Goal: Task Accomplishment & Management: Manage account settings

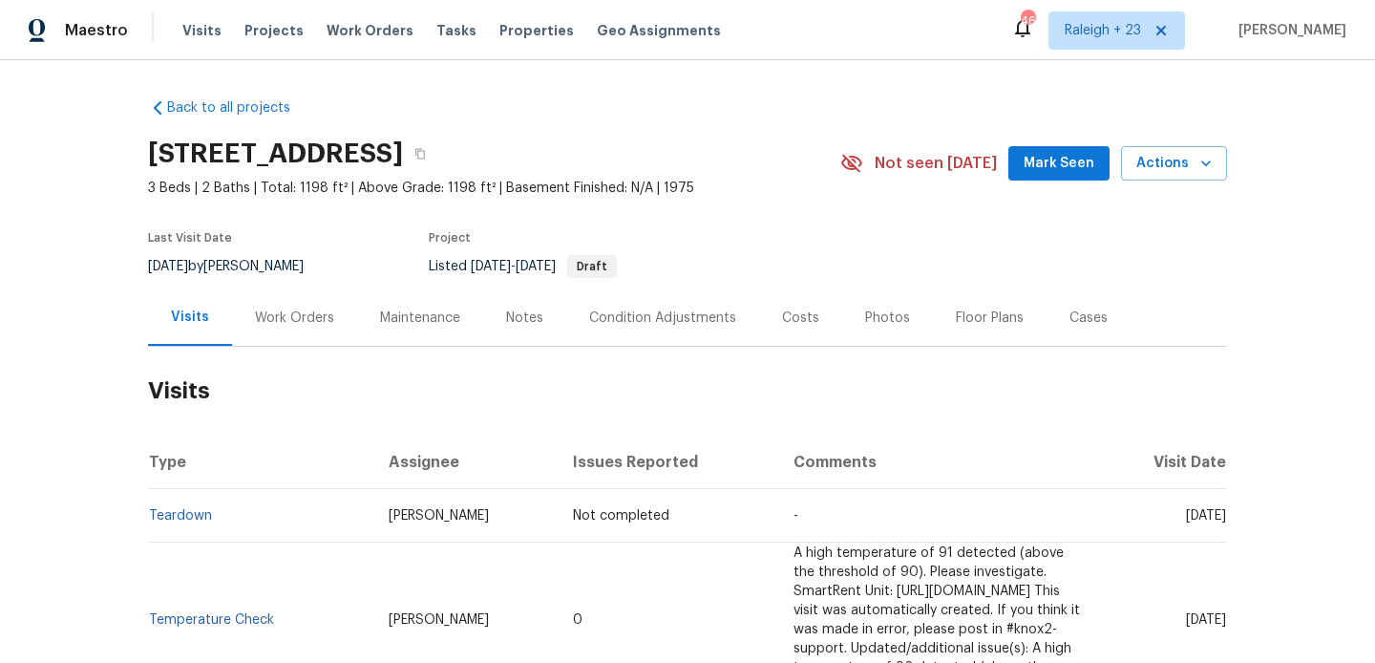
click at [321, 295] on div "Work Orders" at bounding box center [294, 317] width 125 height 56
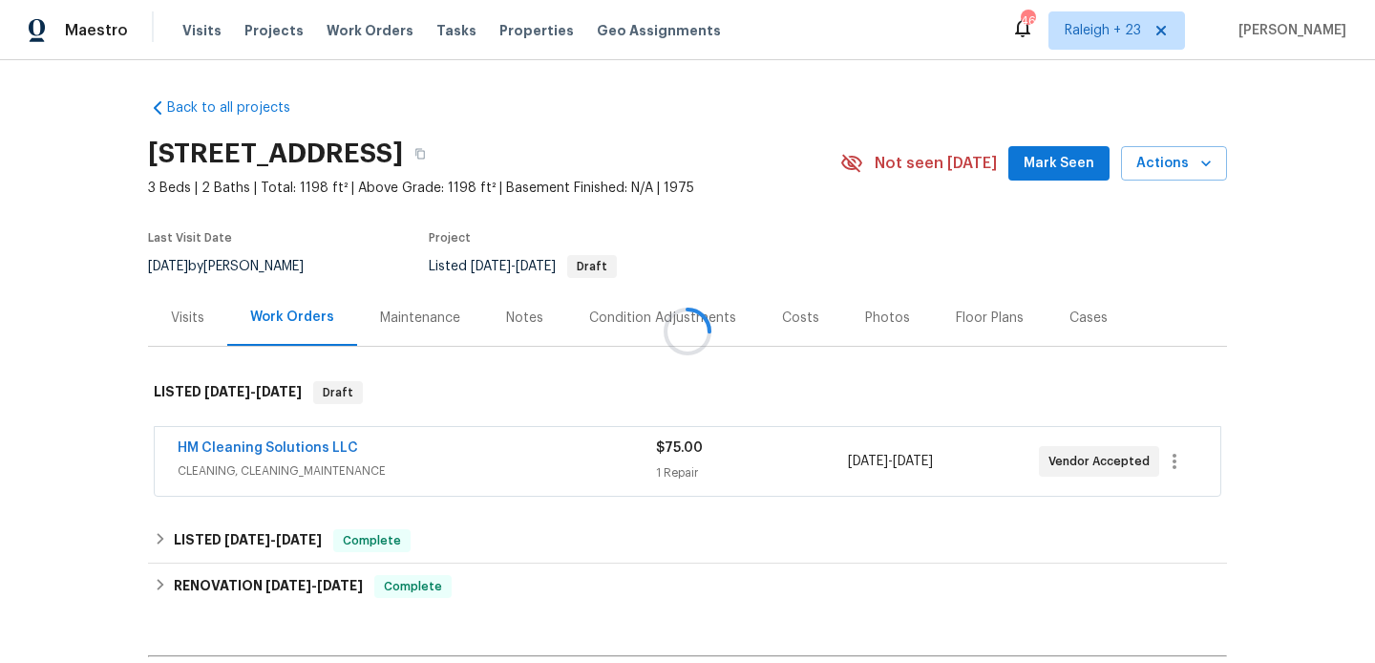
click at [321, 295] on div at bounding box center [687, 331] width 1375 height 663
click at [306, 450] on link "HM Cleaning Solutions LLC" at bounding box center [268, 447] width 180 height 13
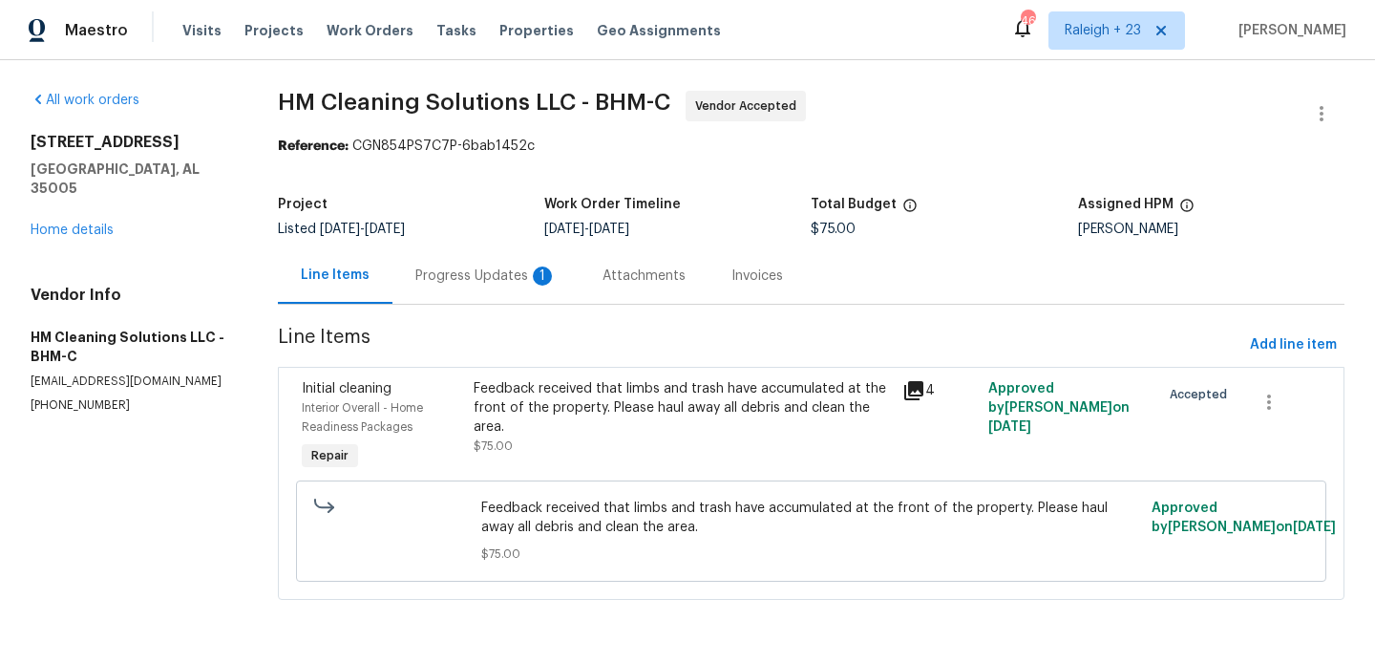
click at [509, 274] on div "Progress Updates 1" at bounding box center [485, 275] width 141 height 19
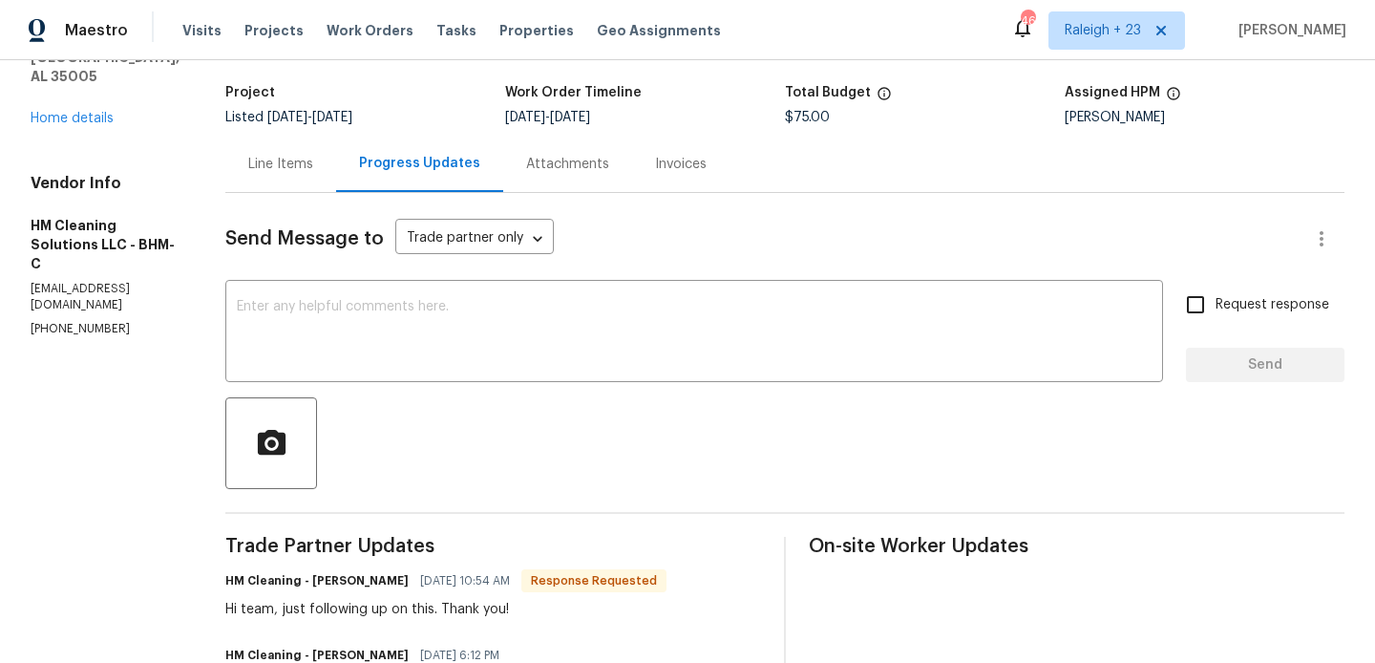
scroll to position [74, 0]
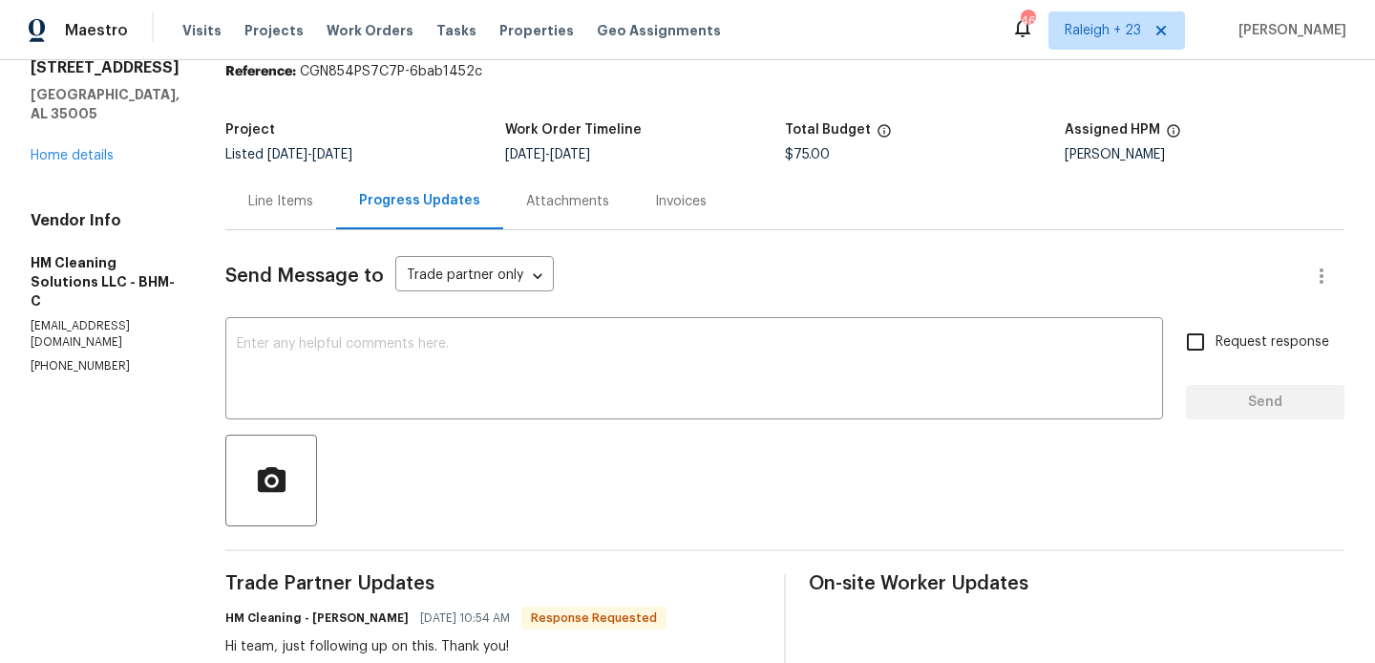
click at [324, 217] on div "Line Items" at bounding box center [280, 201] width 111 height 56
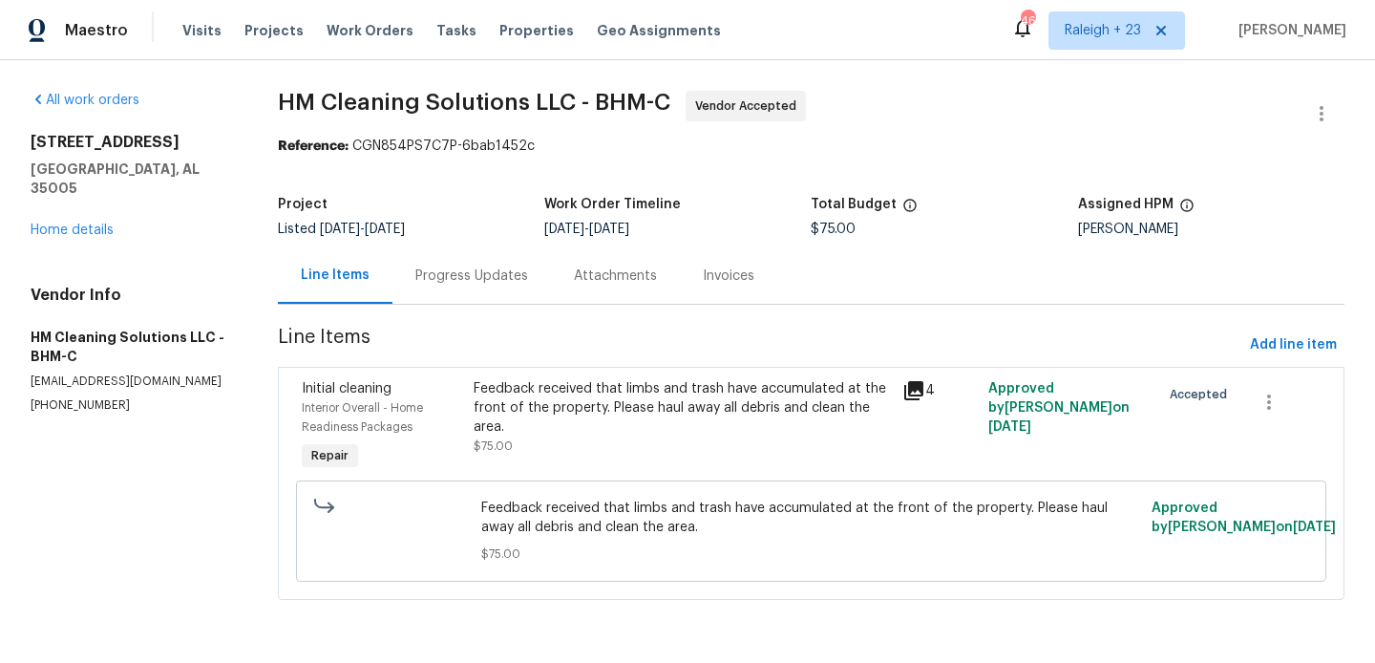
click at [674, 386] on div "Feedback received that limbs and trash have accumulated at the front of the pro…" at bounding box center [683, 407] width 418 height 57
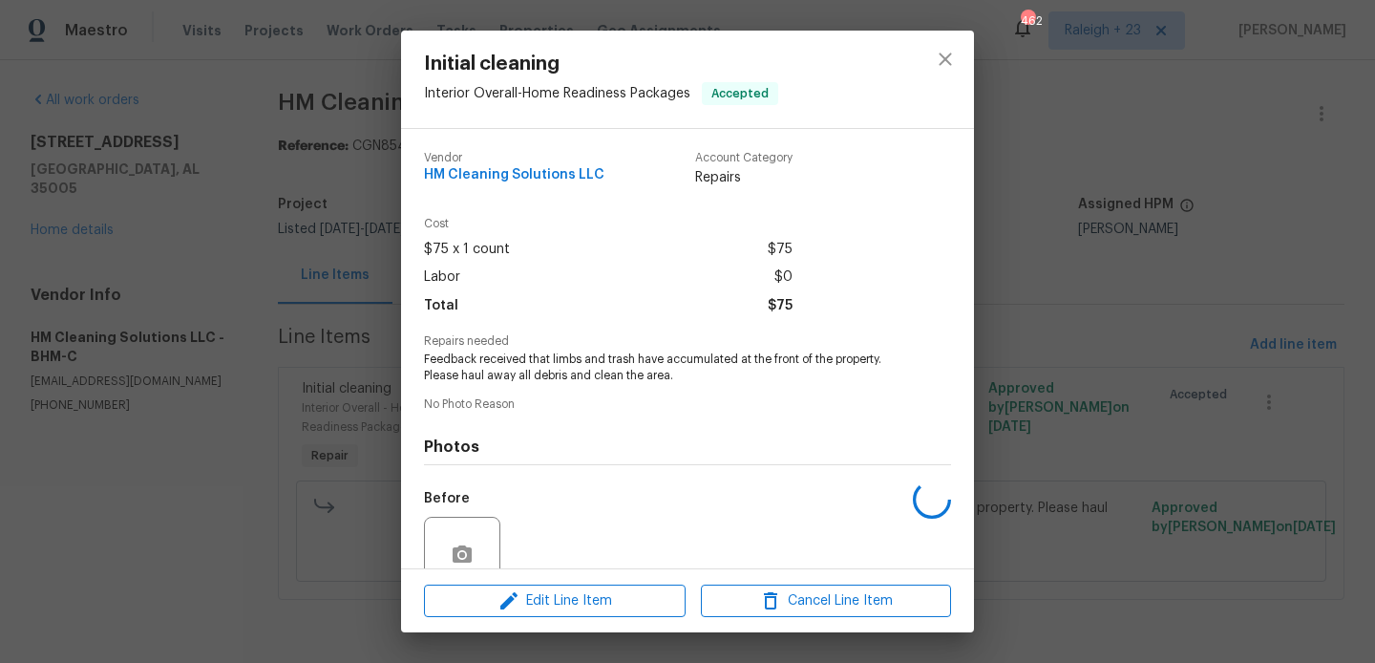
scroll to position [168, 0]
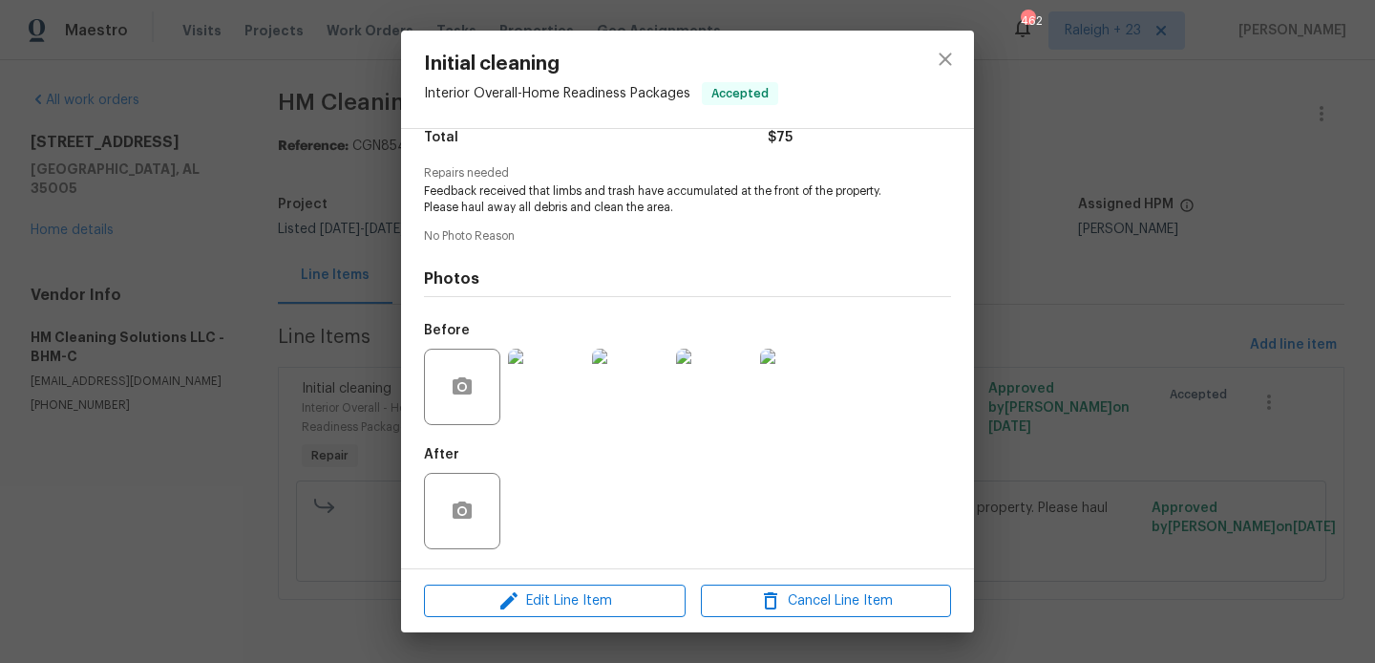
click at [570, 381] on img at bounding box center [546, 387] width 76 height 76
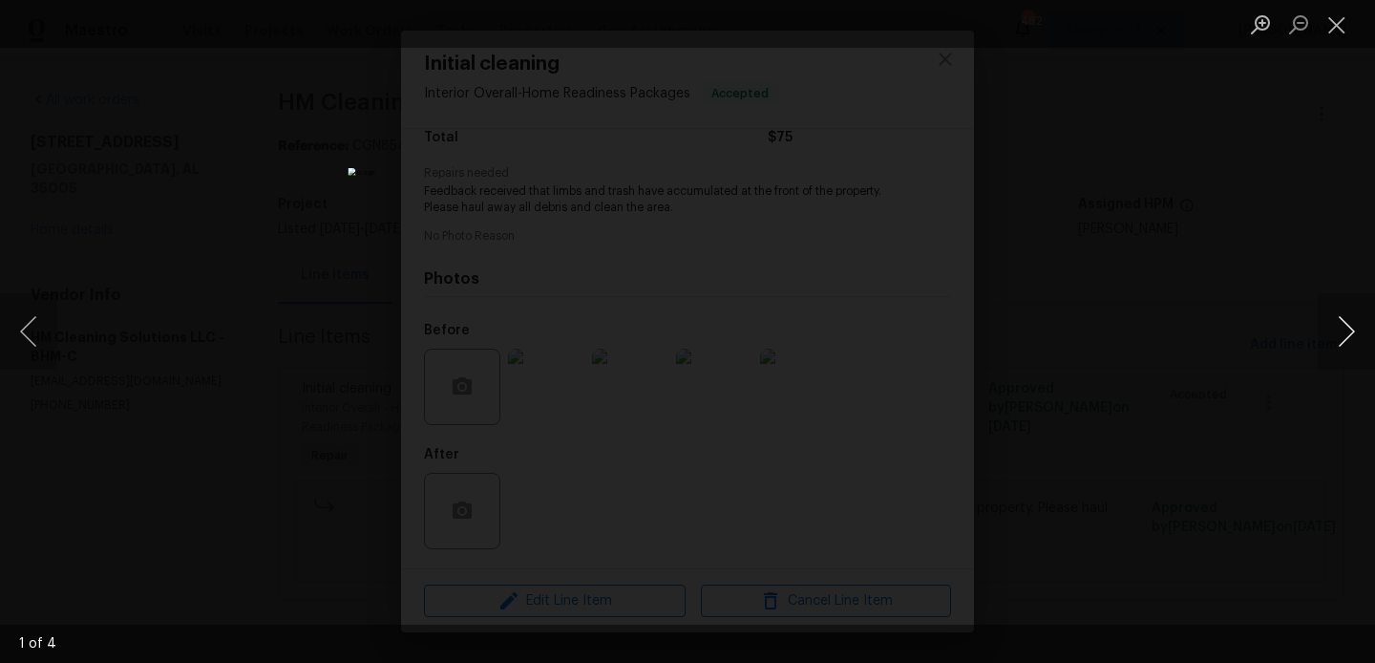
click at [1358, 337] on button "Next image" at bounding box center [1346, 331] width 57 height 76
click at [1297, 91] on div "Lightbox" at bounding box center [687, 331] width 1375 height 663
click at [1326, 35] on button "Close lightbox" at bounding box center [1337, 24] width 38 height 33
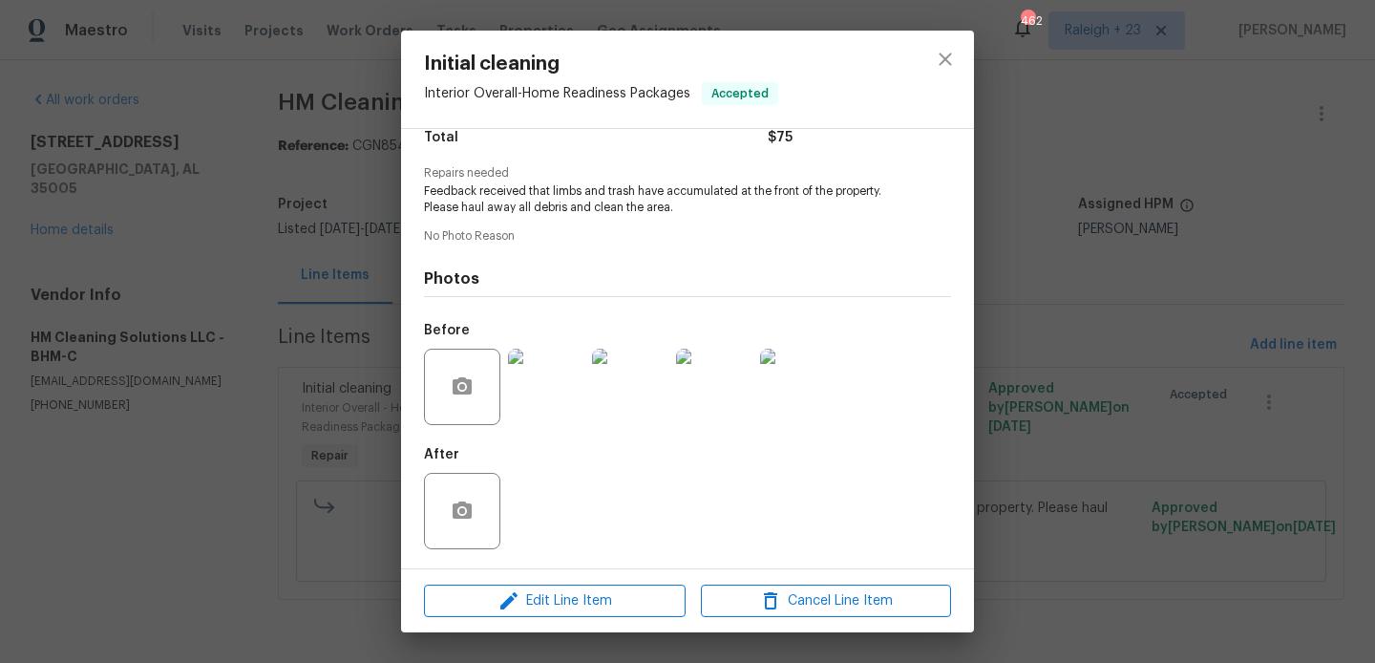
click at [1140, 206] on div "Initial cleaning Interior Overall - Home Readiness Packages Accepted Vendor HM …" at bounding box center [687, 331] width 1375 height 663
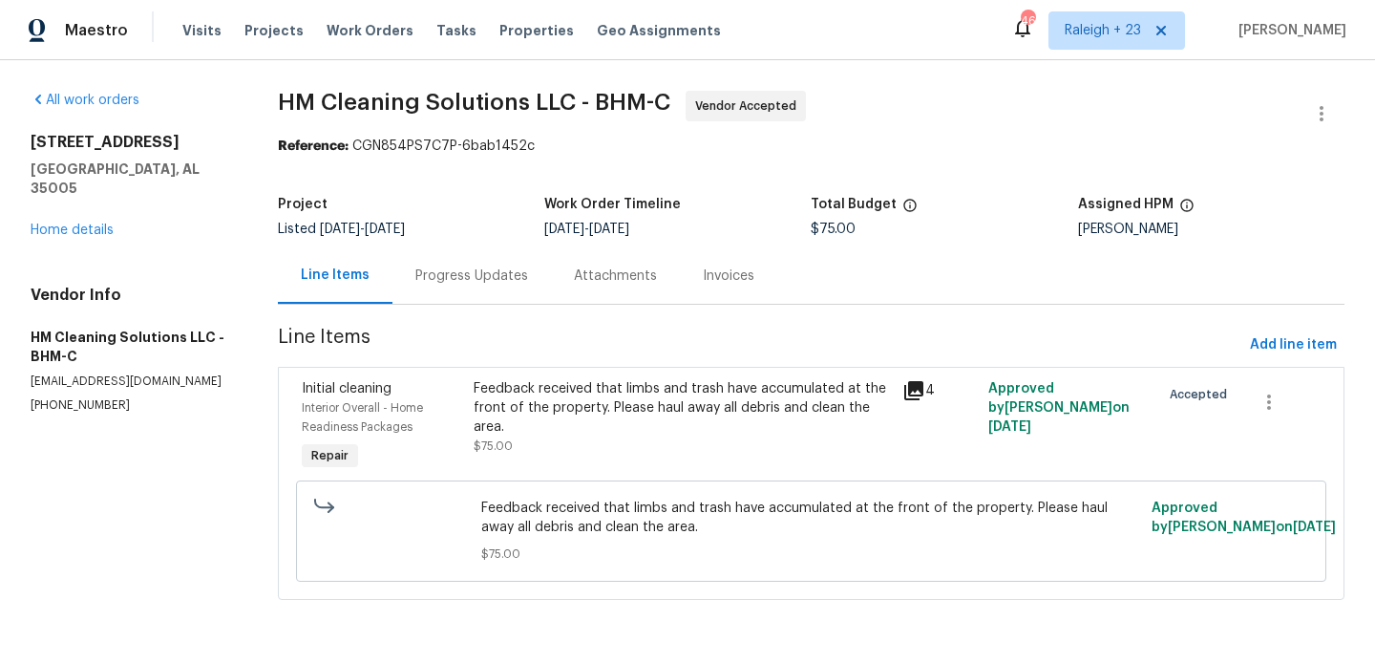
click at [516, 256] on div "Progress Updates" at bounding box center [471, 275] width 158 height 56
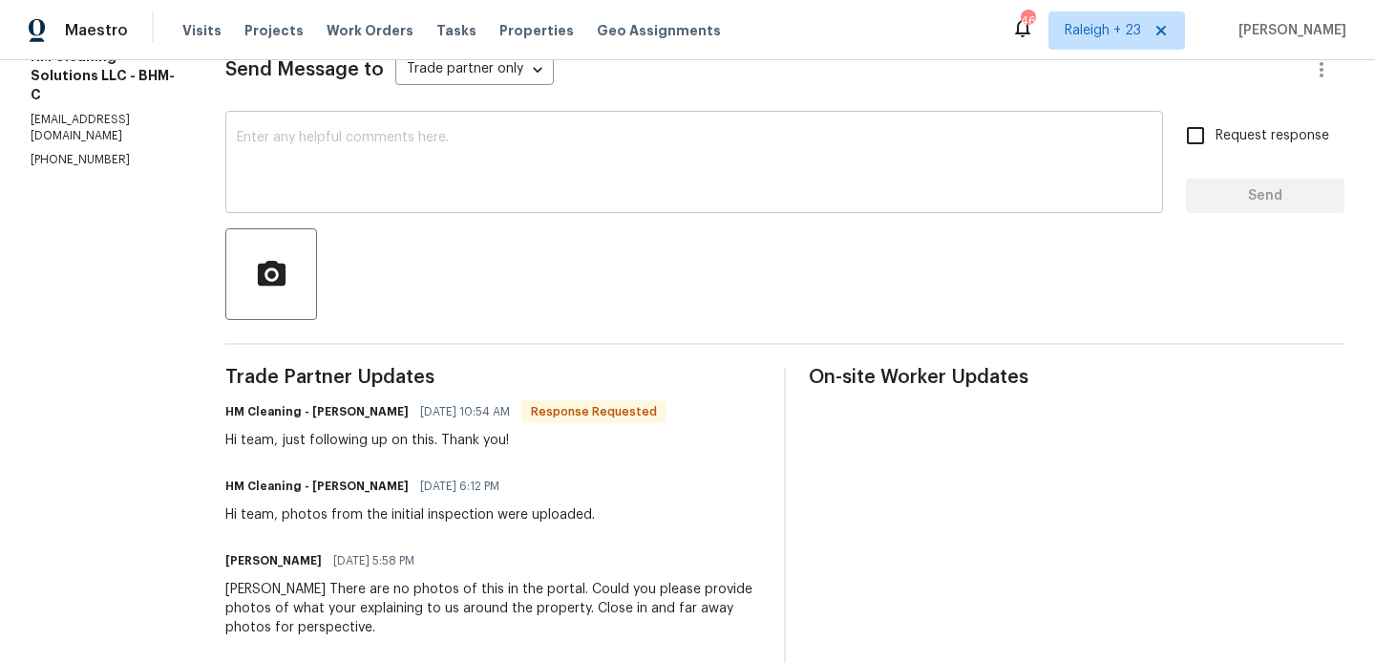
scroll to position [283, 0]
click at [364, 412] on h6 "HM Cleaning - Heather Macy" at bounding box center [316, 409] width 183 height 19
copy h6 "Heather"
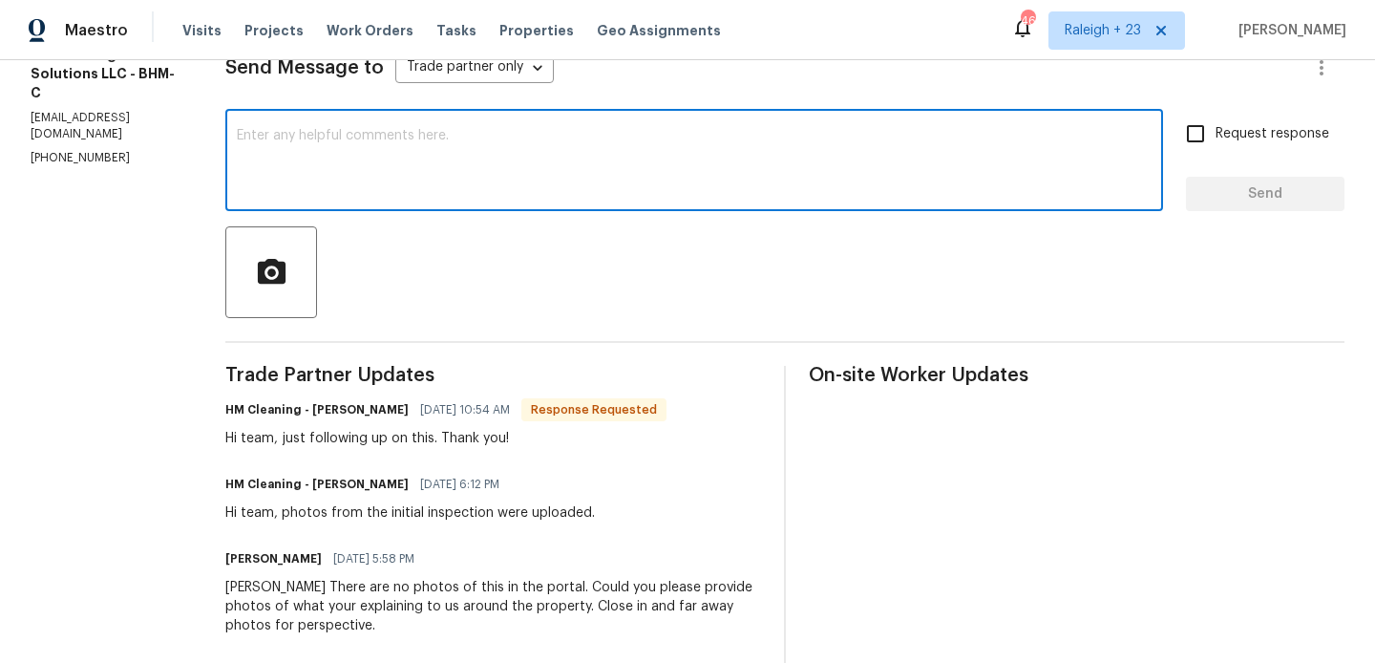
click at [463, 170] on textarea at bounding box center [694, 162] width 915 height 67
paste textarea "Heather"
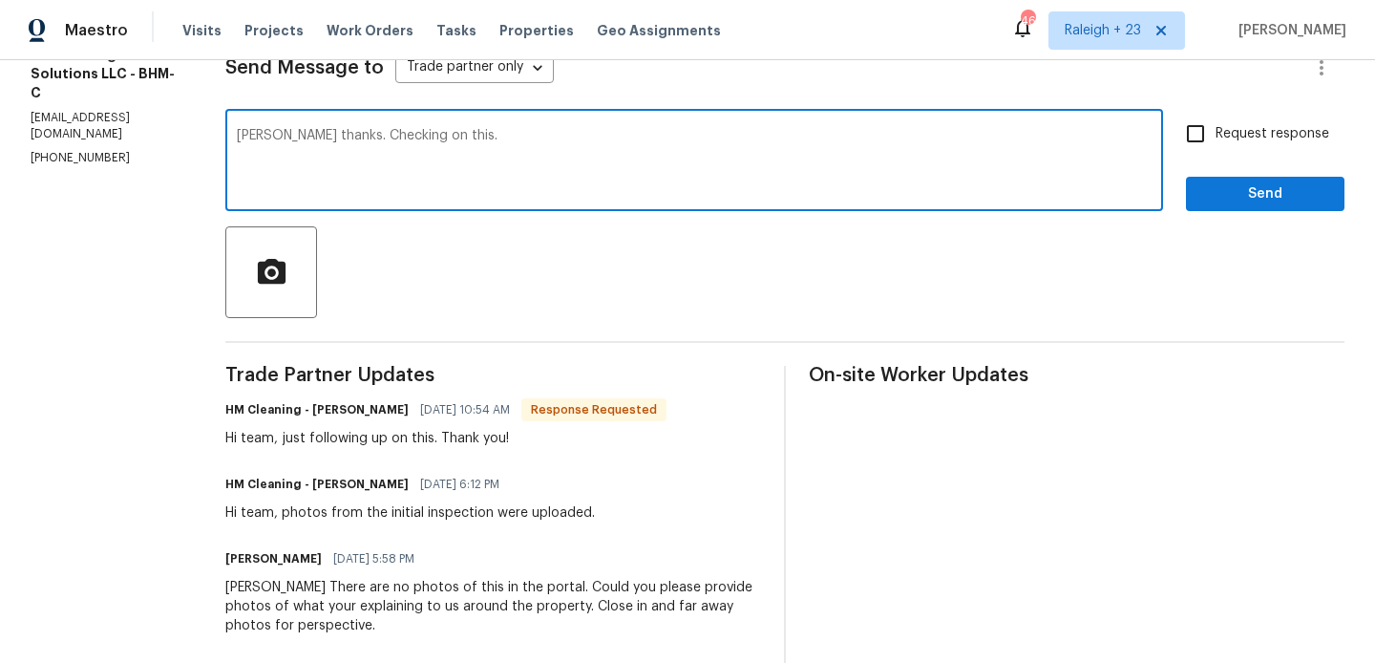
type textarea "Heather thanks. Checking on this."
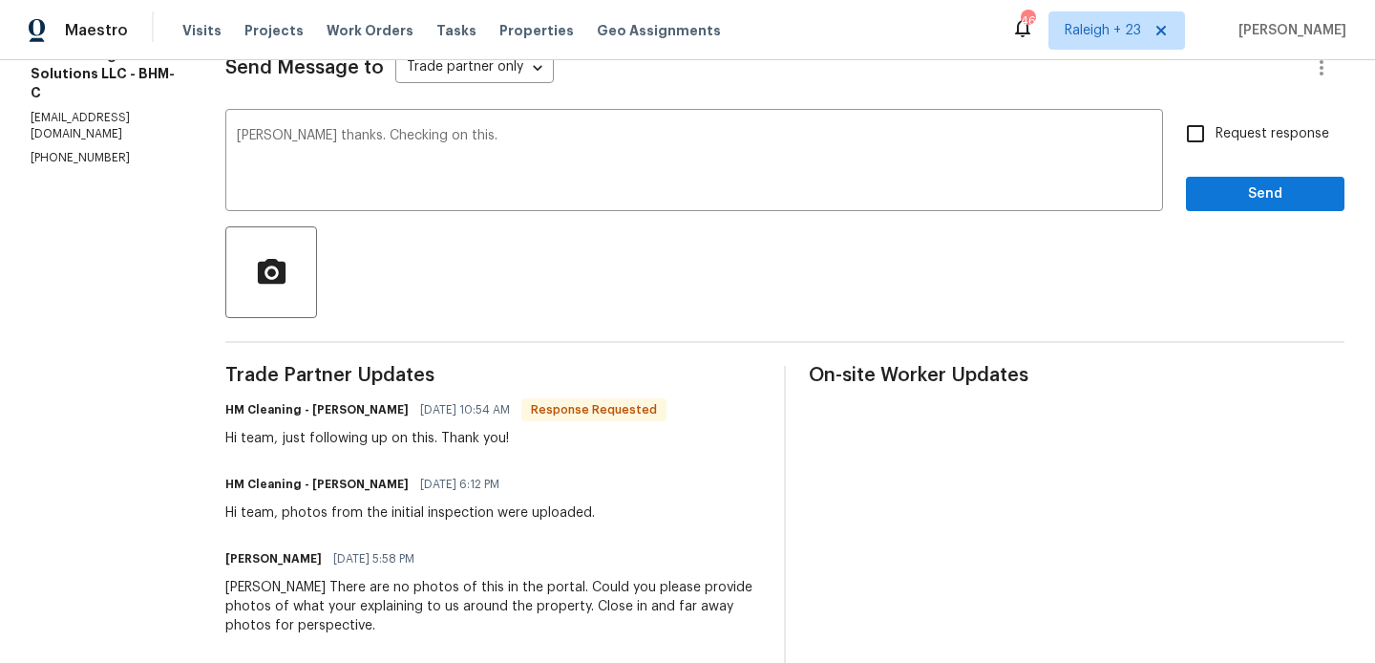
click at [1263, 150] on label "Request response" at bounding box center [1252, 134] width 154 height 40
click at [1215, 150] on input "Request response" at bounding box center [1195, 134] width 40 height 40
checkbox input "true"
click at [1211, 187] on span "Send" at bounding box center [1265, 194] width 128 height 24
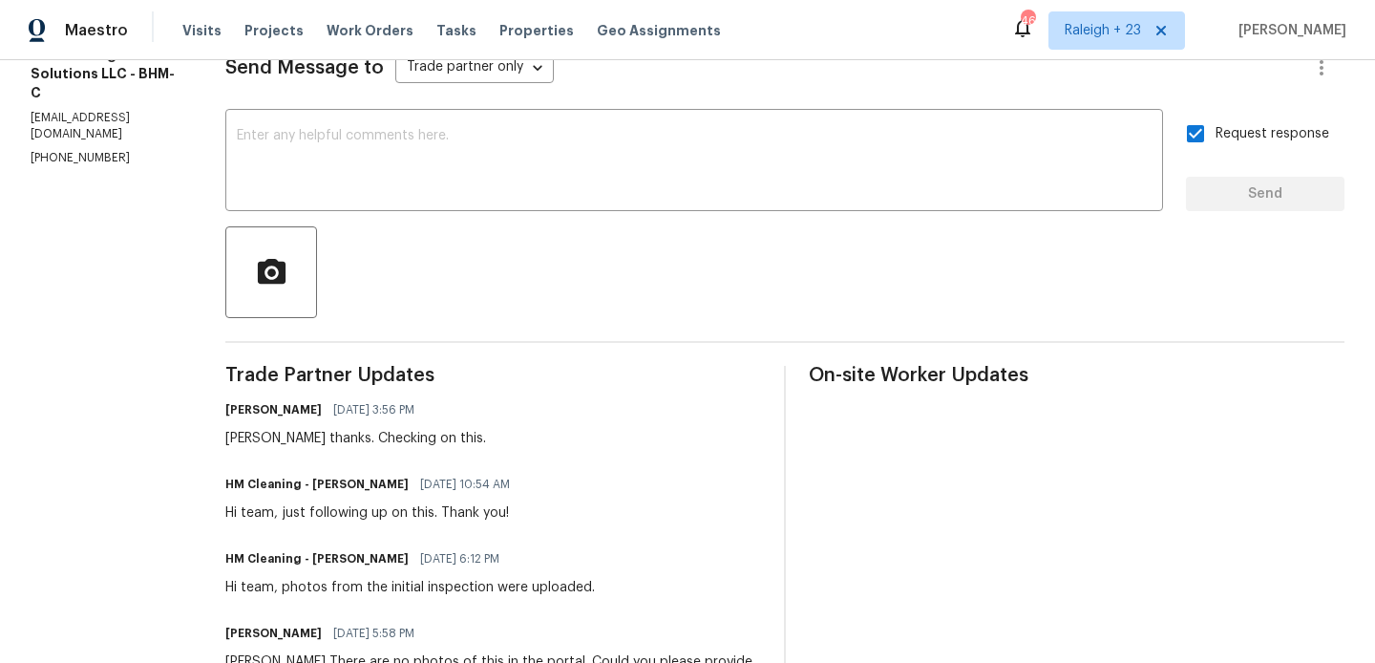
scroll to position [0, 0]
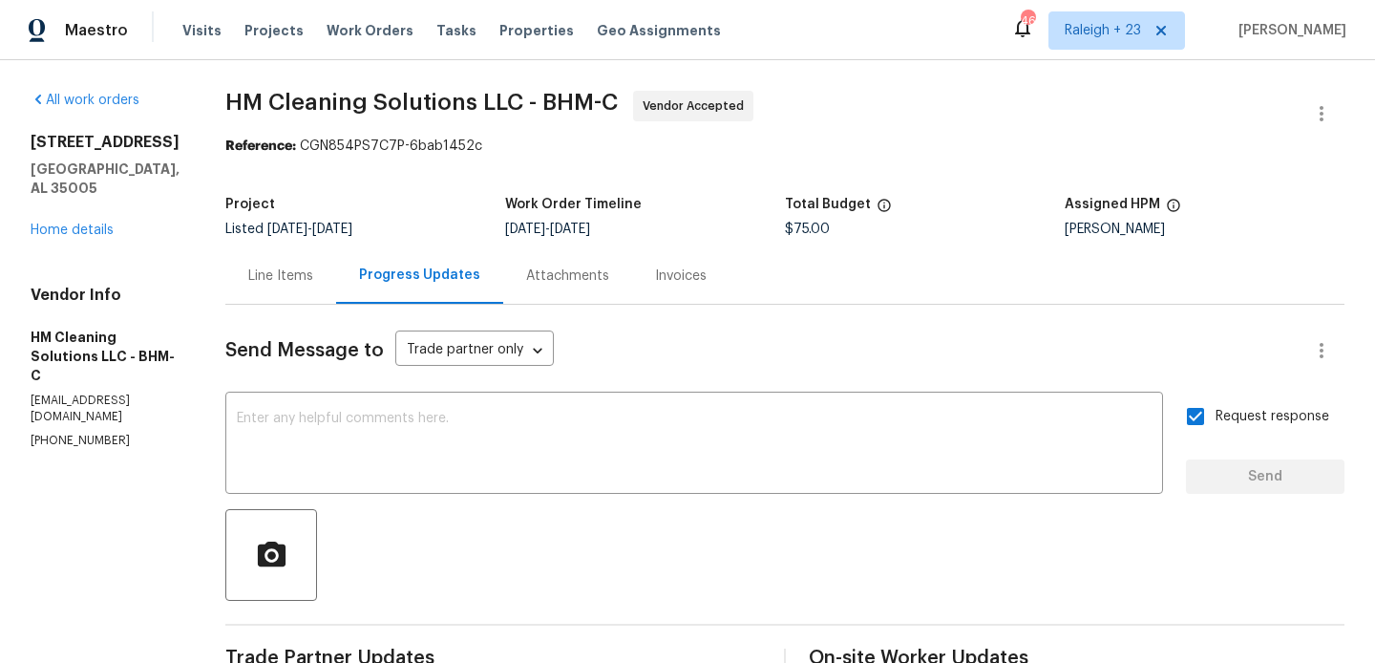
click at [313, 282] on div "Line Items" at bounding box center [280, 275] width 65 height 19
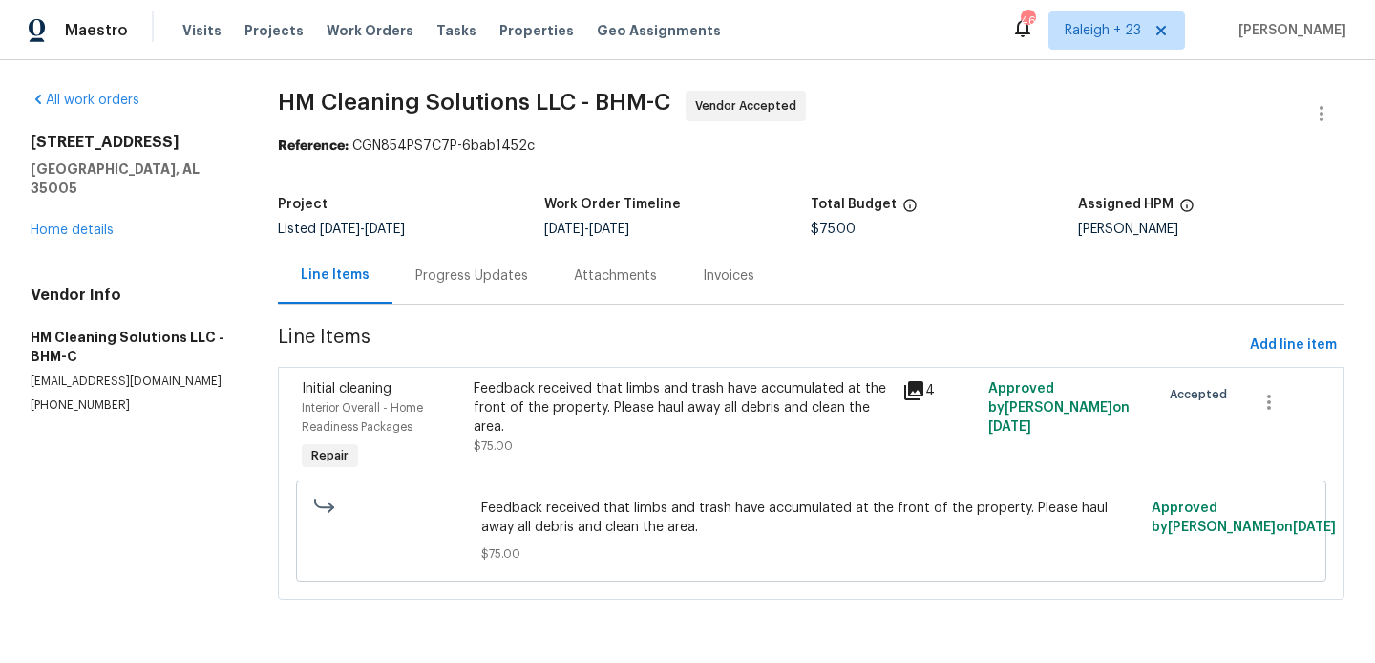
click at [679, 434] on div "Feedback received that limbs and trash have accumulated at the front of the pro…" at bounding box center [683, 407] width 418 height 57
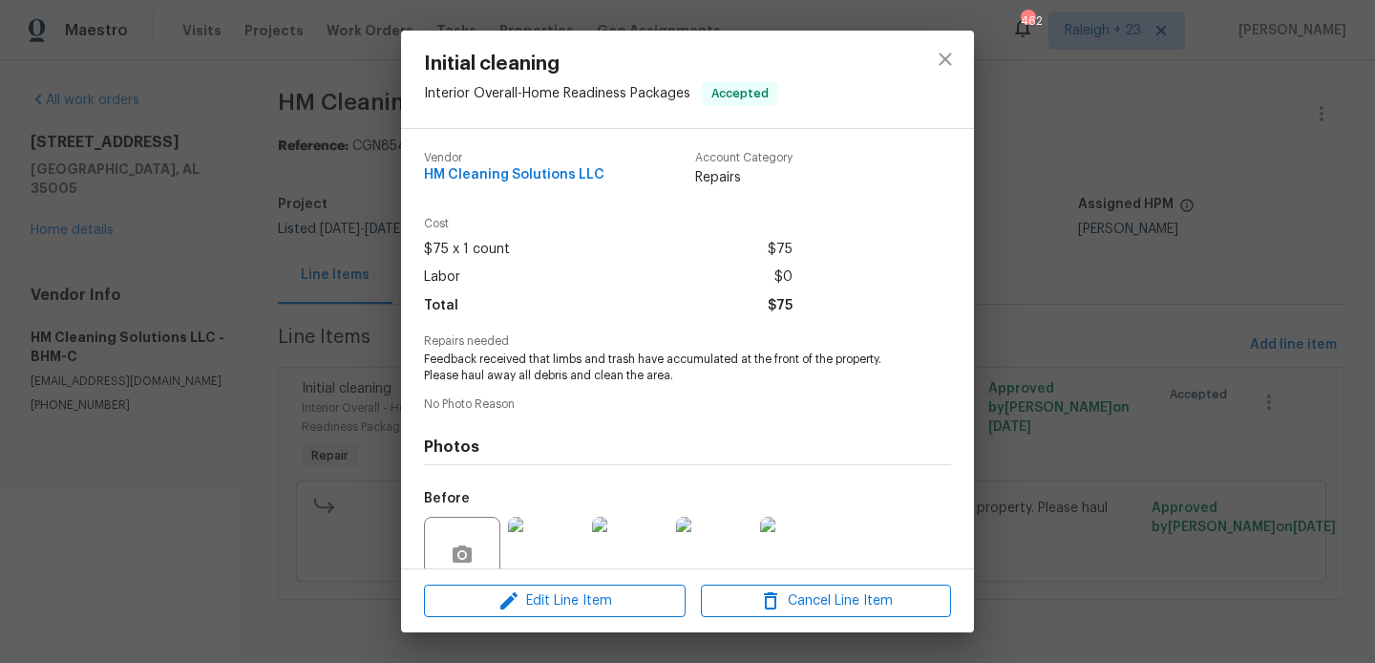
scroll to position [168, 0]
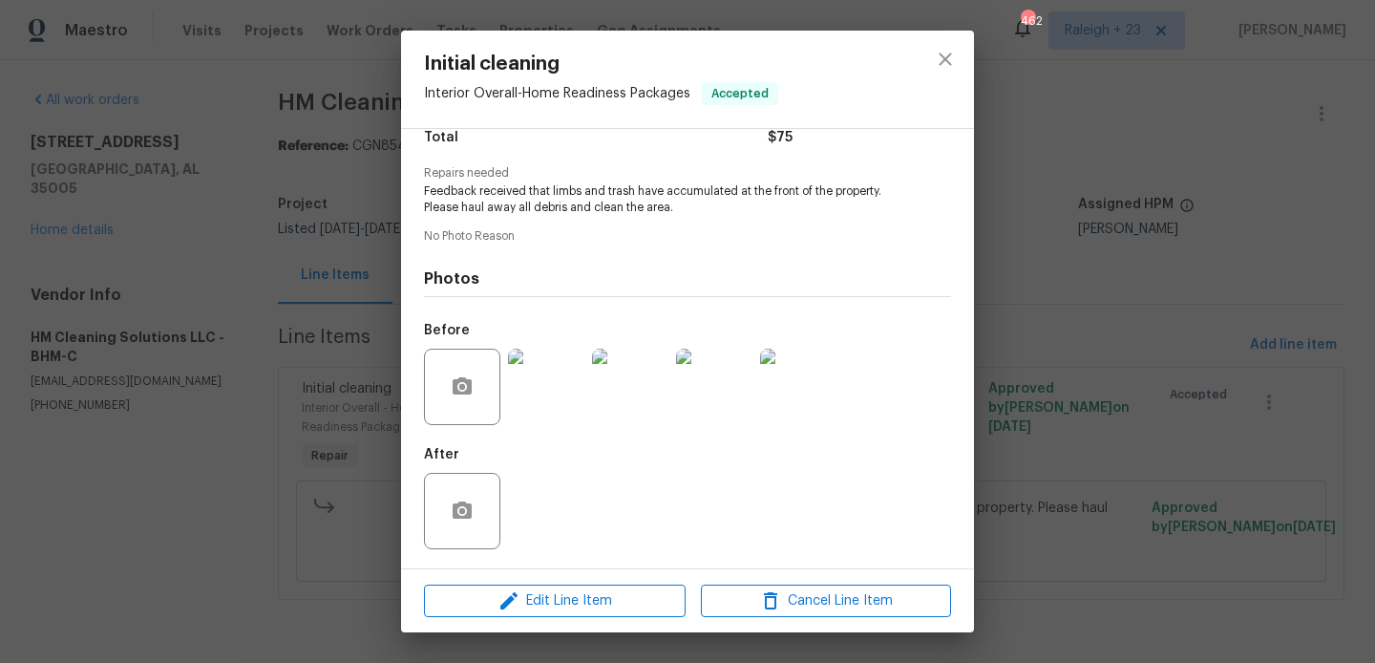
click at [536, 356] on img at bounding box center [546, 387] width 76 height 76
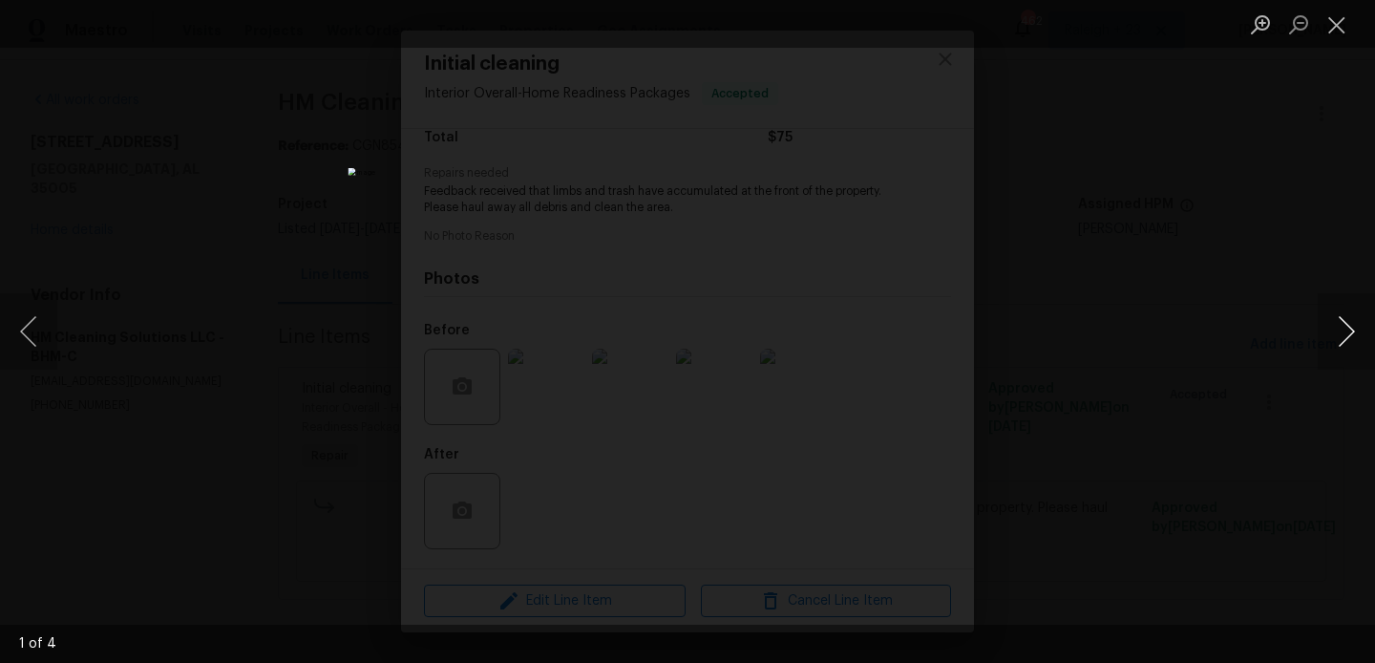
click at [1350, 331] on button "Next image" at bounding box center [1346, 331] width 57 height 76
click at [1333, 320] on button "Next image" at bounding box center [1346, 331] width 57 height 76
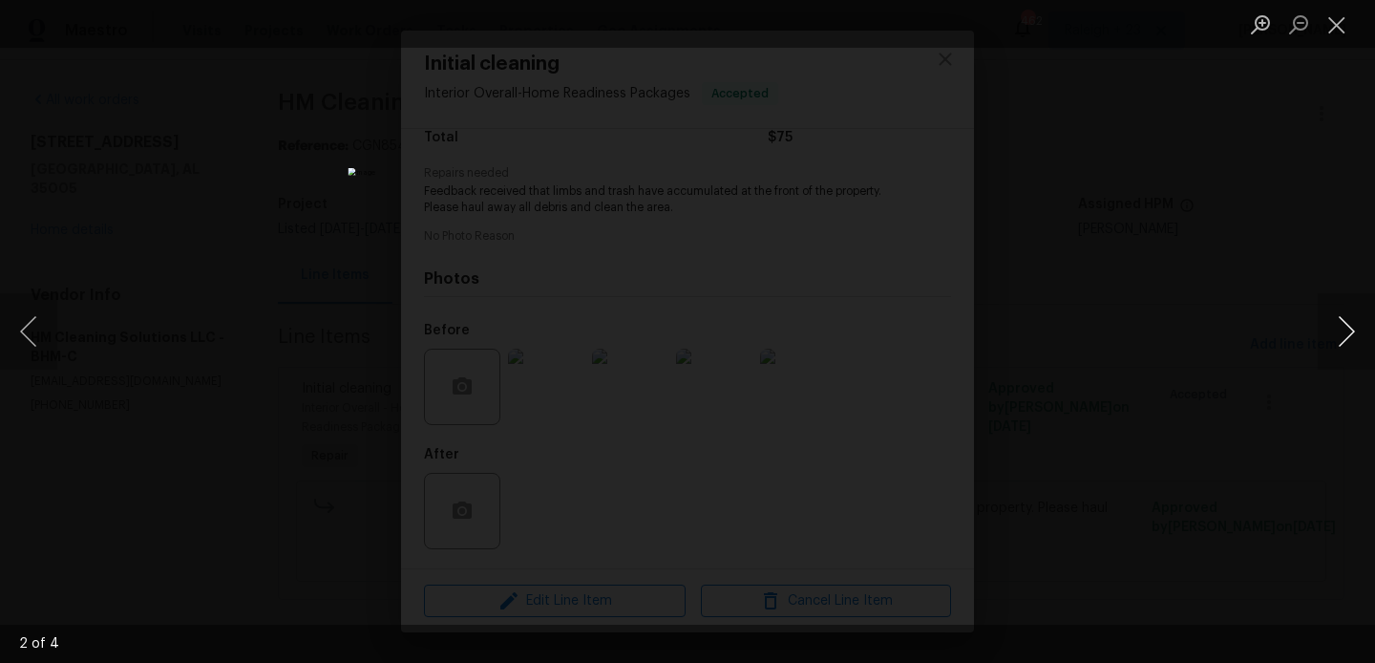
click at [1333, 320] on button "Next image" at bounding box center [1346, 331] width 57 height 76
click at [1342, 326] on button "Next image" at bounding box center [1346, 331] width 57 height 76
click at [1088, 292] on div "Lightbox" at bounding box center [687, 331] width 1375 height 663
click at [1088, 292] on img "Lightbox" at bounding box center [687, 330] width 1207 height 581
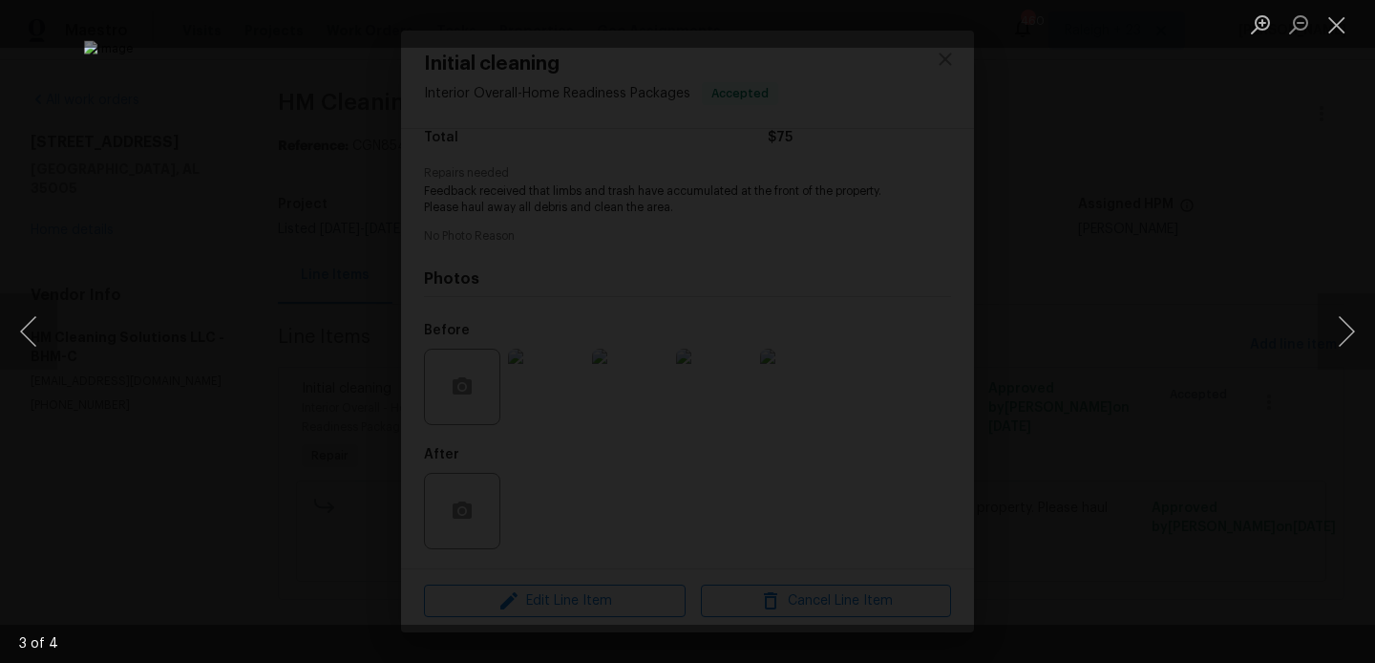
click at [1088, 292] on img "Lightbox" at bounding box center [687, 330] width 1207 height 581
click at [1197, 200] on div "Lightbox" at bounding box center [687, 331] width 1375 height 663
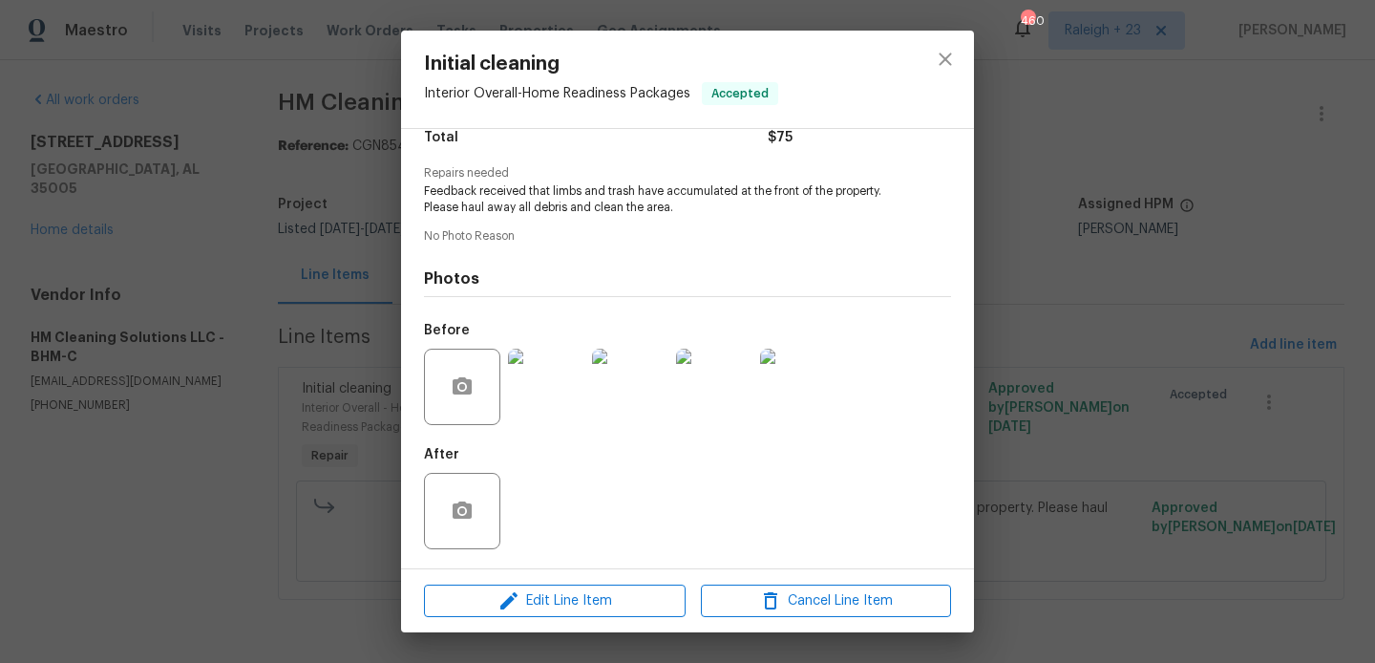
click at [1197, 200] on div "Initial cleaning Interior Overall - Home Readiness Packages Accepted Vendor HM …" at bounding box center [687, 331] width 1375 height 663
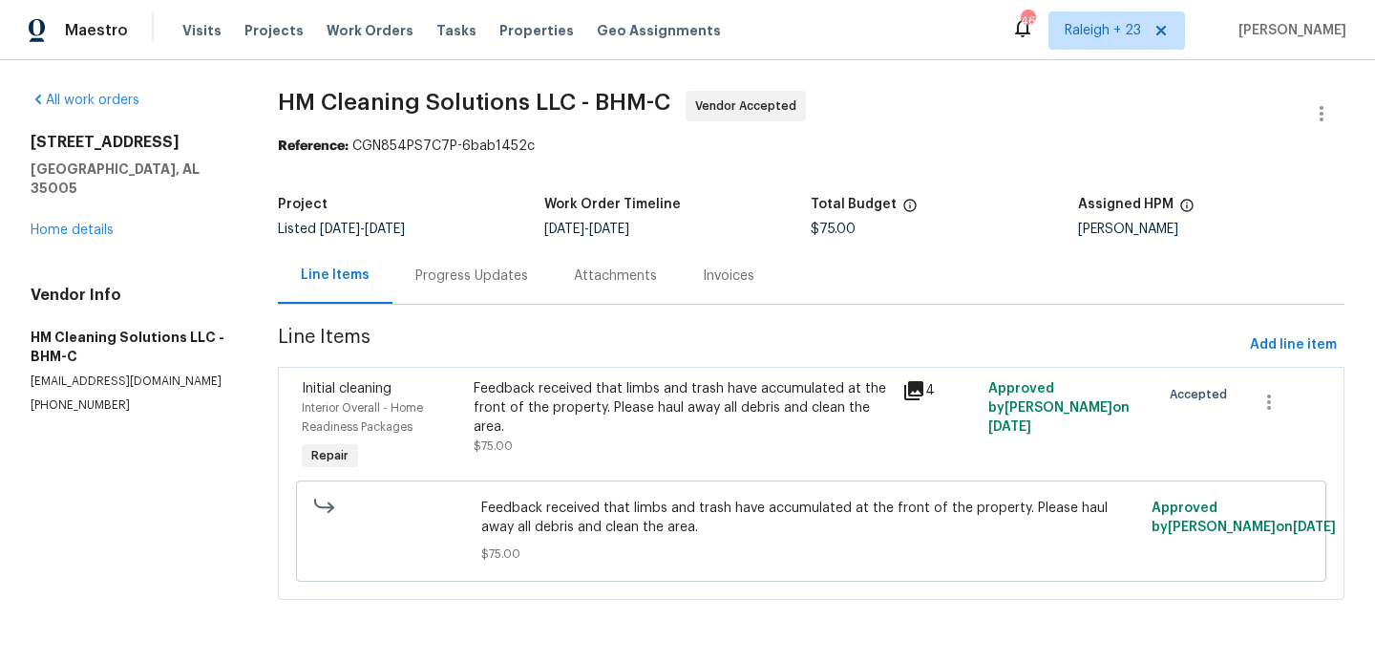
click at [491, 273] on div "Progress Updates" at bounding box center [471, 275] width 113 height 19
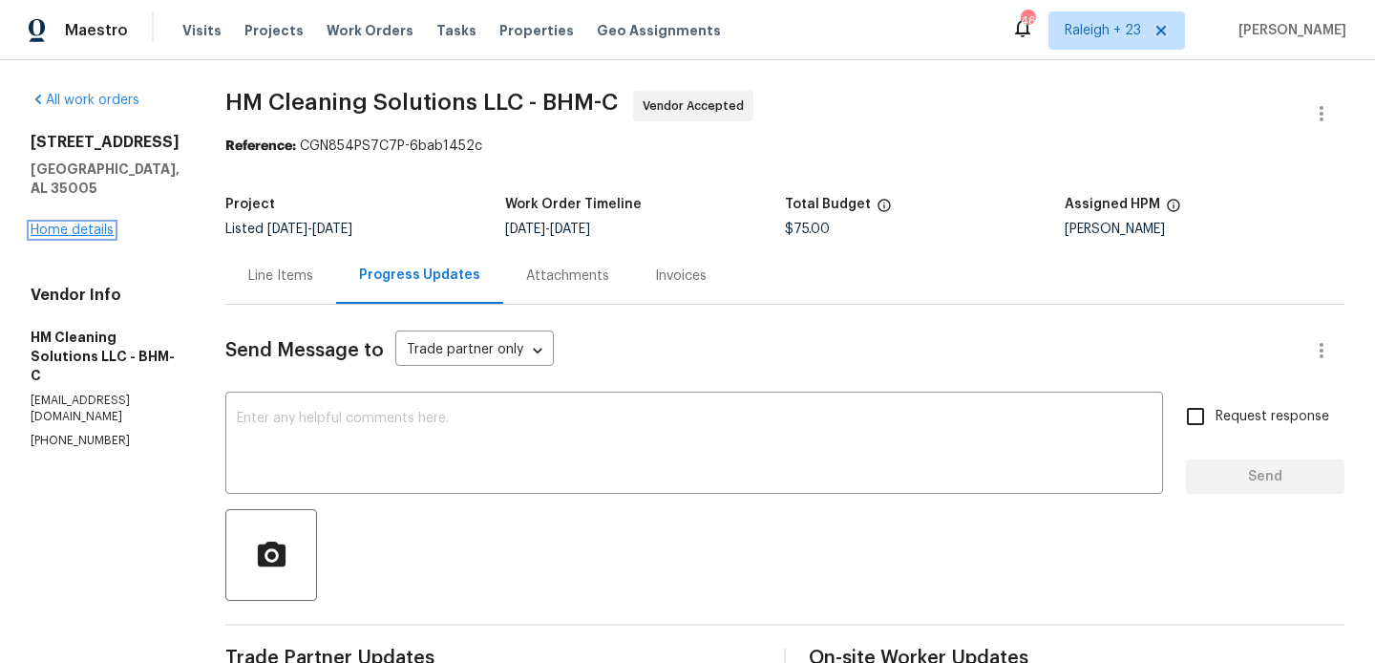
click at [84, 223] on link "Home details" at bounding box center [72, 229] width 83 height 13
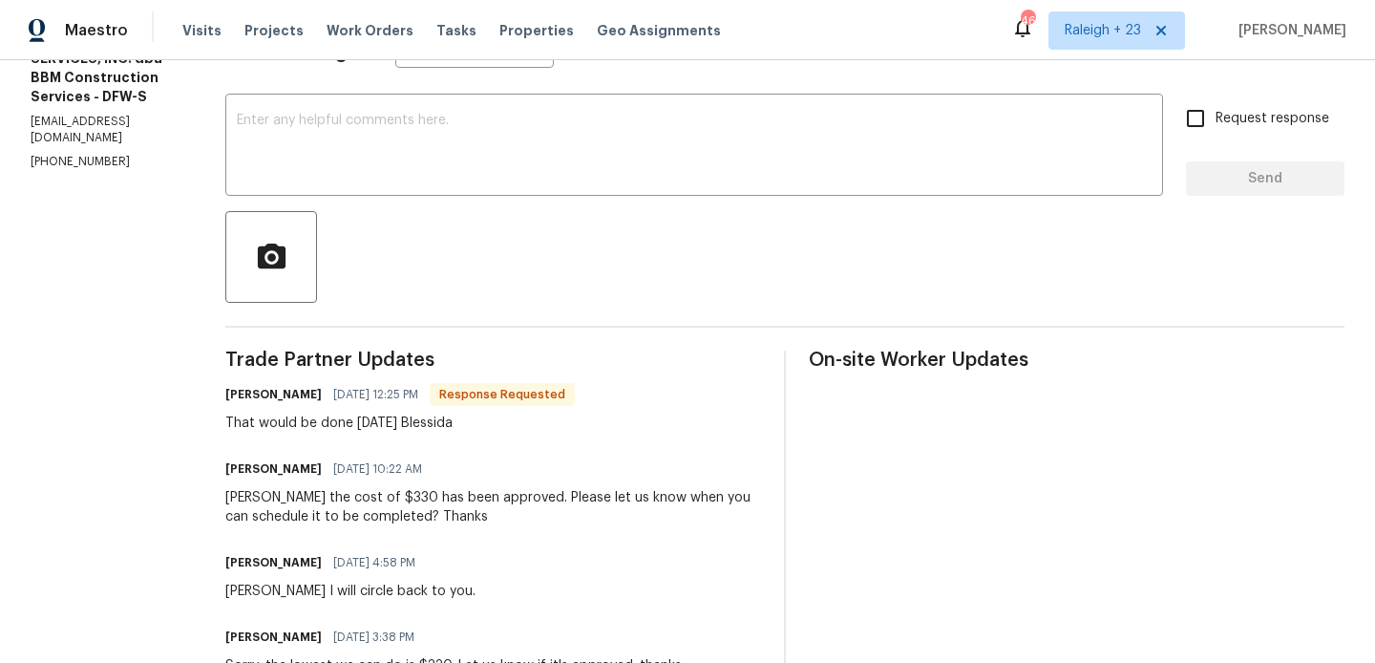
scroll to position [297, 0]
click at [297, 388] on h6 "Allan Nascimento" at bounding box center [273, 395] width 96 height 19
copy h6 "Allan"
click at [436, 139] on textarea at bounding box center [694, 148] width 915 height 67
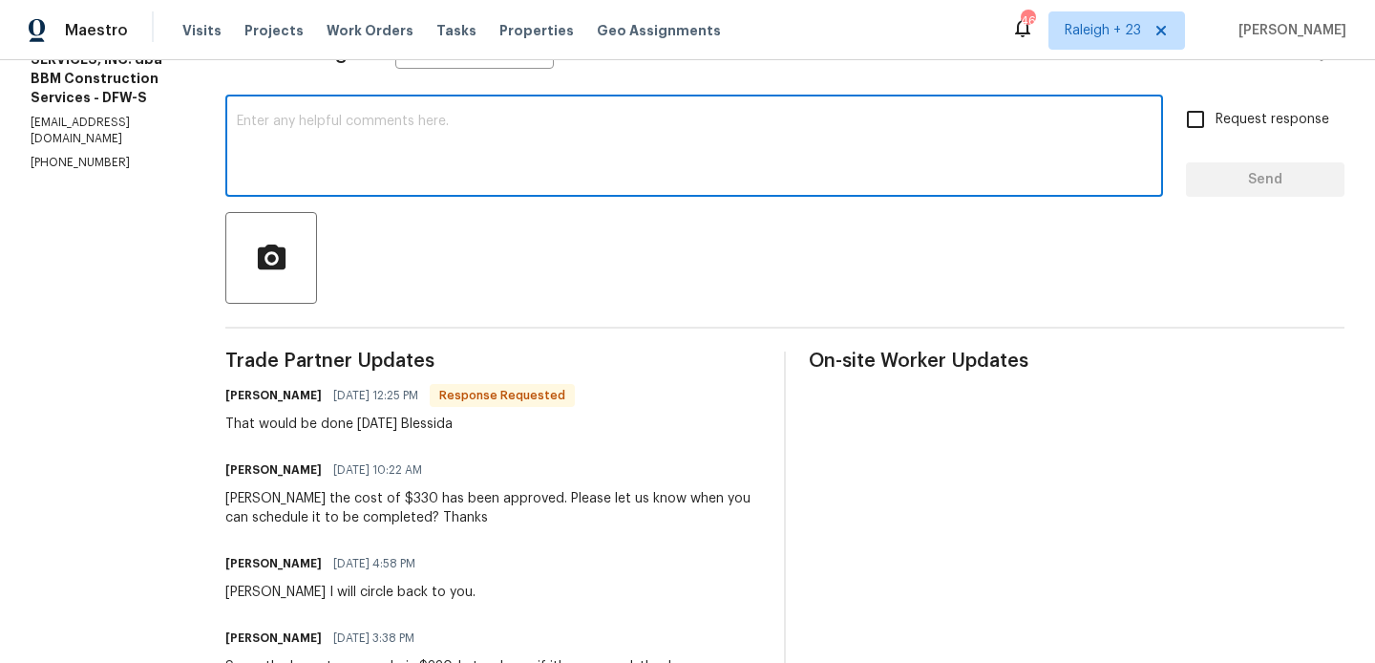
paste textarea "Allan"
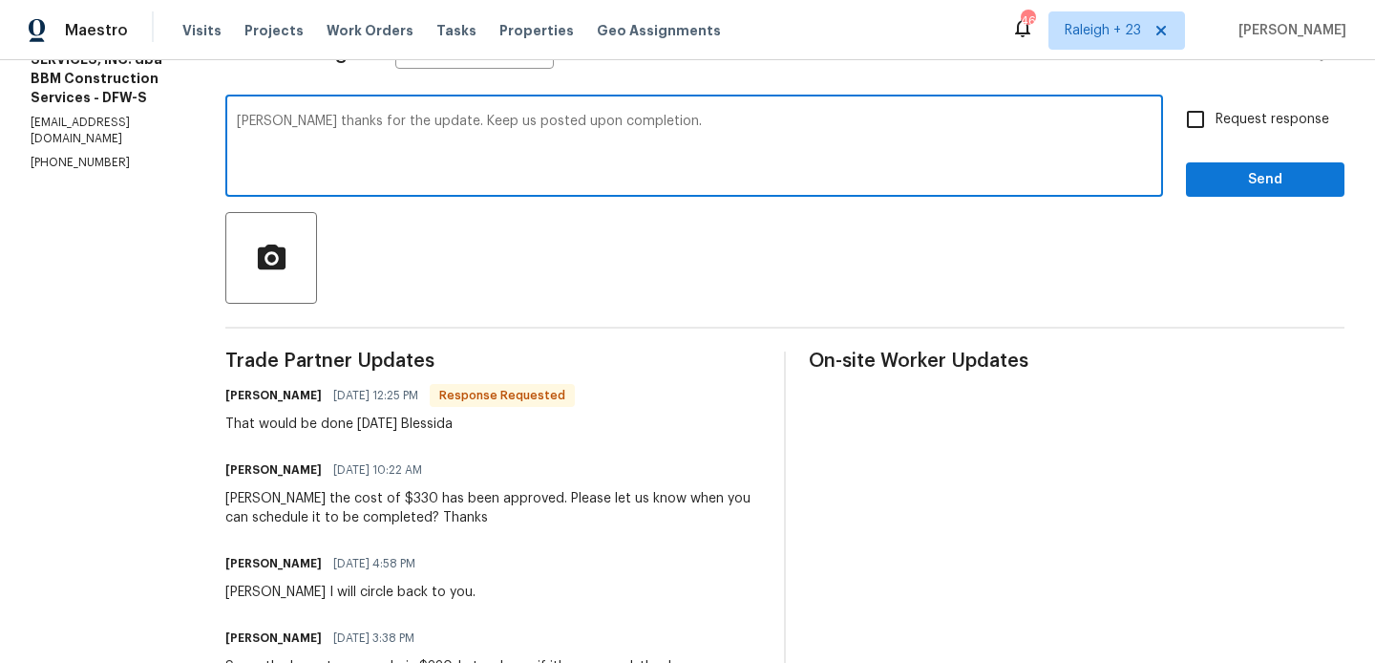
type textarea "Allan thanks for the update. Keep us posted upon completion."
click at [1189, 134] on input "Request response" at bounding box center [1195, 119] width 40 height 40
checkbox input "true"
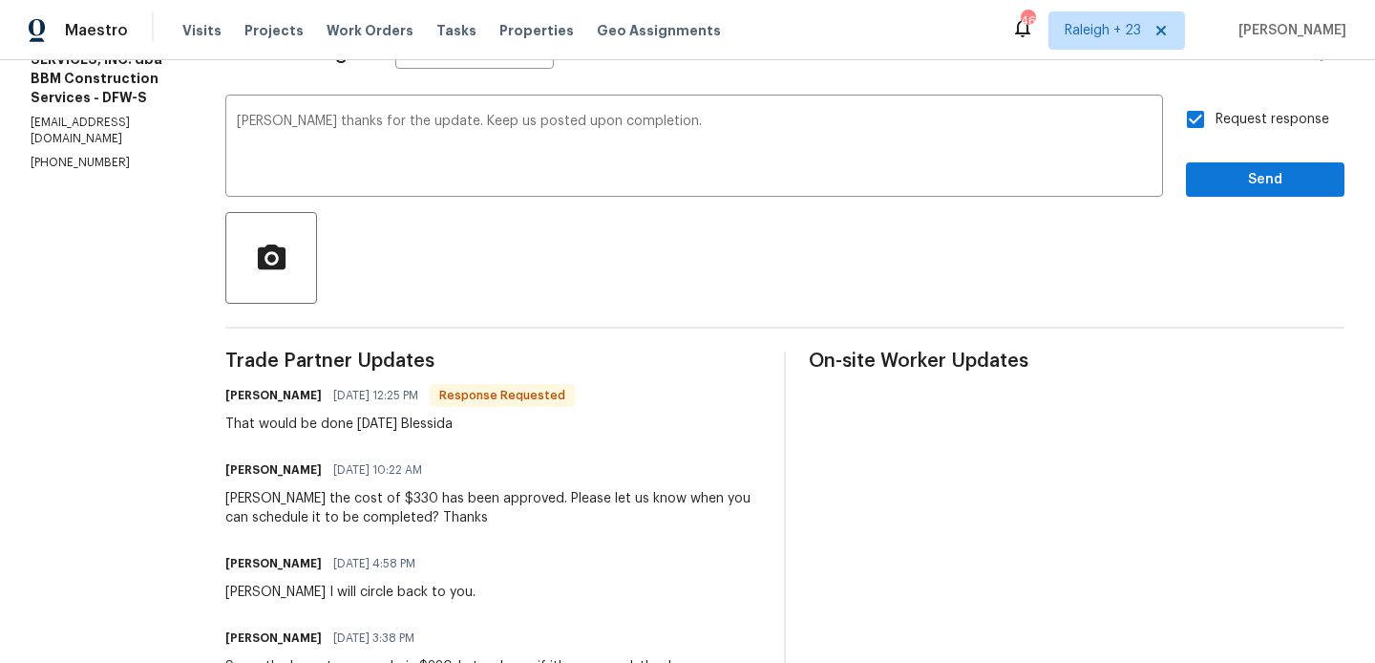
click at [1199, 158] on div "Request response Send" at bounding box center [1265, 147] width 158 height 97
click at [1199, 178] on button "Send" at bounding box center [1265, 179] width 158 height 35
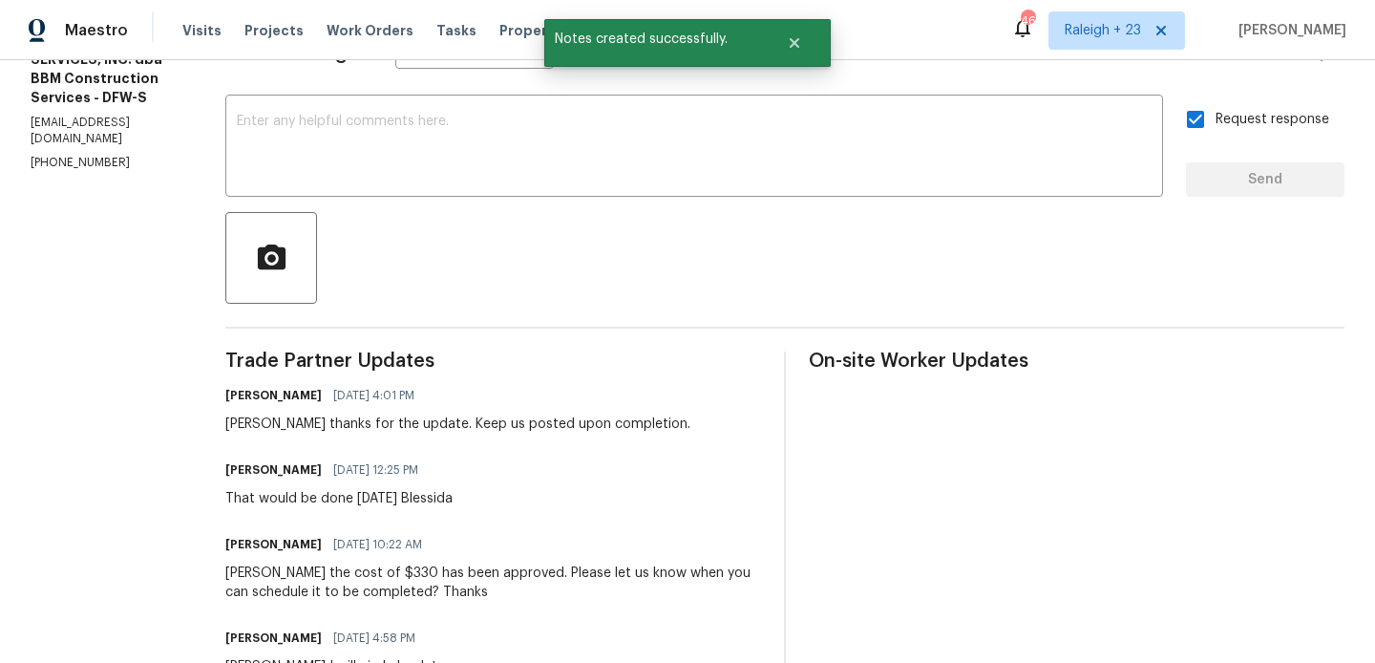
scroll to position [0, 0]
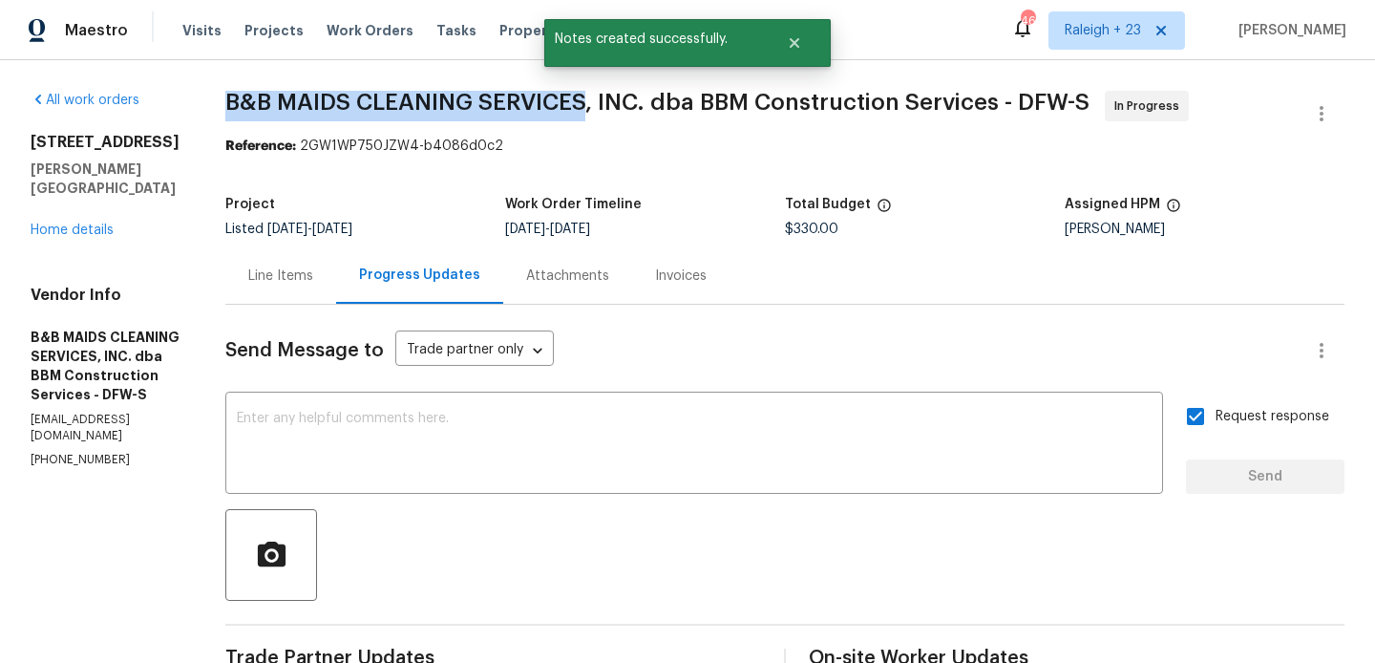
drag, startPoint x: 291, startPoint y: 111, endPoint x: 654, endPoint y: 110, distance: 362.8
click at [654, 110] on span "B&B MAIDS CLEANING SERVICES, INC. dba BBM Construction Services - DFW-S" at bounding box center [657, 102] width 864 height 23
copy span "B&B MAIDS CLEANING SERVICES"
click at [74, 223] on link "Home details" at bounding box center [72, 229] width 83 height 13
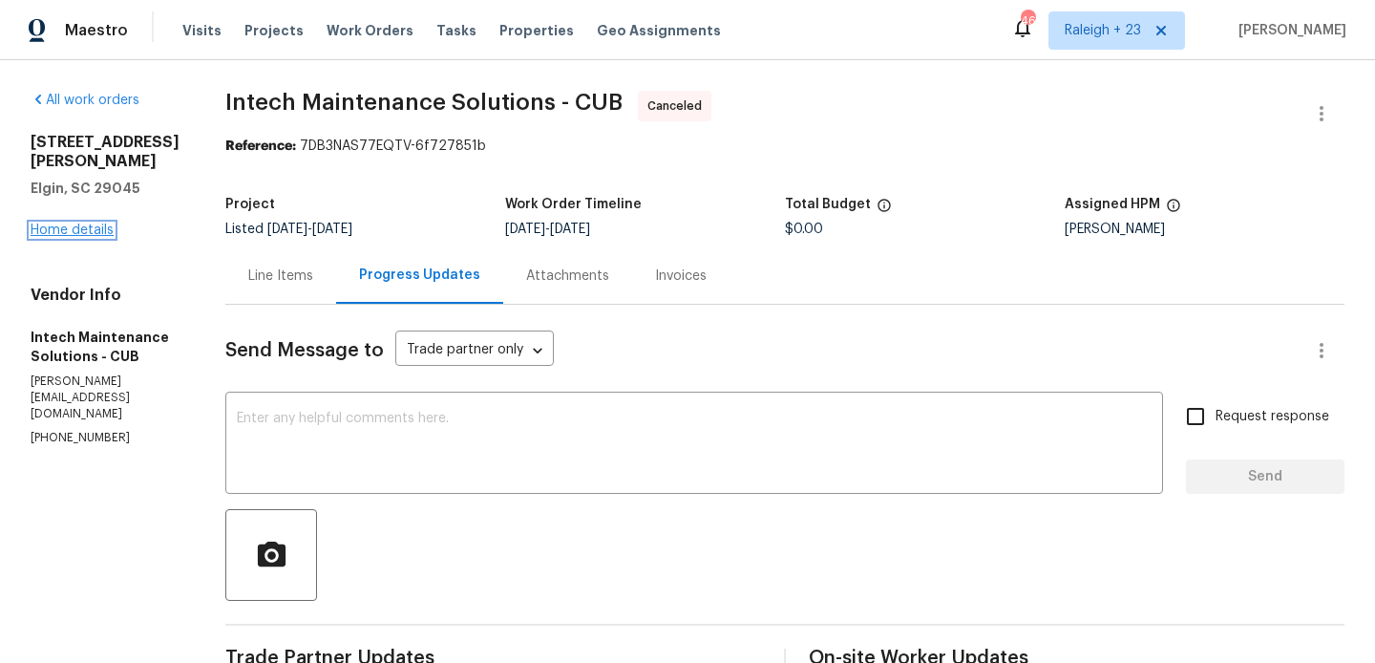
click at [72, 223] on link "Home details" at bounding box center [72, 229] width 83 height 13
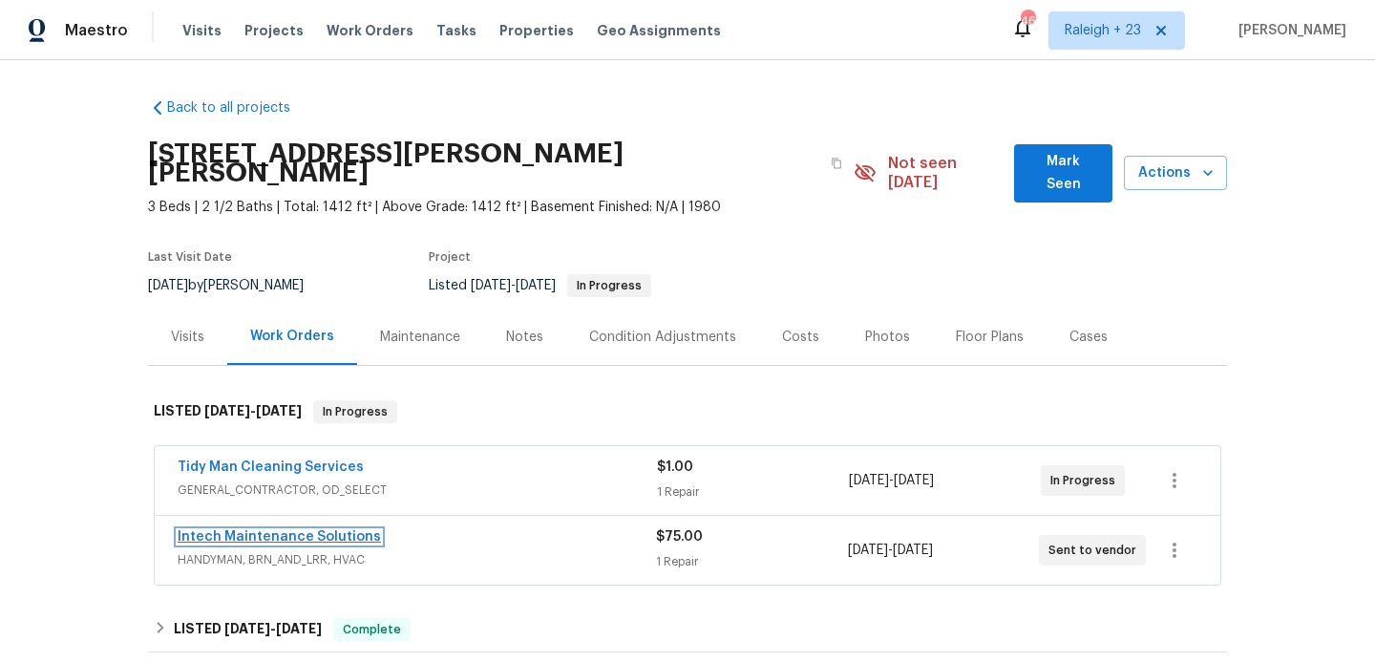
click at [338, 530] on link "Intech Maintenance Solutions" at bounding box center [279, 536] width 203 height 13
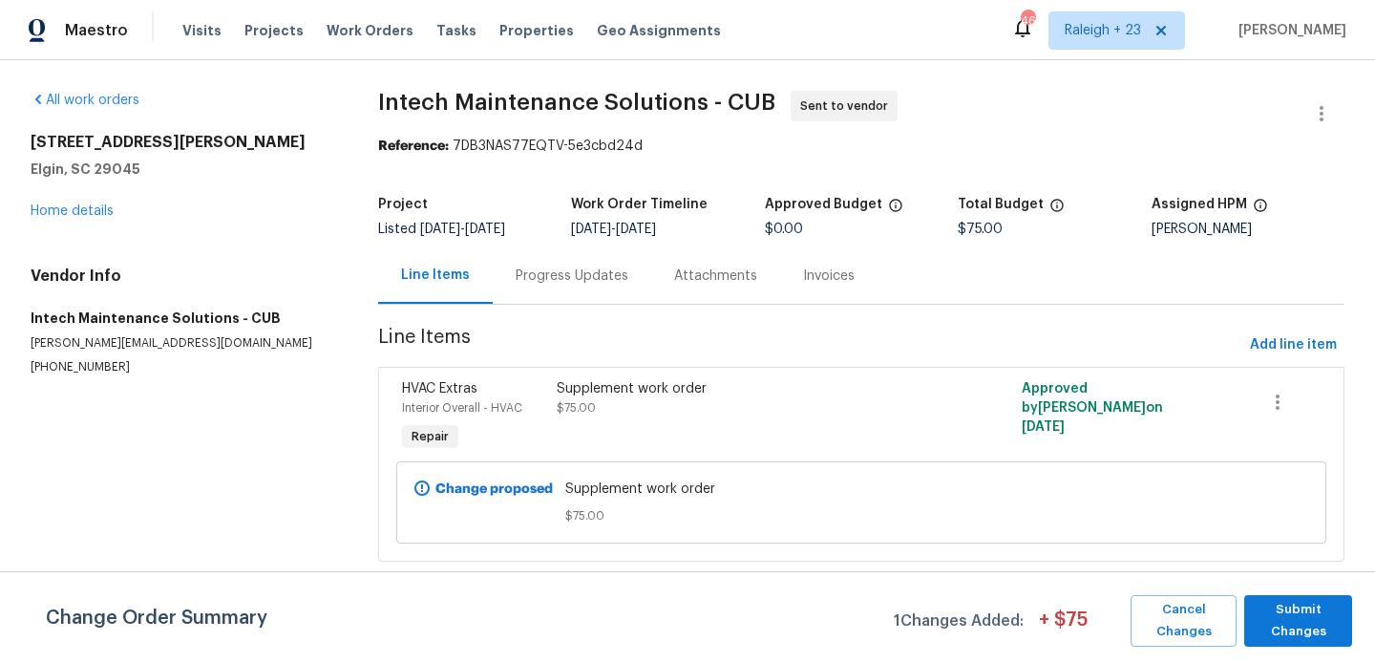
click at [540, 259] on div "Progress Updates" at bounding box center [572, 275] width 158 height 56
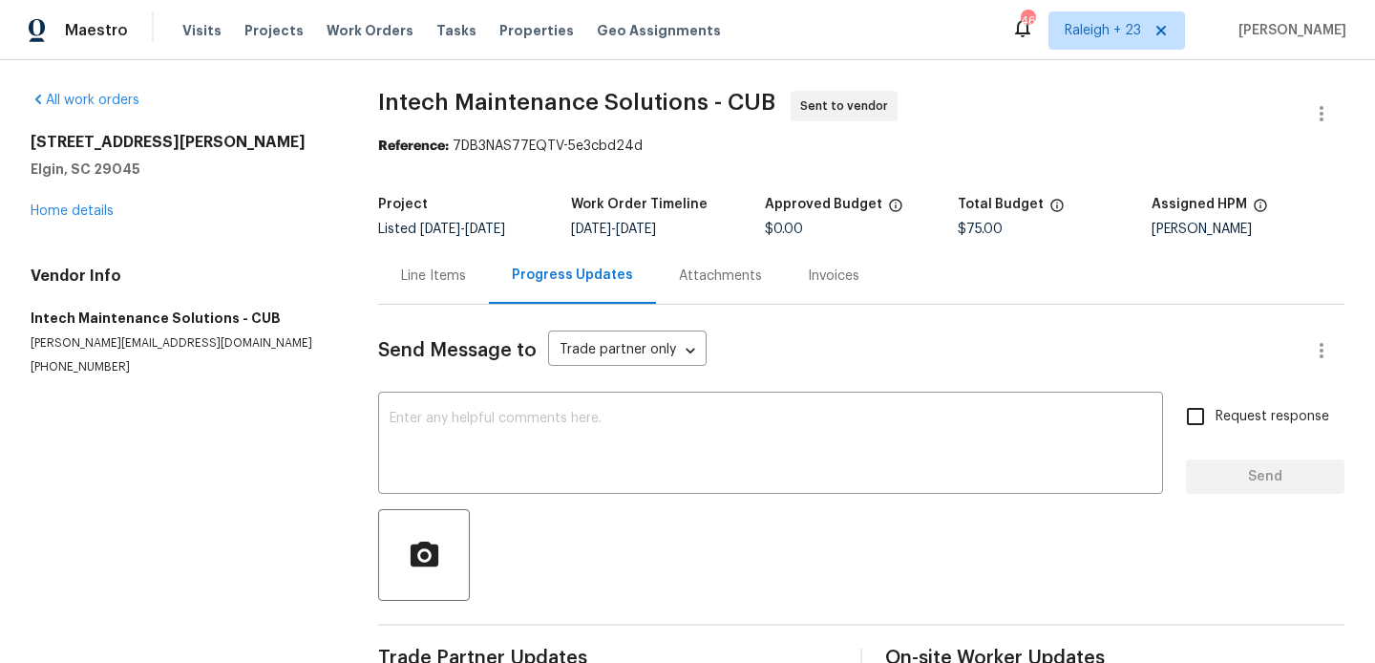
click at [105, 358] on div "Vendor Info Intech Maintenance Solutions - CUB ellen@intechms.com (803) 399-8035" at bounding box center [182, 320] width 302 height 109
copy p "(803) 399-8035"
click at [85, 217] on link "Home details" at bounding box center [72, 210] width 83 height 13
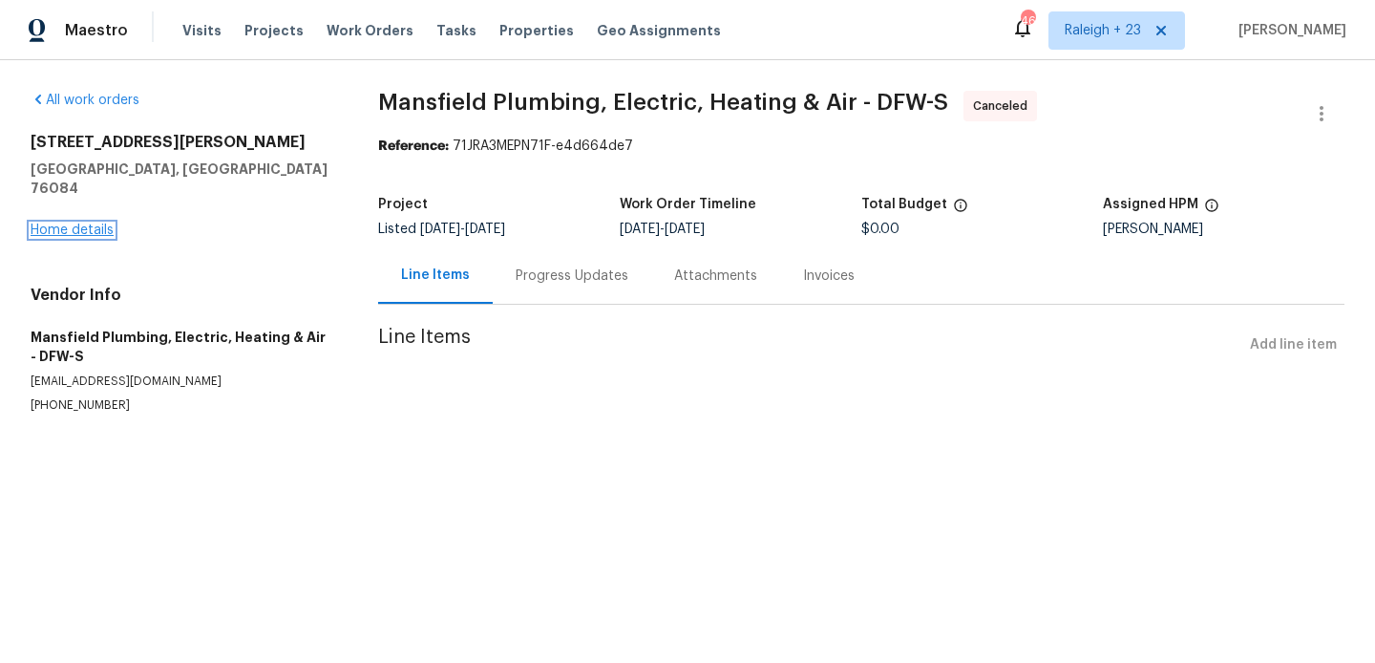
click at [80, 223] on link "Home details" at bounding box center [72, 229] width 83 height 13
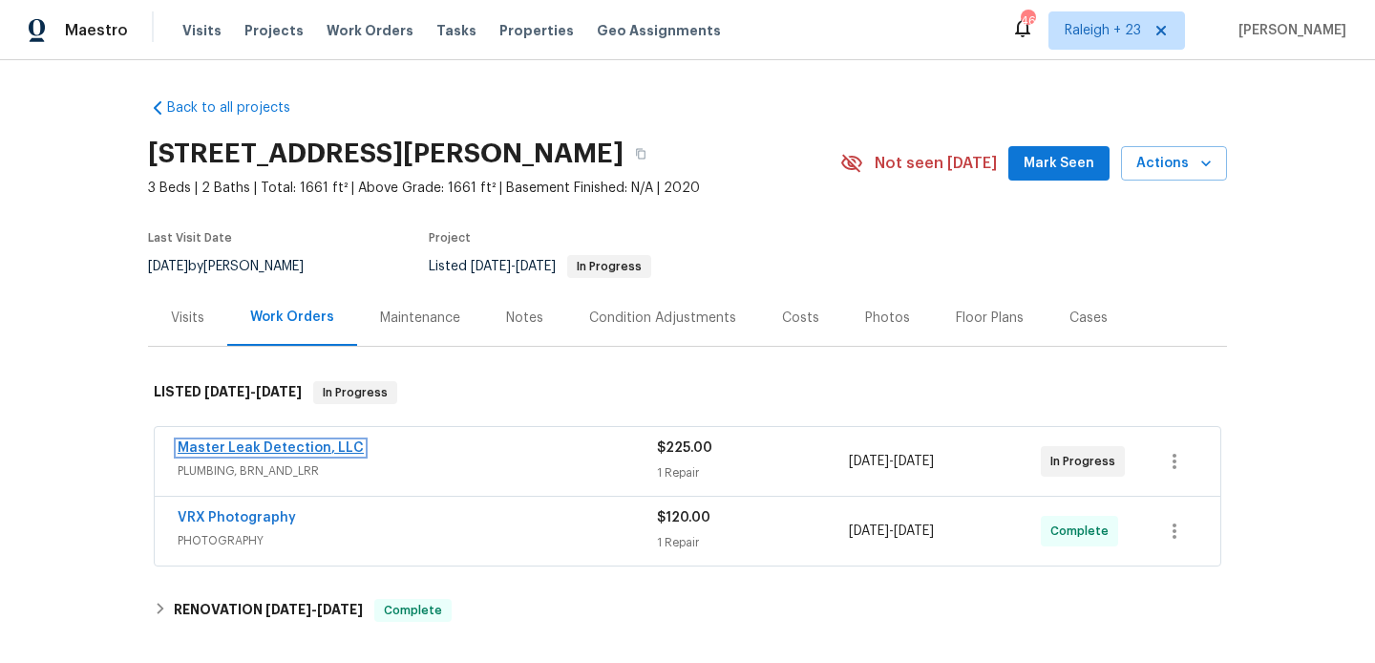
click at [304, 453] on link "Master Leak Detection, LLC" at bounding box center [271, 447] width 186 height 13
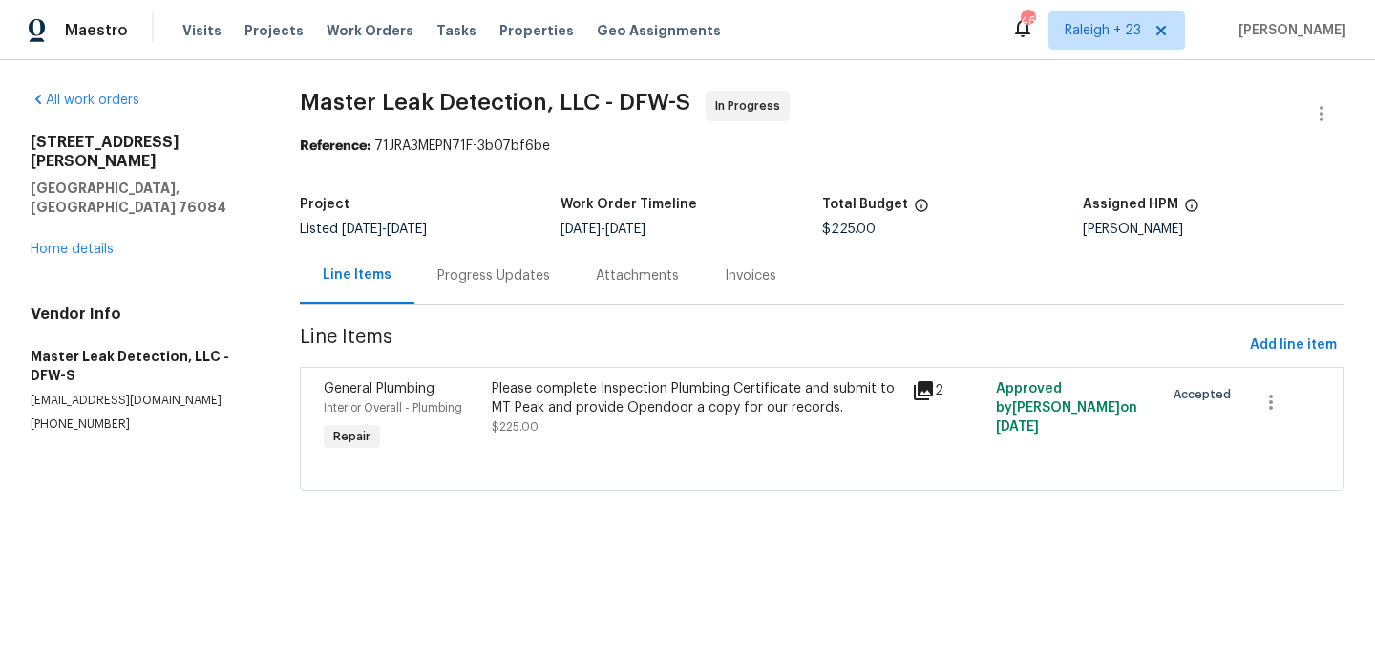
click at [510, 287] on div "Progress Updates" at bounding box center [493, 275] width 158 height 56
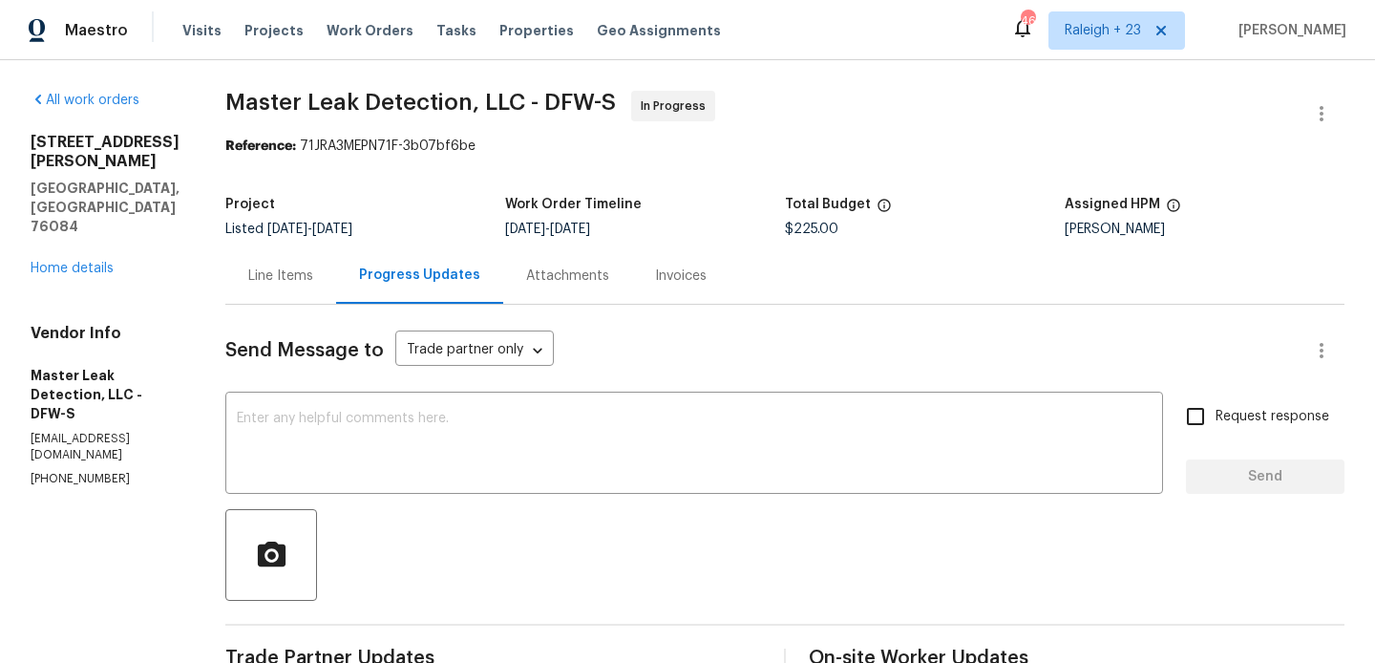
click at [118, 471] on p "(972) 916-1261" at bounding box center [105, 479] width 149 height 16
copy p "(972) 916-1261"
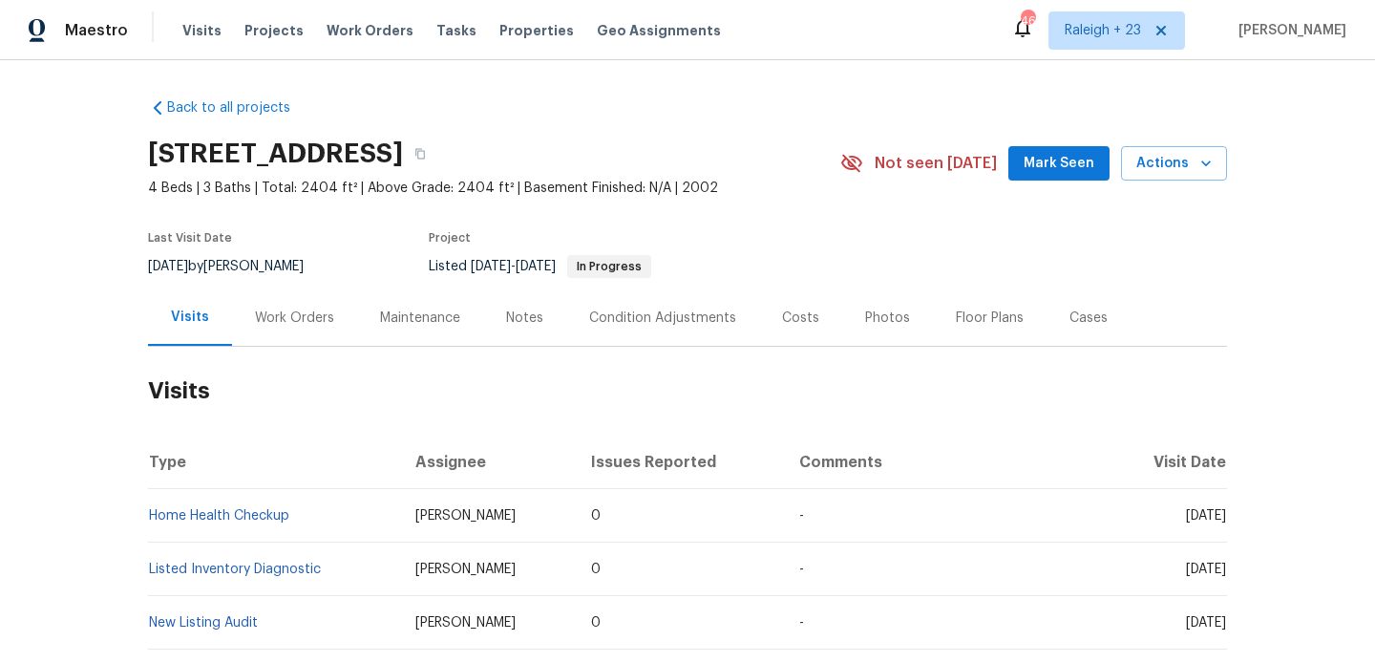
click at [257, 318] on div "Work Orders" at bounding box center [294, 317] width 79 height 19
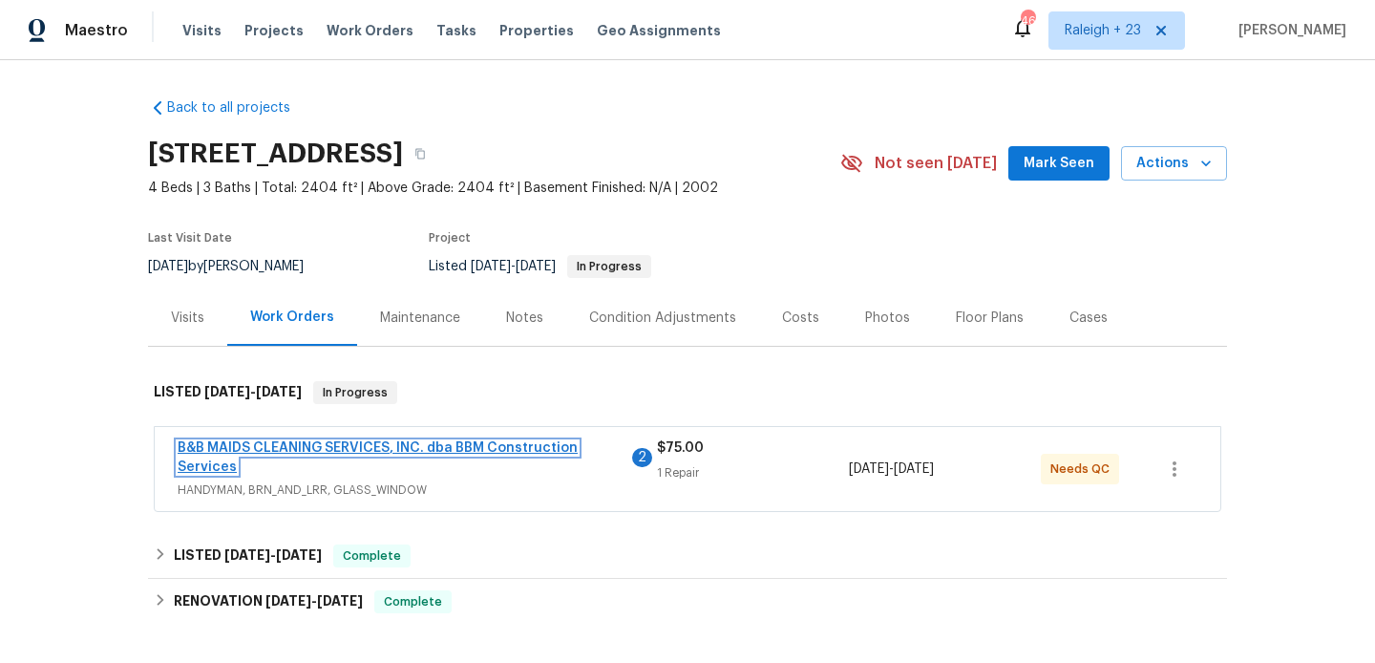
click at [327, 451] on link "B&B MAIDS CLEANING SERVICES, INC. dba BBM Construction Services" at bounding box center [378, 457] width 400 height 32
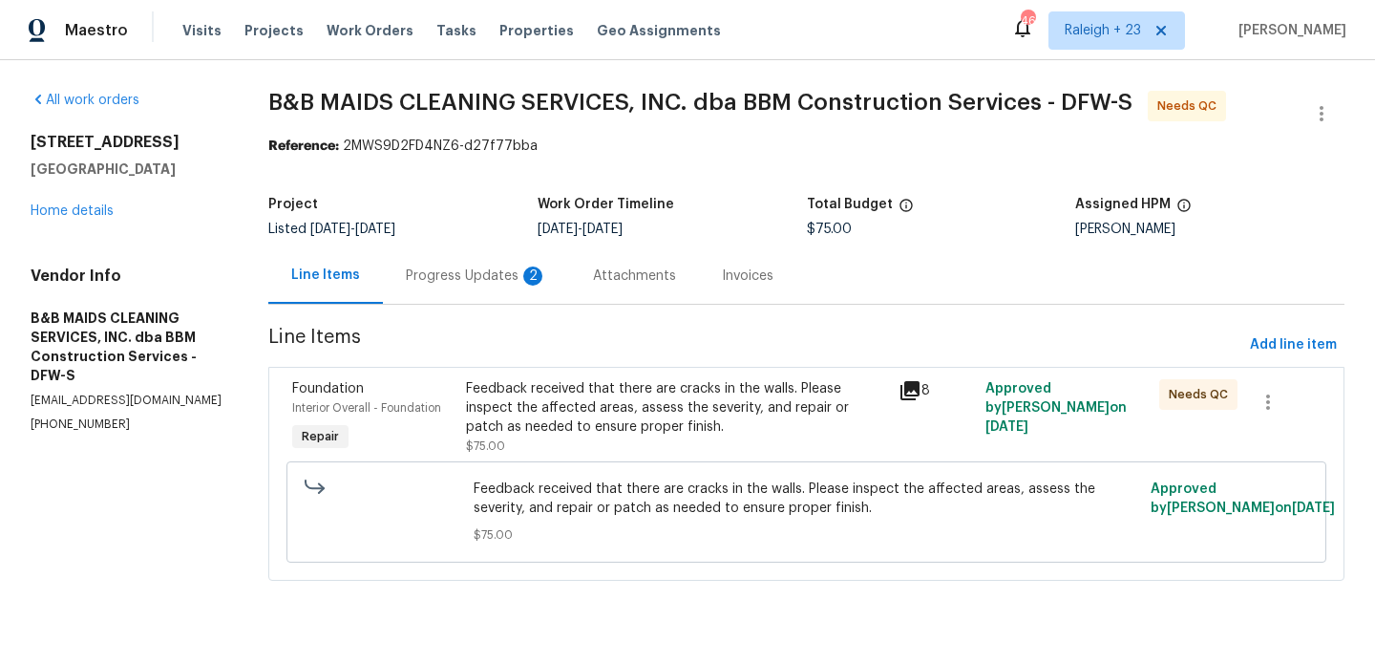
click at [483, 268] on div "Progress Updates 2" at bounding box center [476, 275] width 141 height 19
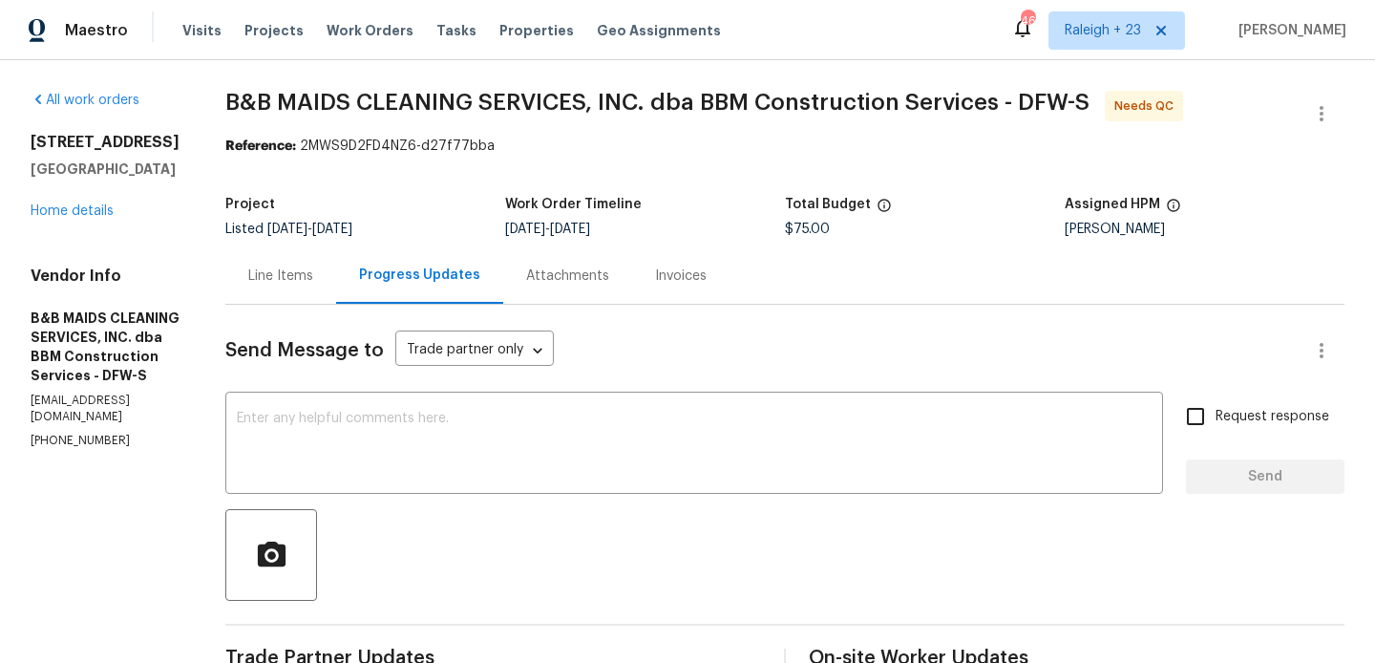
click at [313, 279] on div "Line Items" at bounding box center [280, 275] width 65 height 19
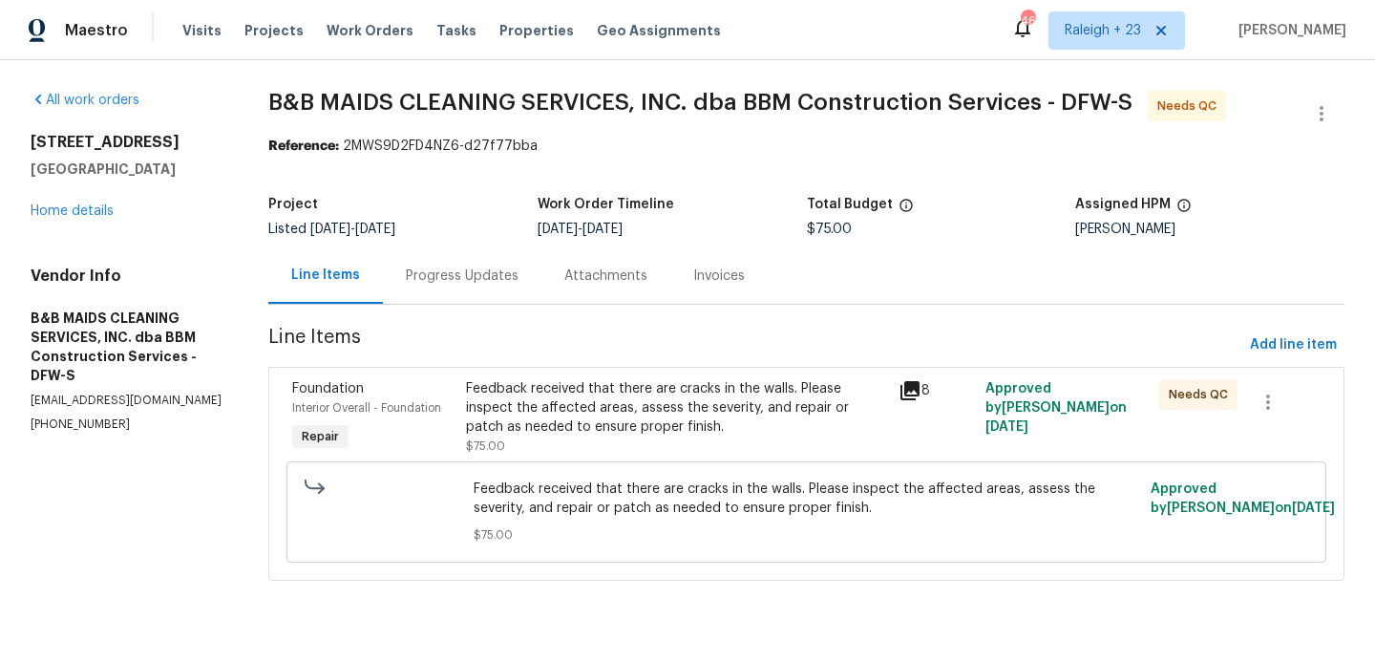
click at [528, 398] on div "Feedback received that there are cracks in the walls. Please inspect the affect…" at bounding box center [677, 407] width 422 height 57
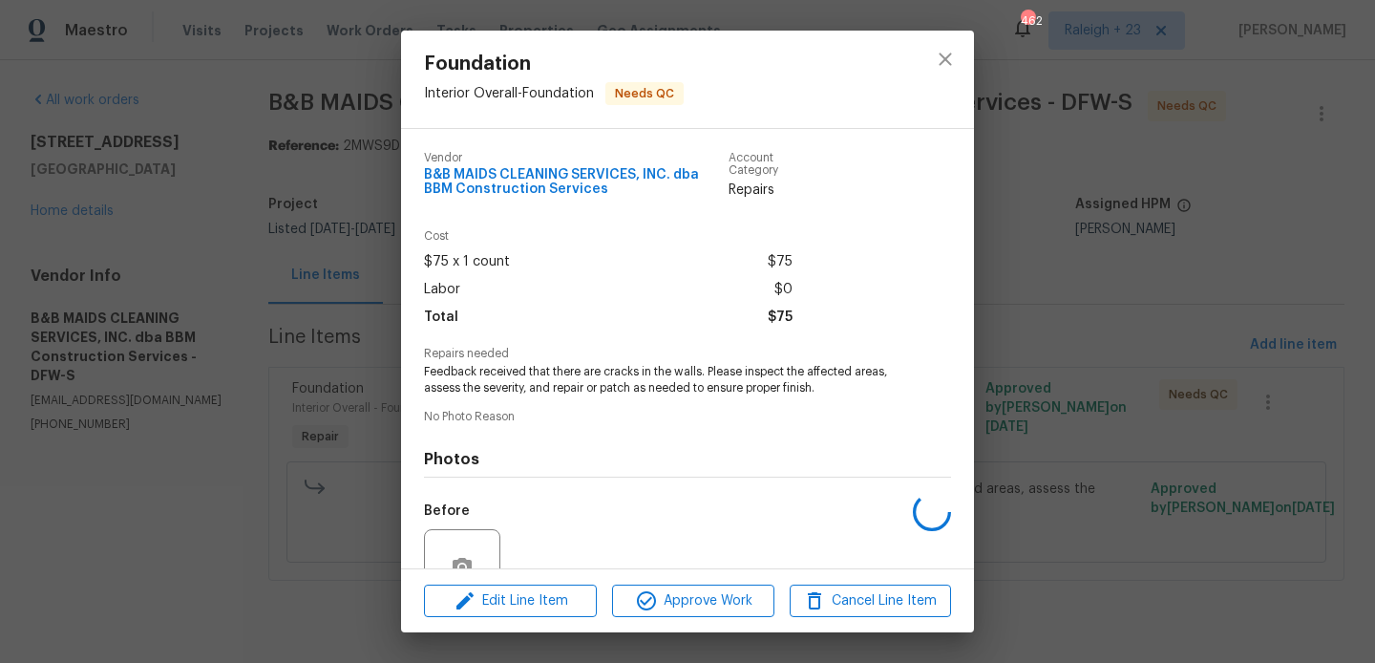
scroll to position [180, 0]
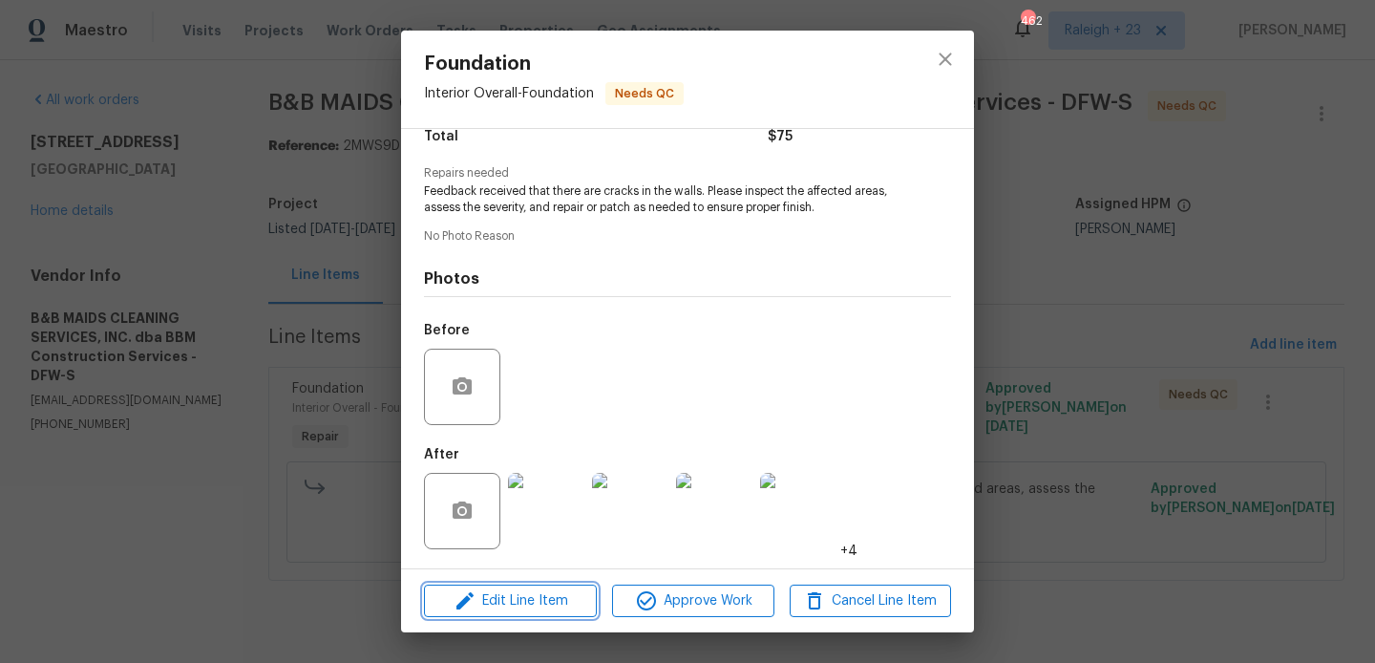
click at [488, 591] on span "Edit Line Item" at bounding box center [510, 601] width 161 height 24
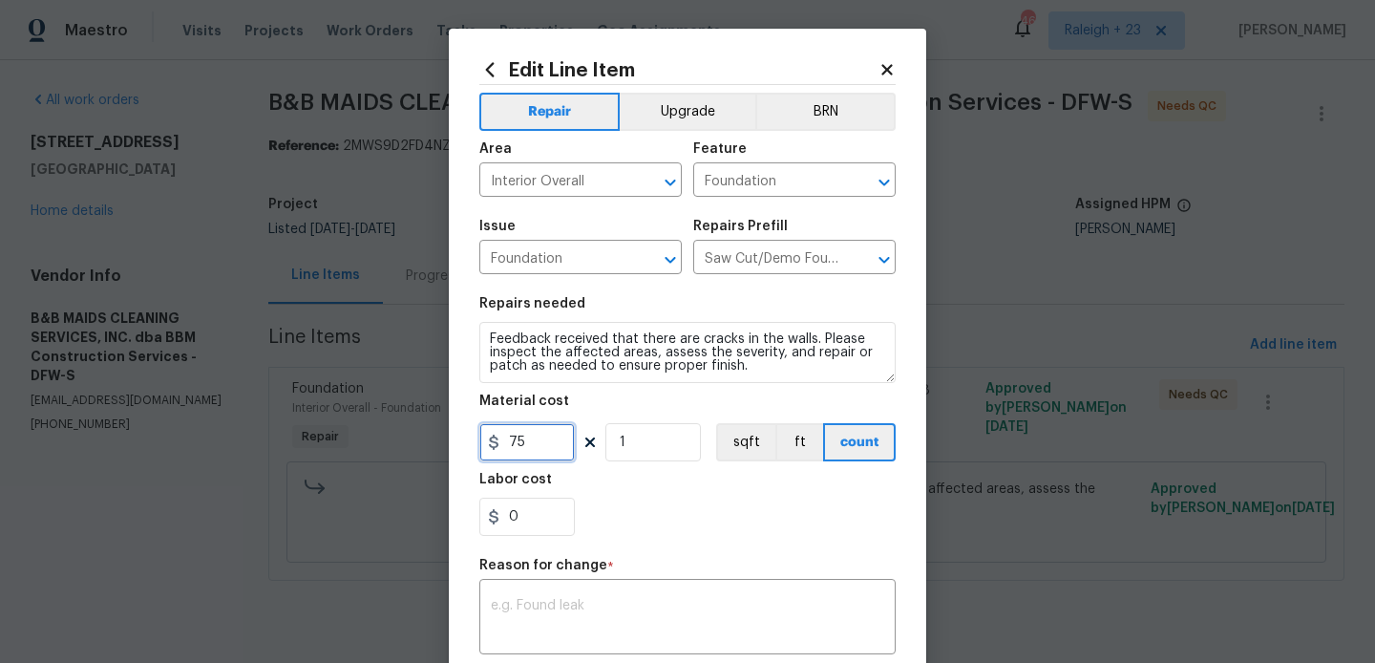
click at [510, 429] on input "75" at bounding box center [526, 442] width 95 height 38
type input "120"
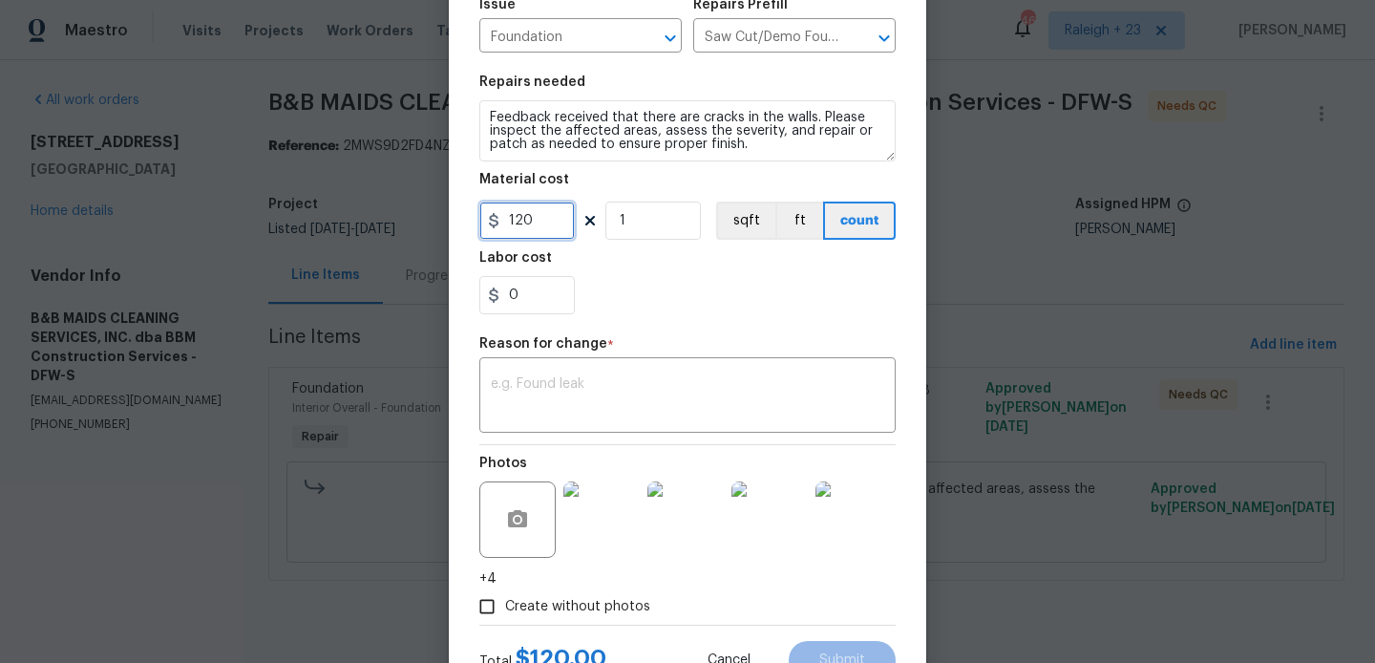
scroll to position [298, 0]
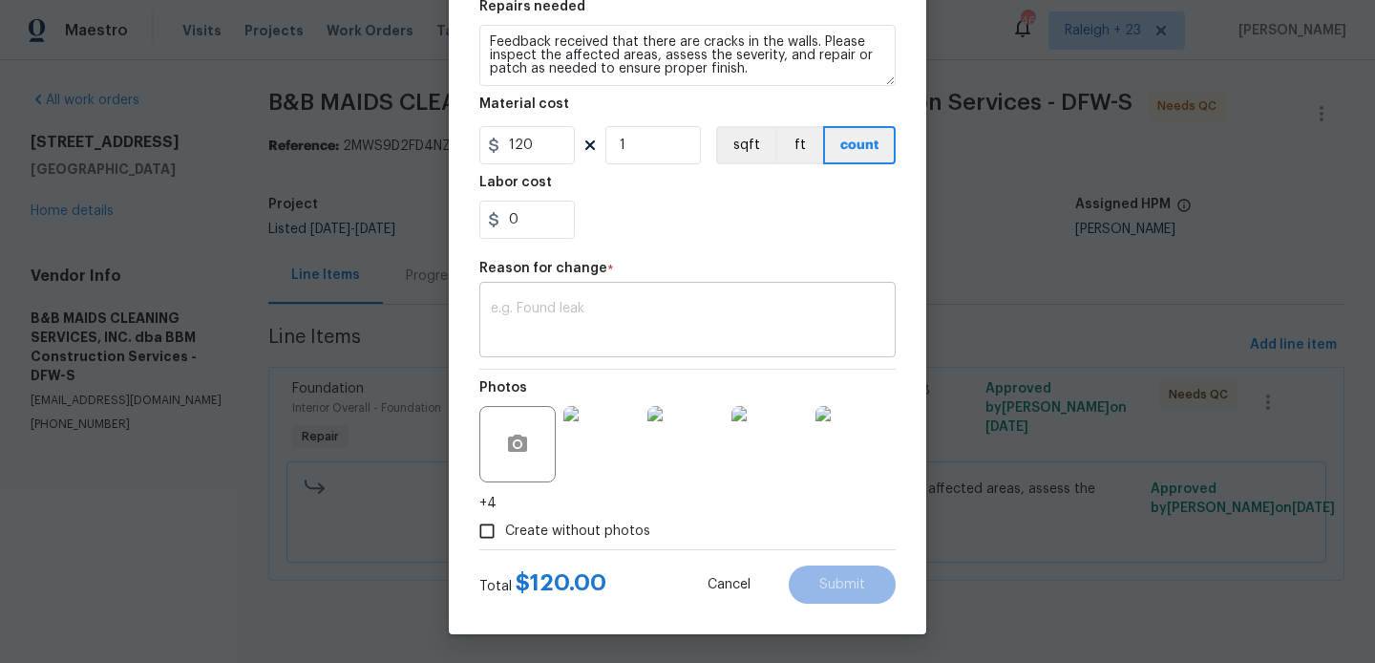
click at [588, 323] on textarea at bounding box center [687, 322] width 393 height 40
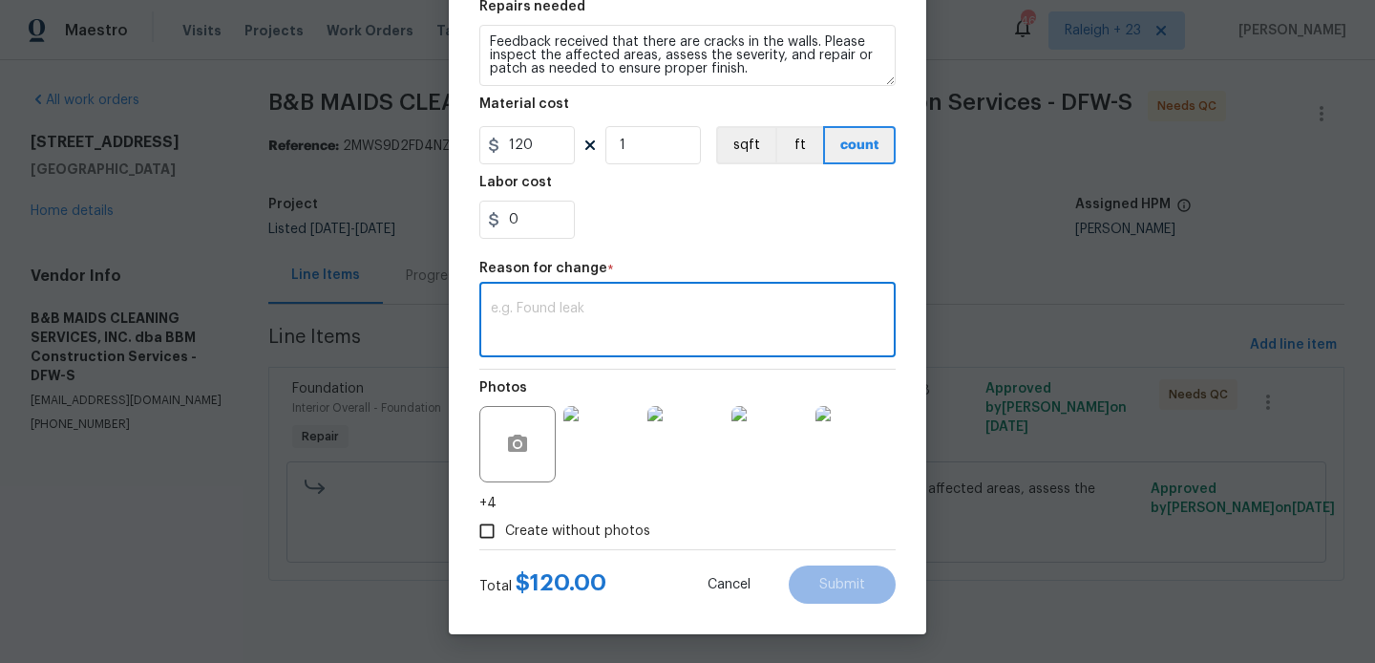
paste textarea "(BA) Updated per vendor’s final cost."
type textarea "(BA) Updated per vendor’s final cost."
click at [840, 587] on span "Submit" at bounding box center [842, 585] width 46 height 14
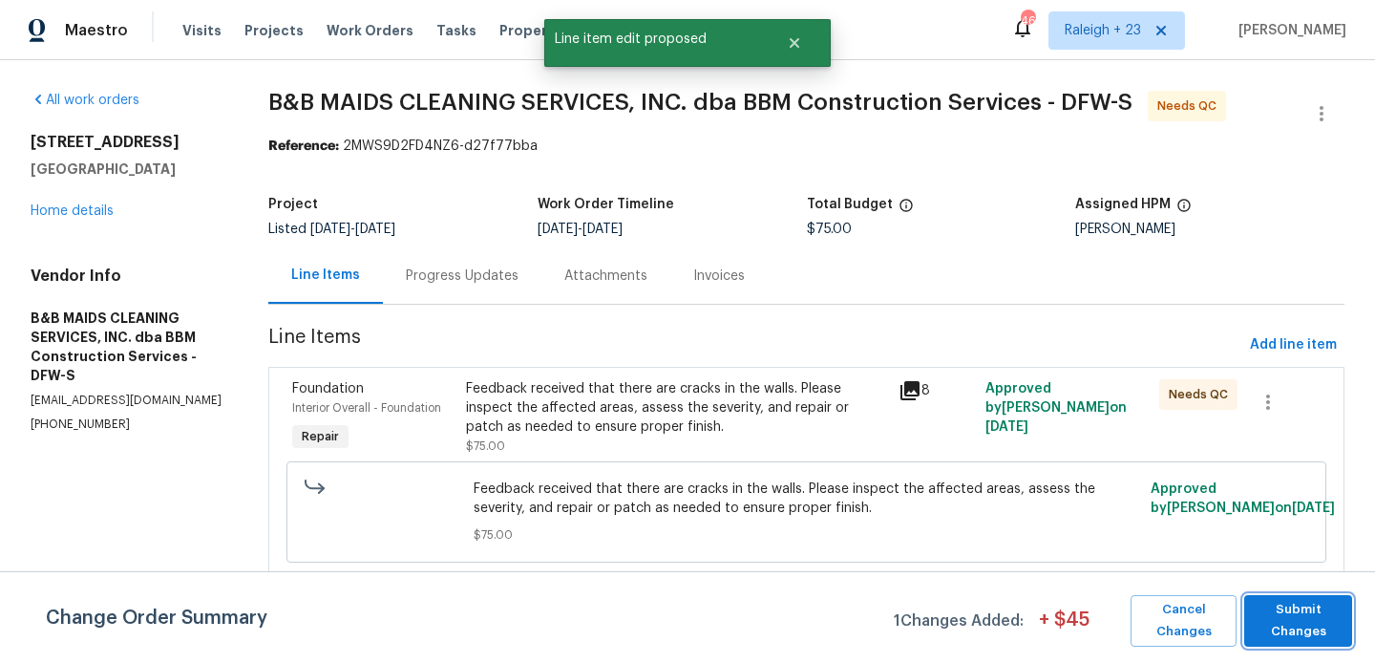
scroll to position [0, 0]
click at [1278, 604] on span "Submit Changes" at bounding box center [1298, 621] width 89 height 44
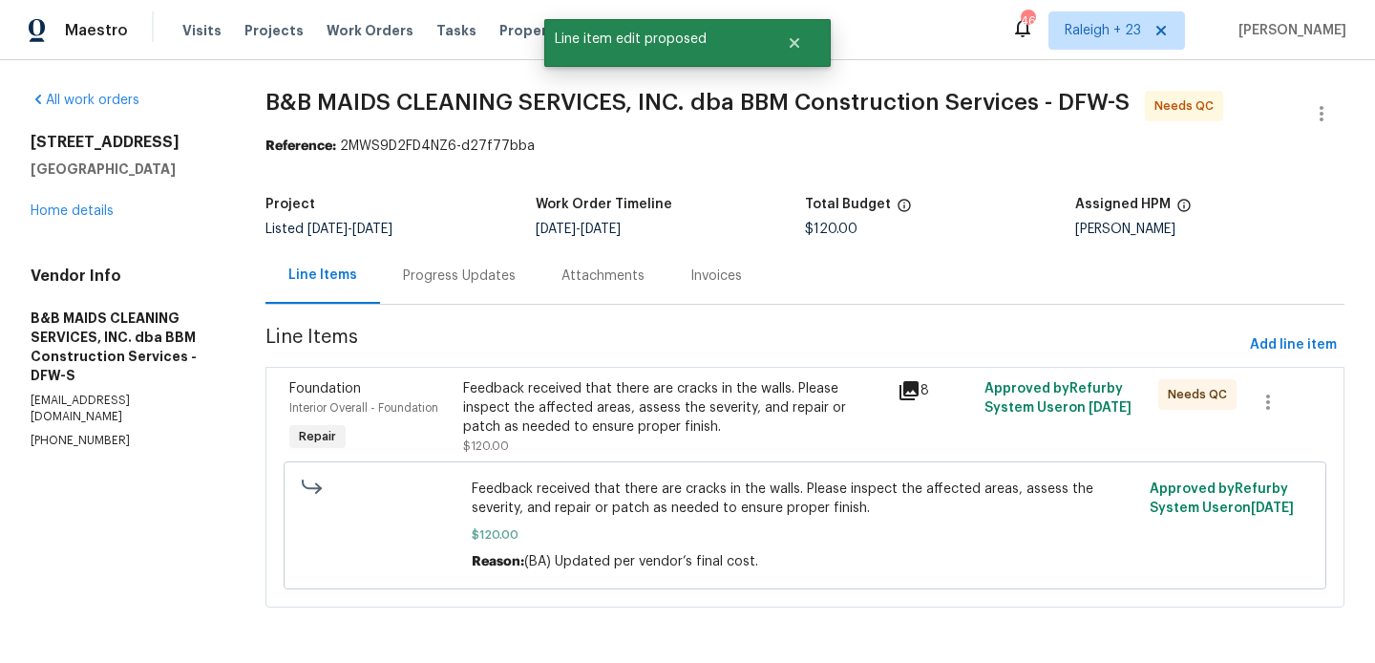
click at [506, 294] on div "Progress Updates" at bounding box center [459, 275] width 158 height 56
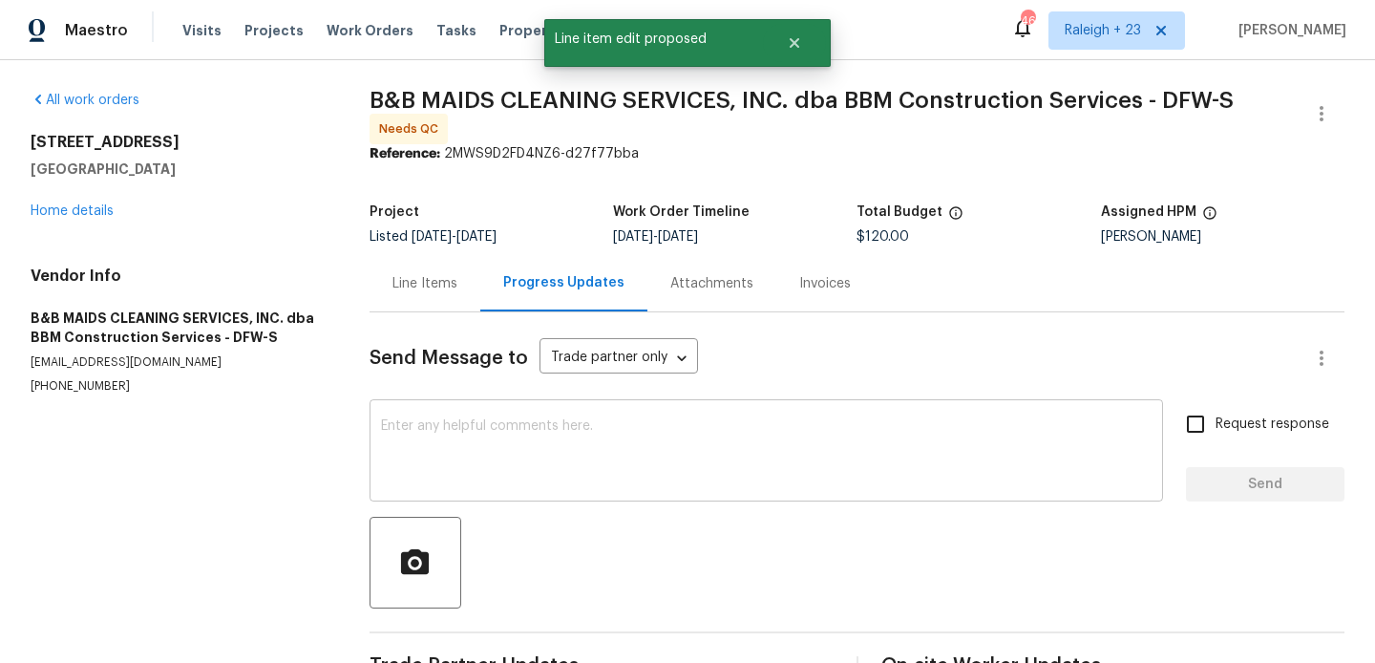
scroll to position [274, 0]
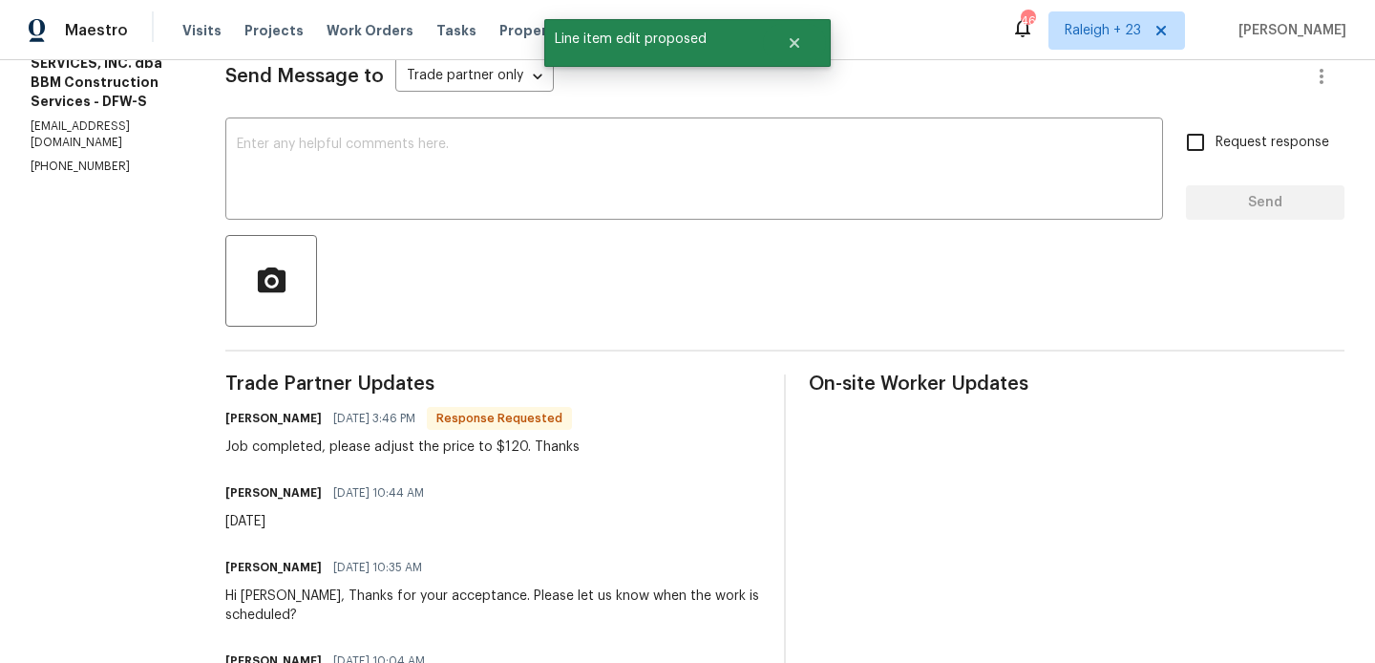
click at [306, 429] on div "Allan Nascimento 08/20/2025 3:46 PM Response Requested" at bounding box center [402, 418] width 354 height 27
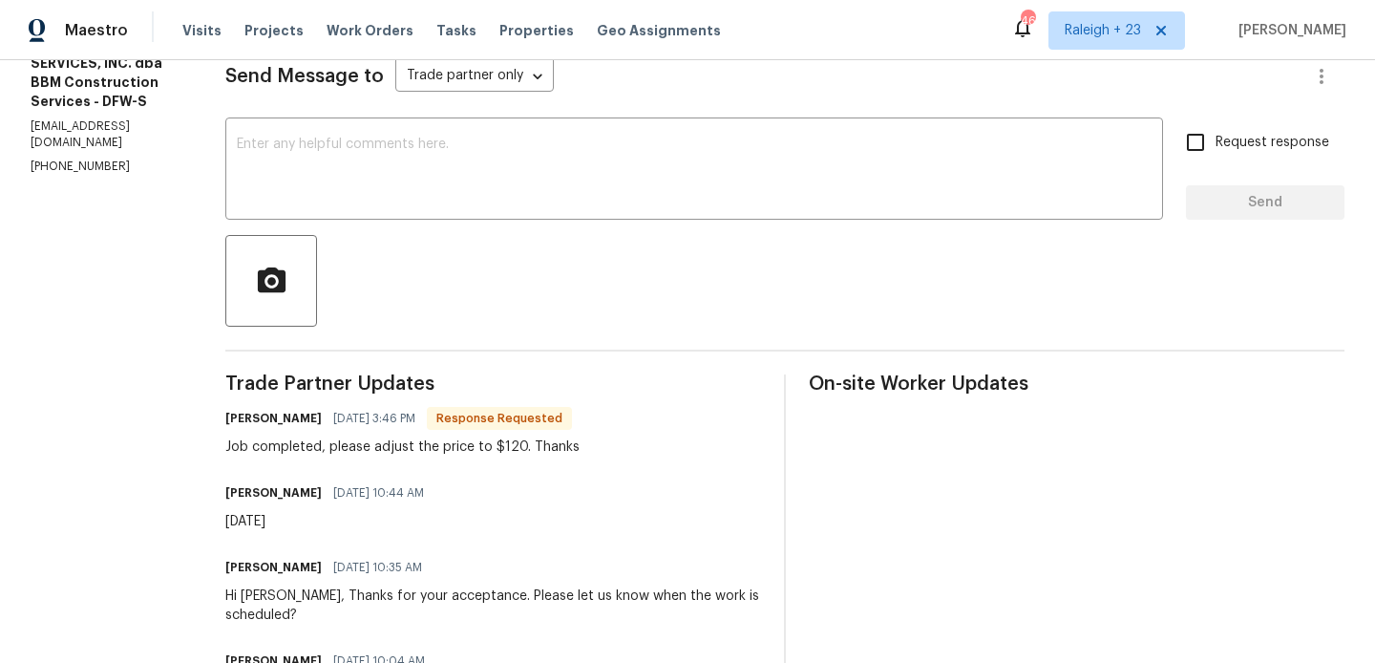
click at [293, 417] on h6 "[PERSON_NAME]" at bounding box center [273, 418] width 96 height 19
copy h6 "Allan"
click at [414, 192] on textarea at bounding box center [694, 170] width 915 height 67
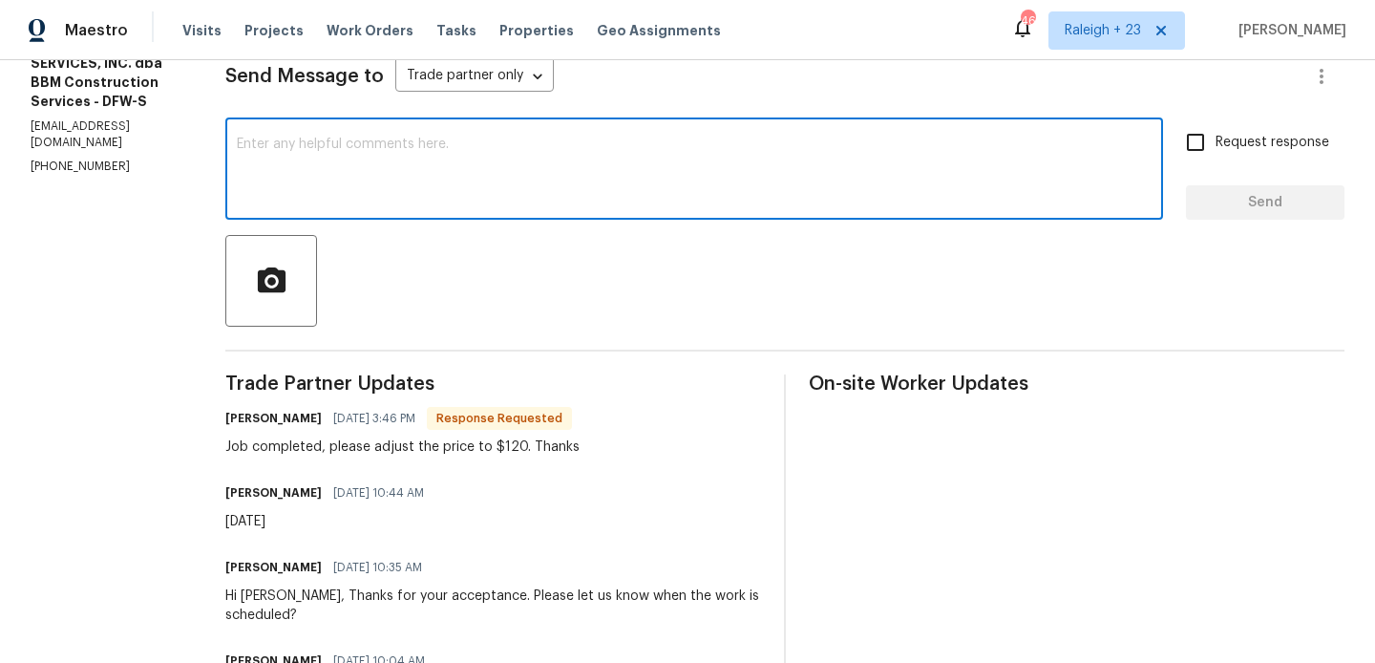
paste textarea "Allan"
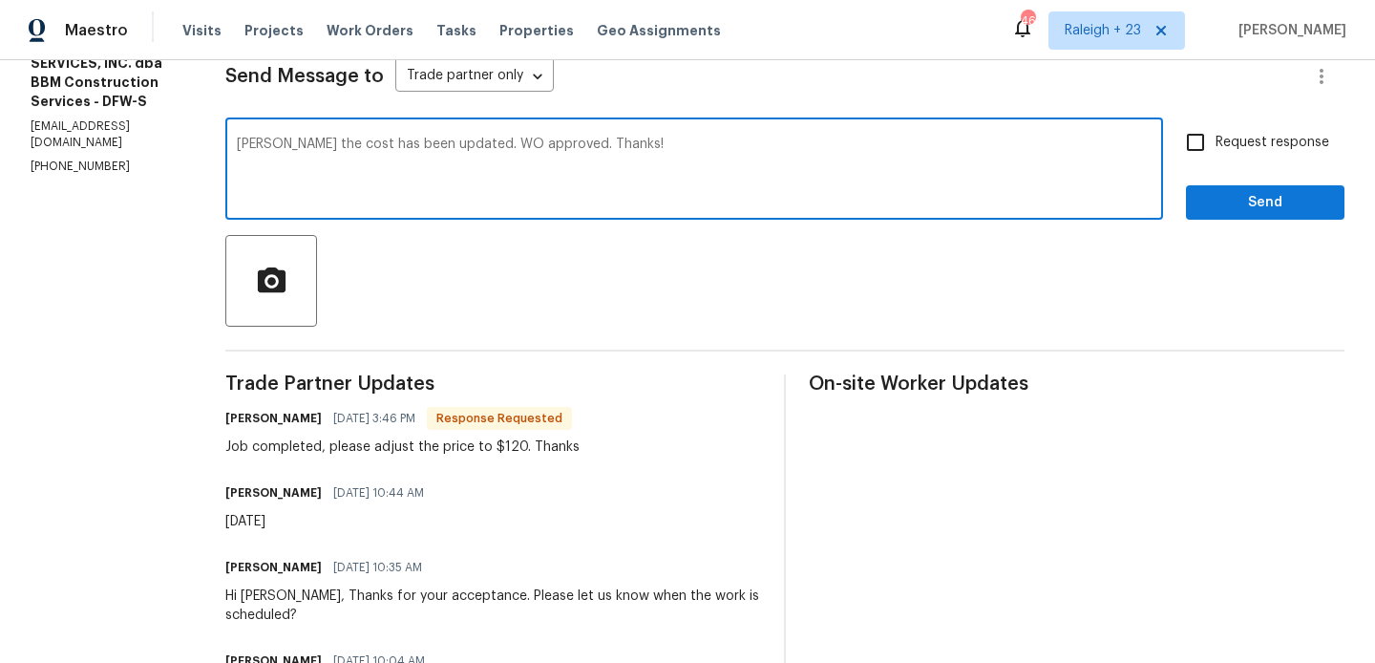
type textarea "[PERSON_NAME] the cost has been updated. WO approved. Thanks!"
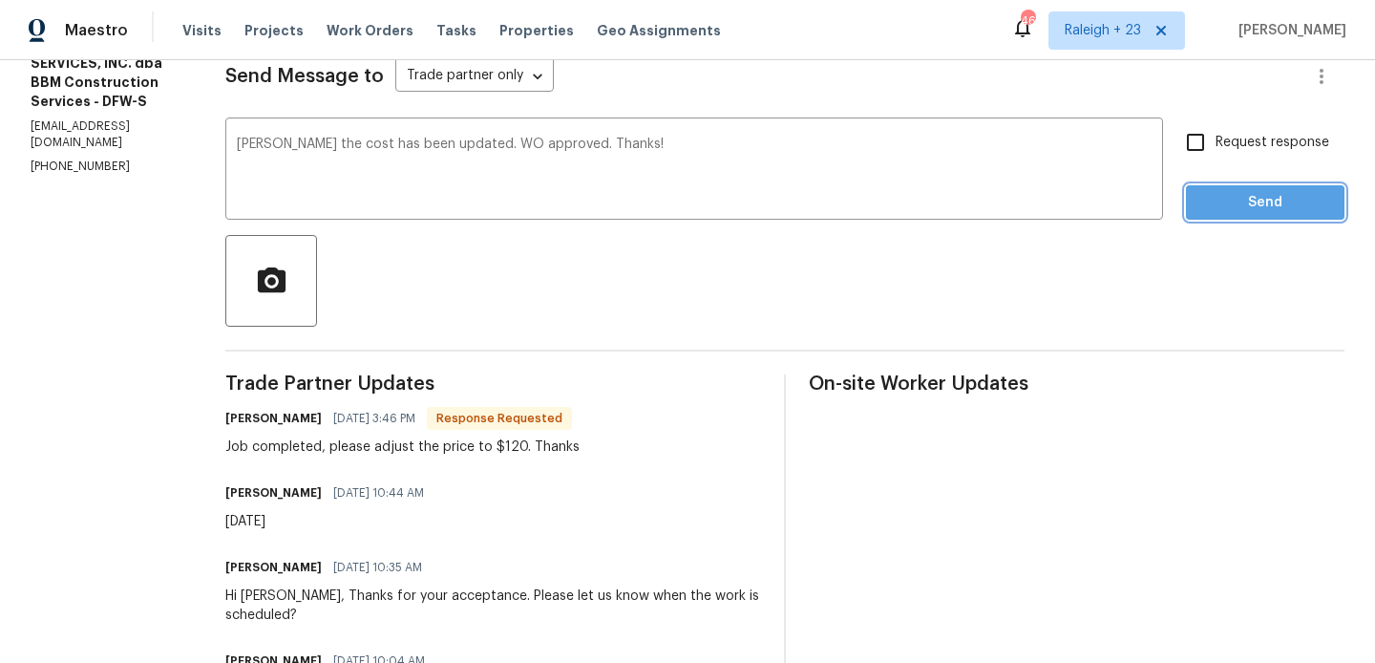
click at [1234, 197] on span "Send" at bounding box center [1265, 203] width 128 height 24
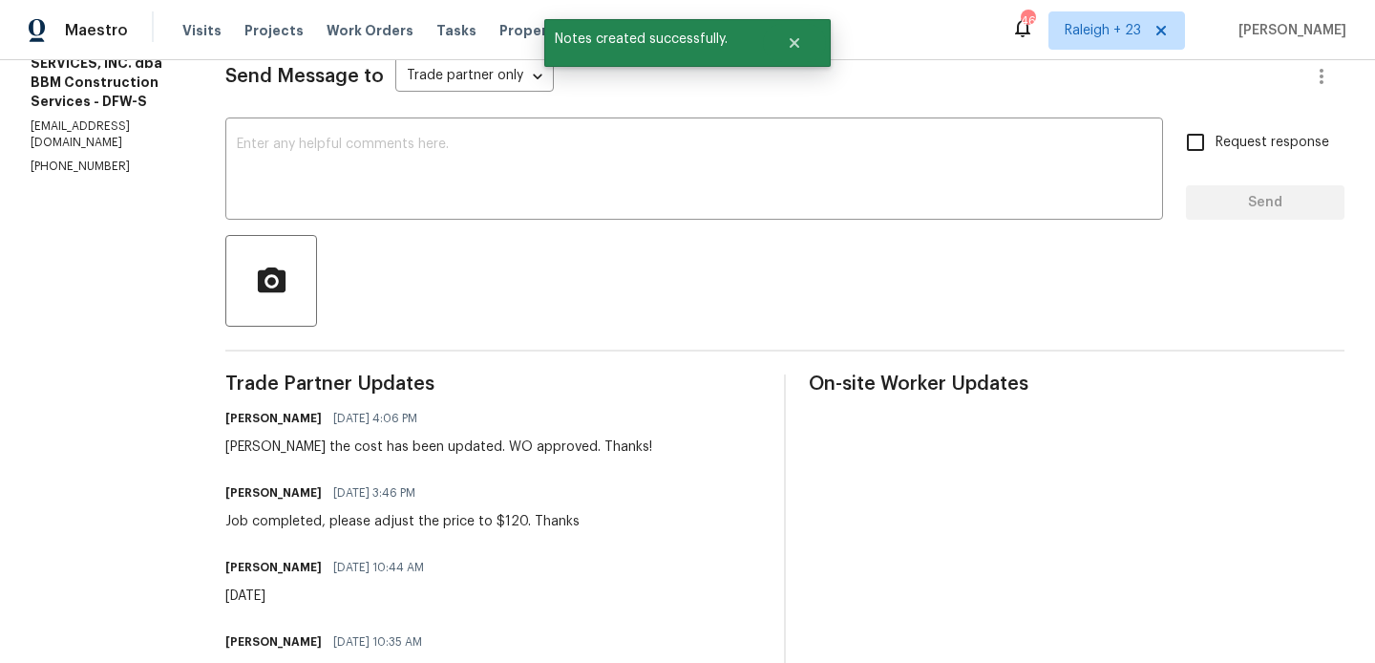
scroll to position [0, 0]
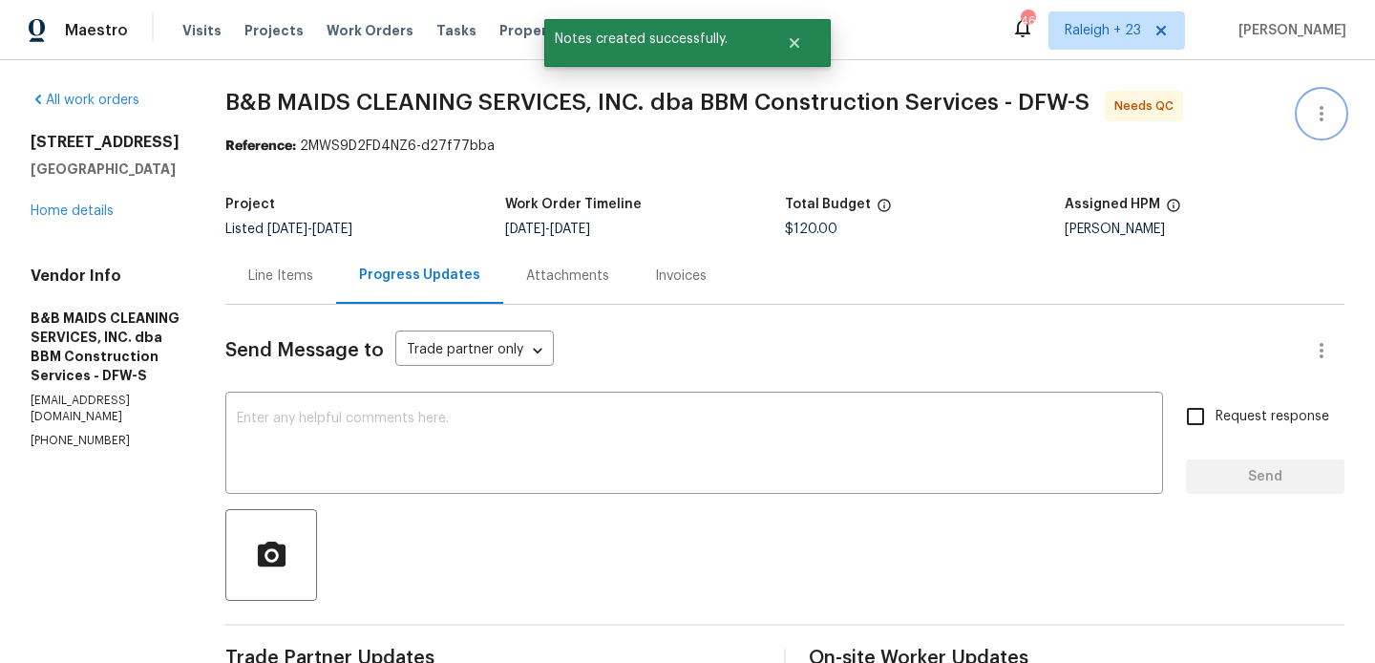
click at [1318, 99] on button "button" at bounding box center [1322, 114] width 46 height 46
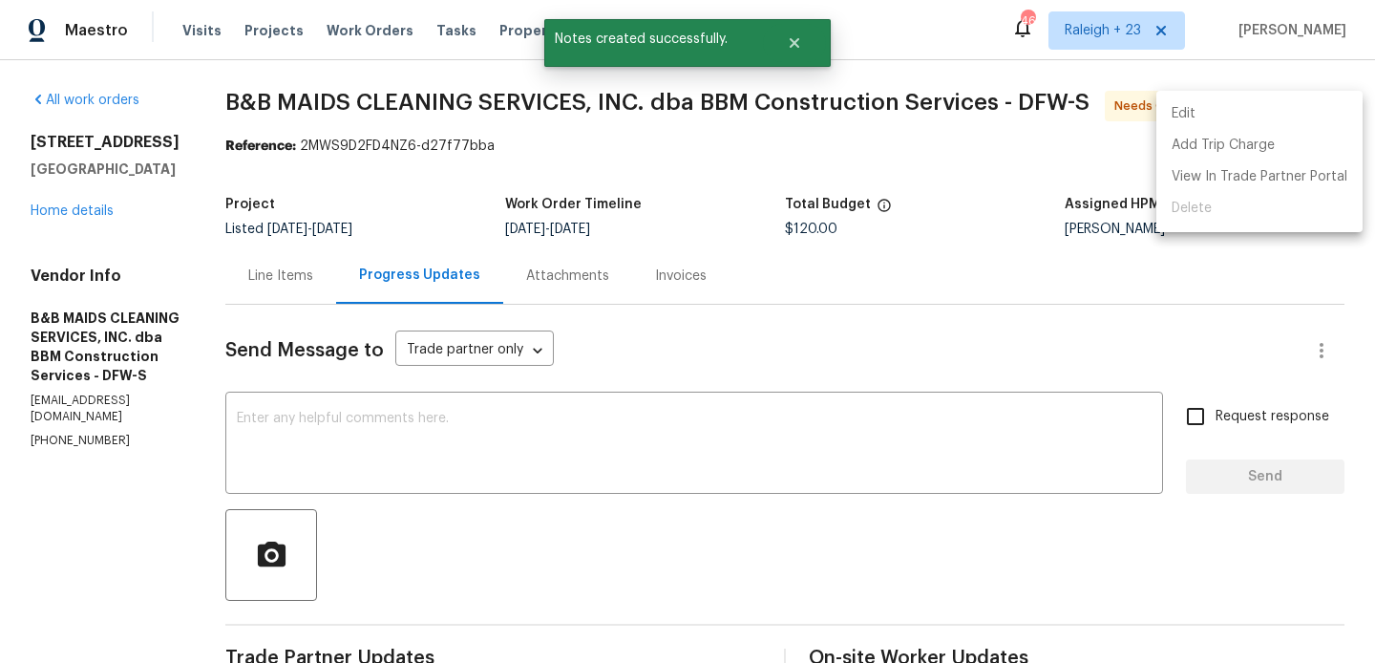
click at [1290, 99] on li "Edit" at bounding box center [1259, 114] width 206 height 32
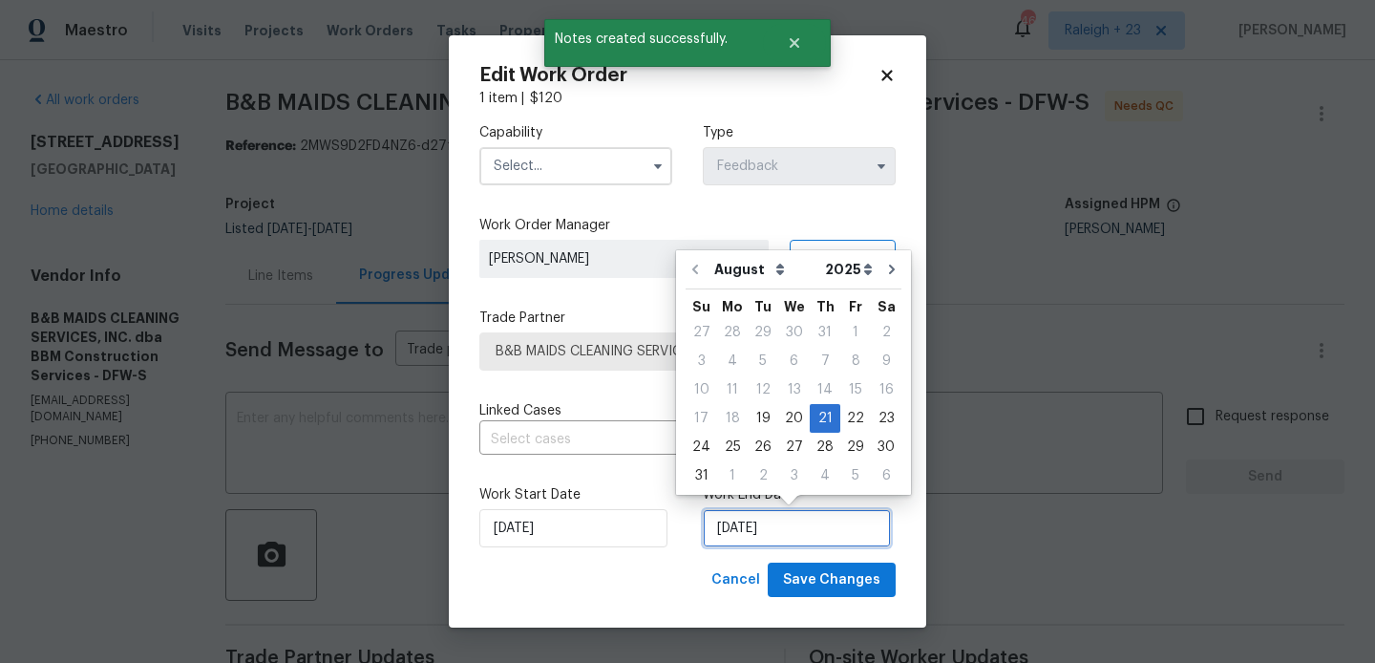
click at [771, 525] on input "21/08/2025" at bounding box center [797, 528] width 188 height 38
click at [779, 410] on div "20" at bounding box center [794, 418] width 32 height 27
type input "[DATE]"
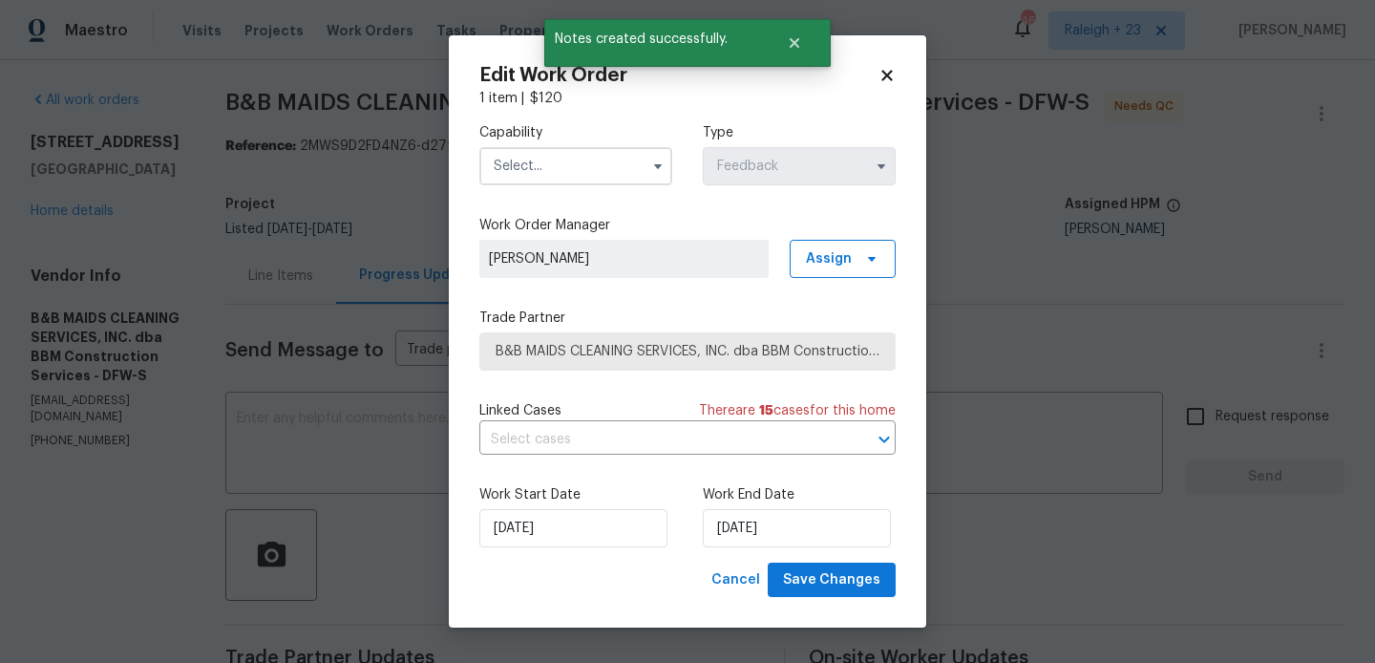
click at [550, 159] on input "text" at bounding box center [575, 166] width 193 height 38
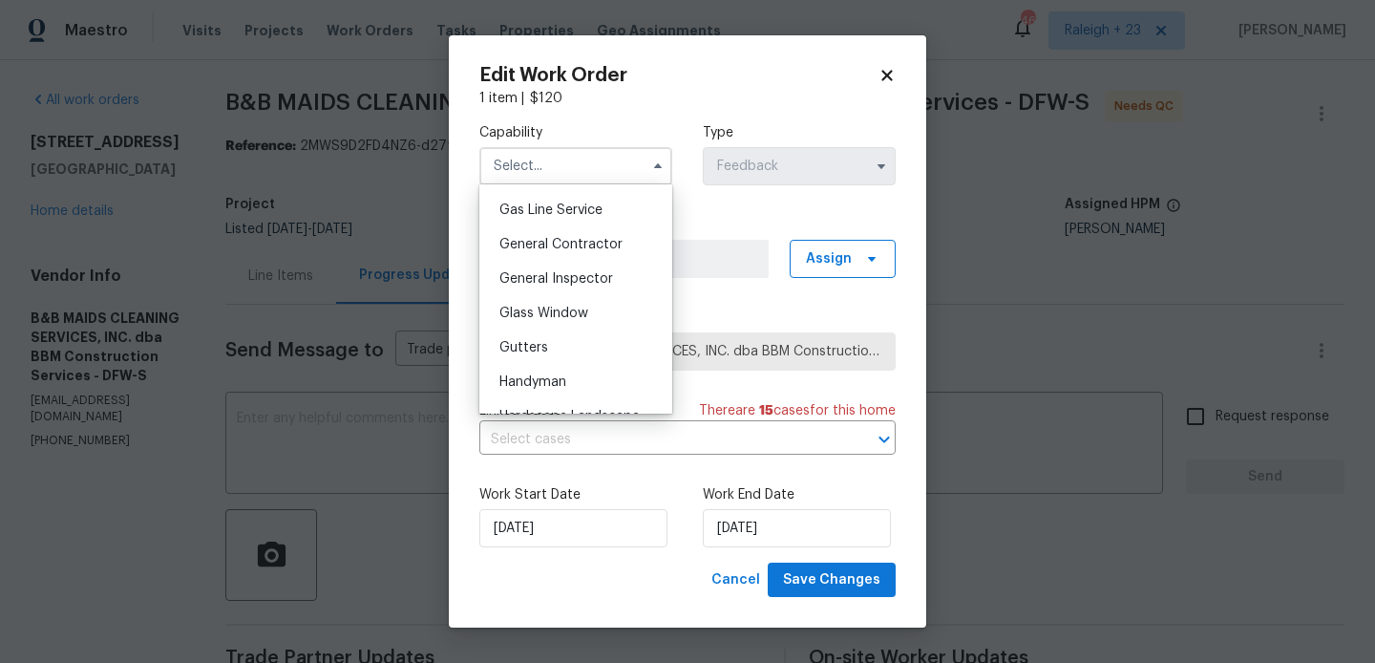
scroll to position [931, 0]
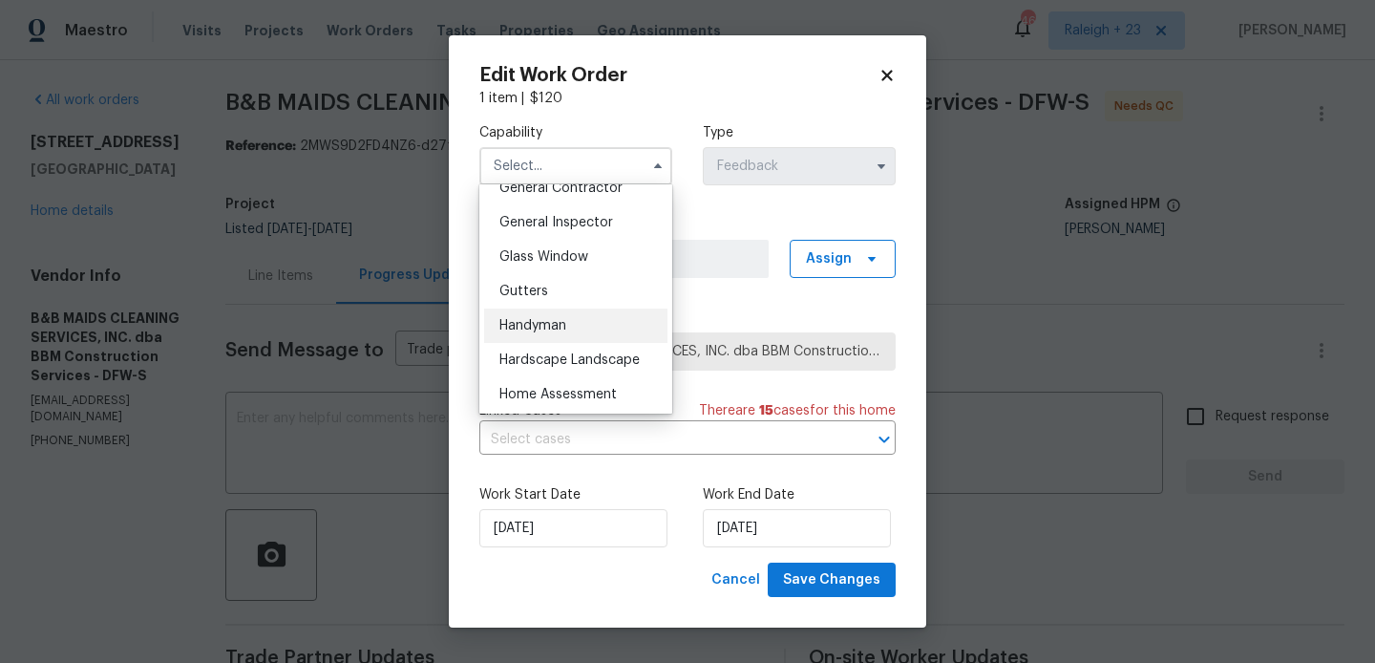
click at [544, 316] on div "Handyman" at bounding box center [575, 325] width 183 height 34
type input "Handyman"
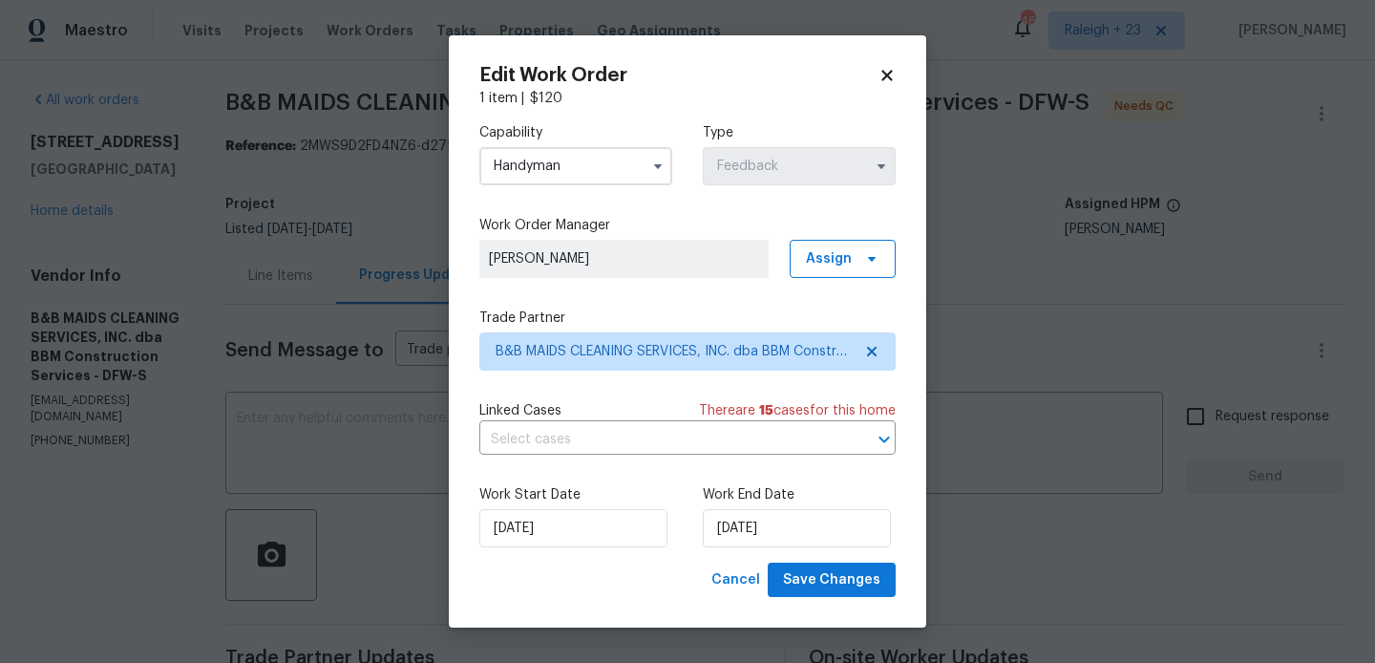
click at [789, 553] on div "Work Start Date 19/08/2025 Work End Date 20/08/2025" at bounding box center [687, 516] width 416 height 93
click at [802, 562] on div "Cancel Save Changes" at bounding box center [800, 579] width 192 height 35
click at [803, 573] on span "Save Changes" at bounding box center [831, 580] width 97 height 24
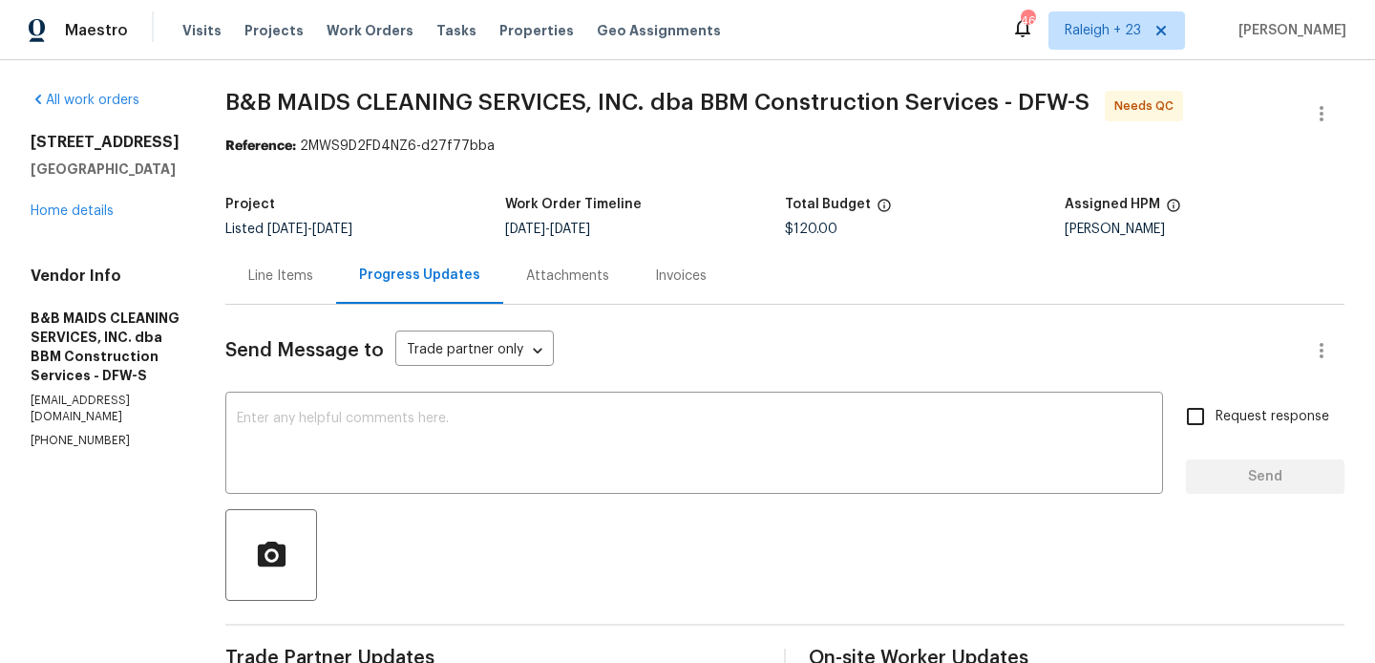
click at [336, 259] on div "Line Items" at bounding box center [280, 275] width 111 height 56
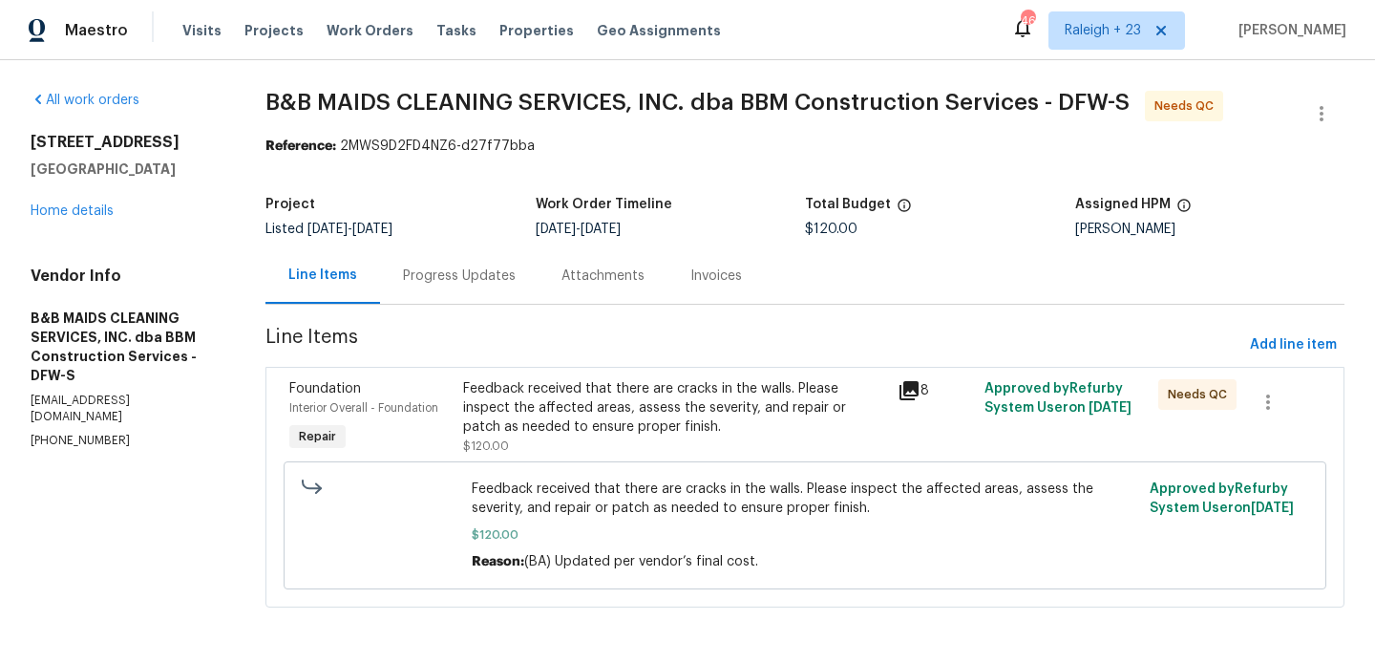
click at [678, 385] on div "Feedback received that there are cracks in the walls. Please inspect the affect…" at bounding box center [674, 407] width 423 height 57
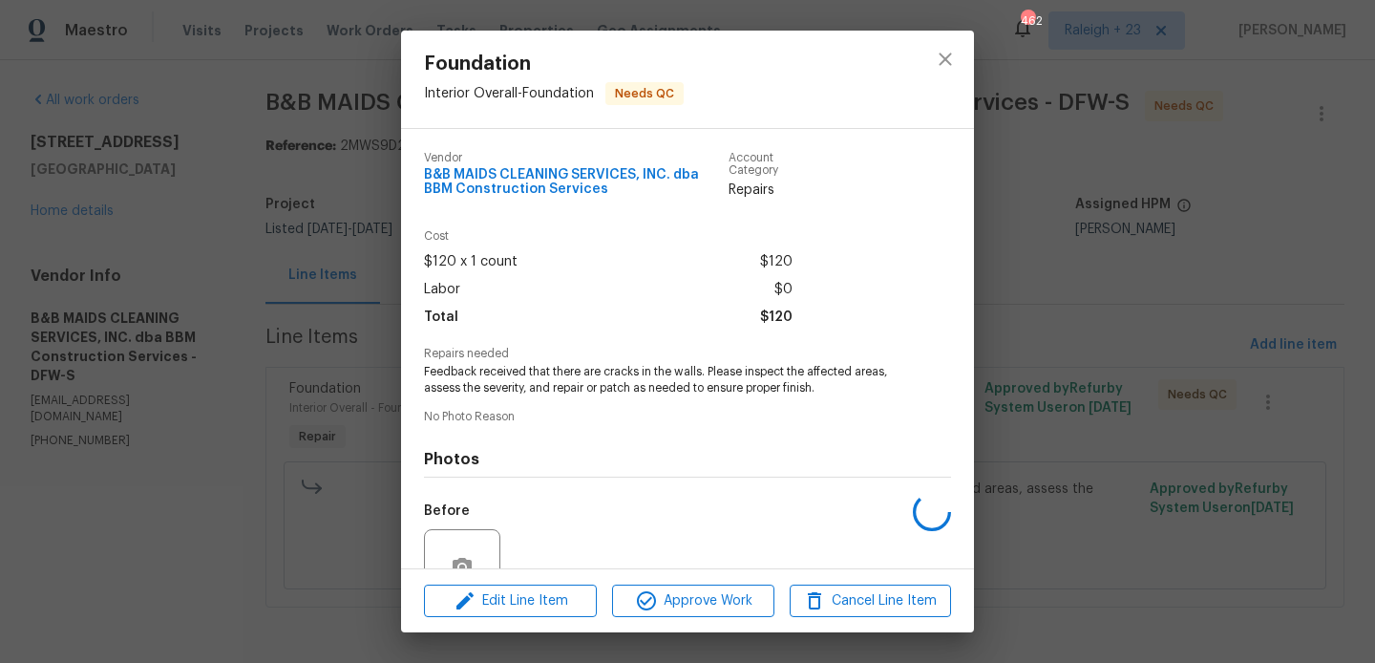
scroll to position [180, 0]
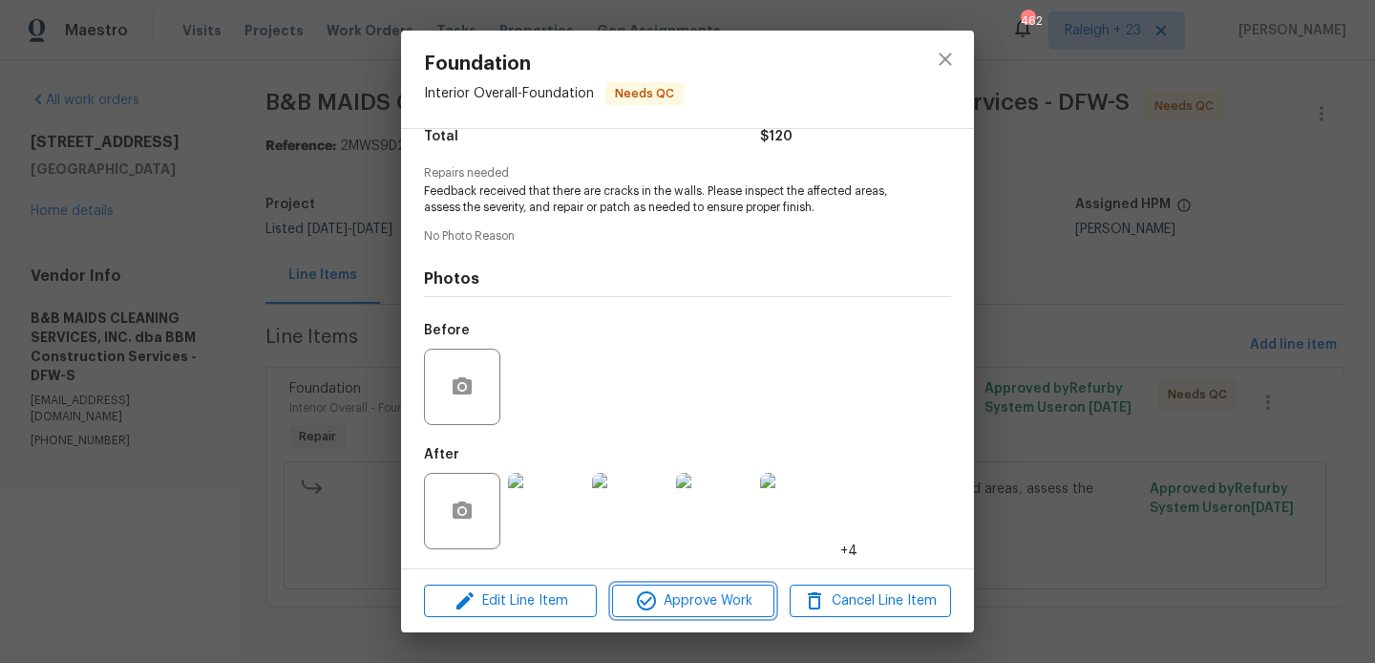
click at [657, 602] on span "Approve Work" at bounding box center [693, 601] width 150 height 24
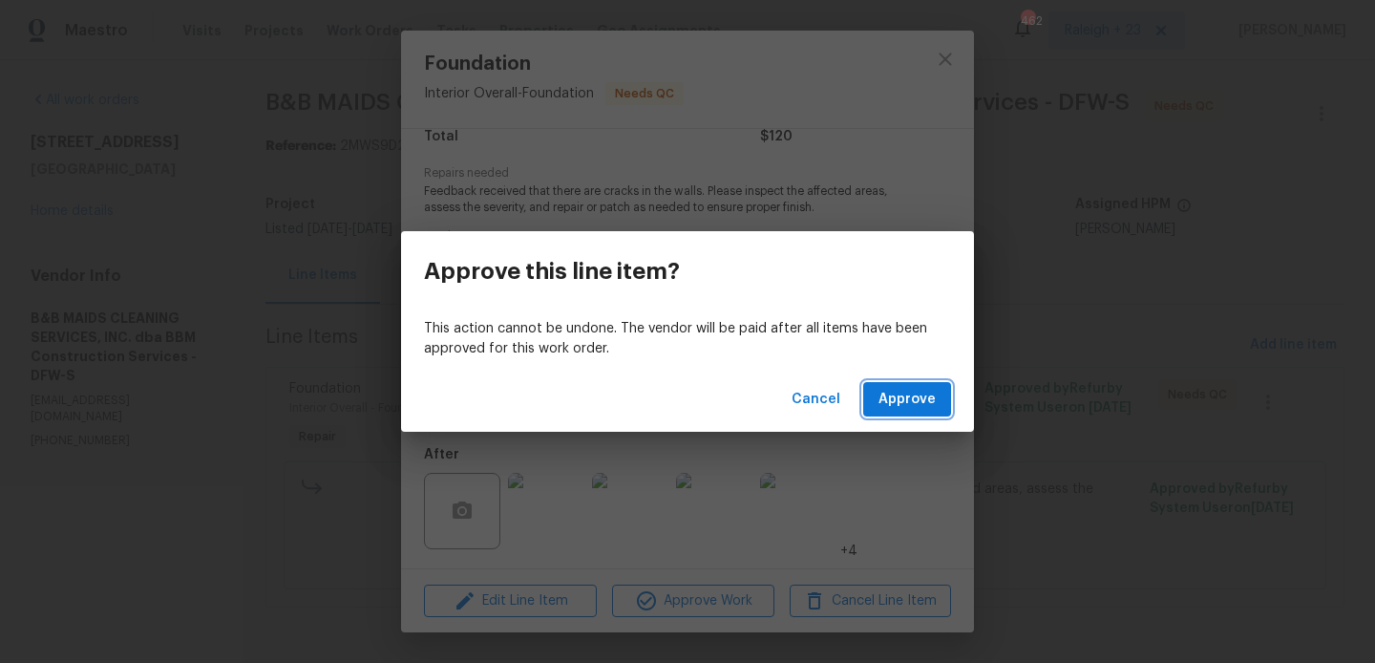
click at [917, 392] on span "Approve" at bounding box center [906, 400] width 57 height 24
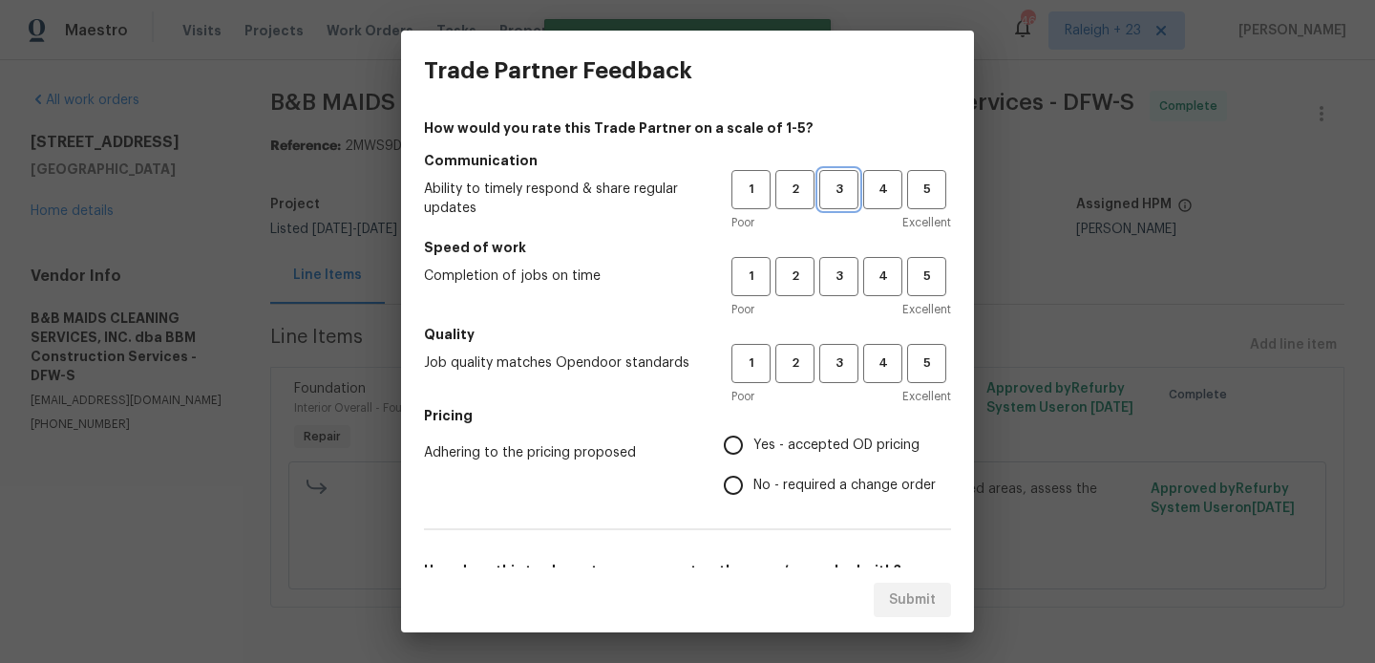
click at [842, 189] on span "3" at bounding box center [838, 190] width 35 height 22
click at [842, 254] on h5 "Speed of work" at bounding box center [687, 247] width 527 height 19
click at [842, 281] on span "3" at bounding box center [838, 276] width 35 height 22
click at [842, 375] on button "3" at bounding box center [838, 363] width 39 height 39
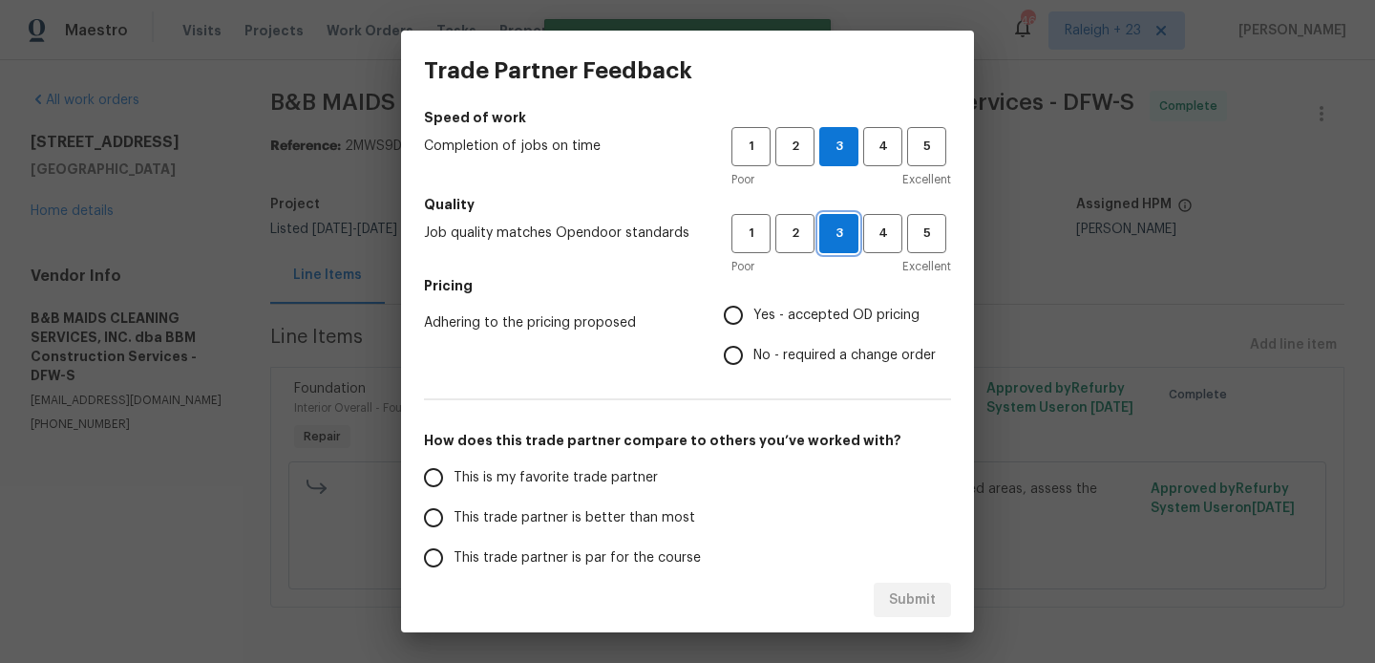
scroll to position [142, 0]
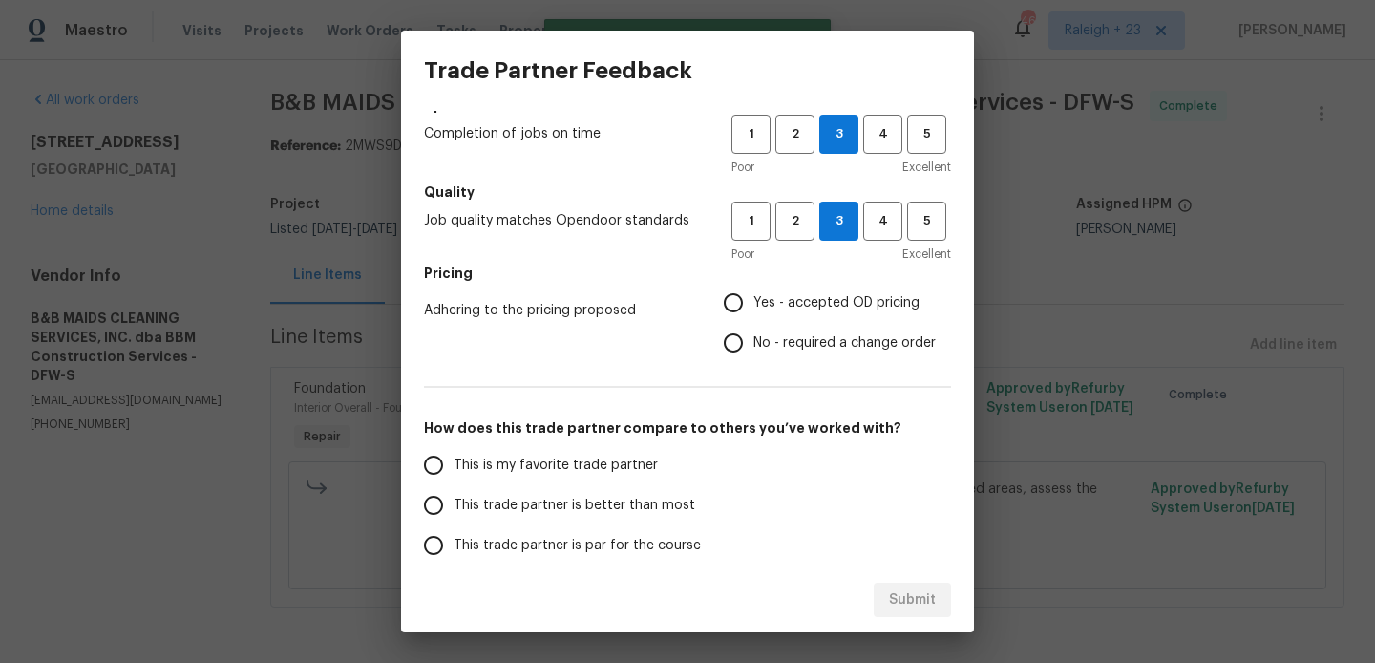
click at [801, 344] on span "No - required a change order" at bounding box center [844, 343] width 182 height 20
click at [753, 344] on input "No - required a change order" at bounding box center [733, 343] width 40 height 40
radio input "true"
click at [530, 493] on label "This trade partner is better than most" at bounding box center [564, 505] width 302 height 40
click at [454, 493] on input "This trade partner is better than most" at bounding box center [433, 505] width 40 height 40
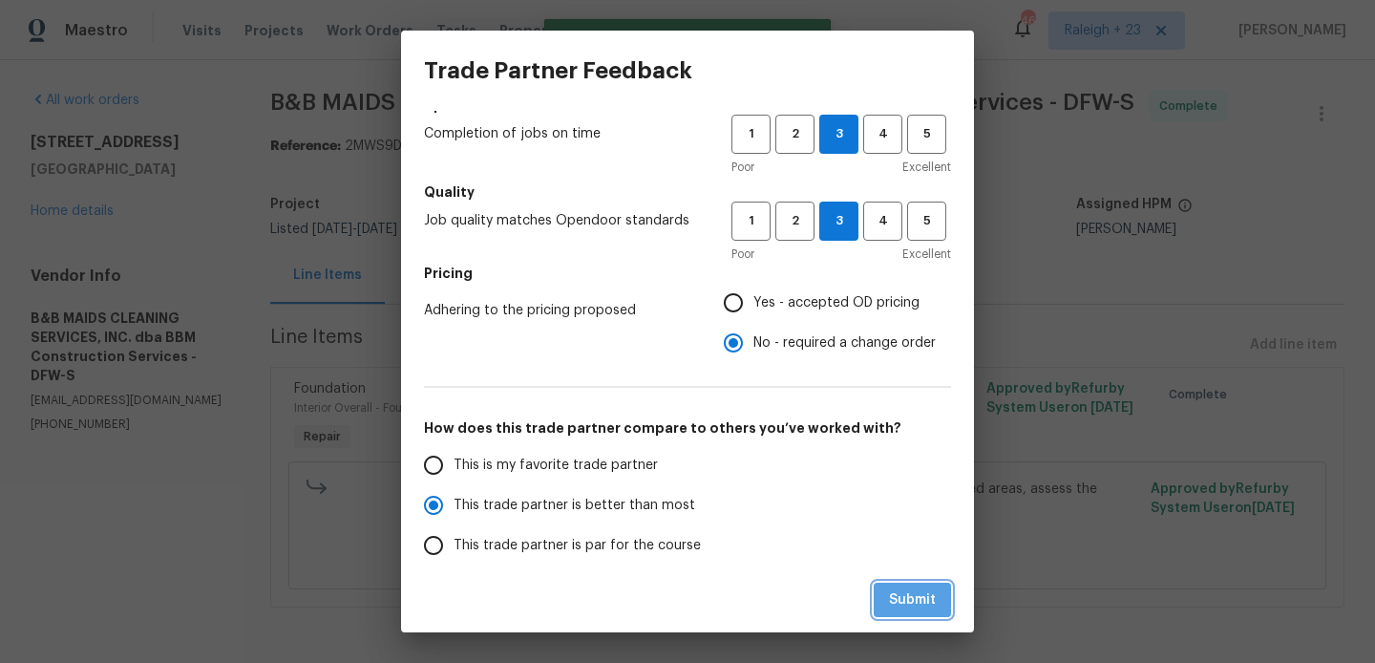
click at [898, 585] on button "Submit" at bounding box center [912, 599] width 77 height 35
radio input "true"
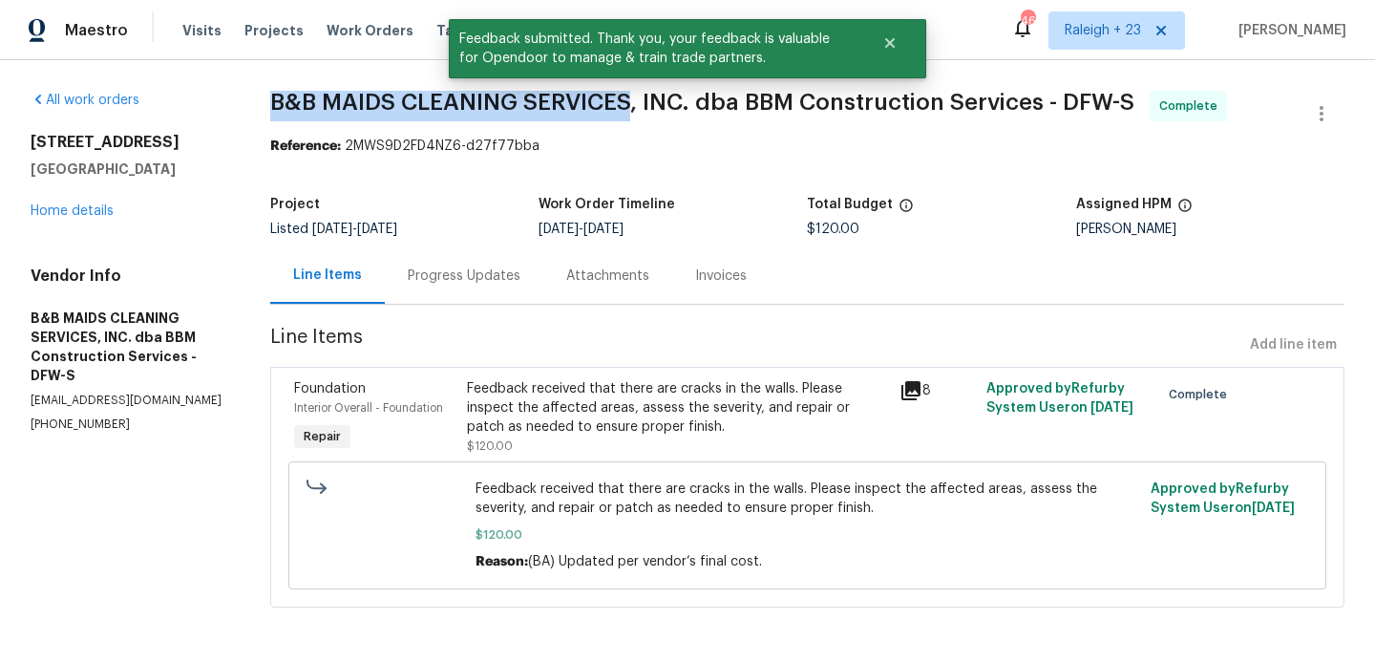
drag, startPoint x: 297, startPoint y: 97, endPoint x: 655, endPoint y: 111, distance: 358.3
click at [655, 111] on span "B&B MAIDS CLEANING SERVICES, INC. dba BBM Construction Services - DFW-S" at bounding box center [702, 102] width 864 height 23
copy span "B&B MAIDS CLEANING SERVICES"
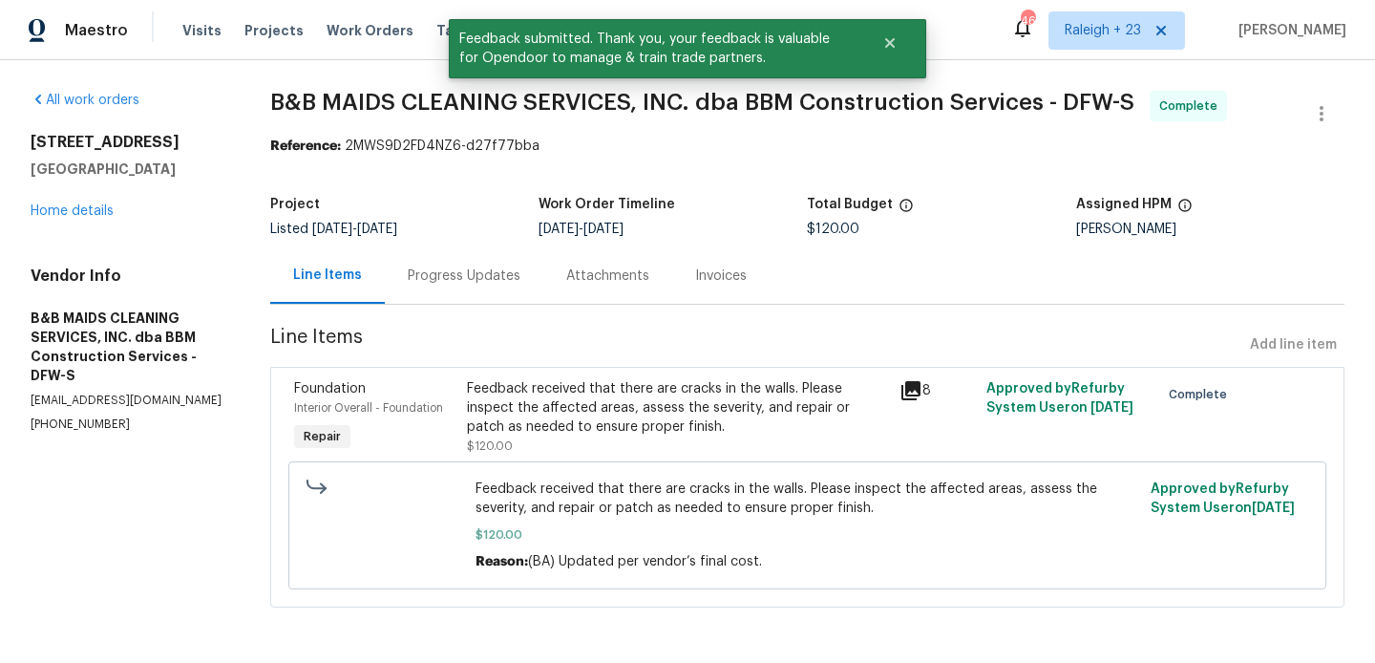
click at [471, 296] on div "Progress Updates" at bounding box center [464, 275] width 158 height 56
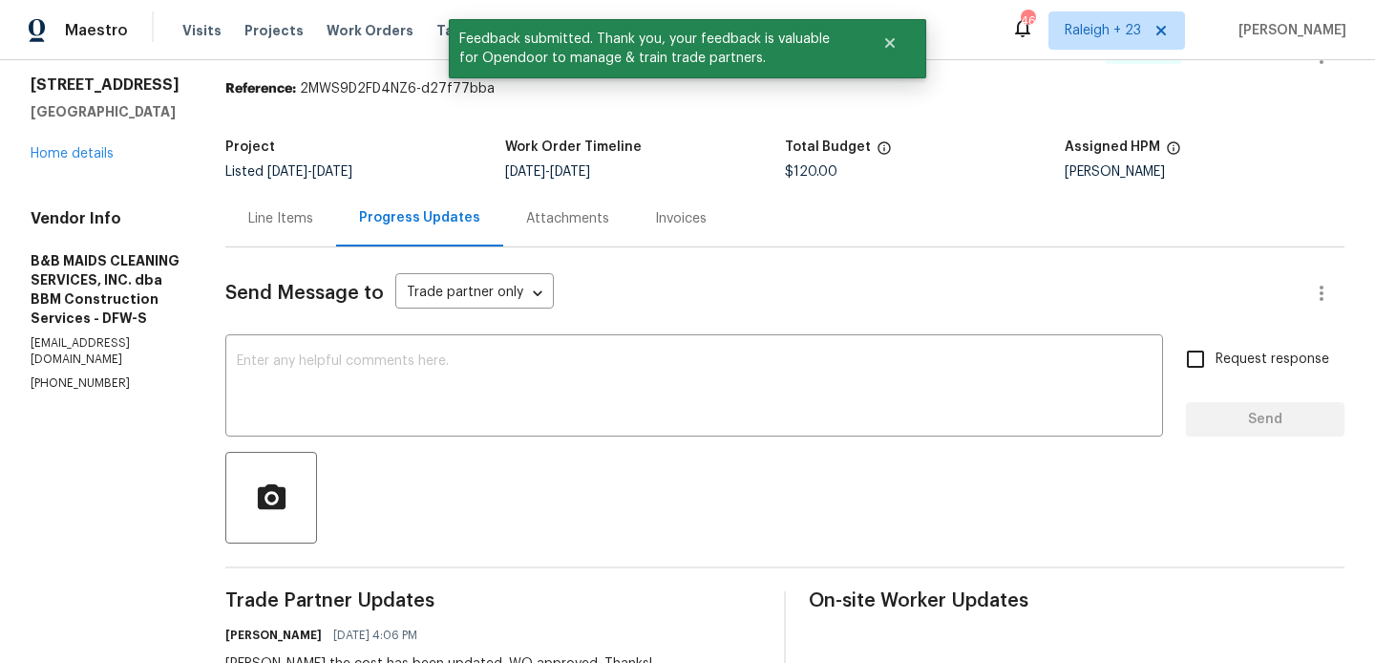
scroll to position [285, 0]
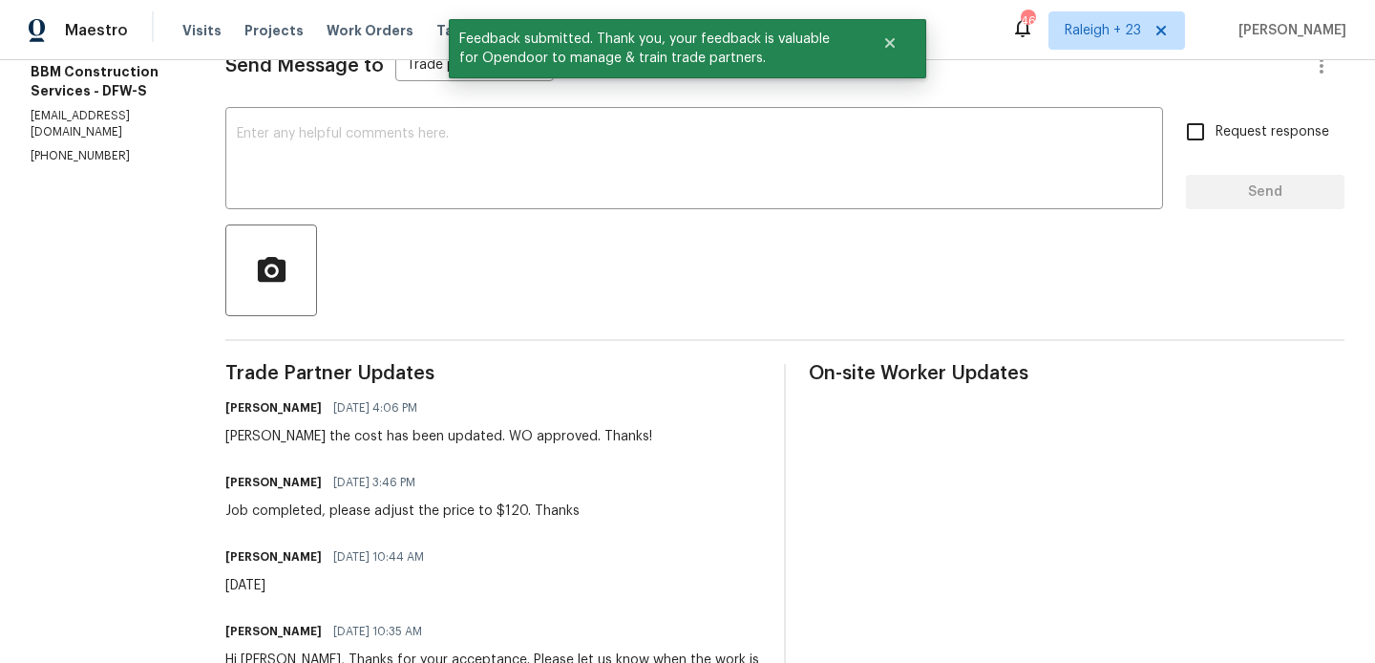
click at [494, 512] on div "Job completed, please adjust the price to $120. Thanks" at bounding box center [402, 510] width 354 height 19
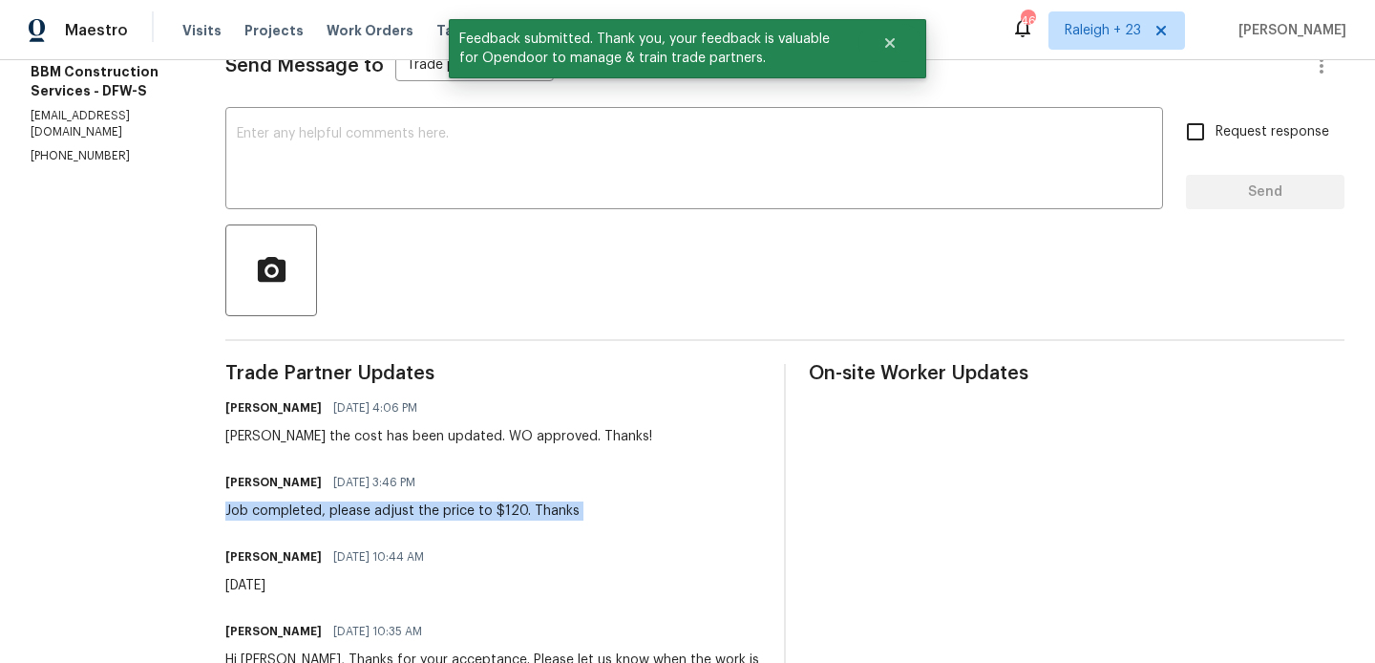
click at [494, 512] on div "Job completed, please adjust the price to $120. Thanks" at bounding box center [402, 510] width 354 height 19
copy div "Job completed, please adjust the price to $120. Thanks"
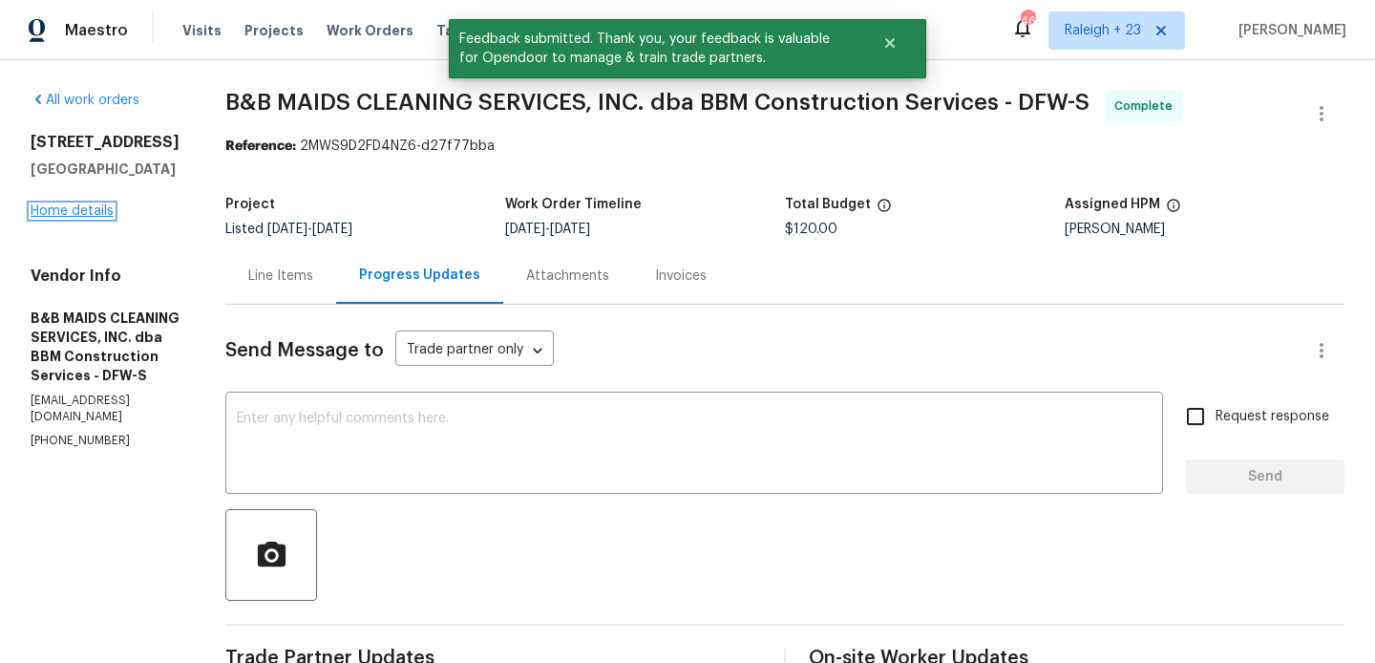
click at [89, 209] on link "Home details" at bounding box center [72, 210] width 83 height 13
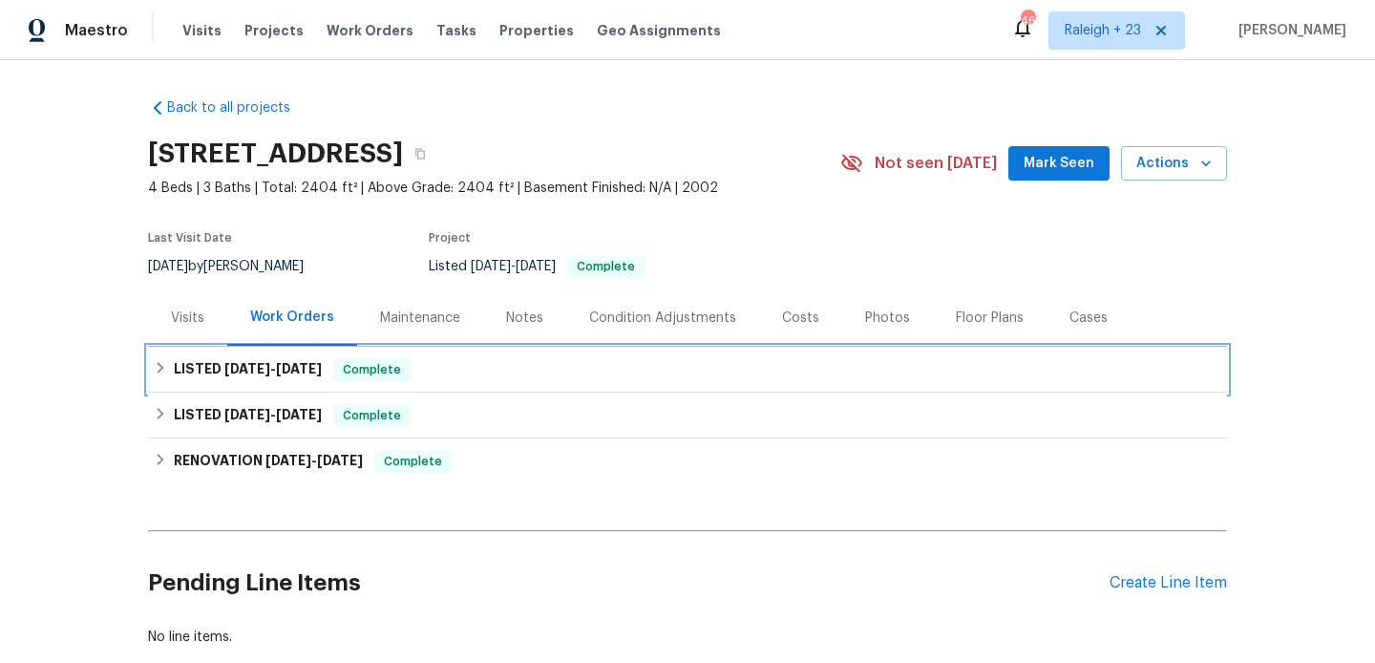
click at [380, 375] on span "Complete" at bounding box center [372, 369] width 74 height 19
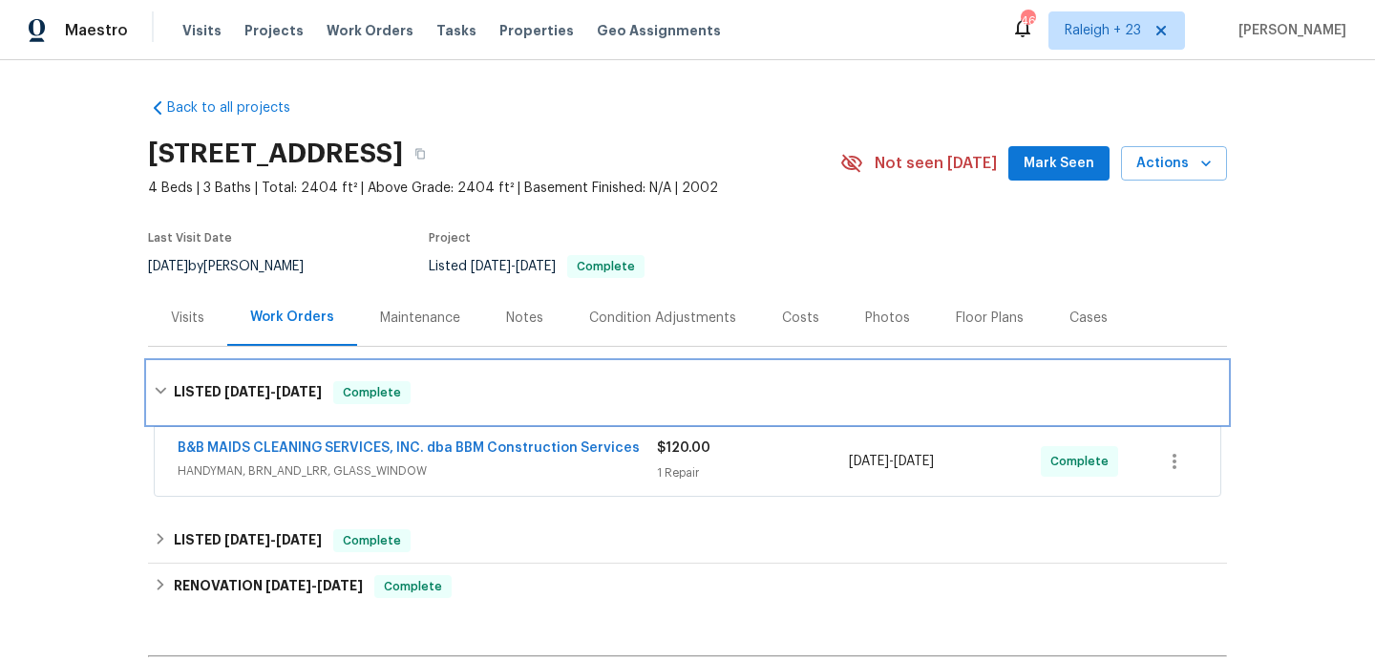
click at [380, 375] on div "LISTED 8/19/25 - 8/20/25 Complete" at bounding box center [687, 392] width 1079 height 61
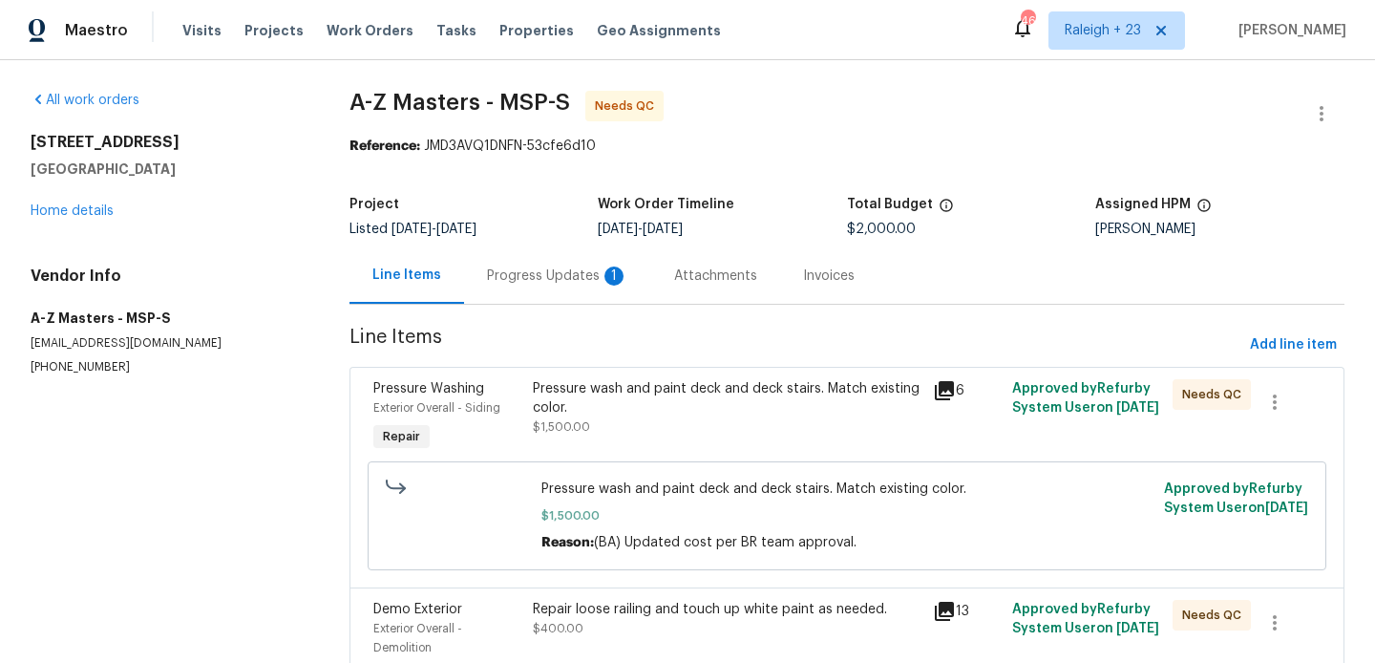
click at [525, 272] on div "Progress Updates 1" at bounding box center [557, 275] width 141 height 19
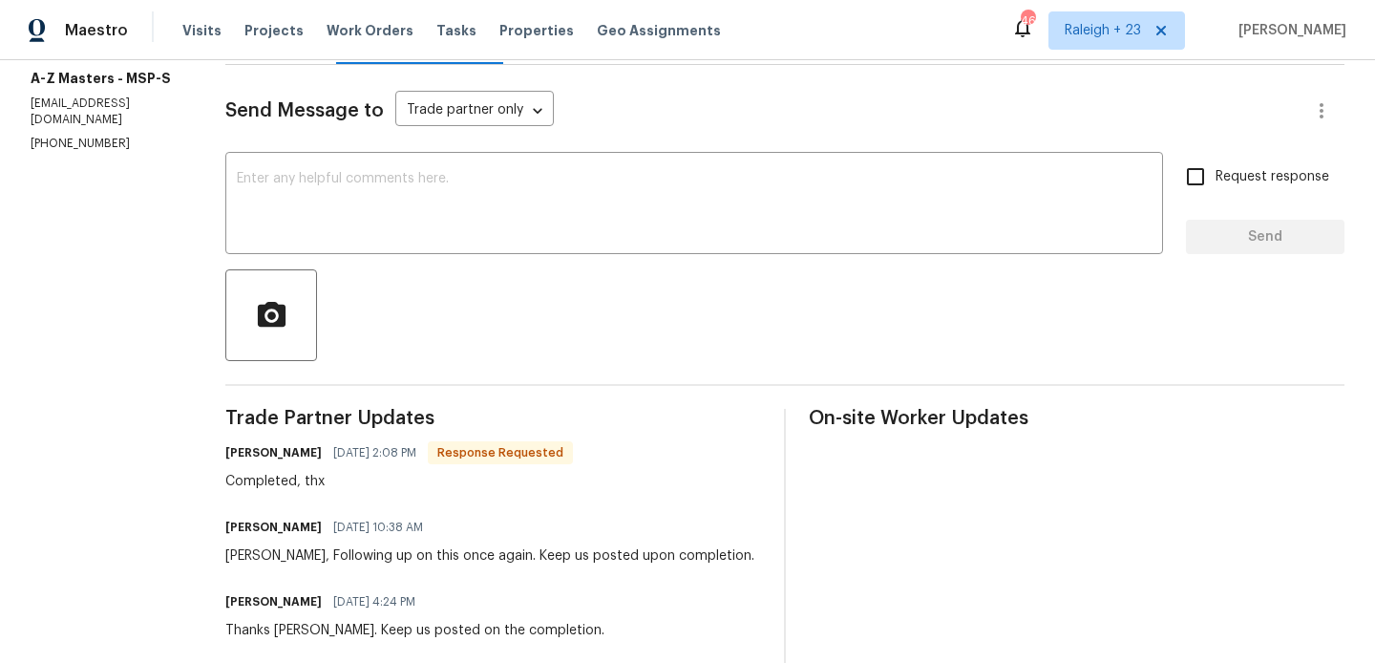
scroll to position [199, 0]
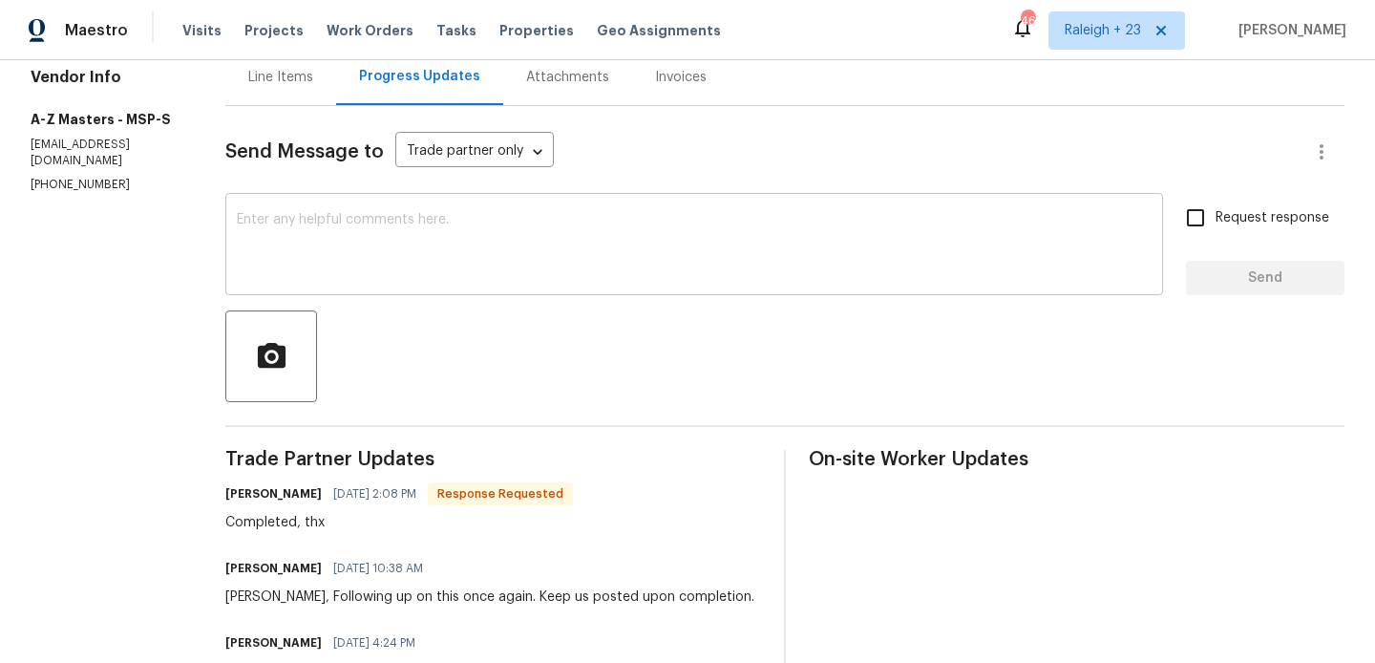
click at [323, 214] on textarea at bounding box center [694, 246] width 915 height 67
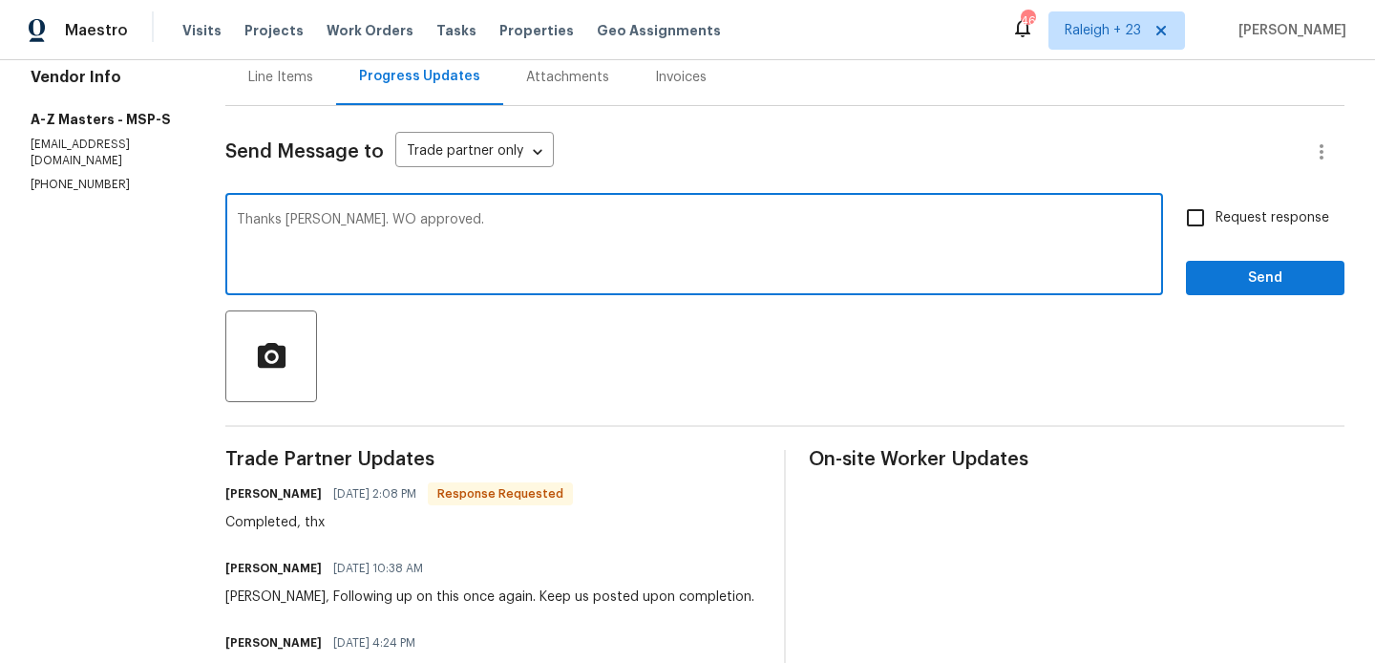
type textarea "Thanks [PERSON_NAME]. WO approved."
click at [1255, 286] on span "Send" at bounding box center [1265, 278] width 128 height 24
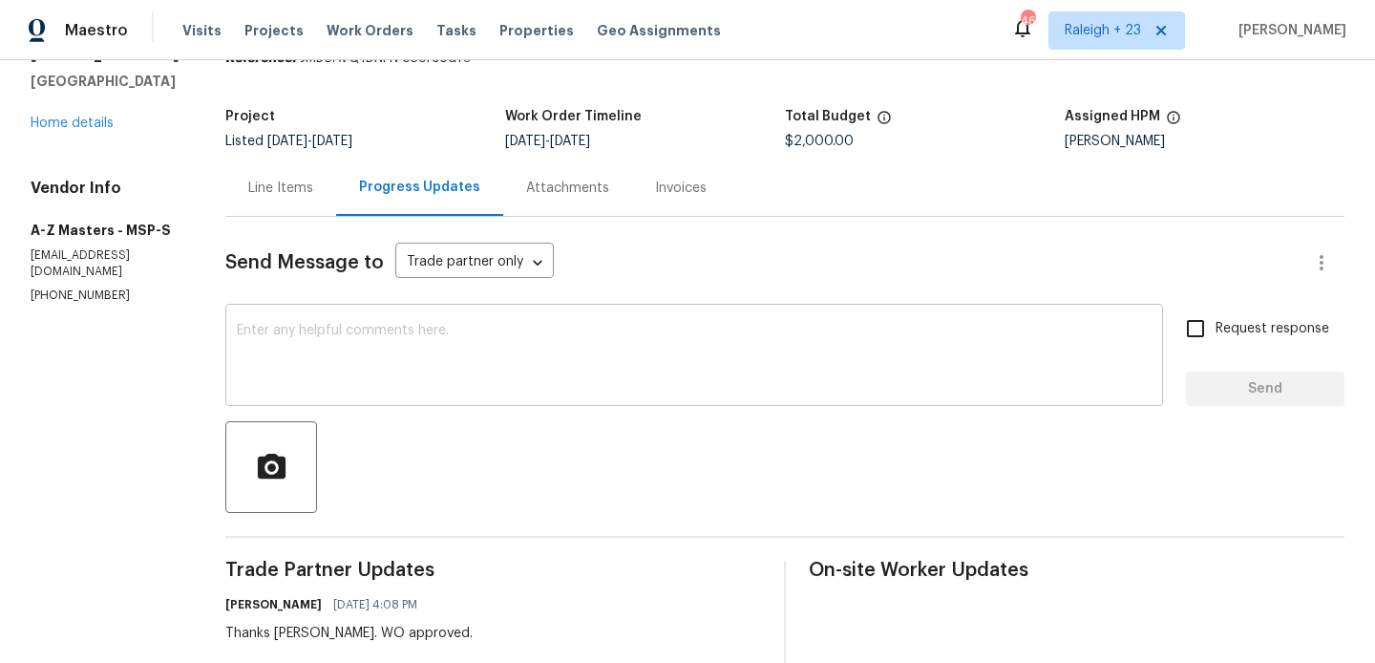
scroll to position [0, 0]
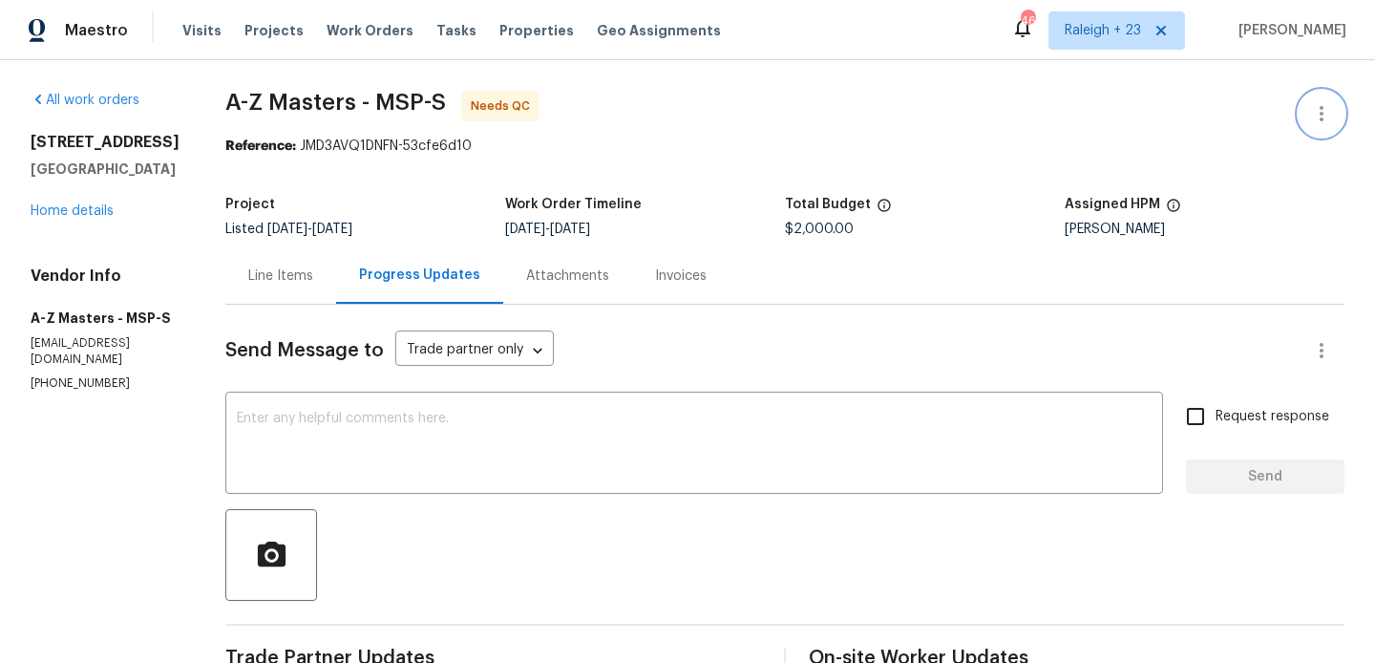
click at [1336, 99] on button "button" at bounding box center [1322, 114] width 46 height 46
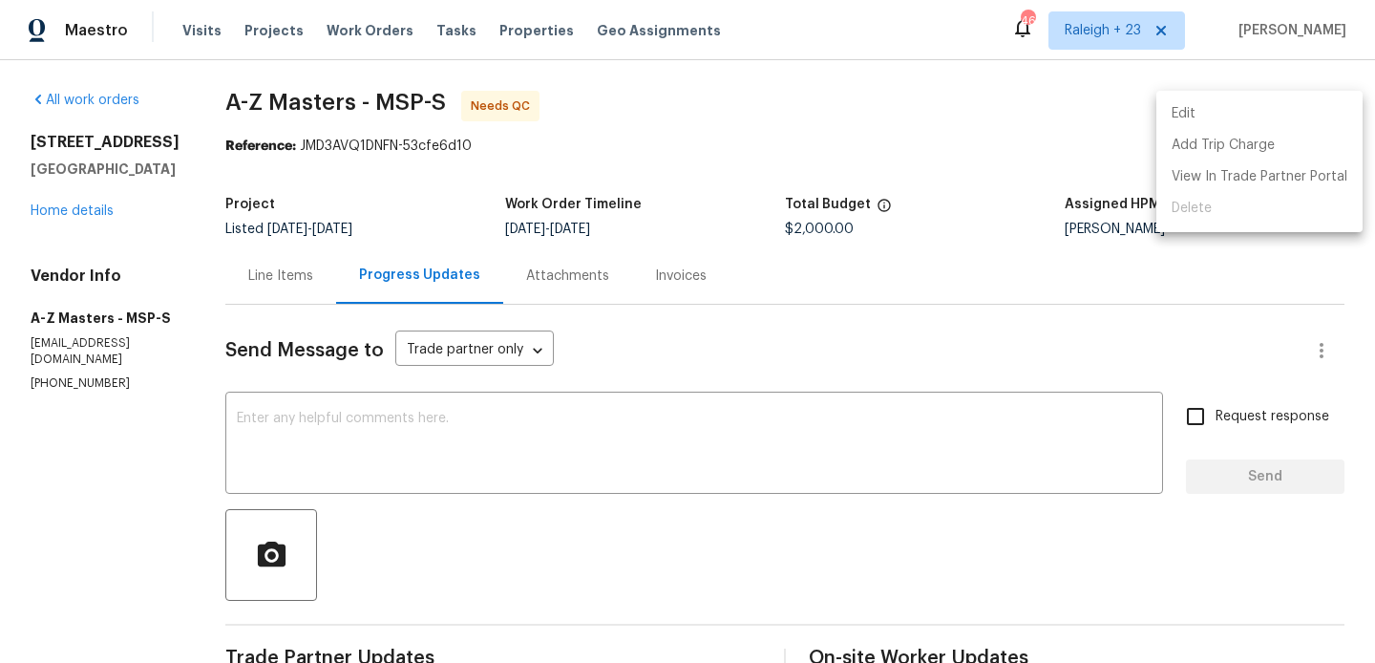
click at [1254, 117] on li "Edit" at bounding box center [1259, 114] width 206 height 32
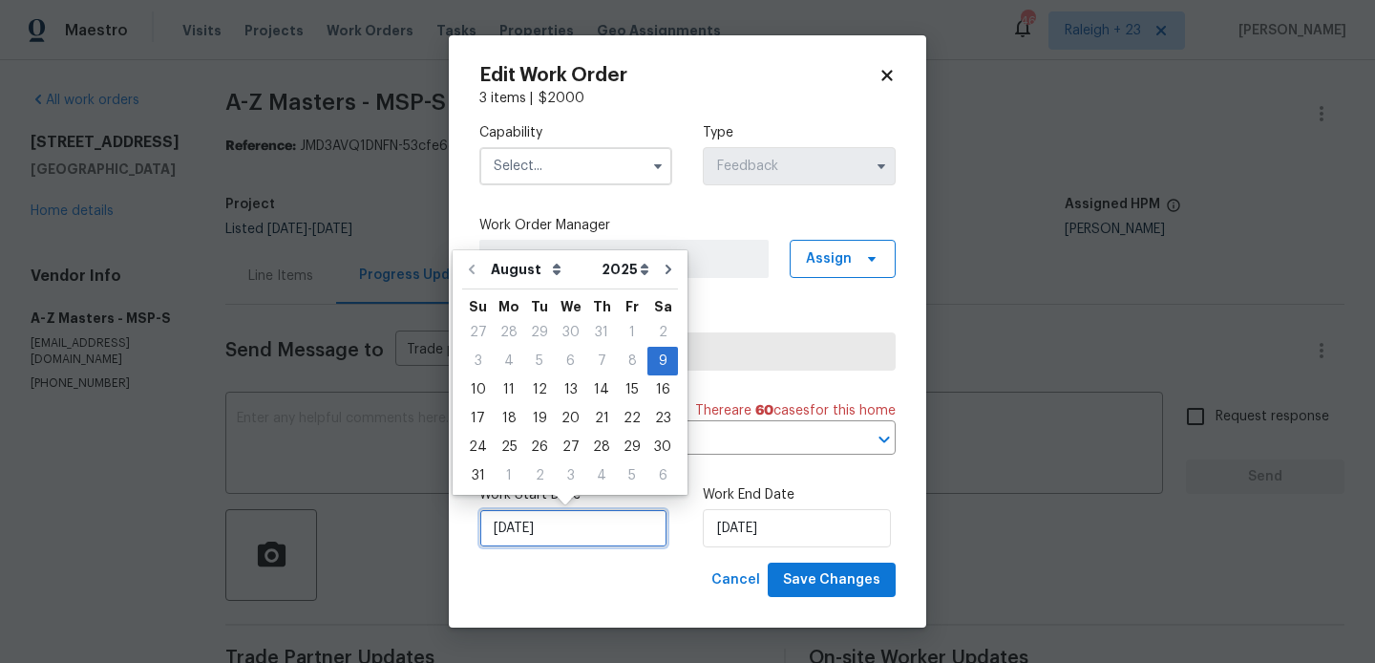
click at [577, 517] on input "09/08/2025" at bounding box center [573, 528] width 188 height 38
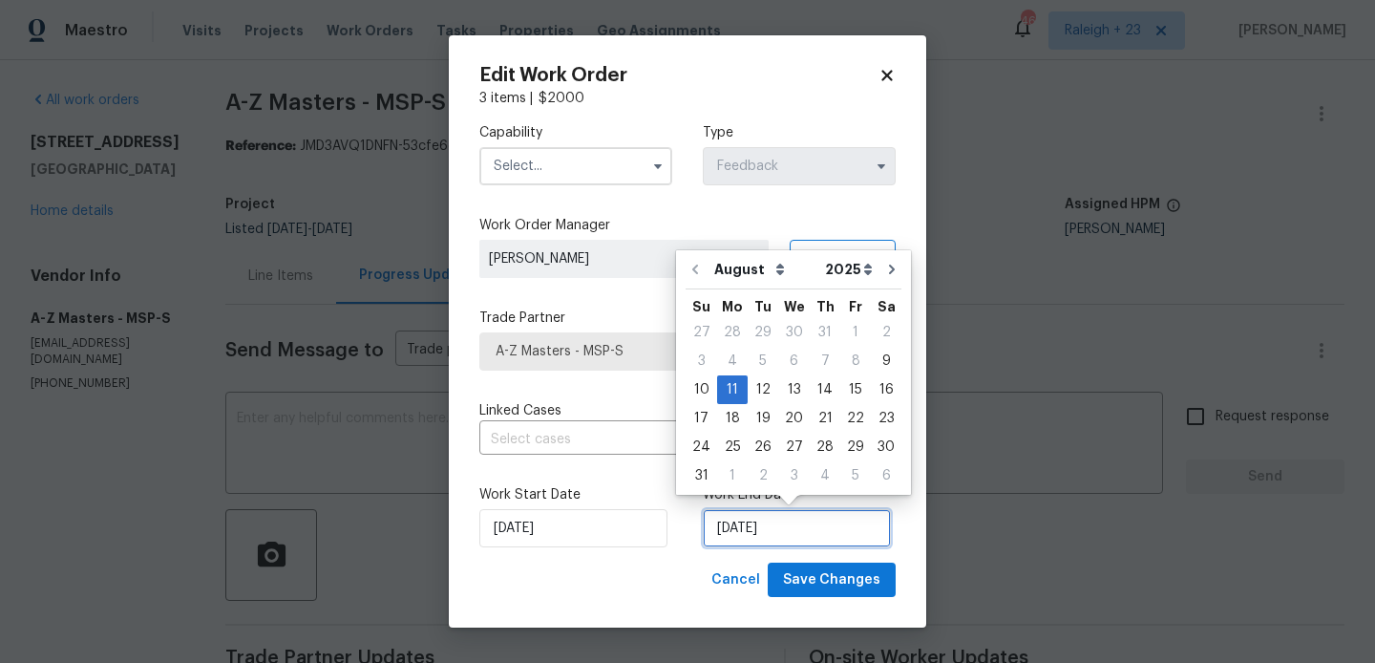
click at [776, 533] on input "11/08/2025" at bounding box center [797, 528] width 188 height 38
click at [338, 427] on body "Maestro Visits Projects Work Orders Tasks Properties Geo Assignments 463 Raleig…" at bounding box center [687, 331] width 1375 height 663
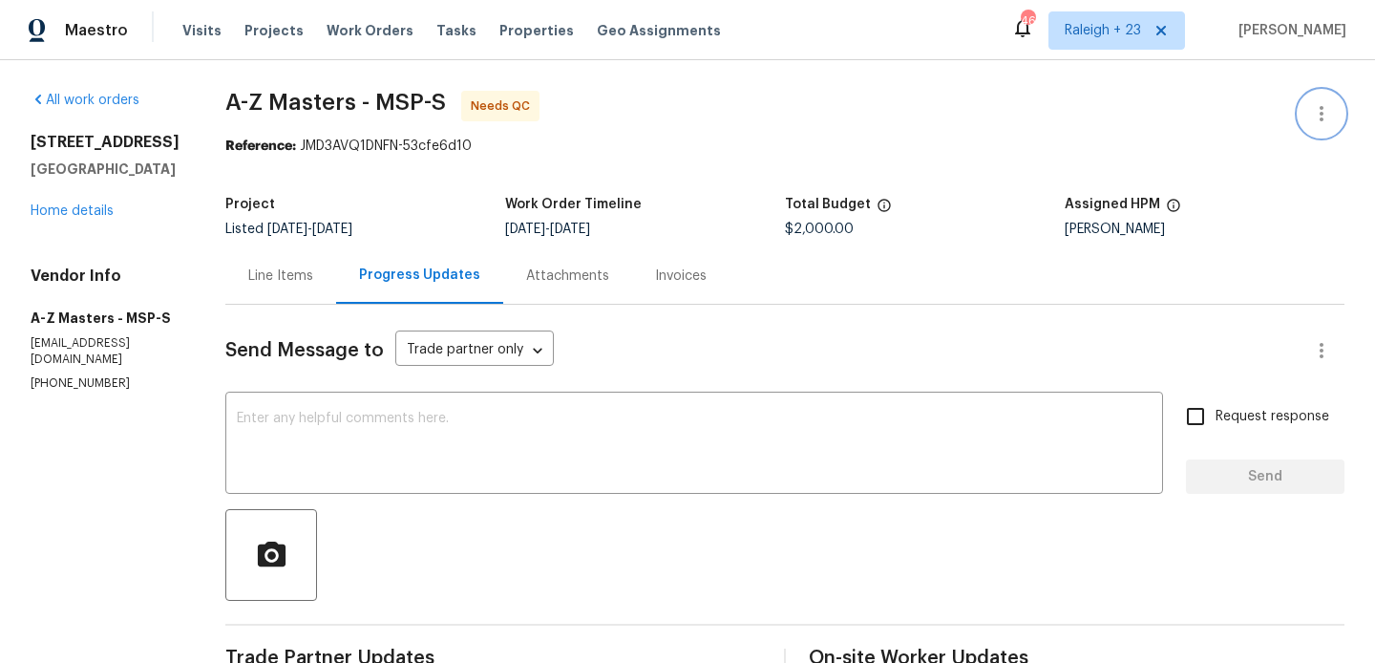
click at [1326, 100] on button "button" at bounding box center [1322, 114] width 46 height 46
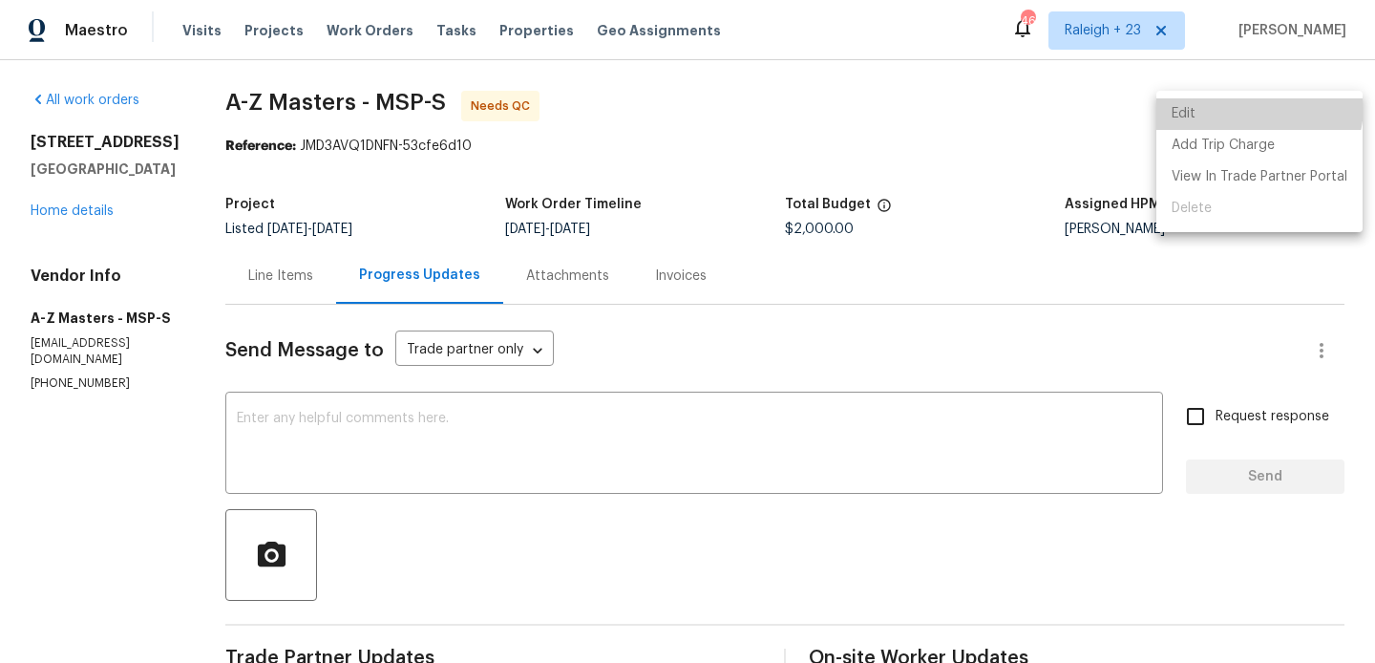
click at [1252, 106] on li "Edit" at bounding box center [1259, 114] width 206 height 32
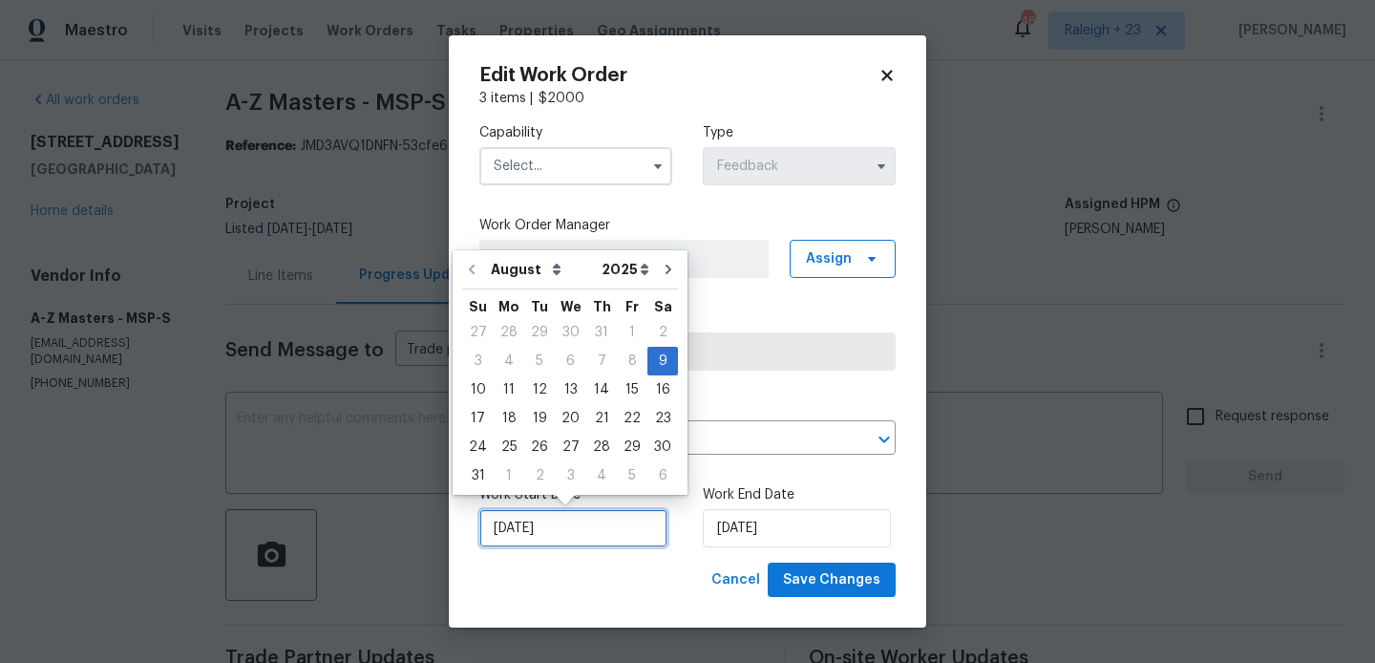
click at [521, 515] on input "09/08/2025" at bounding box center [573, 528] width 188 height 38
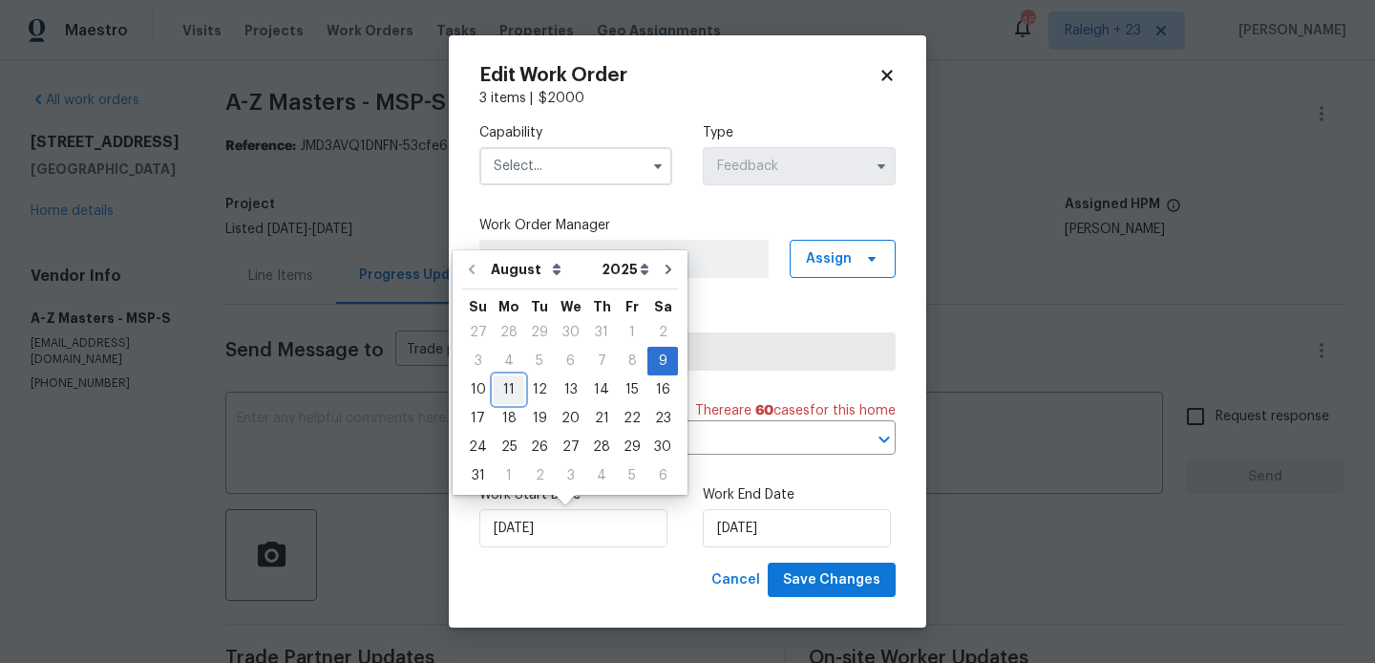
click at [506, 394] on div "11" at bounding box center [509, 389] width 31 height 27
type input "11/08/2025"
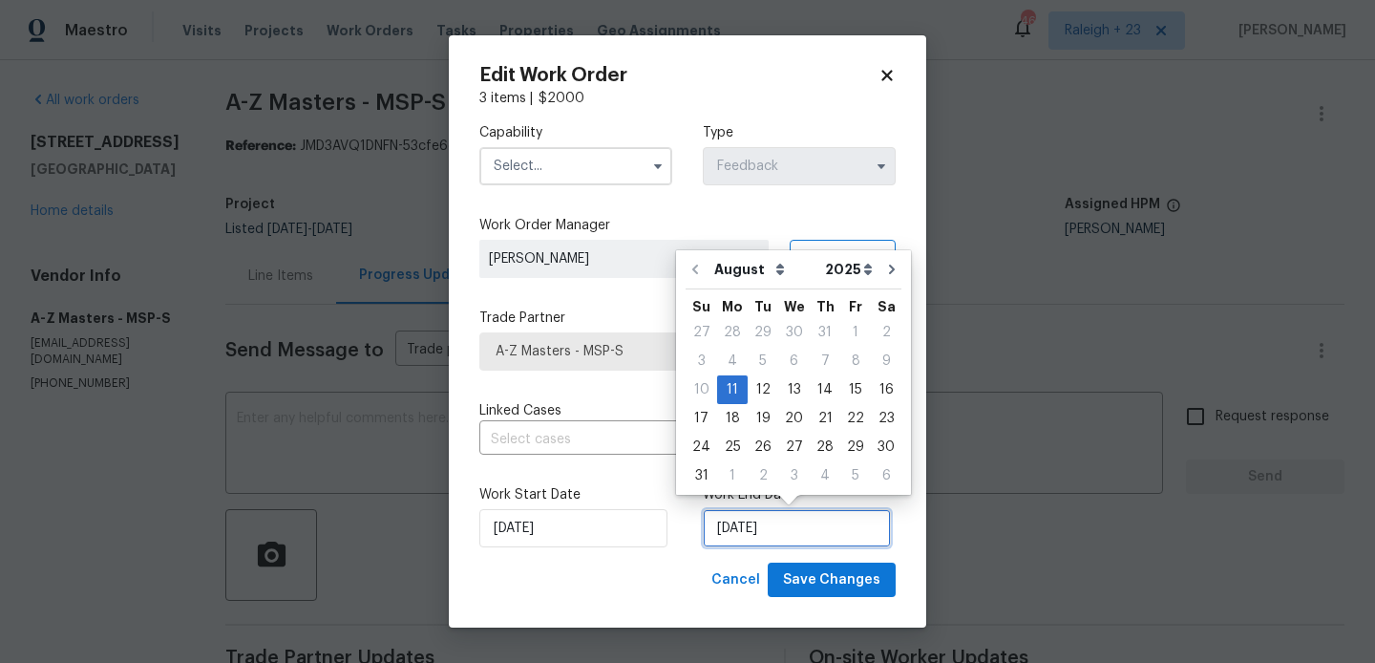
click at [731, 515] on input "11/08/2025" at bounding box center [797, 528] width 188 height 38
click at [793, 414] on div "20" at bounding box center [794, 418] width 32 height 27
type input "20/08/2025"
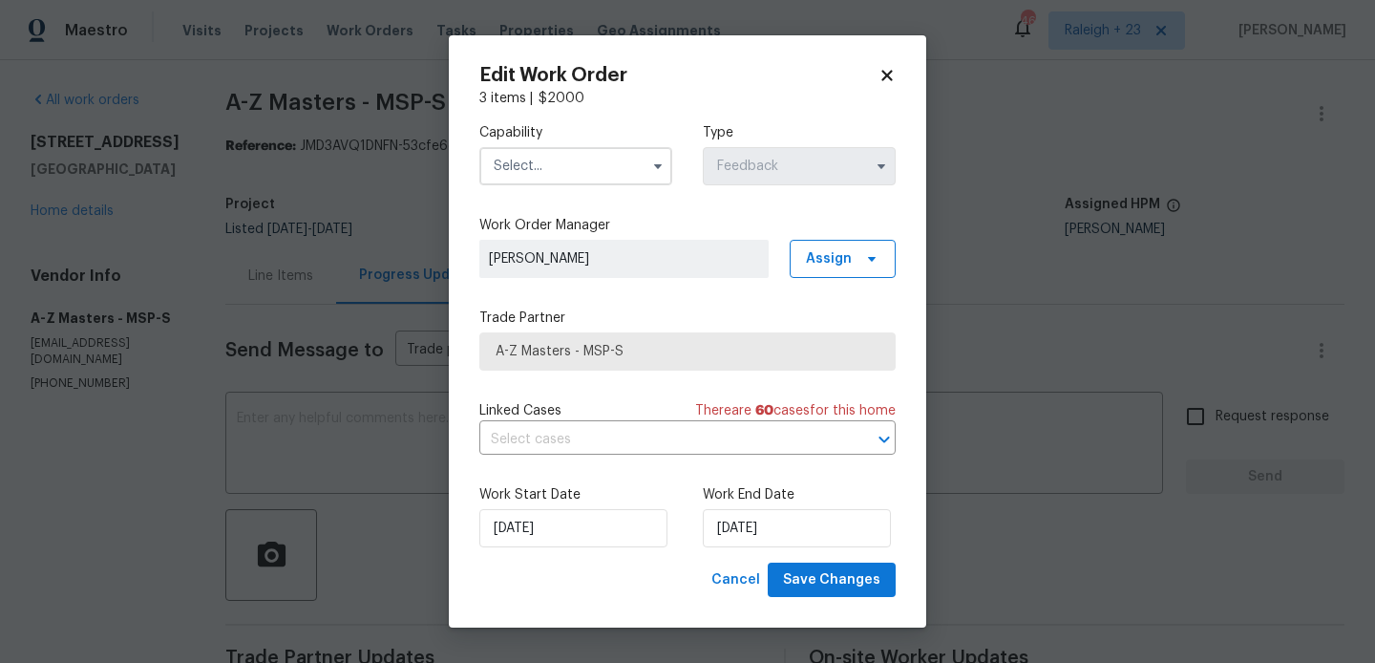
click at [548, 153] on input "text" at bounding box center [575, 166] width 193 height 38
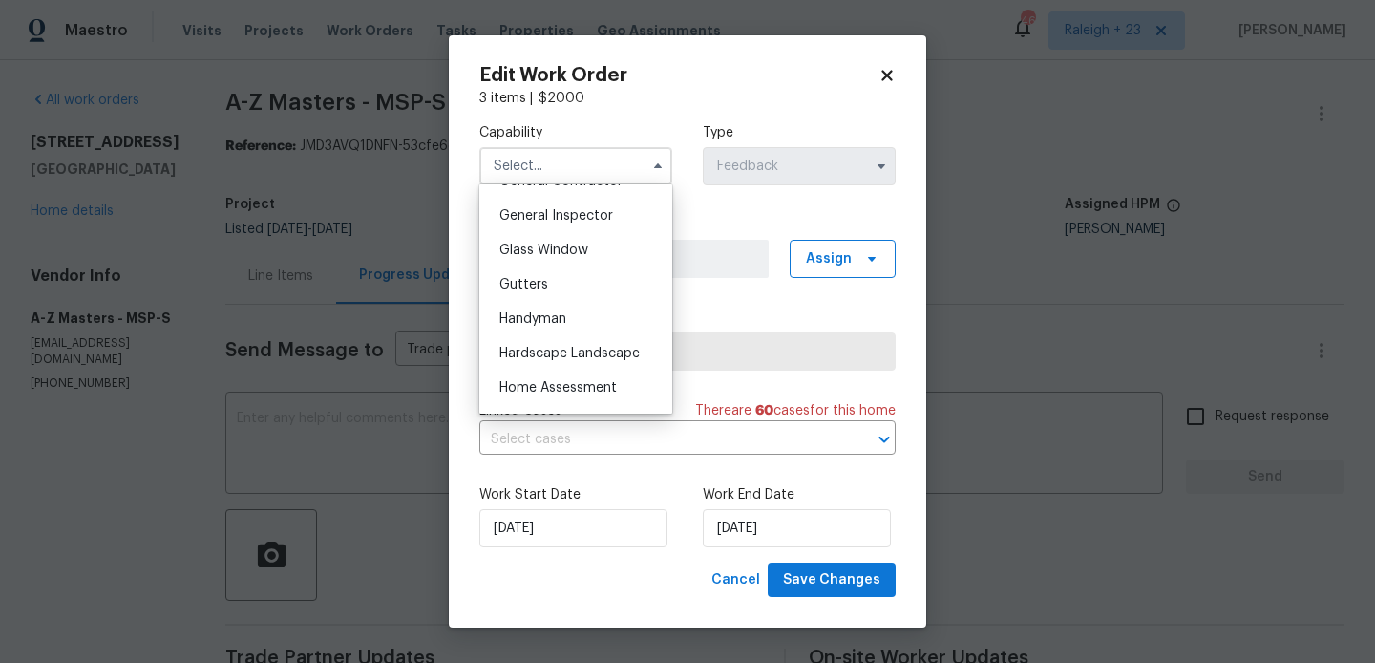
scroll to position [943, 0]
click at [571, 306] on div "Handyman" at bounding box center [575, 313] width 183 height 34
type input "Handyman"
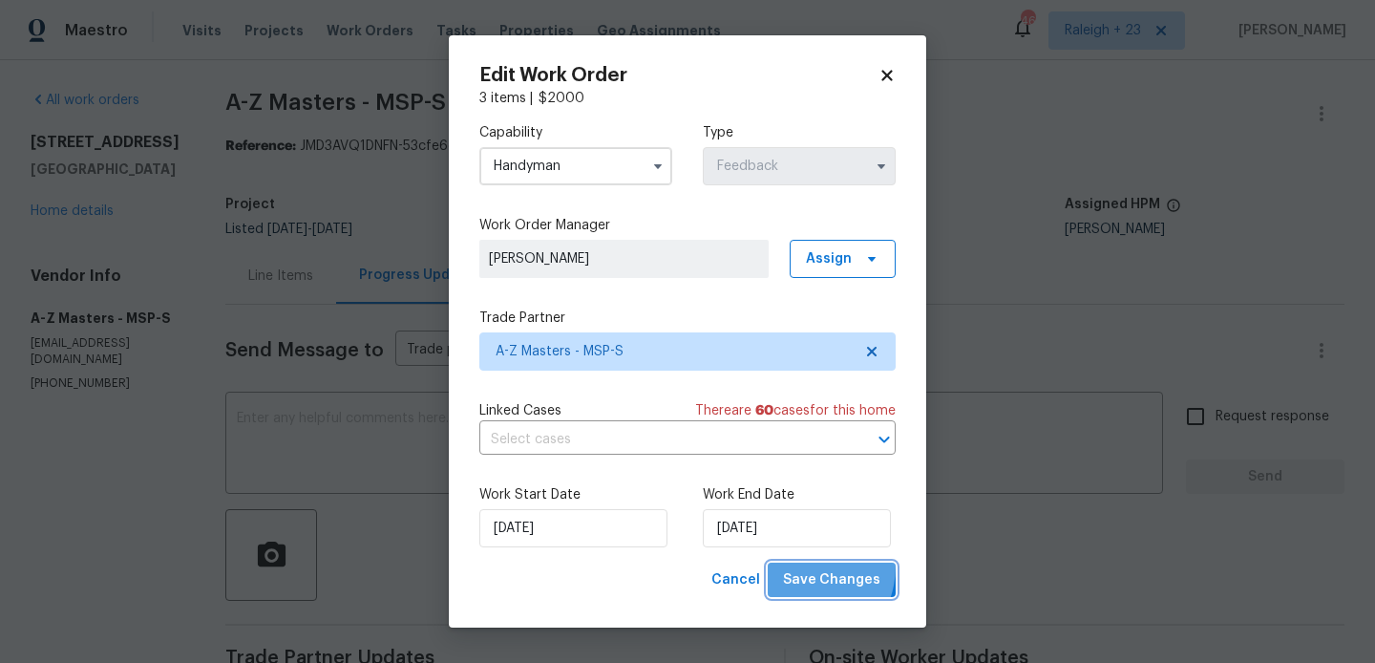
click at [802, 566] on button "Save Changes" at bounding box center [832, 579] width 128 height 35
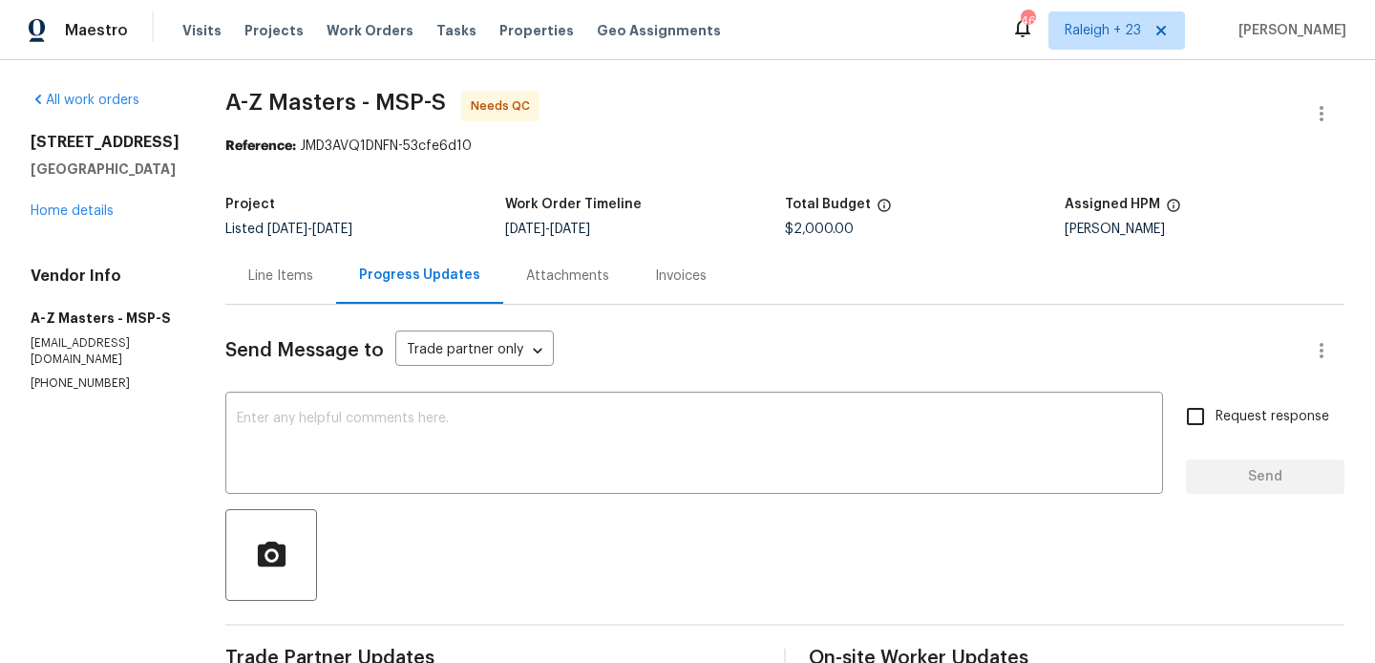
click at [255, 266] on div "Line Items" at bounding box center [280, 275] width 65 height 19
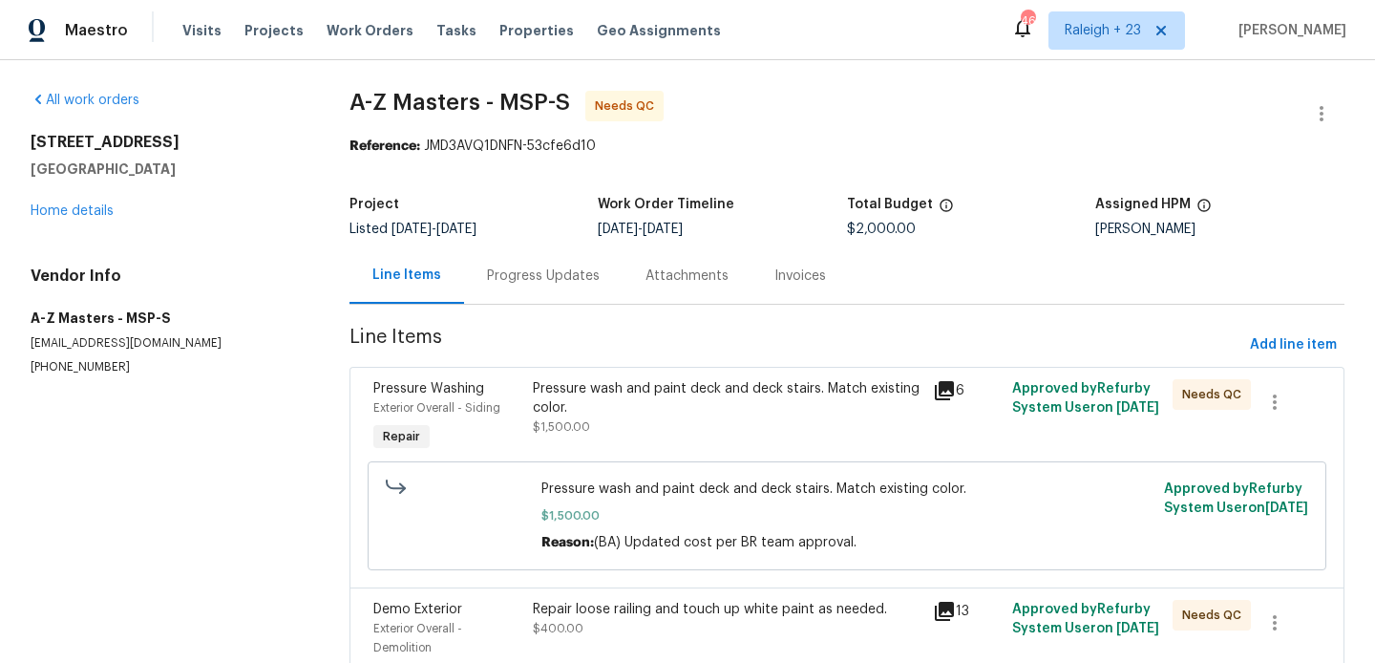
click at [594, 411] on div "Pressure wash and paint deck and deck stairs. Match existing color." at bounding box center [727, 398] width 388 height 38
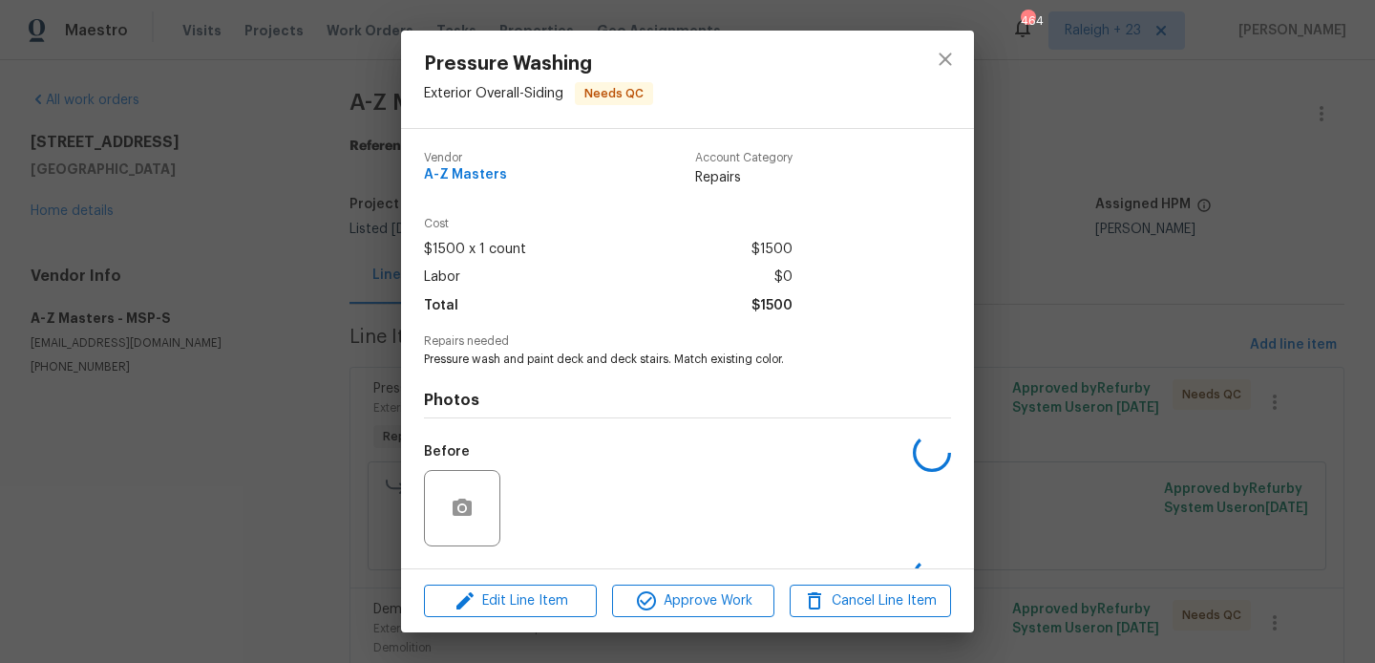
scroll to position [121, 0]
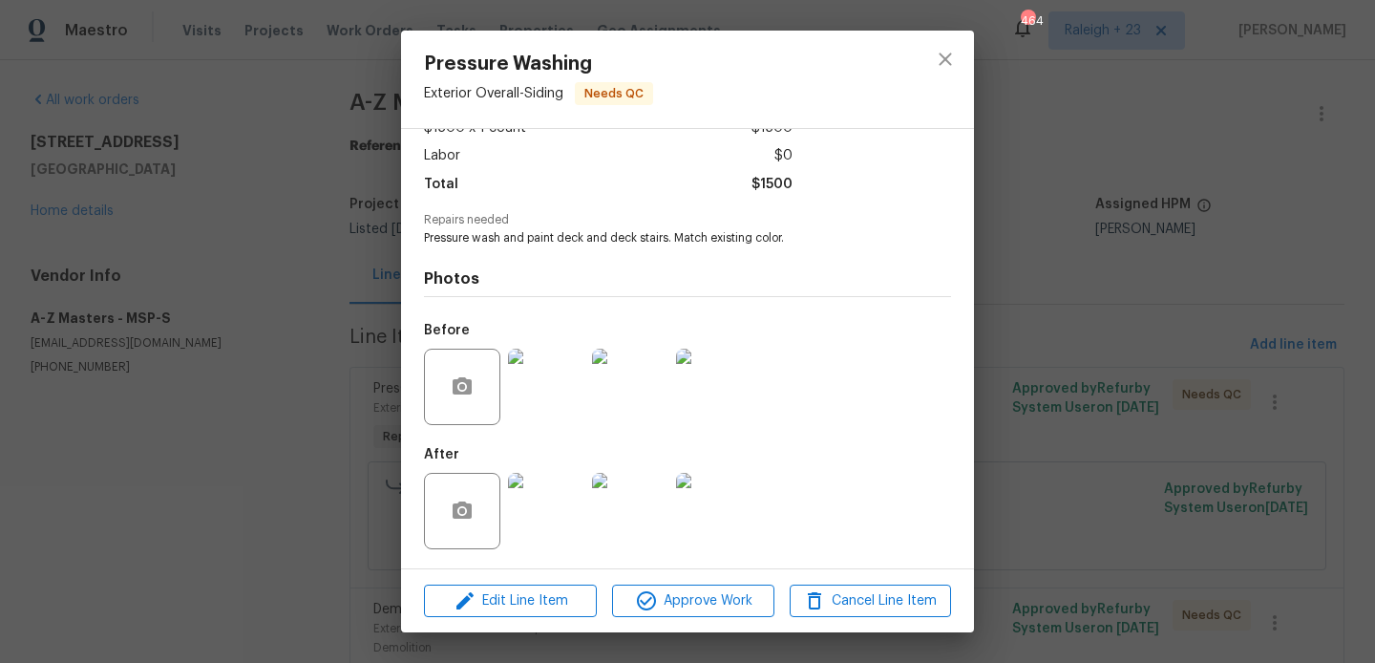
click at [566, 490] on img at bounding box center [546, 511] width 76 height 76
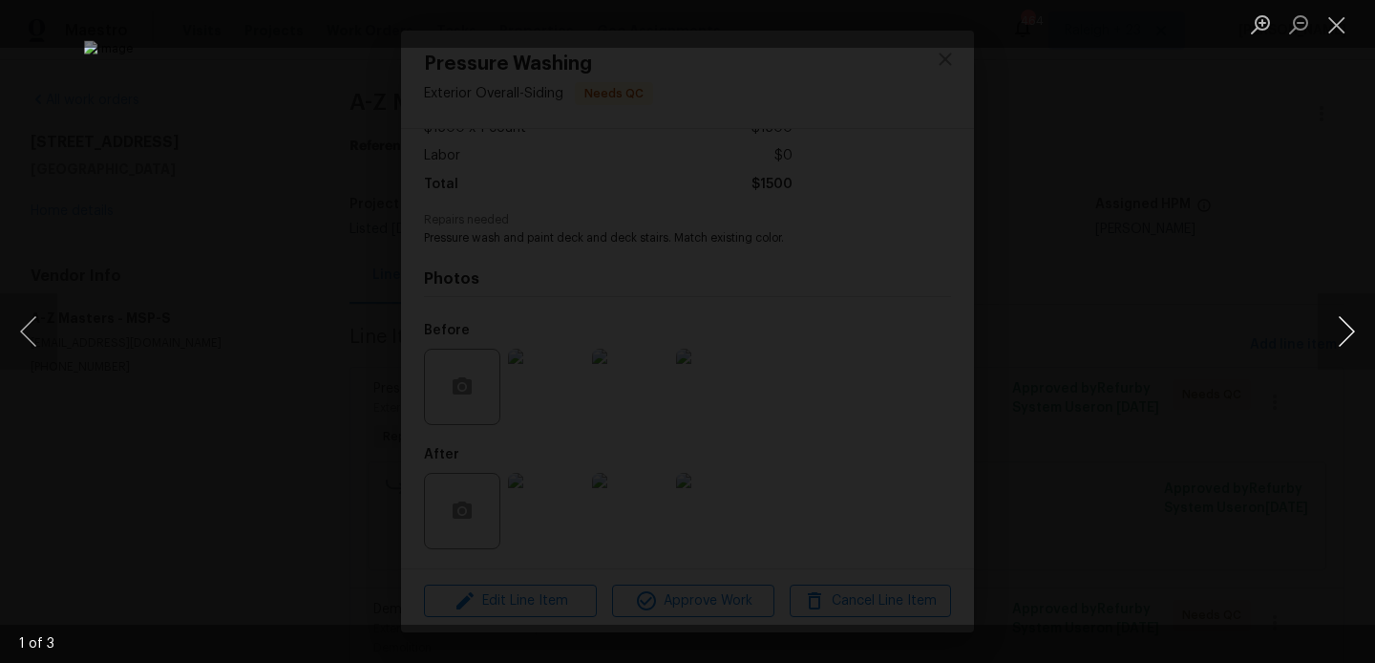
click at [1338, 329] on button "Next image" at bounding box center [1346, 331] width 57 height 76
click at [1211, 281] on div "Lightbox" at bounding box center [687, 331] width 1375 height 663
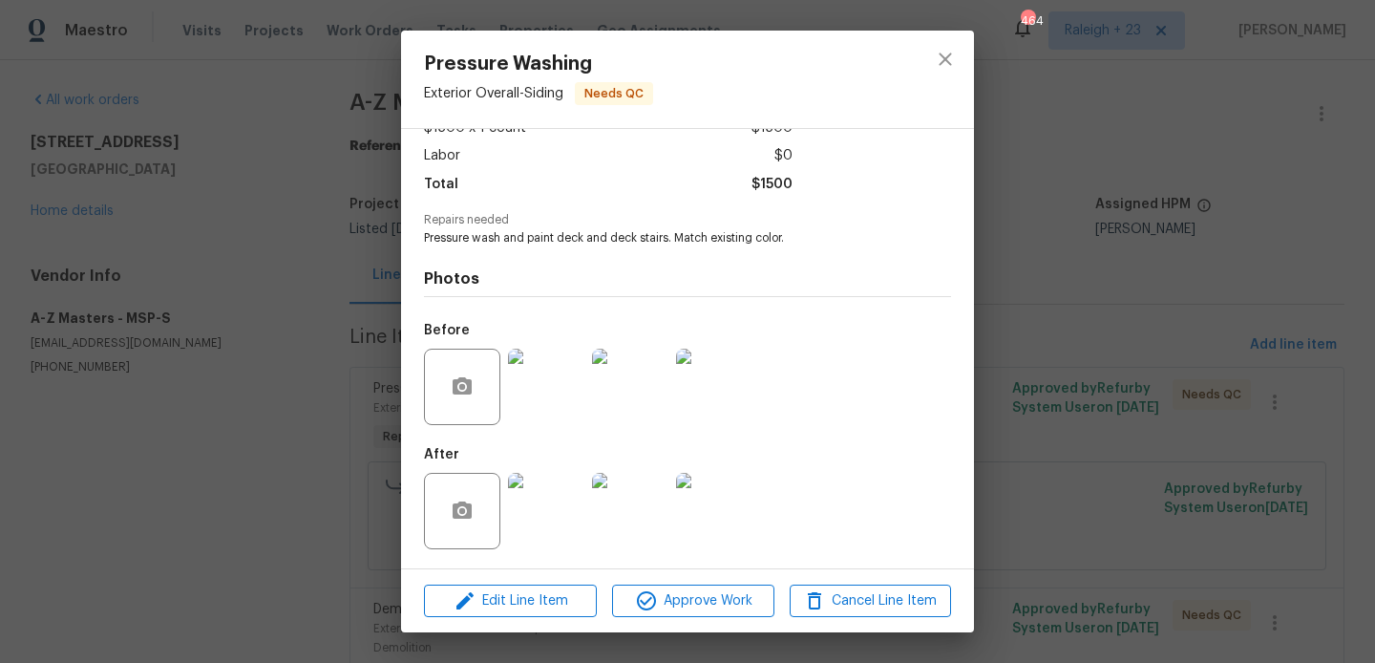
click at [1012, 412] on div "Pressure Washing Exterior Overall - Siding Needs QC Vendor A-Z Masters Account …" at bounding box center [687, 331] width 1375 height 663
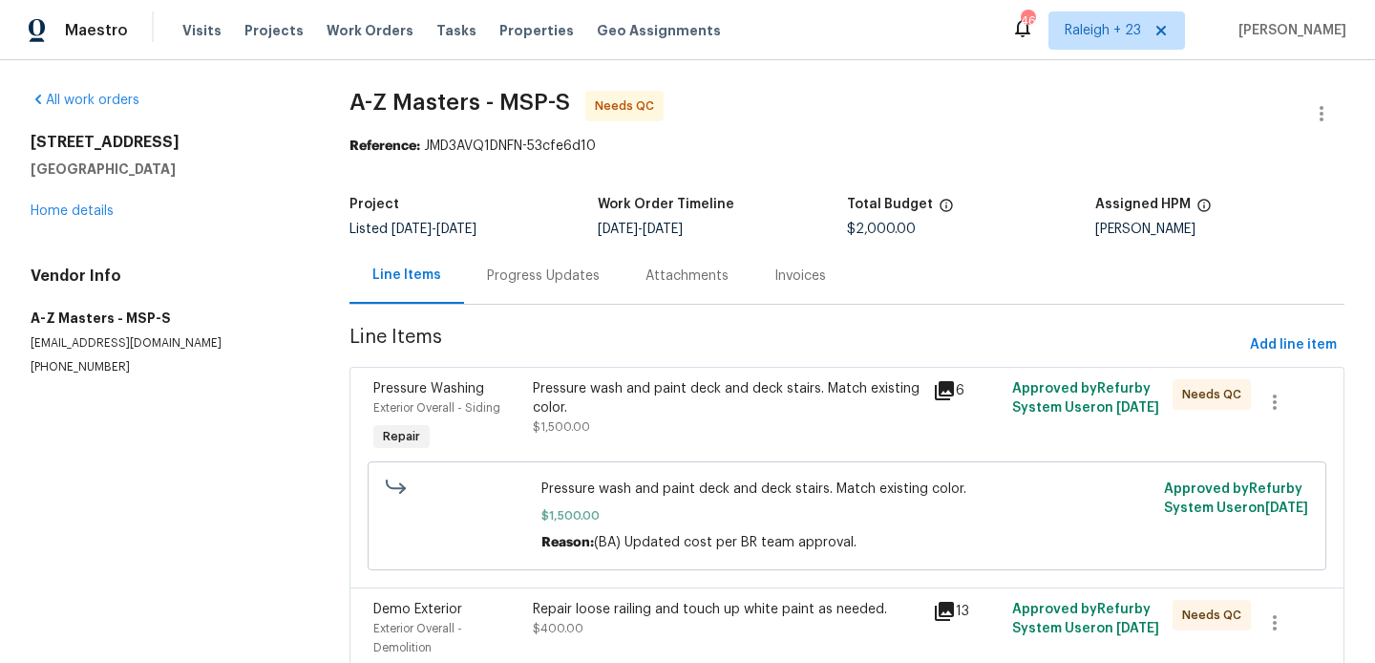
click at [604, 394] on div "Pressure wash and paint deck and deck stairs. Match existing color." at bounding box center [727, 398] width 388 height 38
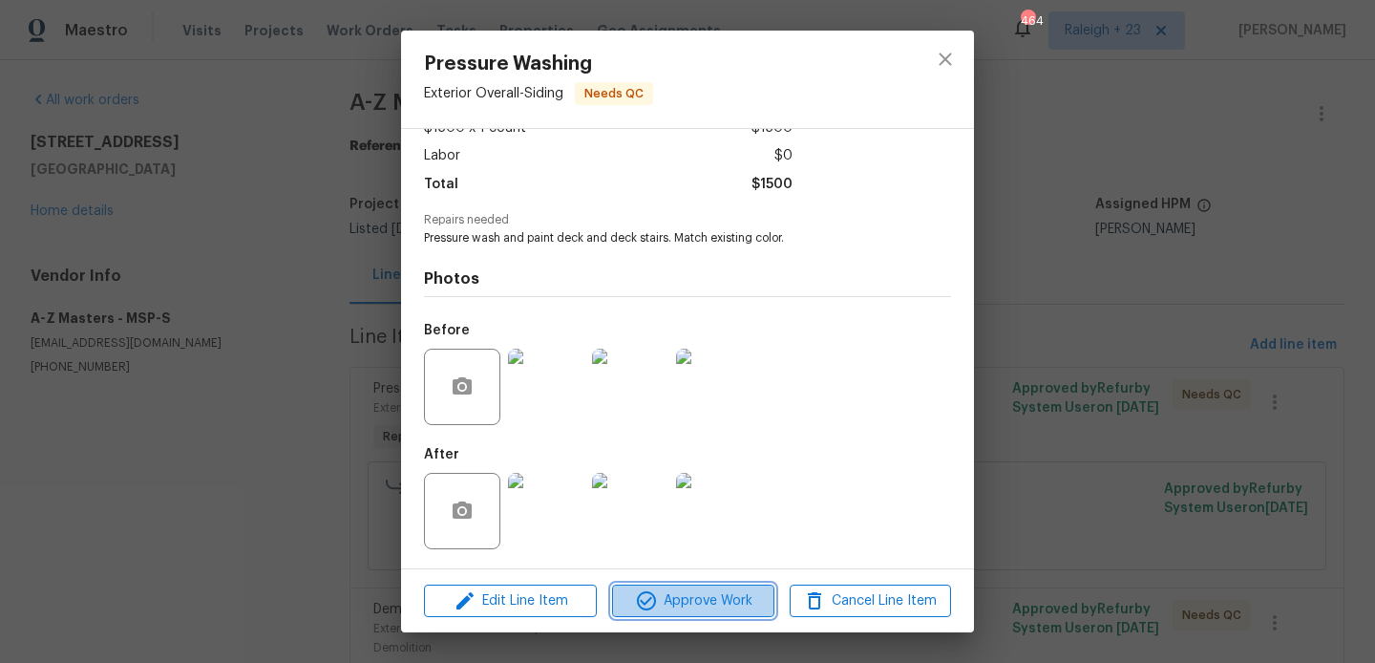
click at [659, 613] on button "Approve Work" at bounding box center [692, 600] width 161 height 33
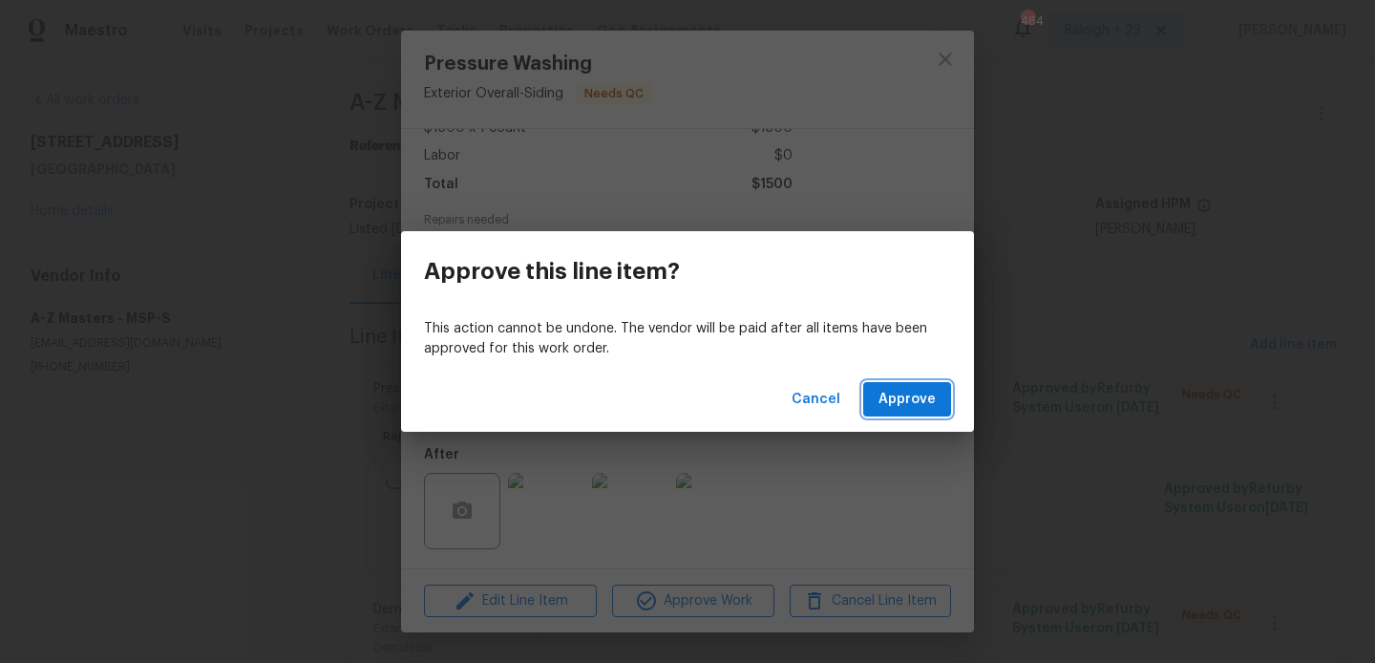
click at [919, 396] on span "Approve" at bounding box center [906, 400] width 57 height 24
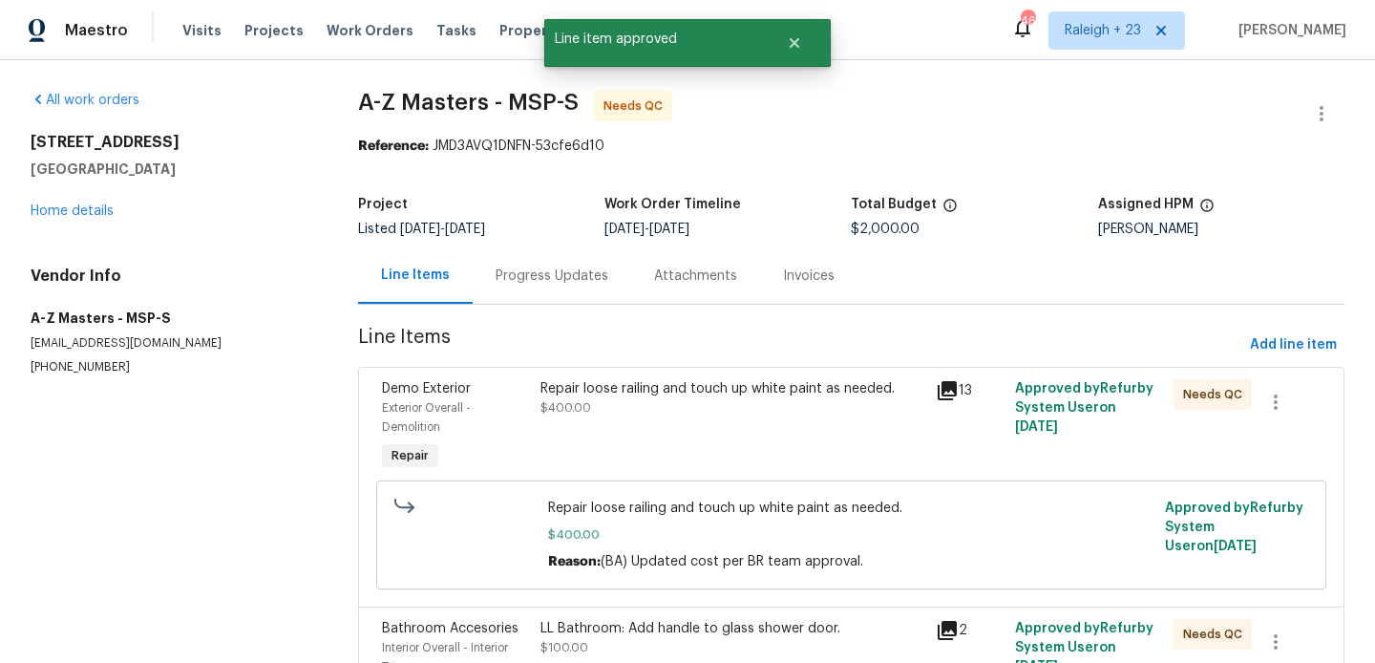
click at [576, 397] on div "Repair loose railing and touch up white paint as needed. $400.00" at bounding box center [732, 398] width 385 height 38
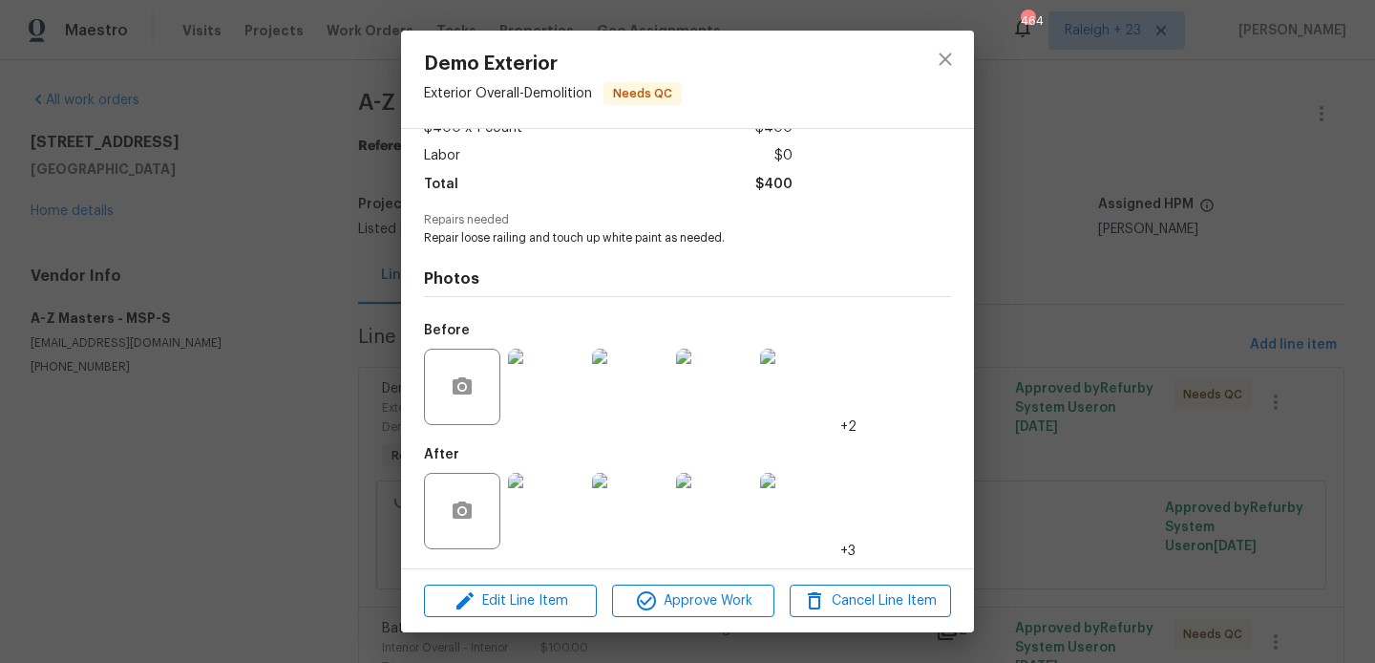
click at [545, 507] on img at bounding box center [546, 511] width 76 height 76
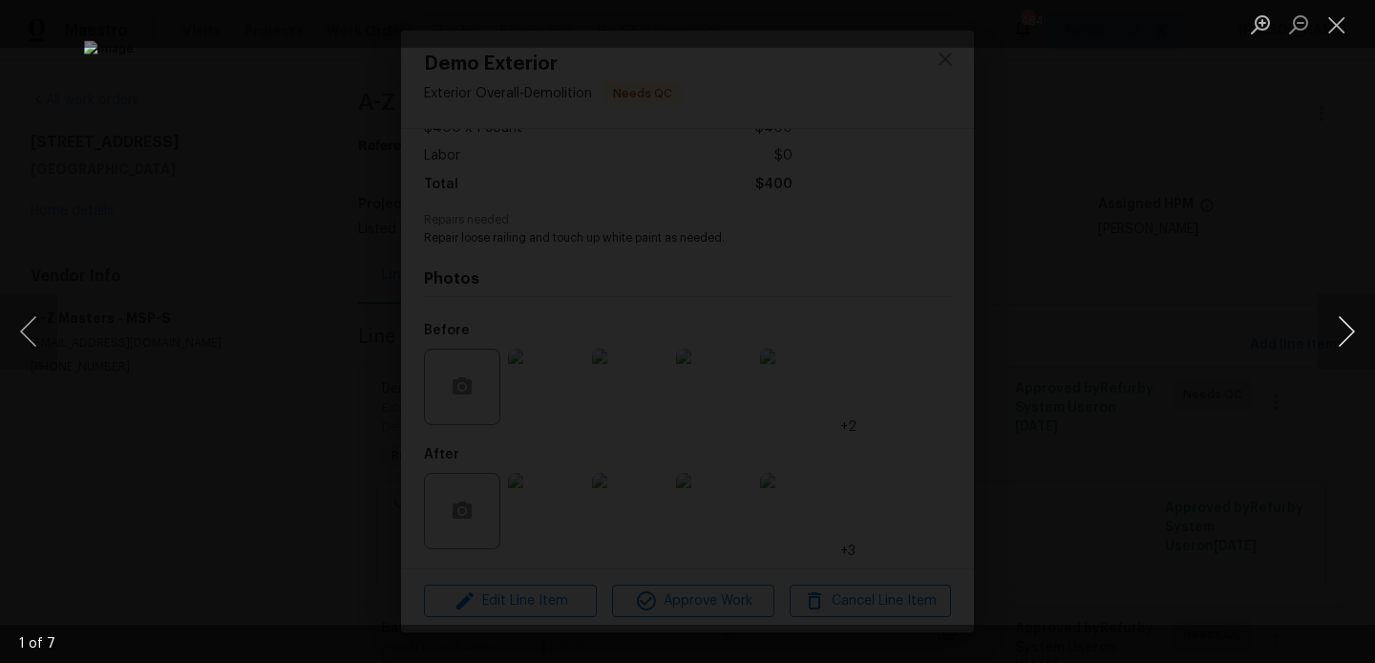
click at [1353, 330] on button "Next image" at bounding box center [1346, 331] width 57 height 76
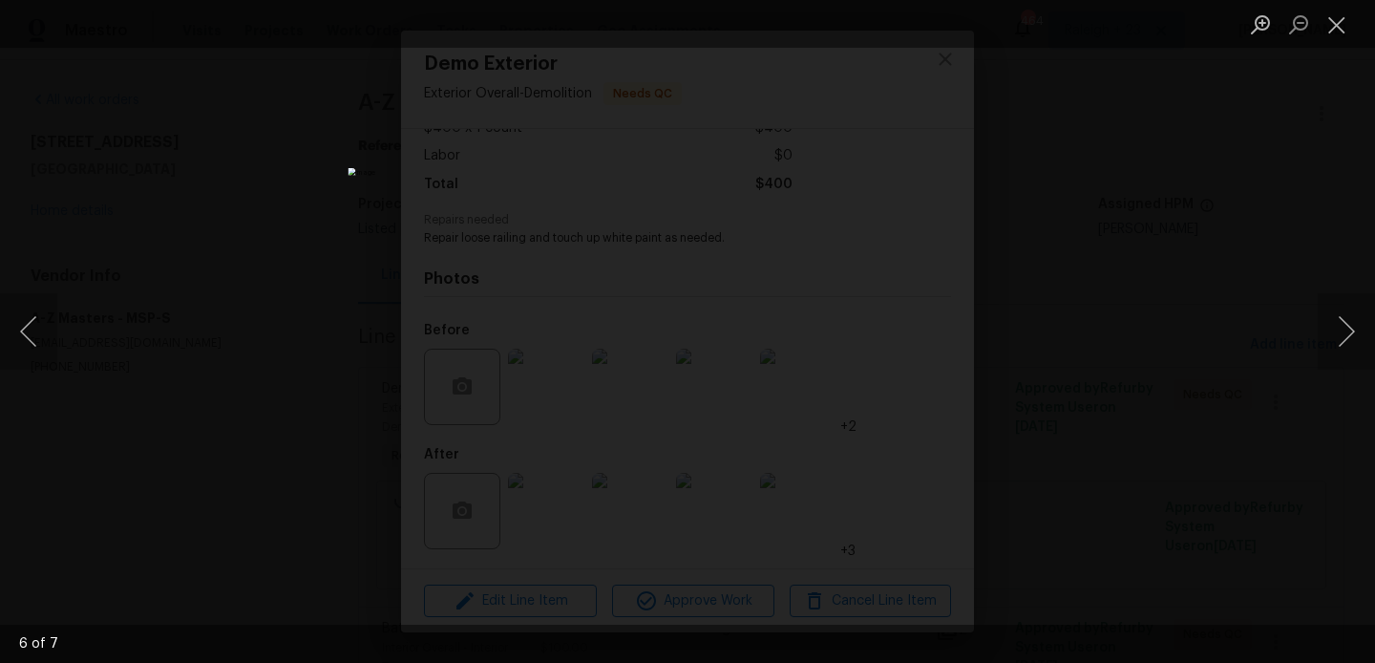
click at [1164, 372] on div "Lightbox" at bounding box center [687, 331] width 1375 height 663
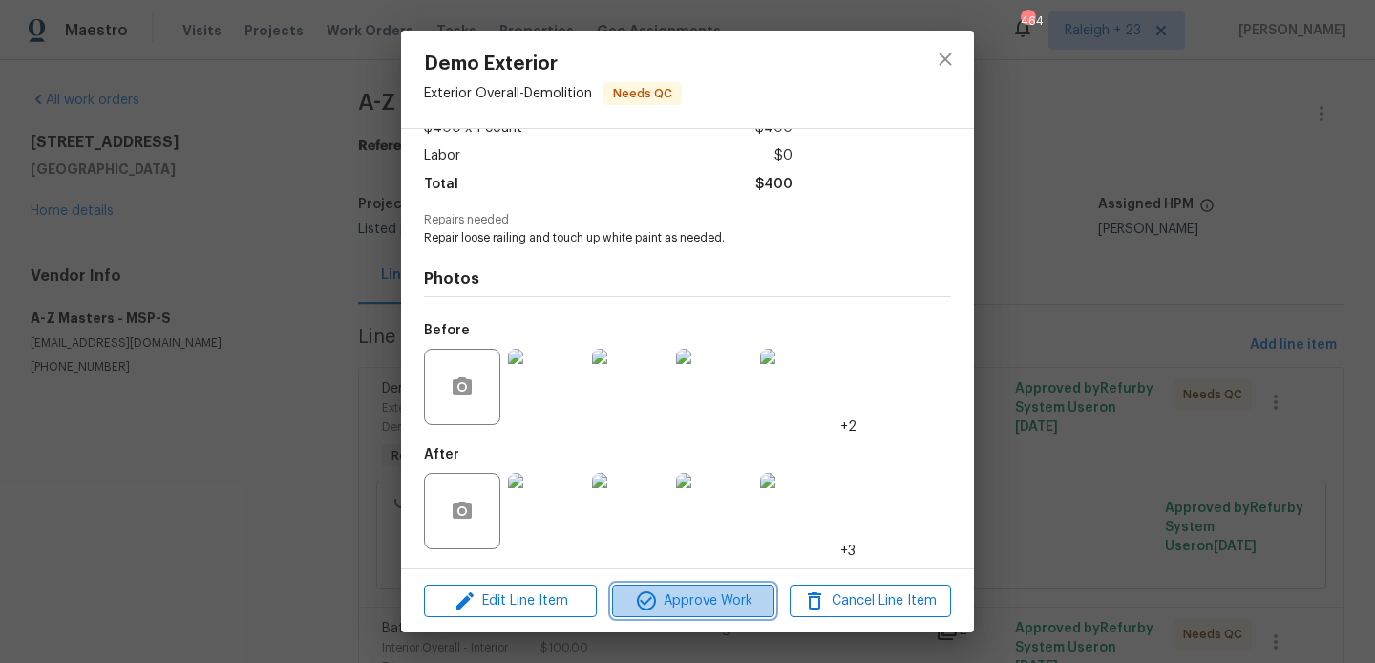
click at [674, 613] on button "Approve Work" at bounding box center [692, 600] width 161 height 33
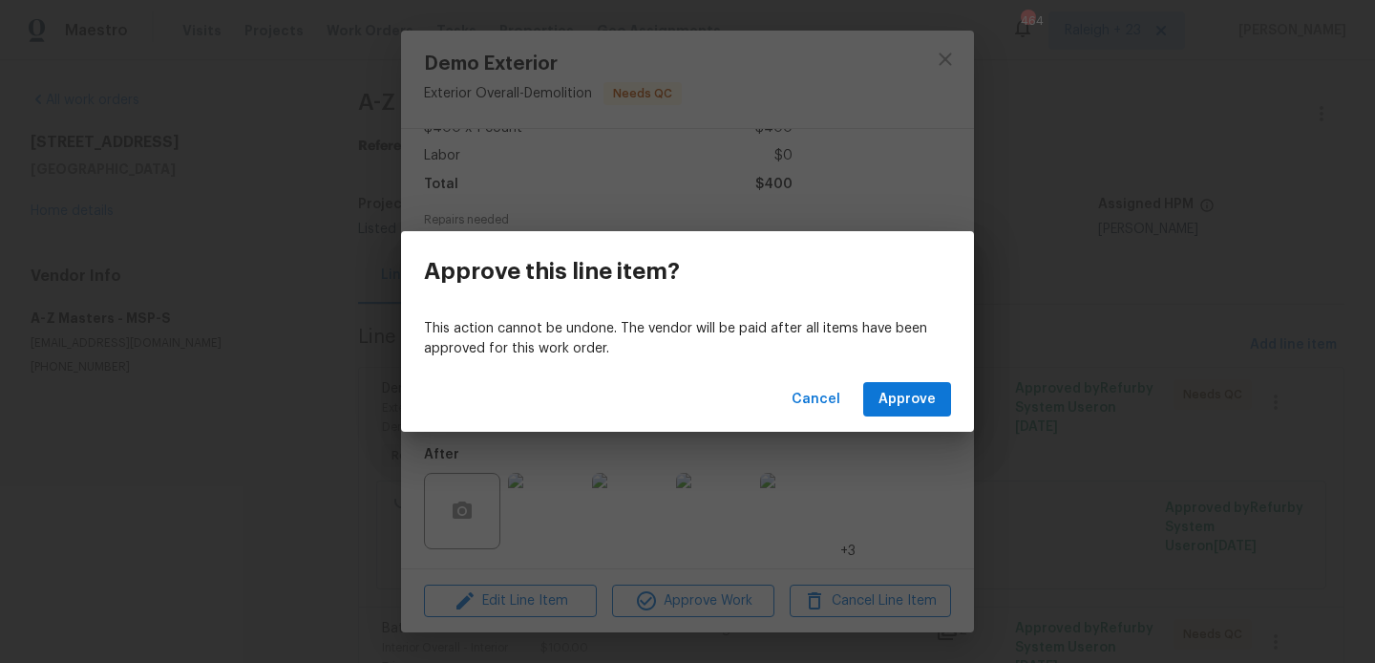
click at [922, 372] on div "Cancel Approve" at bounding box center [687, 400] width 573 height 66
click at [919, 394] on span "Approve" at bounding box center [906, 400] width 57 height 24
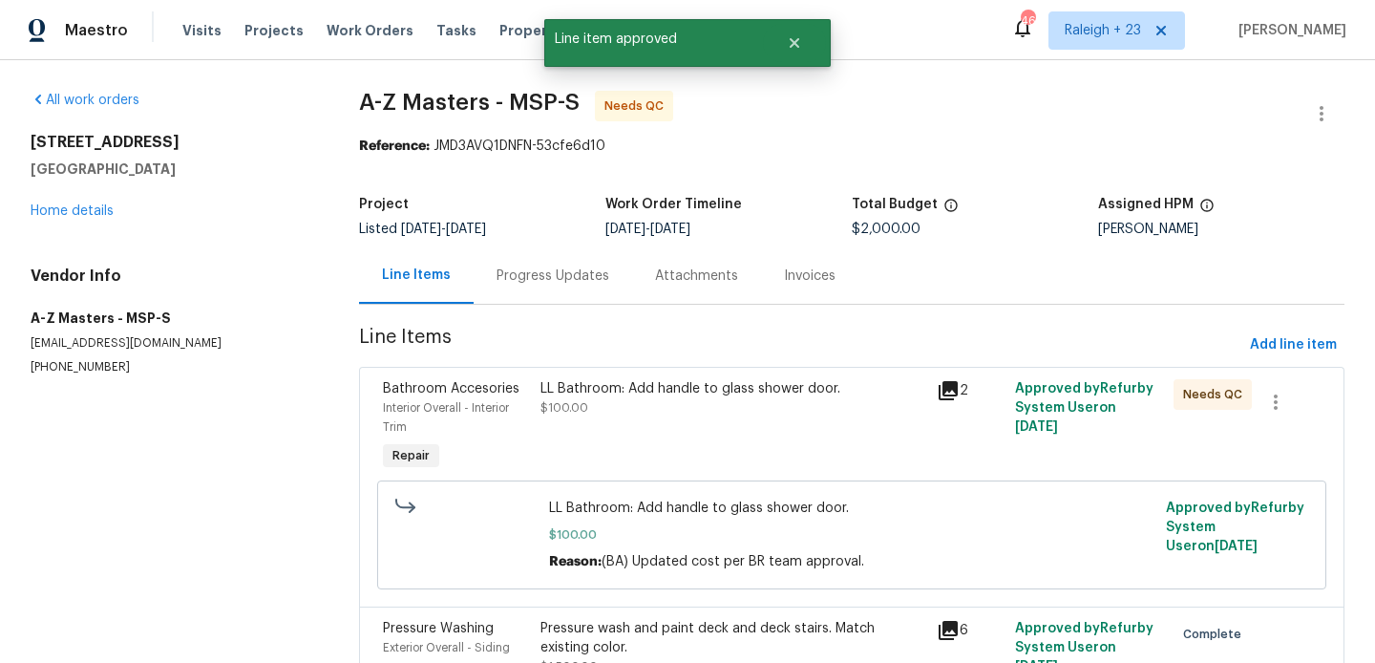
click at [676, 396] on div "LL Bathroom: Add handle to glass shower door." at bounding box center [732, 388] width 384 height 19
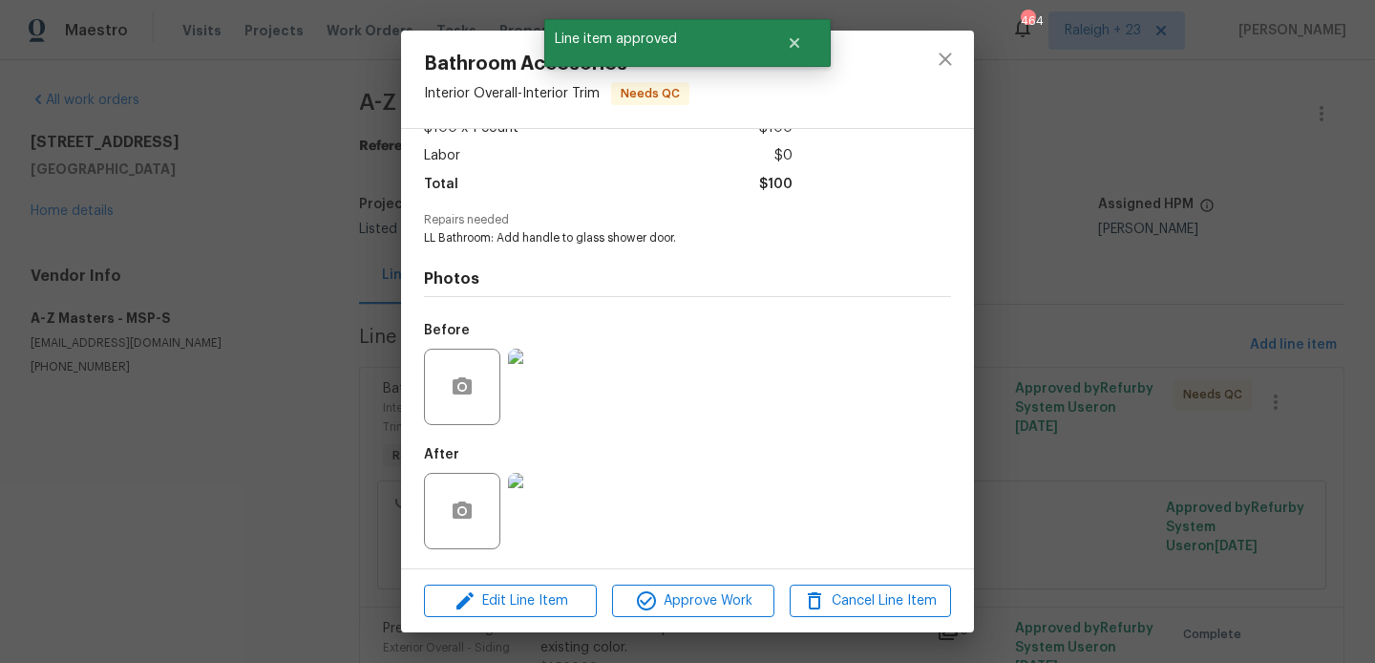
click at [573, 512] on img at bounding box center [546, 511] width 76 height 76
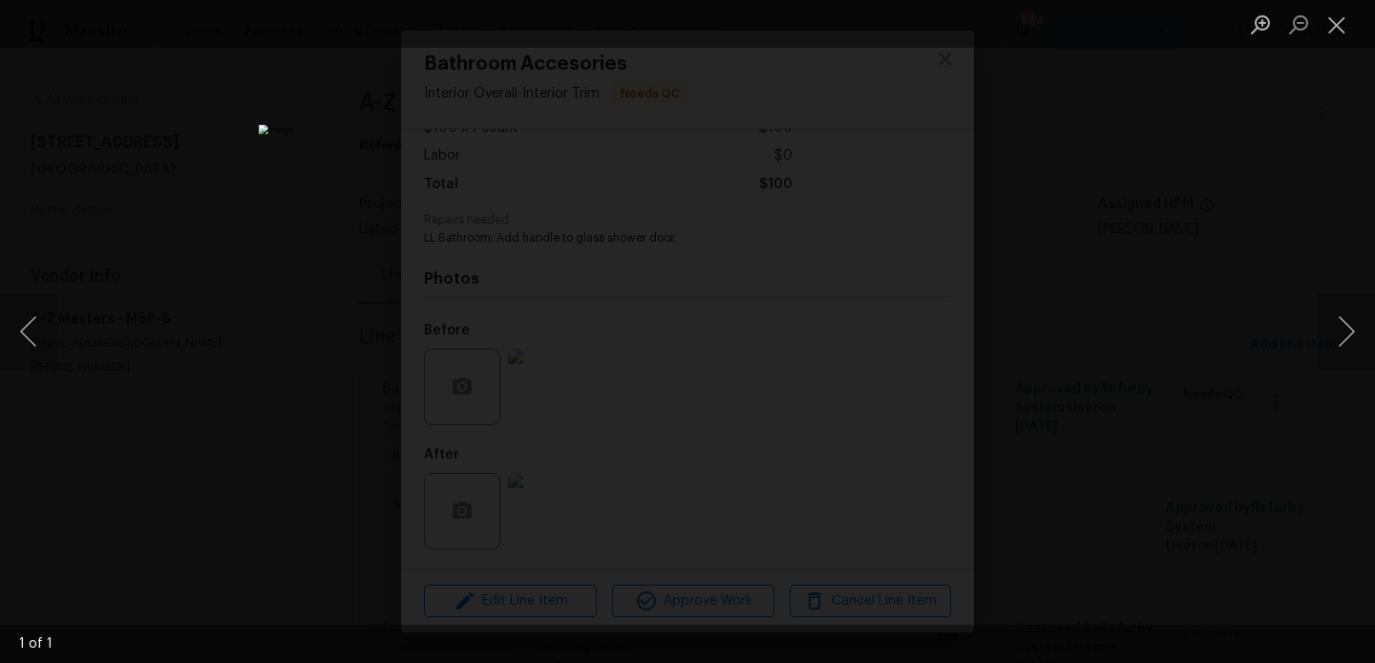
click at [1264, 194] on div "Lightbox" at bounding box center [687, 331] width 1375 height 663
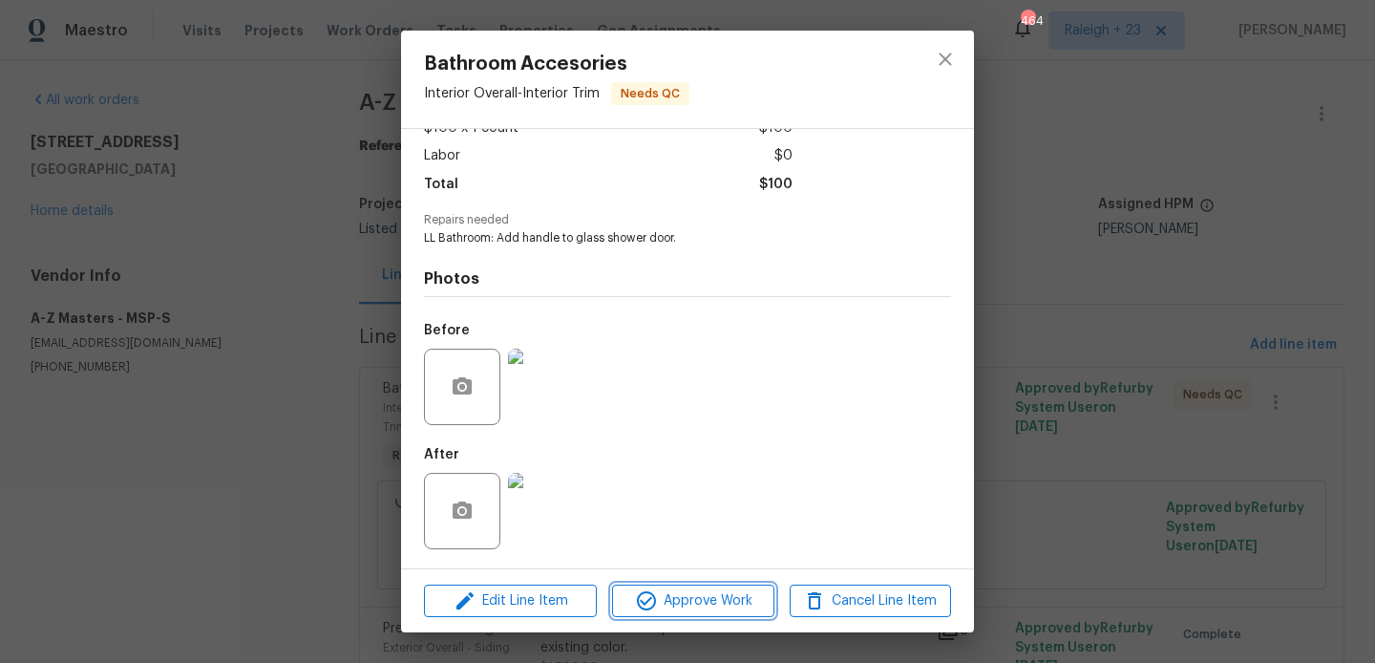
click at [760, 589] on span "Approve Work" at bounding box center [693, 601] width 150 height 24
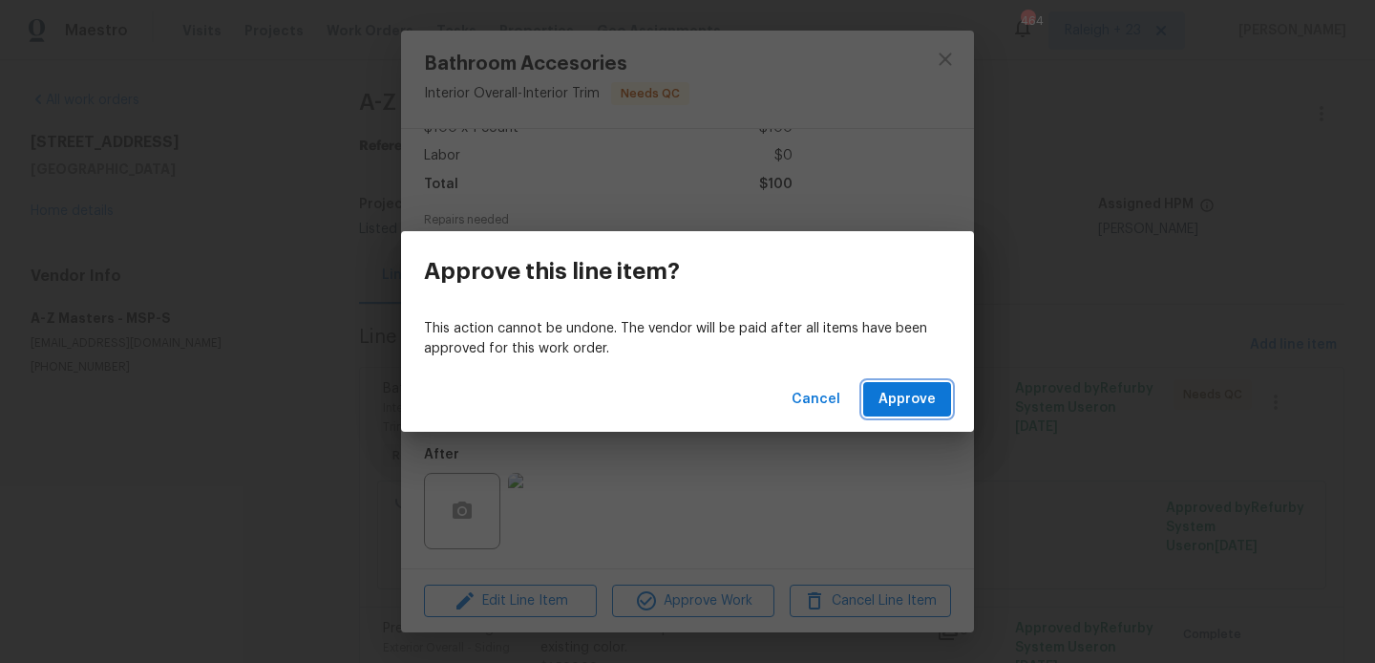
click at [939, 400] on button "Approve" at bounding box center [907, 399] width 88 height 35
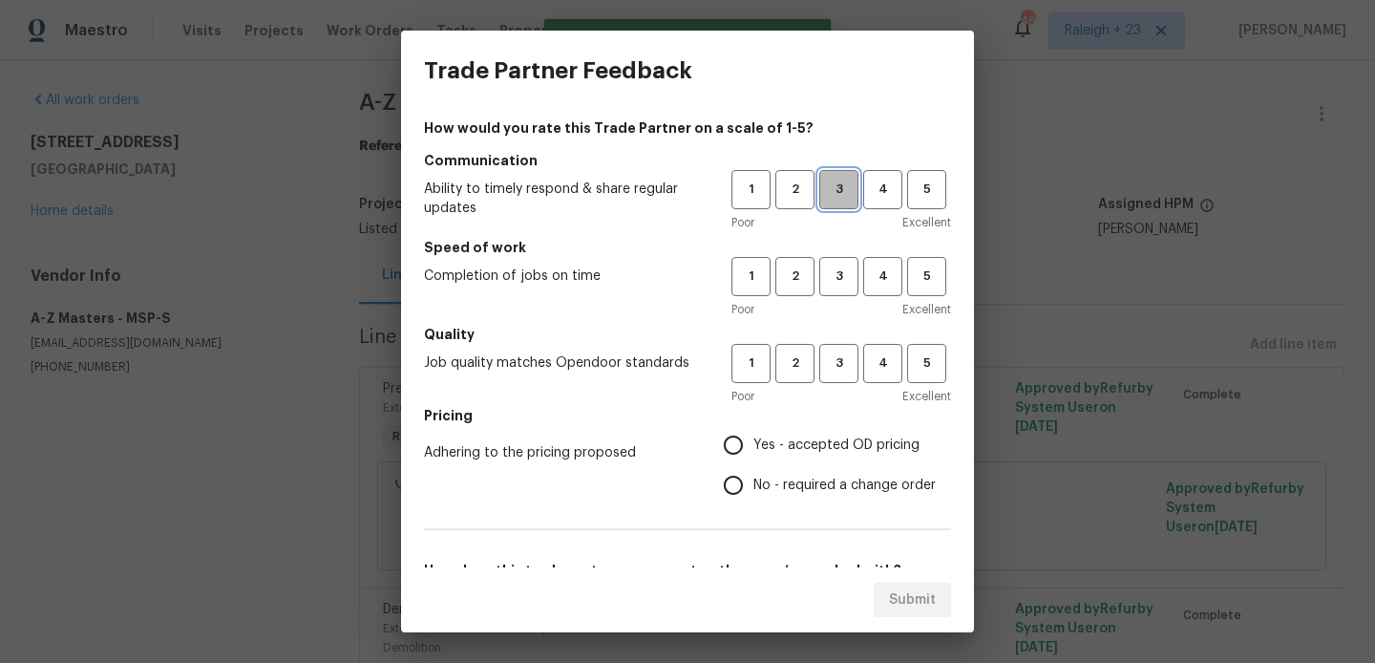
click at [831, 191] on span "3" at bounding box center [838, 190] width 35 height 22
click at [833, 277] on span "3" at bounding box center [838, 276] width 35 height 22
click at [833, 400] on div "Poor Excellent" at bounding box center [841, 396] width 220 height 19
click at [833, 350] on button "3" at bounding box center [838, 363] width 39 height 39
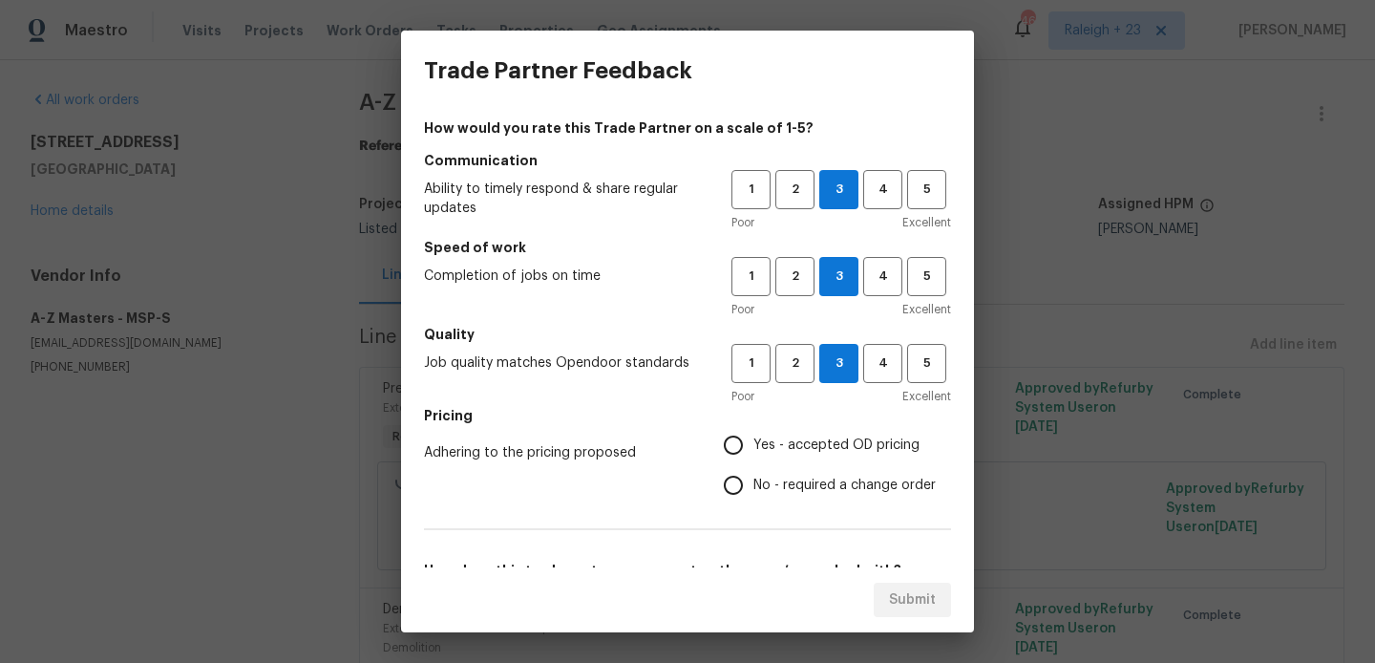
click at [822, 472] on label "No - required a change order" at bounding box center [824, 485] width 222 height 40
click at [753, 472] on input "No - required a change order" at bounding box center [733, 485] width 40 height 40
radio input "true"
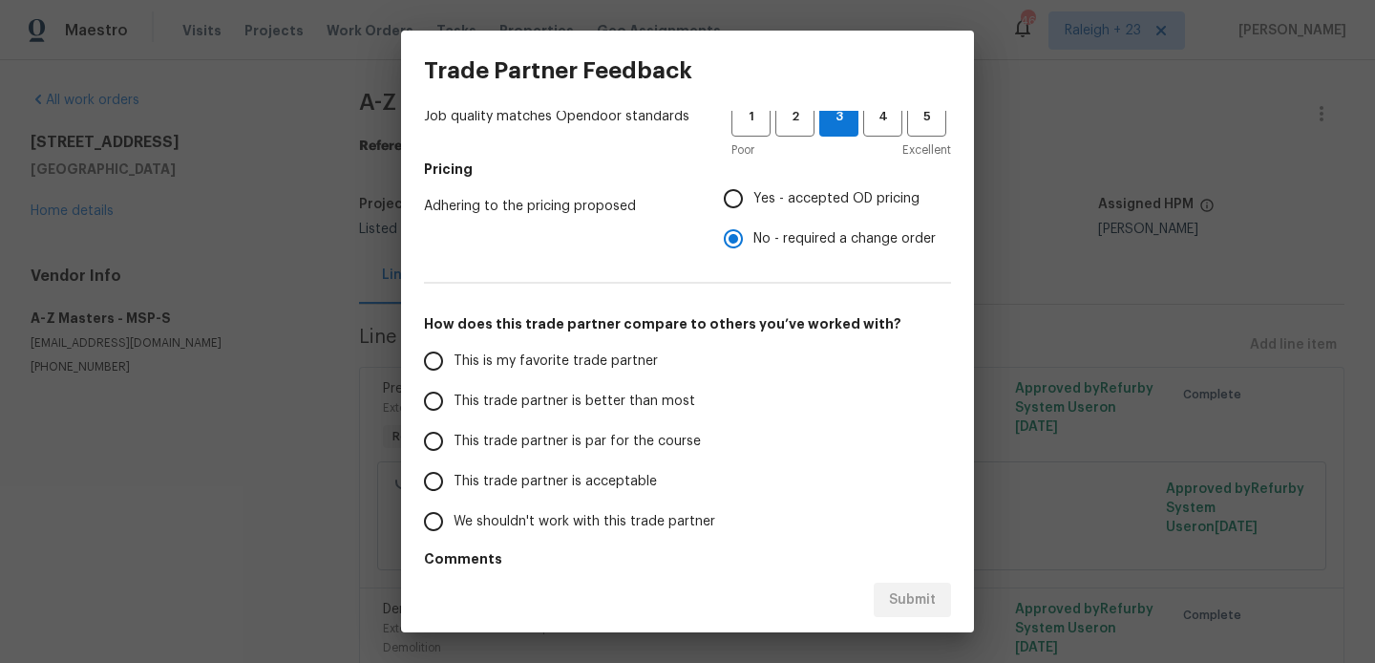
scroll to position [280, 0]
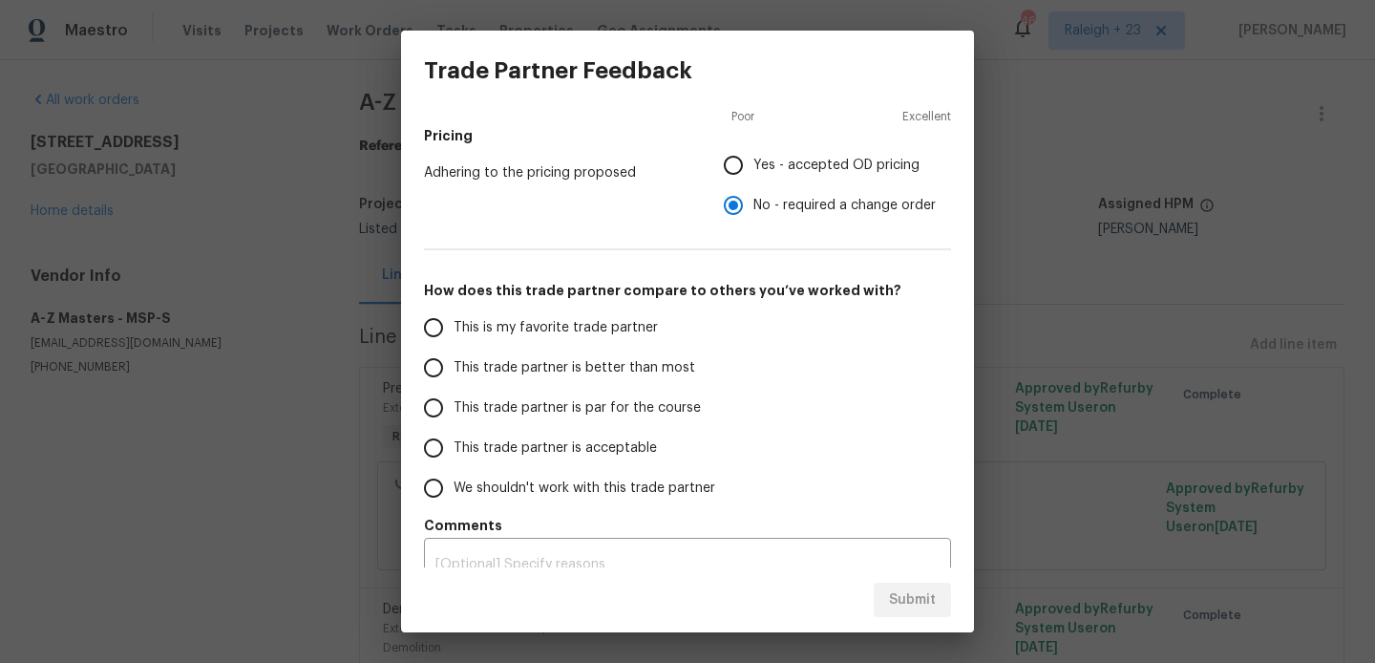
click at [589, 365] on span "This trade partner is better than most" at bounding box center [575, 368] width 242 height 20
click at [454, 365] on input "This trade partner is better than most" at bounding box center [433, 368] width 40 height 40
click at [919, 593] on span "Submit" at bounding box center [912, 600] width 47 height 24
radio input "true"
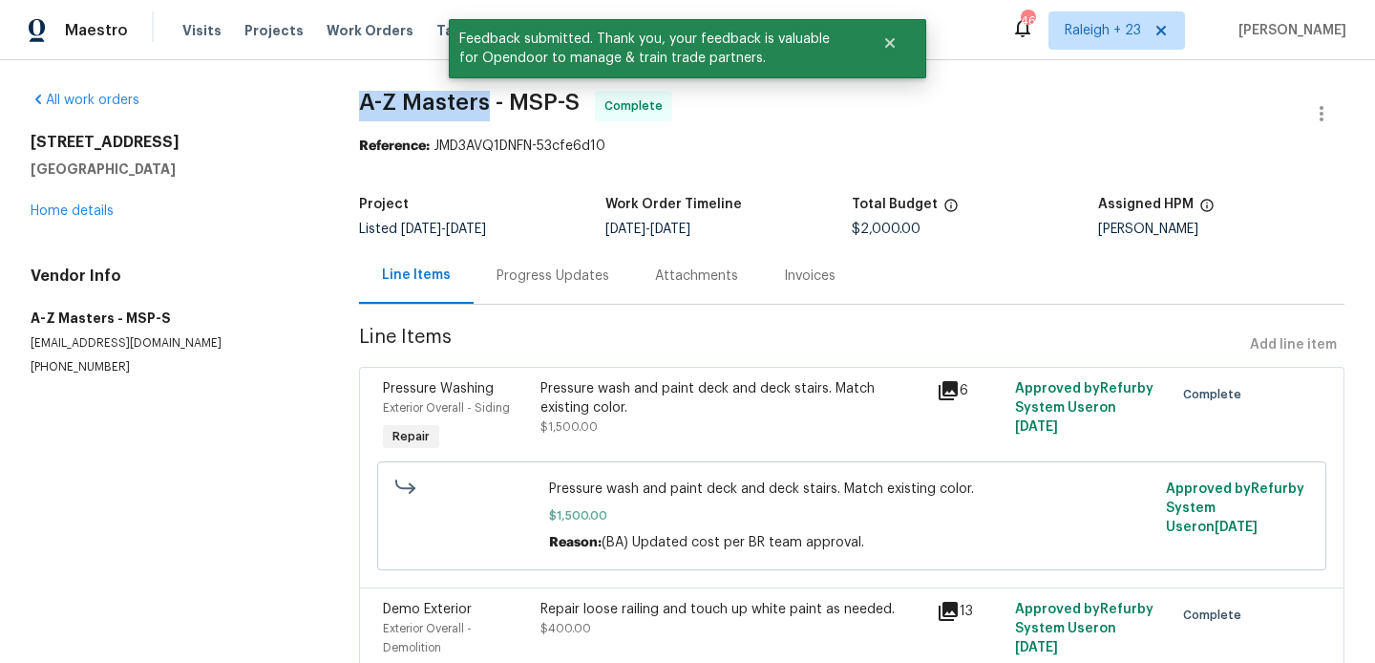
drag, startPoint x: 355, startPoint y: 105, endPoint x: 482, endPoint y: 111, distance: 127.1
click at [482, 111] on div "All work orders 327 Oakwood Dr Shoreview, MN 55126 Home details Vendor Info A-Z…" at bounding box center [687, 590] width 1375 height 1061
copy span "A-Z Masters"
click at [87, 214] on link "Home details" at bounding box center [72, 210] width 83 height 13
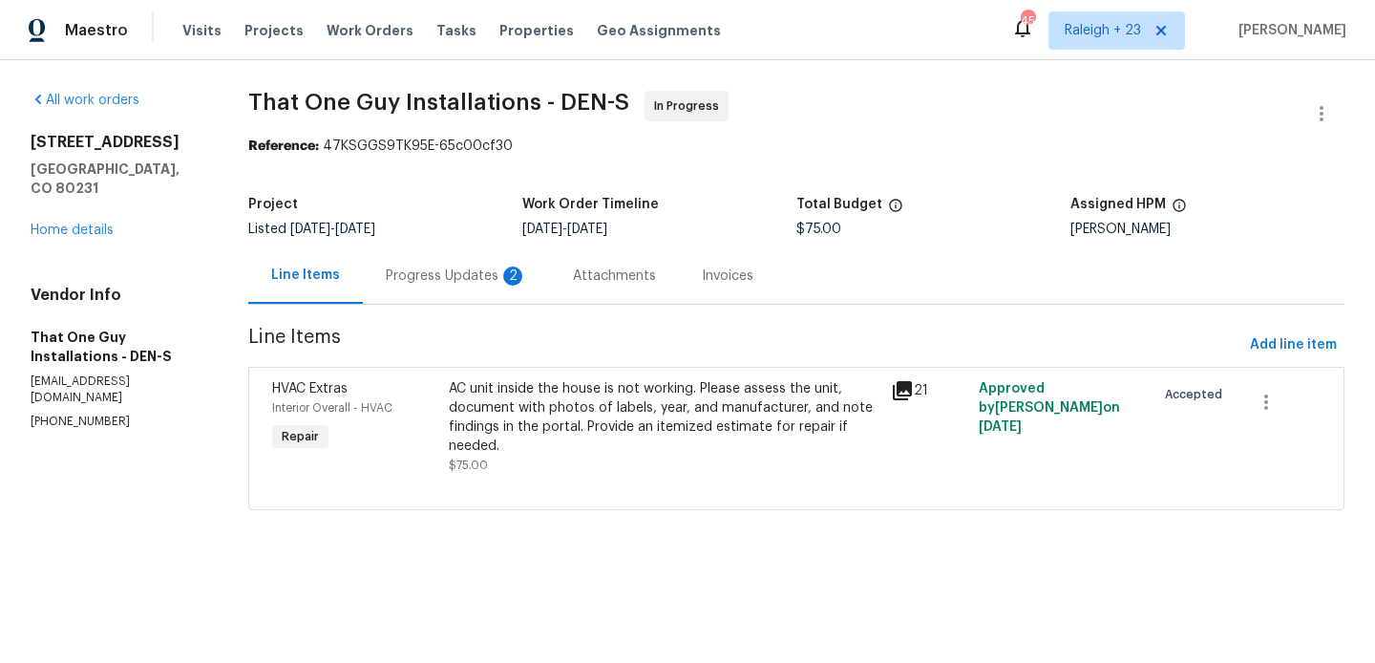
click at [475, 270] on div "Progress Updates 2" at bounding box center [456, 275] width 141 height 19
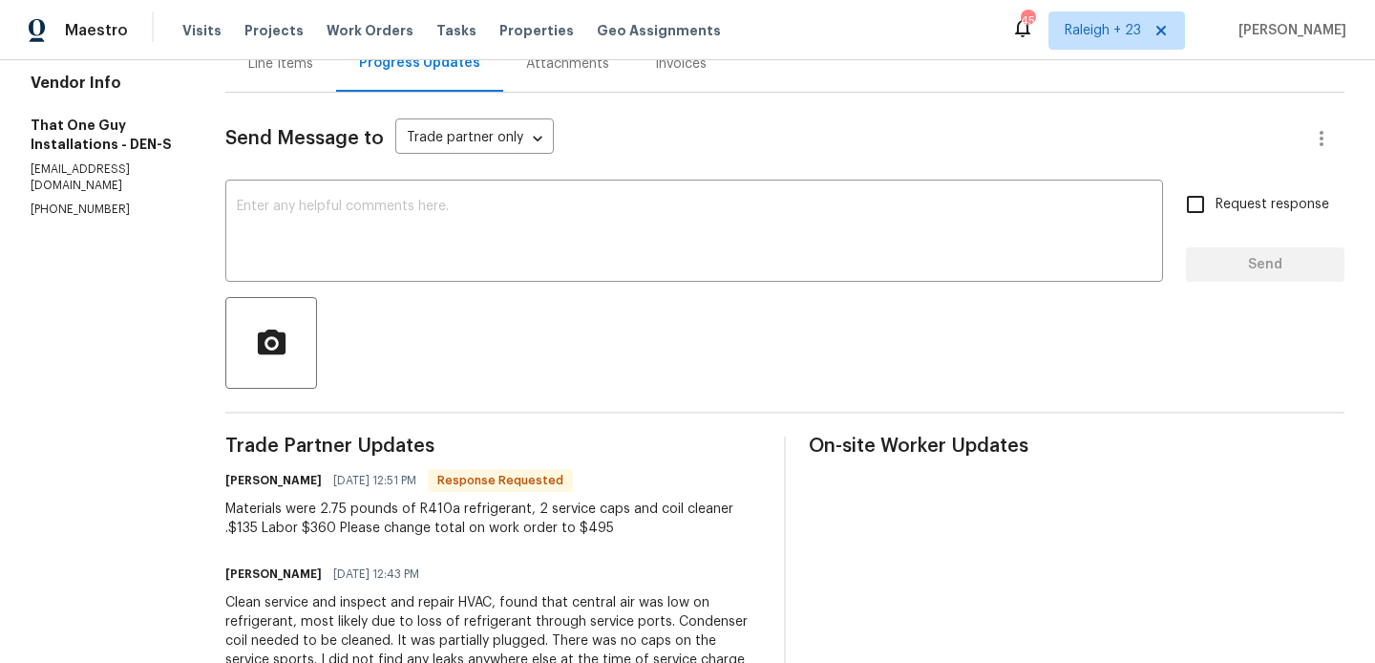
scroll to position [213, 0]
click at [225, 475] on h6 "[PERSON_NAME]" at bounding box center [273, 479] width 96 height 19
copy h6 "[PERSON_NAME]"
click at [306, 201] on textarea at bounding box center [694, 232] width 915 height 67
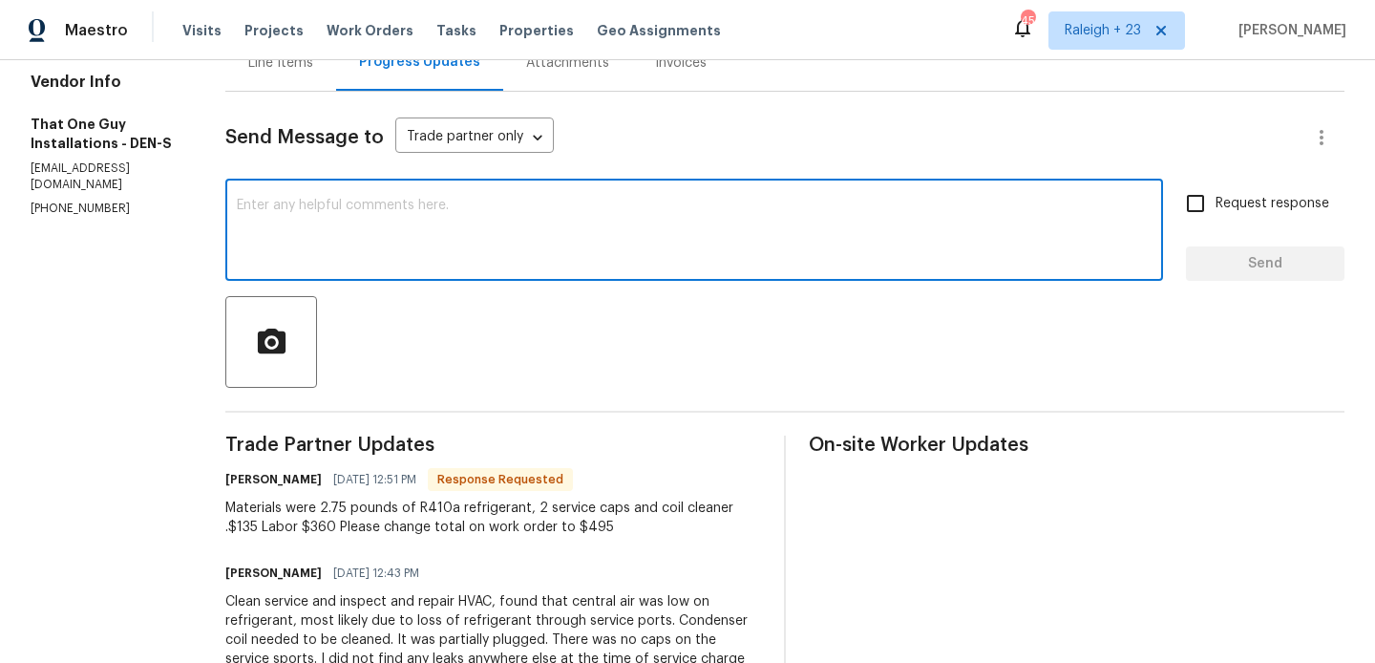
paste textarea "[PERSON_NAME]"
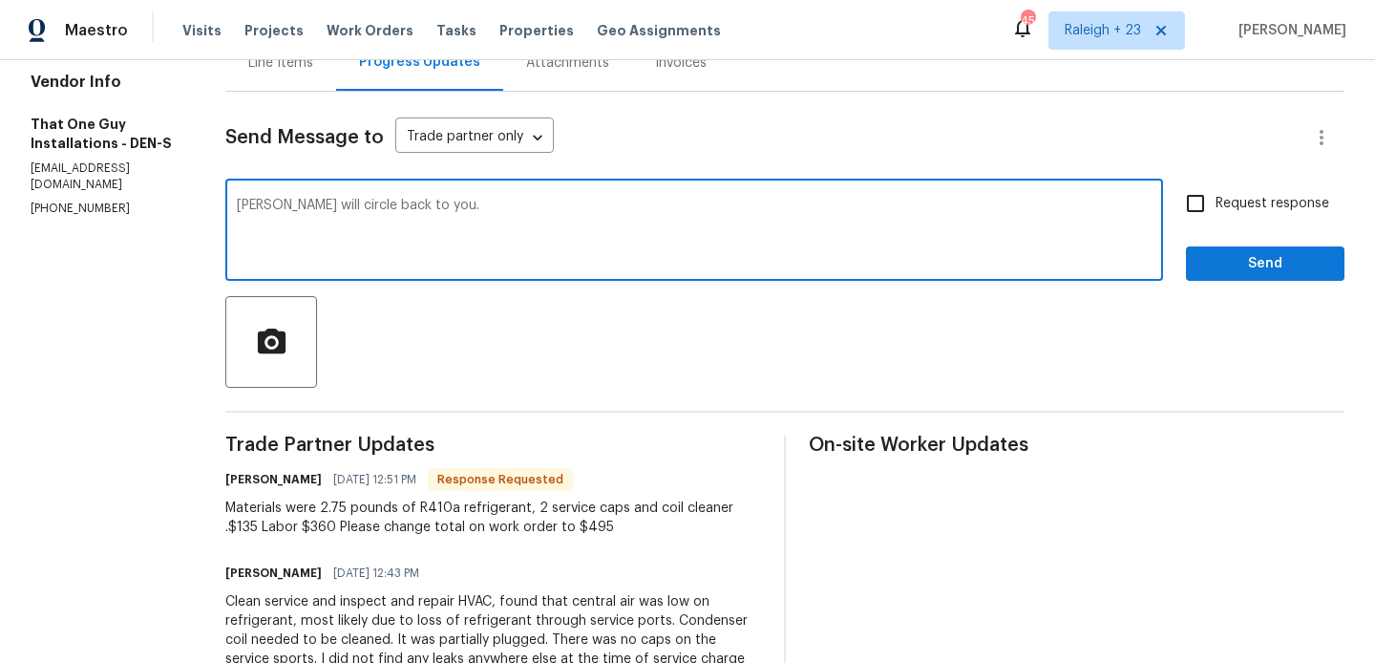
type textarea "[PERSON_NAME] will circle back to you."
click at [1222, 211] on span "Request response" at bounding box center [1272, 204] width 114 height 20
click at [1215, 211] on input "Request response" at bounding box center [1195, 203] width 40 height 40
checkbox input "true"
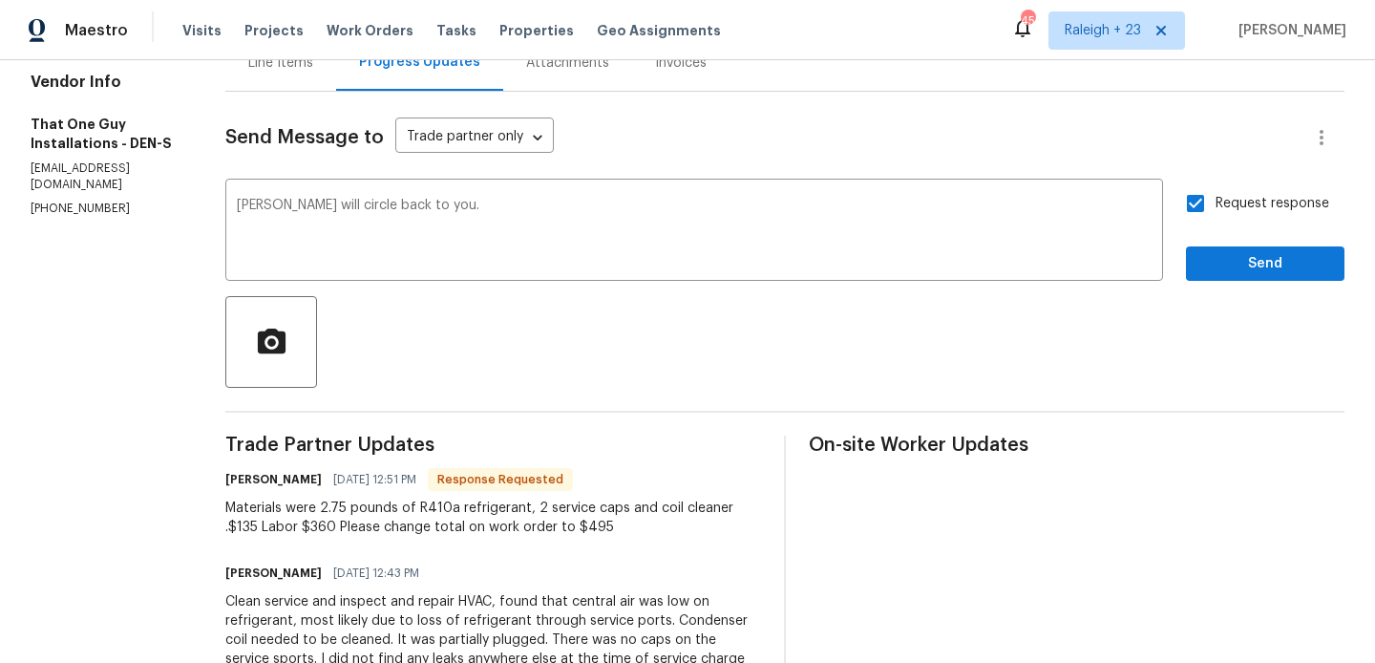
click at [1215, 243] on div "Request response Send" at bounding box center [1265, 231] width 158 height 97
click at [1213, 276] on button "Send" at bounding box center [1265, 263] width 158 height 35
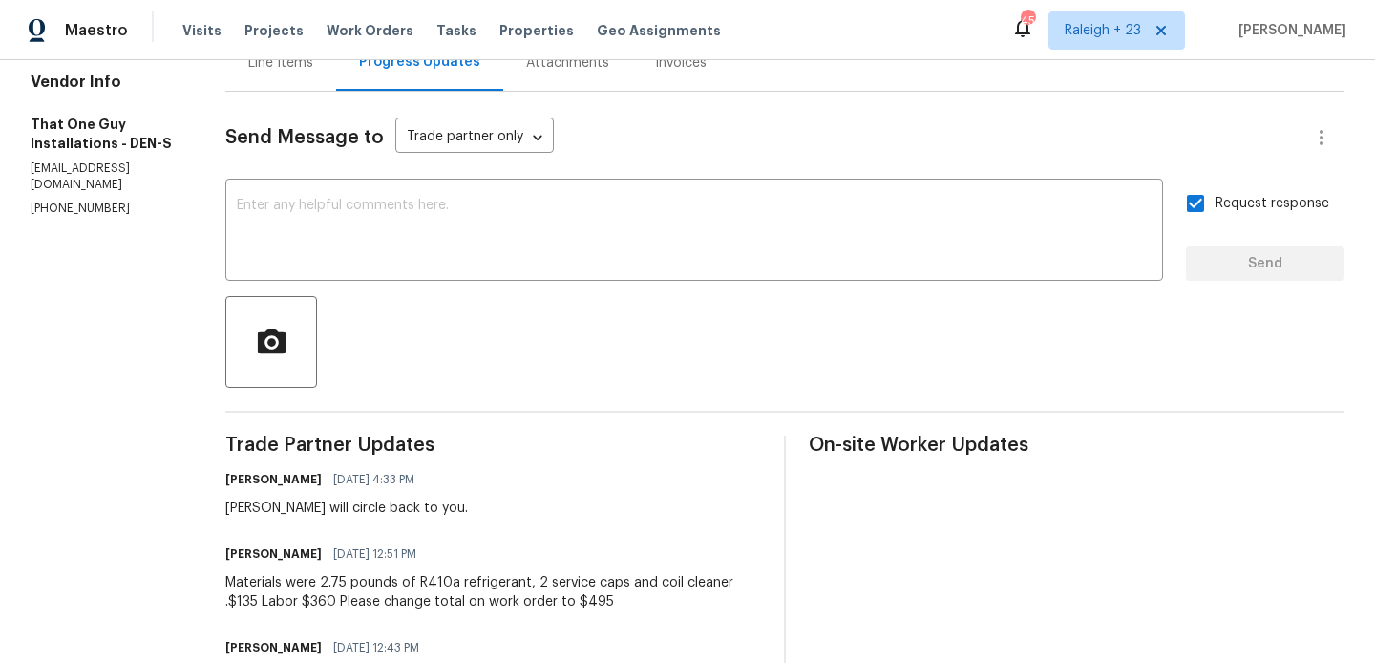
scroll to position [0, 0]
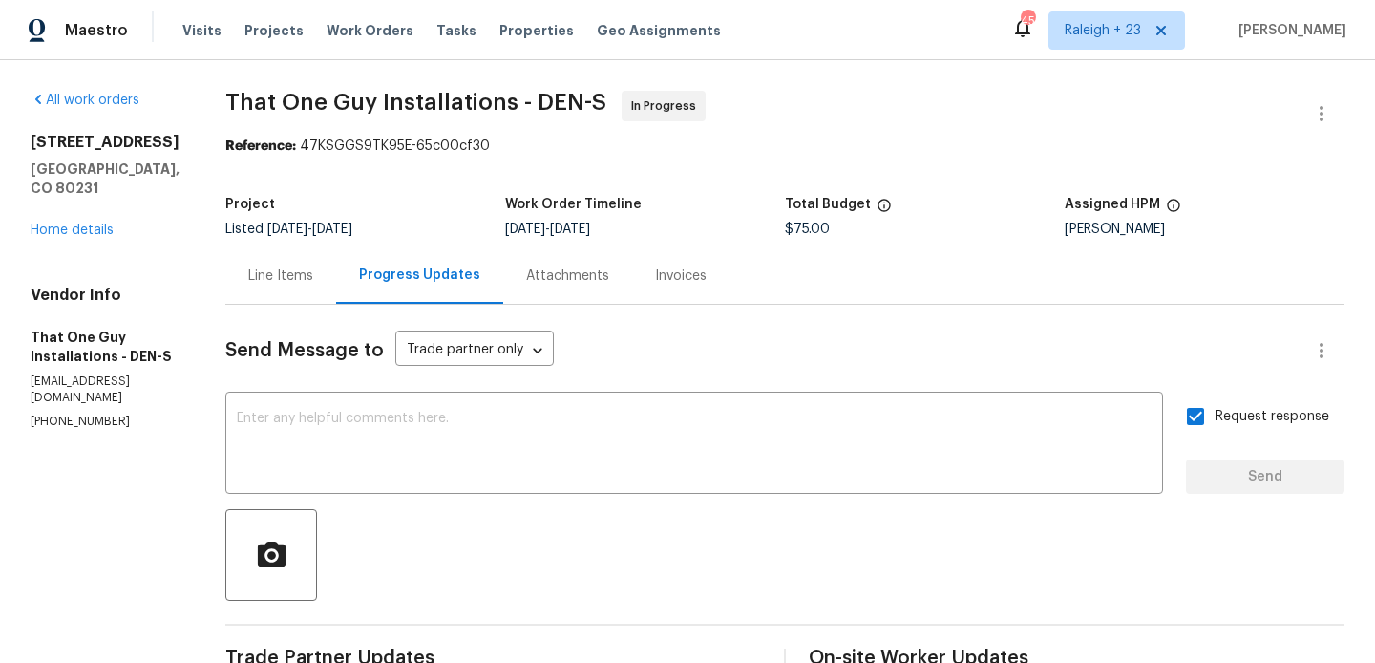
click at [90, 240] on div "2685 S Dayton Way Apt 326 Denver, CO 80231 Home details" at bounding box center [105, 186] width 149 height 107
click at [73, 237] on link "Home details" at bounding box center [72, 229] width 83 height 13
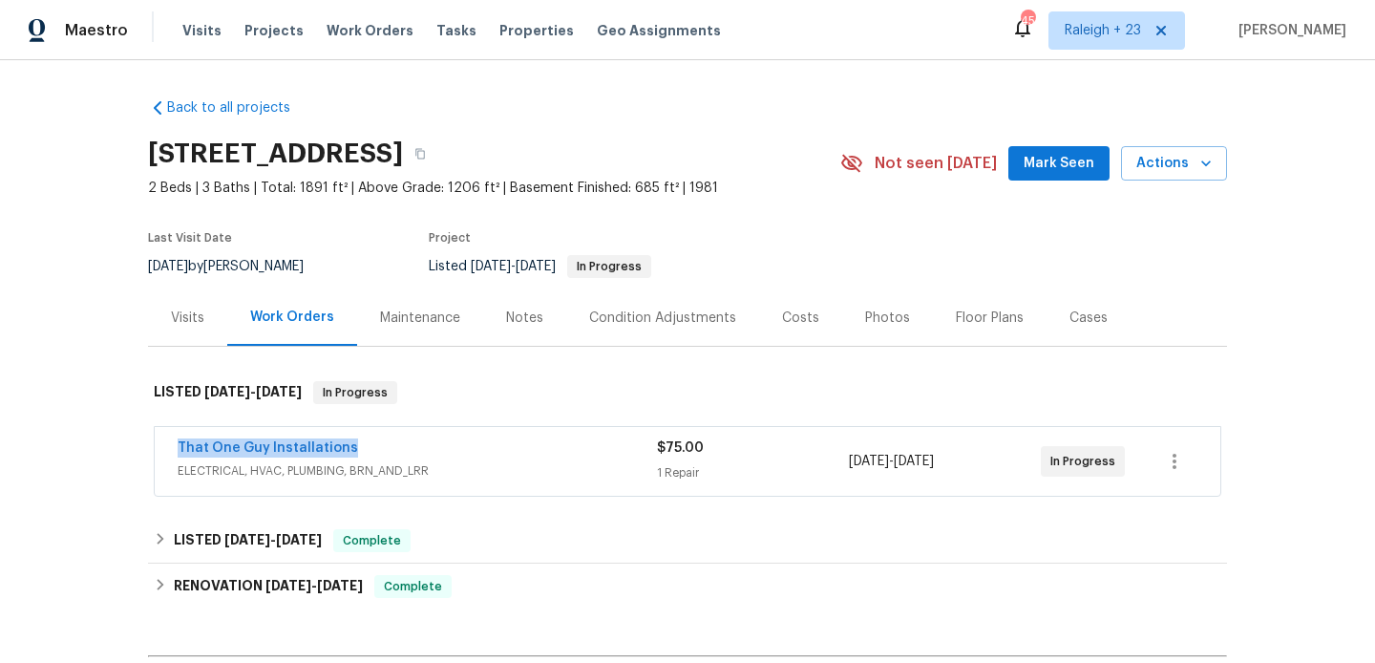
drag, startPoint x: 357, startPoint y: 447, endPoint x: 168, endPoint y: 451, distance: 189.1
click at [168, 451] on div "That One Guy Installations ELECTRICAL, HVAC, PLUMBING, BRN_AND_LRR $75.00 1 Rep…" at bounding box center [688, 461] width 1066 height 69
copy link "That One Guy Installations"
click at [250, 450] on link "That One Guy Installations" at bounding box center [268, 447] width 180 height 13
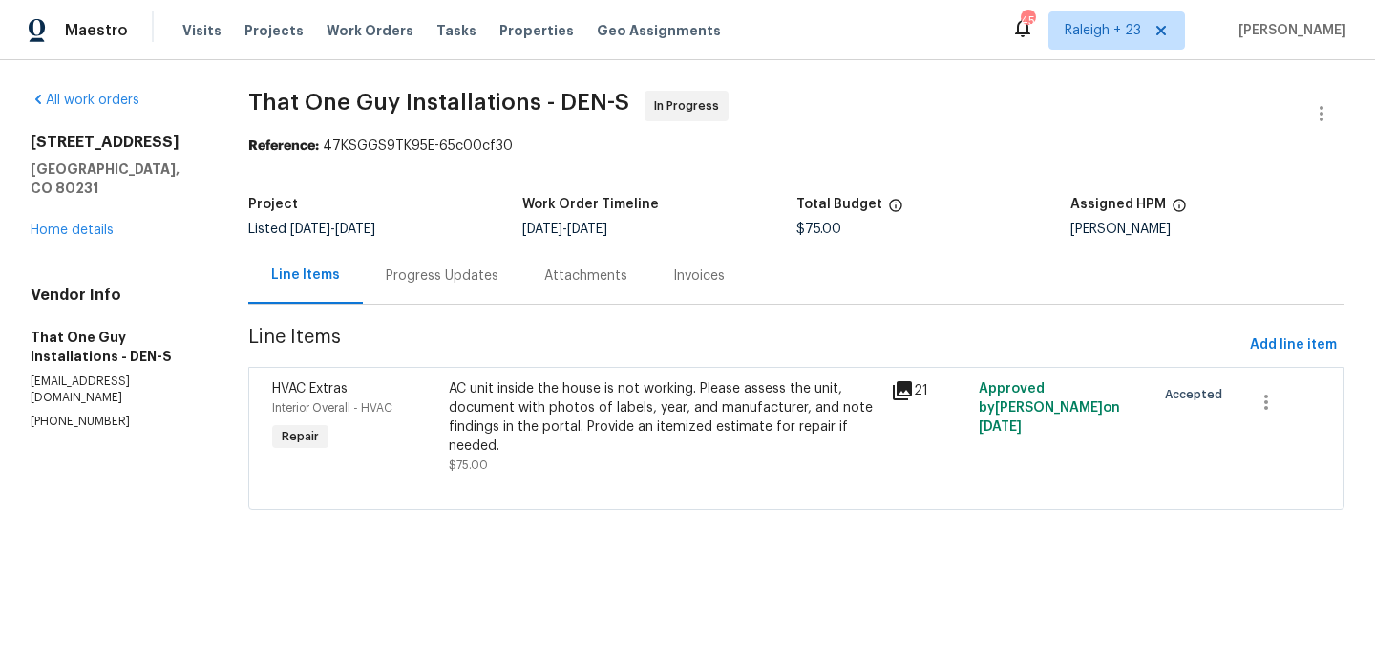
click at [589, 388] on div "AC unit inside the house is not working. Please assess the unit, document with …" at bounding box center [664, 417] width 430 height 76
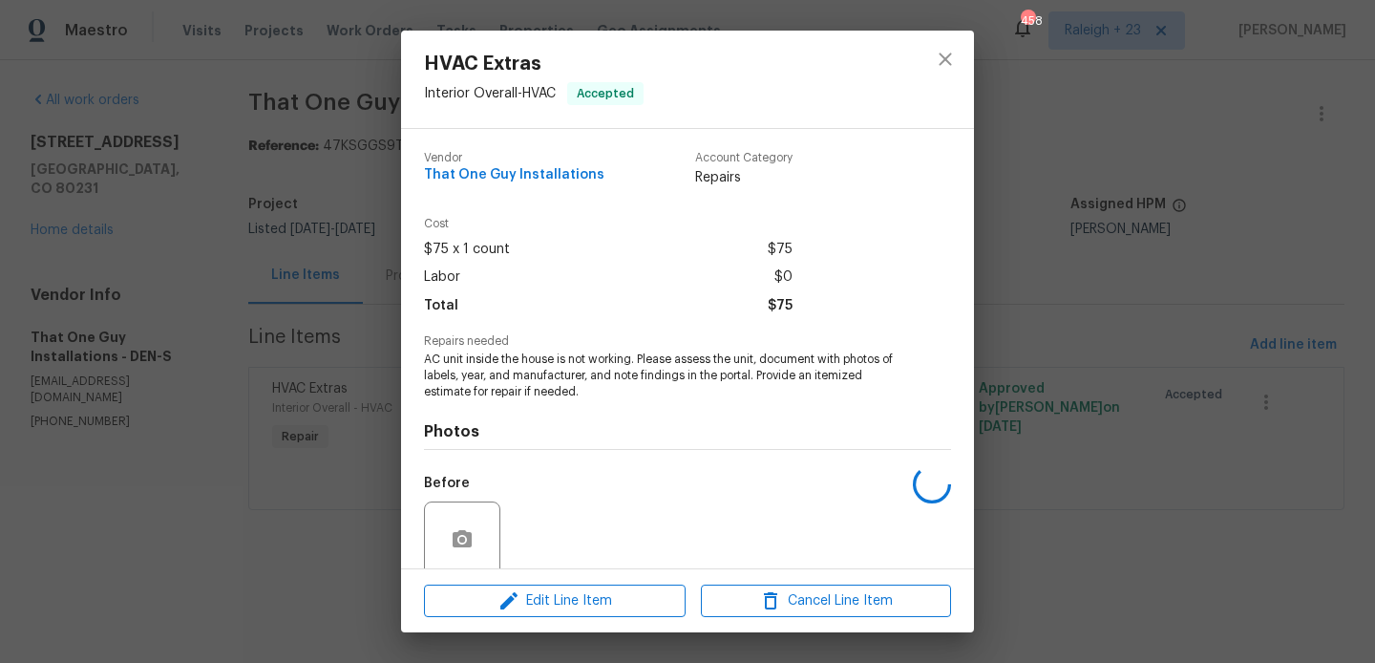
click at [541, 371] on span "AC unit inside the house is not working. Please assess the unit, document with …" at bounding box center [661, 375] width 475 height 48
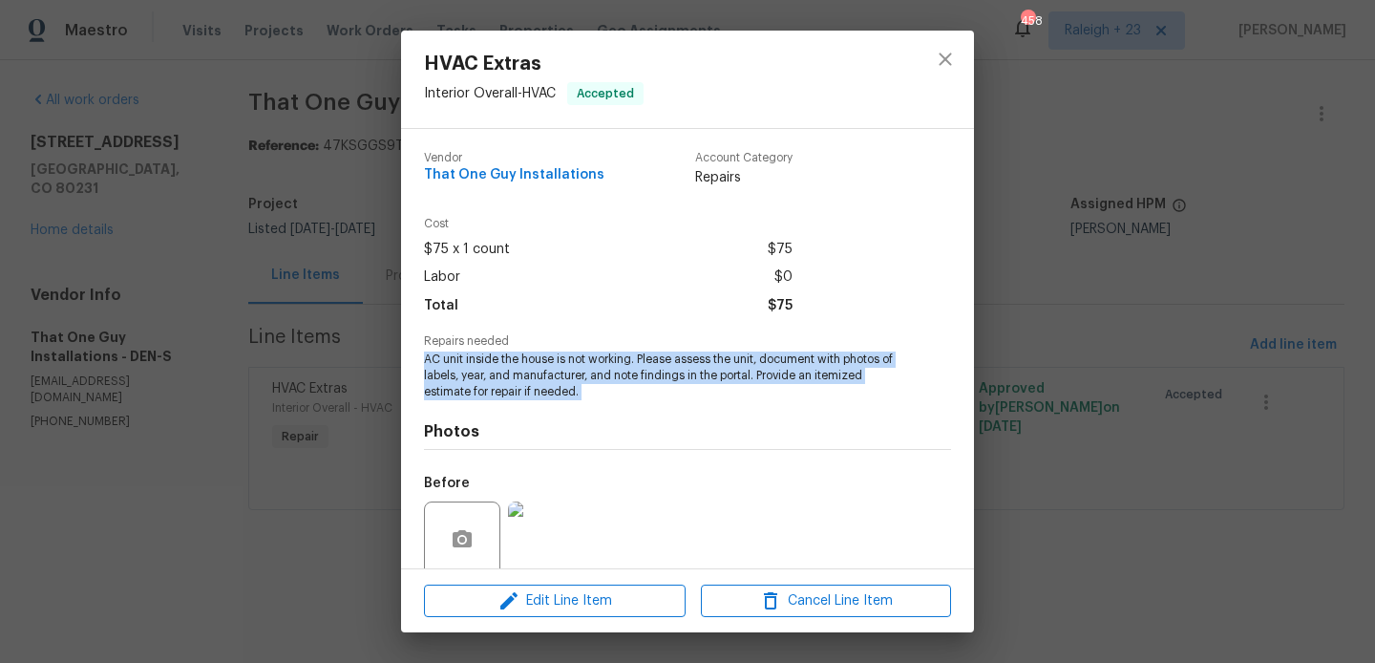
click at [541, 371] on span "AC unit inside the house is not working. Please assess the unit, document with …" at bounding box center [661, 375] width 475 height 48
copy span "AC unit inside the house is not working. Please assess the unit, document with …"
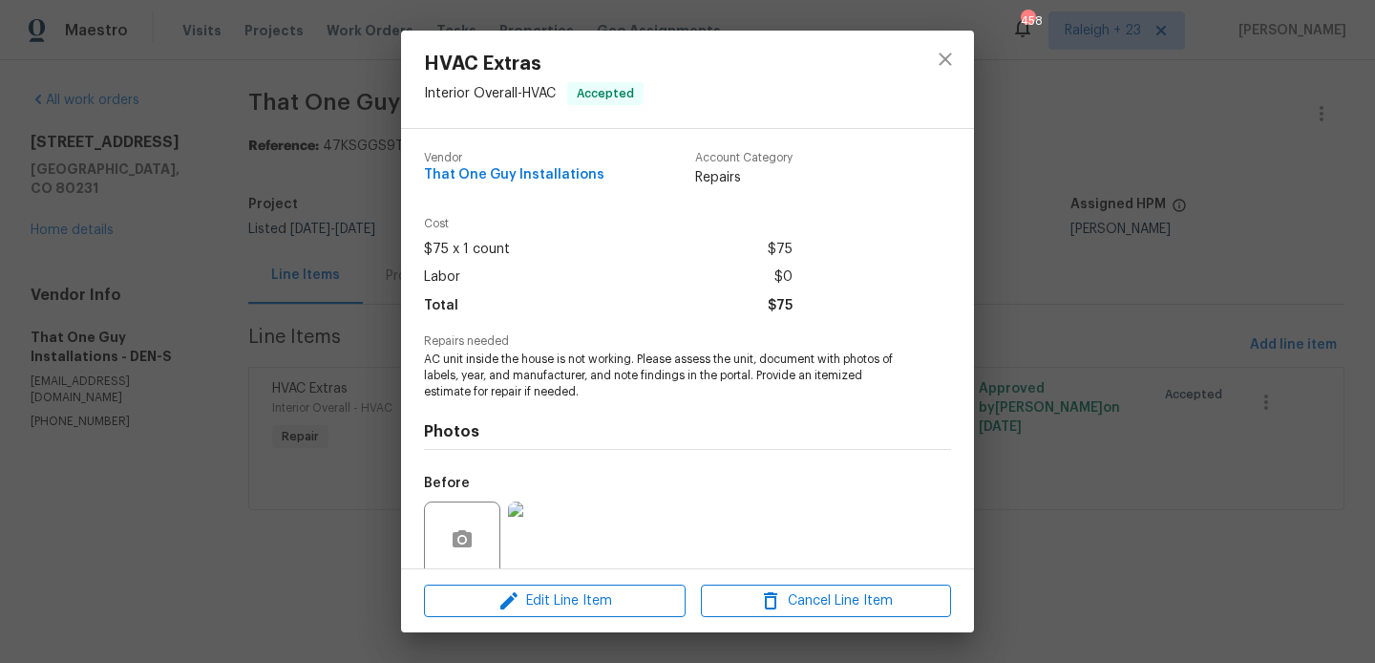
click at [289, 282] on div "HVAC Extras Interior Overall - HVAC Accepted Vendor That One Guy Installations …" at bounding box center [687, 331] width 1375 height 663
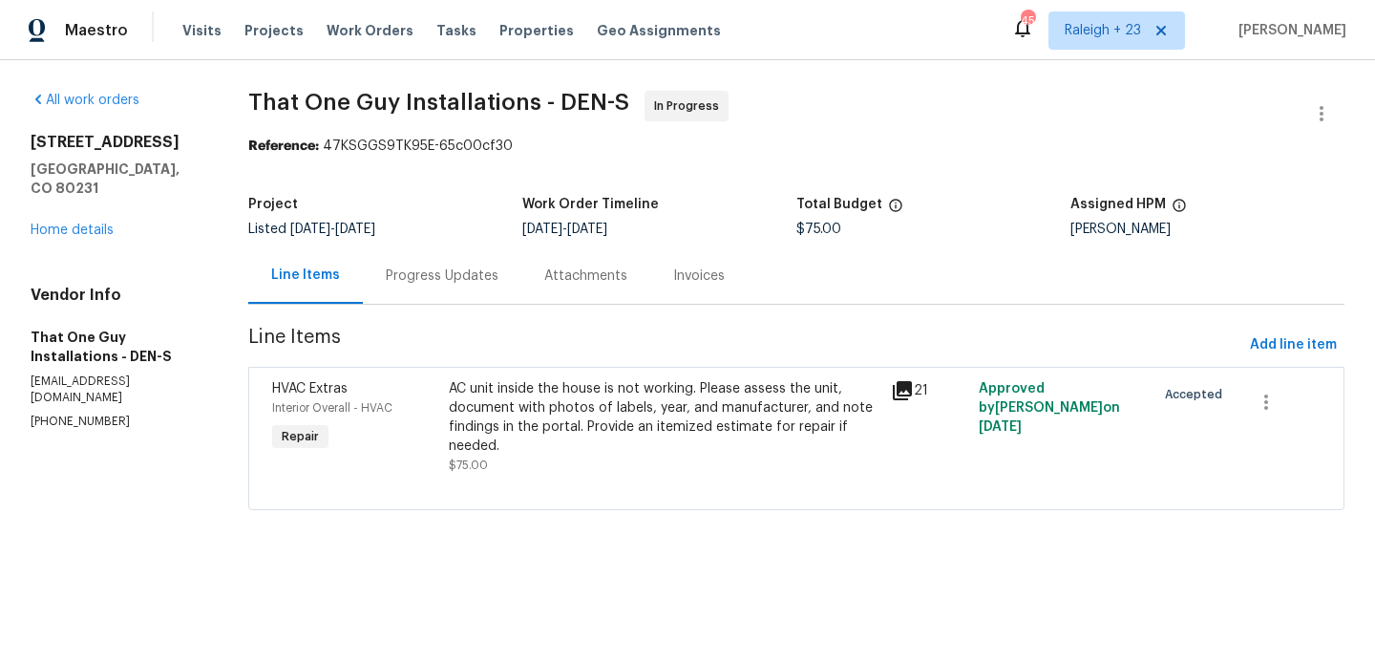
click at [386, 281] on div "Progress Updates" at bounding box center [442, 275] width 113 height 19
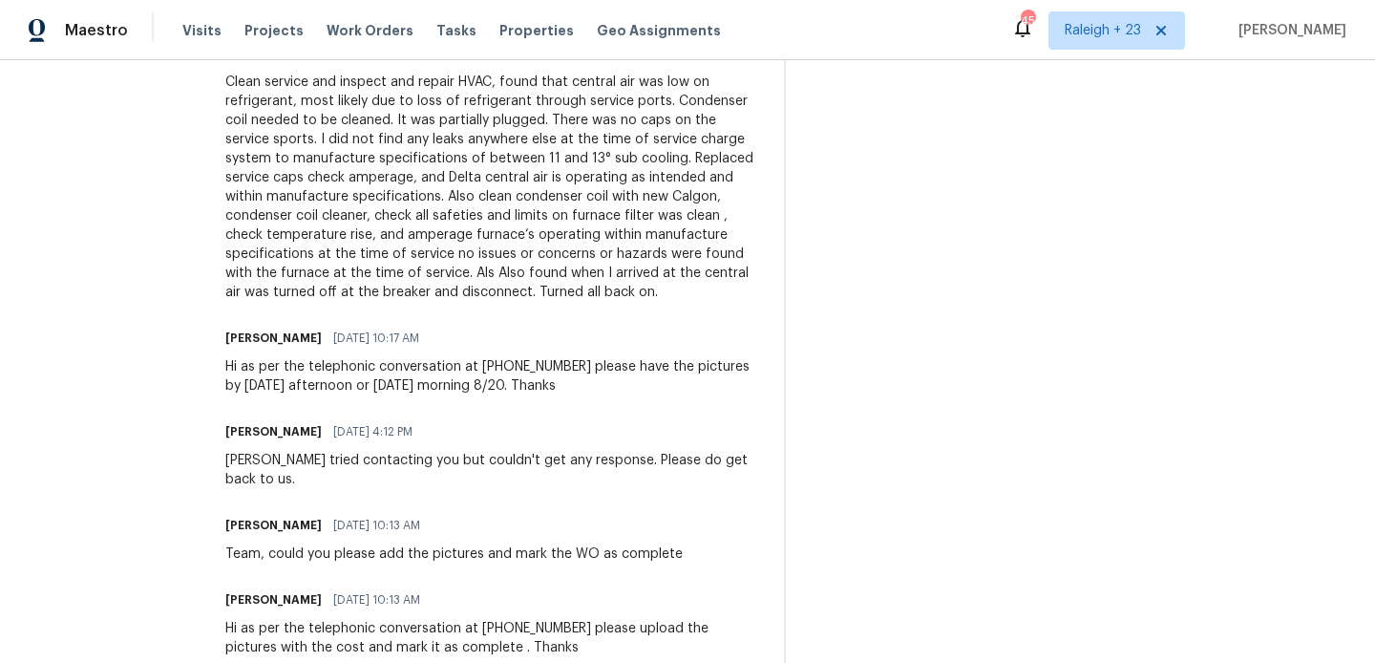
scroll to position [590, 0]
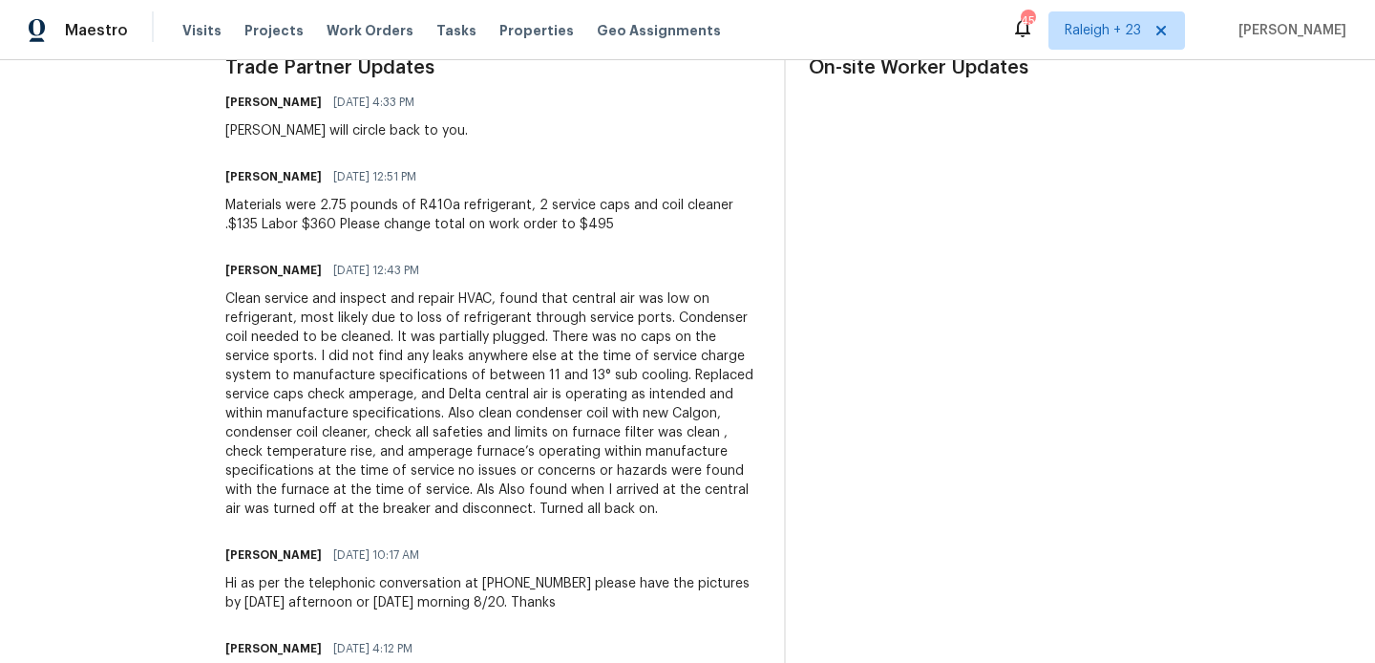
click at [361, 351] on div "Clean service and inspect and repair HVAC, found that central air was low on re…" at bounding box center [493, 403] width 536 height 229
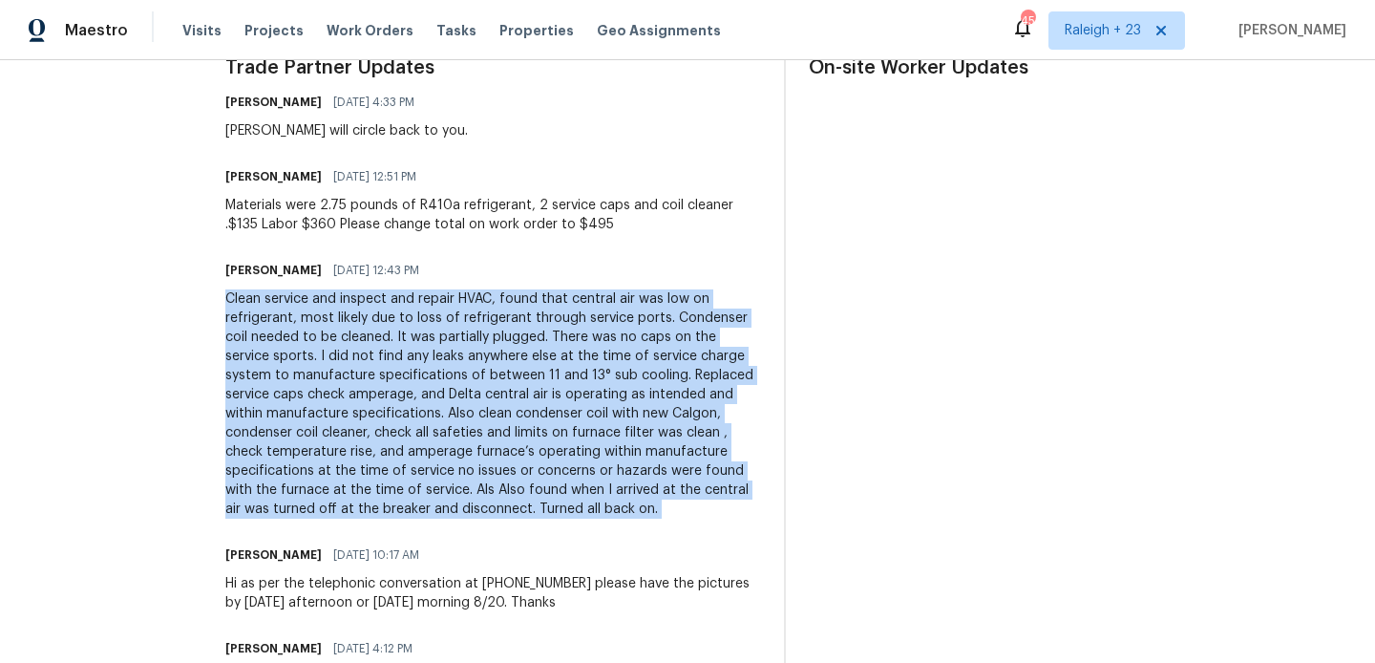
click at [361, 351] on div "Clean service and inspect and repair HVAC, found that central air was low on re…" at bounding box center [493, 403] width 536 height 229
copy div "Clean service and inspect and repair HVAC, found that central air was low on re…"
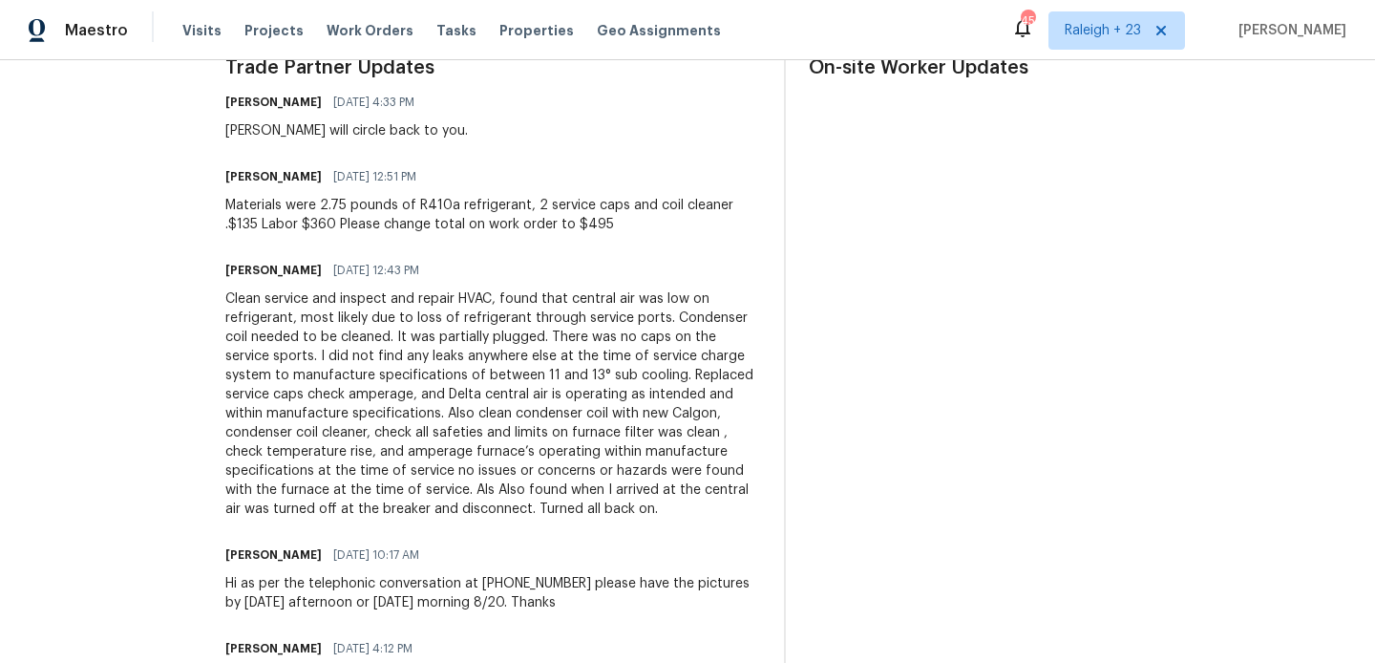
click at [441, 204] on div "Materials were 2.75 pounds of R410a refrigerant, 2 service caps and coil cleane…" at bounding box center [493, 215] width 536 height 38
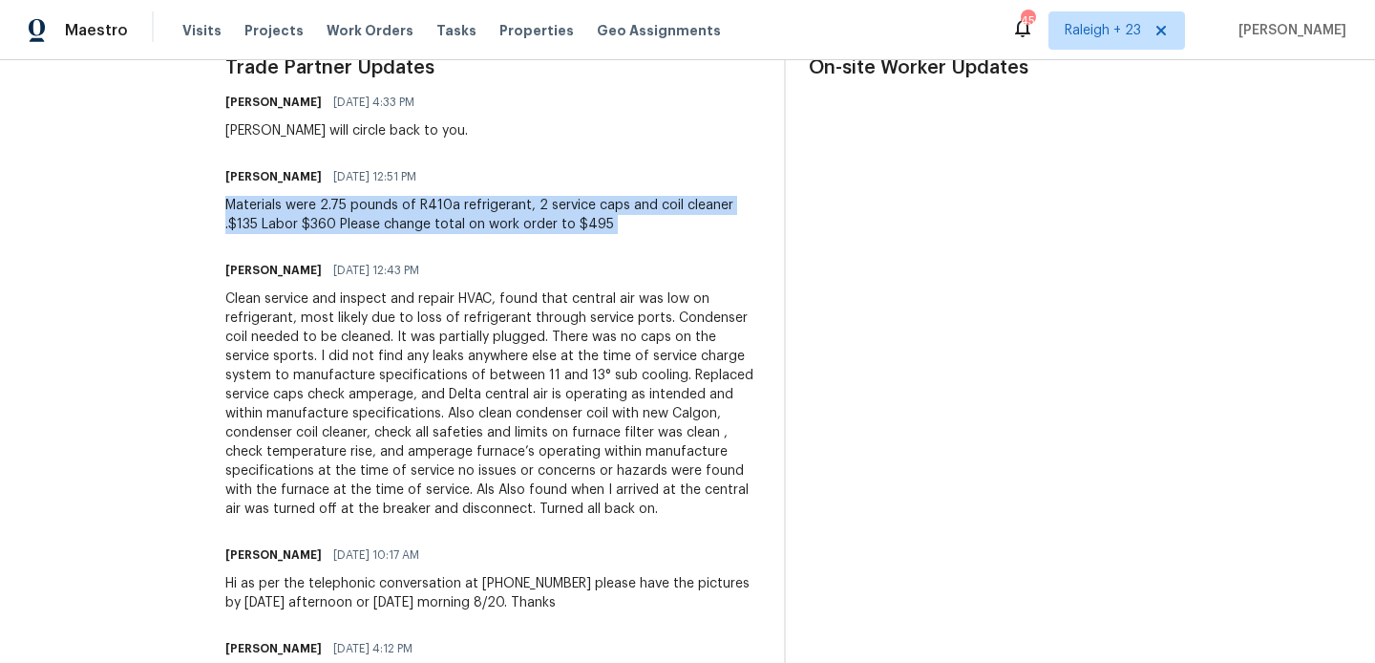
click at [441, 204] on div "Materials were 2.75 pounds of R410a refrigerant, 2 service caps and coil cleane…" at bounding box center [493, 215] width 536 height 38
copy div "Materials were 2.75 pounds of R410a refrigerant, 2 service caps and coil cleane…"
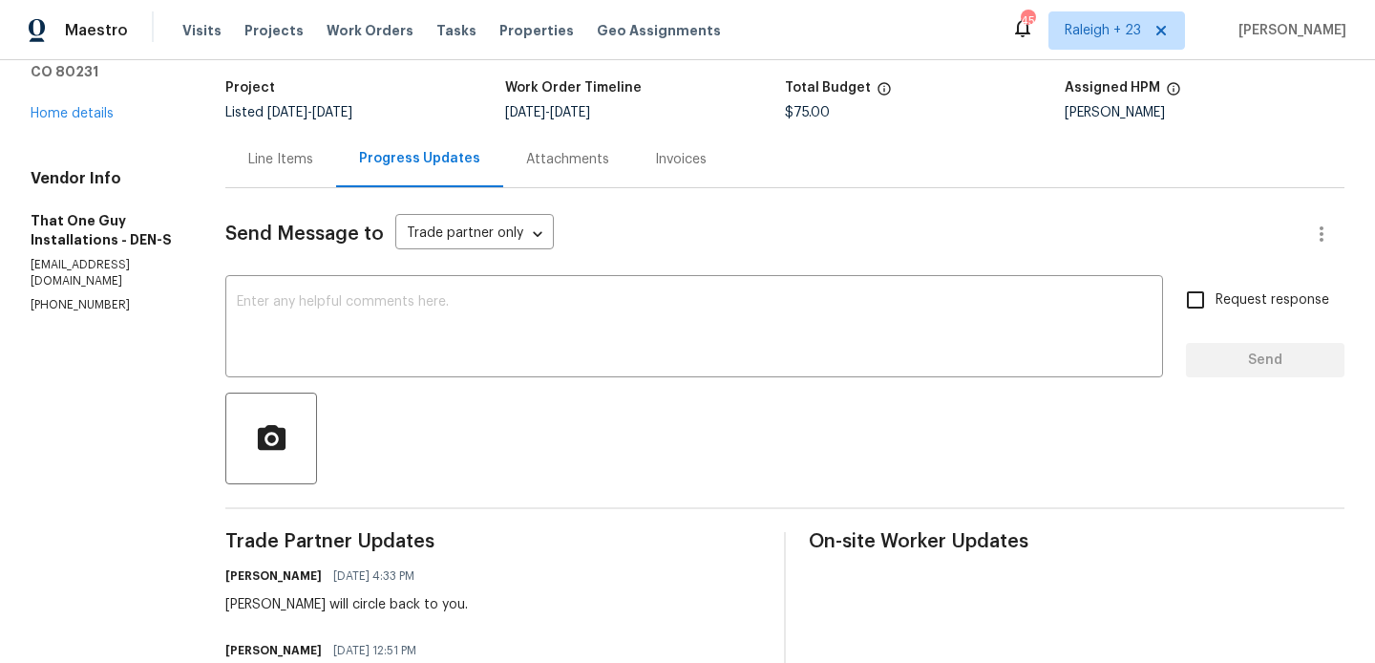
scroll to position [0, 0]
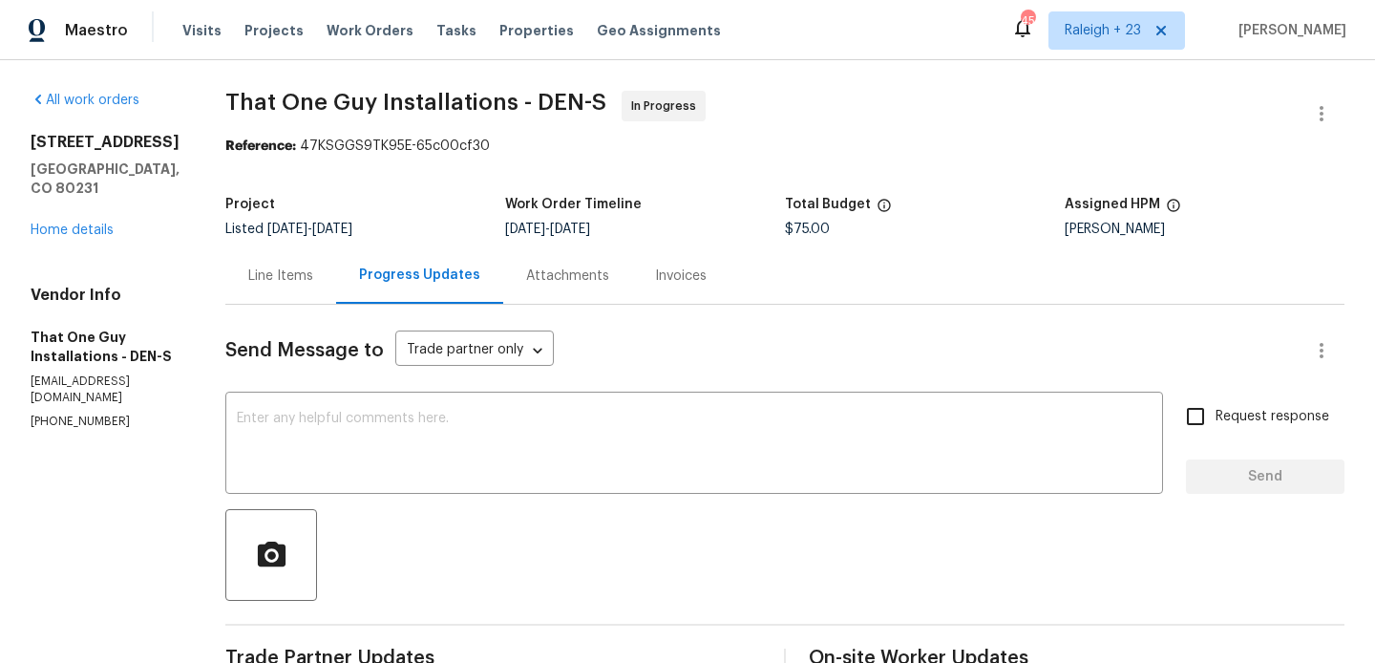
click at [785, 214] on div "Total Budget" at bounding box center [925, 210] width 280 height 25
click at [785, 233] on span "$75.00" at bounding box center [807, 228] width 45 height 13
copy span "$75.00"
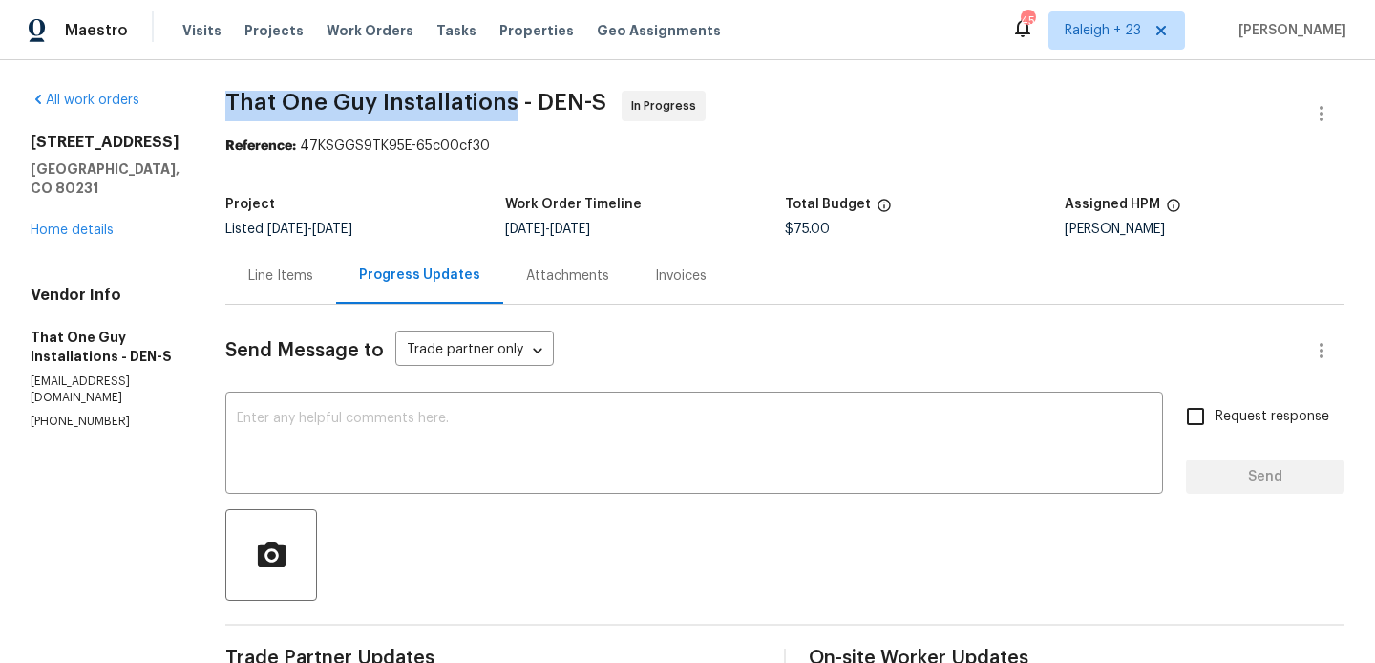
drag, startPoint x: 175, startPoint y: 99, endPoint x: 470, endPoint y: 108, distance: 295.2
copy span "That One Guy Installations"
click at [101, 237] on link "Home details" at bounding box center [72, 229] width 83 height 13
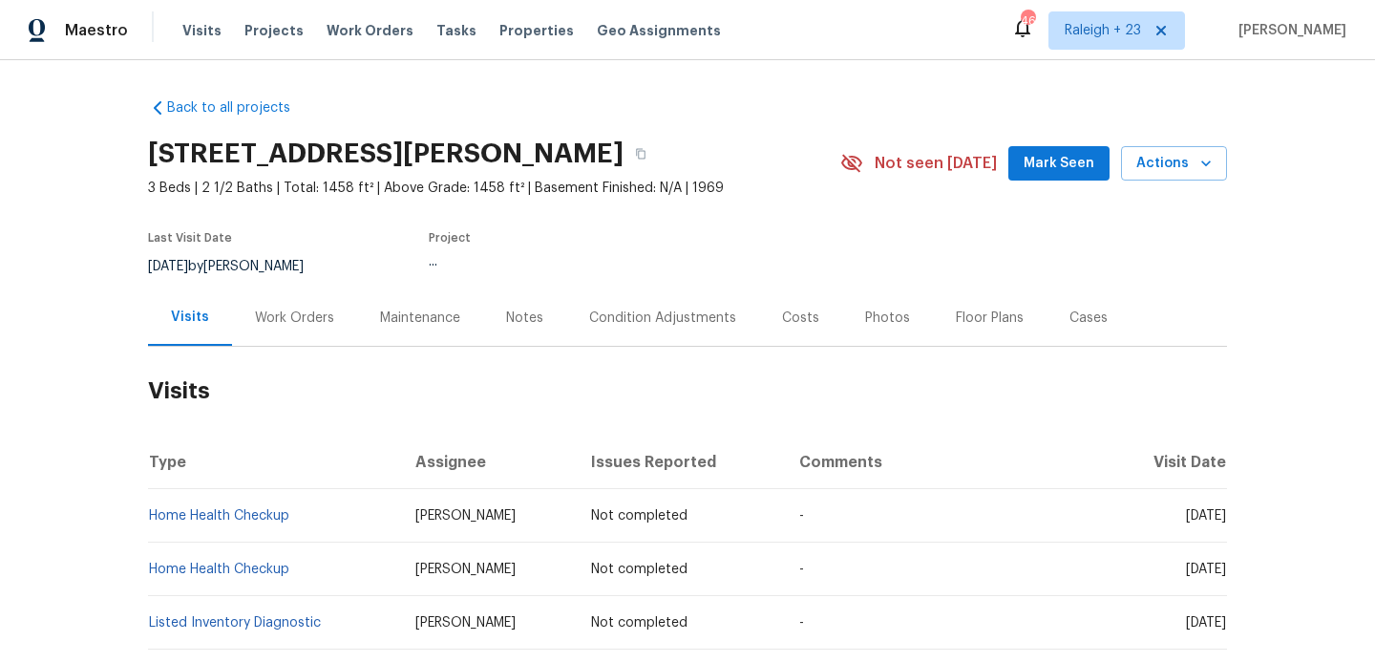
click at [328, 323] on div "Work Orders" at bounding box center [294, 317] width 79 height 19
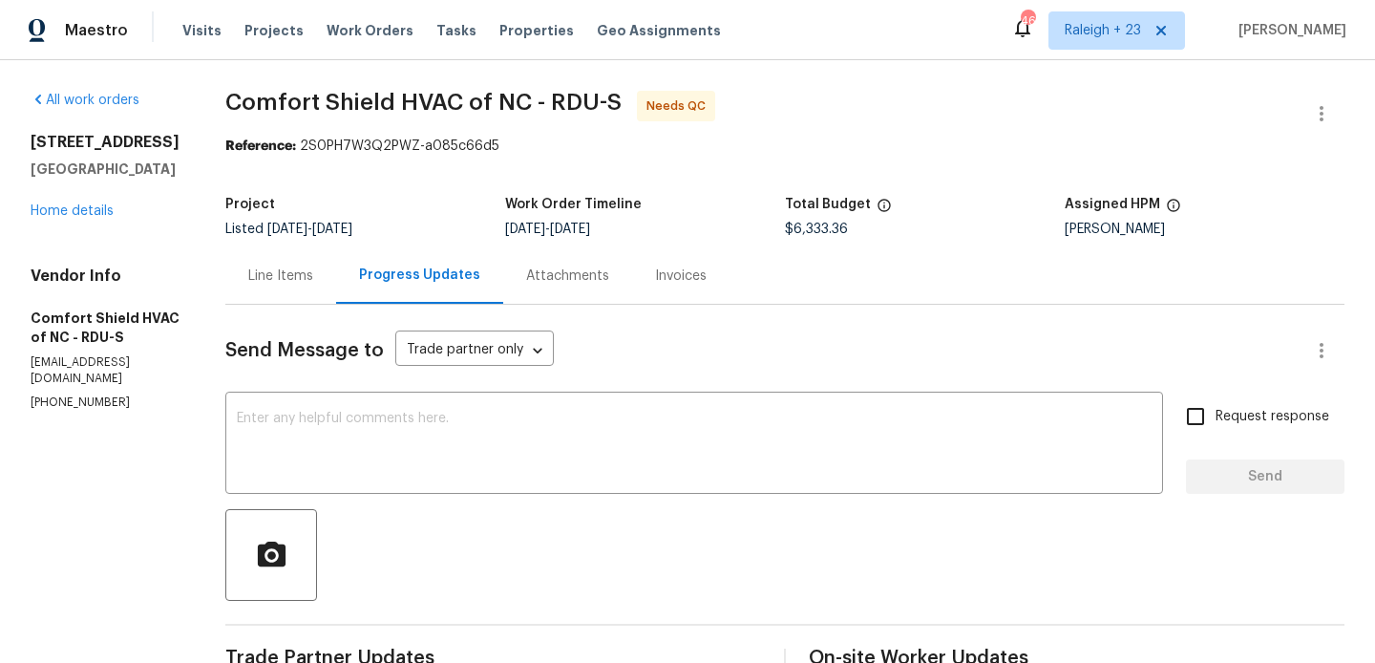
click at [336, 263] on div "Line Items" at bounding box center [280, 275] width 111 height 56
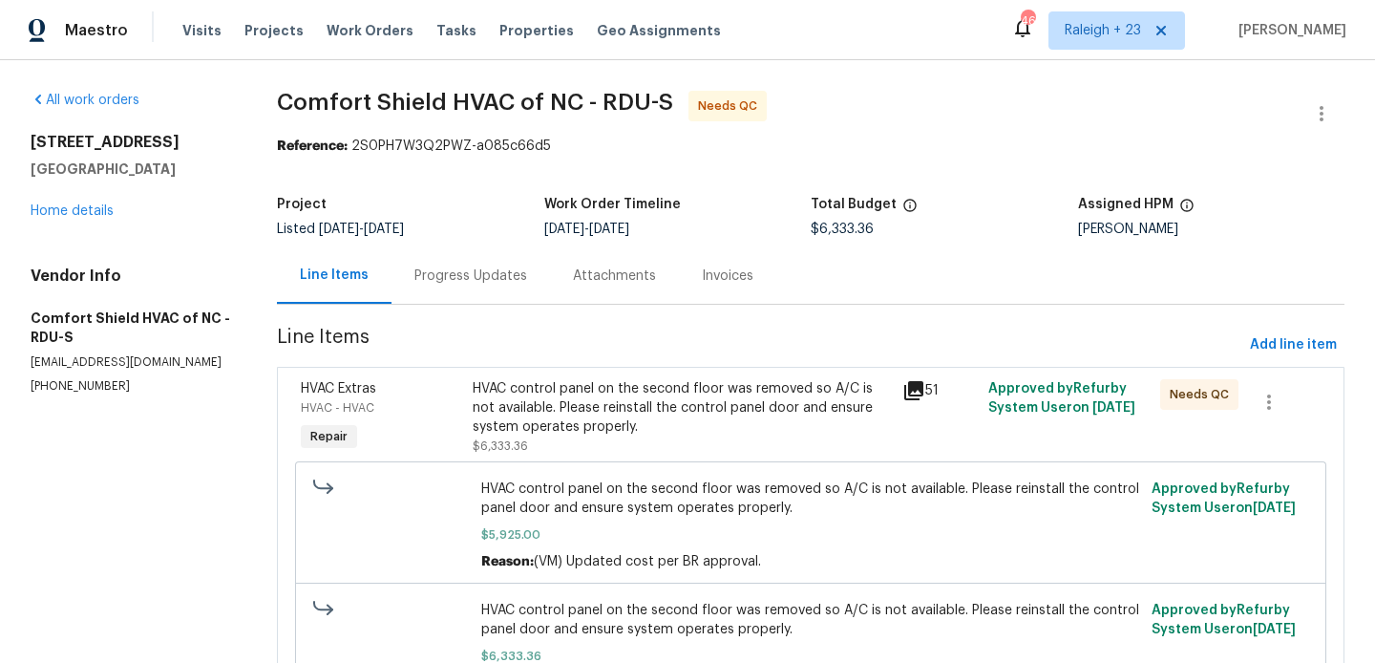
click at [479, 259] on div "Progress Updates" at bounding box center [470, 275] width 158 height 56
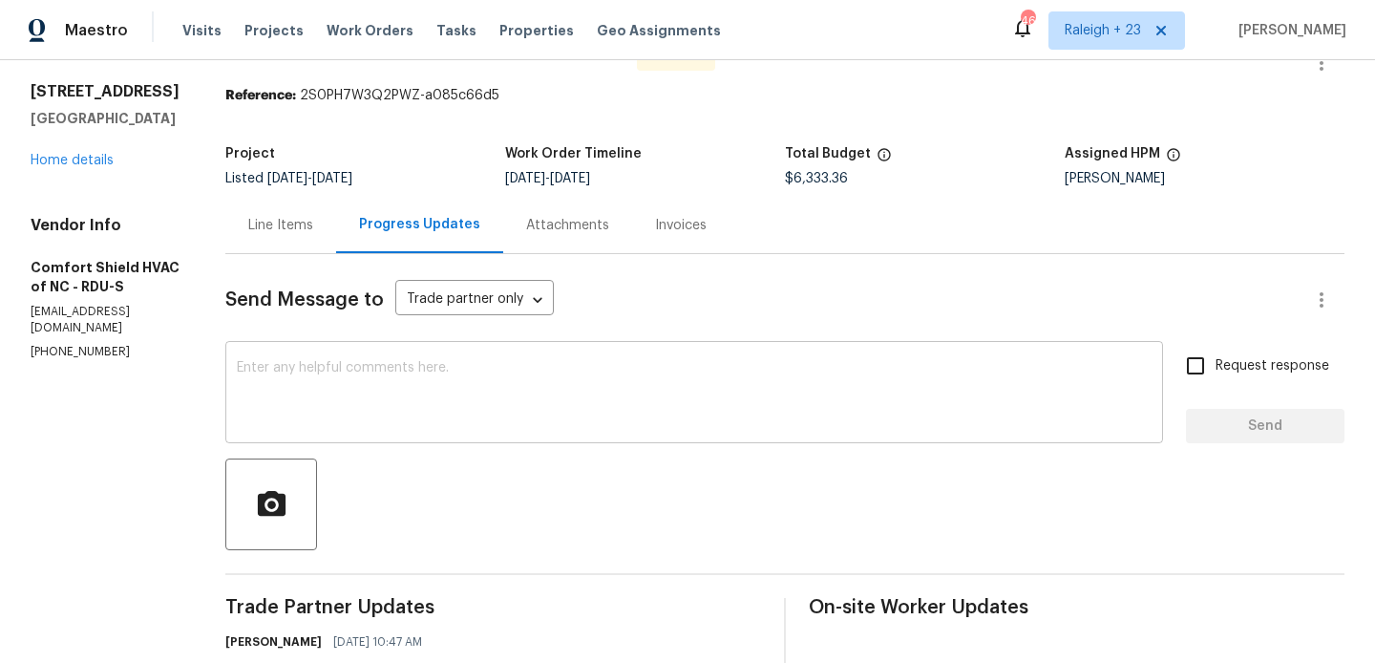
scroll to position [67, 0]
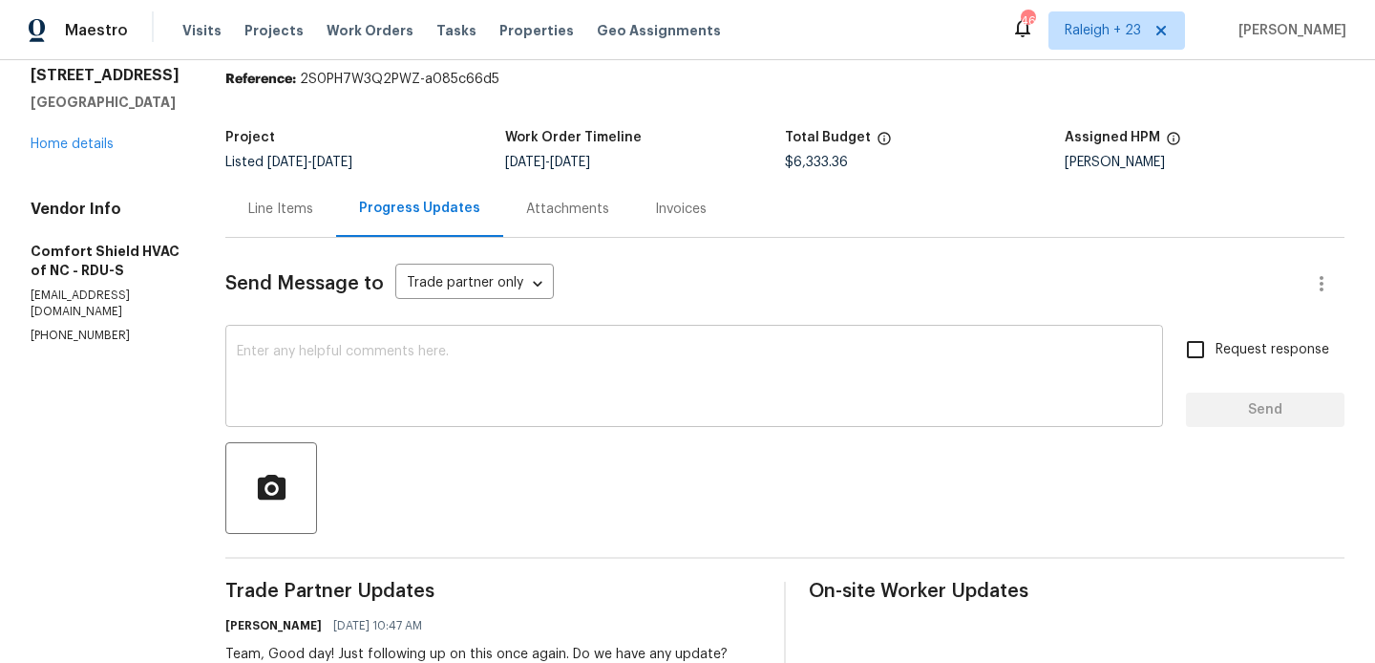
click at [507, 370] on textarea at bounding box center [694, 378] width 915 height 67
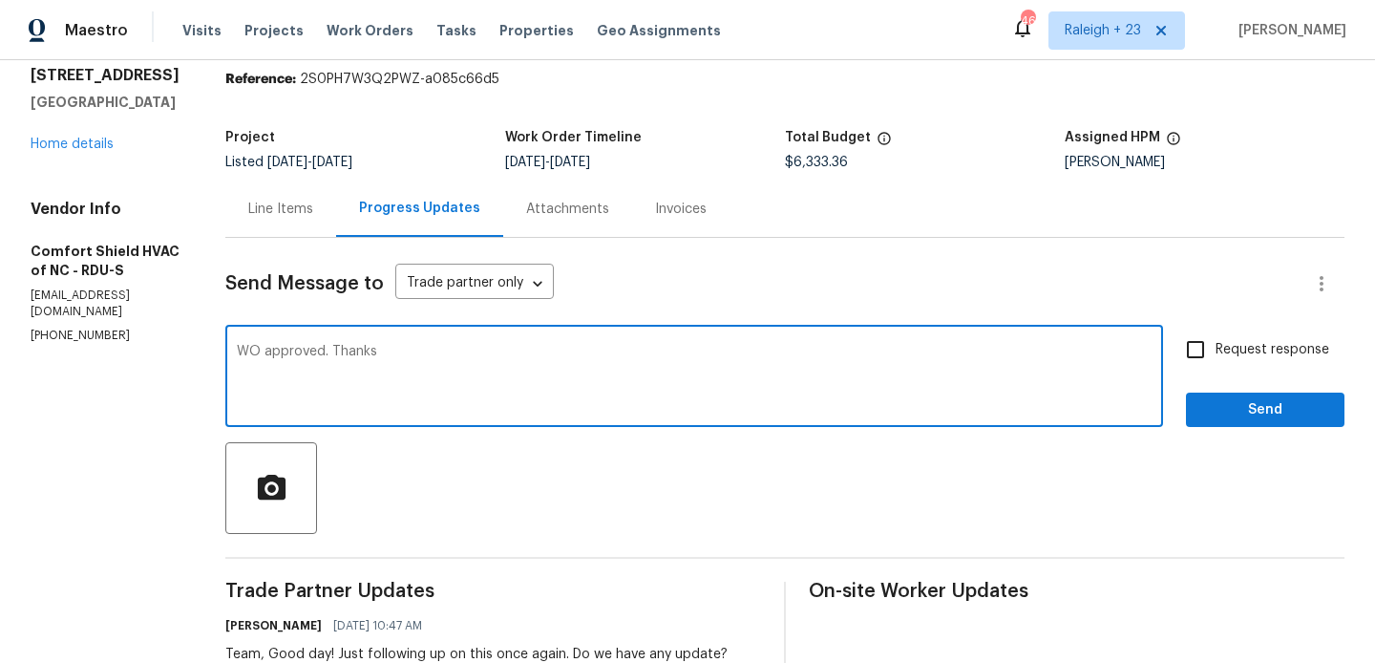
type textarea "WO approved. Thanks"
click at [1244, 404] on span "Send" at bounding box center [1265, 410] width 128 height 24
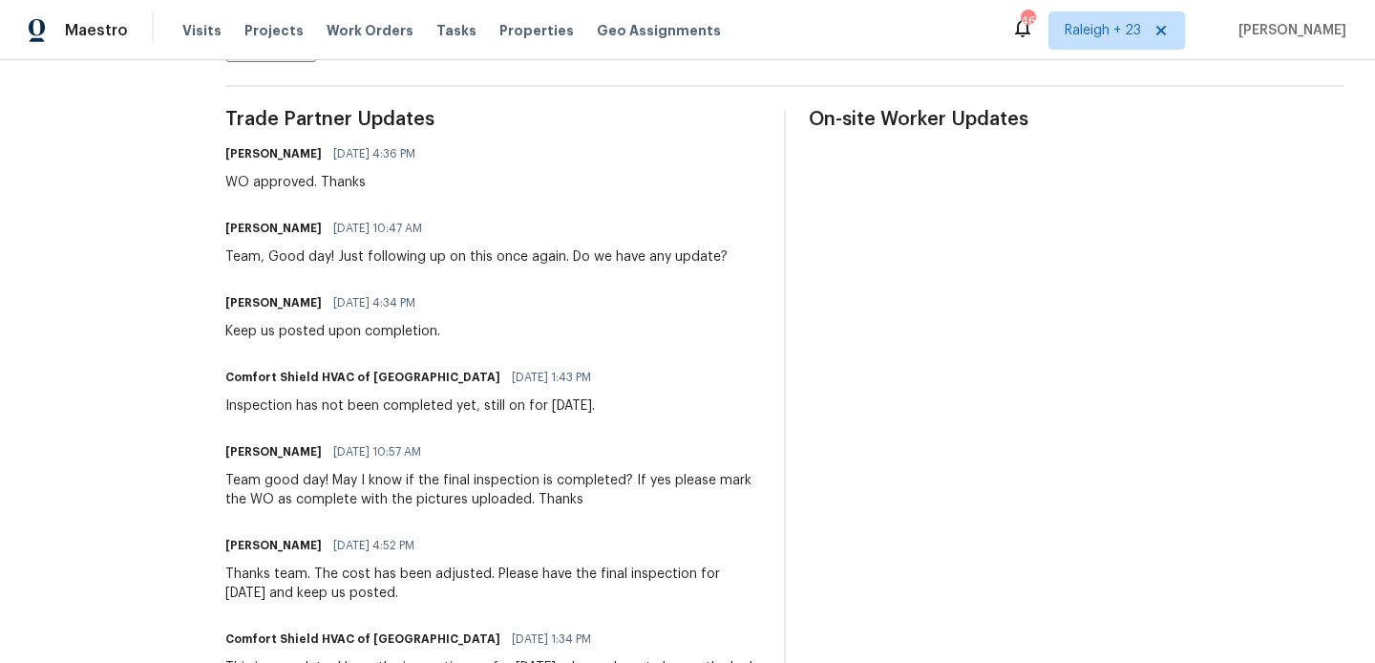
scroll to position [19, 0]
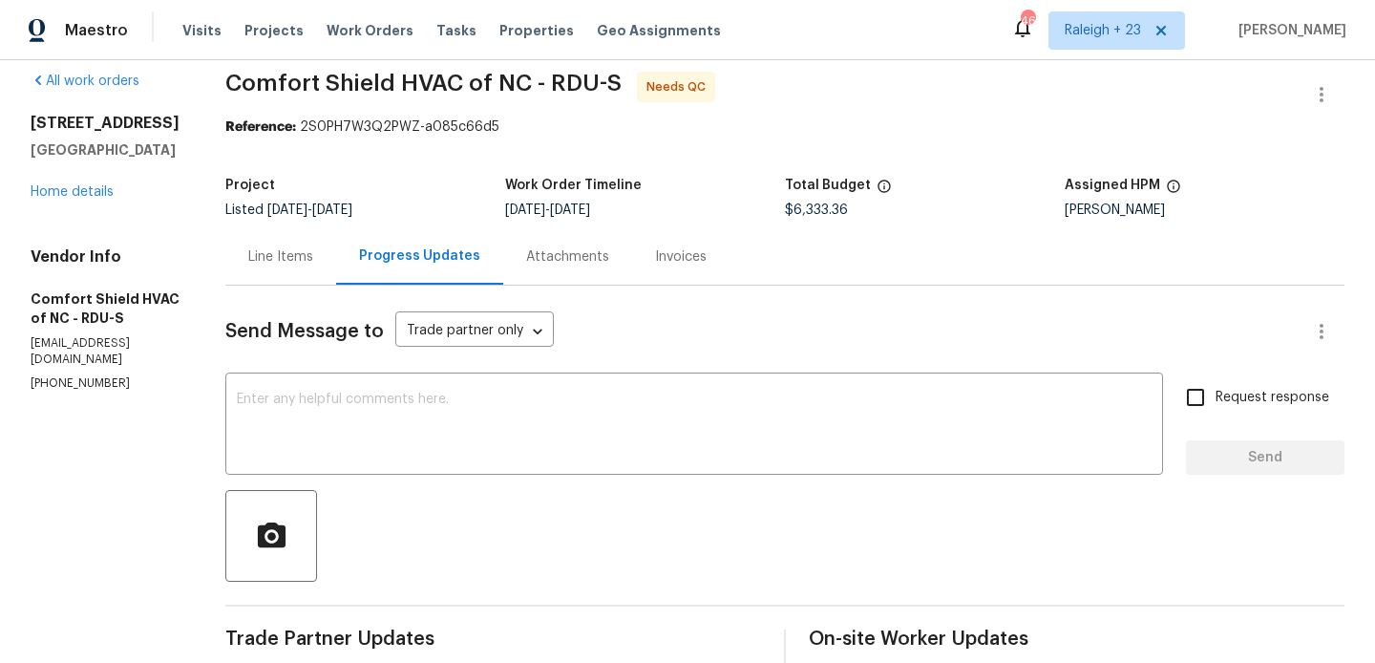
click at [313, 257] on div "Line Items" at bounding box center [280, 256] width 65 height 19
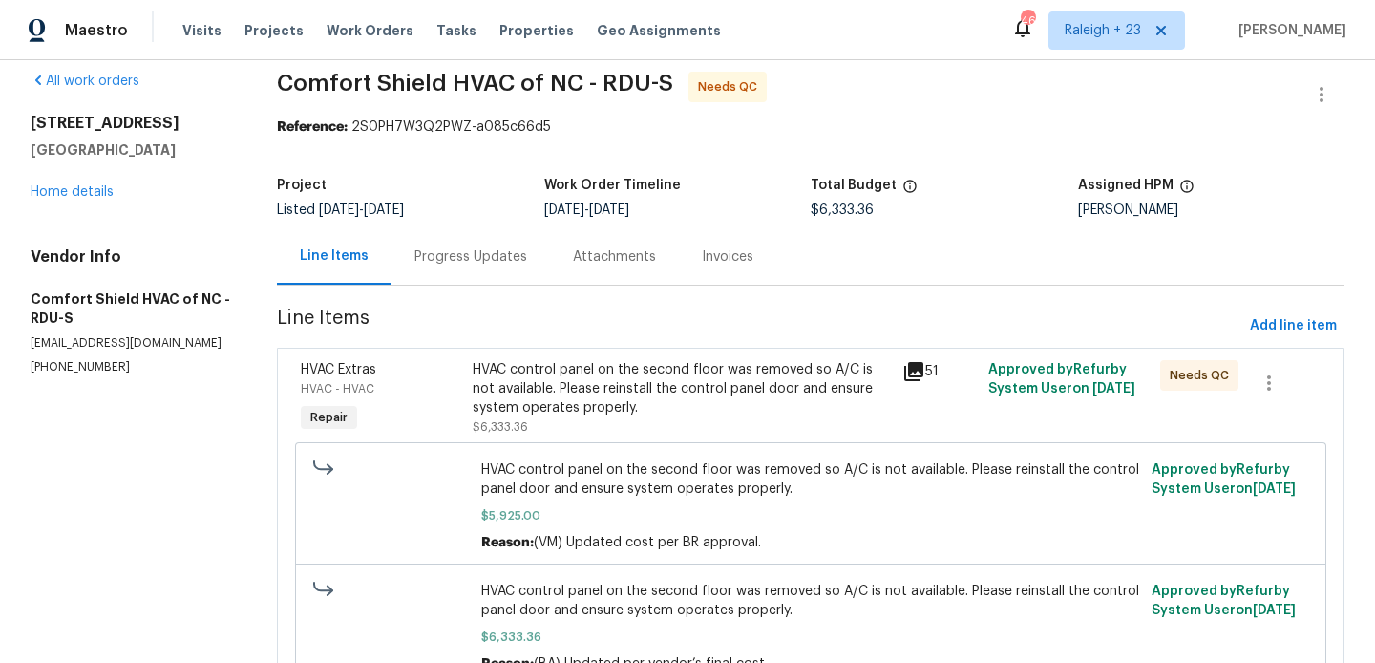
click at [653, 439] on div "HVAC control panel on the second floor was removed so A/C is not available. Ple…" at bounding box center [811, 566] width 1020 height 261
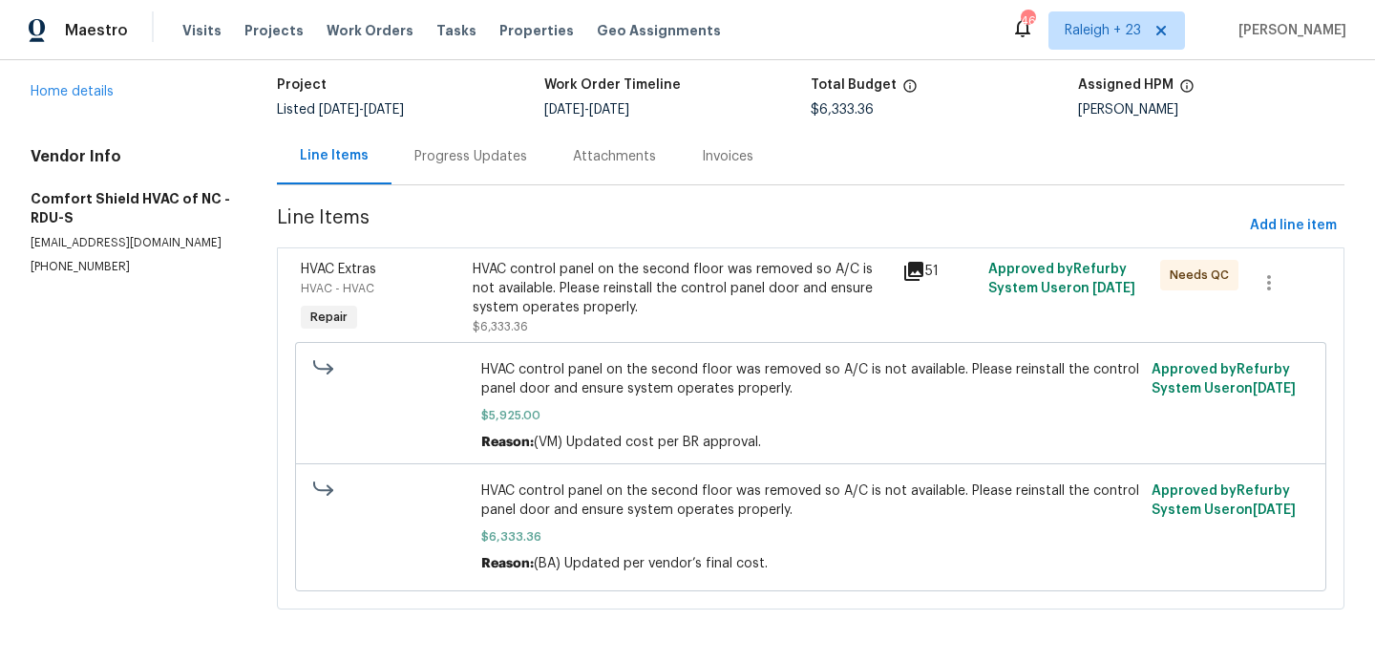
click at [605, 309] on div "HVAC control panel on the second floor was removed so A/C is not available. Ple…" at bounding box center [682, 288] width 418 height 57
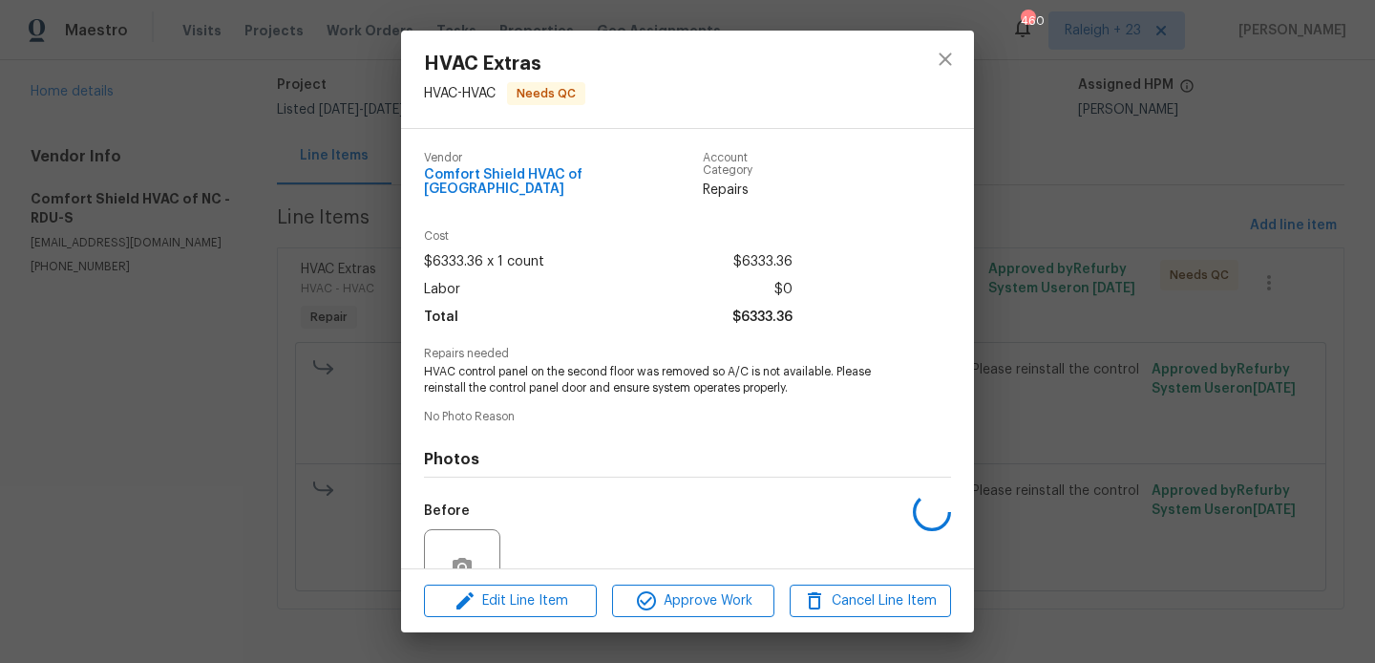
scroll to position [168, 0]
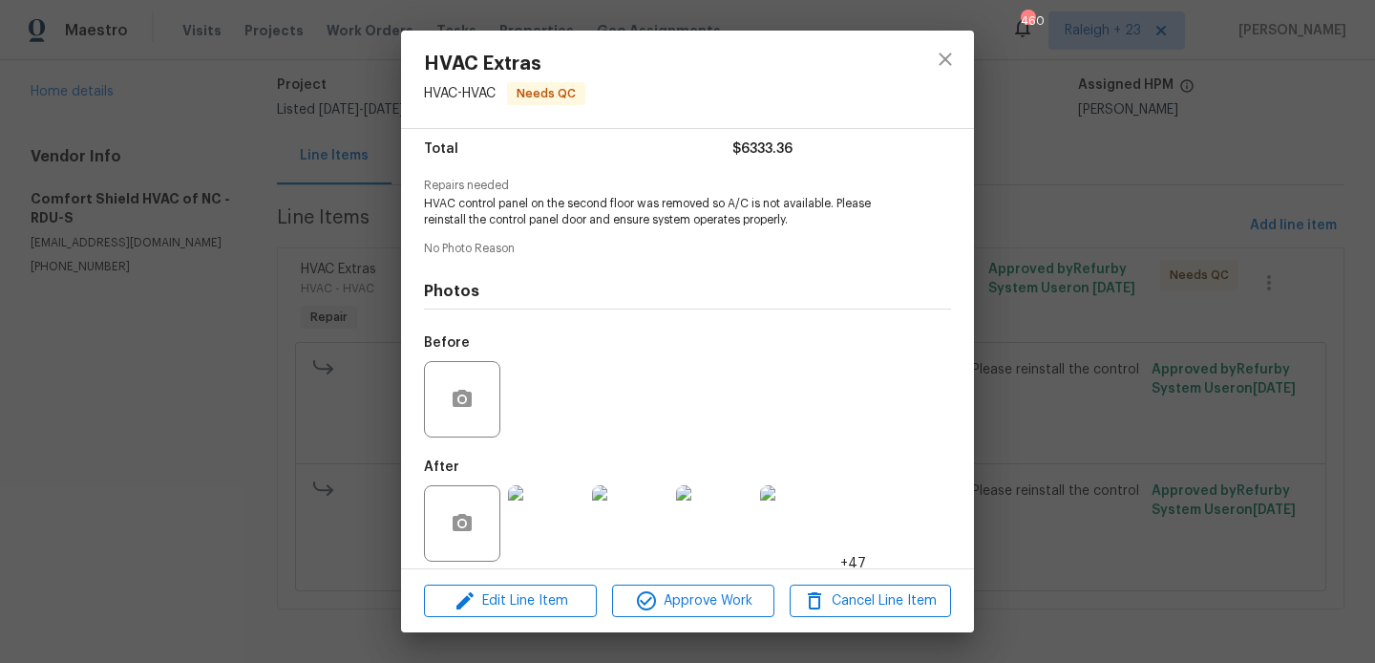
click at [540, 516] on img at bounding box center [546, 523] width 76 height 76
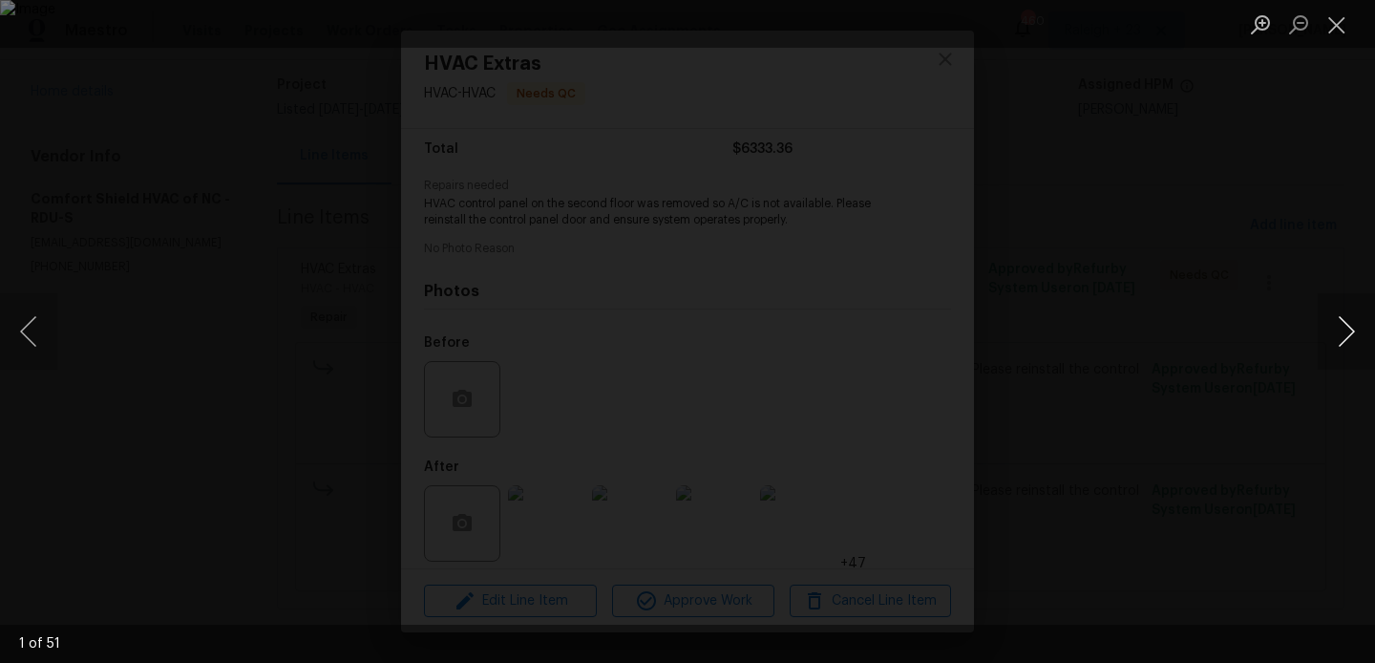
click at [1339, 341] on button "Next image" at bounding box center [1346, 331] width 57 height 76
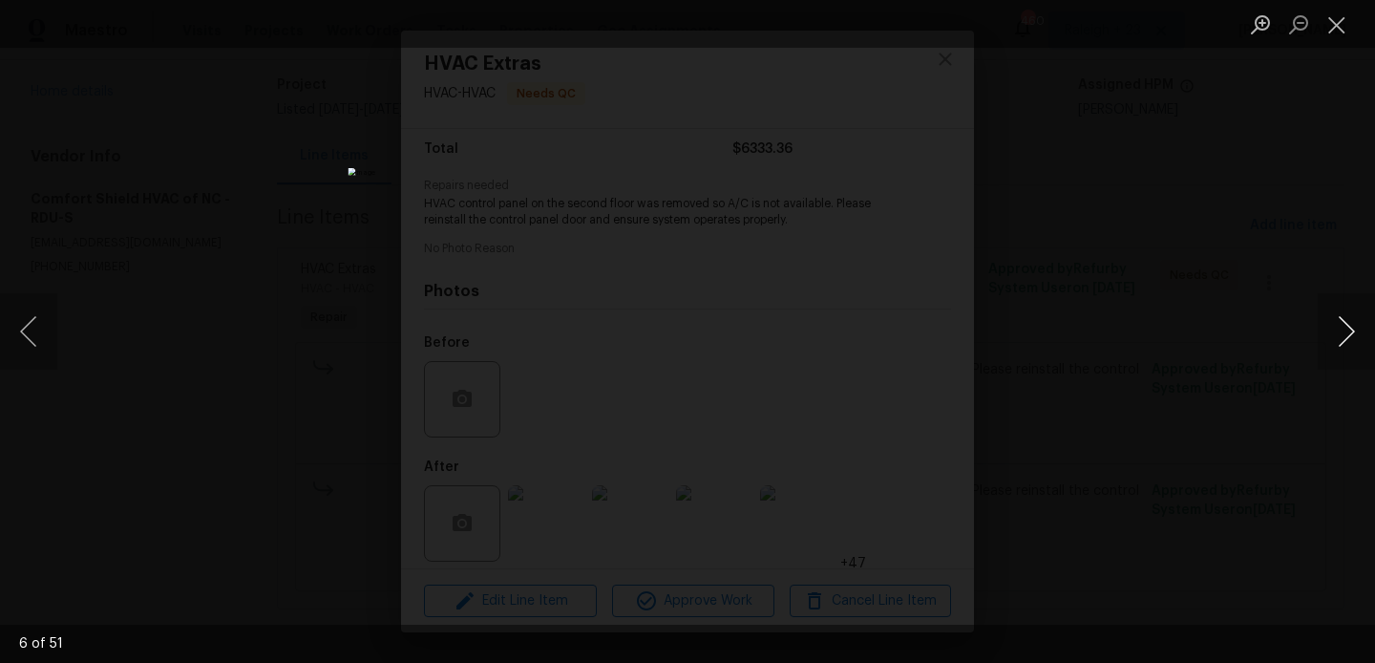
click at [1339, 341] on button "Next image" at bounding box center [1346, 331] width 57 height 76
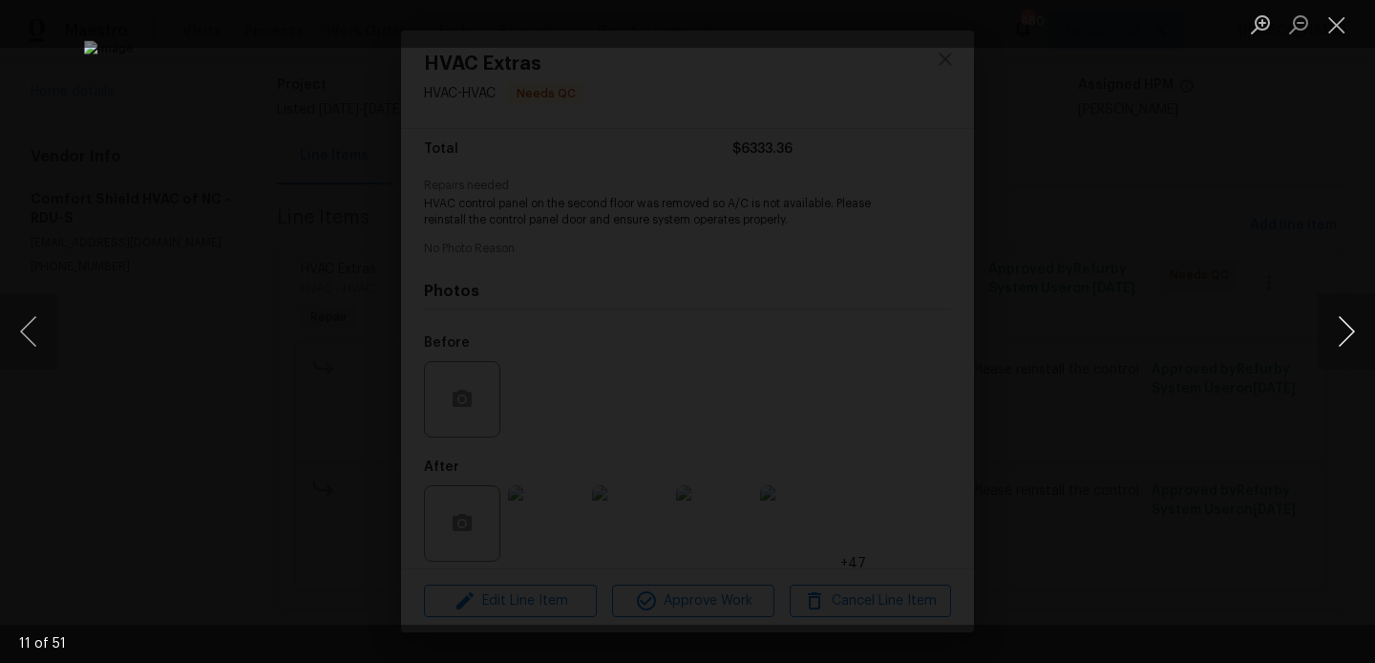
click at [1339, 341] on button "Next image" at bounding box center [1346, 331] width 57 height 76
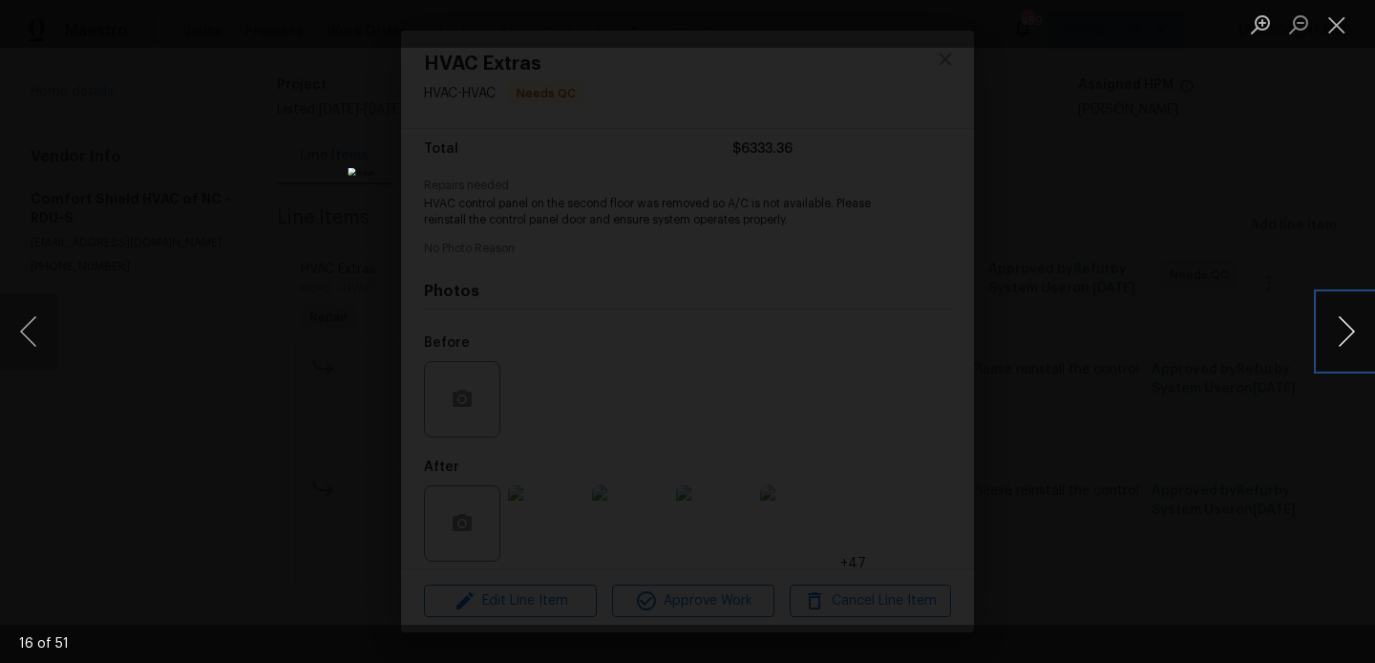
click at [1339, 341] on button "Next image" at bounding box center [1346, 331] width 57 height 76
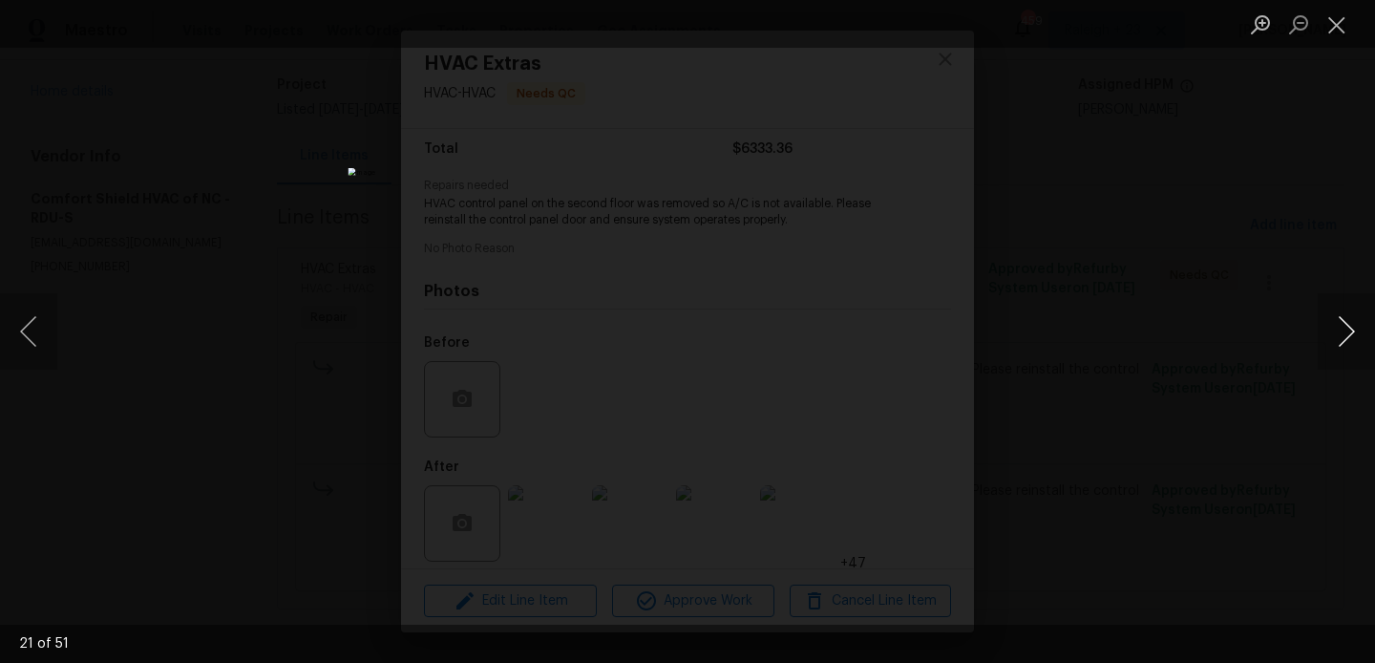
click at [1339, 341] on button "Next image" at bounding box center [1346, 331] width 57 height 76
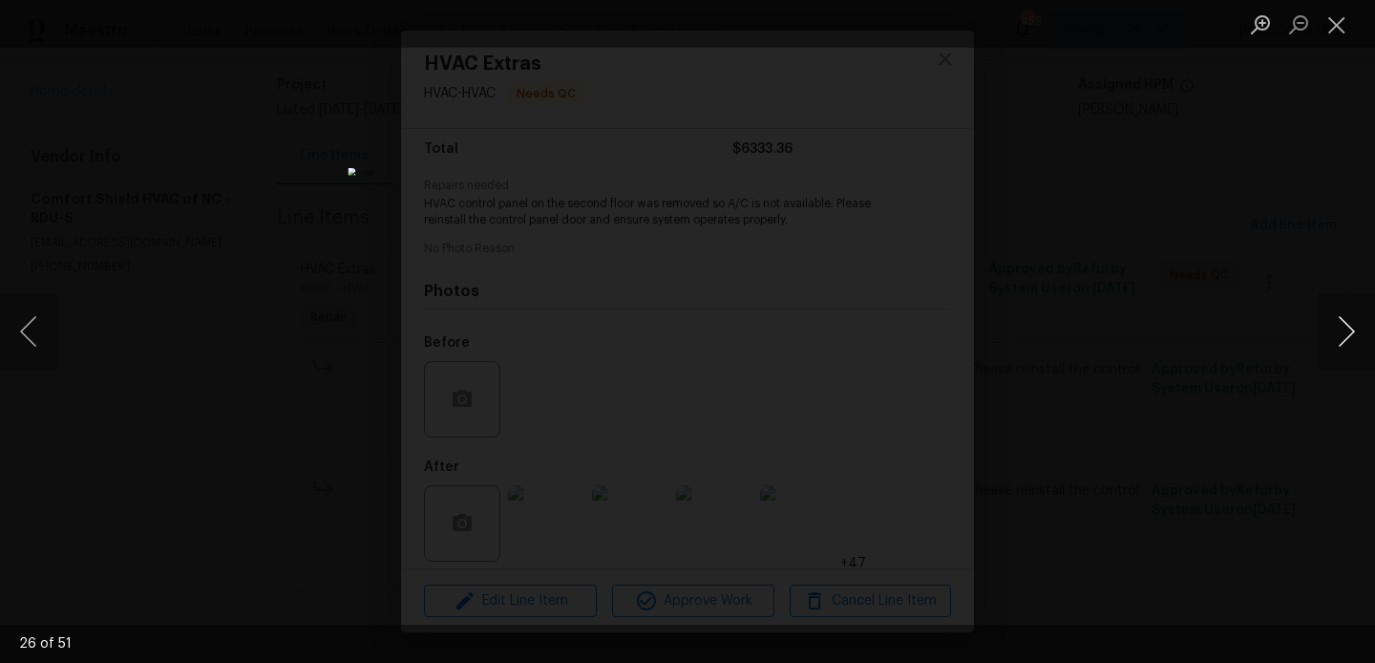
click at [1339, 341] on button "Next image" at bounding box center [1346, 331] width 57 height 76
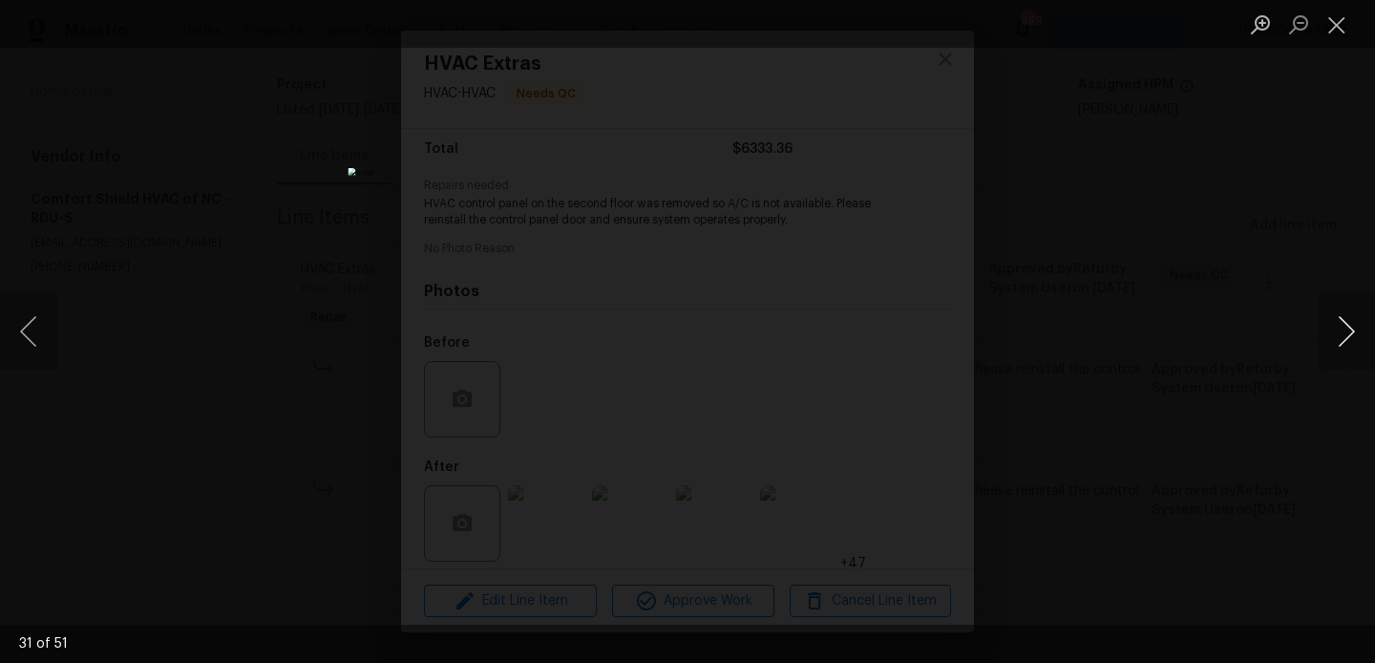
click at [1339, 341] on button "Next image" at bounding box center [1346, 331] width 57 height 76
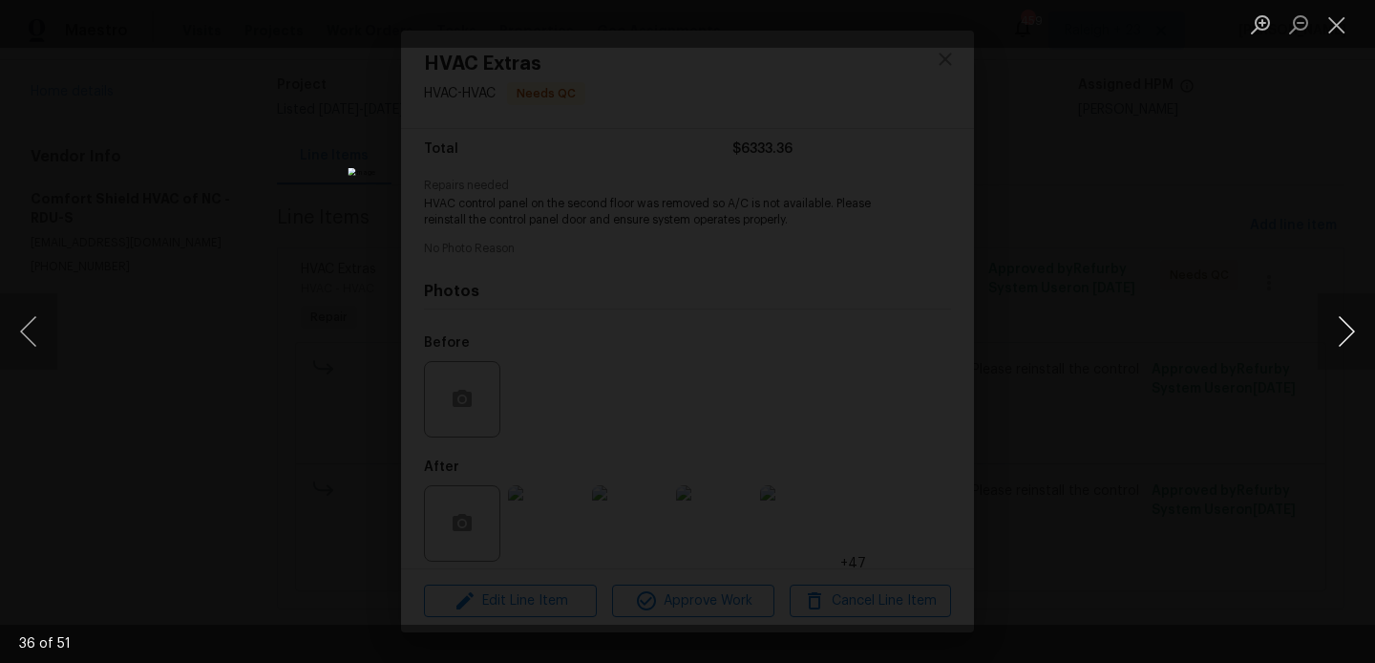
click at [1339, 341] on button "Next image" at bounding box center [1346, 331] width 57 height 76
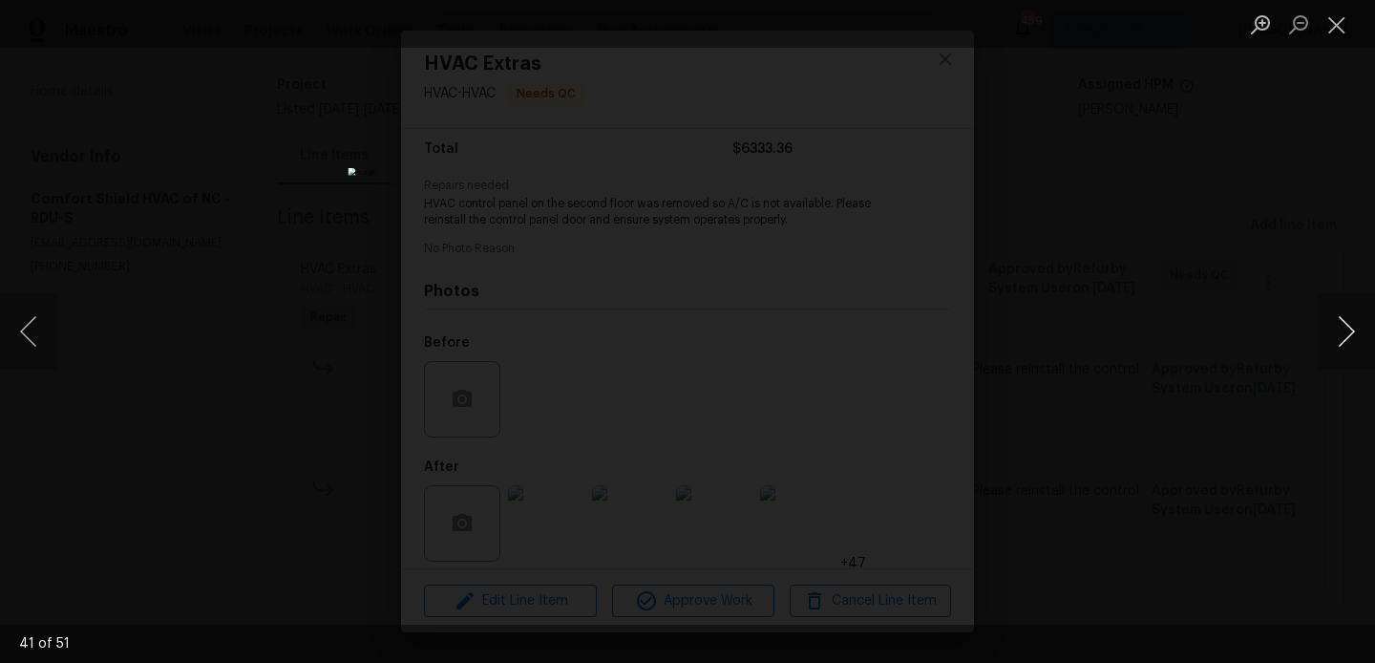
click at [1339, 341] on button "Next image" at bounding box center [1346, 331] width 57 height 76
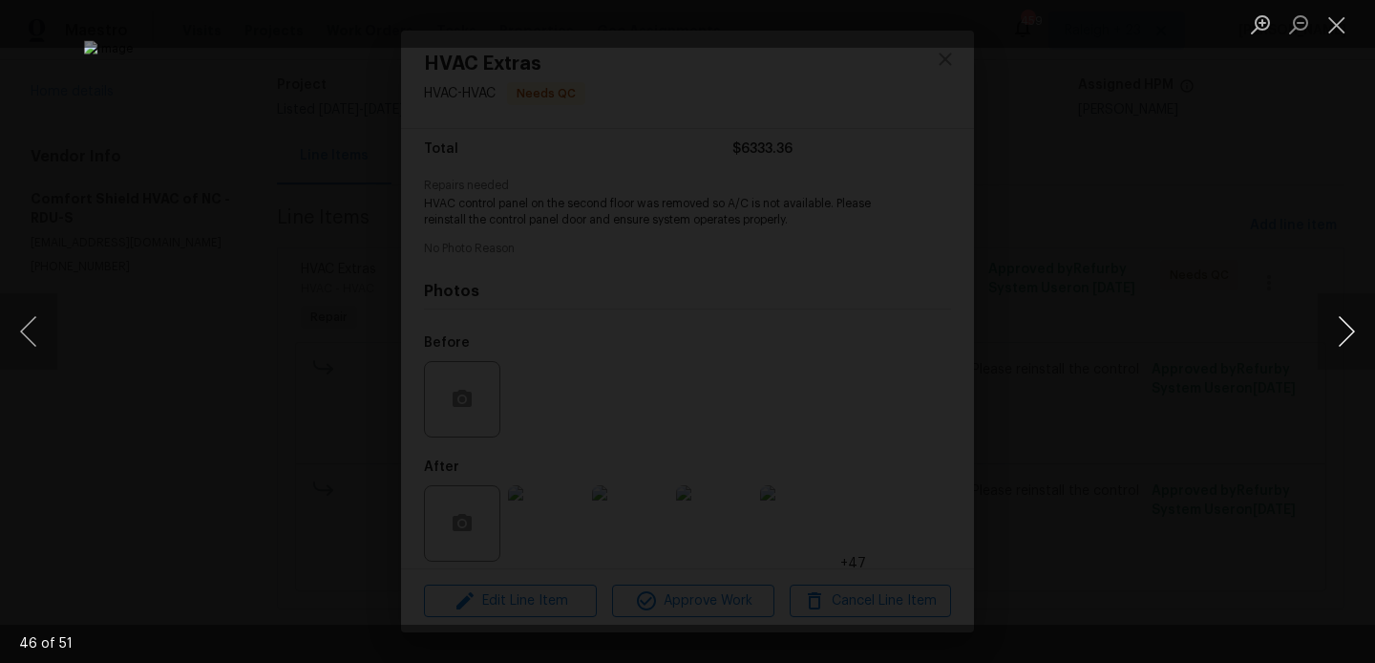
click at [1339, 341] on button "Next image" at bounding box center [1346, 331] width 57 height 76
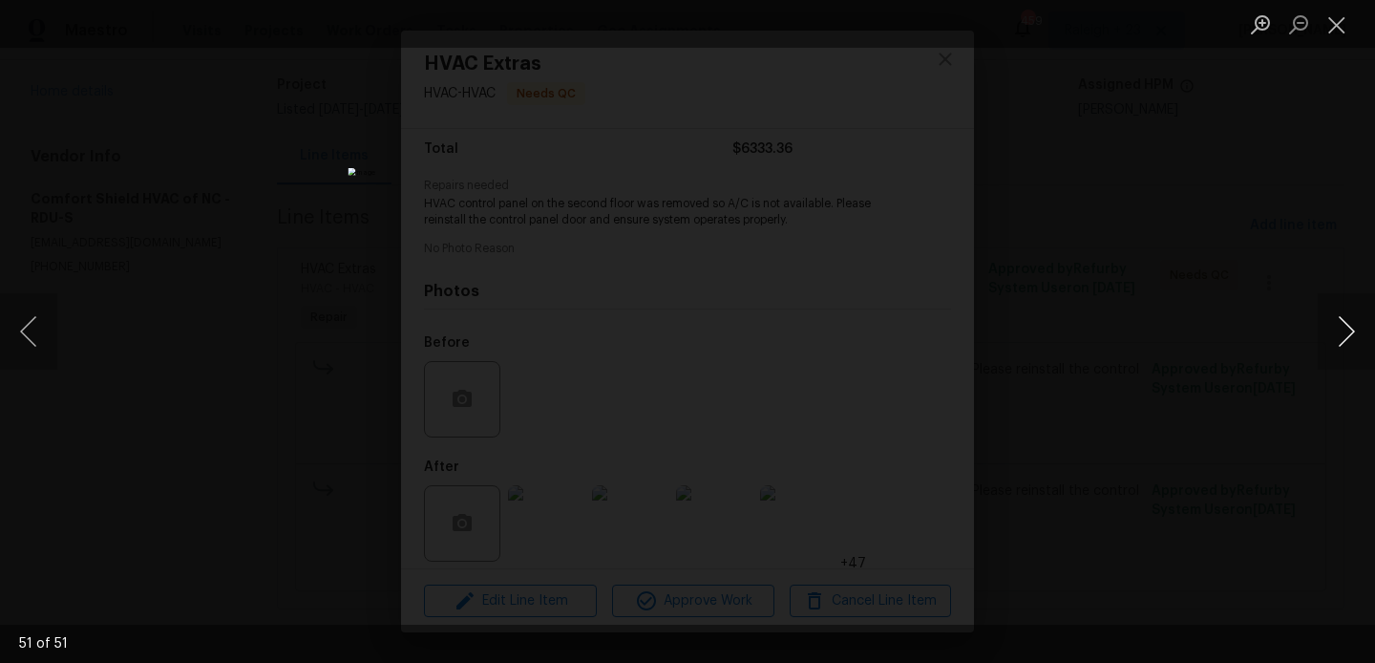
click at [1339, 341] on button "Next image" at bounding box center [1346, 331] width 57 height 76
click at [1232, 280] on div "Lightbox" at bounding box center [687, 331] width 1375 height 663
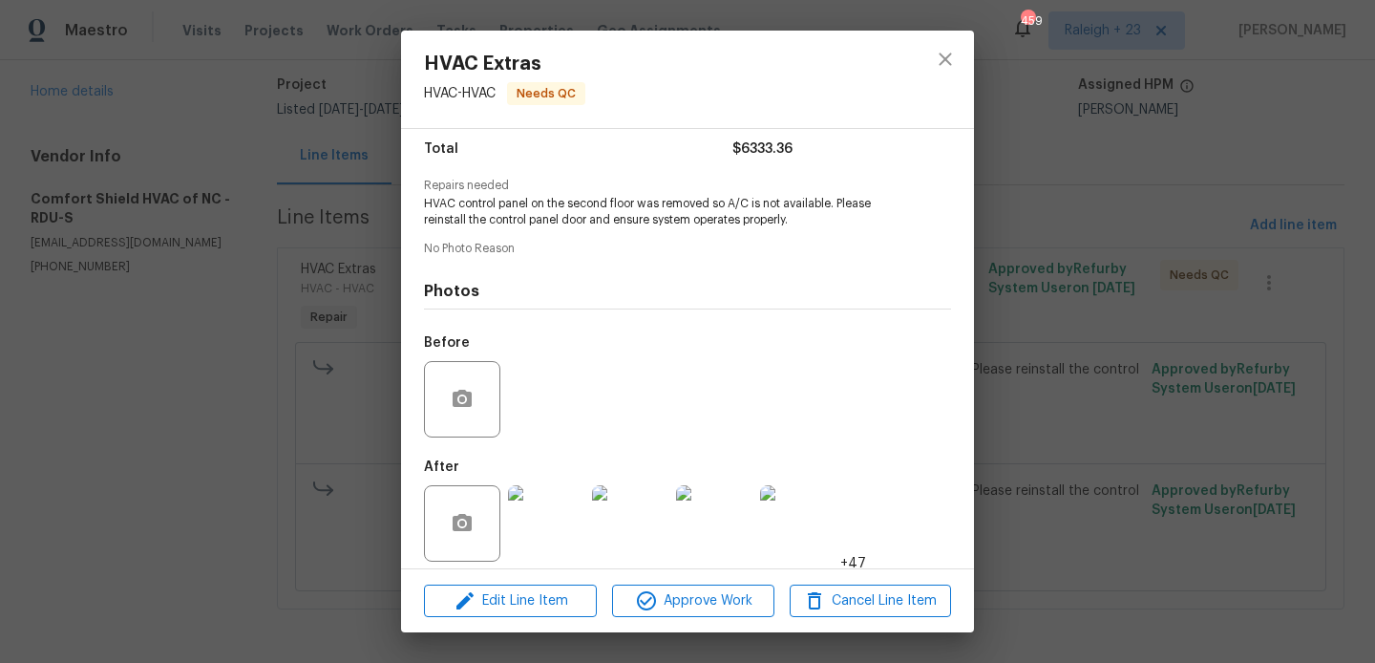
click at [1232, 280] on div "HVAC Extras HVAC - HVAC Needs QC Vendor Comfort Shield HVAC of NC Account Categ…" at bounding box center [687, 331] width 1375 height 663
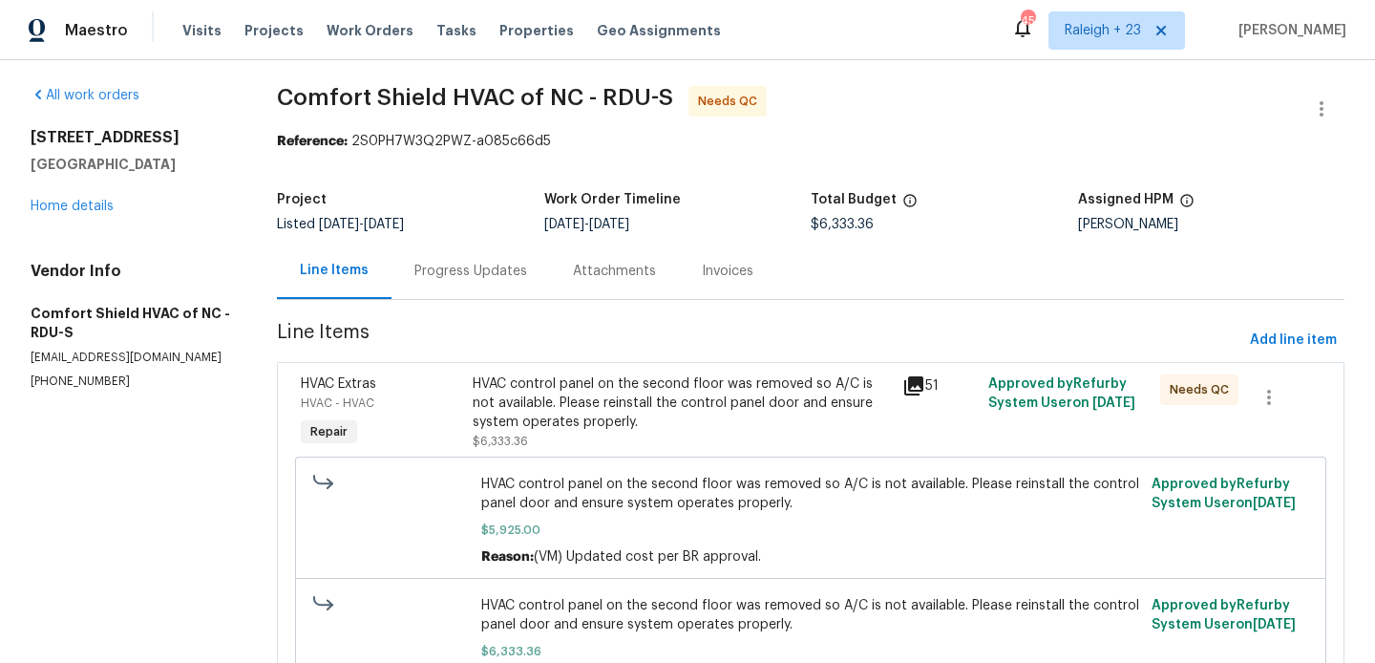
scroll to position [0, 0]
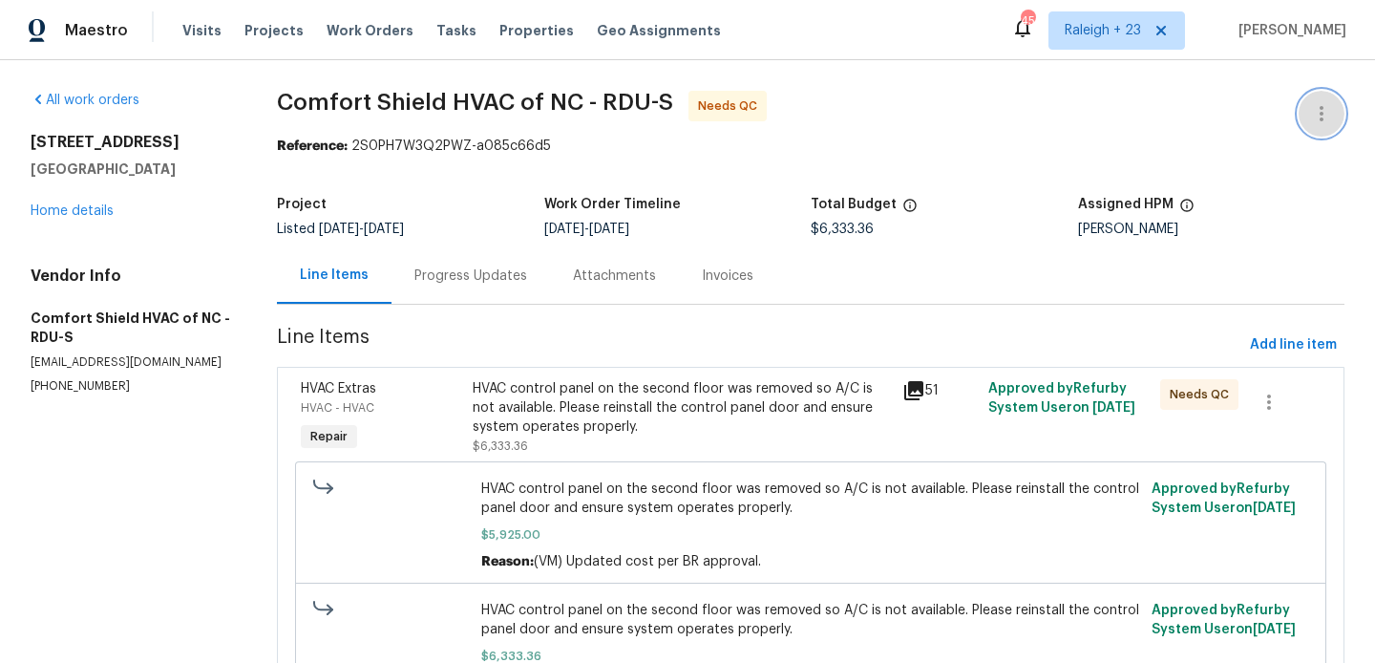
click at [1329, 108] on icon "button" at bounding box center [1321, 113] width 23 height 23
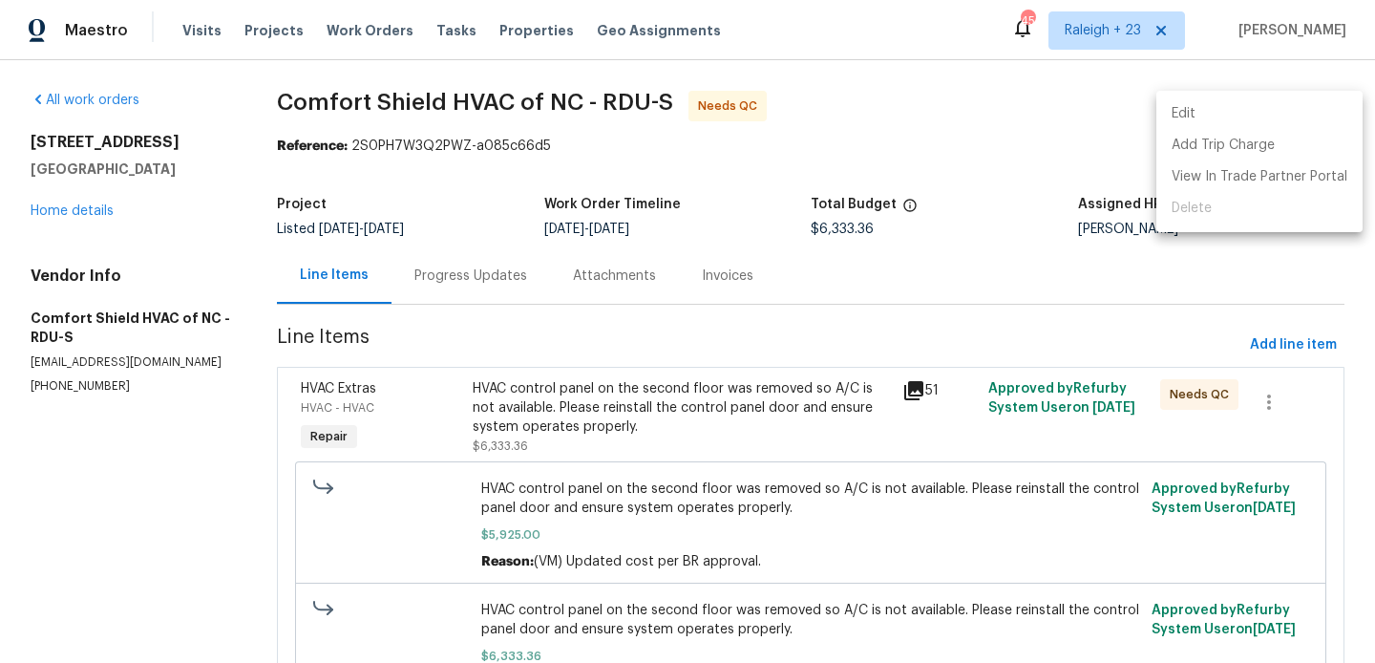
click at [1289, 108] on li "Edit" at bounding box center [1259, 114] width 206 height 32
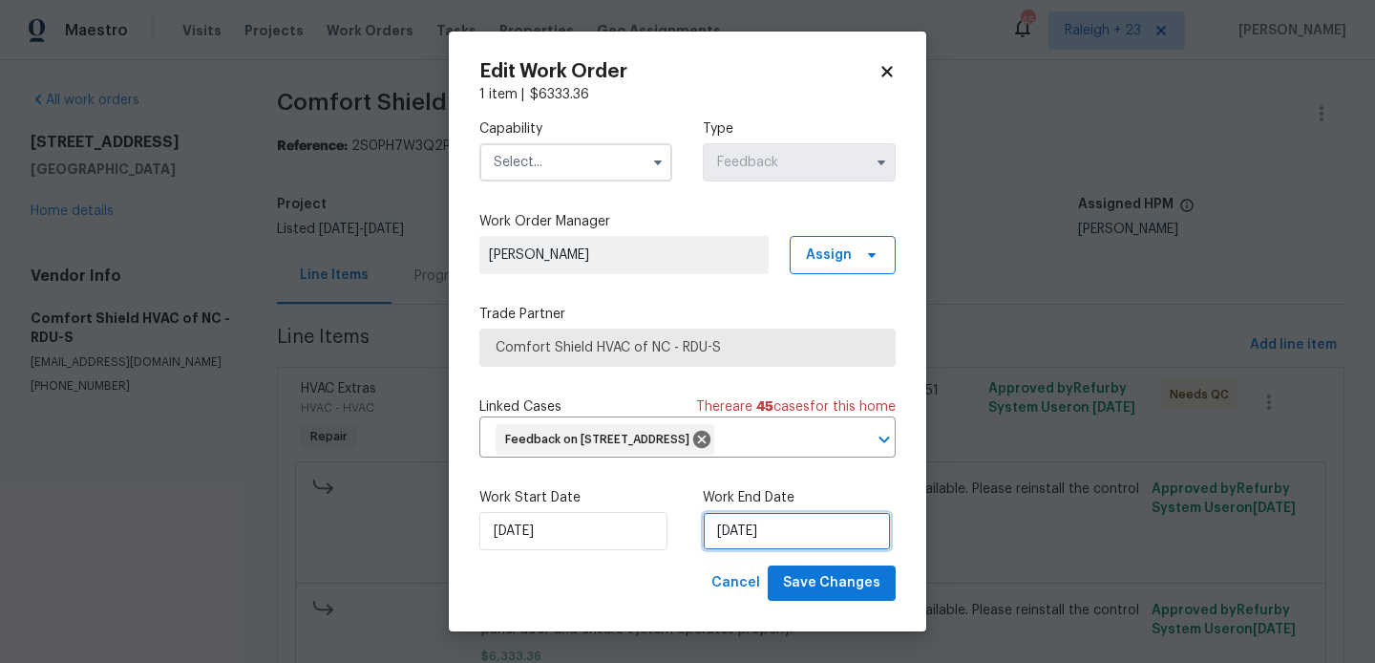
click at [742, 518] on input "04/08/2025" at bounding box center [797, 531] width 188 height 38
select select "7"
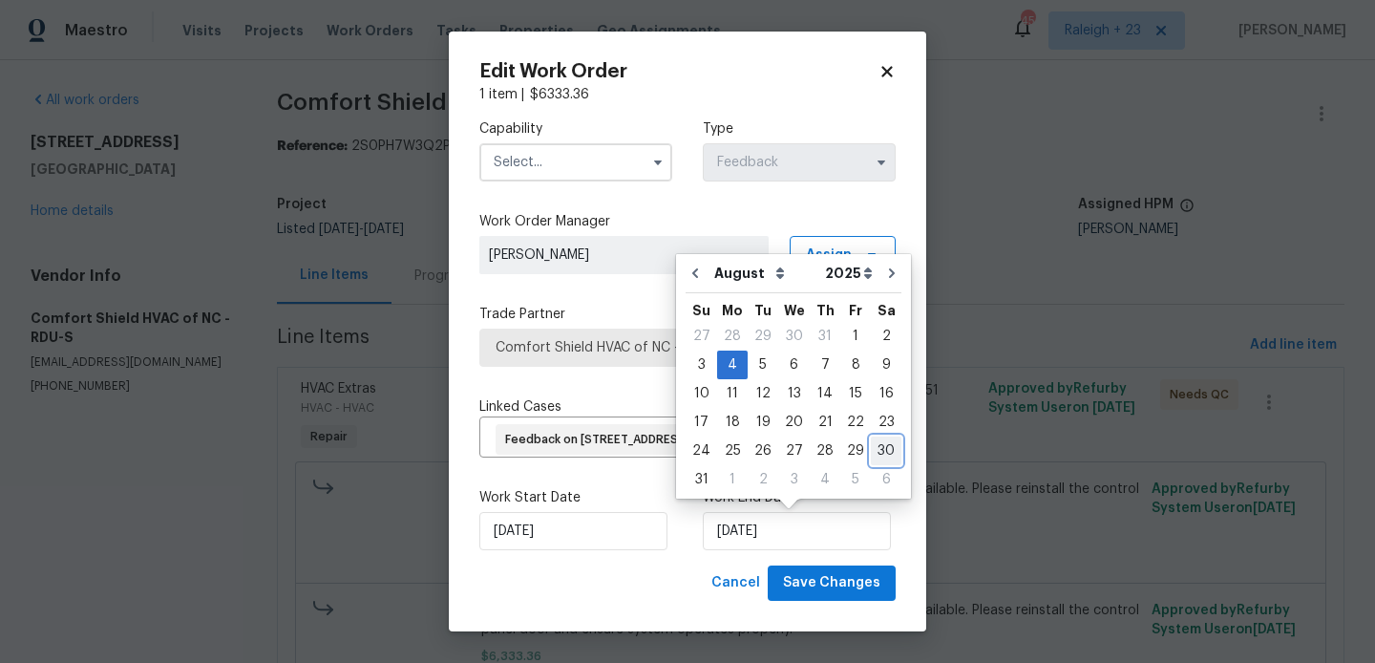
click at [883, 459] on div "30" at bounding box center [886, 450] width 31 height 27
type input "30/08/2025"
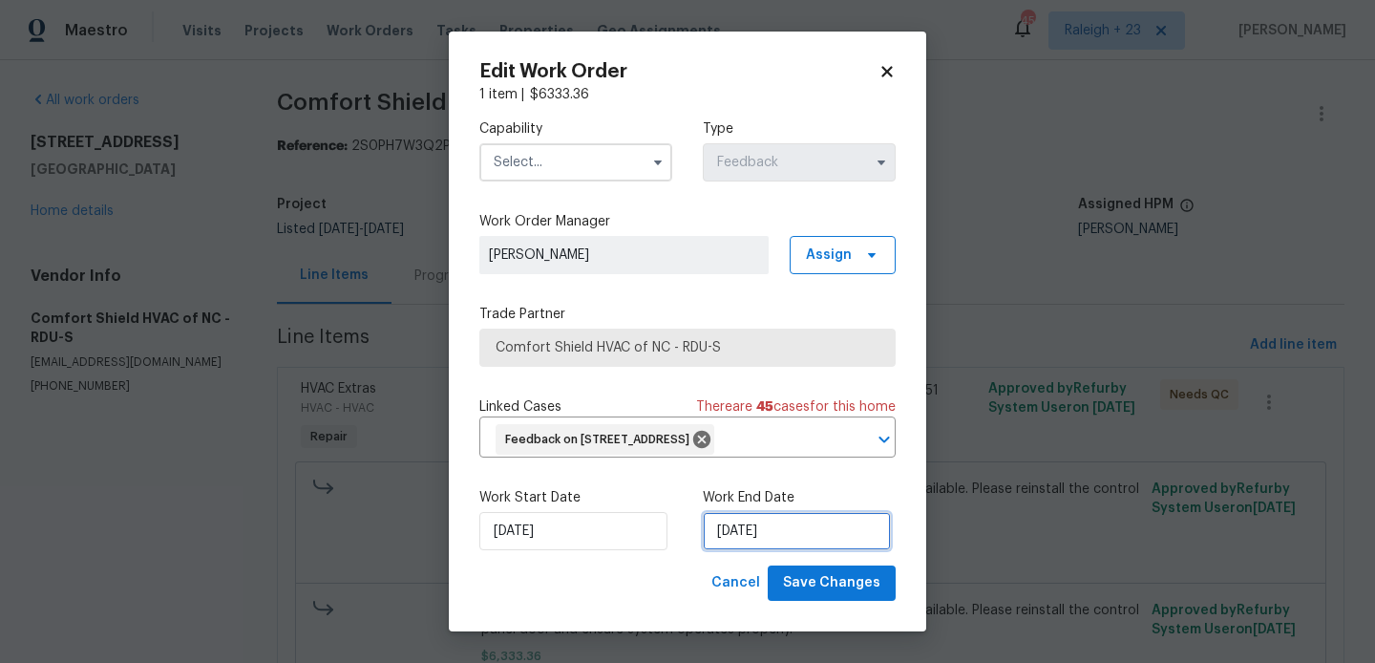
select select "7"
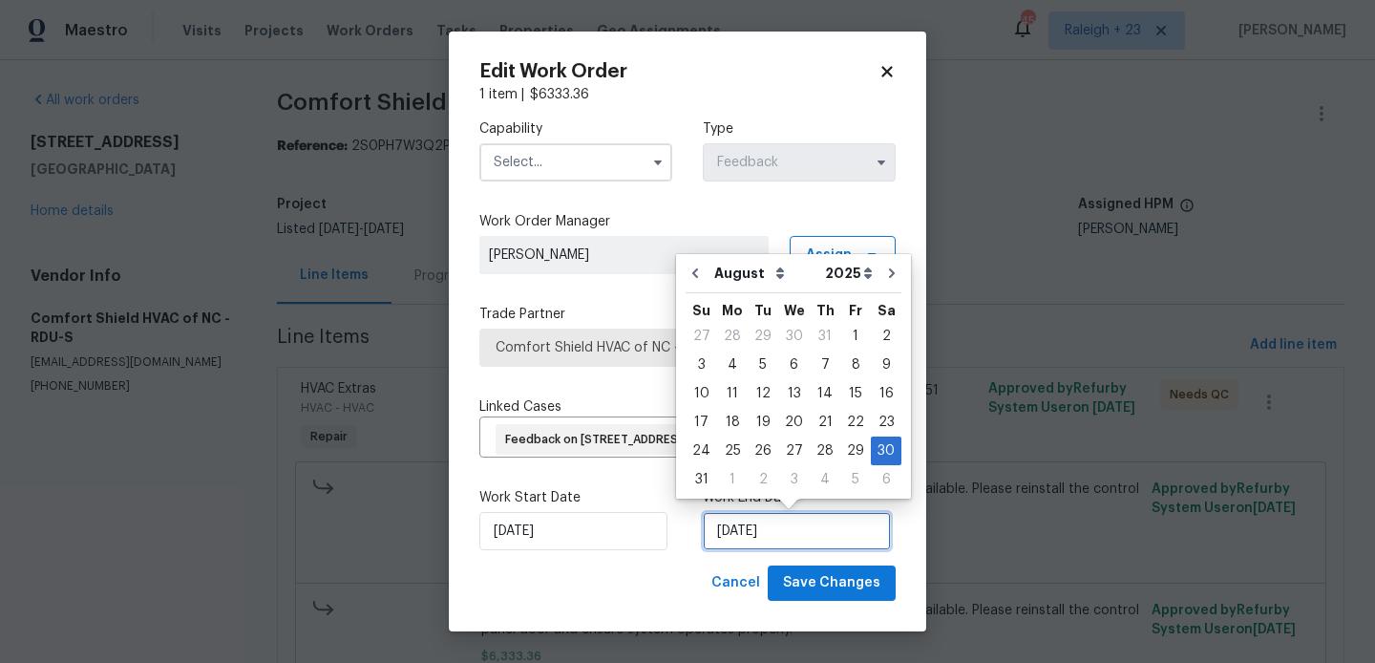
click at [792, 524] on input "30/08/2025" at bounding box center [797, 531] width 188 height 38
click at [790, 426] on div "20" at bounding box center [794, 422] width 32 height 27
type input "20/08/2025"
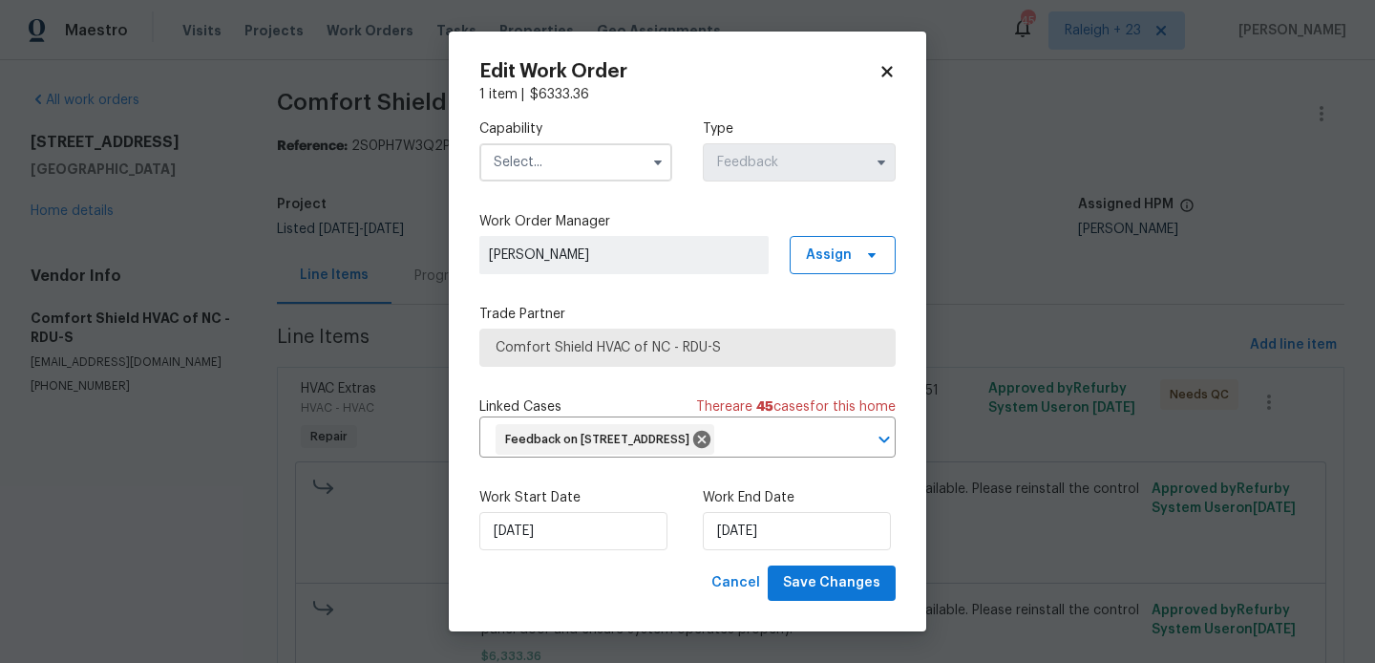
click at [545, 162] on input "text" at bounding box center [575, 162] width 193 height 38
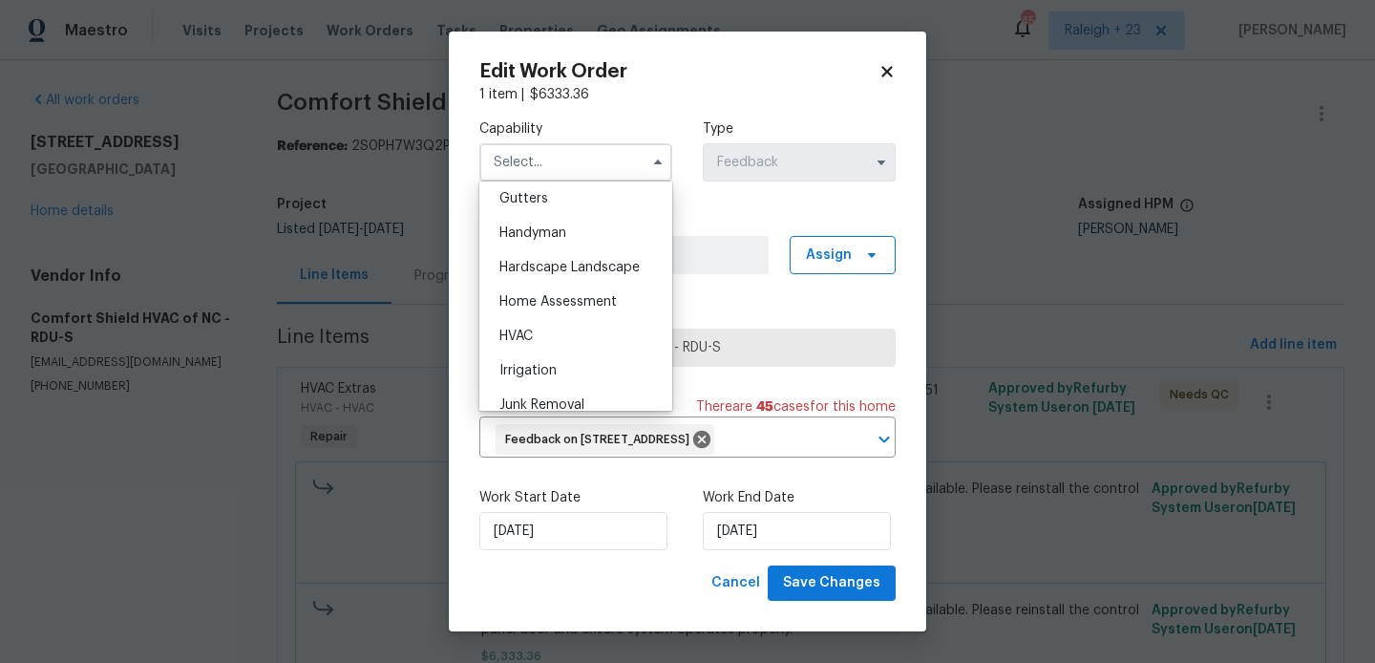
scroll to position [1077, 0]
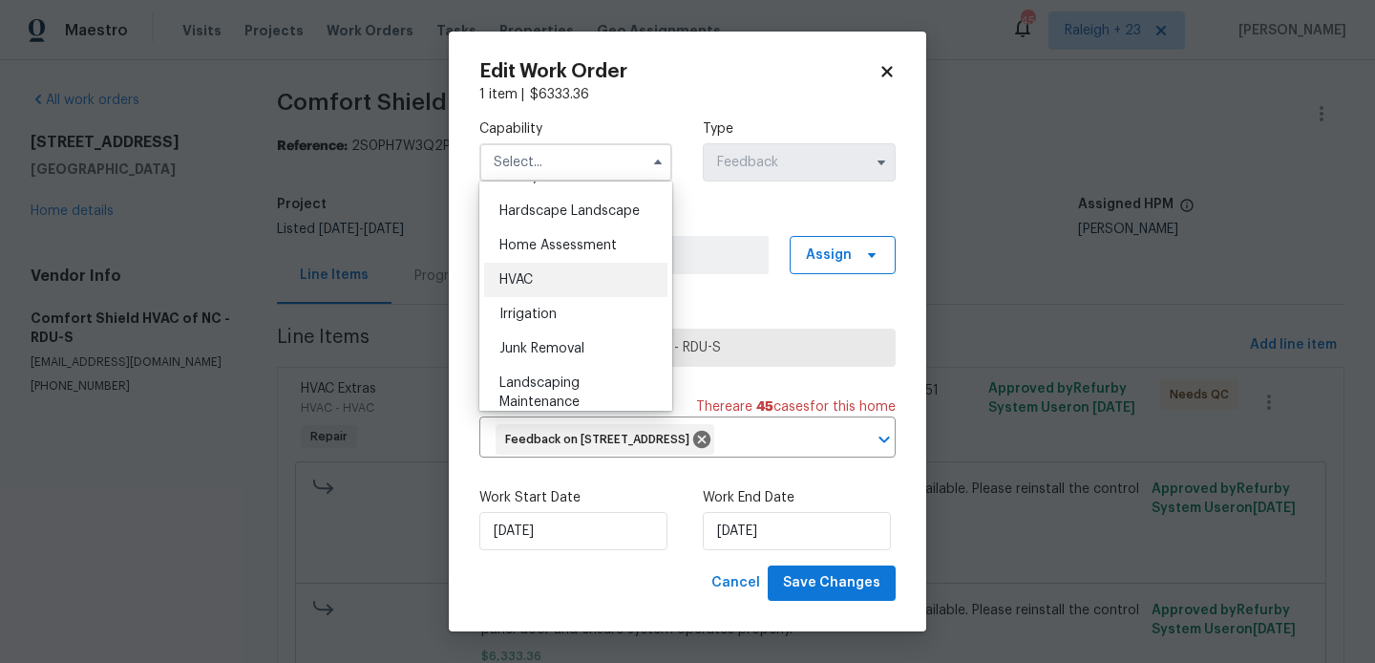
click at [548, 264] on div "HVAC" at bounding box center [575, 280] width 183 height 34
type input "HVAC"
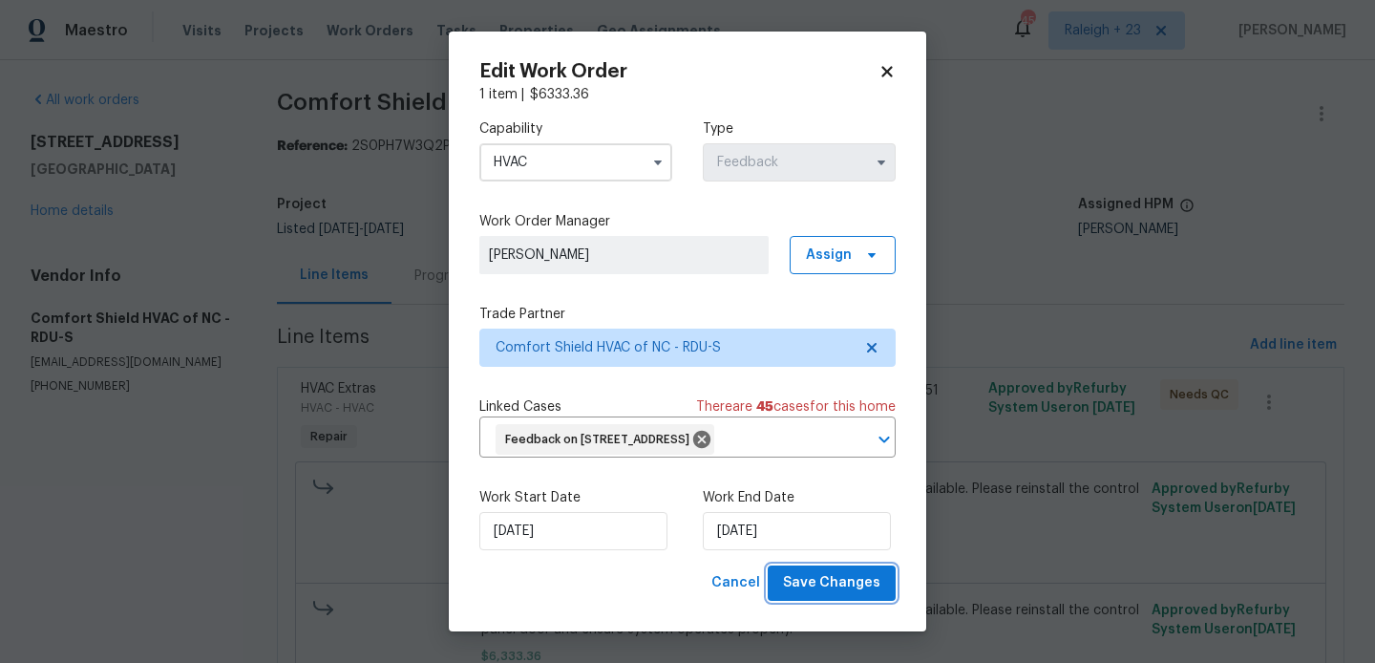
click at [834, 584] on span "Save Changes" at bounding box center [831, 583] width 97 height 24
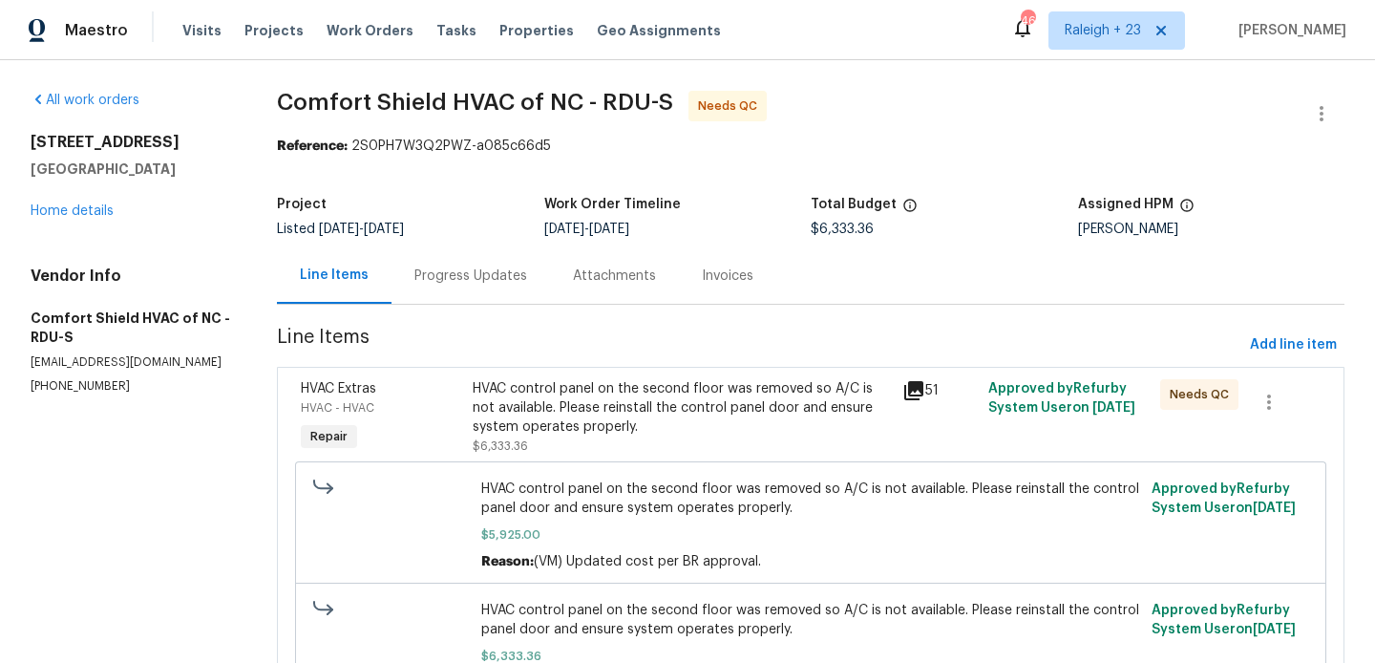
click at [477, 282] on div "Progress Updates" at bounding box center [470, 275] width 113 height 19
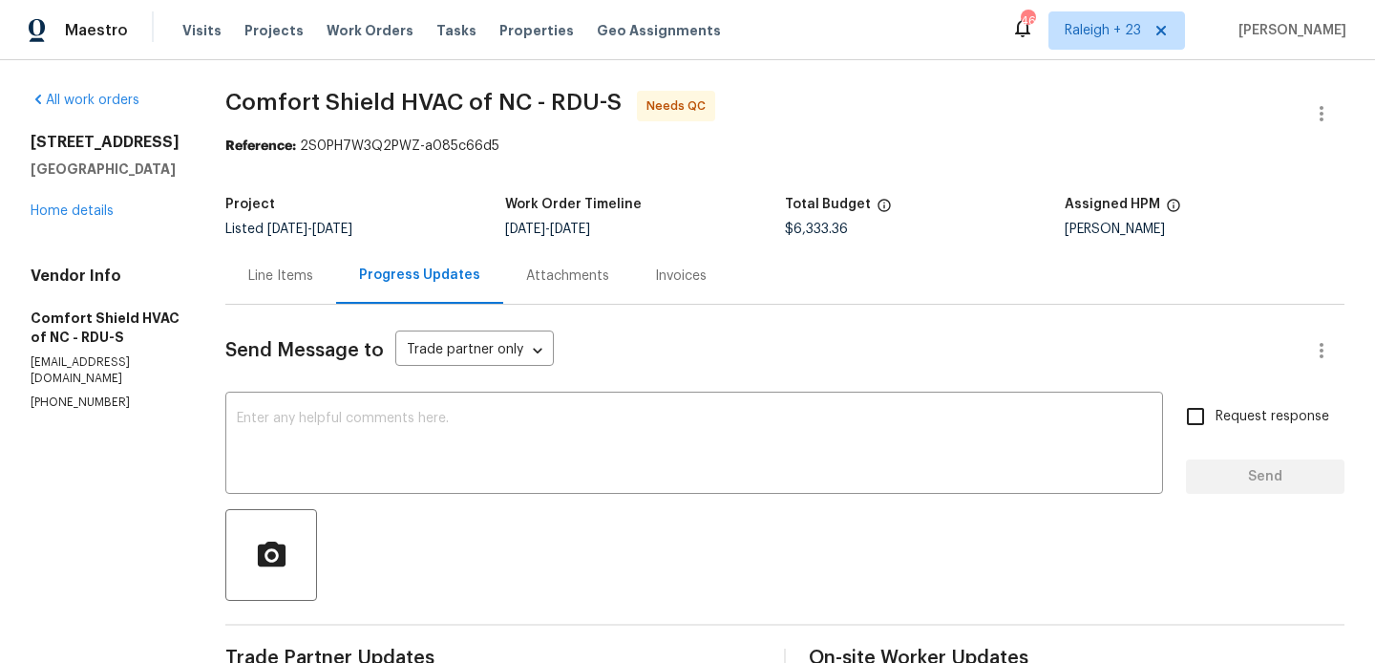
click at [313, 273] on div "Line Items" at bounding box center [280, 275] width 65 height 19
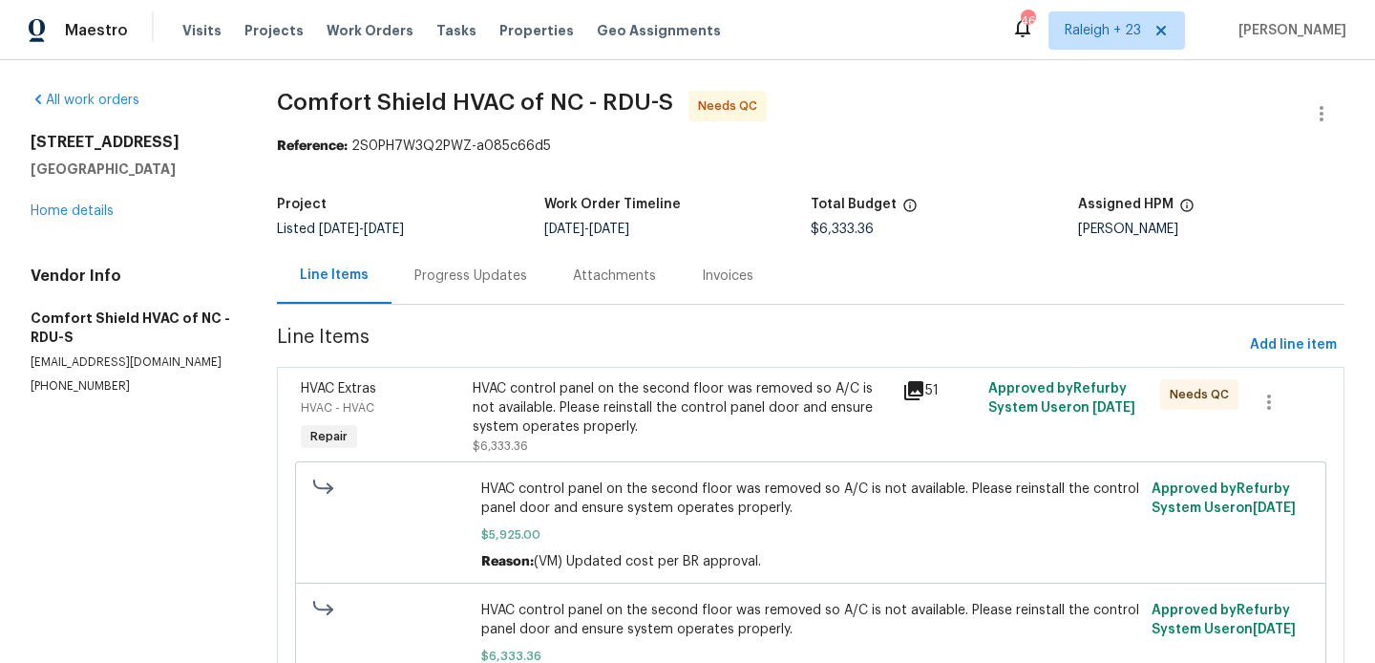
click at [618, 430] on div "HVAC control panel on the second floor was removed so A/C is not available. Ple…" at bounding box center [682, 407] width 418 height 57
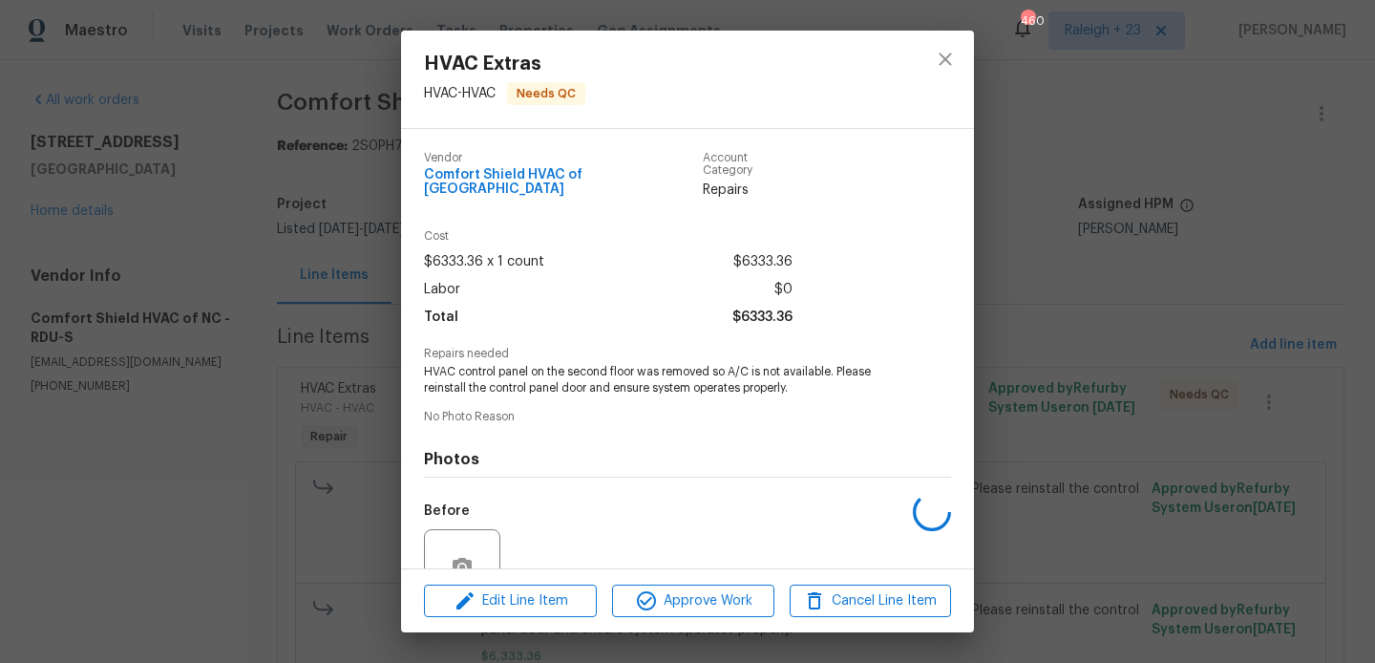
scroll to position [168, 0]
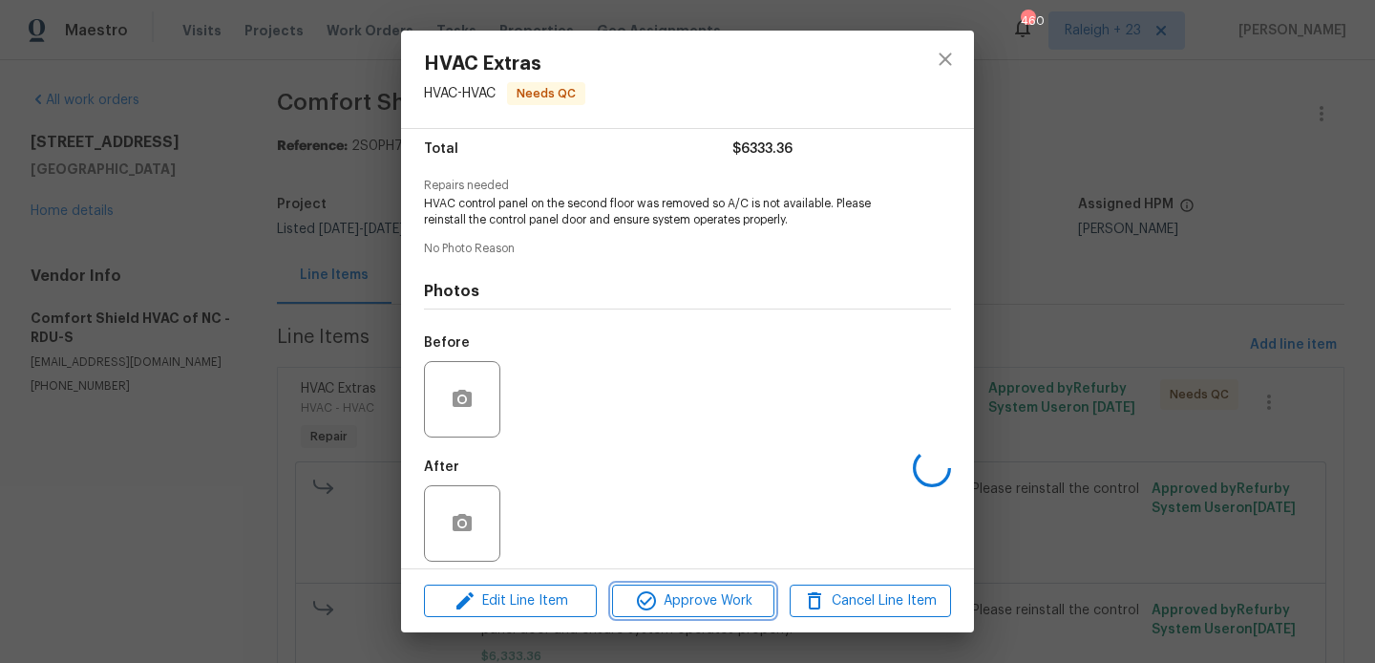
click at [651, 584] on button "Approve Work" at bounding box center [692, 600] width 161 height 33
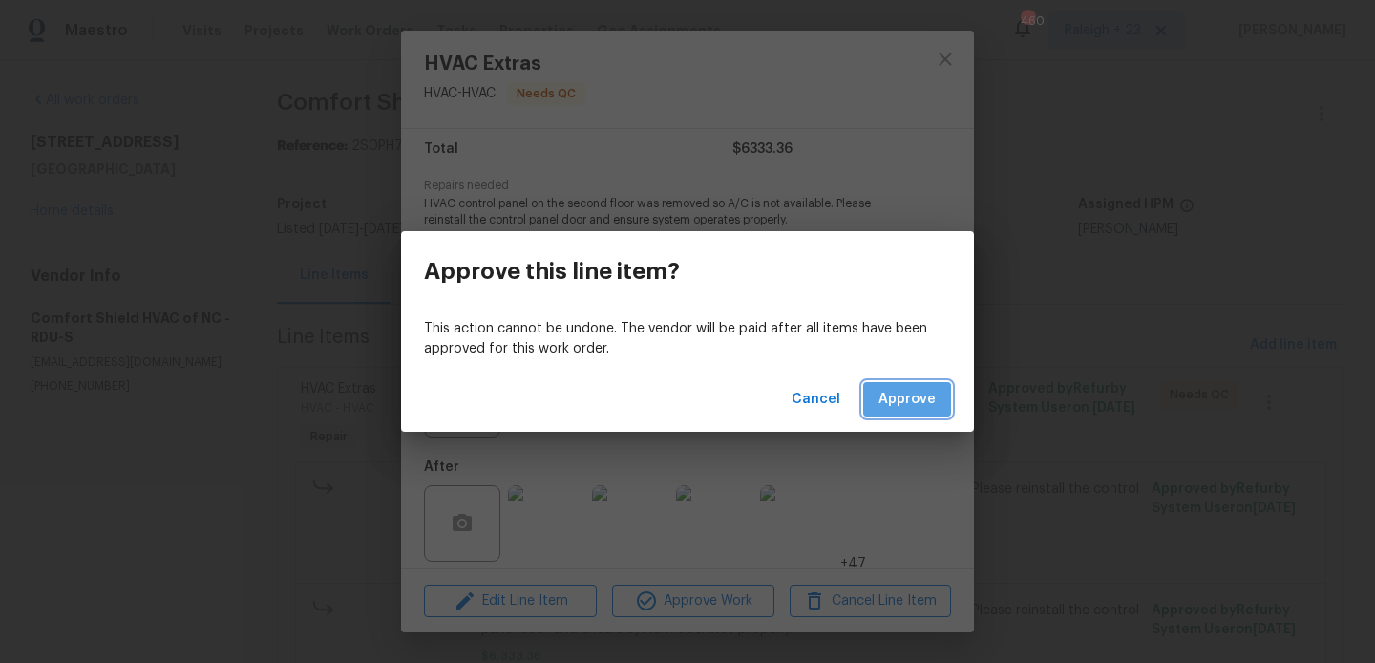
click at [902, 384] on button "Approve" at bounding box center [907, 399] width 88 height 35
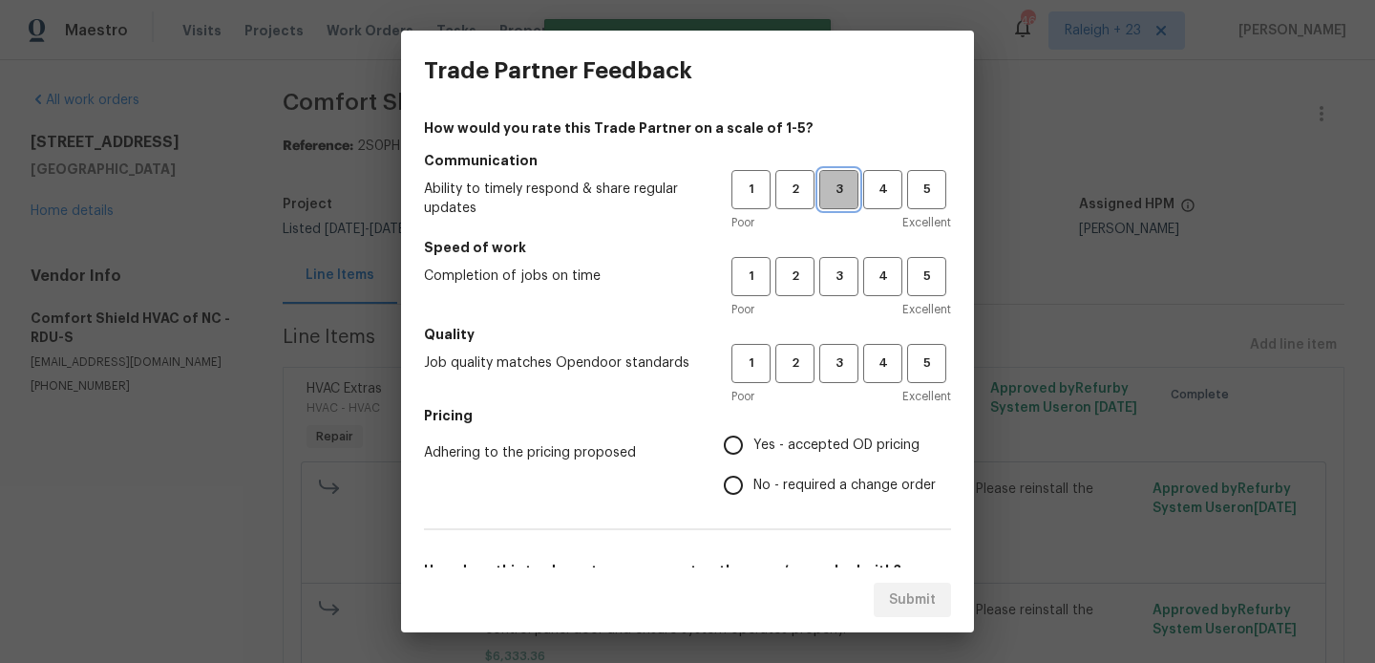
click at [835, 198] on span "3" at bounding box center [838, 190] width 35 height 22
click at [835, 250] on h5 "Speed of work" at bounding box center [687, 247] width 527 height 19
click at [835, 278] on span "3" at bounding box center [838, 276] width 35 height 22
click at [841, 361] on span "3" at bounding box center [838, 363] width 35 height 22
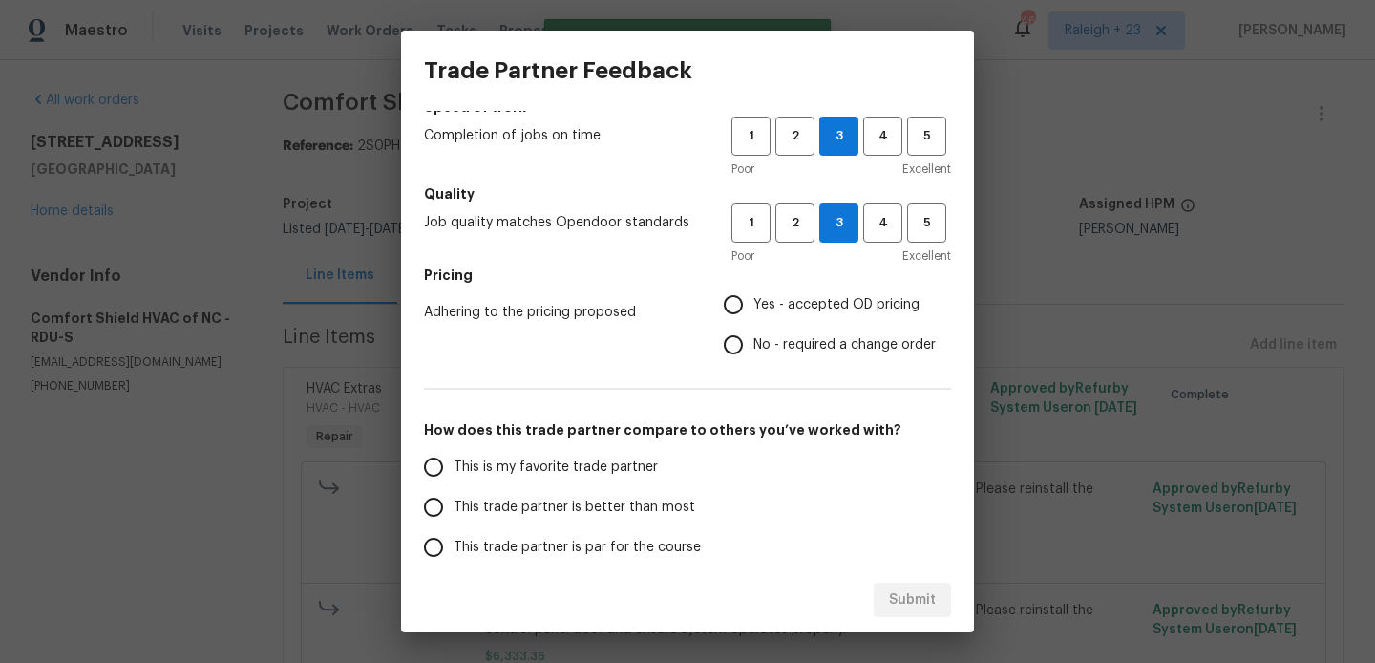
click at [816, 349] on span "No - required a change order" at bounding box center [844, 345] width 182 height 20
click at [753, 349] on input "No - required a change order" at bounding box center [733, 345] width 40 height 40
radio input "true"
click at [534, 446] on div "How would you rate this Trade Partner on a scale of 1-5? Communication Ability …" at bounding box center [687, 352] width 527 height 748
click at [580, 508] on span "This trade partner is better than most" at bounding box center [575, 507] width 242 height 20
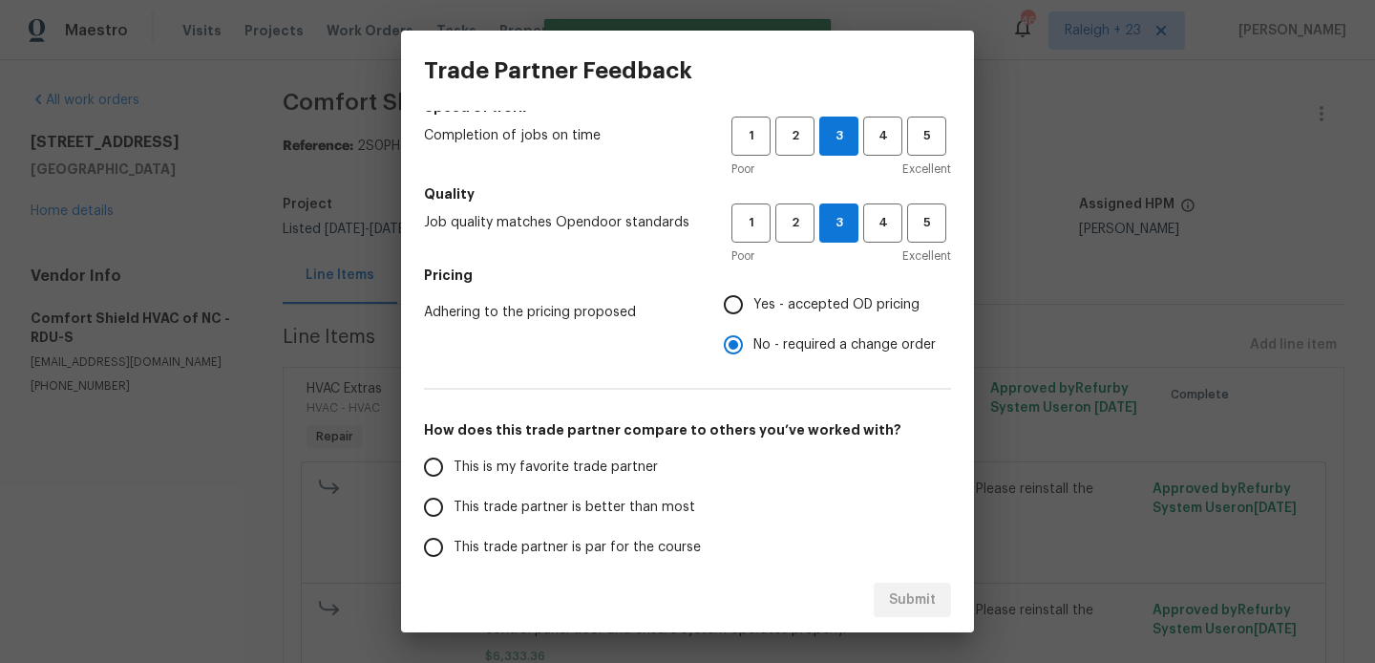
click at [454, 508] on input "This trade partner is better than most" at bounding box center [433, 507] width 40 height 40
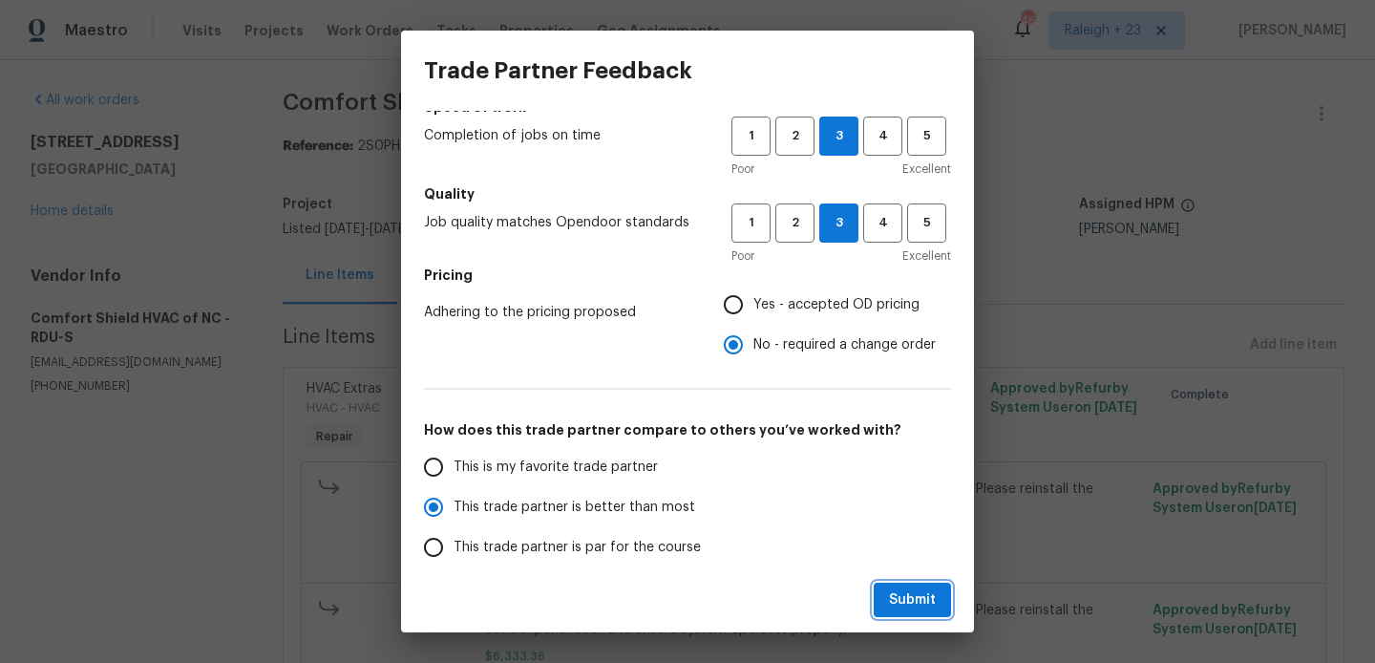
click at [934, 594] on span "Submit" at bounding box center [912, 600] width 47 height 24
radio input "true"
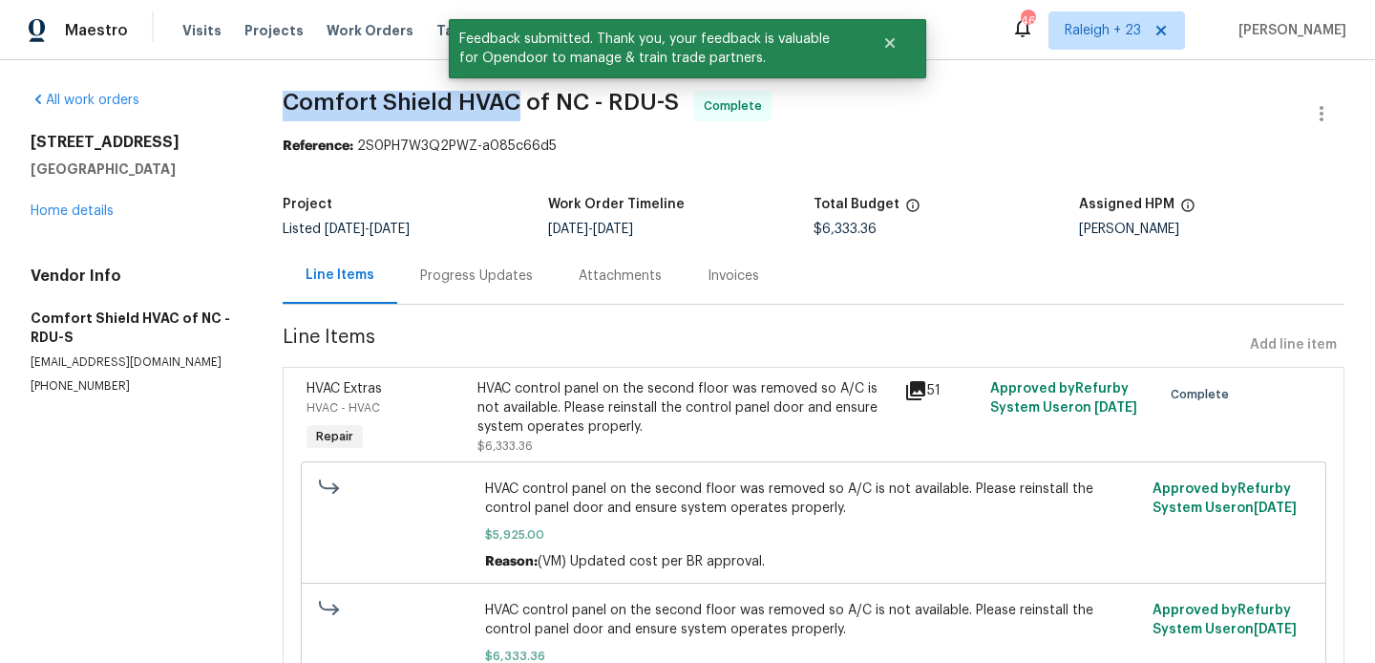
drag, startPoint x: 286, startPoint y: 111, endPoint x: 512, endPoint y: 113, distance: 225.3
click at [512, 113] on span "Comfort Shield HVAC of NC - RDU-S" at bounding box center [481, 102] width 396 height 23
copy span "Comfort Shield HVAC"
click at [84, 216] on link "Home details" at bounding box center [72, 210] width 83 height 13
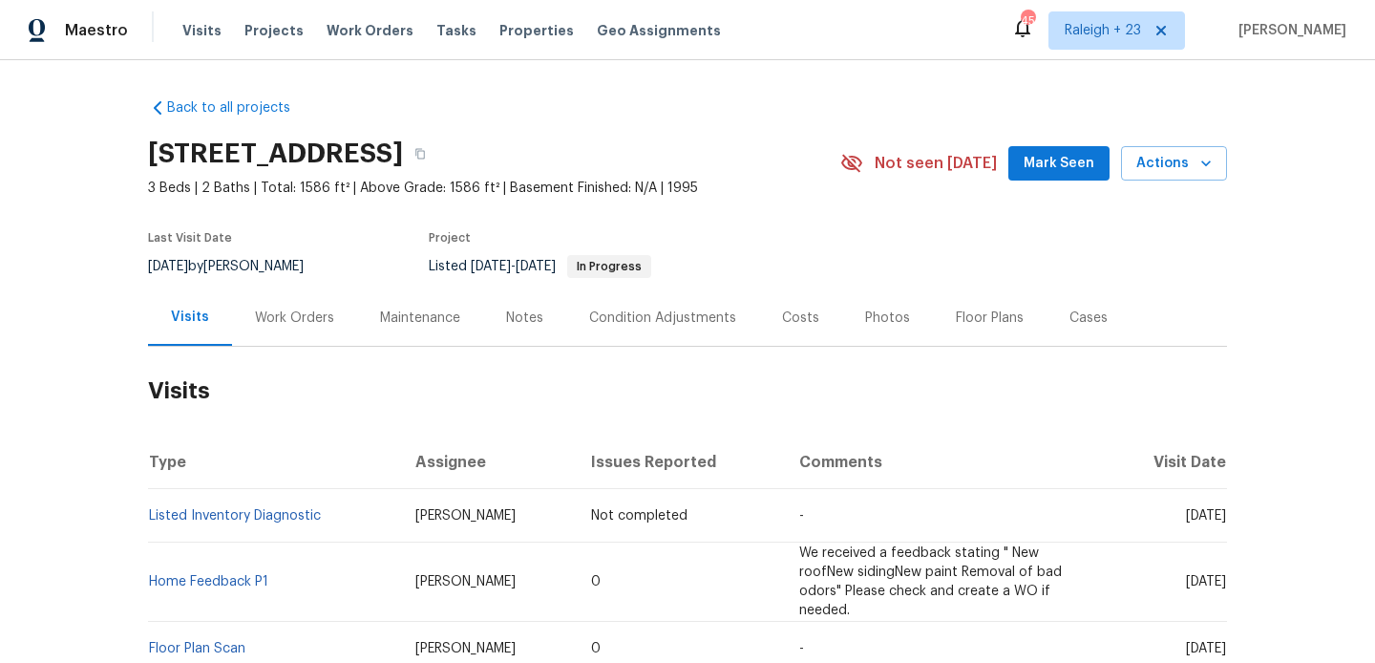
click at [232, 325] on div "Work Orders" at bounding box center [294, 317] width 125 height 56
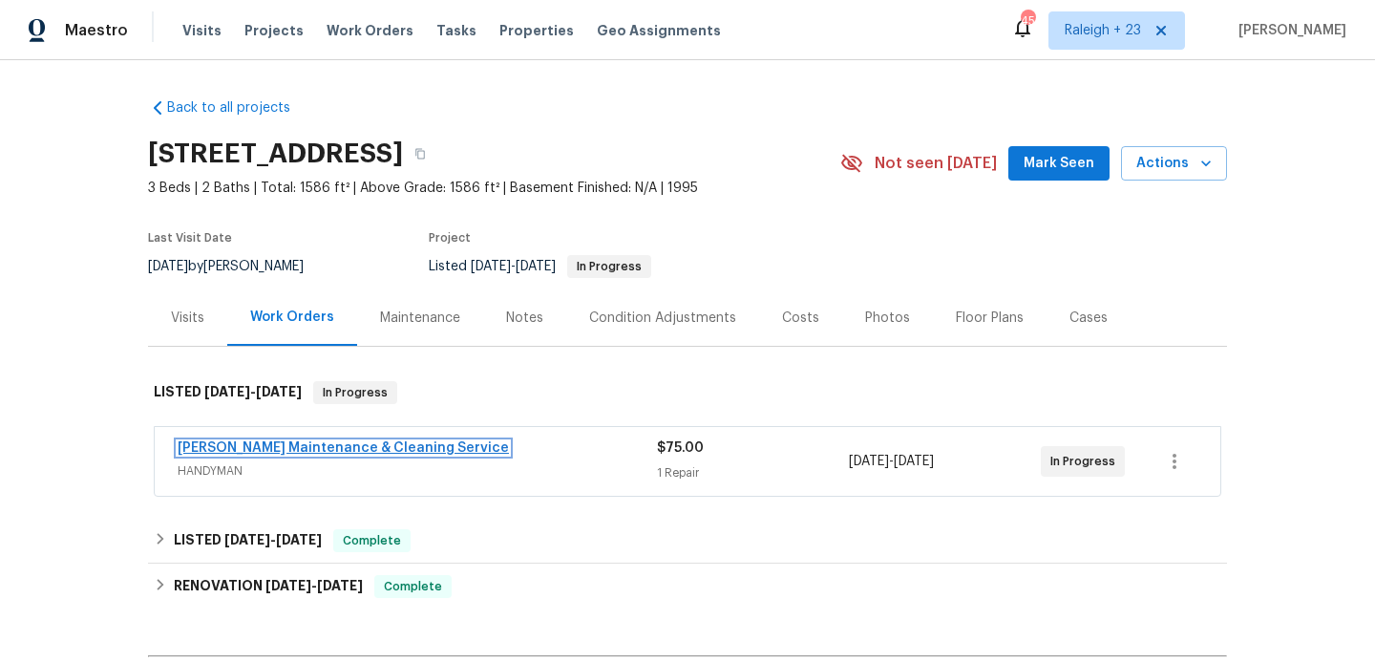
click at [362, 442] on link "[PERSON_NAME] Maintenance & Cleaning Service" at bounding box center [343, 447] width 331 height 13
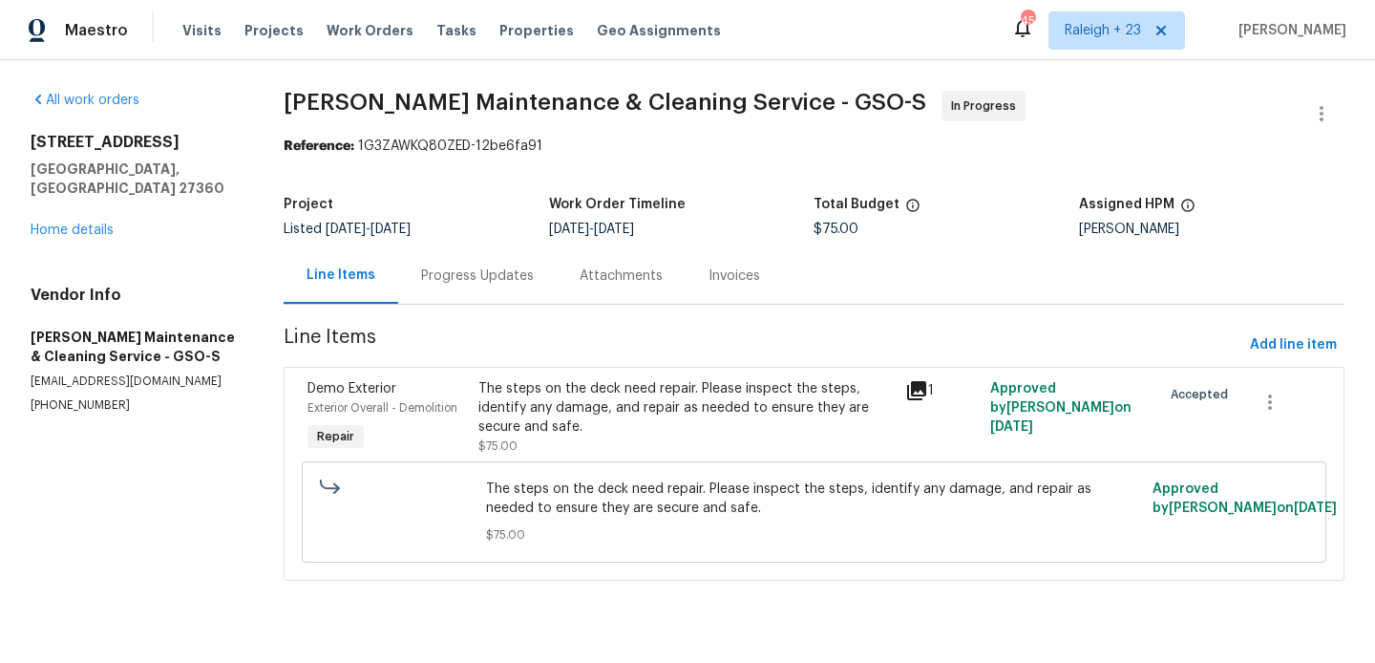
click at [496, 279] on div "Progress Updates" at bounding box center [477, 275] width 113 height 19
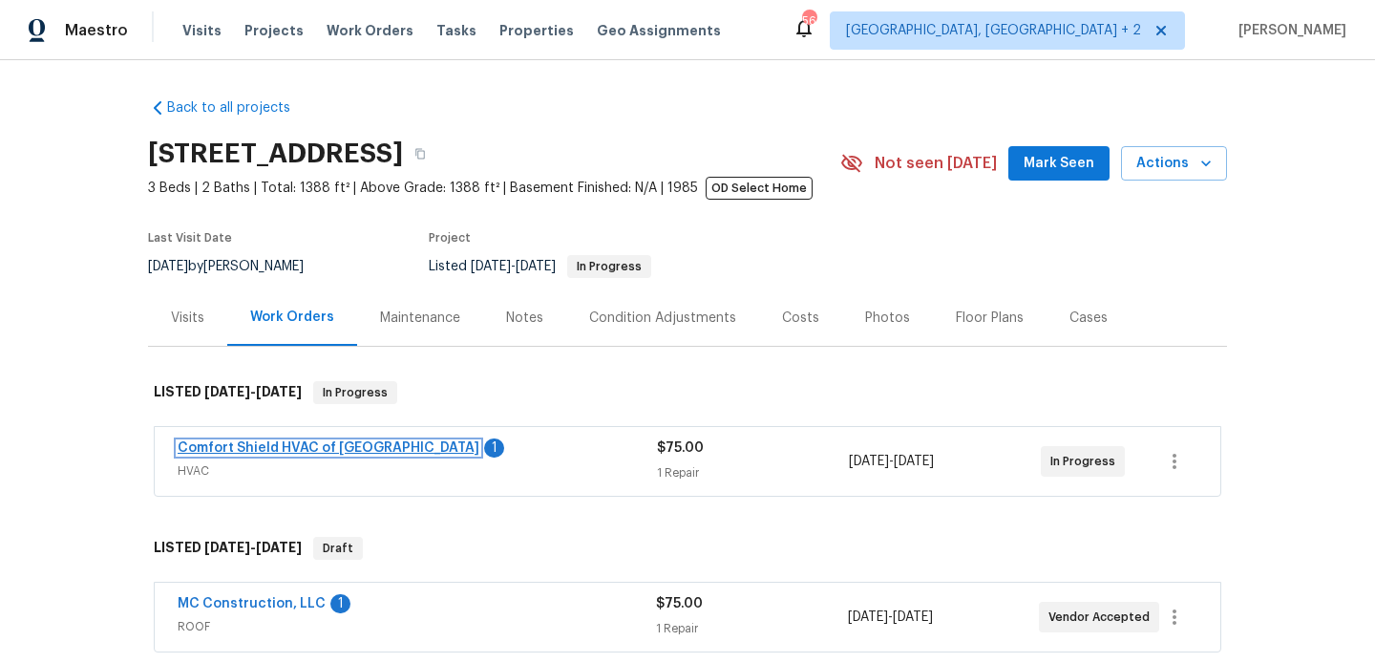
click at [336, 450] on link "Comfort Shield HVAC of [GEOGRAPHIC_DATA]" at bounding box center [329, 447] width 302 height 13
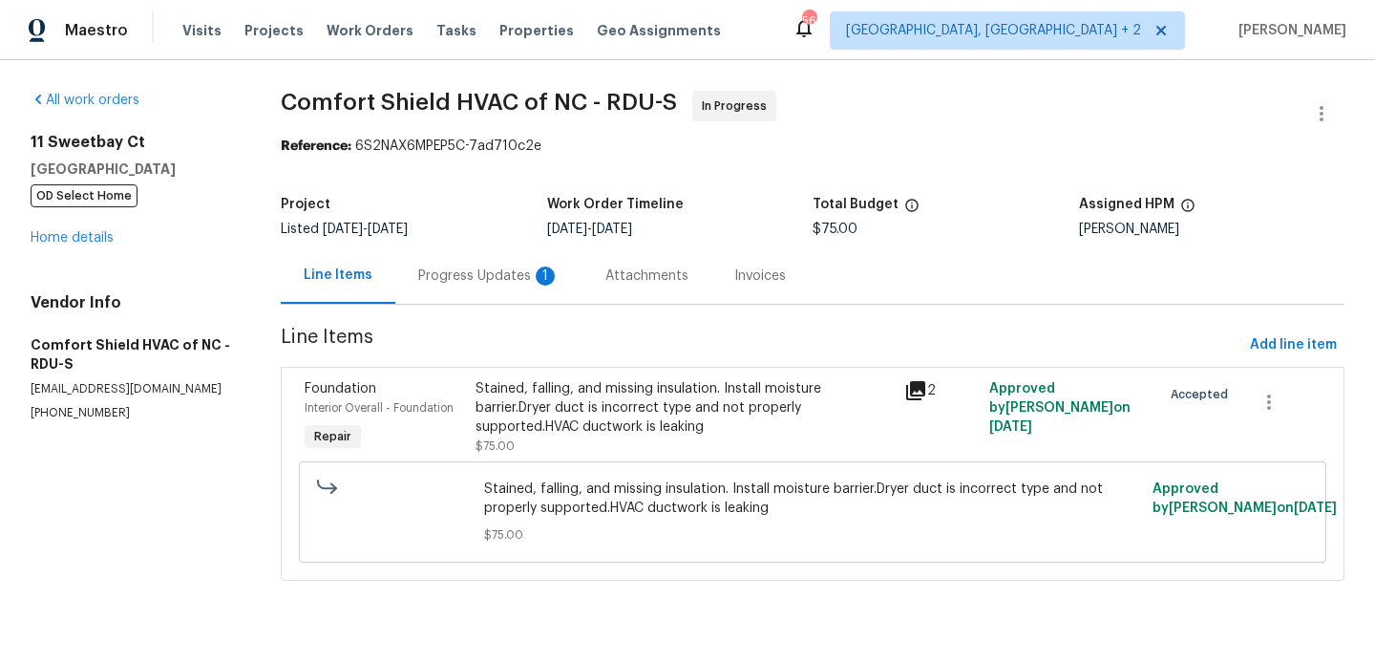
click at [508, 288] on div "Progress Updates 1" at bounding box center [488, 275] width 187 height 56
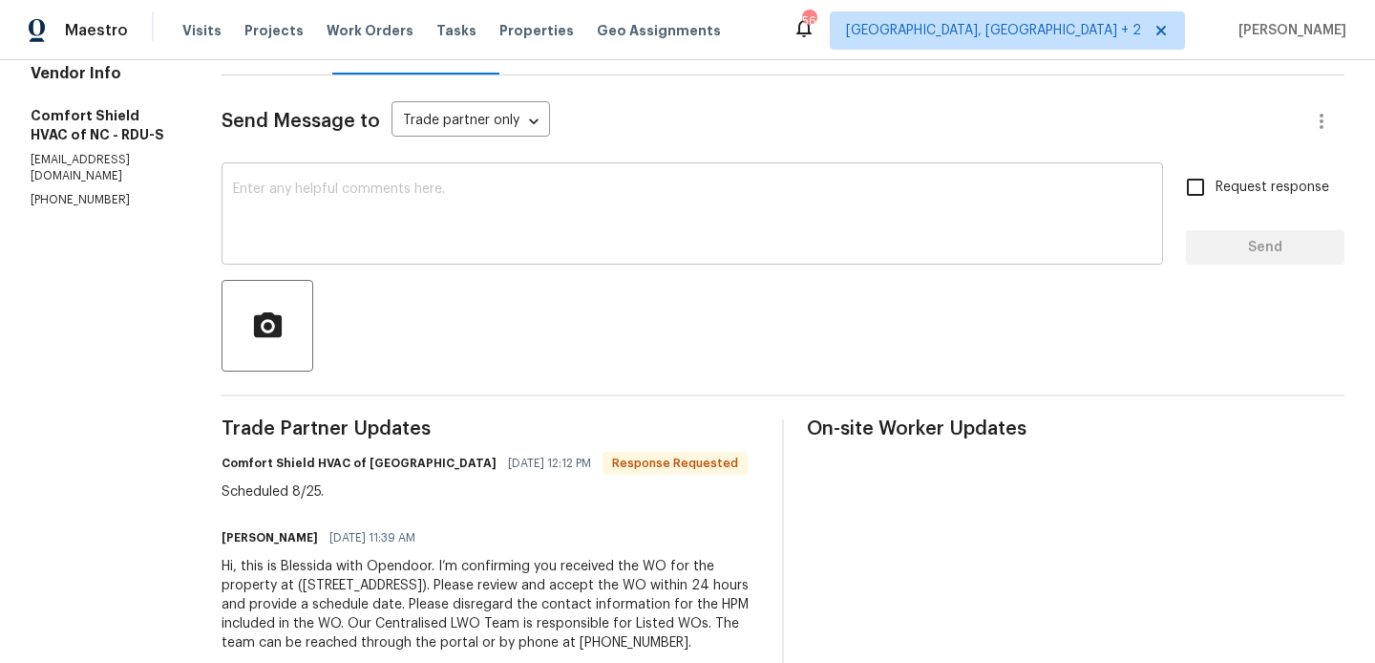
scroll to position [231, 0]
click at [462, 166] on div "x ​" at bounding box center [692, 213] width 941 height 97
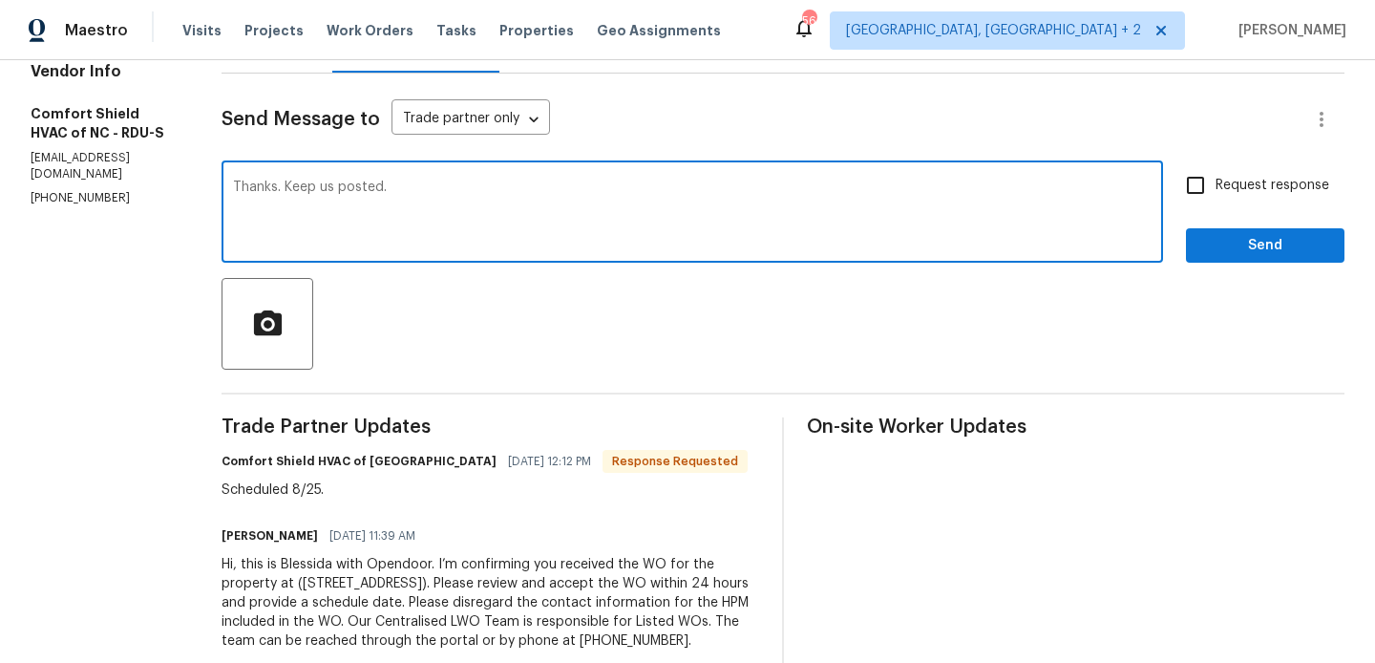
type textarea "Thanks. Keep us posted."
click at [1236, 188] on span "Request response" at bounding box center [1272, 186] width 114 height 20
click at [1215, 188] on input "Request response" at bounding box center [1195, 185] width 40 height 40
checkbox input "true"
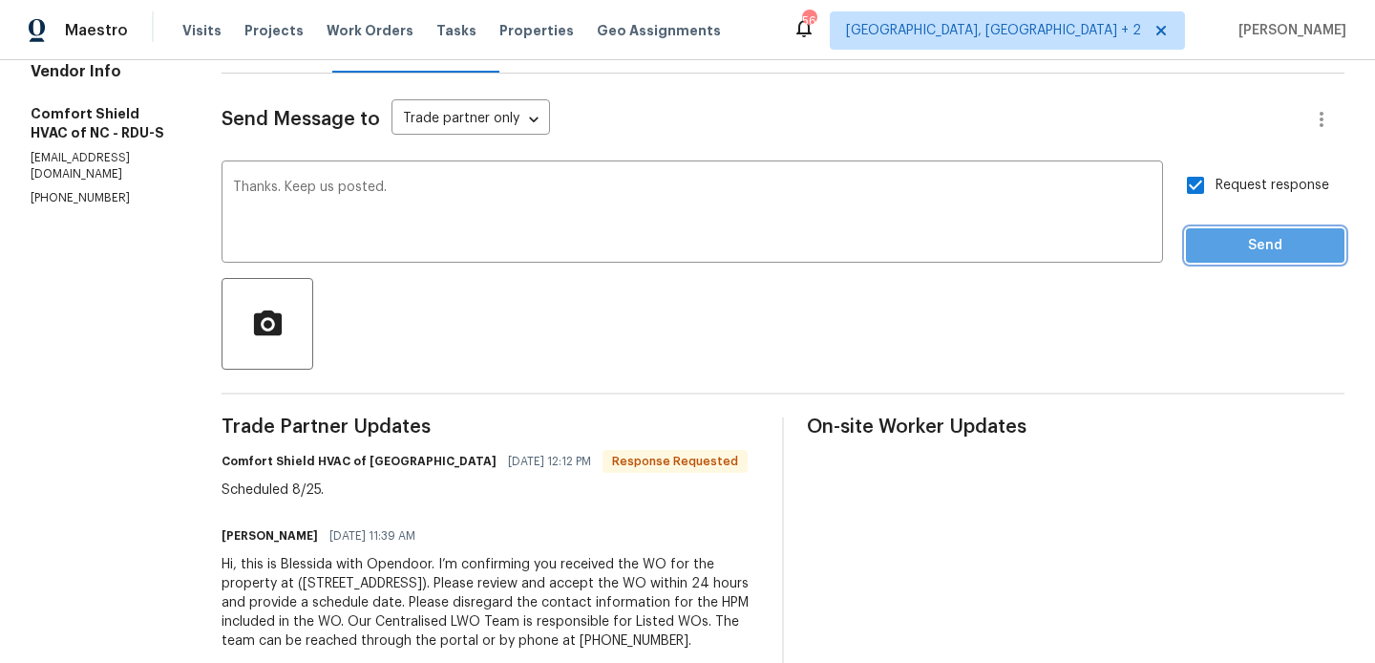
click at [1232, 238] on span "Send" at bounding box center [1265, 246] width 128 height 24
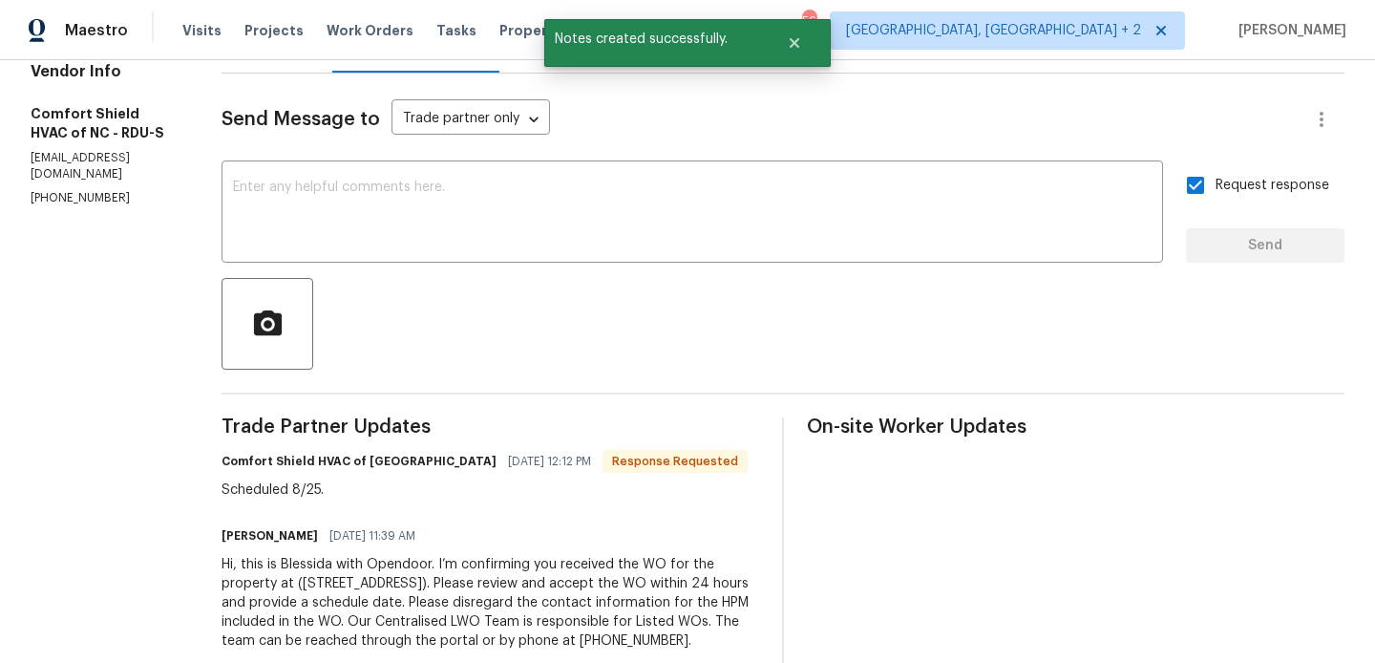
scroll to position [0, 0]
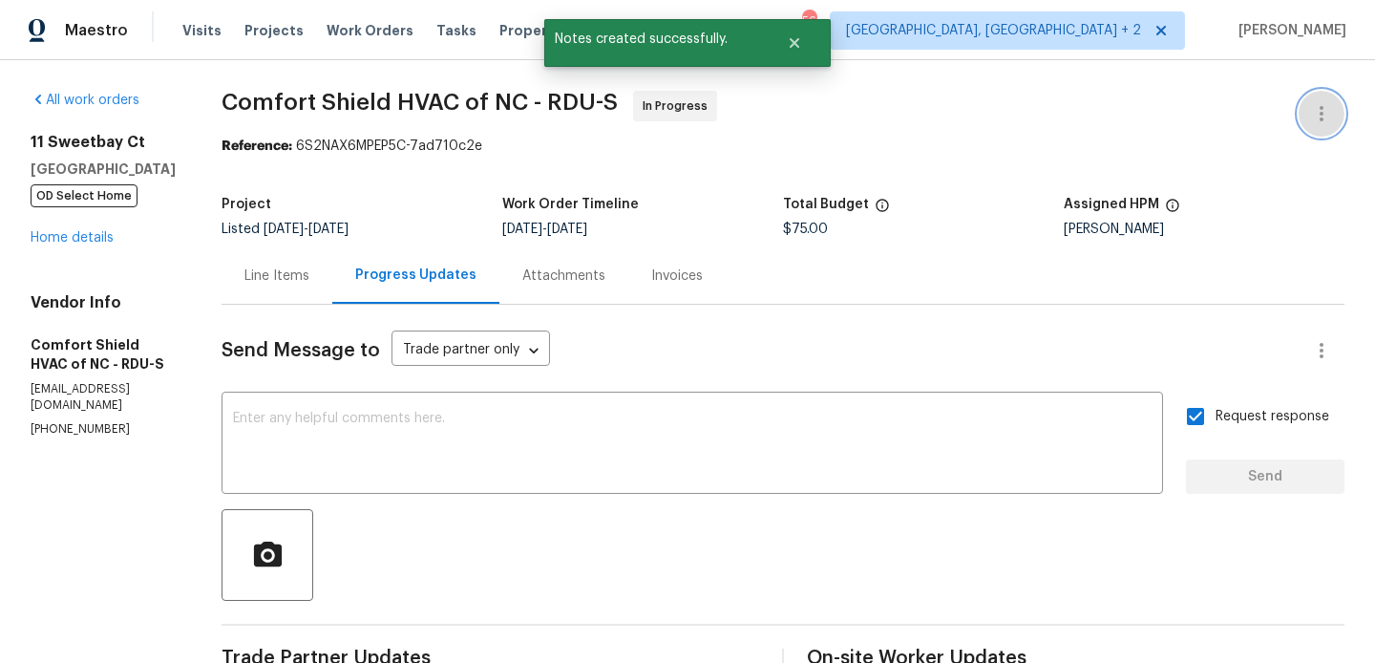
click at [1318, 104] on icon "button" at bounding box center [1321, 113] width 23 height 23
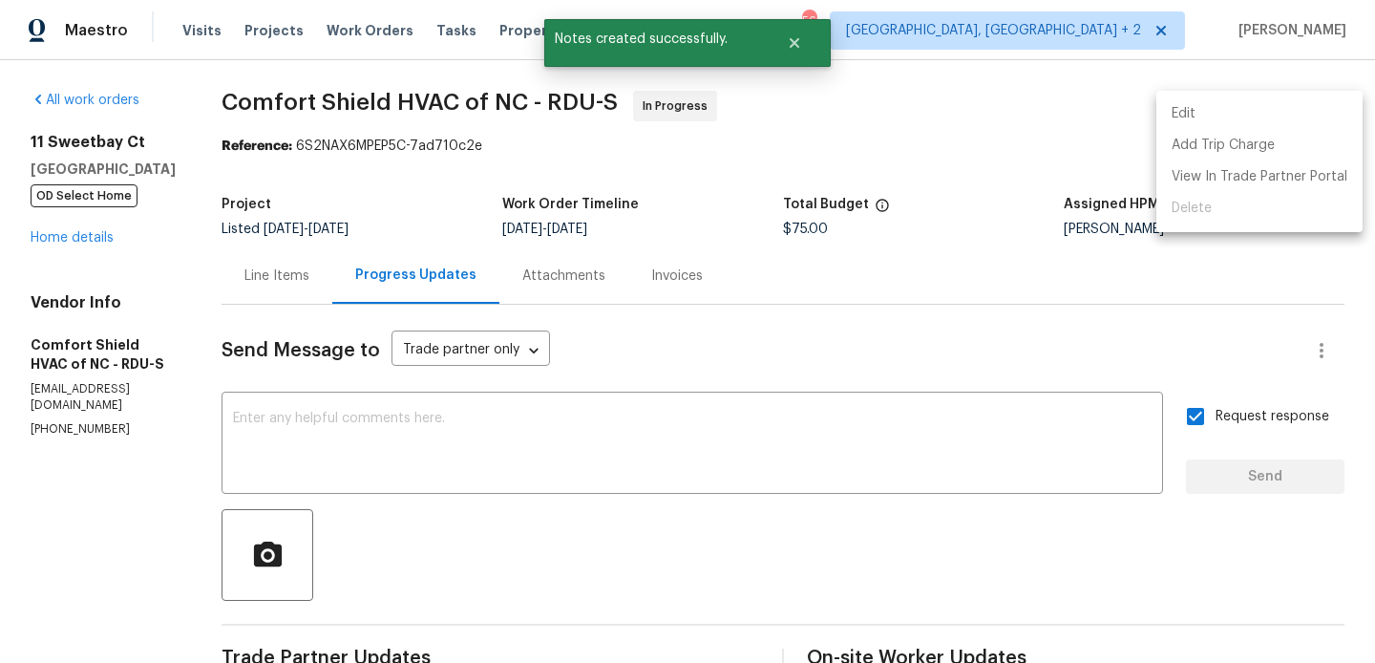
click at [1283, 104] on li "Edit" at bounding box center [1259, 114] width 206 height 32
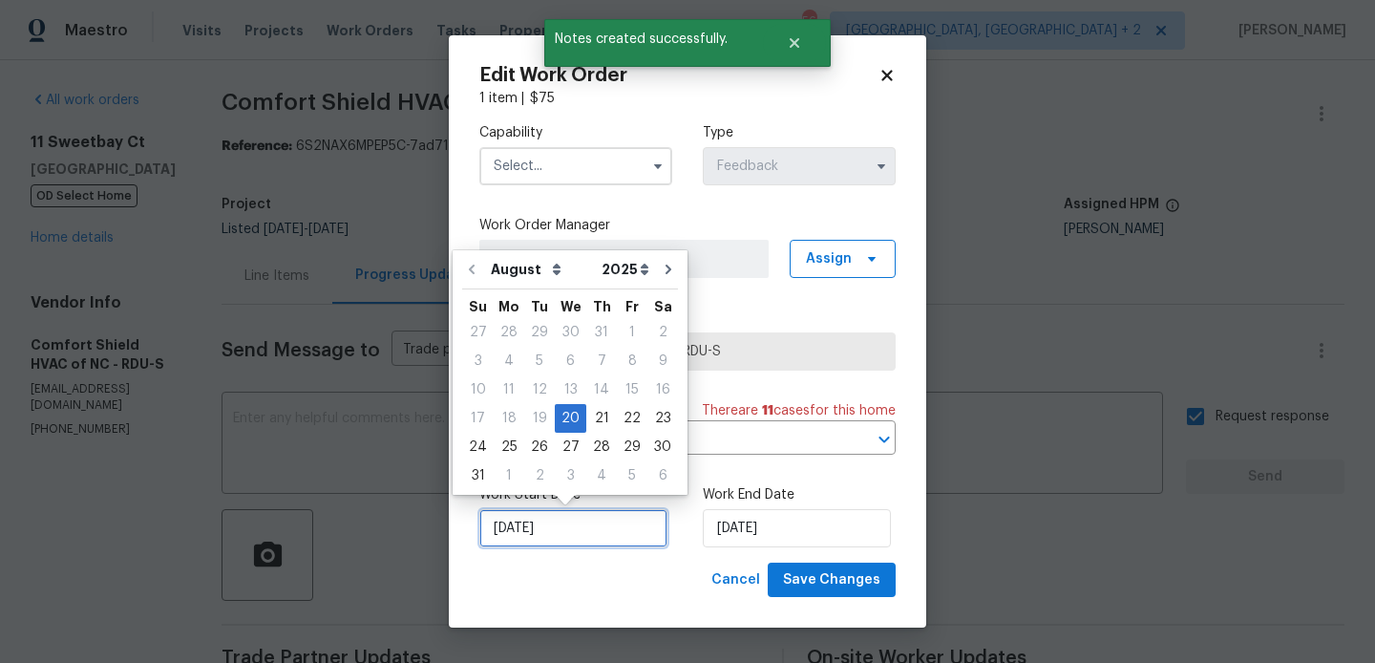
click at [613, 527] on input "[DATE]" at bounding box center [573, 528] width 188 height 38
click at [511, 435] on div "25" at bounding box center [509, 446] width 31 height 27
type input "[DATE]"
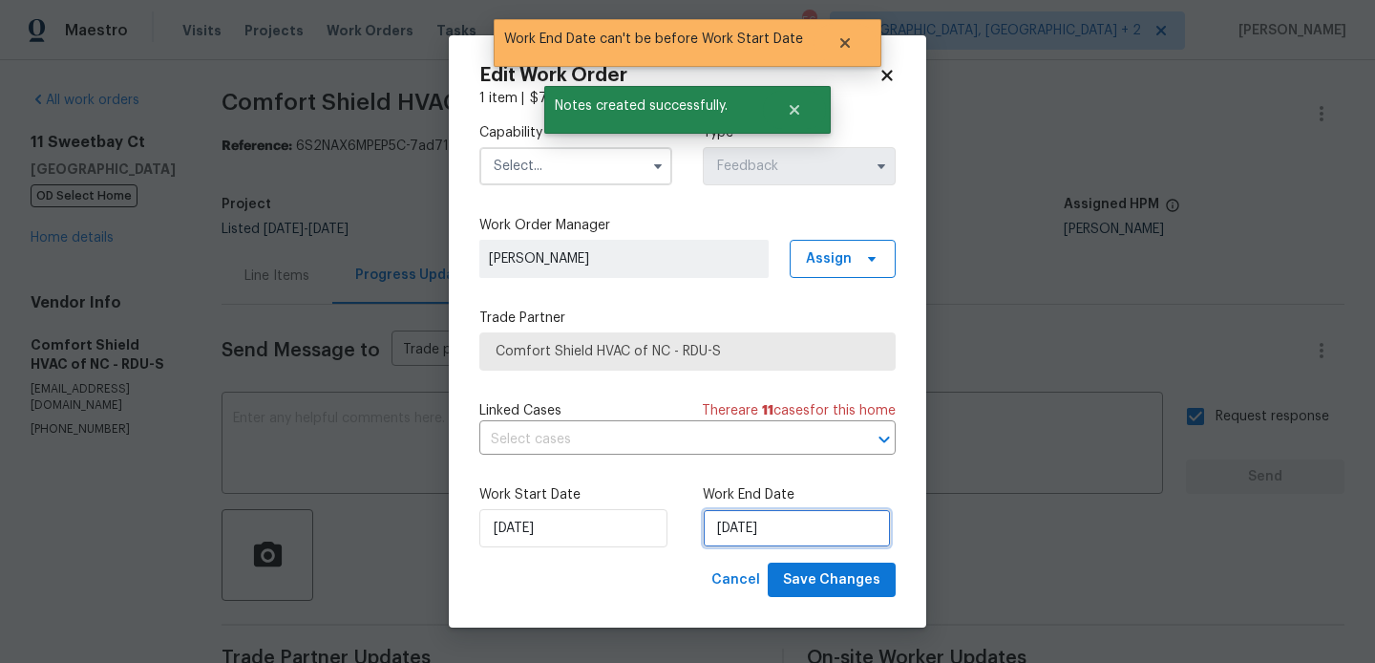
click at [765, 527] on input "[DATE]" at bounding box center [797, 528] width 188 height 38
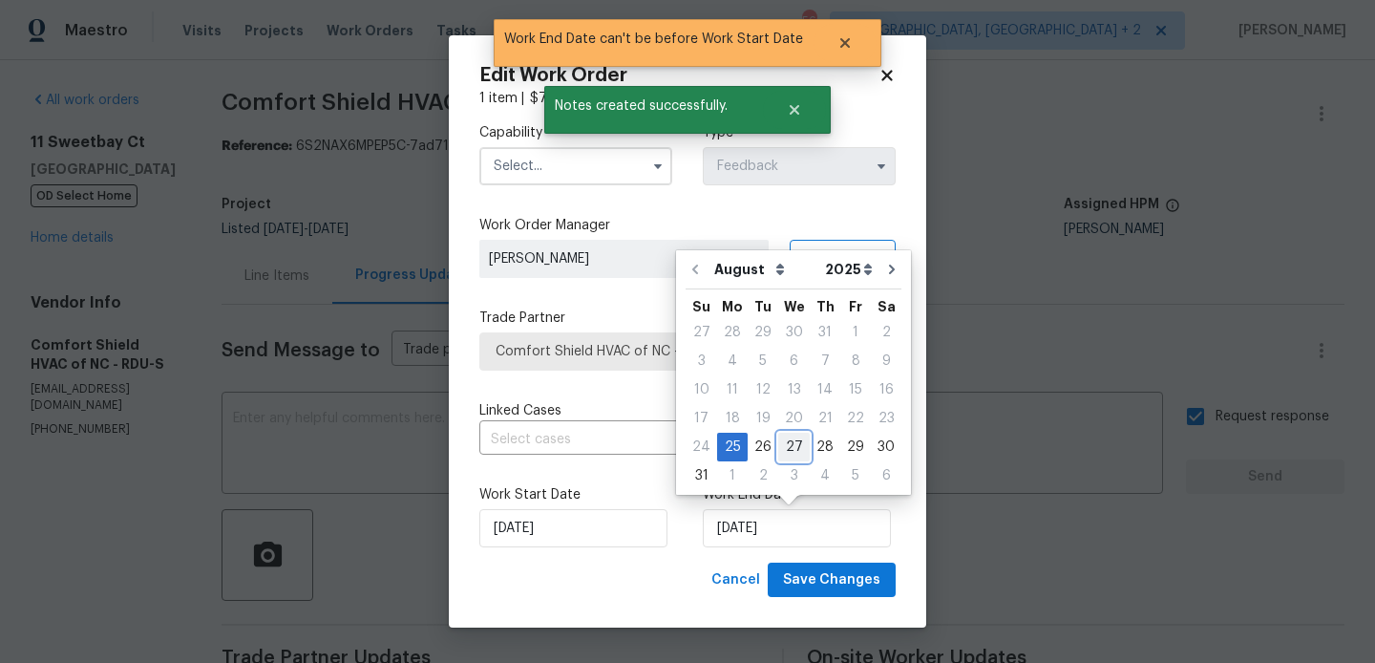
click at [790, 439] on div "27" at bounding box center [794, 446] width 32 height 27
type input "[DATE]"
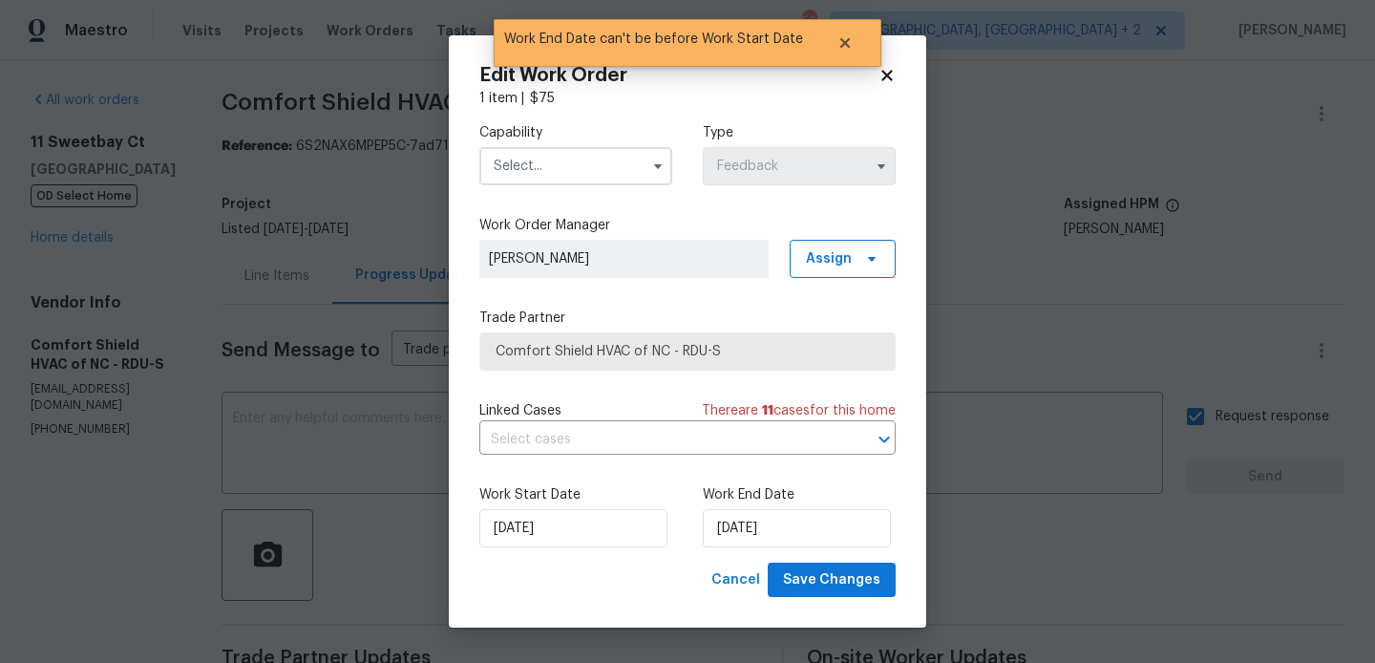
click at [551, 166] on input "text" at bounding box center [575, 166] width 193 height 38
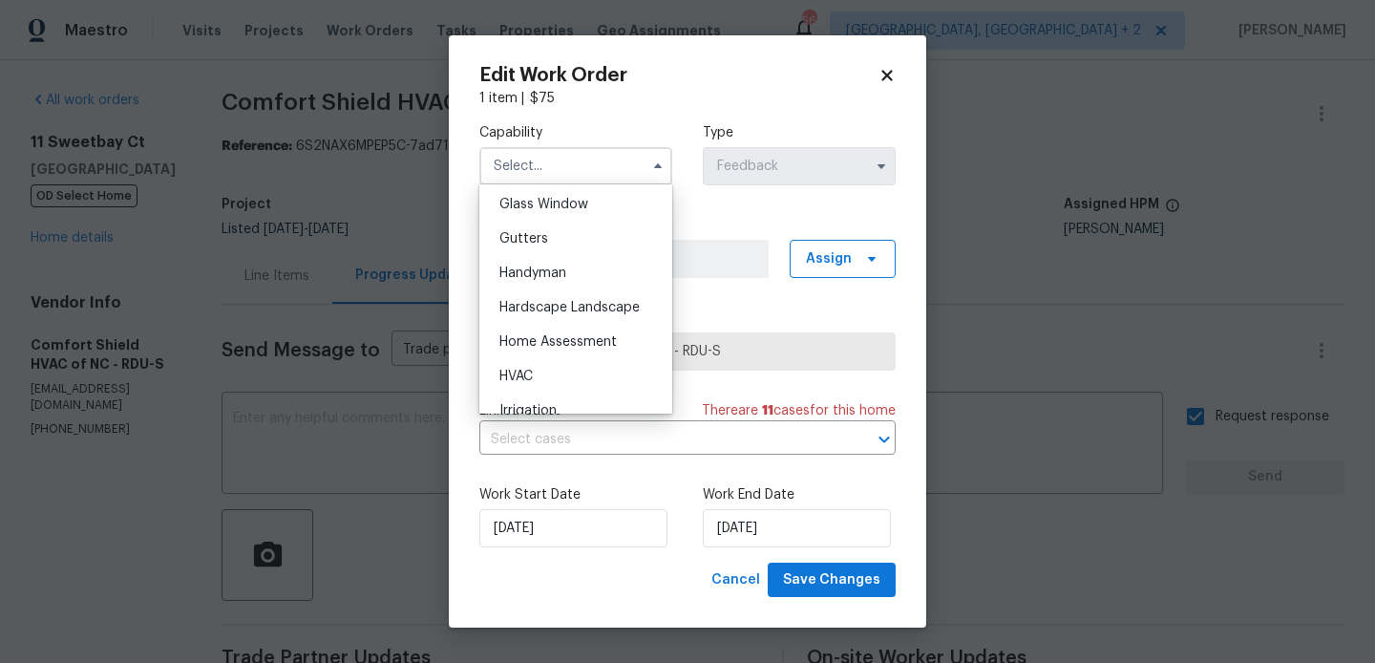
scroll to position [986, 0]
click at [528, 366] on div "HVAC" at bounding box center [575, 373] width 183 height 34
type input "HVAC"
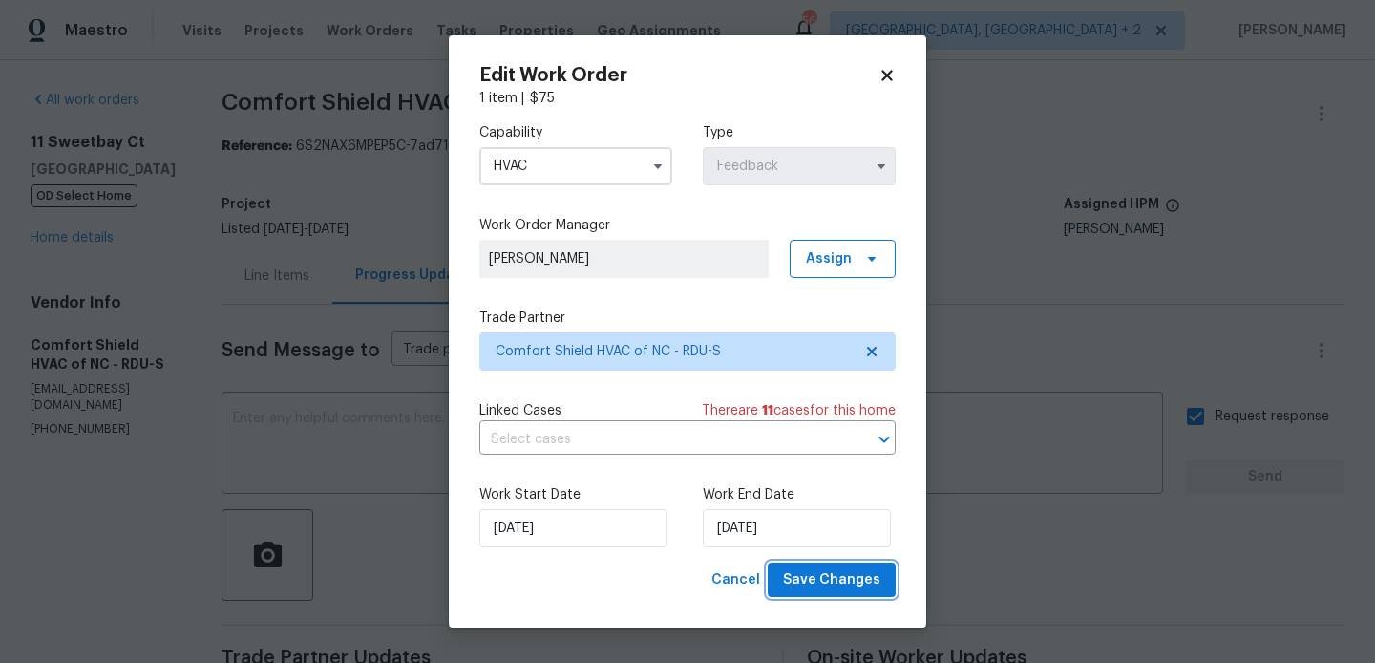
click at [835, 577] on span "Save Changes" at bounding box center [831, 580] width 97 height 24
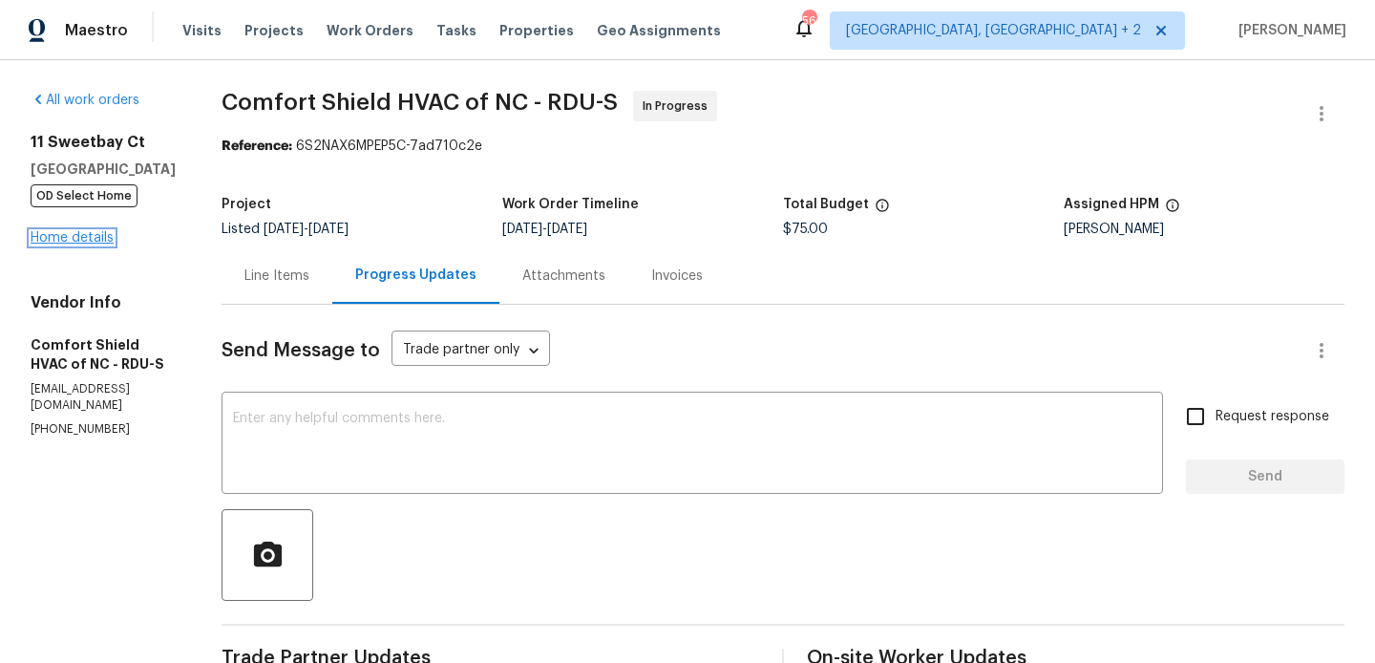
click at [60, 239] on link "Home details" at bounding box center [72, 237] width 83 height 13
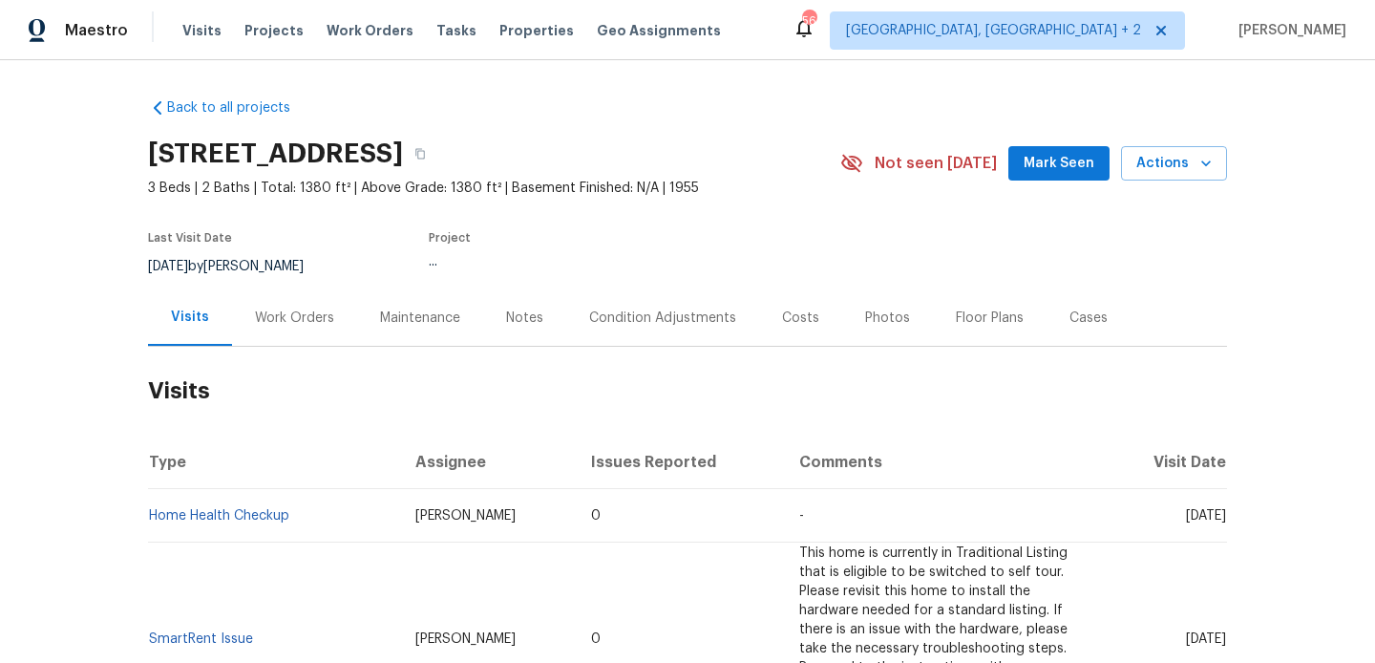
click at [248, 301] on div "Work Orders" at bounding box center [294, 317] width 125 height 56
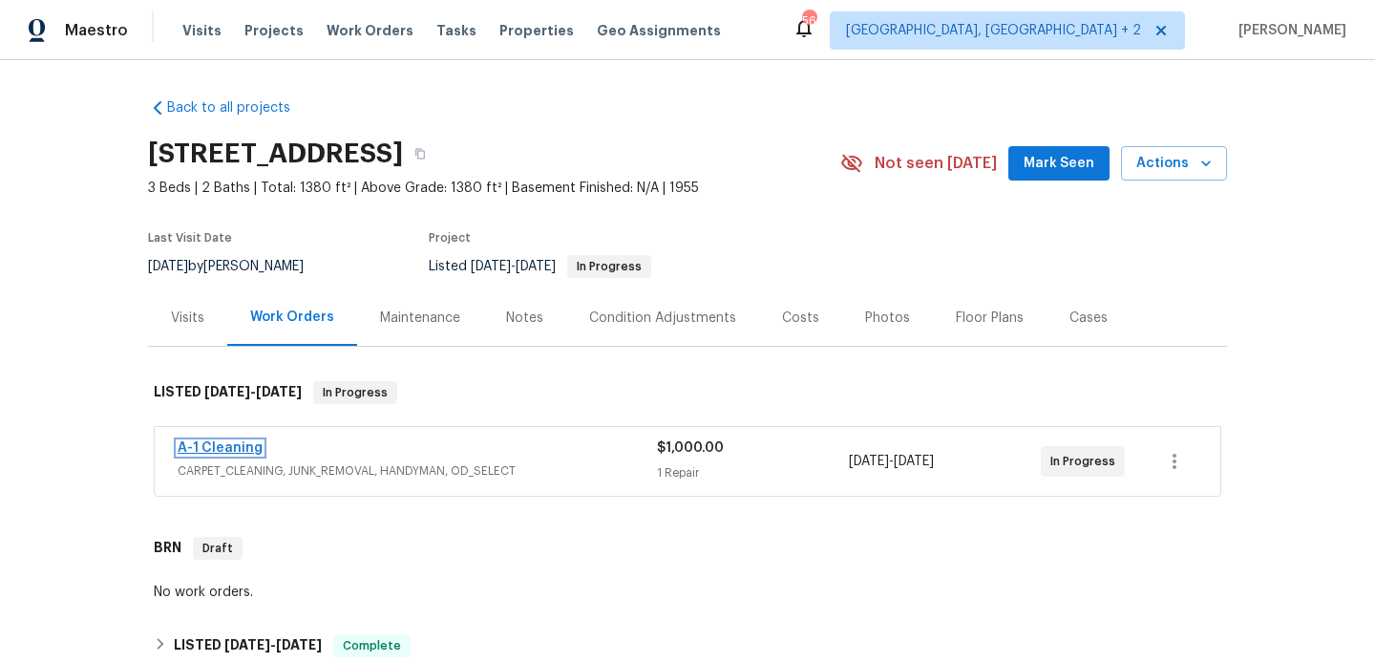
click at [238, 446] on link "A-1 Cleaning" at bounding box center [220, 447] width 85 height 13
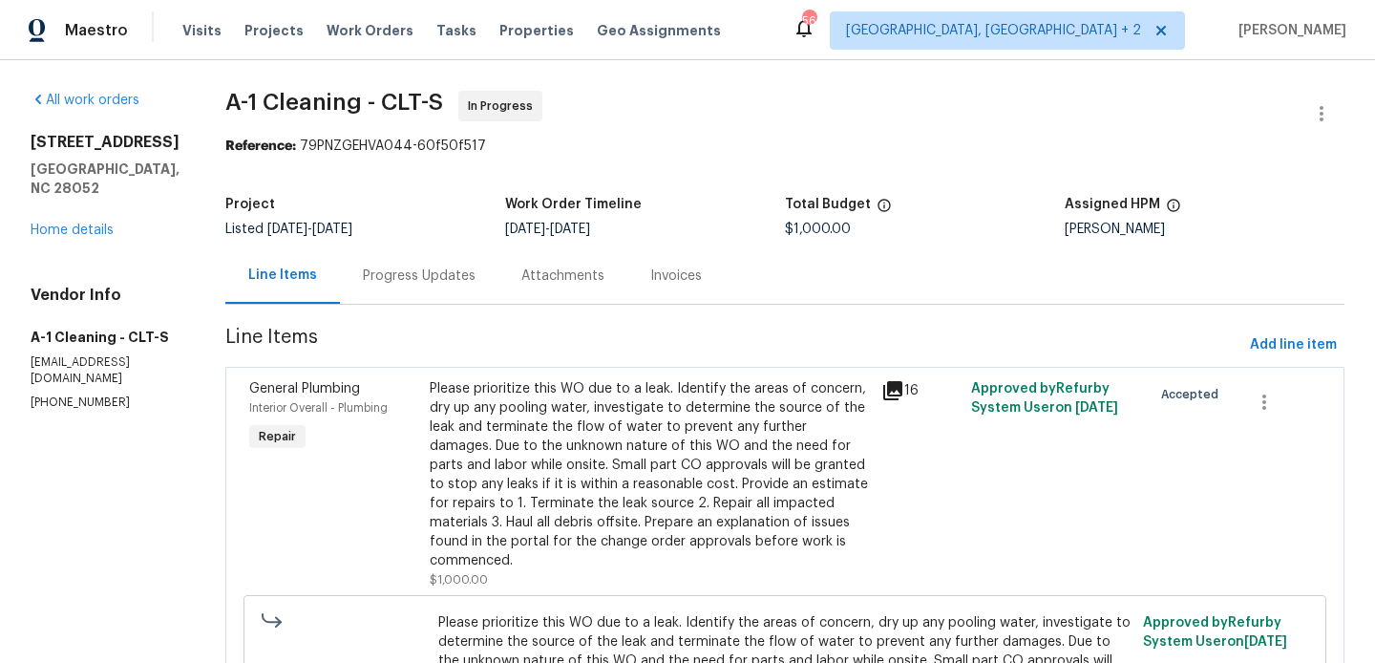
click at [436, 266] on div "Progress Updates" at bounding box center [419, 275] width 113 height 19
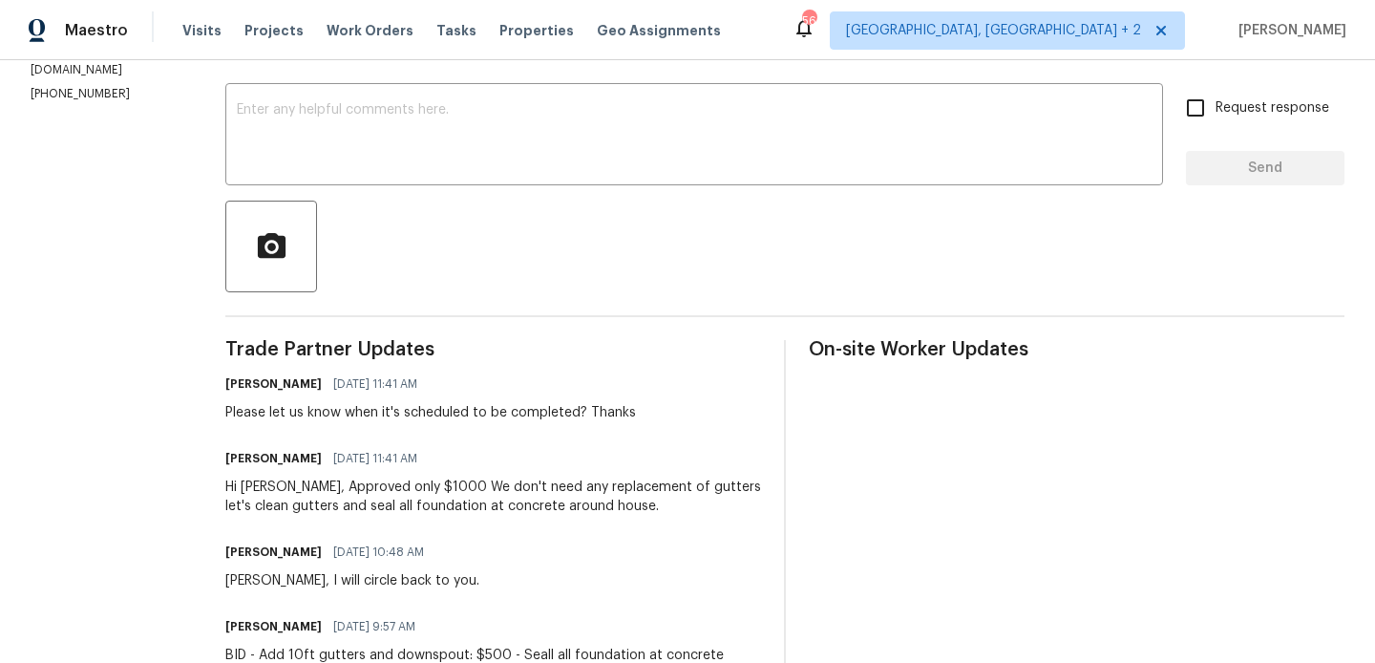
scroll to position [57, 0]
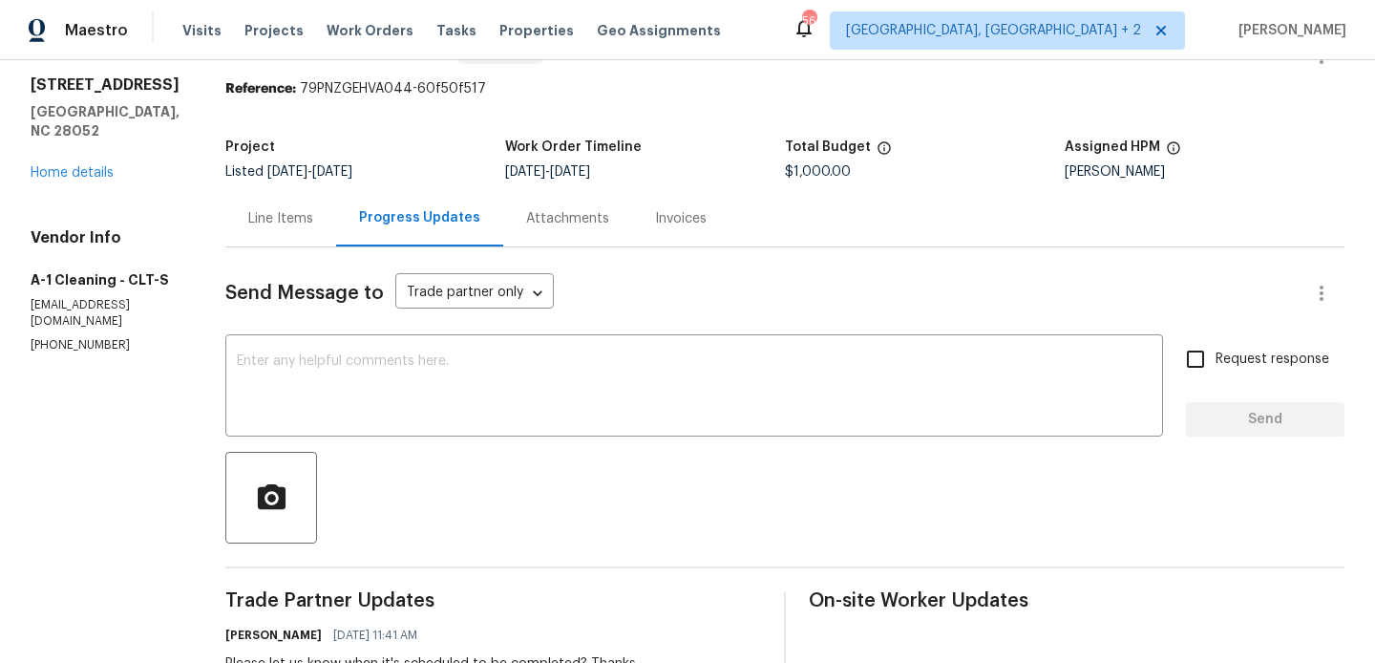
click at [94, 337] on p "(828) 468-1051" at bounding box center [105, 345] width 149 height 16
copy p "(828) 468-1051"
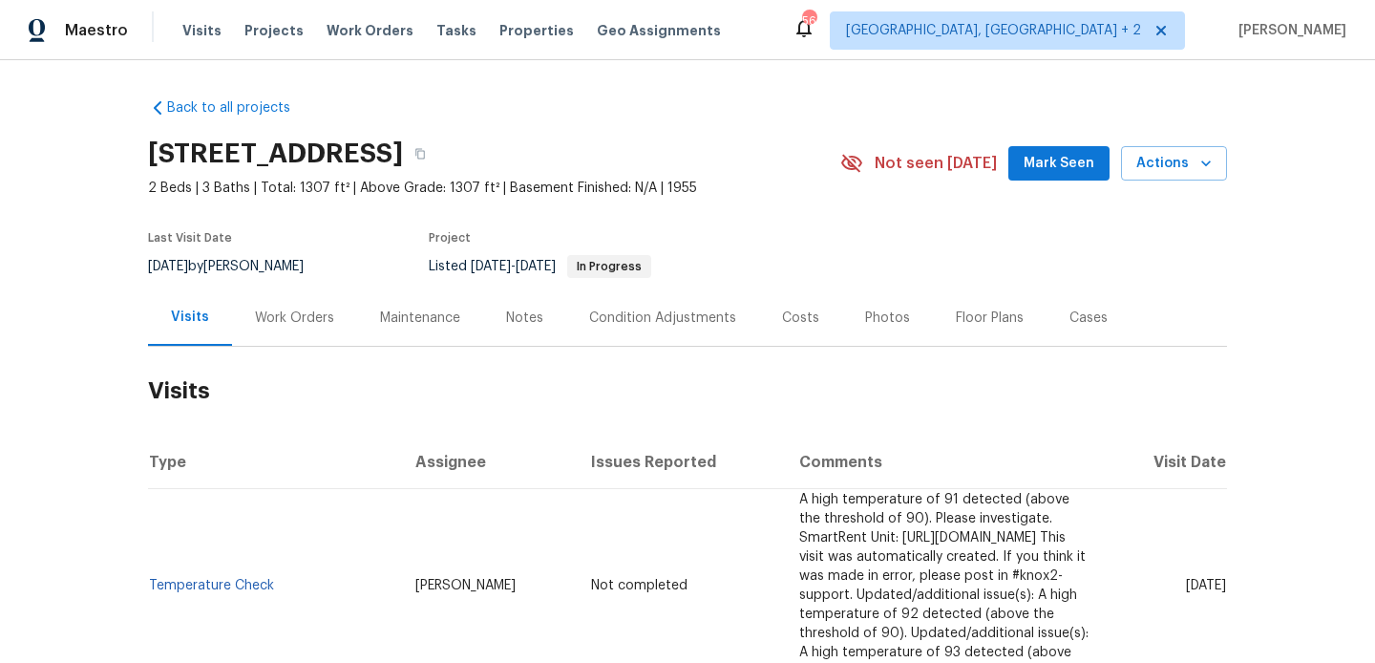
click at [311, 306] on div "Work Orders" at bounding box center [294, 317] width 125 height 56
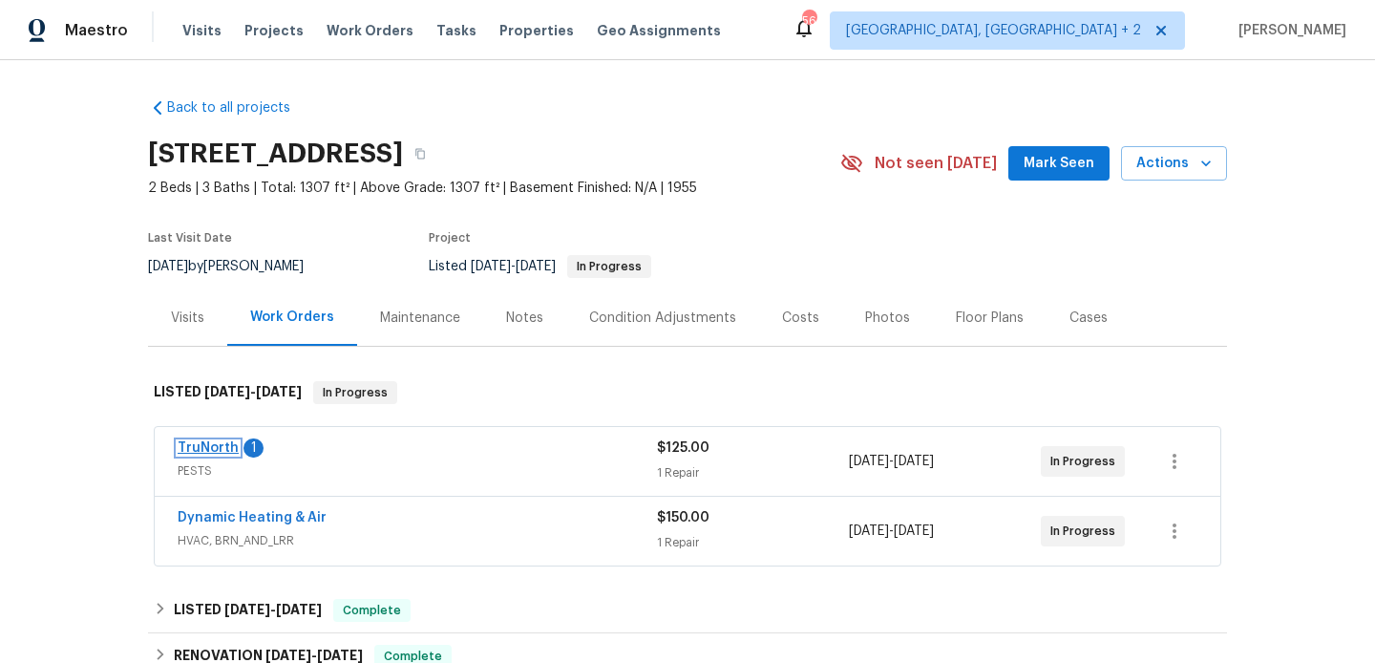
click at [227, 448] on link "TruNorth" at bounding box center [208, 447] width 61 height 13
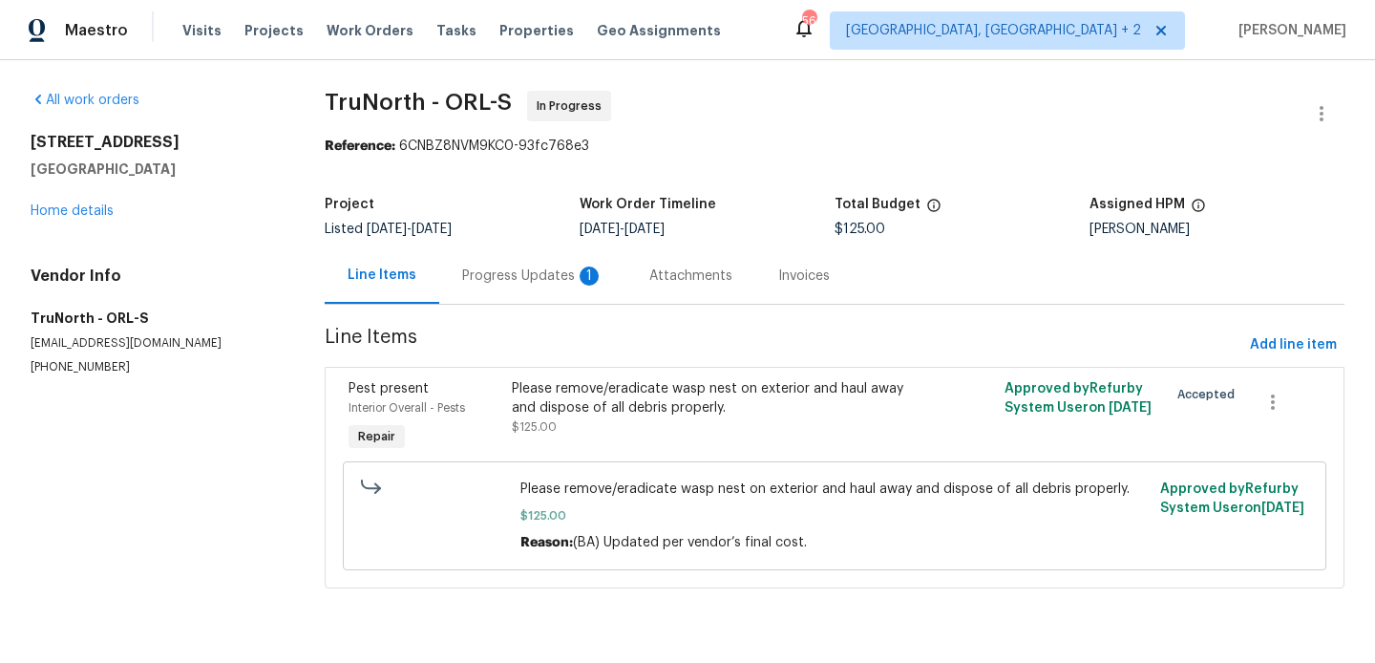
drag, startPoint x: 496, startPoint y: 268, endPoint x: 501, endPoint y: 301, distance: 32.8
click at [496, 268] on div "Progress Updates 1" at bounding box center [532, 275] width 141 height 19
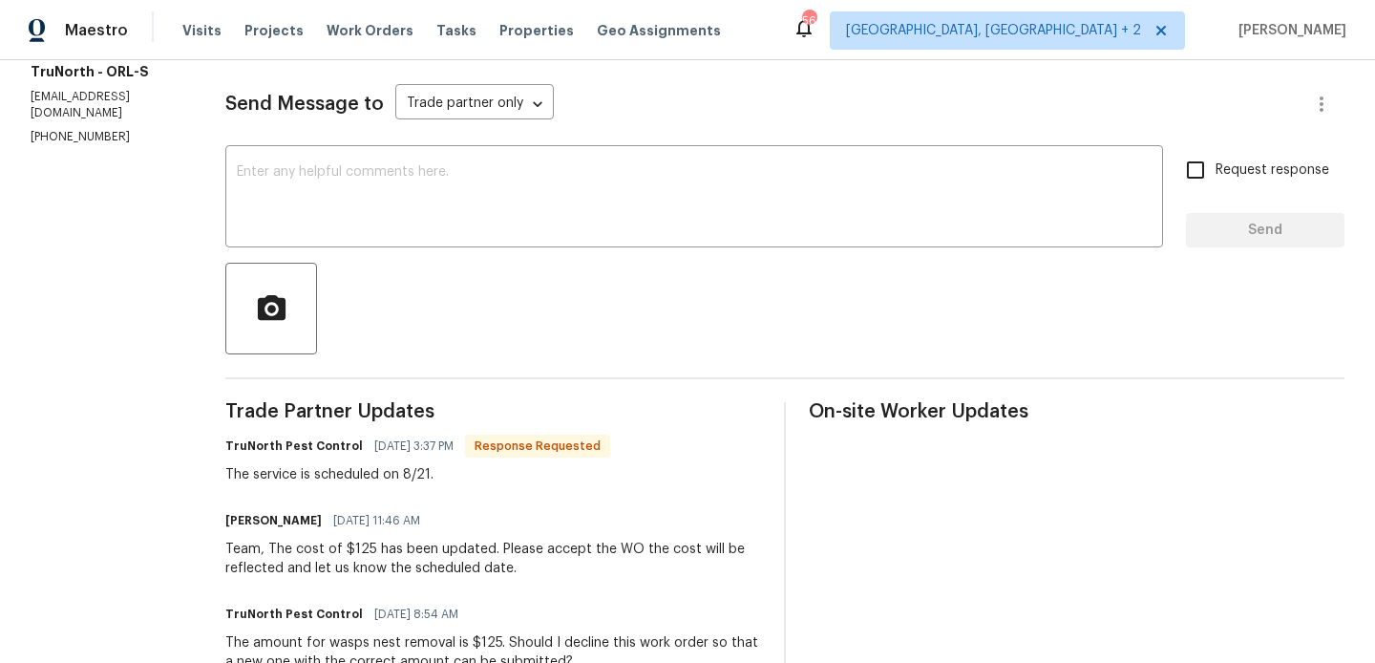
scroll to position [243, 0]
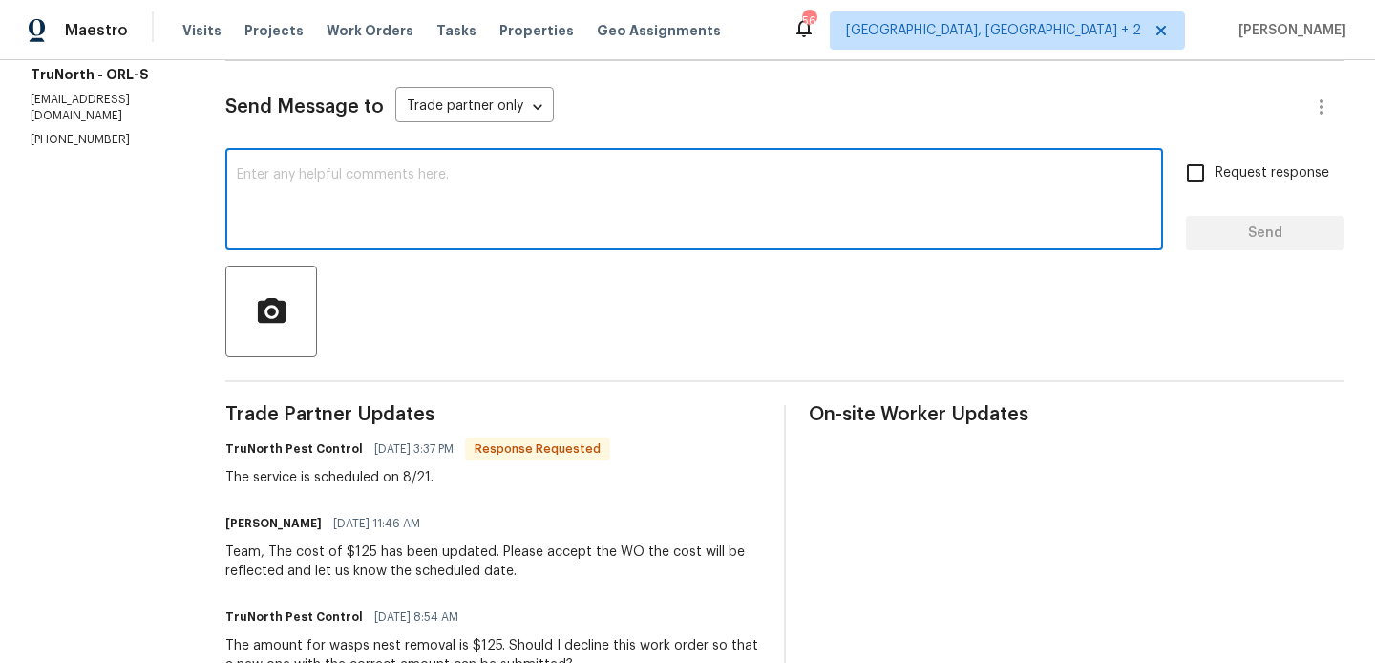
click at [360, 220] on textarea at bounding box center [694, 201] width 915 height 67
type textarea "Thanks. Keep us posted."
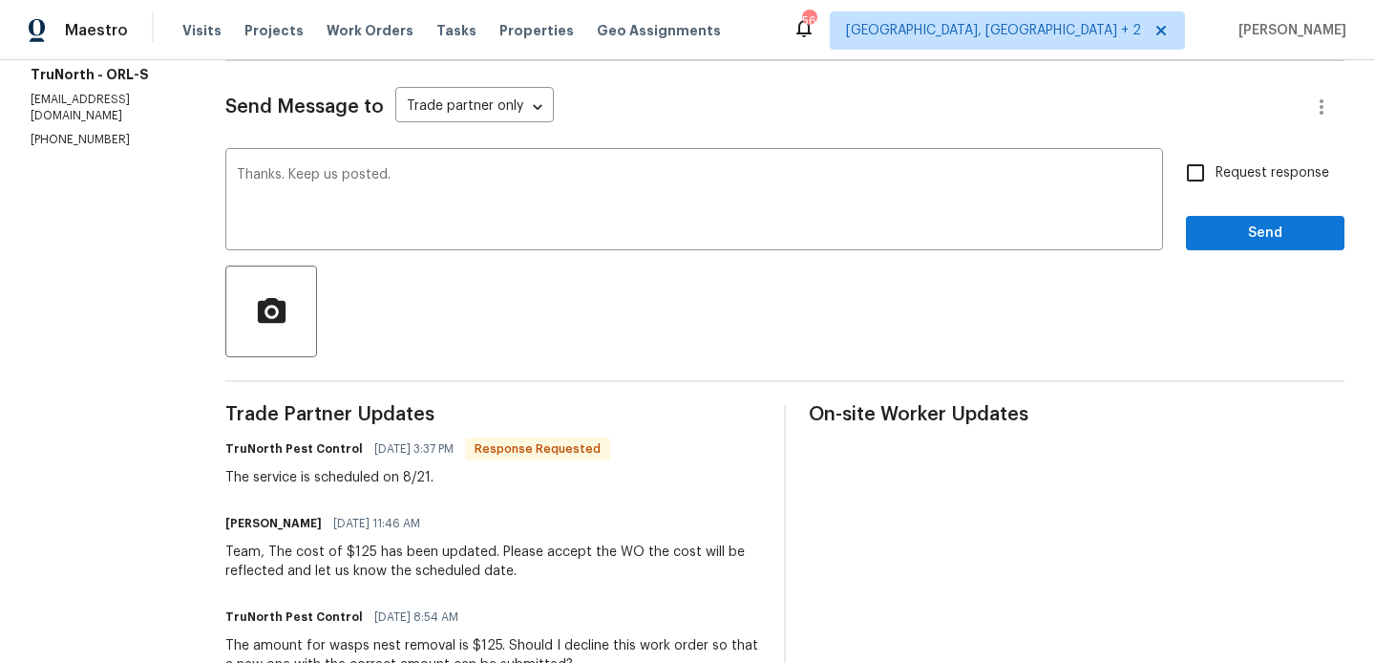
click at [1233, 170] on span "Request response" at bounding box center [1272, 173] width 114 height 20
click at [1215, 170] on input "Request response" at bounding box center [1195, 173] width 40 height 40
checkbox input "true"
click at [1233, 229] on span "Send" at bounding box center [1265, 234] width 128 height 24
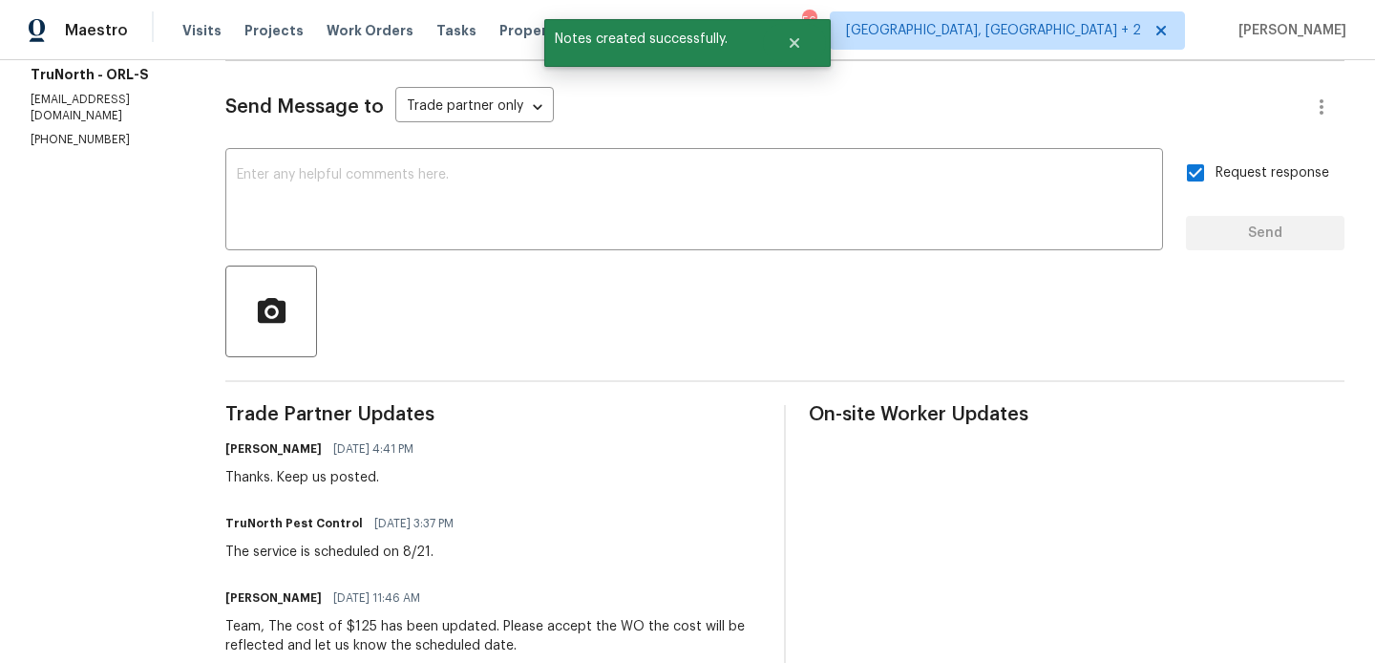
scroll to position [0, 0]
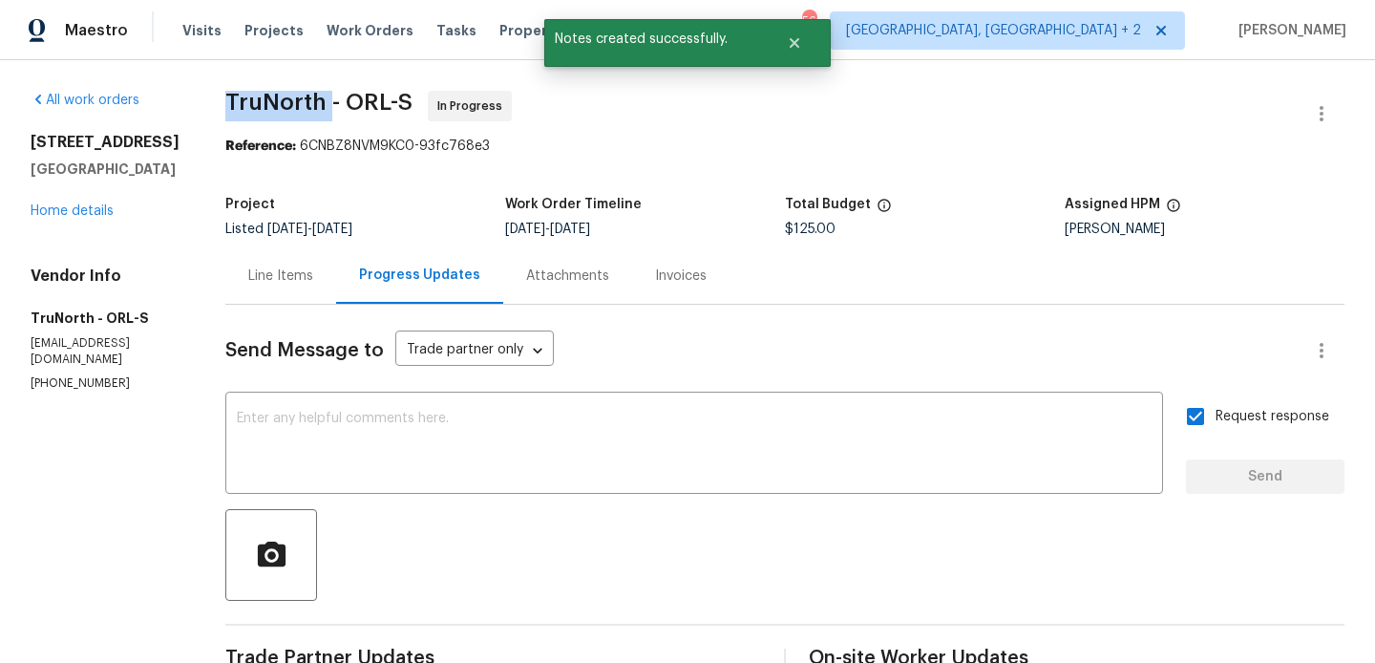
drag, startPoint x: 204, startPoint y: 97, endPoint x: 311, endPoint y: 97, distance: 106.9
click at [311, 97] on div "All work orders [STREET_ADDRESS] Home details Vendor Info TruNorth - ORL-S [EMA…" at bounding box center [687, 628] width 1375 height 1136
copy span "TruNorth"
click at [81, 216] on link "Home details" at bounding box center [72, 210] width 83 height 13
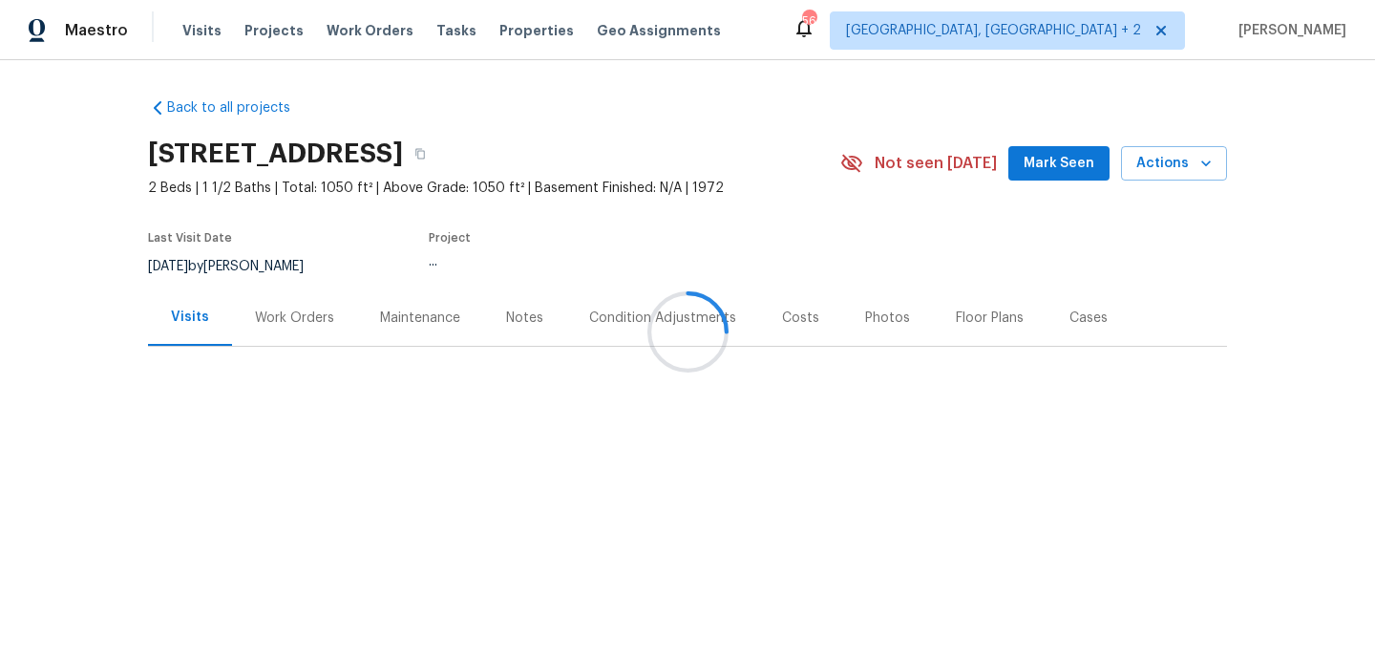
click at [301, 315] on div at bounding box center [687, 331] width 1375 height 663
click at [296, 302] on div at bounding box center [687, 331] width 1375 height 663
click at [285, 338] on div at bounding box center [687, 331] width 1375 height 663
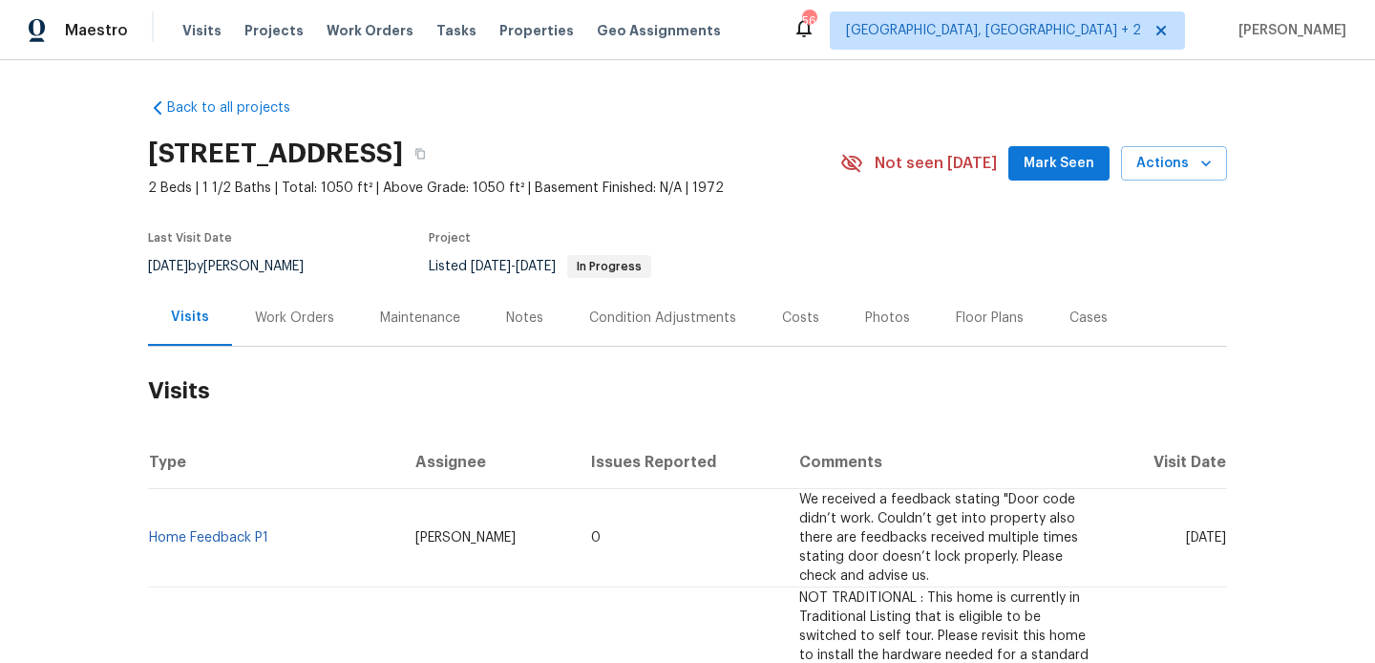
click at [316, 317] on div "Work Orders" at bounding box center [294, 317] width 79 height 19
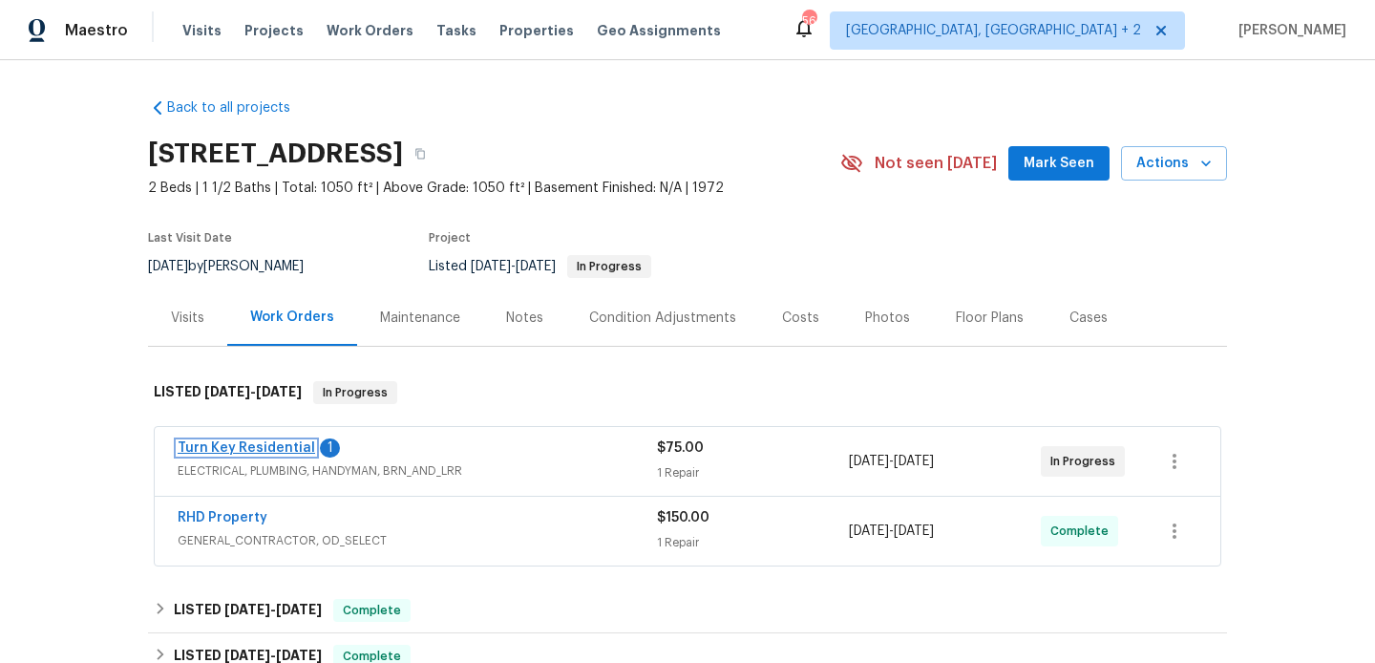
click at [270, 451] on link "Turn Key Residential" at bounding box center [246, 447] width 137 height 13
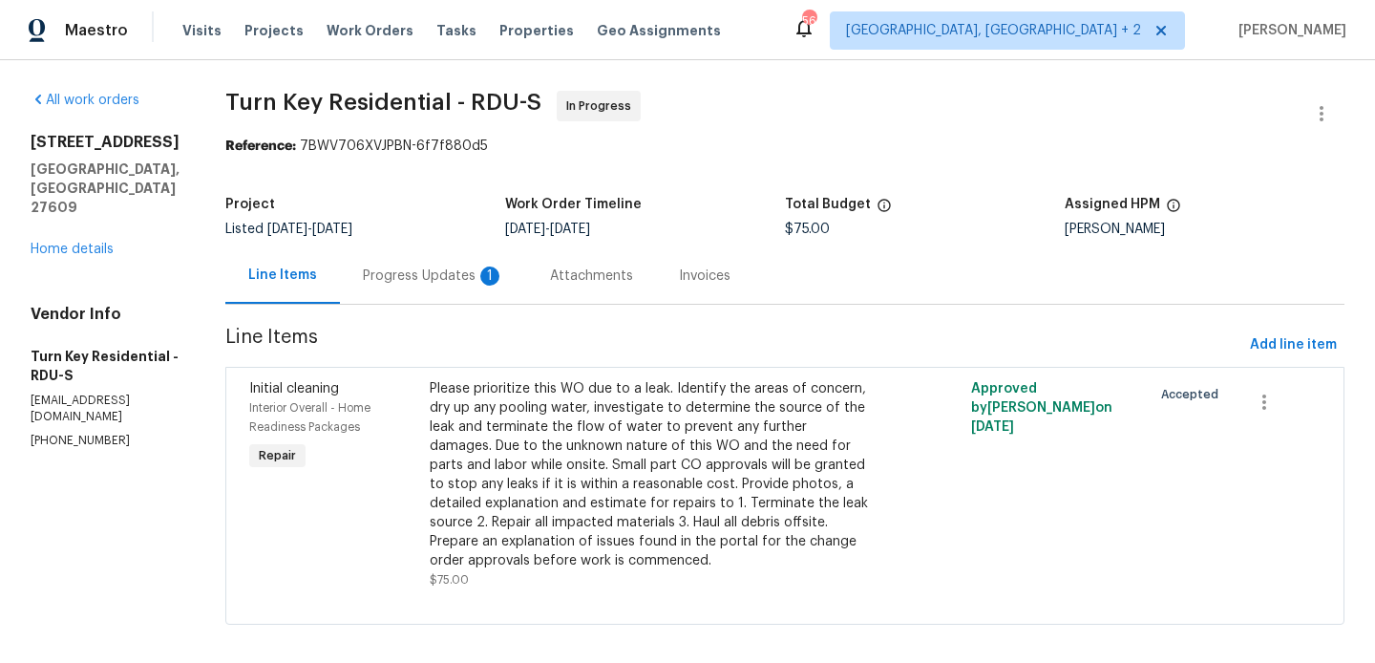
click at [482, 263] on div "Progress Updates 1" at bounding box center [433, 275] width 187 height 56
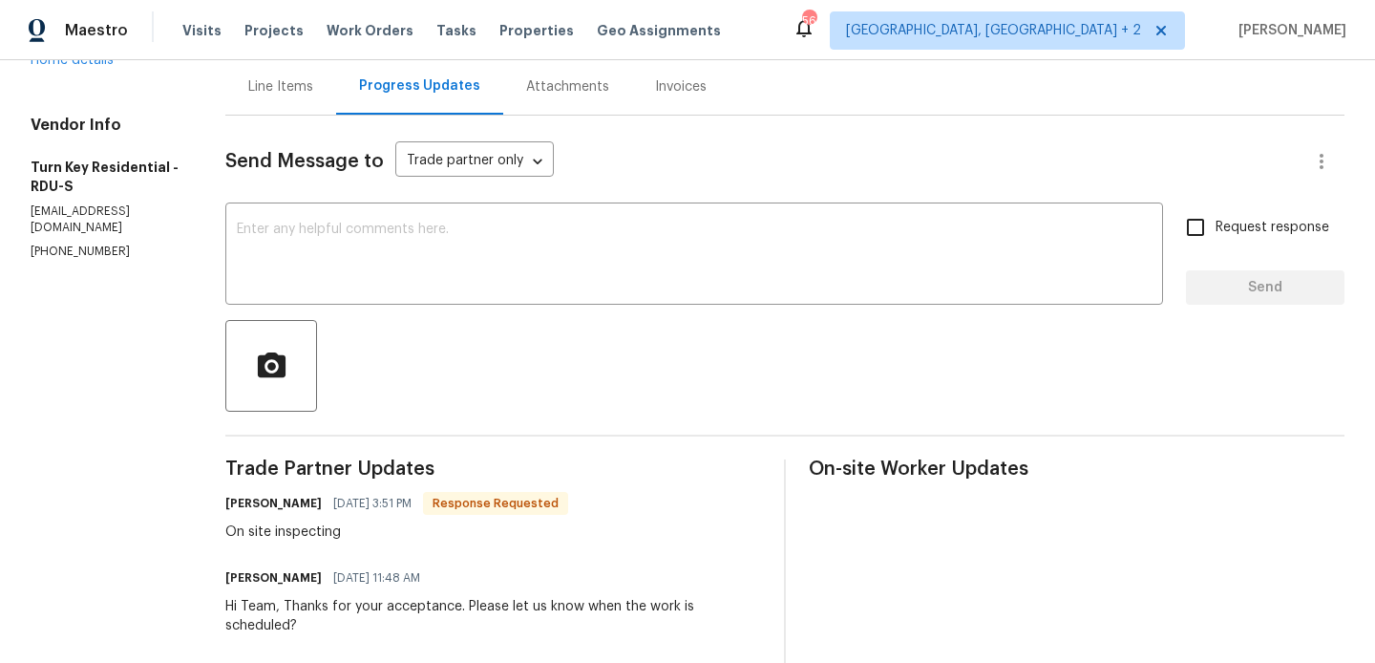
scroll to position [385, 0]
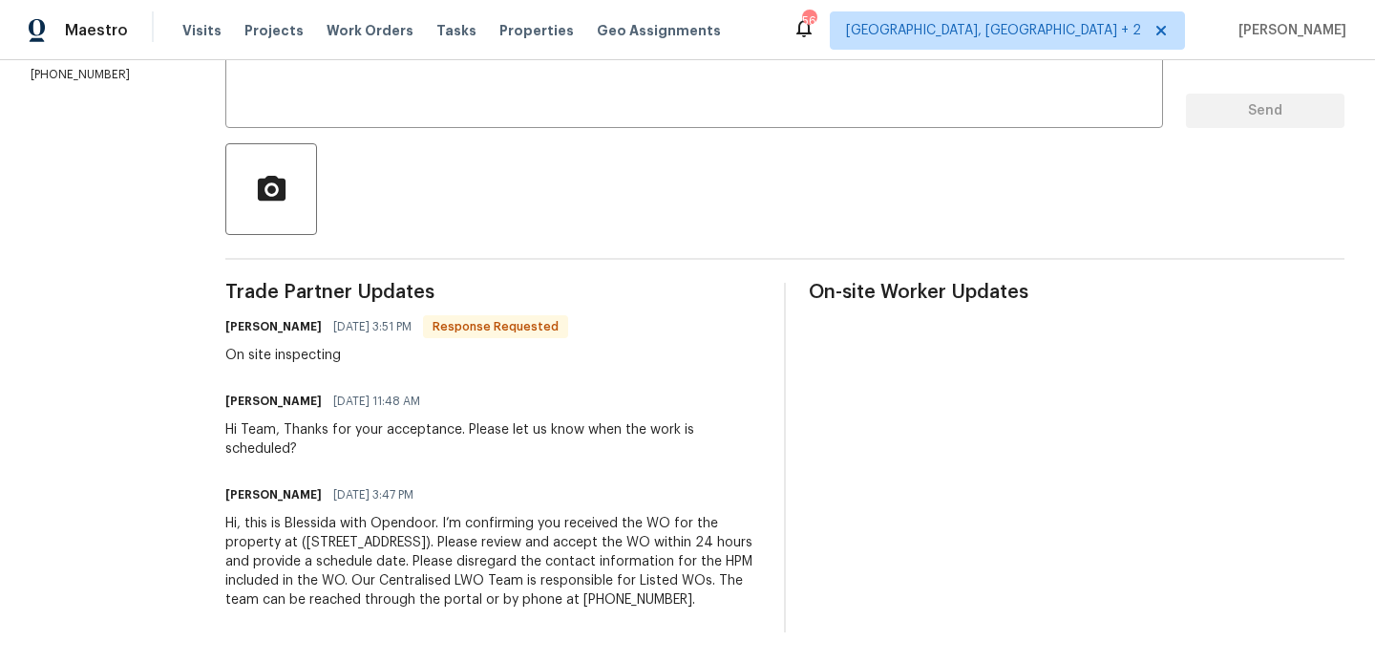
click at [280, 317] on h6 "[PERSON_NAME]" at bounding box center [273, 326] width 96 height 19
copy h6 "[PERSON_NAME]"
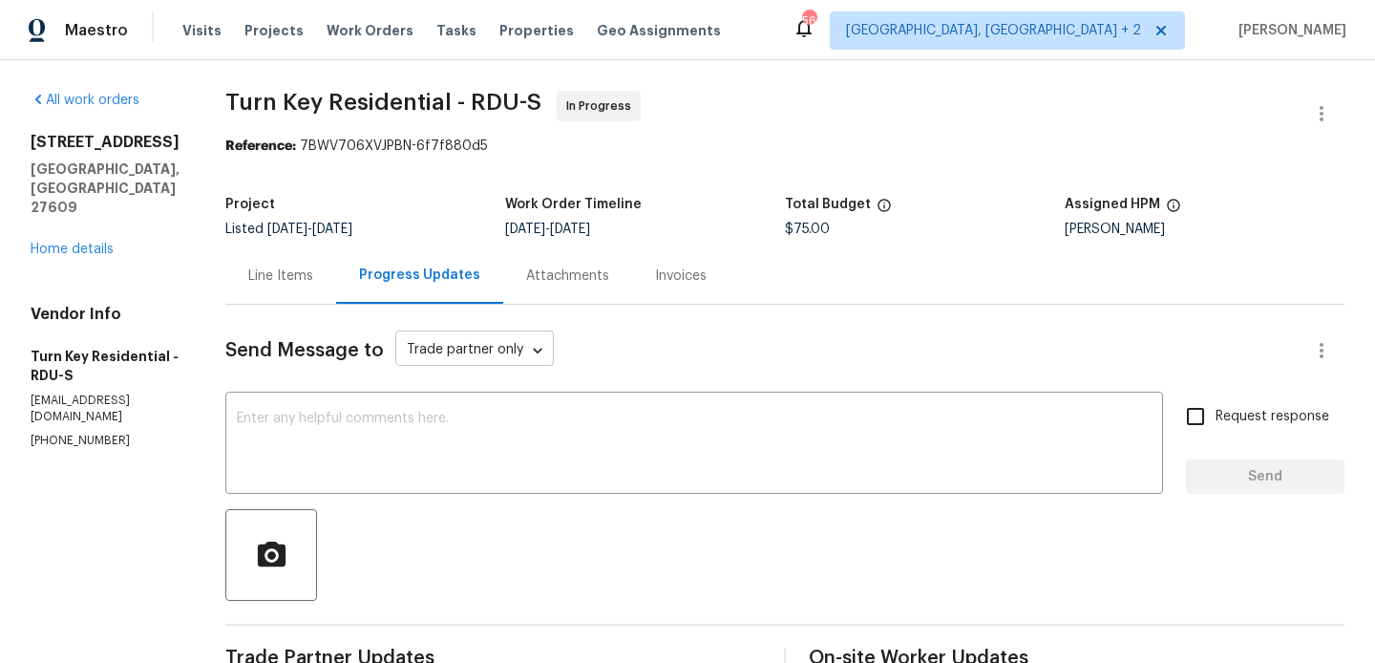
click at [445, 353] on body "Maestro Visits Projects Work Orders Tasks Properties Geo Assignments 56 [GEOGRA…" at bounding box center [687, 331] width 1375 height 663
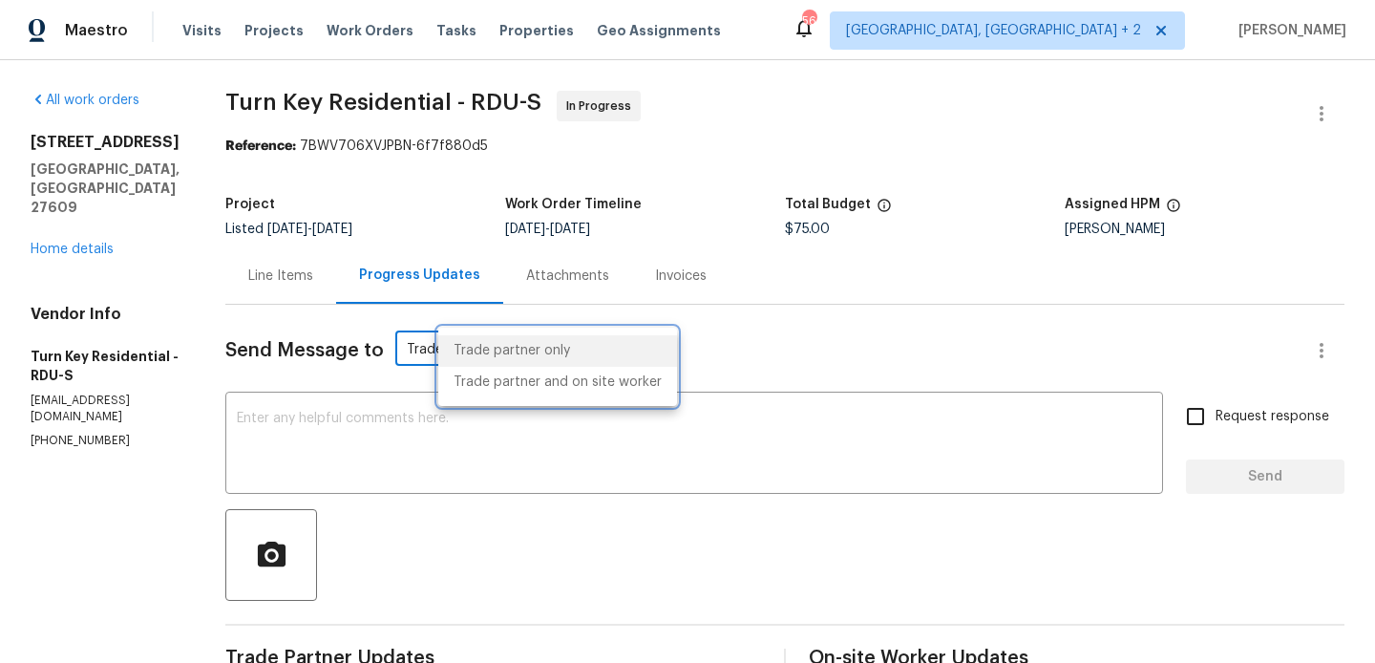
click at [394, 416] on div at bounding box center [687, 331] width 1375 height 663
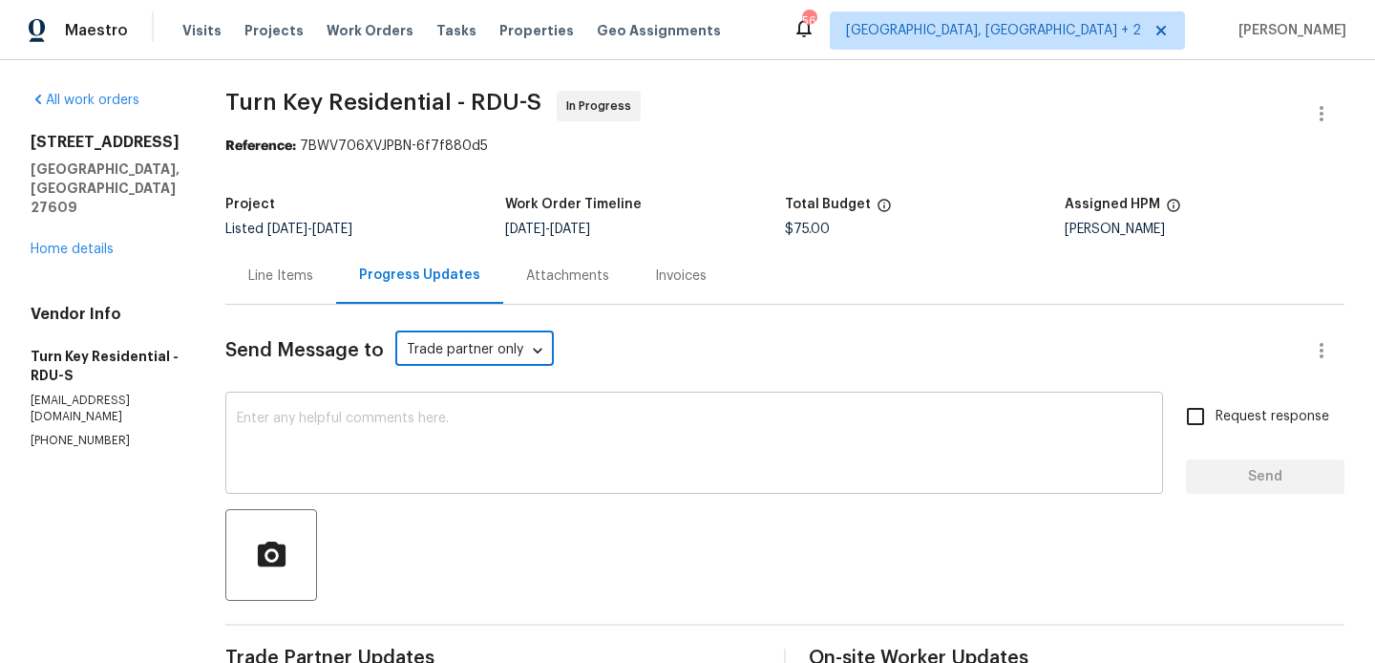
click at [394, 416] on textarea at bounding box center [694, 445] width 915 height 67
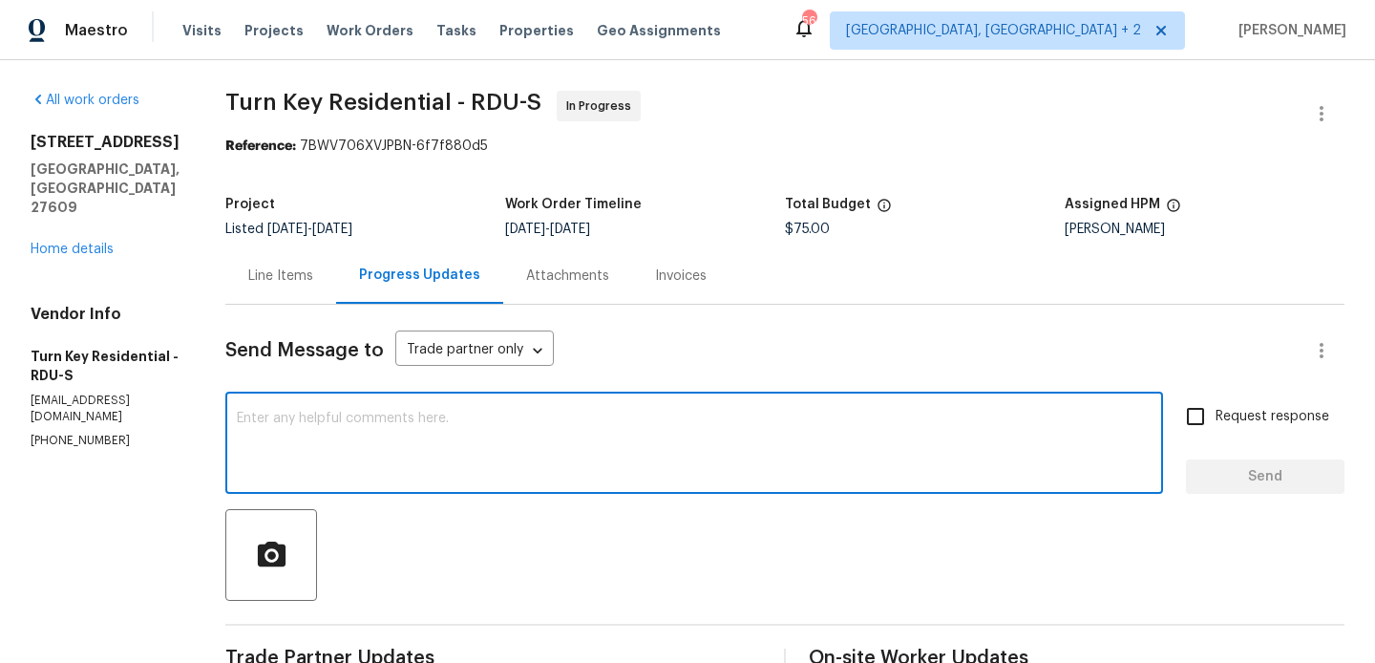
paste textarea "[PERSON_NAME]"
type textarea "[PERSON_NAME]"
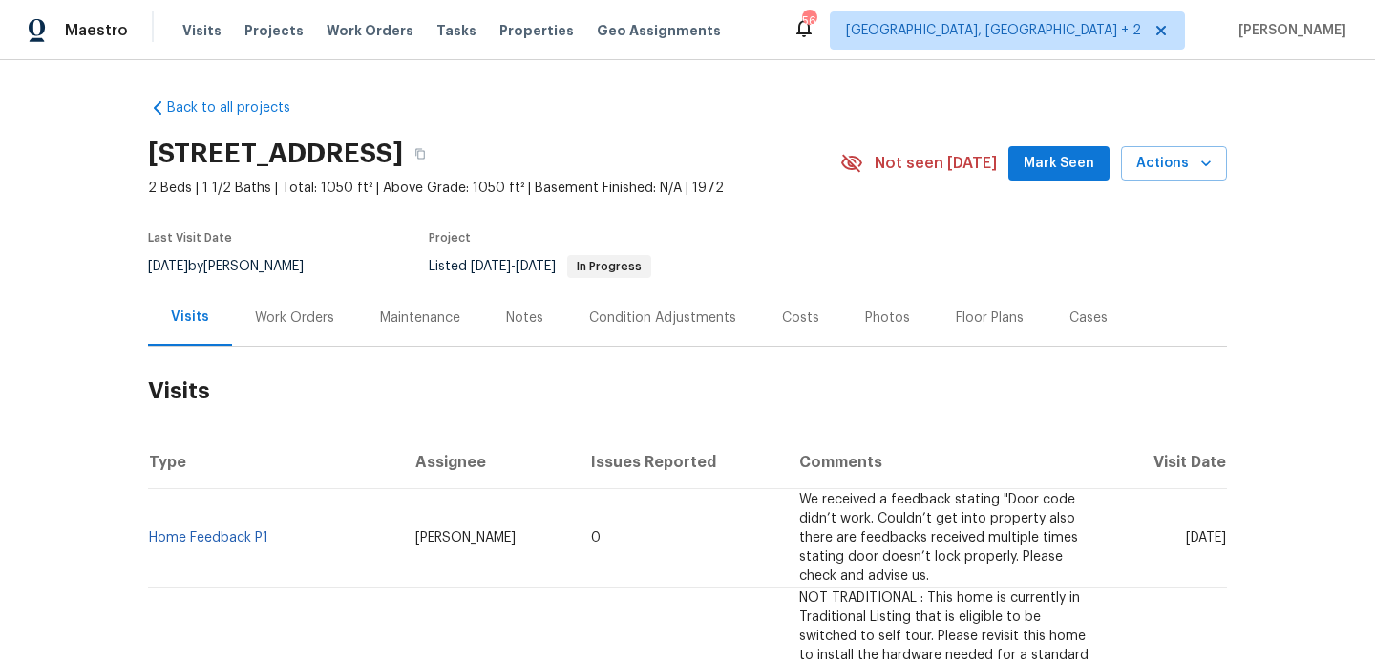
click at [305, 321] on div "Work Orders" at bounding box center [294, 317] width 79 height 19
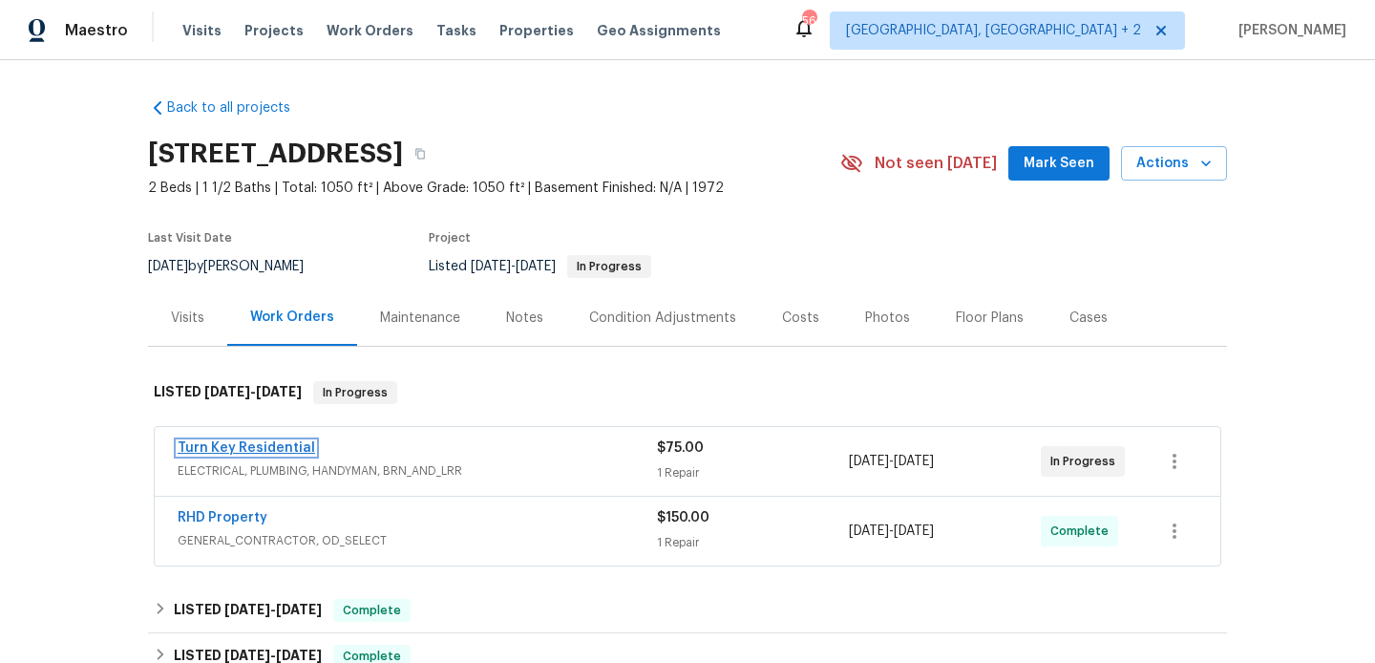
click at [281, 445] on link "Turn Key Residential" at bounding box center [246, 447] width 137 height 13
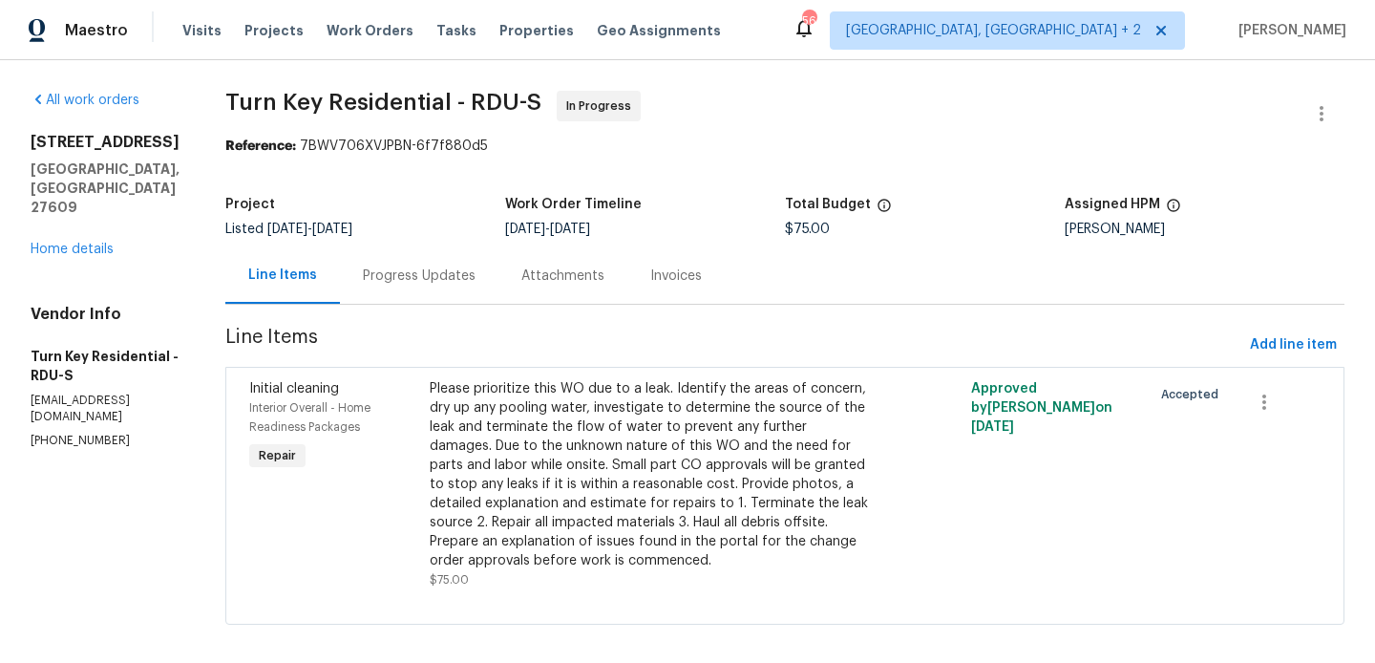
click at [490, 290] on div "Progress Updates" at bounding box center [419, 275] width 158 height 56
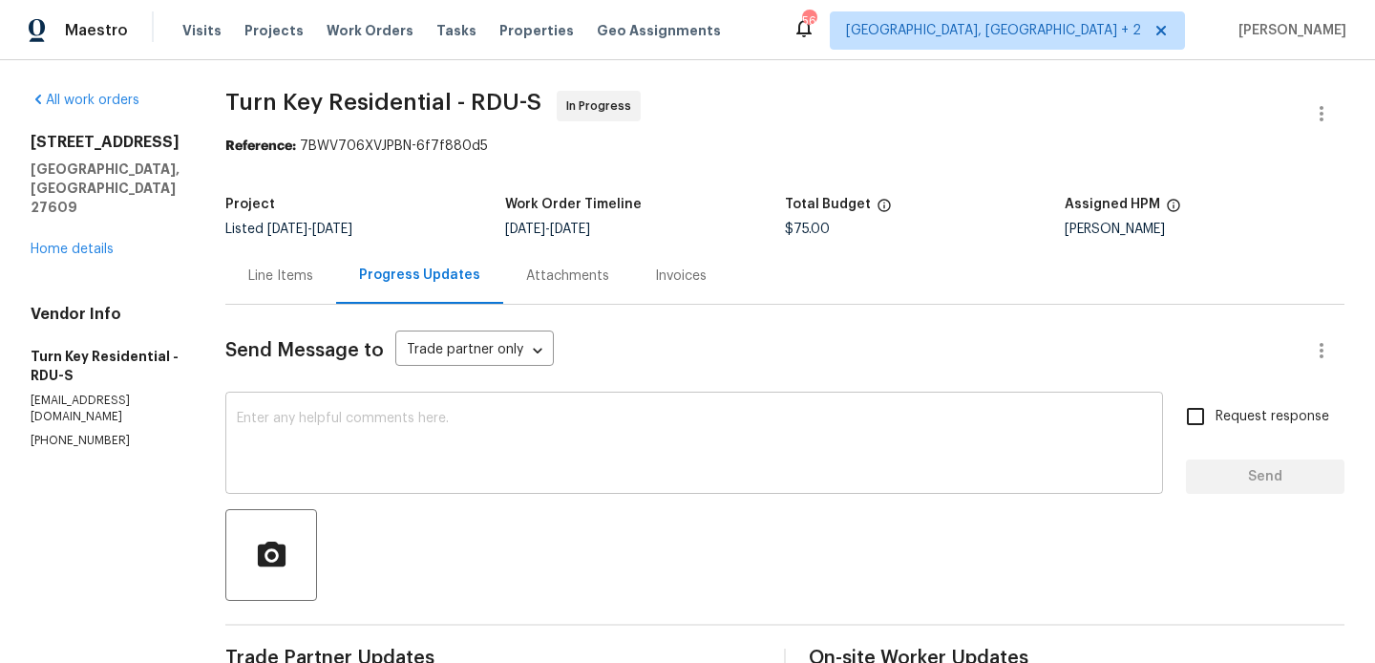
click at [390, 408] on div "x ​" at bounding box center [694, 444] width 938 height 97
paste textarea "Maria"
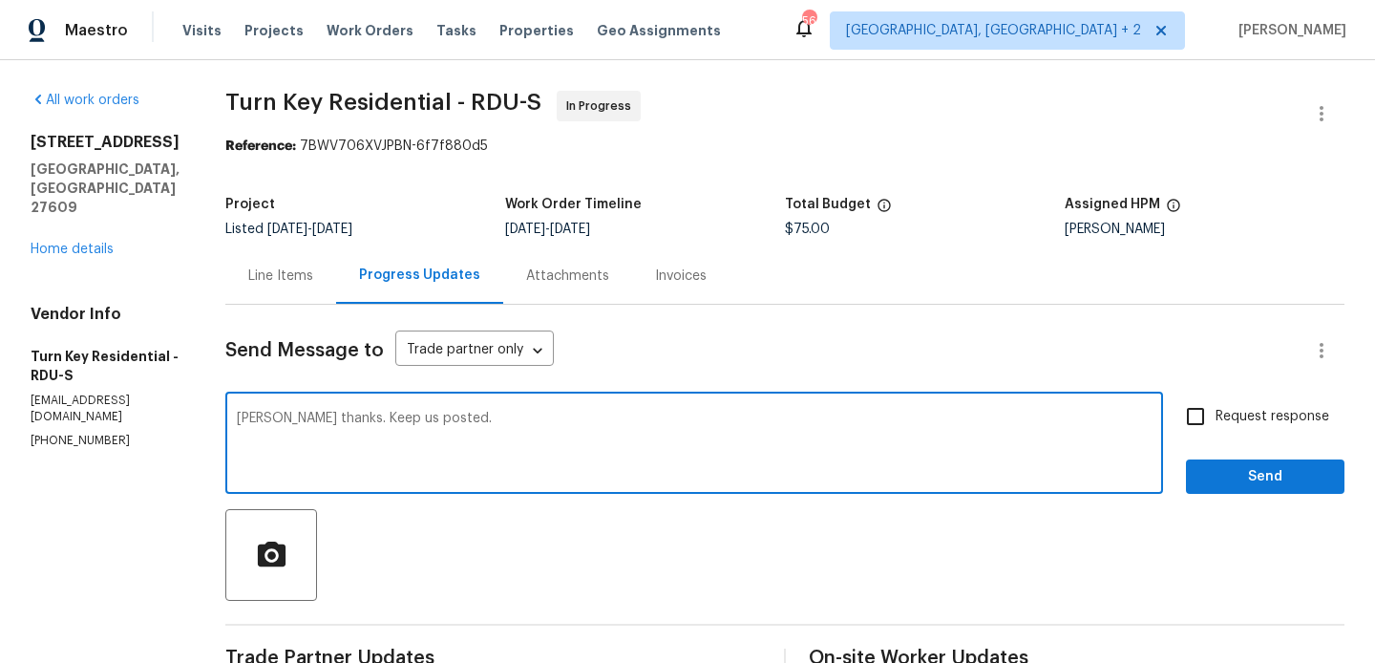
type textarea "Maria thanks. Keep us posted."
click at [1242, 420] on span "Request response" at bounding box center [1272, 417] width 114 height 20
click at [1215, 420] on input "Request response" at bounding box center [1195, 416] width 40 height 40
checkbox input "true"
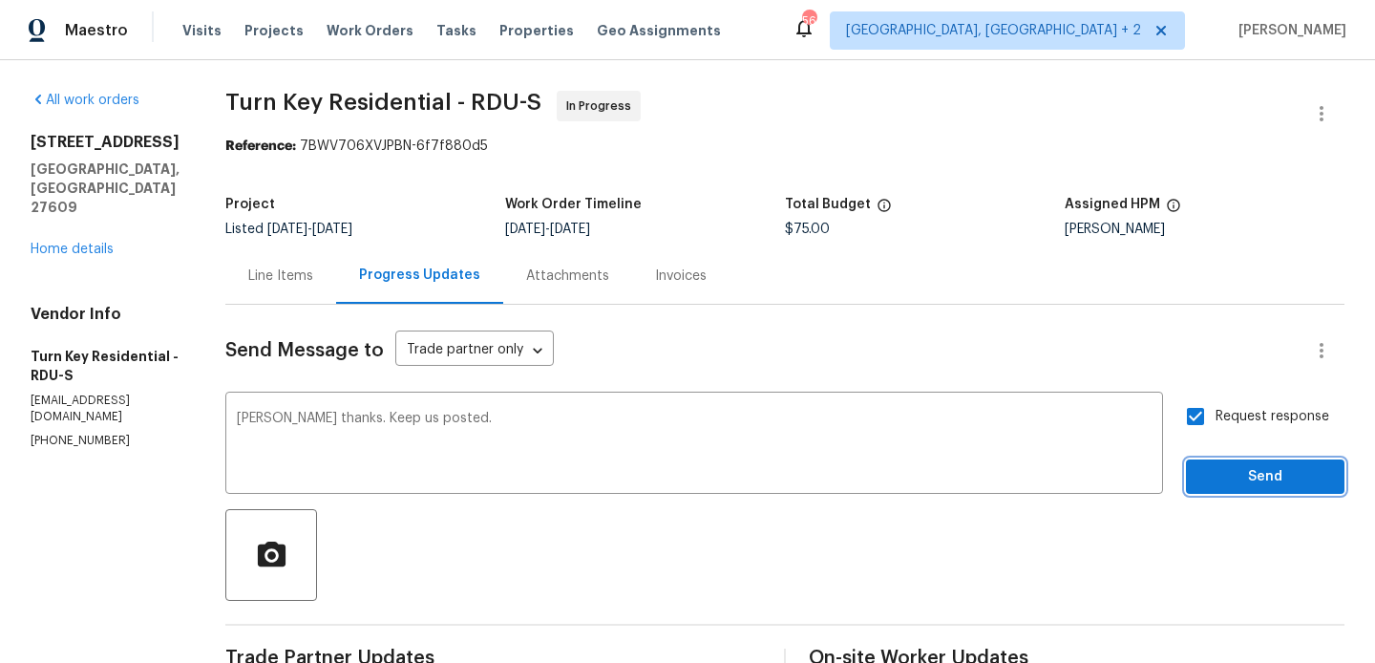
click at [1217, 487] on span "Send" at bounding box center [1265, 477] width 128 height 24
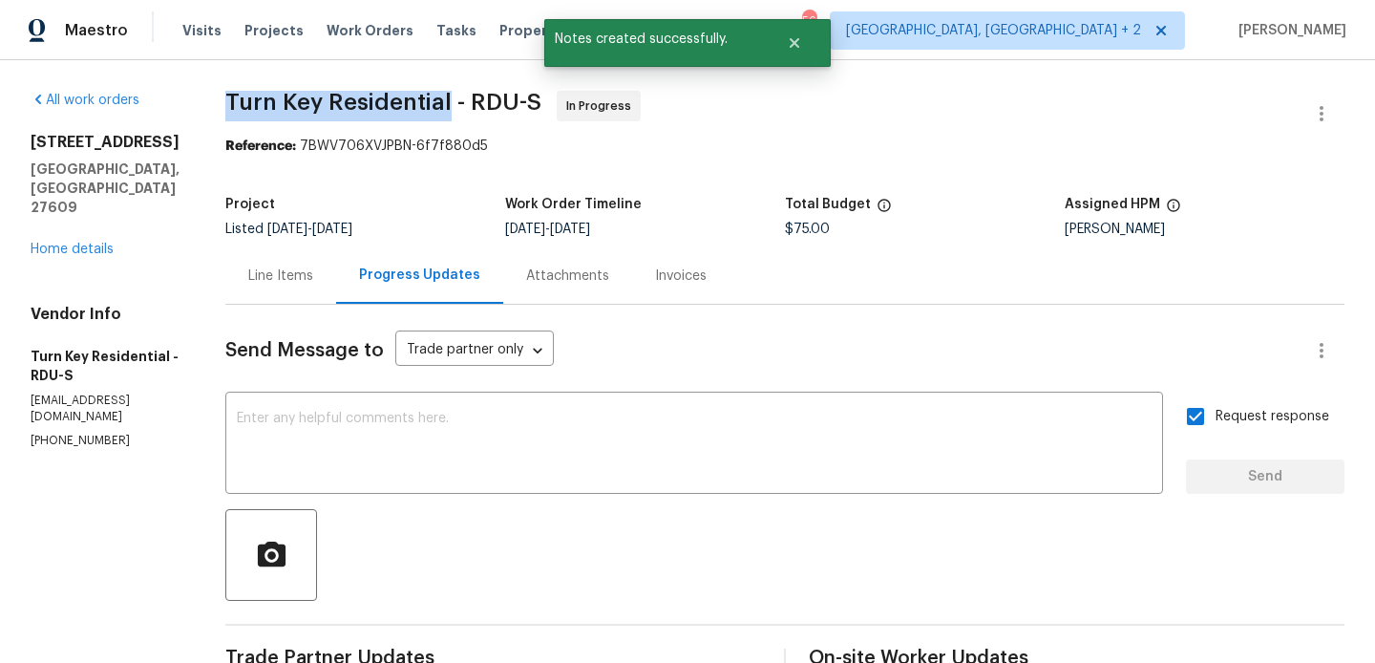
drag, startPoint x: 276, startPoint y: 95, endPoint x: 490, endPoint y: 96, distance: 213.9
click at [490, 96] on span "Turn Key Residential - RDU-S" at bounding box center [383, 102] width 316 height 23
copy span "Turn Key Residential"
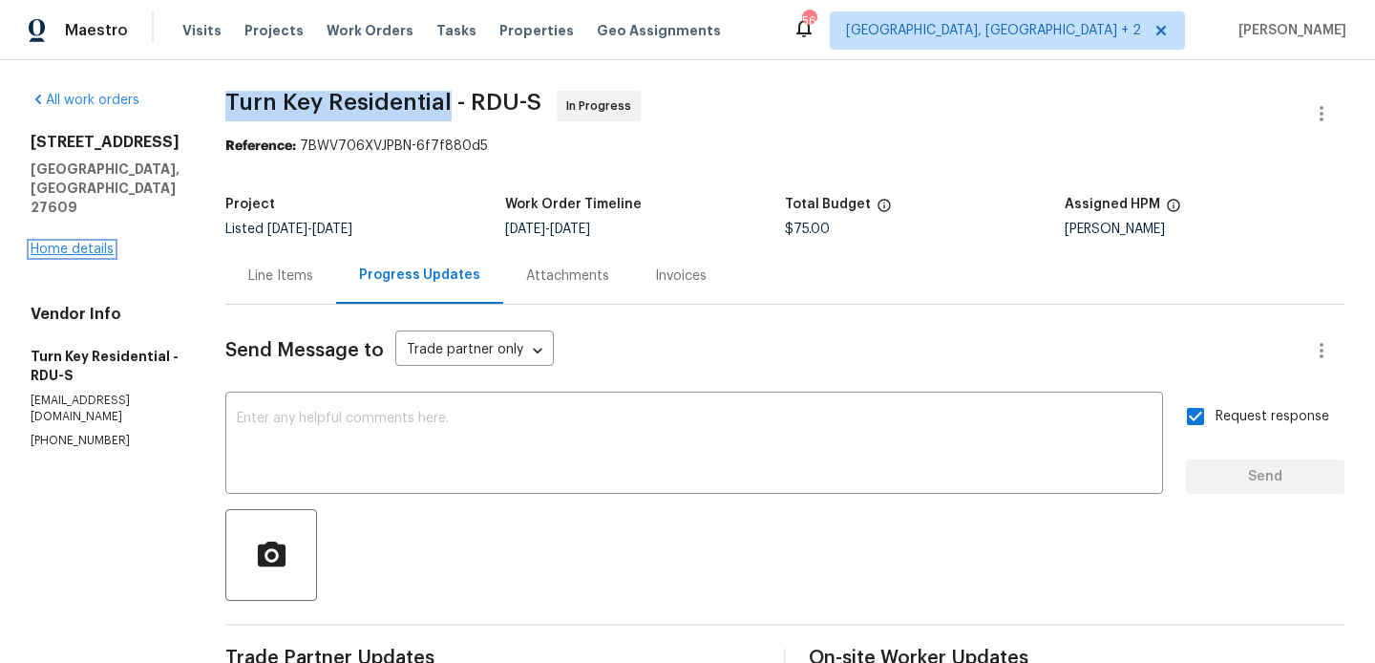
click at [97, 243] on link "Home details" at bounding box center [72, 249] width 83 height 13
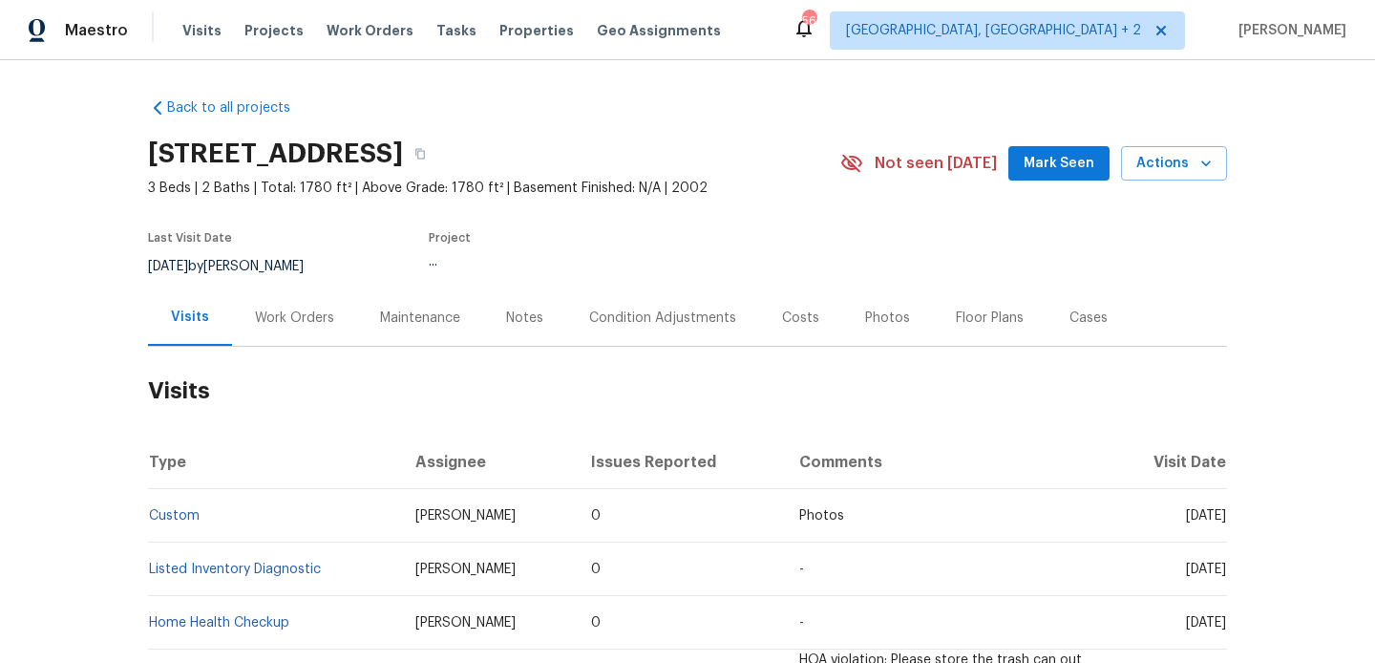
click at [298, 297] on div "Work Orders" at bounding box center [294, 317] width 125 height 56
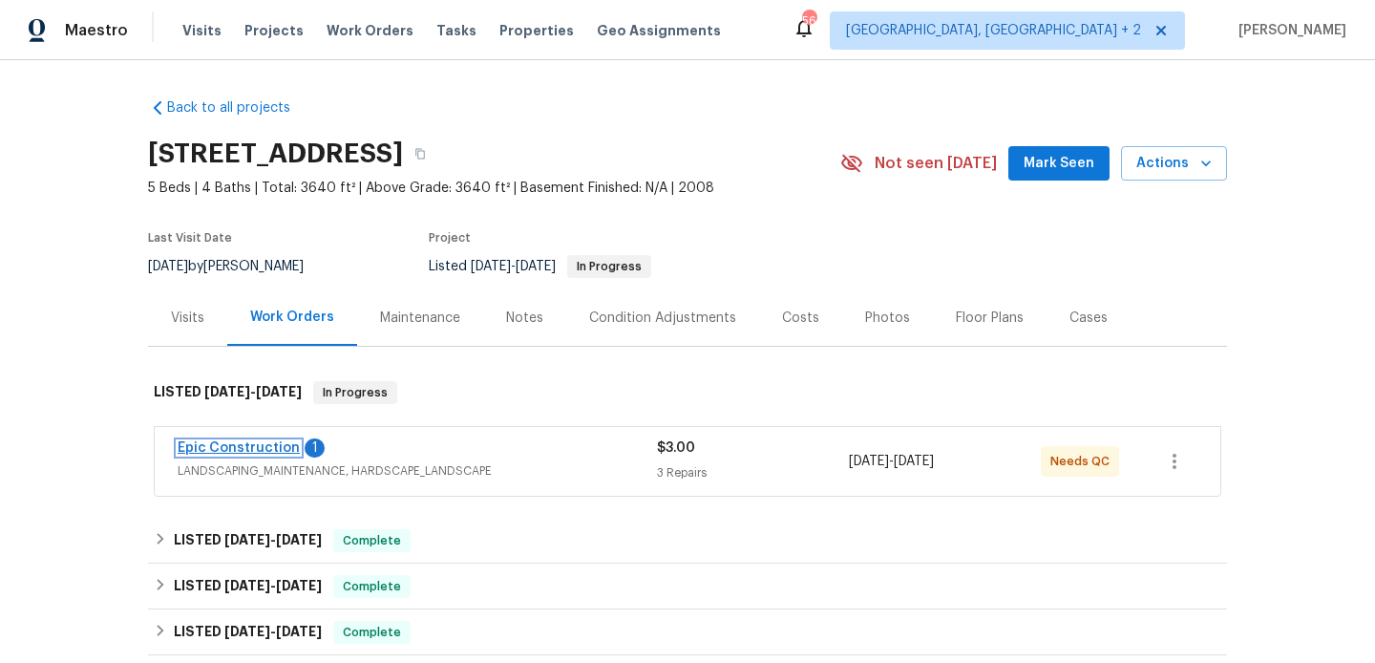
click at [280, 448] on link "Epic Construction" at bounding box center [239, 447] width 122 height 13
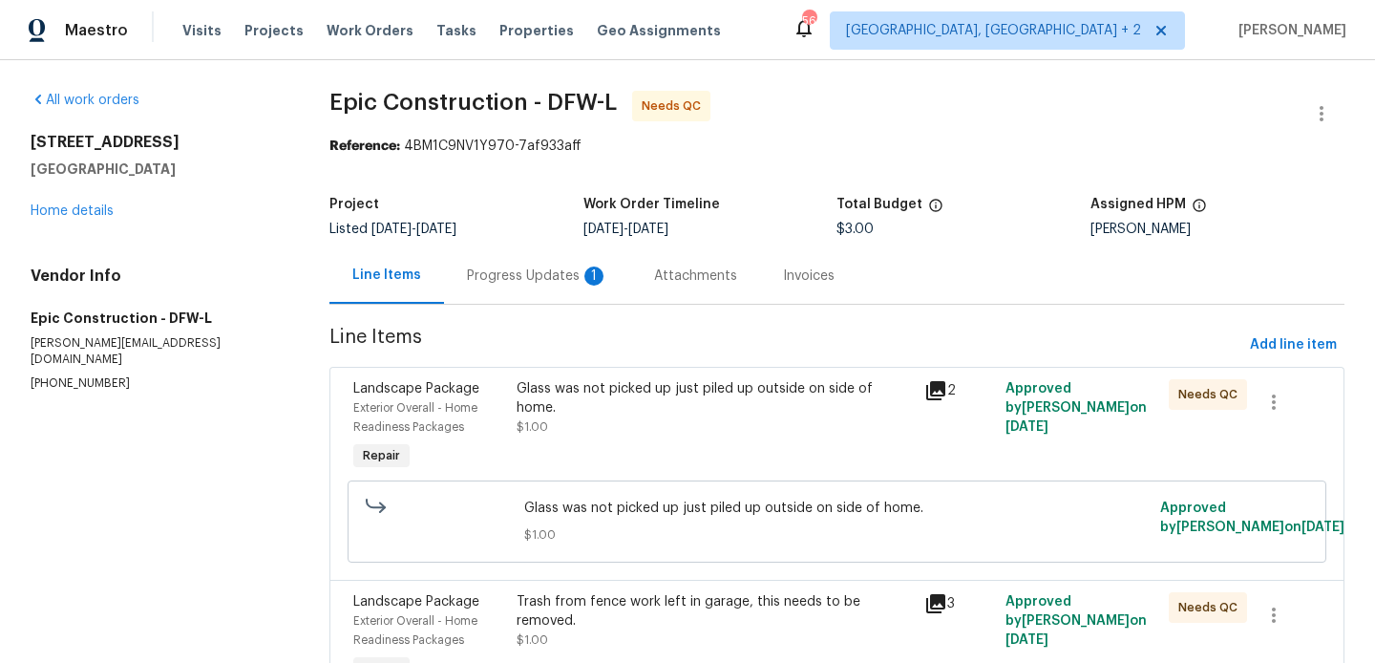
click at [520, 285] on div "Progress Updates 1" at bounding box center [537, 275] width 187 height 56
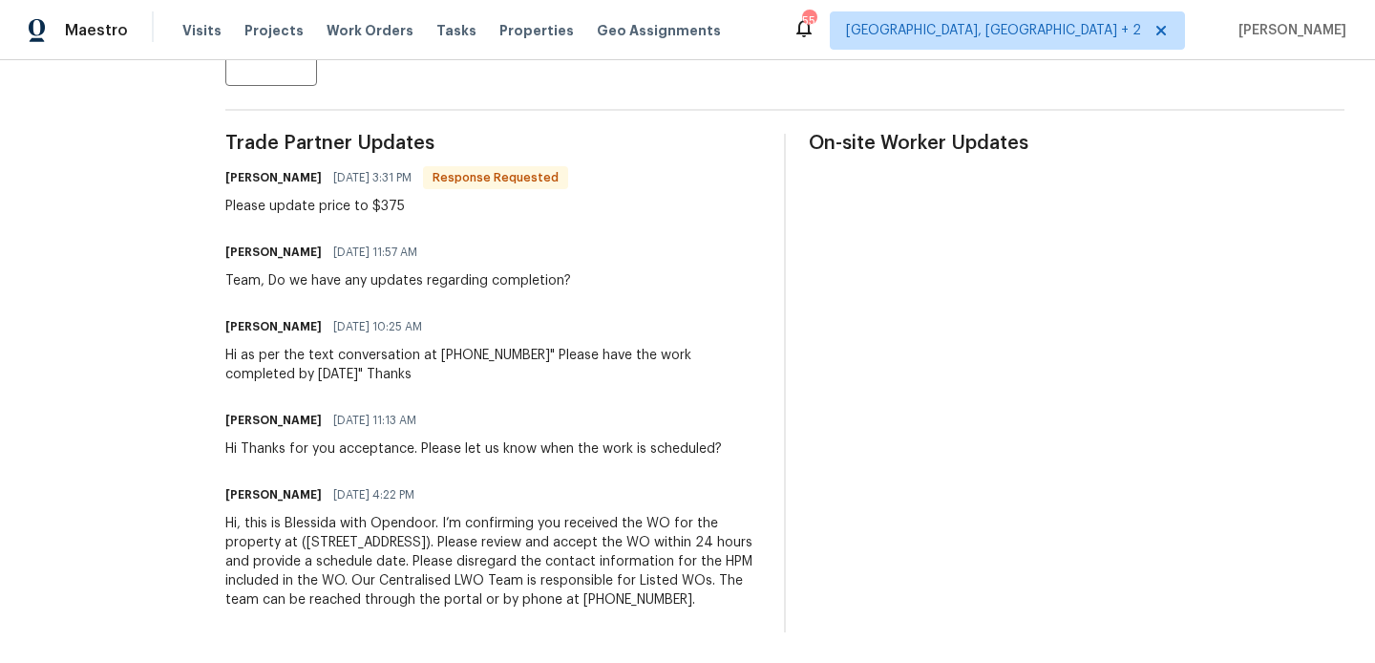
scroll to position [215, 0]
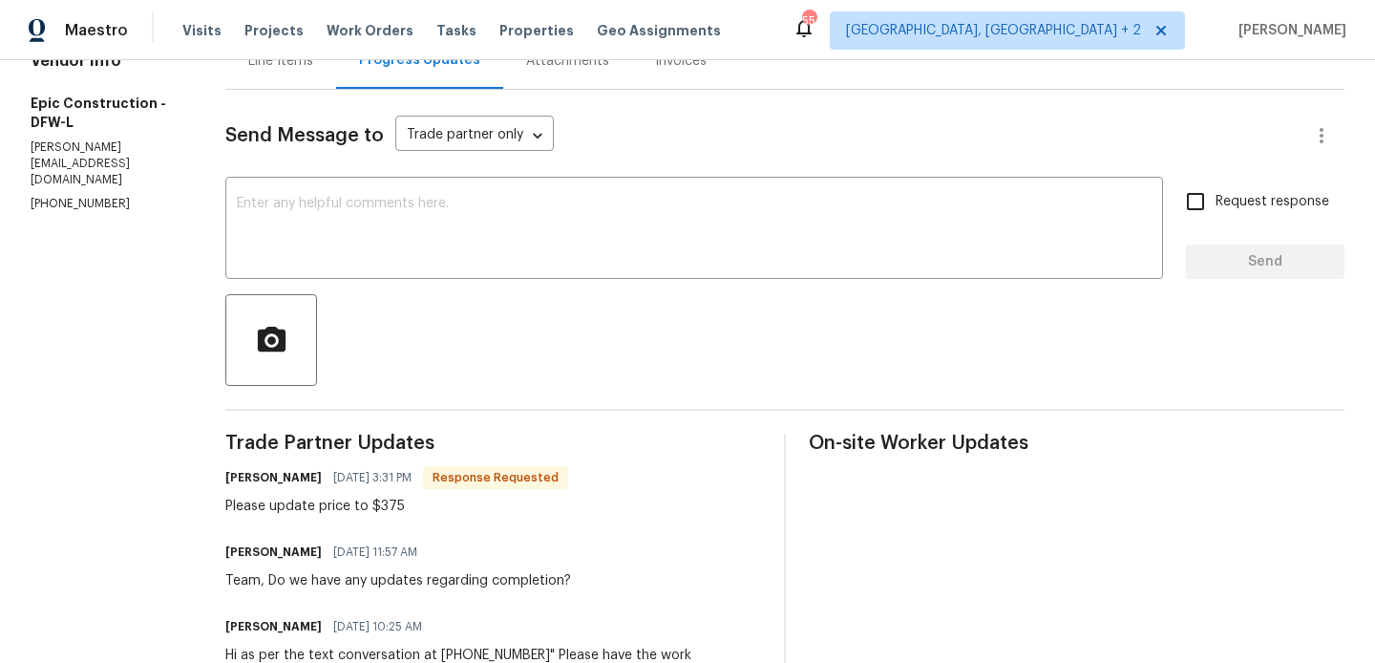
click at [225, 476] on h6 "[PERSON_NAME]" at bounding box center [273, 477] width 96 height 19
copy h6 "[PERSON_NAME]"
click at [320, 264] on div "x ​" at bounding box center [694, 229] width 938 height 97
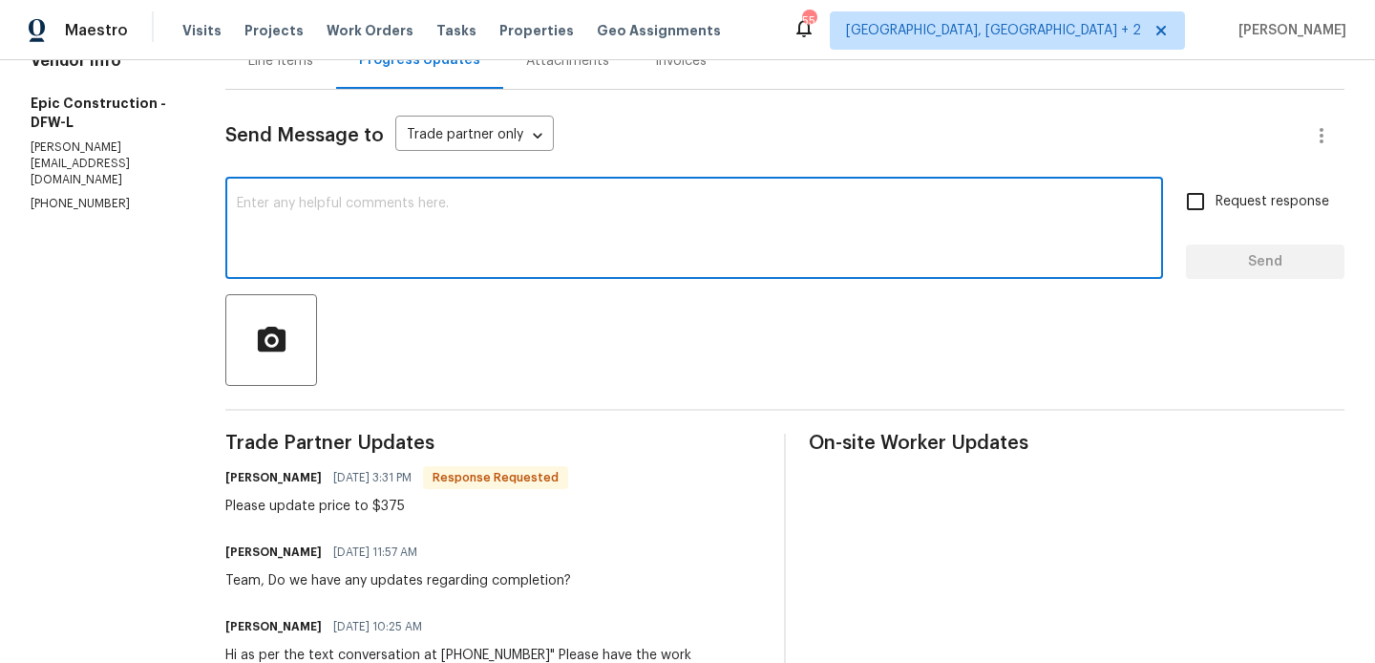
paste textarea "Kristopher"
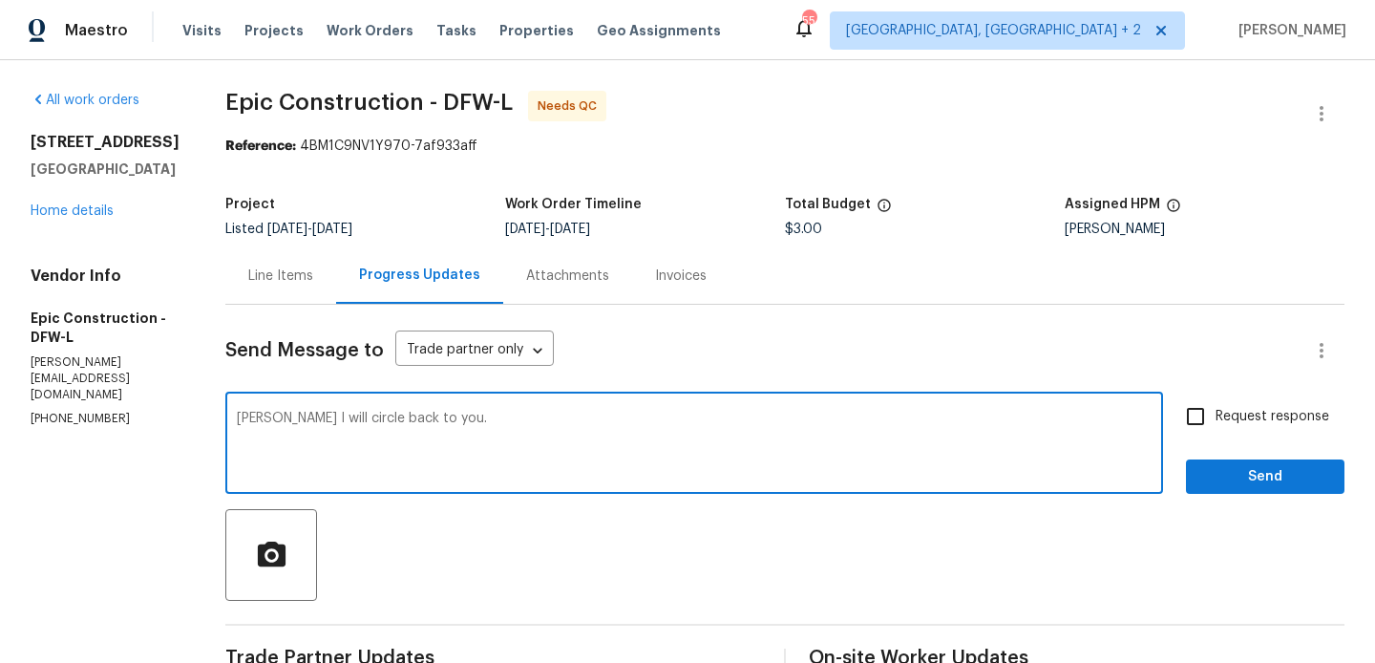
type textarea "Kristopher I will circle back to you."
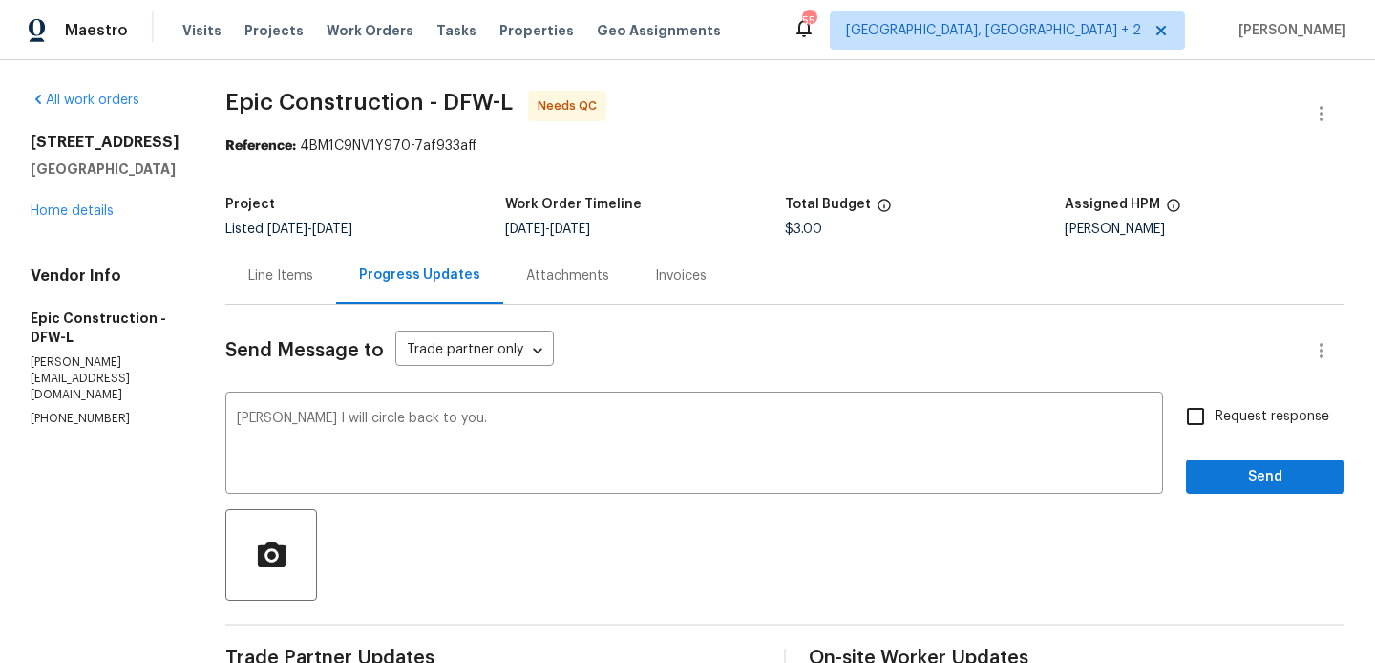
click at [1330, 424] on div "Request response Send" at bounding box center [1265, 444] width 158 height 97
click at [1213, 413] on input "Request response" at bounding box center [1195, 416] width 40 height 40
checkbox input "true"
click at [1217, 454] on div "Request response Send" at bounding box center [1265, 444] width 158 height 97
click at [1210, 483] on span "Send" at bounding box center [1265, 477] width 128 height 24
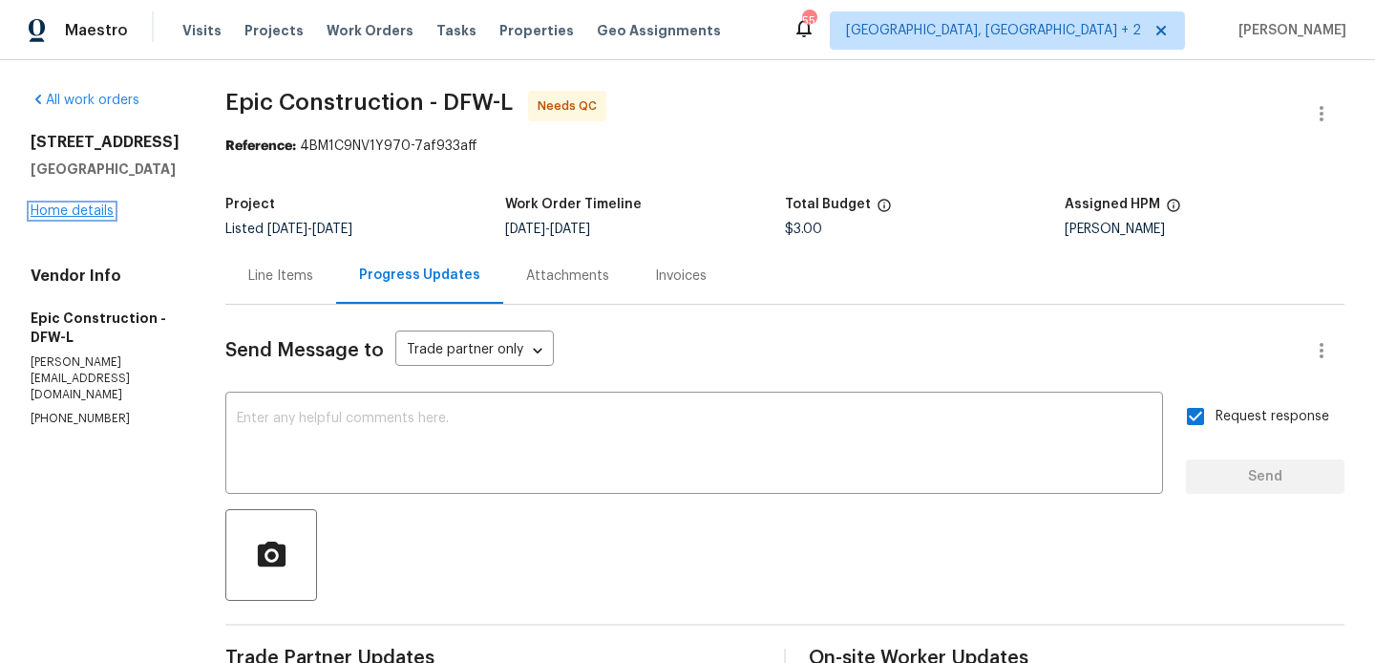
click at [78, 207] on link "Home details" at bounding box center [72, 210] width 83 height 13
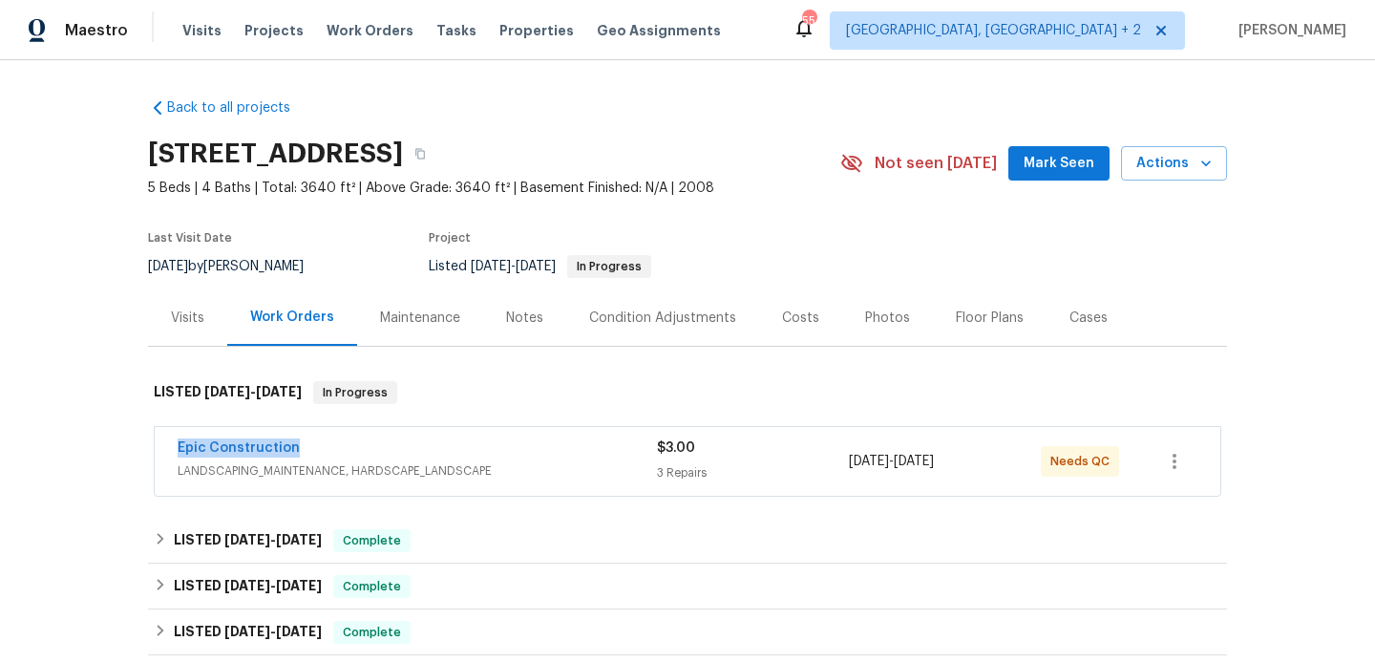
drag, startPoint x: 305, startPoint y: 449, endPoint x: 140, endPoint y: 443, distance: 164.3
click at [140, 443] on div "Back to all projects 3909 Trenton Pl, Denton, TX 76208 5 Beds | 4 Baths | Total…" at bounding box center [687, 361] width 1375 height 602
copy link "Epic Construction"
click at [222, 447] on link "Epic Construction" at bounding box center [239, 447] width 122 height 13
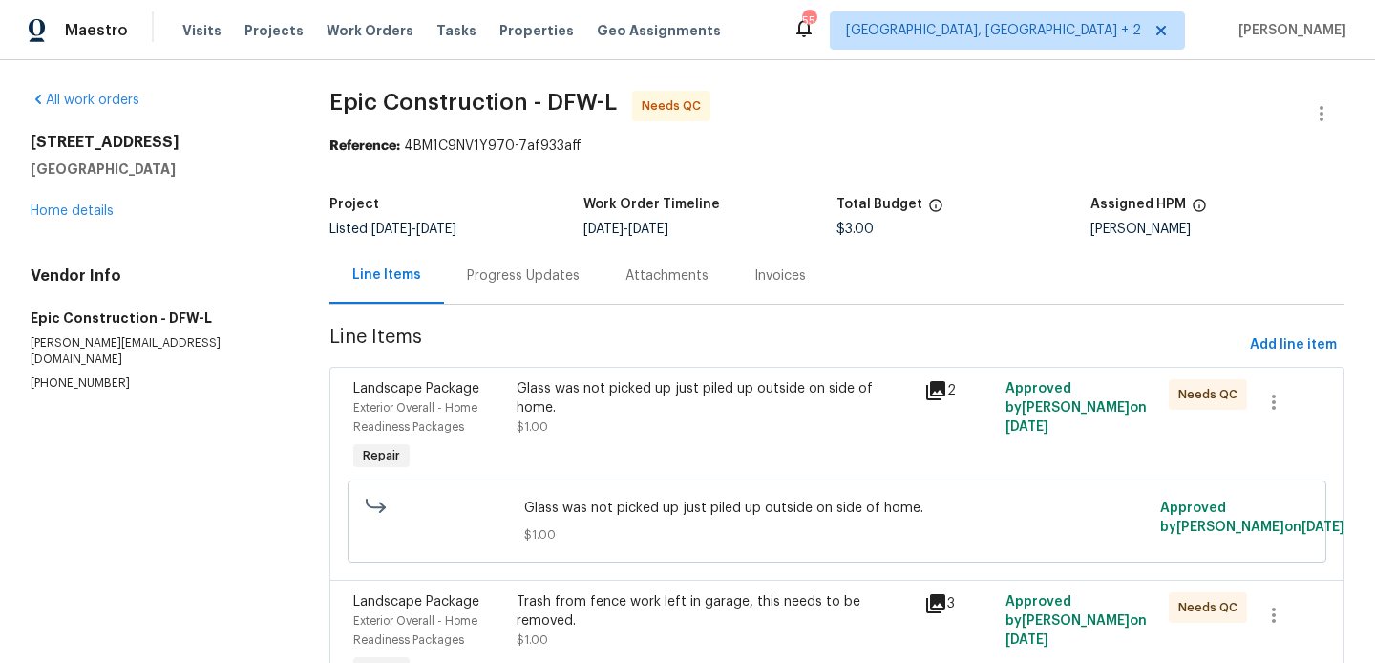
click at [491, 269] on div "Progress Updates" at bounding box center [523, 275] width 113 height 19
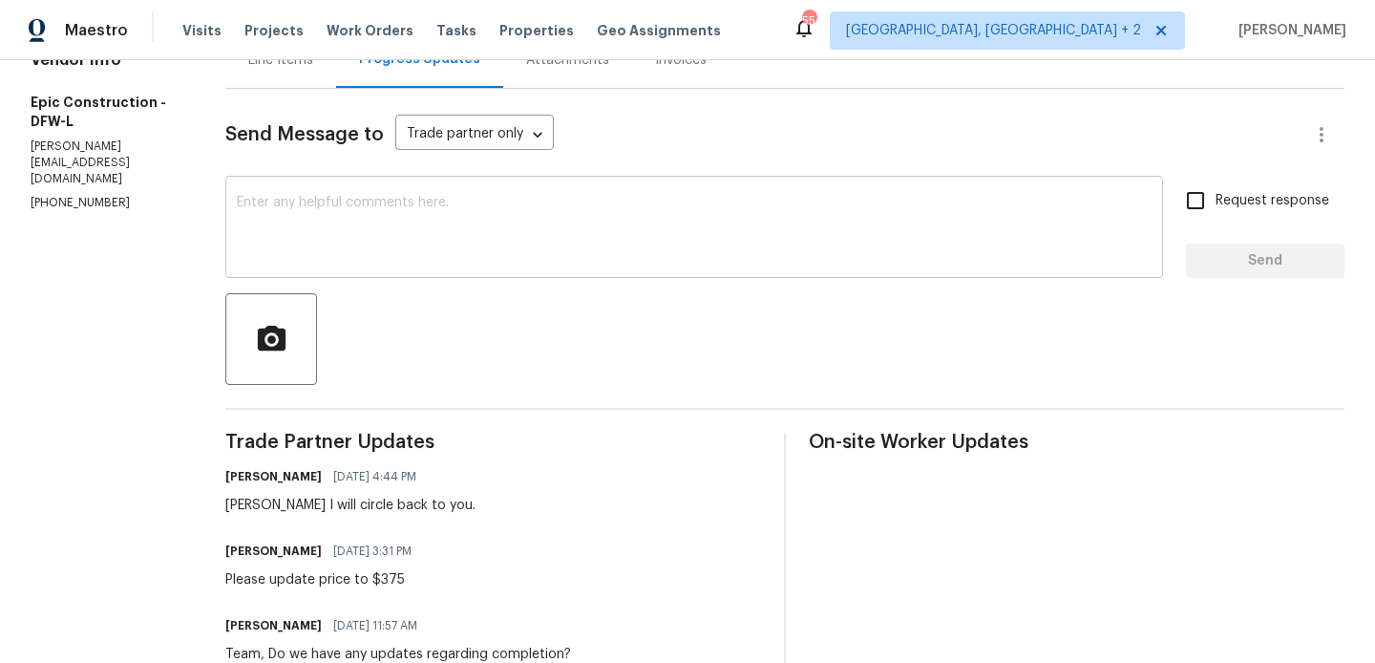
scroll to position [263, 0]
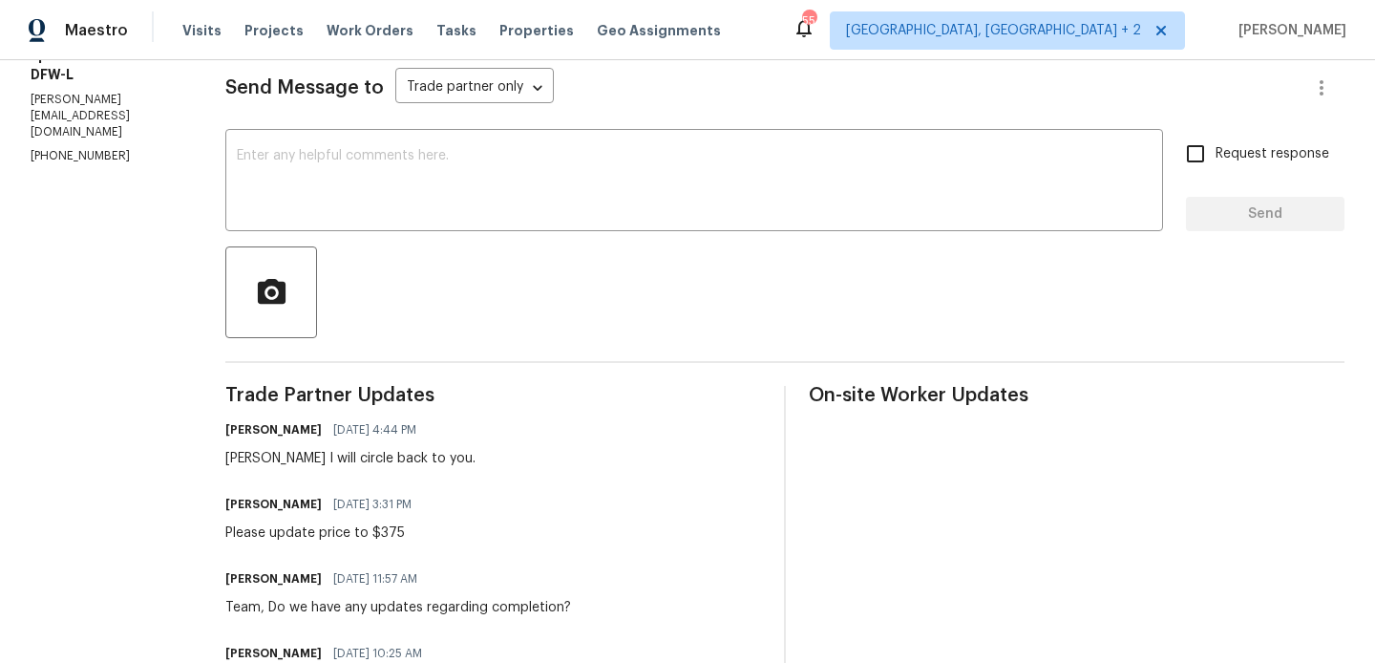
click at [333, 534] on div "Please update price to $375" at bounding box center [324, 532] width 198 height 19
copy div "Please update price to $375"
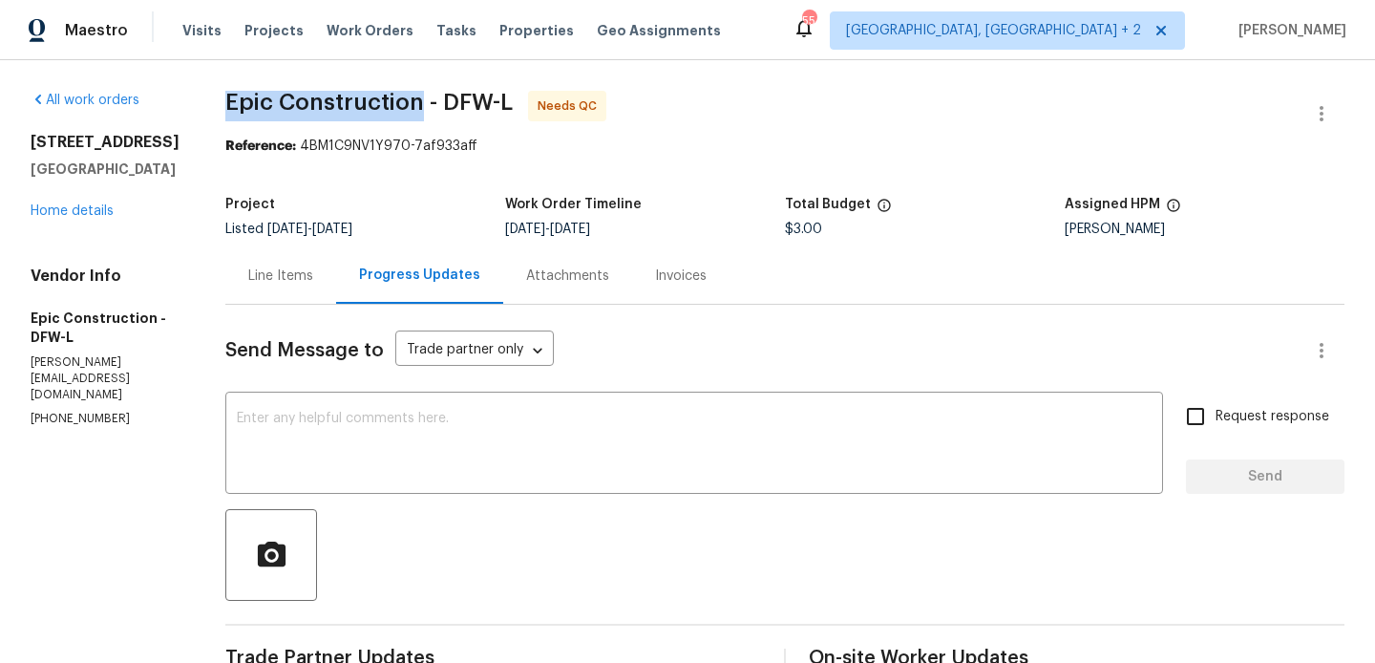
drag, startPoint x: 193, startPoint y: 112, endPoint x: 391, endPoint y: 107, distance: 197.7
click at [391, 107] on div "All work orders 3909 Trenton Pl Denton, TX 76208 Home details Vendor Info Epic …" at bounding box center [687, 656] width 1375 height 1192
copy span "Epic Construction"
click at [69, 214] on link "Home details" at bounding box center [72, 210] width 83 height 13
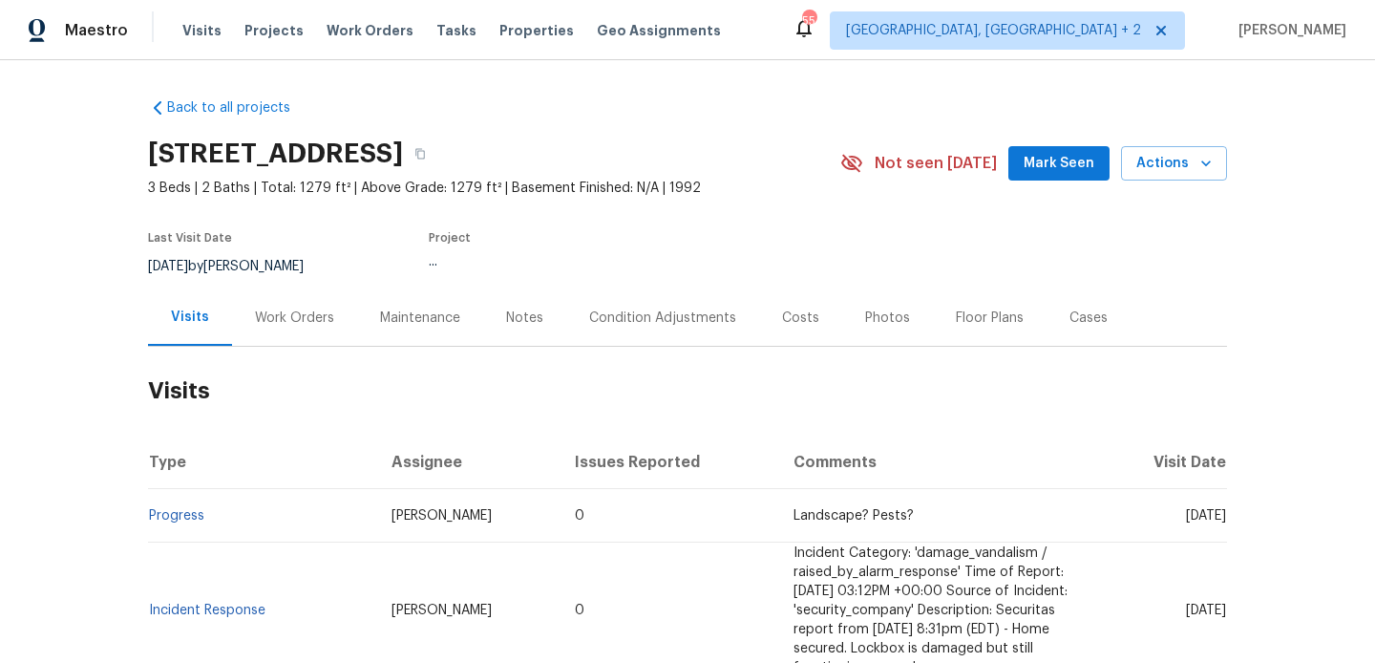
click at [304, 308] on div "Work Orders" at bounding box center [294, 317] width 79 height 19
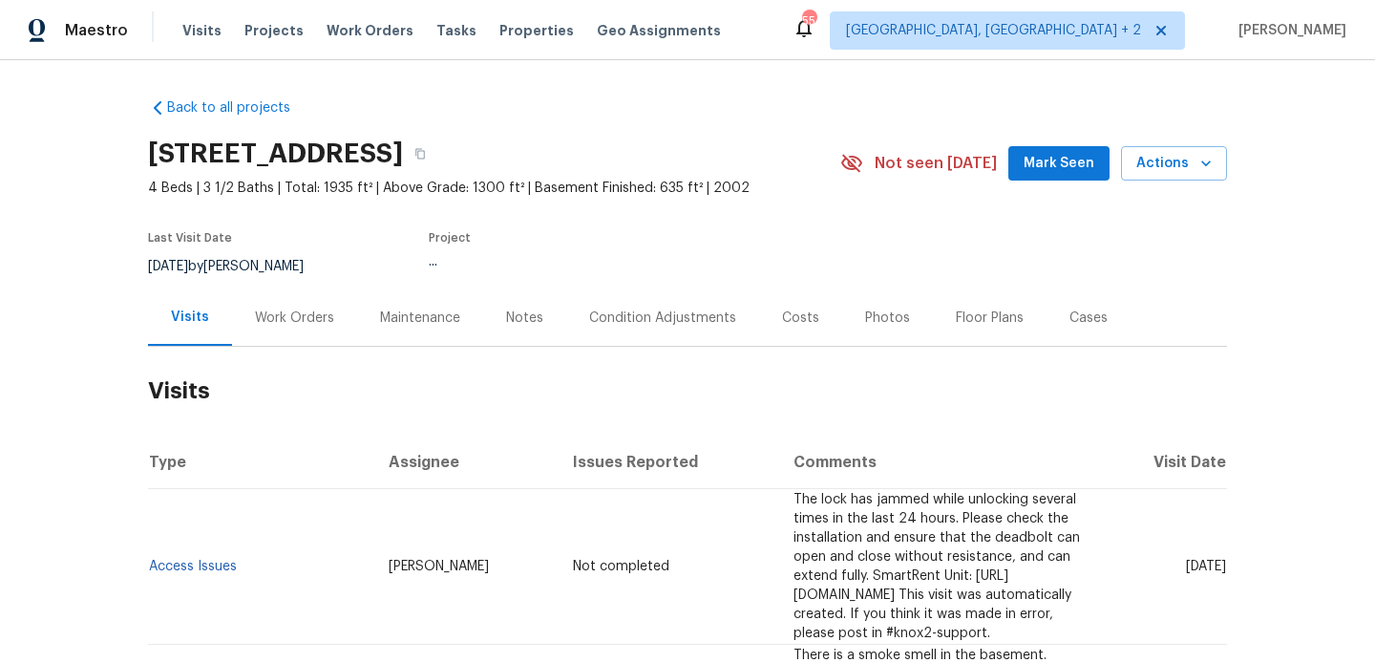
click at [318, 317] on div "Work Orders" at bounding box center [294, 317] width 79 height 19
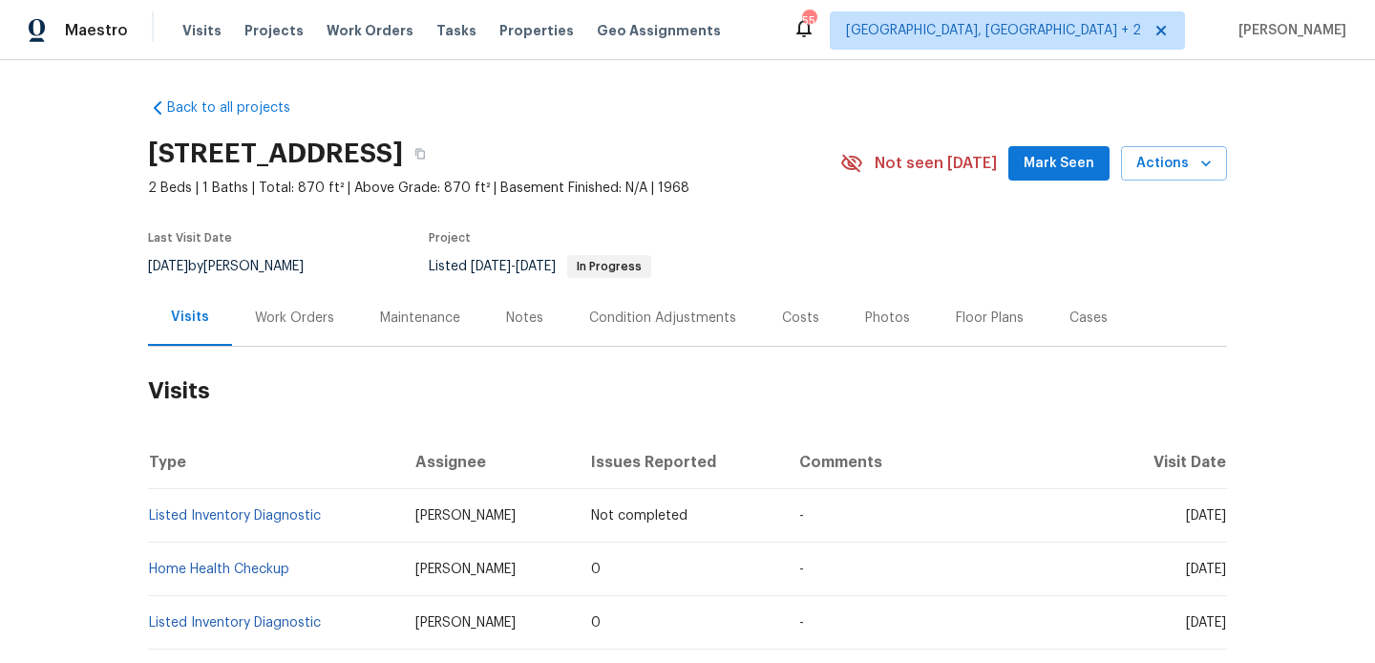
click at [258, 342] on div "Work Orders" at bounding box center [294, 317] width 125 height 56
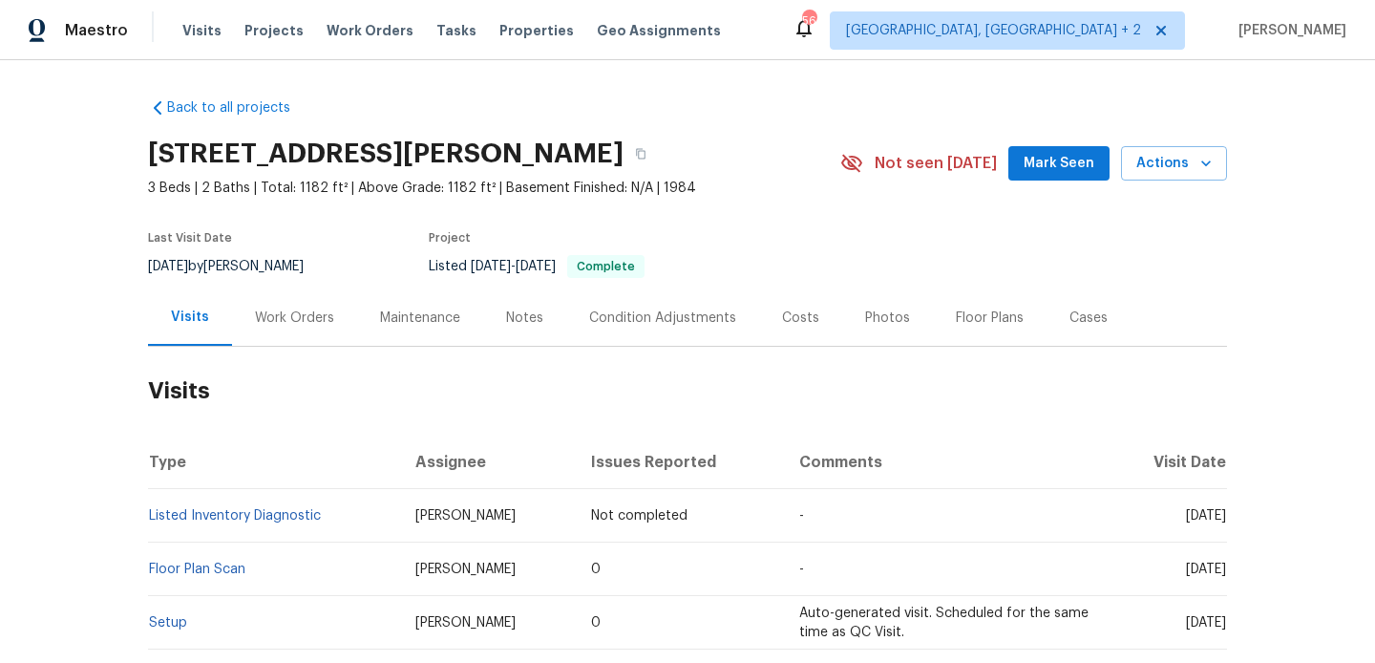
click at [329, 322] on div "Work Orders" at bounding box center [294, 317] width 125 height 56
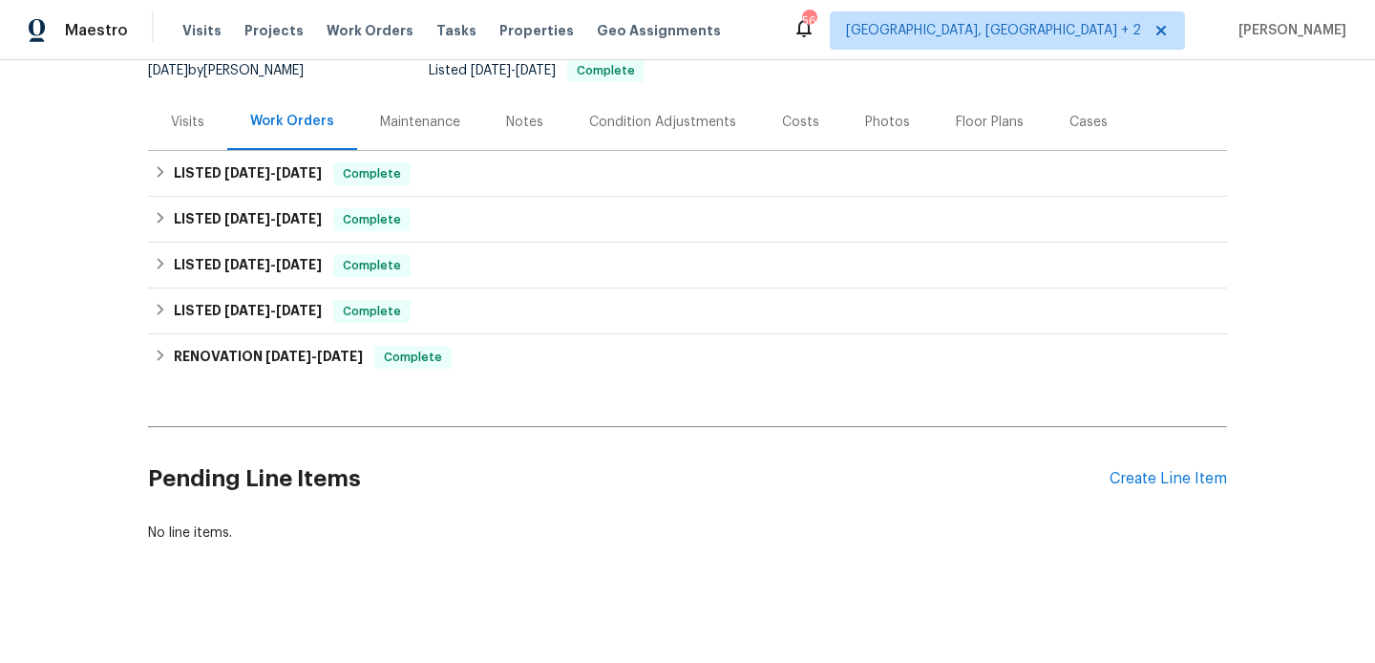
scroll to position [205, 0]
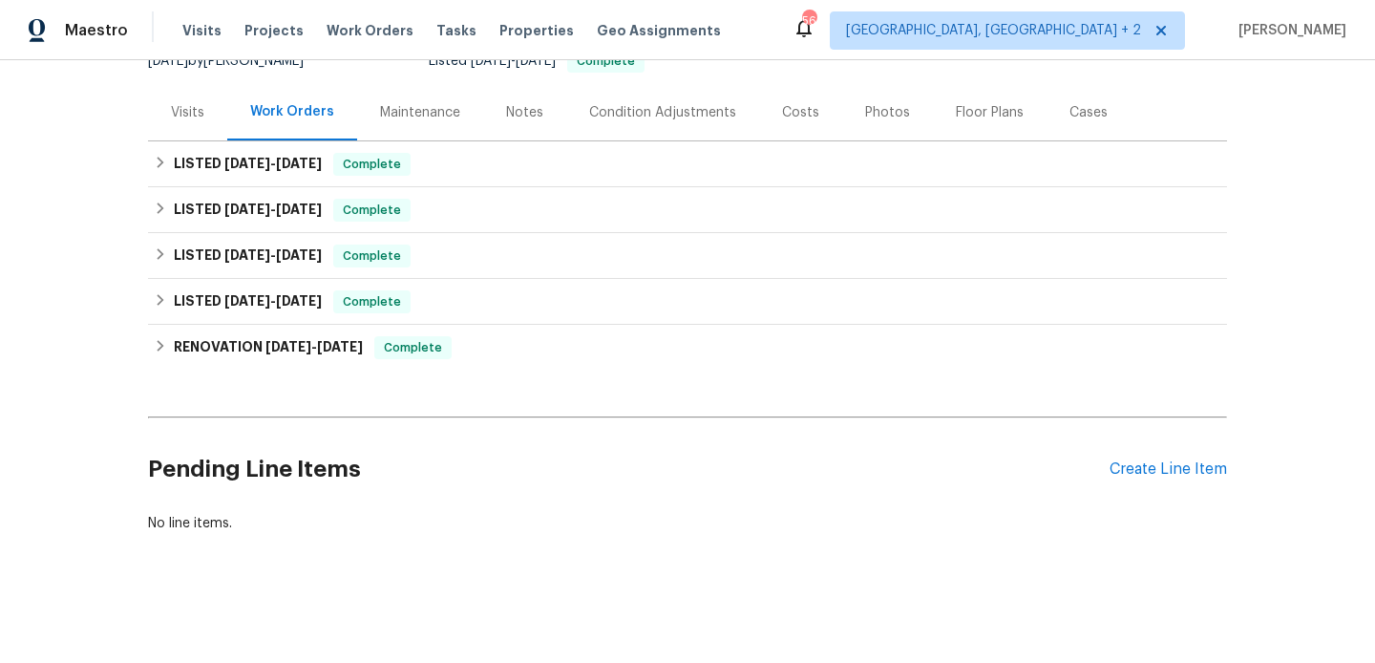
click at [1160, 478] on div "Pending Line Items Create Line Item" at bounding box center [687, 469] width 1079 height 89
click at [1148, 475] on div "Create Line Item" at bounding box center [1167, 469] width 117 height 18
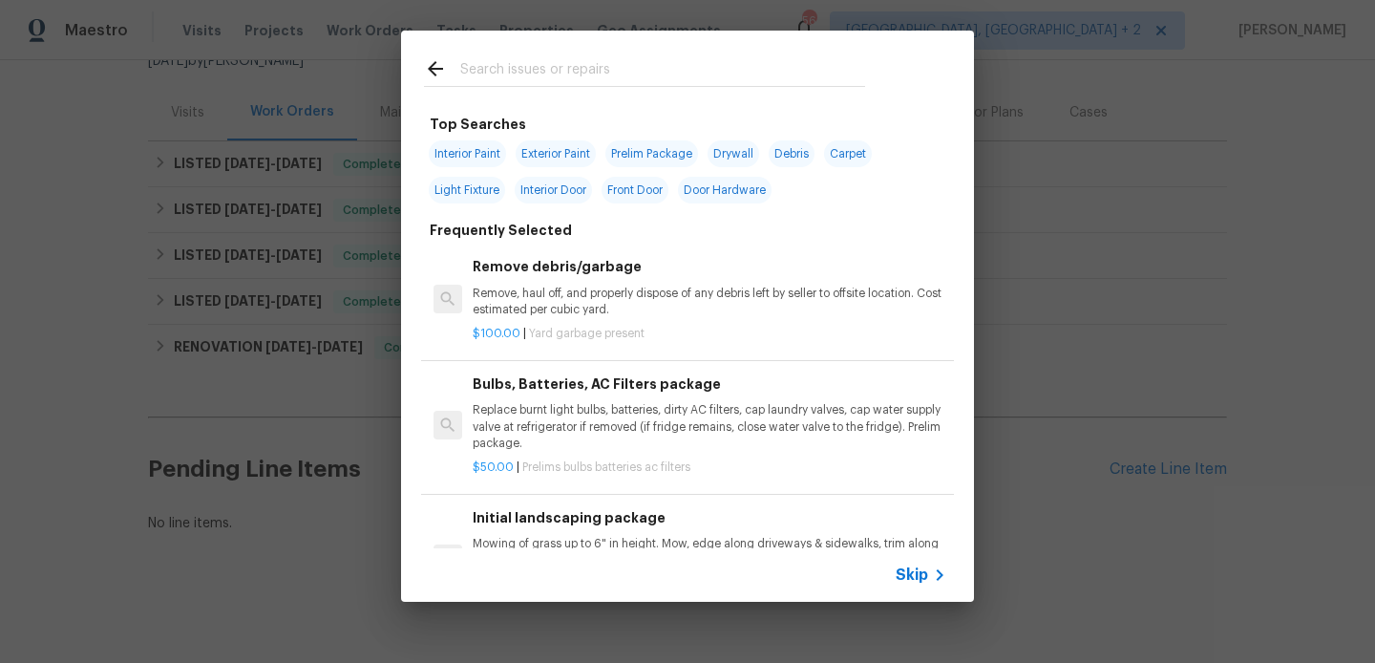
click at [539, 69] on input "text" at bounding box center [662, 71] width 405 height 29
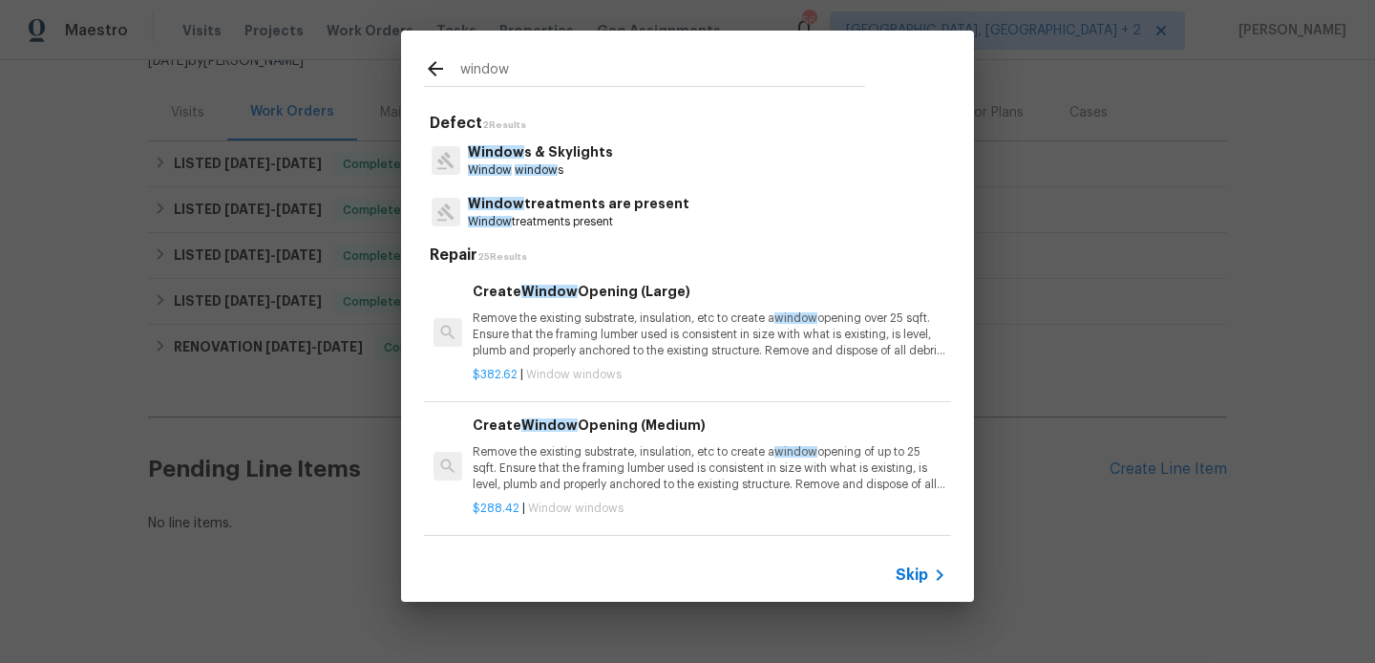
type input "window"
click at [565, 215] on p "Window treatments present" at bounding box center [579, 222] width 222 height 16
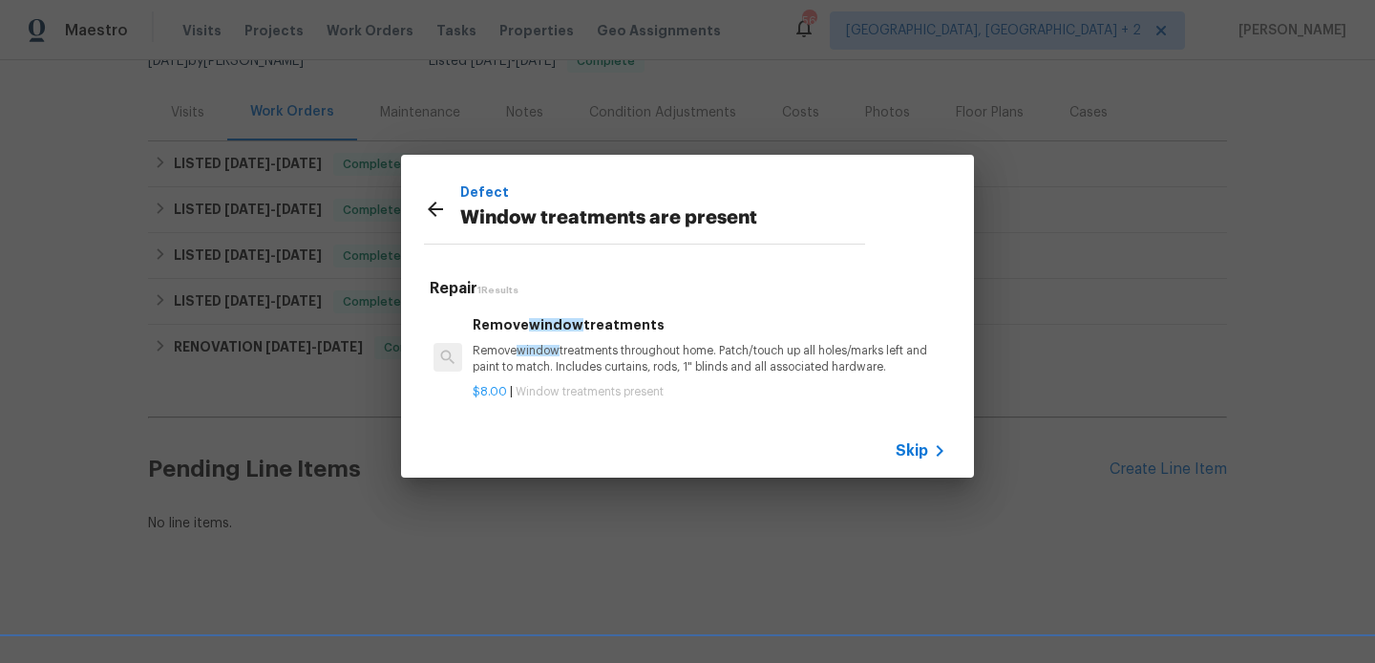
click at [561, 365] on p "Remove window treatments throughout home. Patch/touch up all holes/marks left a…" at bounding box center [710, 359] width 474 height 32
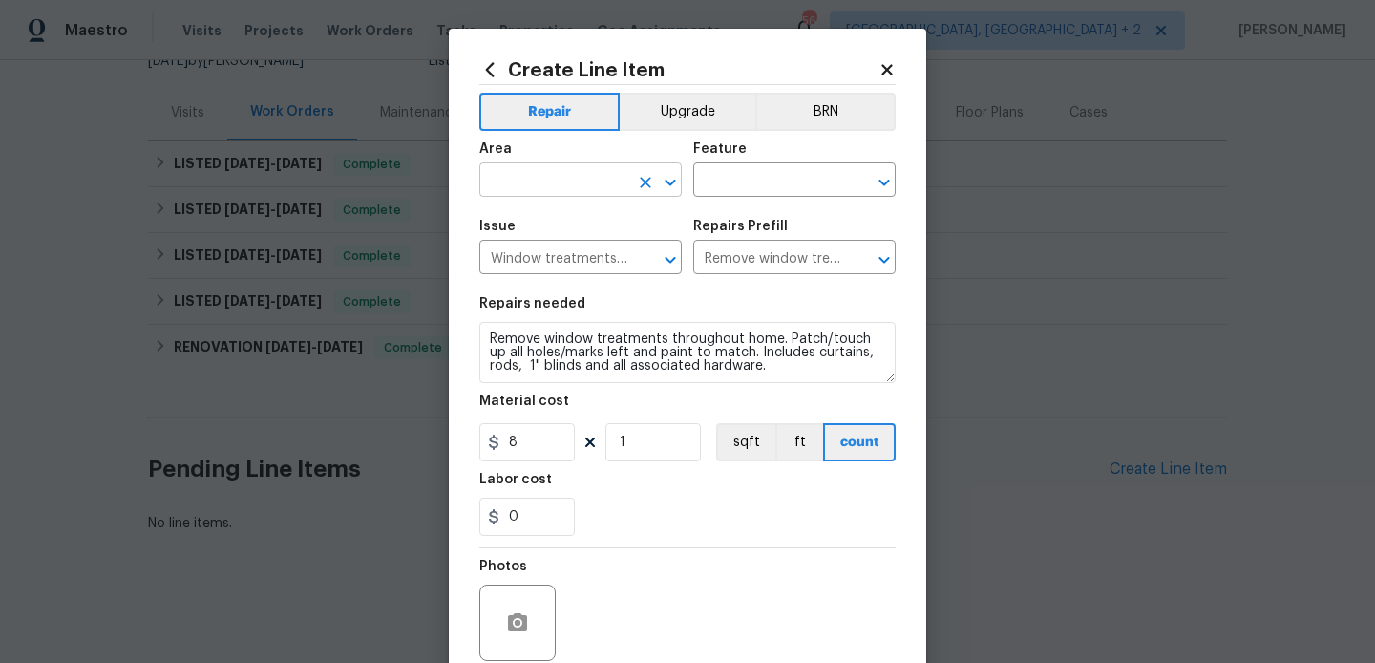
click at [524, 186] on input "text" at bounding box center [553, 182] width 149 height 30
click at [550, 244] on li "Interior Overall" at bounding box center [580, 257] width 202 height 32
type input "Interior Overall"
click at [732, 211] on div "Issue Window treatments are present ​ Repairs Prefill Remove window treatments …" at bounding box center [687, 246] width 416 height 77
click at [727, 172] on input "text" at bounding box center [767, 182] width 149 height 30
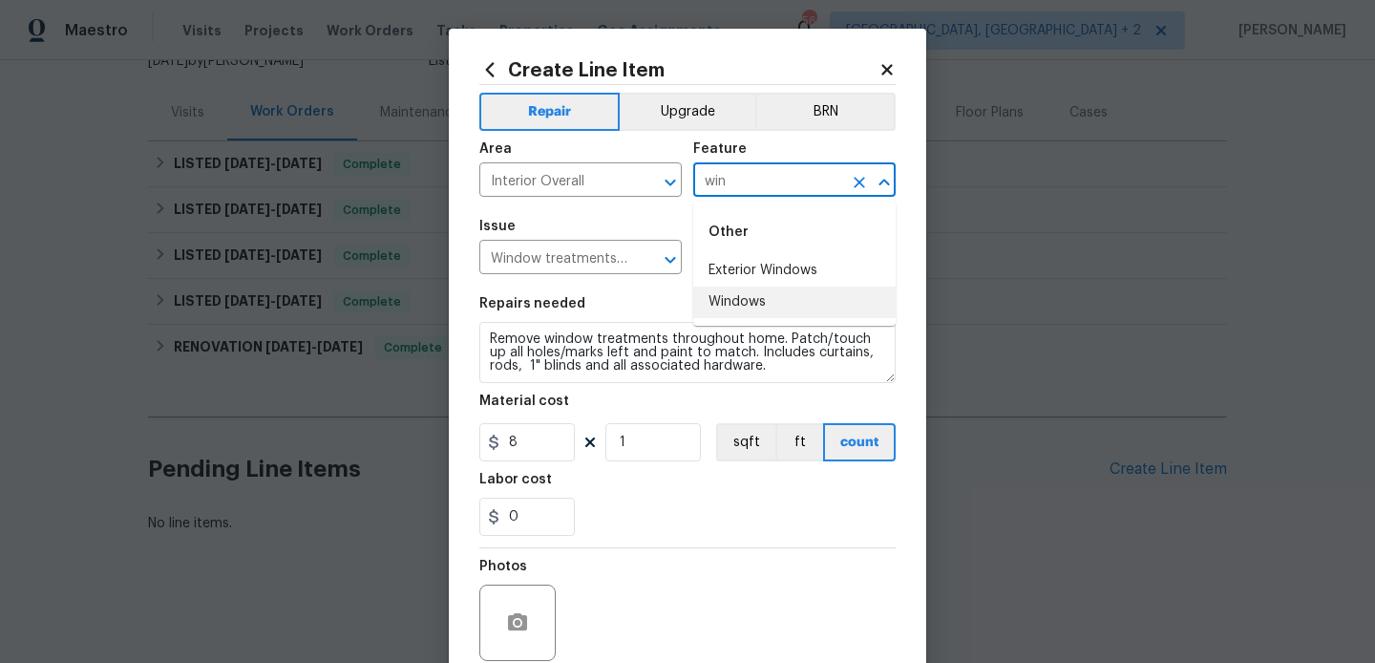
click at [751, 295] on li "Windows" at bounding box center [794, 302] width 202 height 32
type input "Windows"
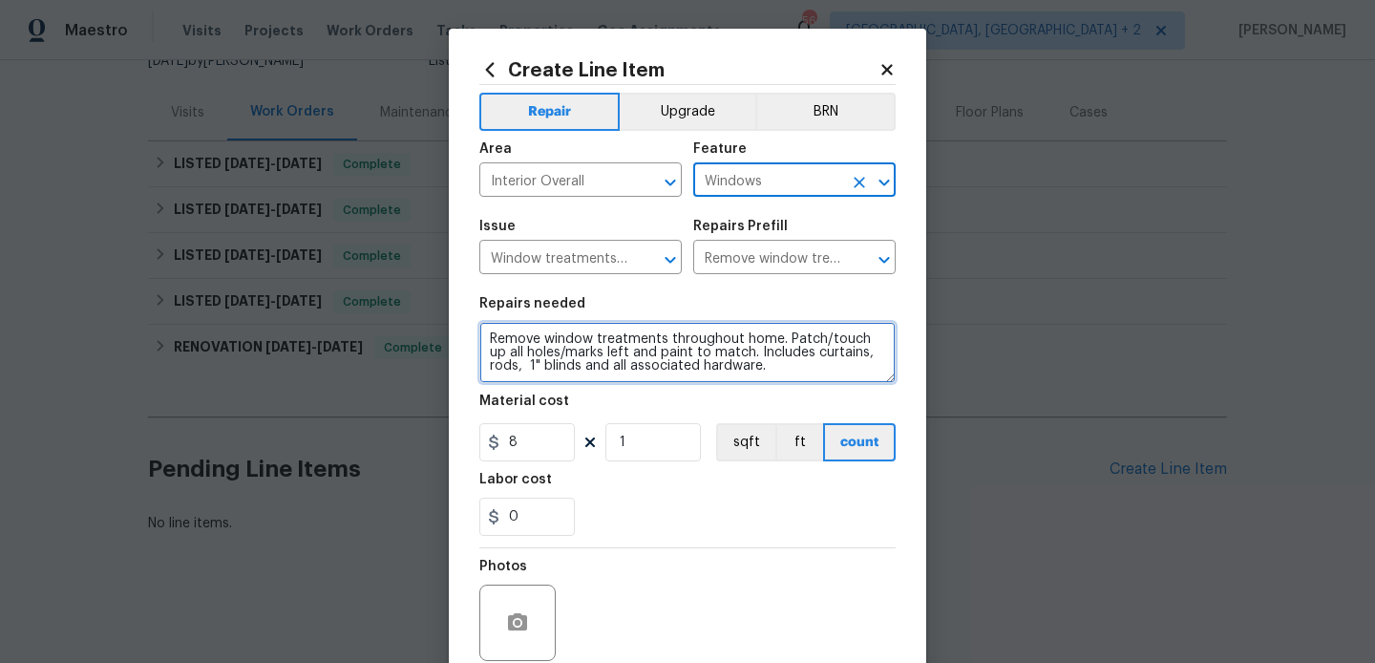
click at [655, 339] on textarea "Remove window treatments throughout home. Patch/touch up all holes/marks left a…" at bounding box center [687, 352] width 416 height 61
paste textarea "pair window seals to fix gaps and light penetration"
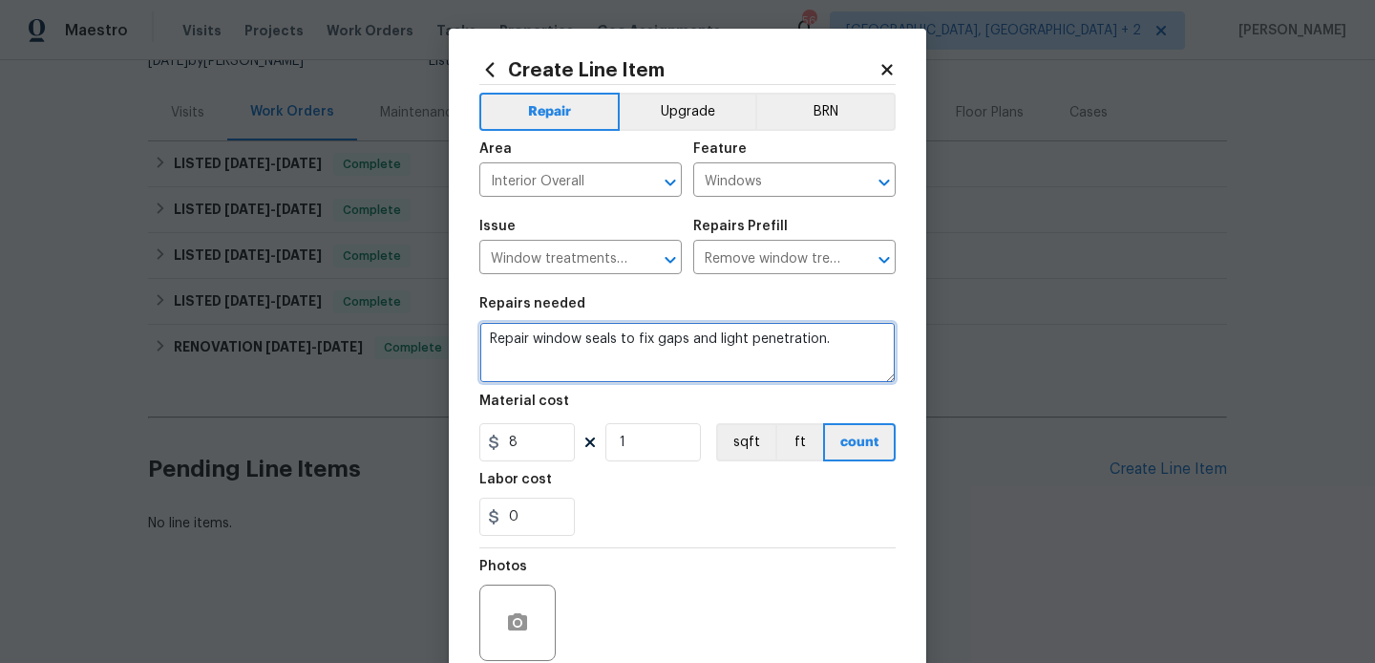
type textarea "Repair window seals to fix gaps and light penetration."
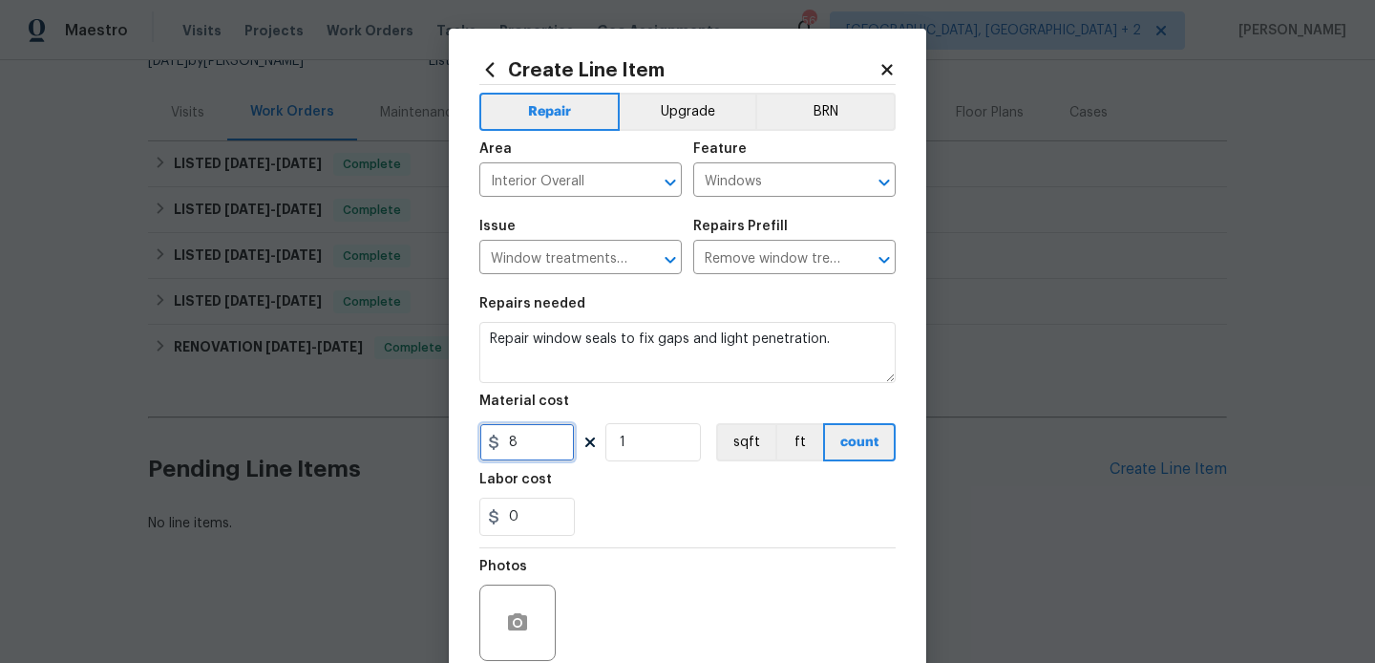
click at [530, 439] on input "8" at bounding box center [526, 442] width 95 height 38
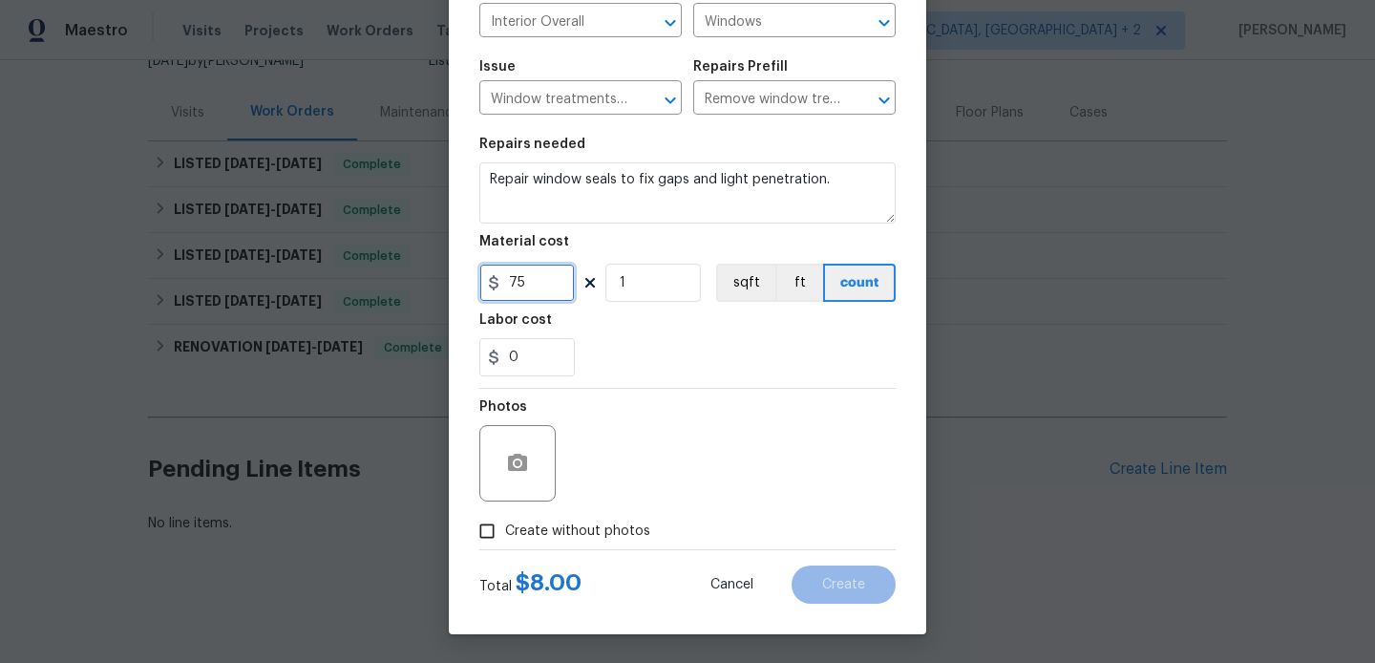
type input "75"
click at [571, 532] on span "Create without photos" at bounding box center [577, 531] width 145 height 20
click at [505, 532] on input "Create without photos" at bounding box center [487, 531] width 36 height 36
checkbox input "true"
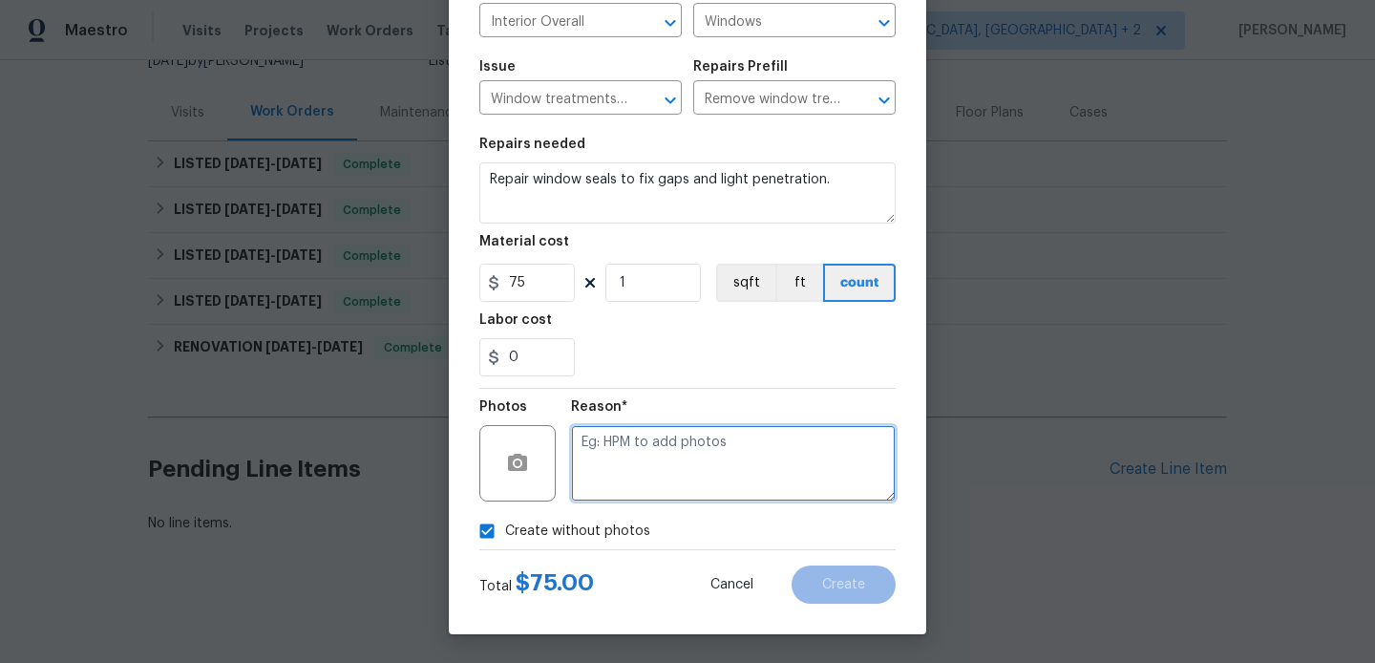
click at [706, 455] on textarea at bounding box center [733, 463] width 325 height 76
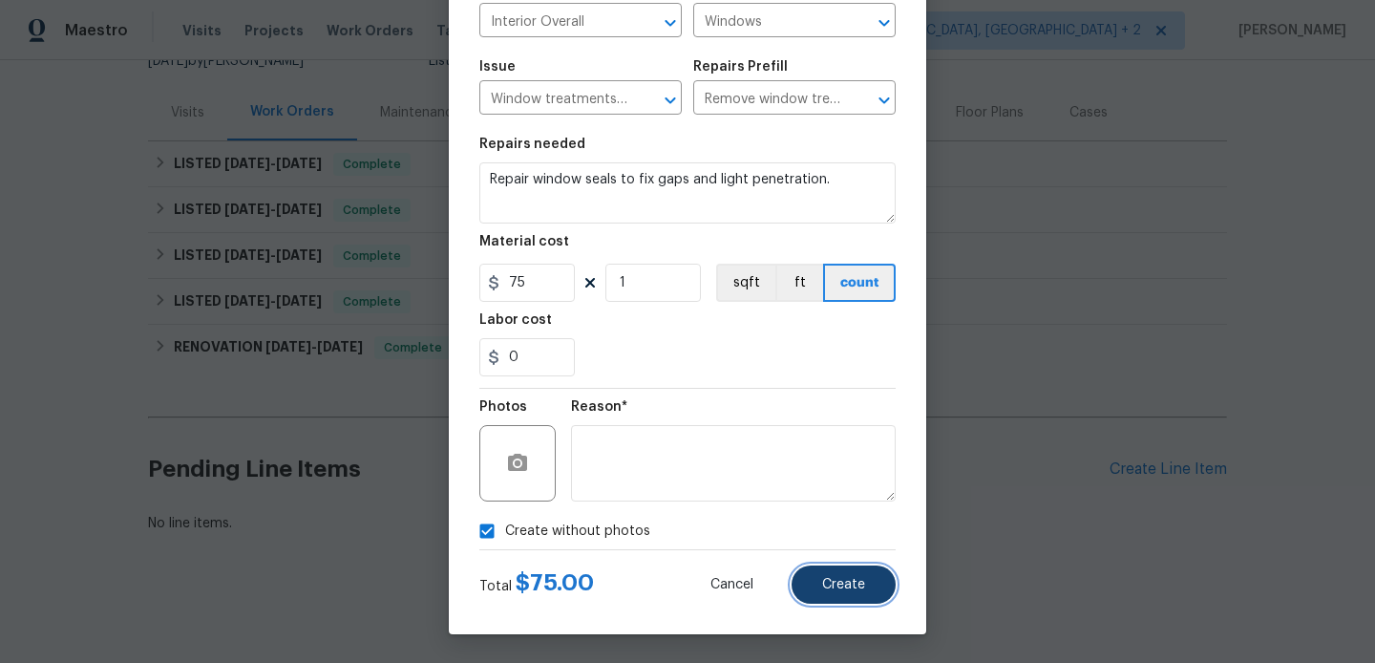
click at [850, 588] on span "Create" at bounding box center [843, 585] width 43 height 14
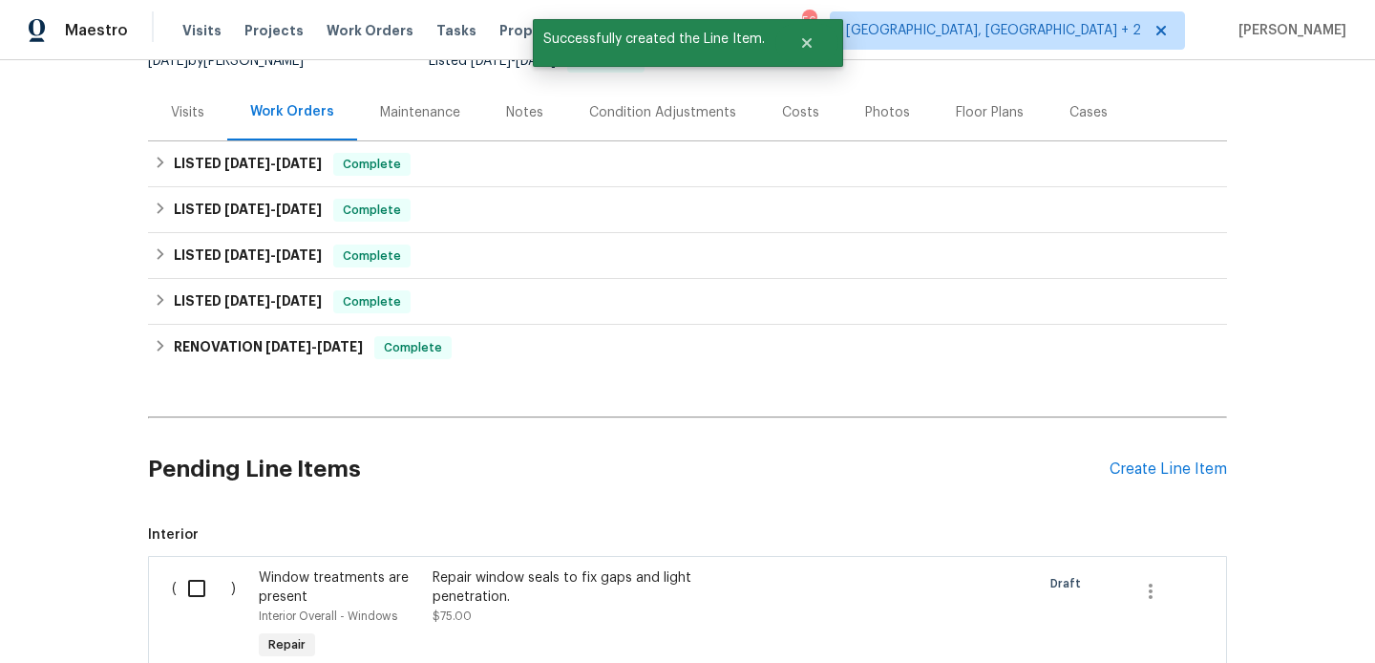
scroll to position [442, 0]
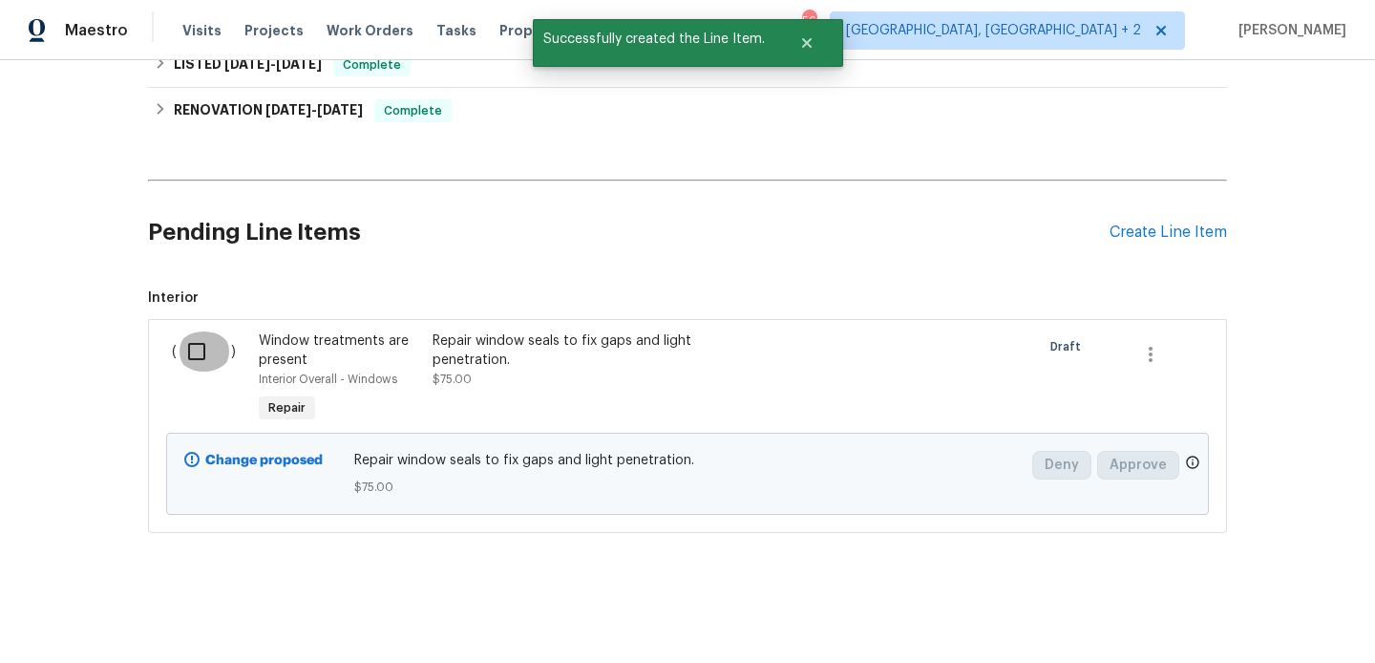
click at [188, 356] on input "checkbox" at bounding box center [204, 351] width 54 height 40
checkbox input "true"
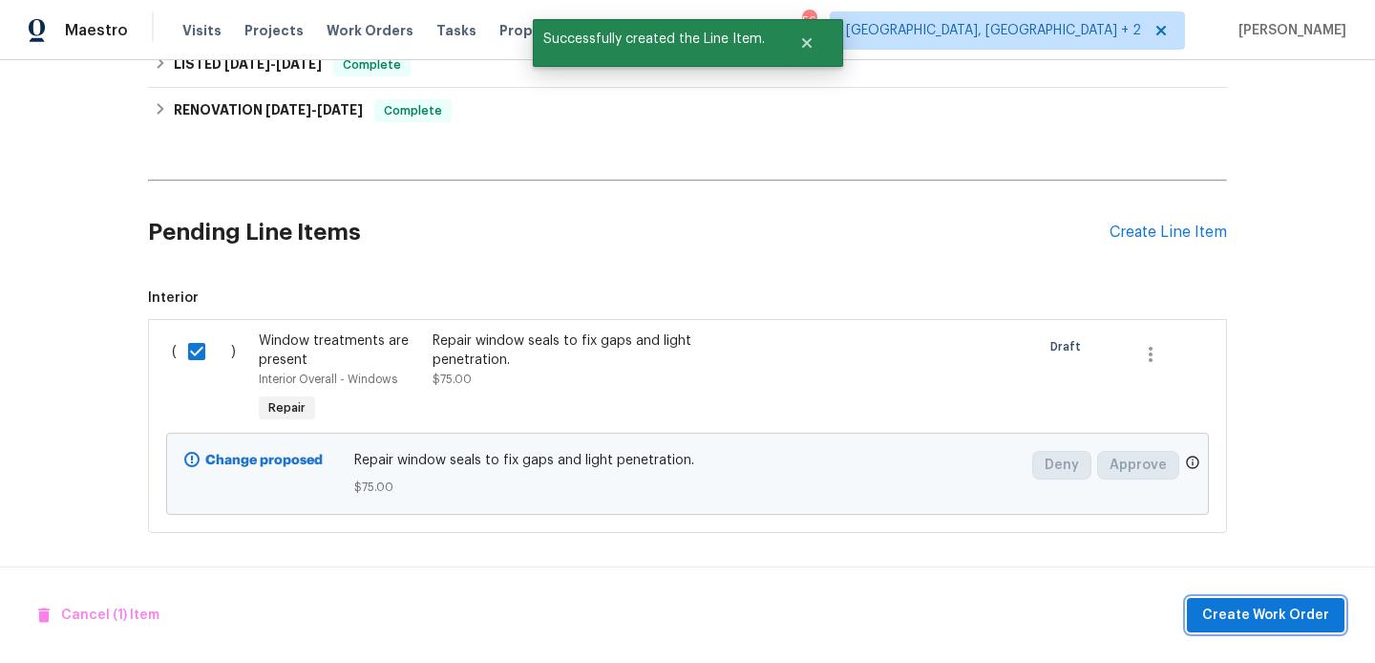
click at [1240, 601] on button "Create Work Order" at bounding box center [1266, 615] width 158 height 35
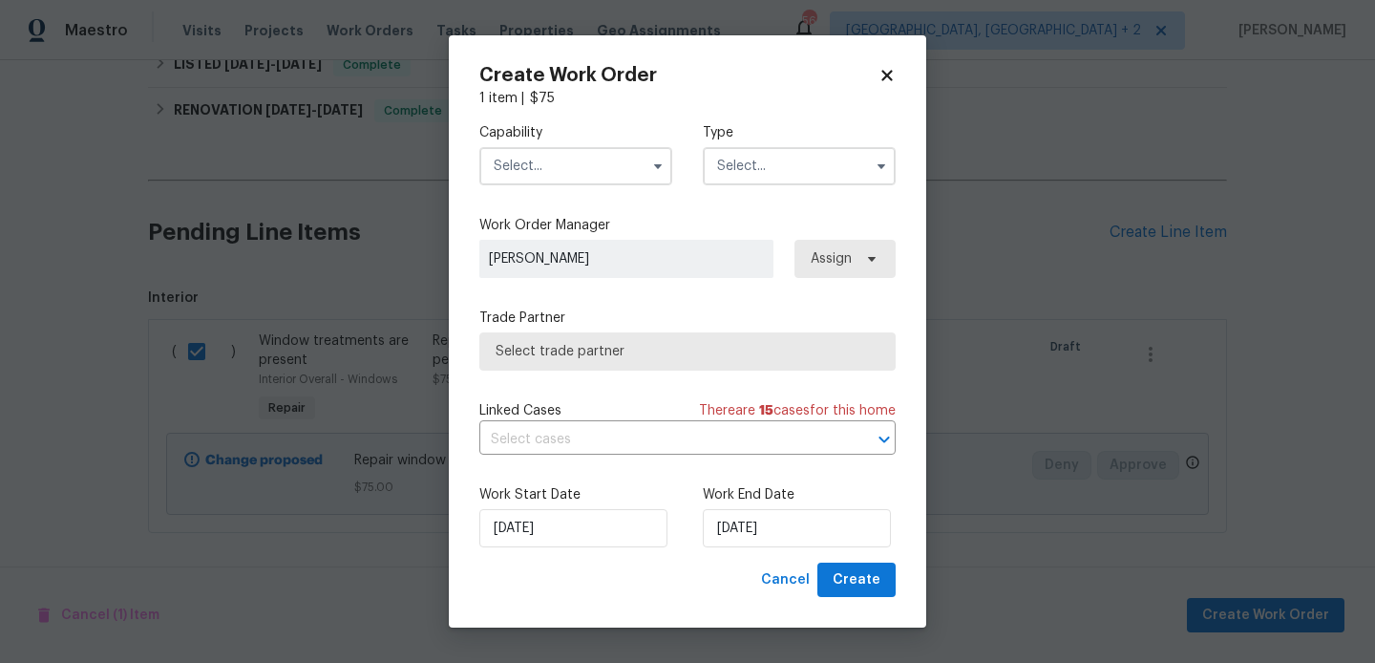
click at [536, 176] on input "text" at bounding box center [575, 166] width 193 height 38
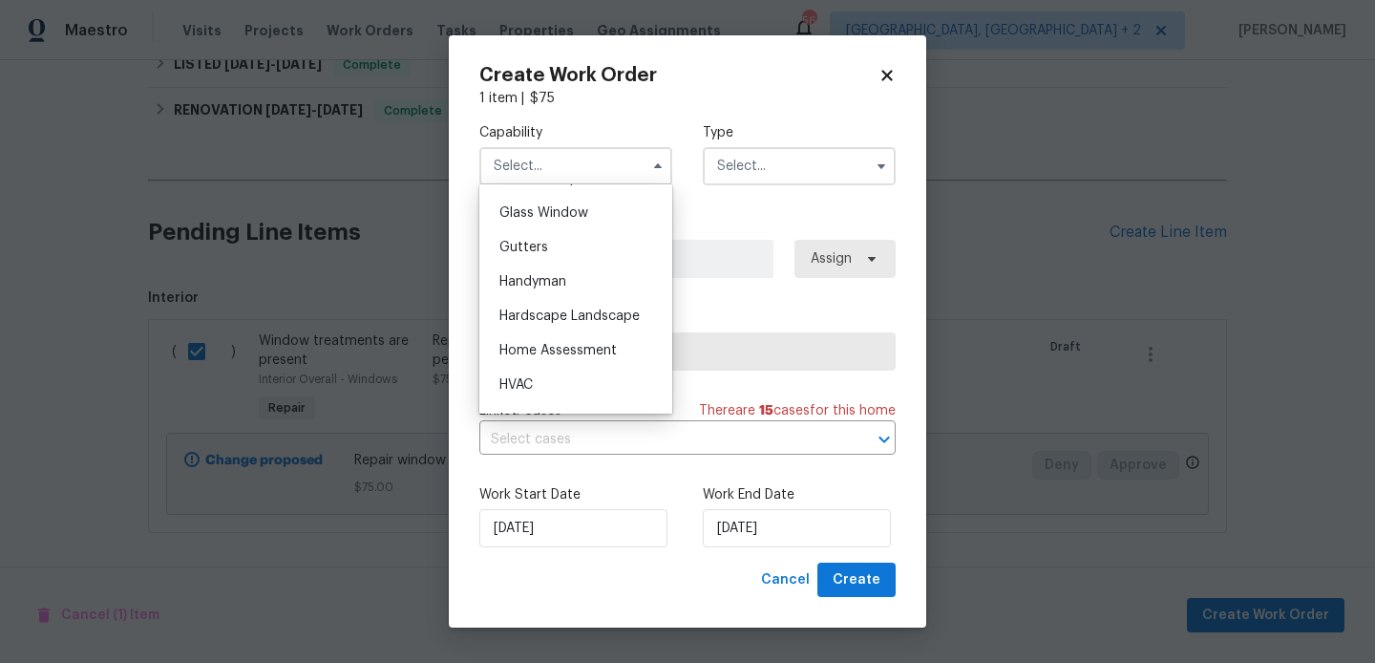
scroll to position [976, 0]
click at [556, 260] on div "Gutters" at bounding box center [575, 246] width 183 height 34
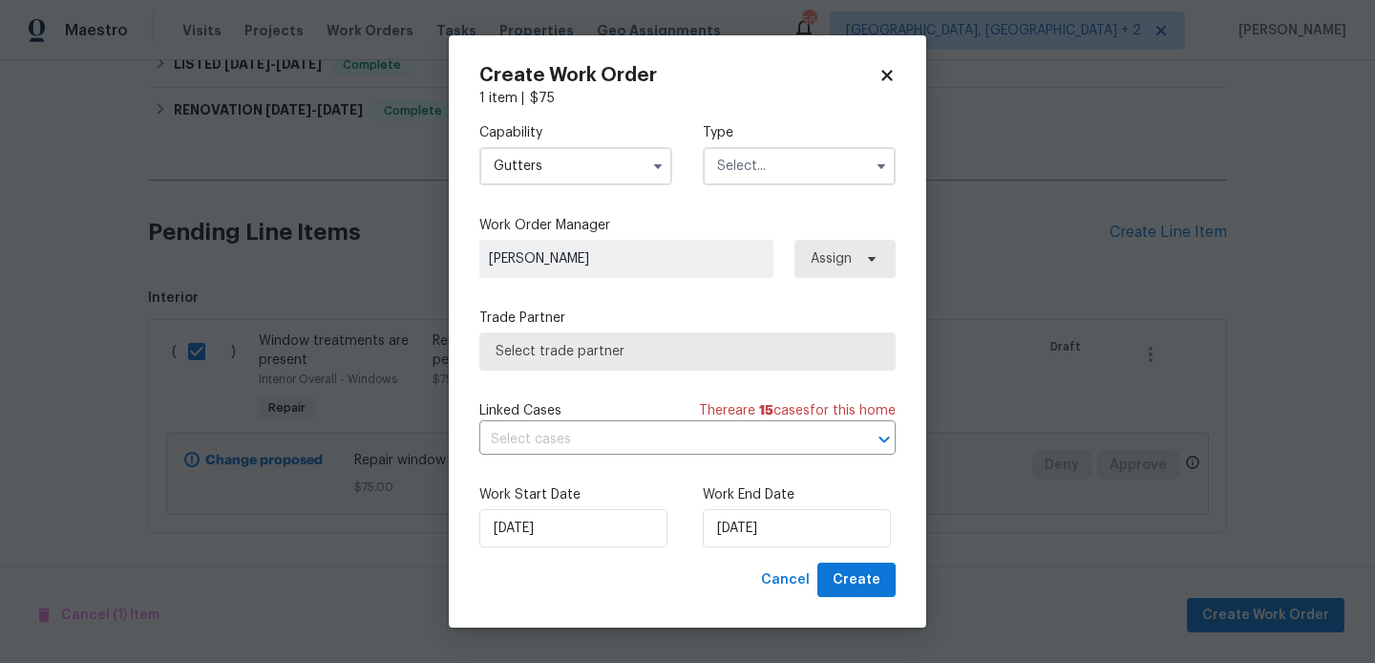
click at [574, 188] on div "Capability Gutters Type" at bounding box center [687, 154] width 416 height 93
click at [574, 171] on input "Gutters" at bounding box center [575, 166] width 193 height 38
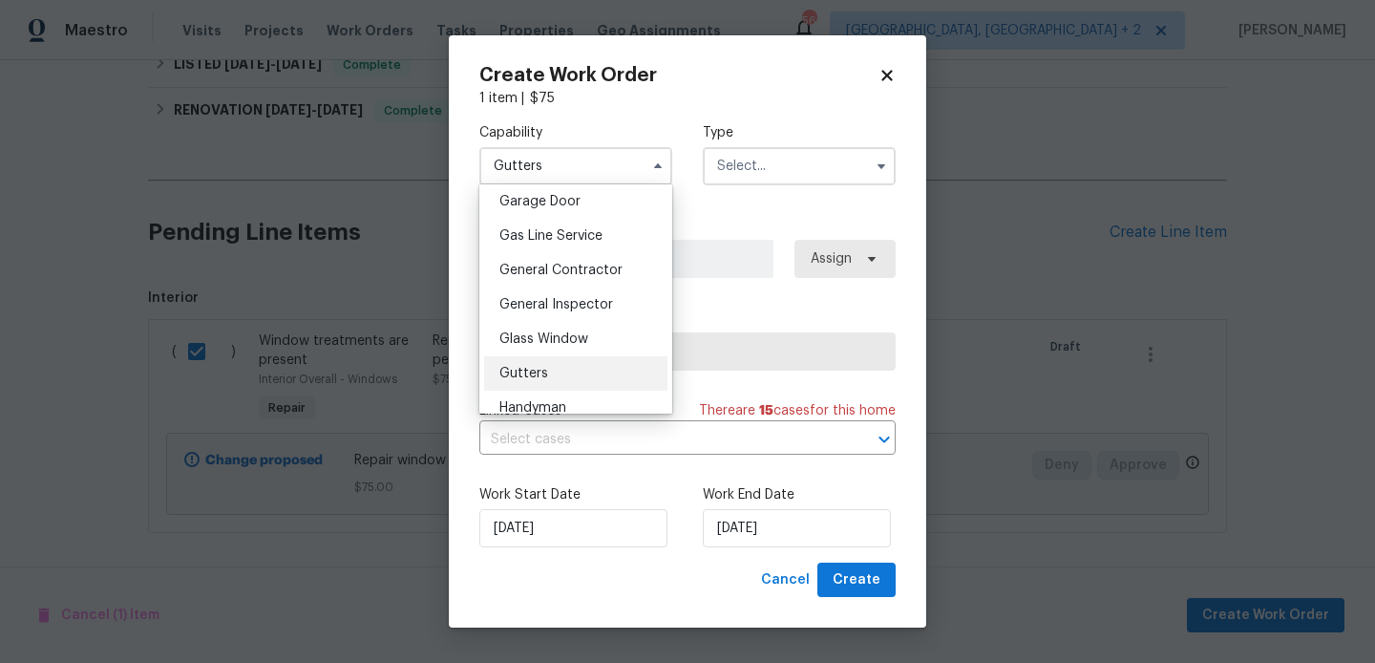
scroll to position [1020, 0]
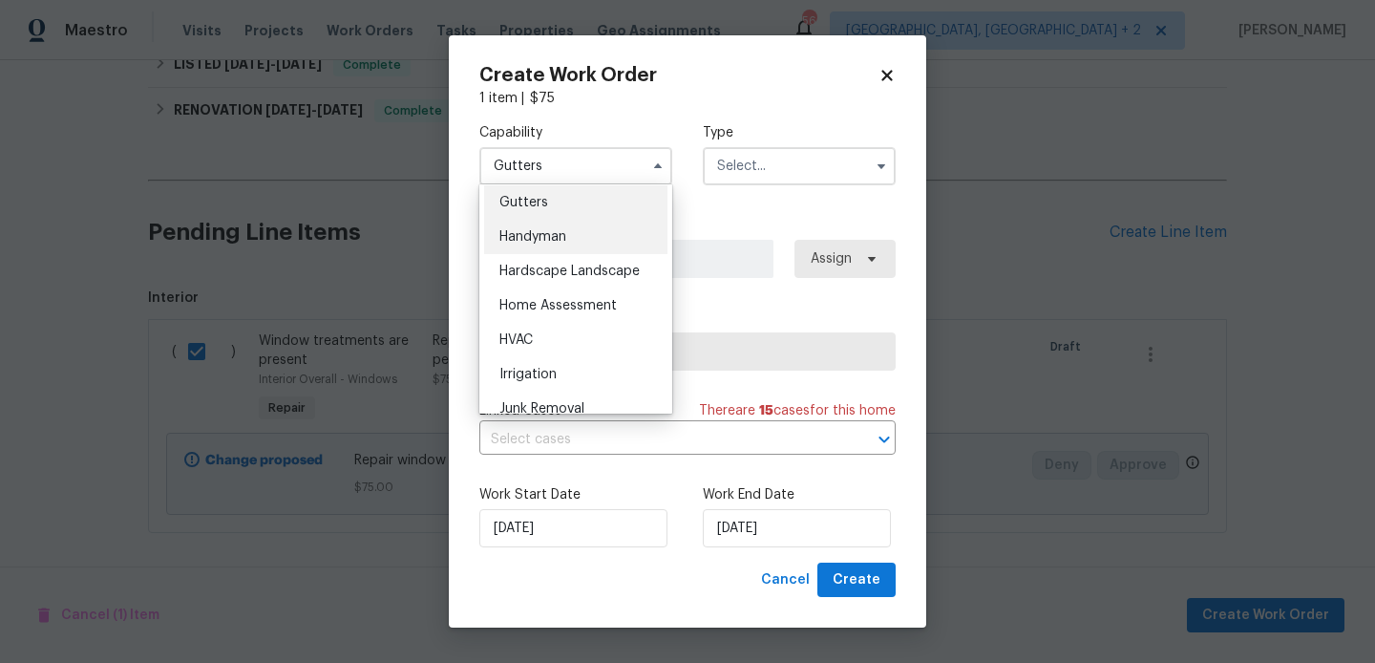
click at [535, 251] on div "Handyman" at bounding box center [575, 237] width 183 height 34
type input "Handyman"
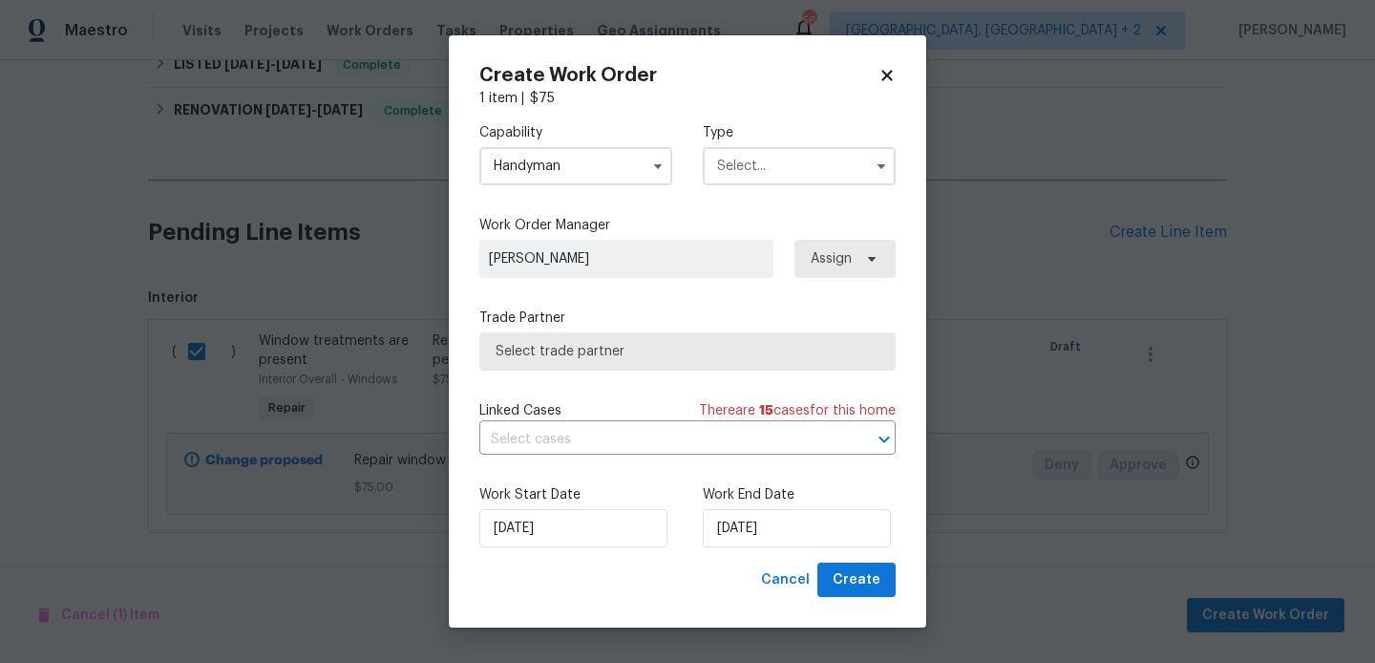
click at [759, 161] on input "text" at bounding box center [799, 166] width 193 height 38
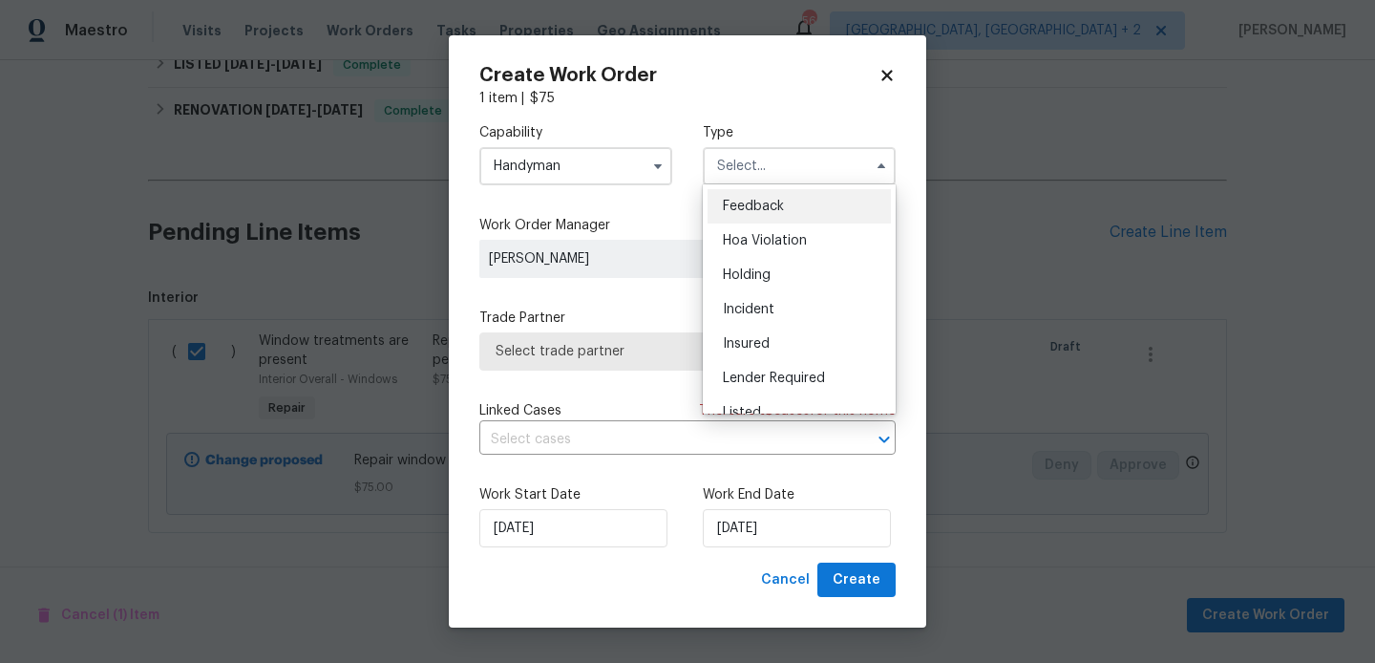
click at [764, 202] on span "Feedback" at bounding box center [753, 206] width 61 height 13
type input "Feedback"
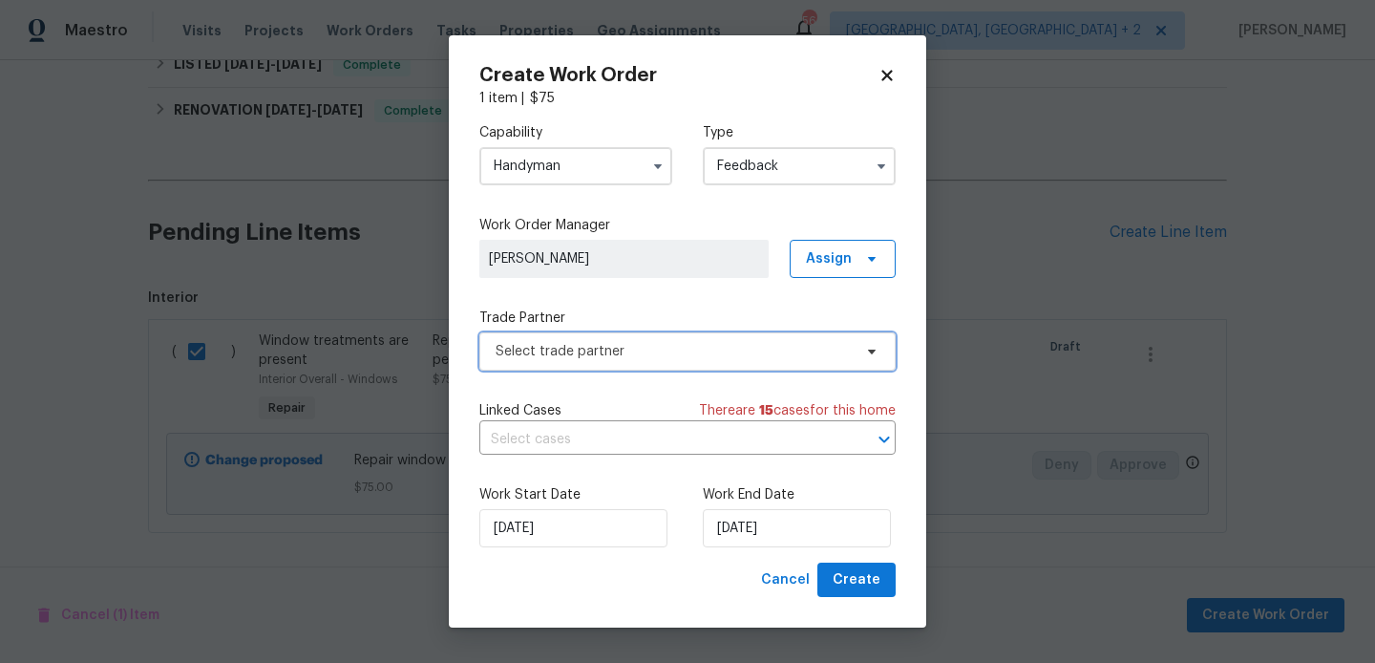
click at [621, 351] on span "Select trade partner" at bounding box center [674, 351] width 356 height 19
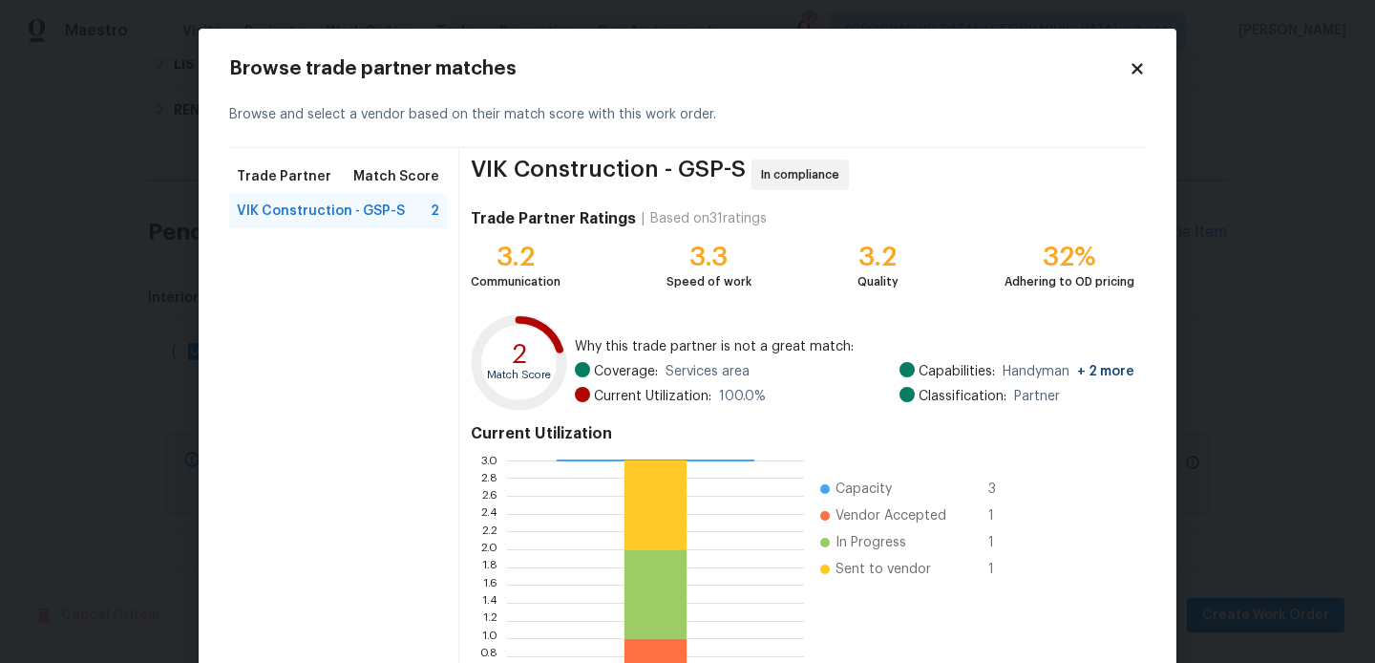
scroll to position [180, 0]
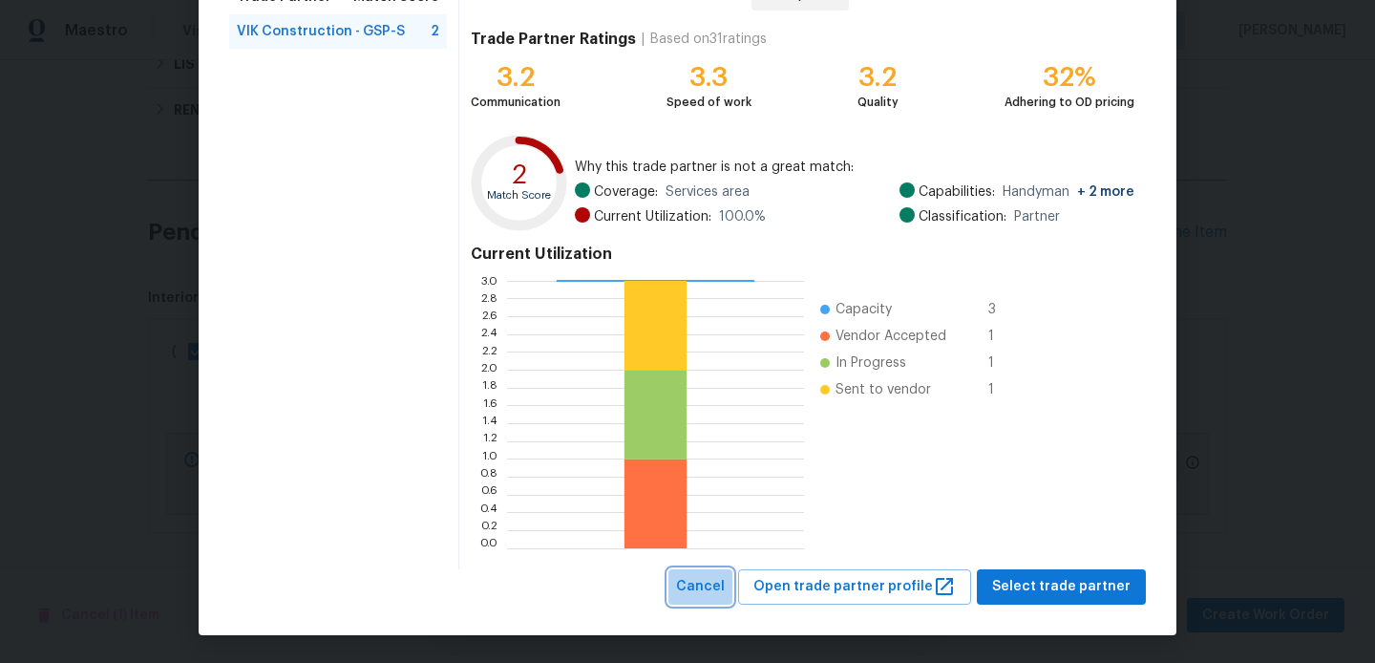
click at [725, 581] on span "Cancel" at bounding box center [700, 587] width 49 height 24
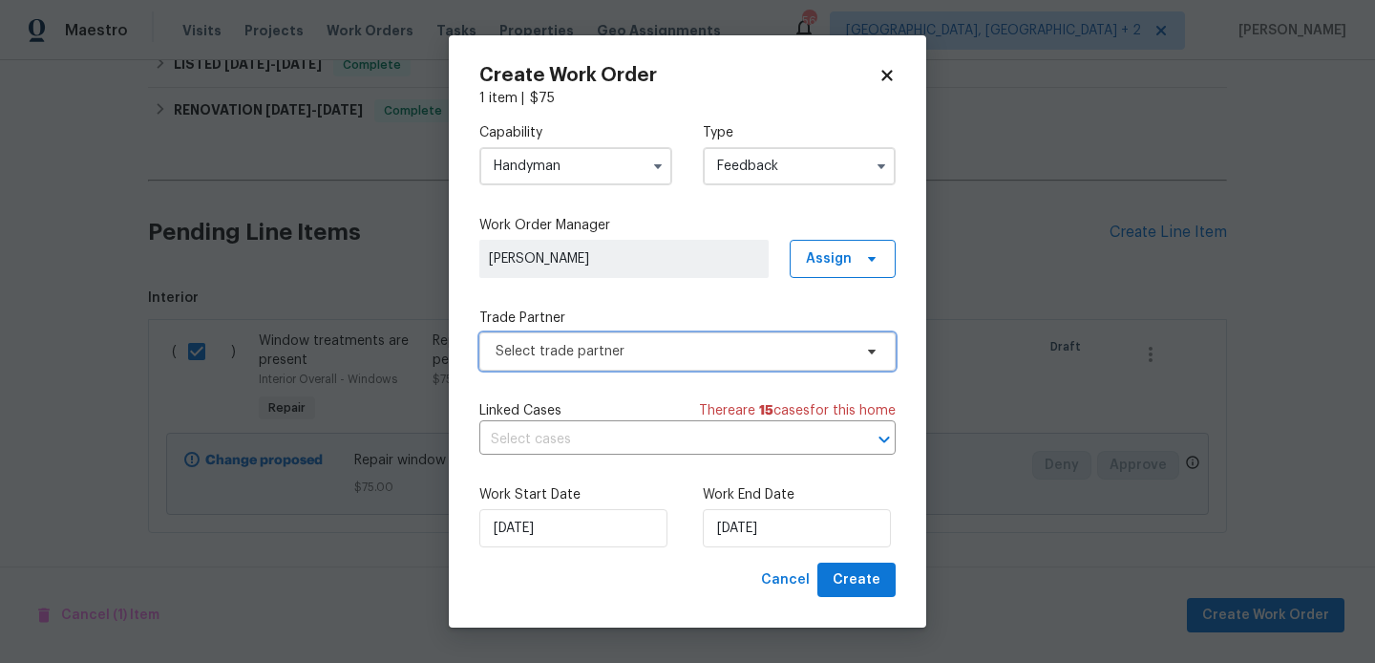
scroll to position [0, 0]
click at [576, 180] on input "Handyman" at bounding box center [575, 166] width 193 height 38
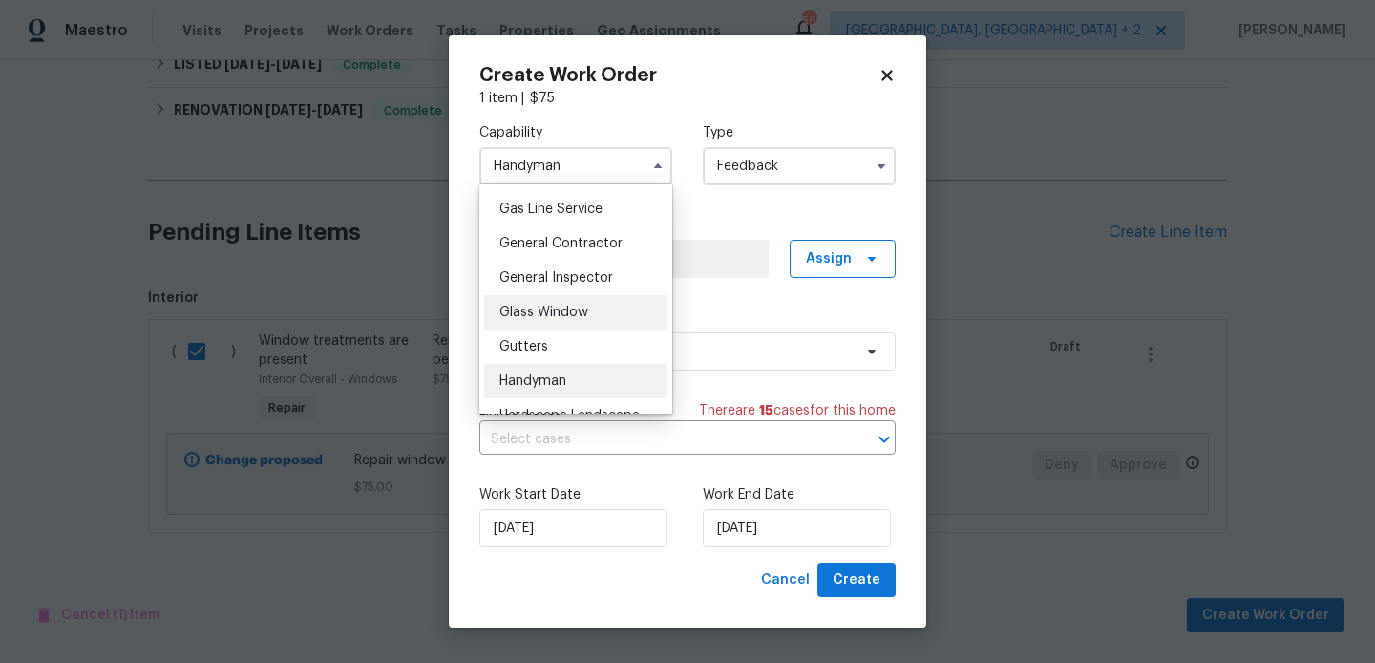
scroll to position [877, 0]
click at [558, 305] on span "Glass Window" at bounding box center [543, 311] width 89 height 13
type input "Glass Window"
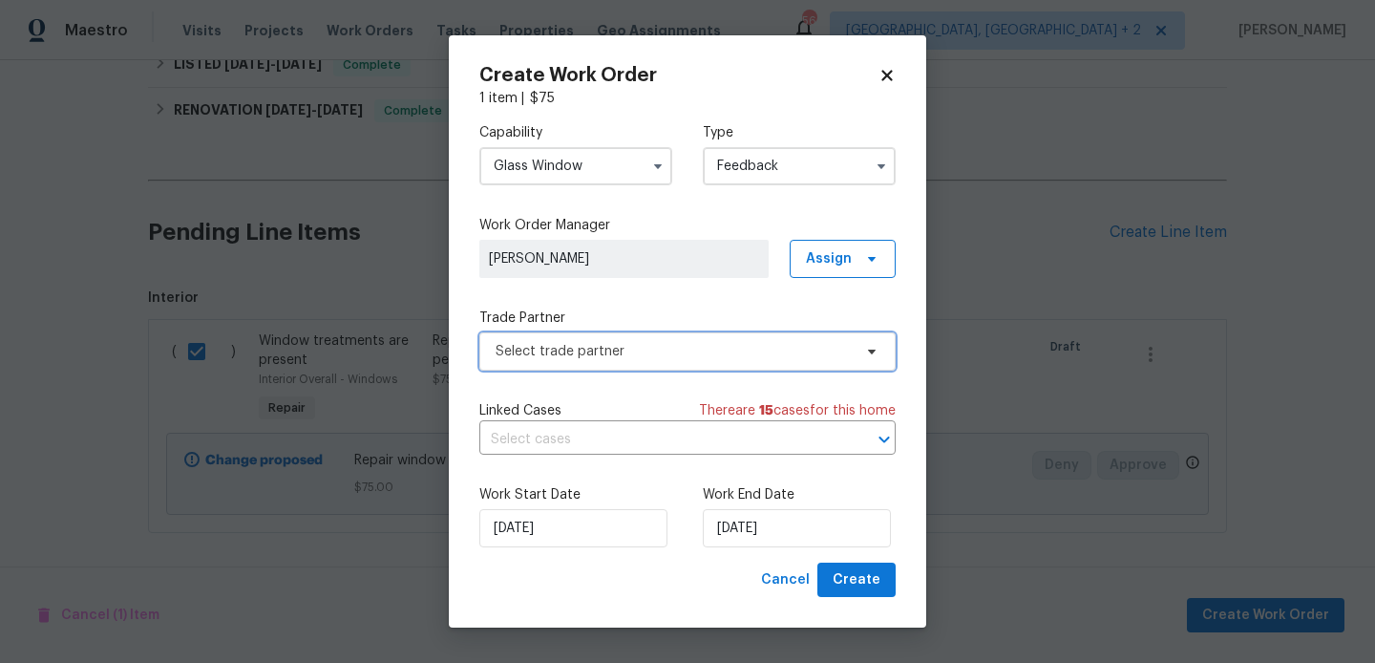
click at [577, 332] on span "Select trade partner" at bounding box center [687, 351] width 416 height 38
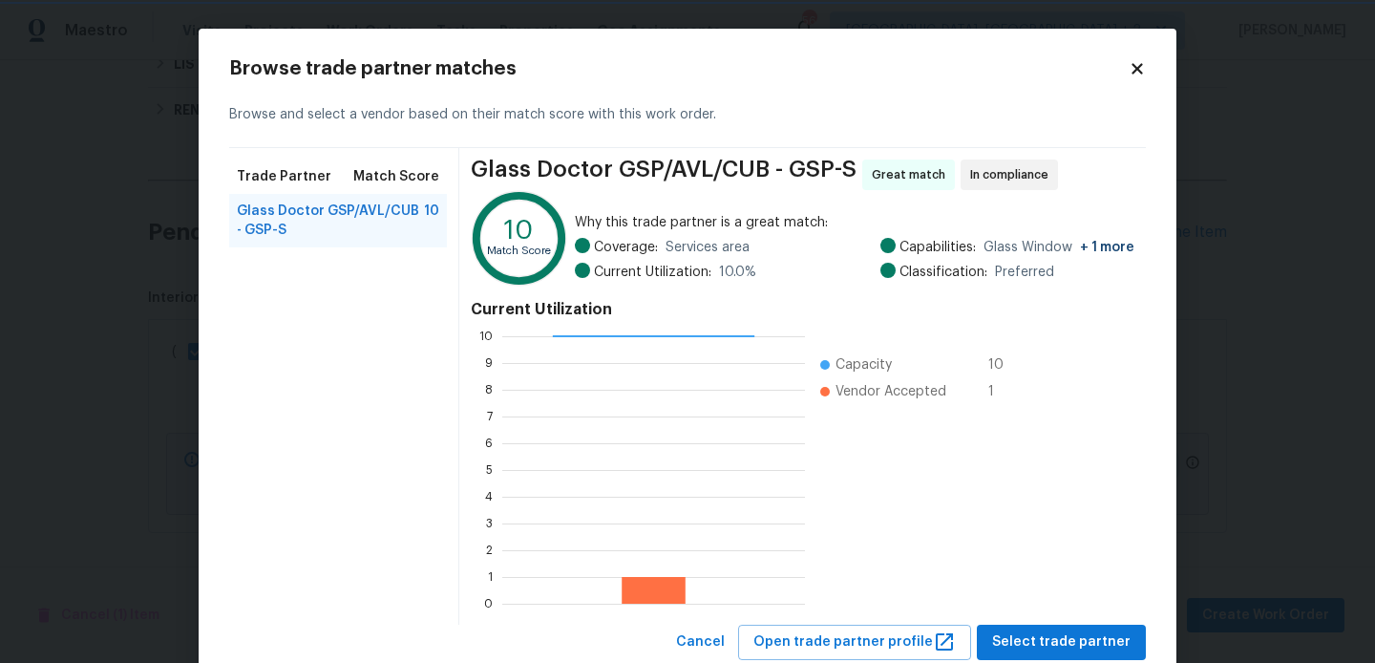
scroll to position [55, 0]
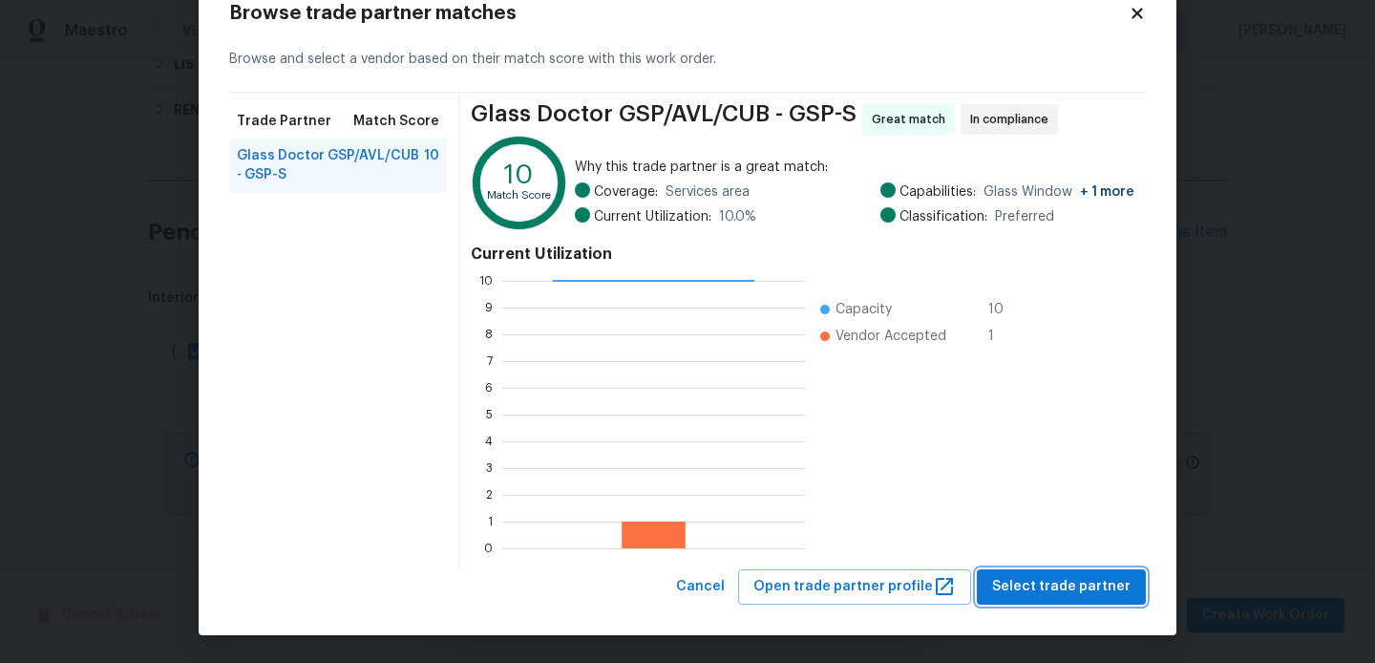
click at [1025, 575] on span "Select trade partner" at bounding box center [1061, 587] width 138 height 24
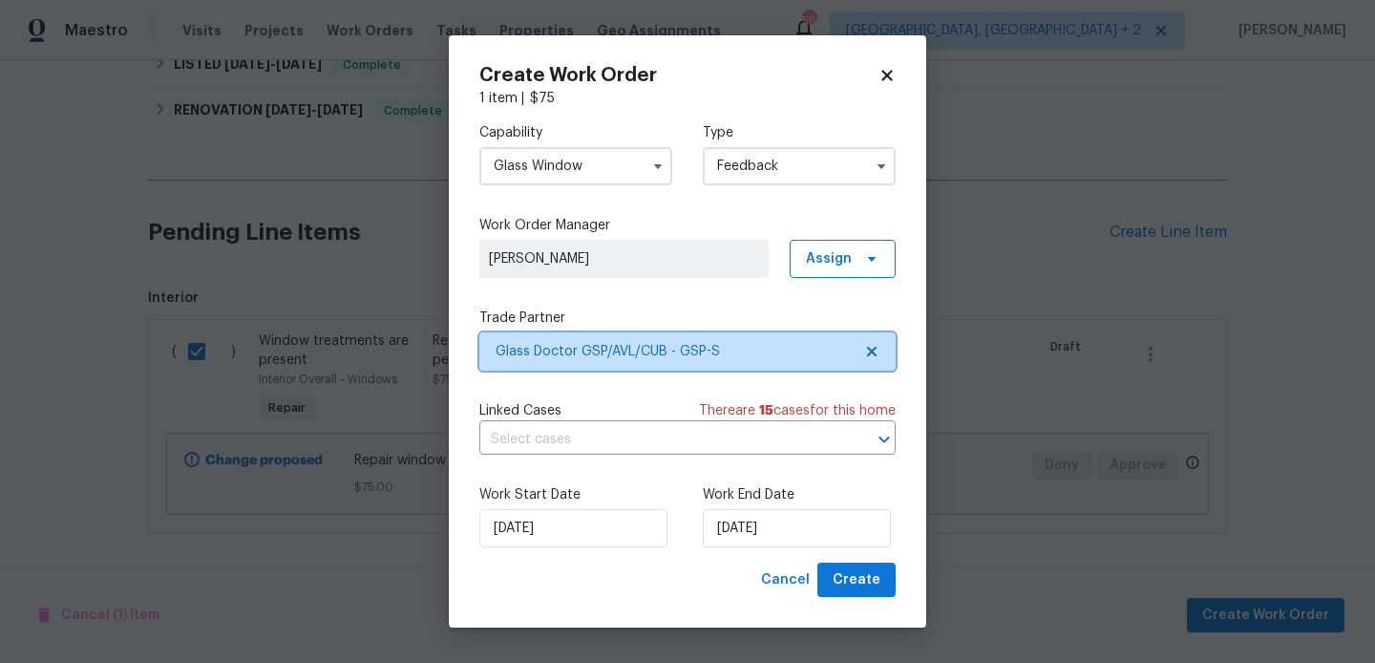
scroll to position [0, 0]
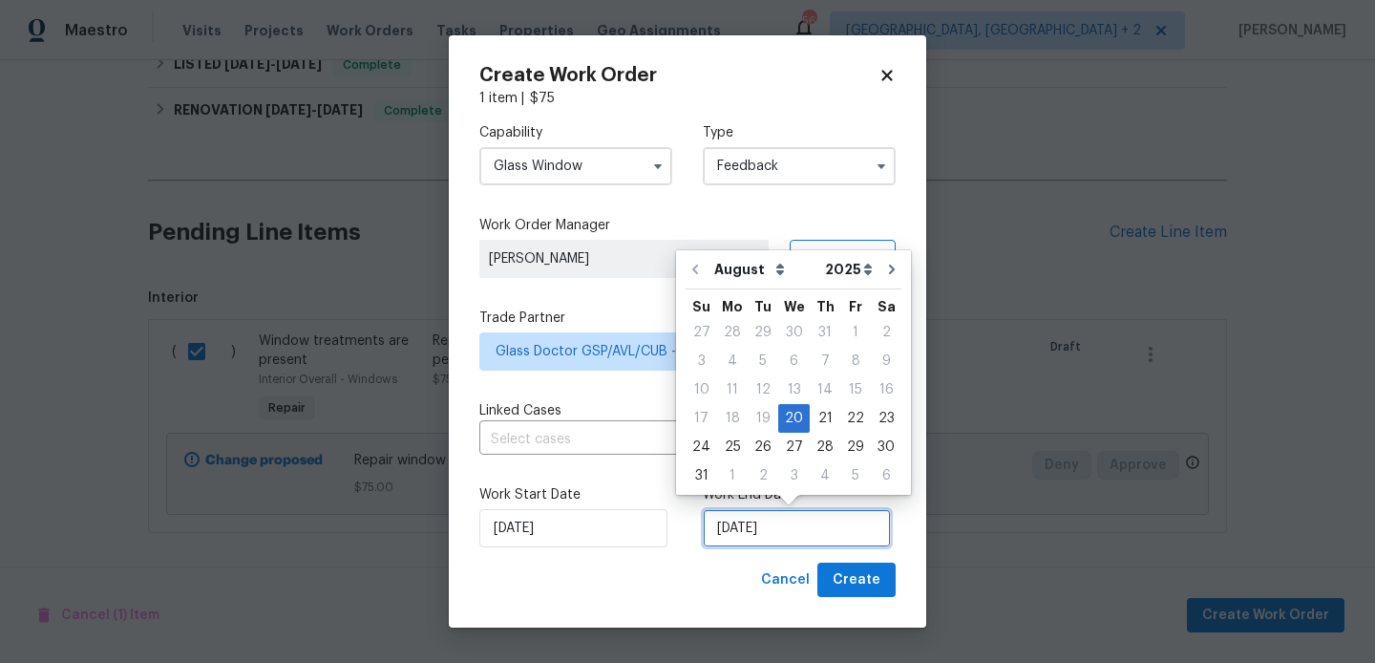
click at [704, 528] on input "20/08/2025" at bounding box center [797, 528] width 188 height 38
click at [847, 422] on div "22" at bounding box center [855, 418] width 31 height 27
type input "22/08/2025"
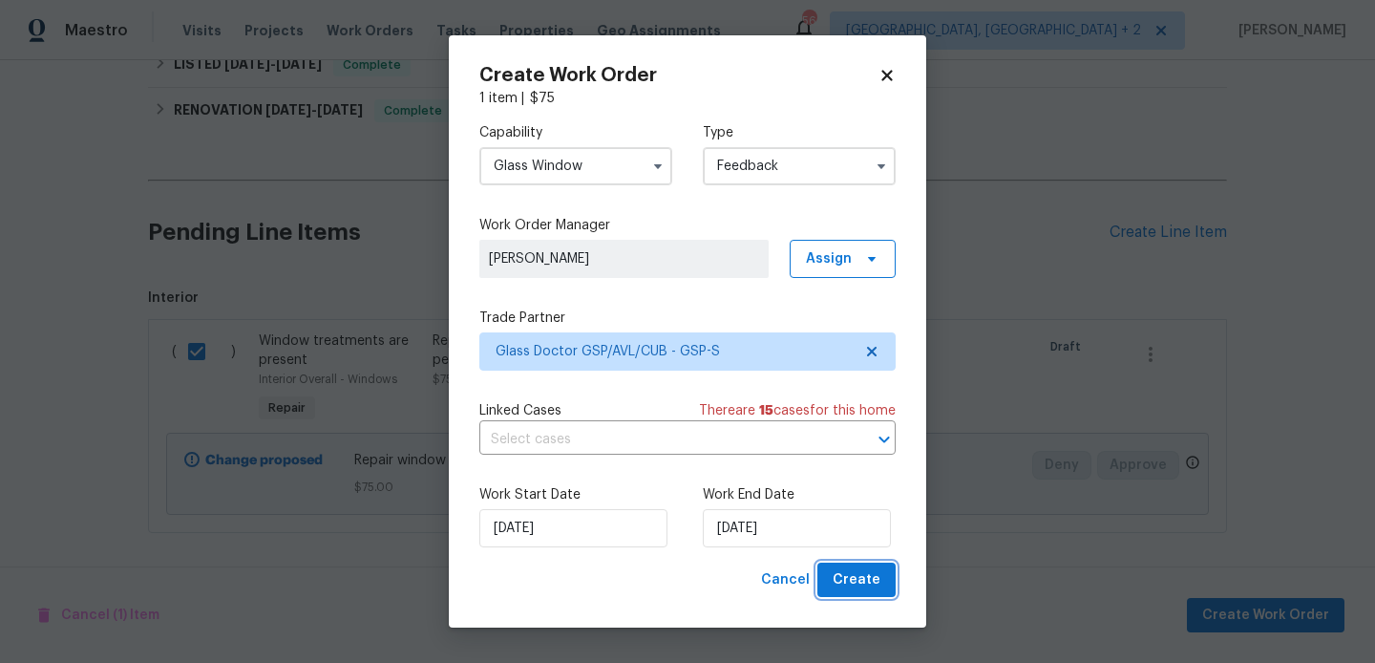
click at [861, 579] on span "Create" at bounding box center [857, 580] width 48 height 24
checkbox input "false"
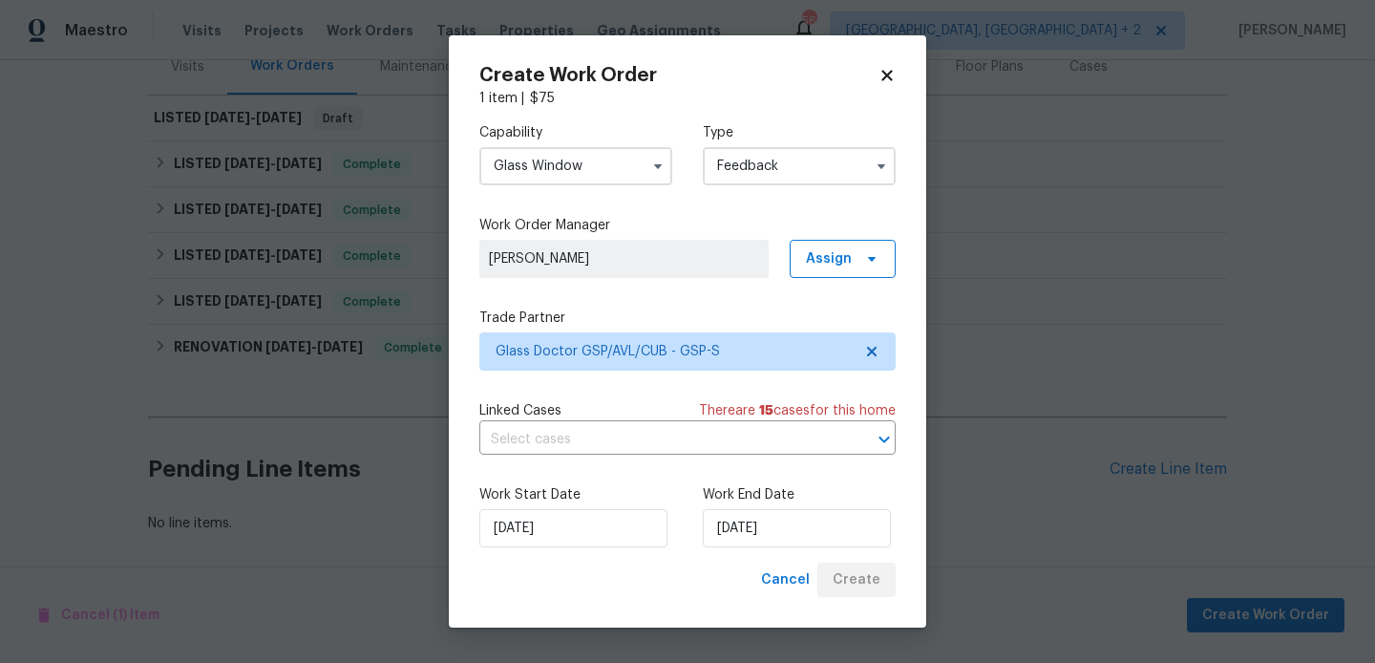
scroll to position [251, 0]
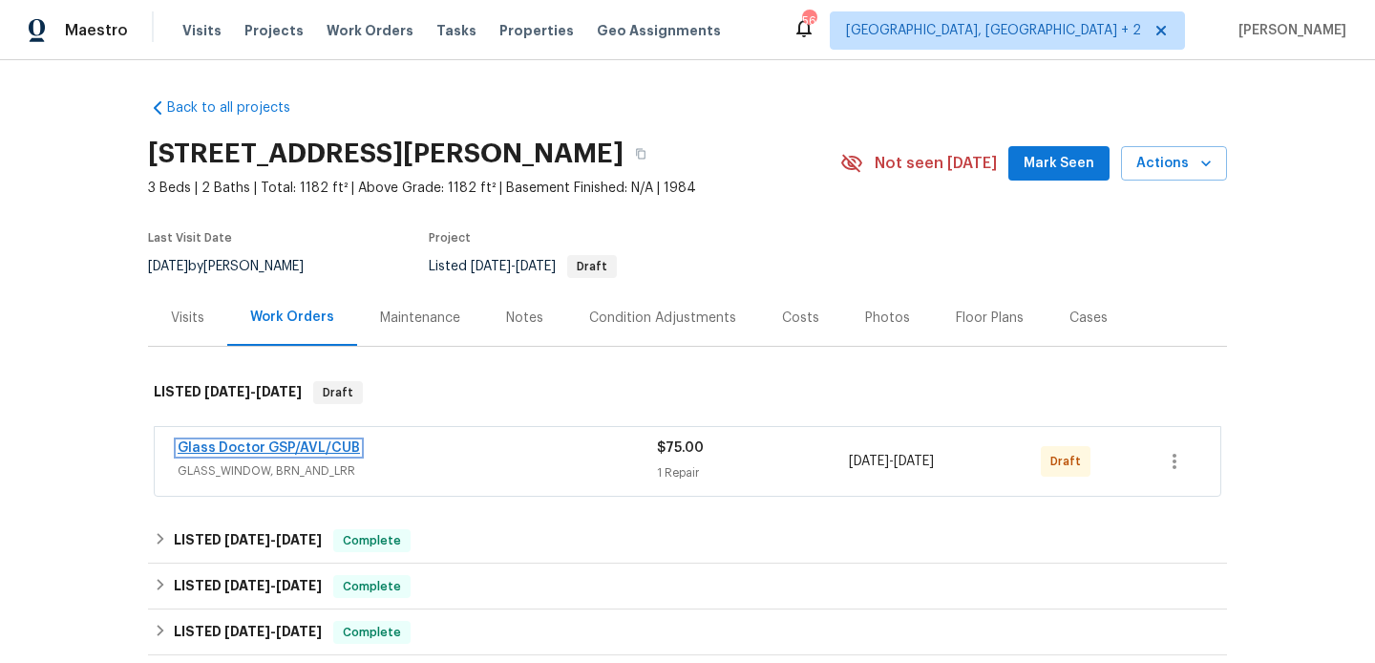
click at [323, 450] on link "Glass Doctor GSP/AVL/CUB" at bounding box center [269, 447] width 182 height 13
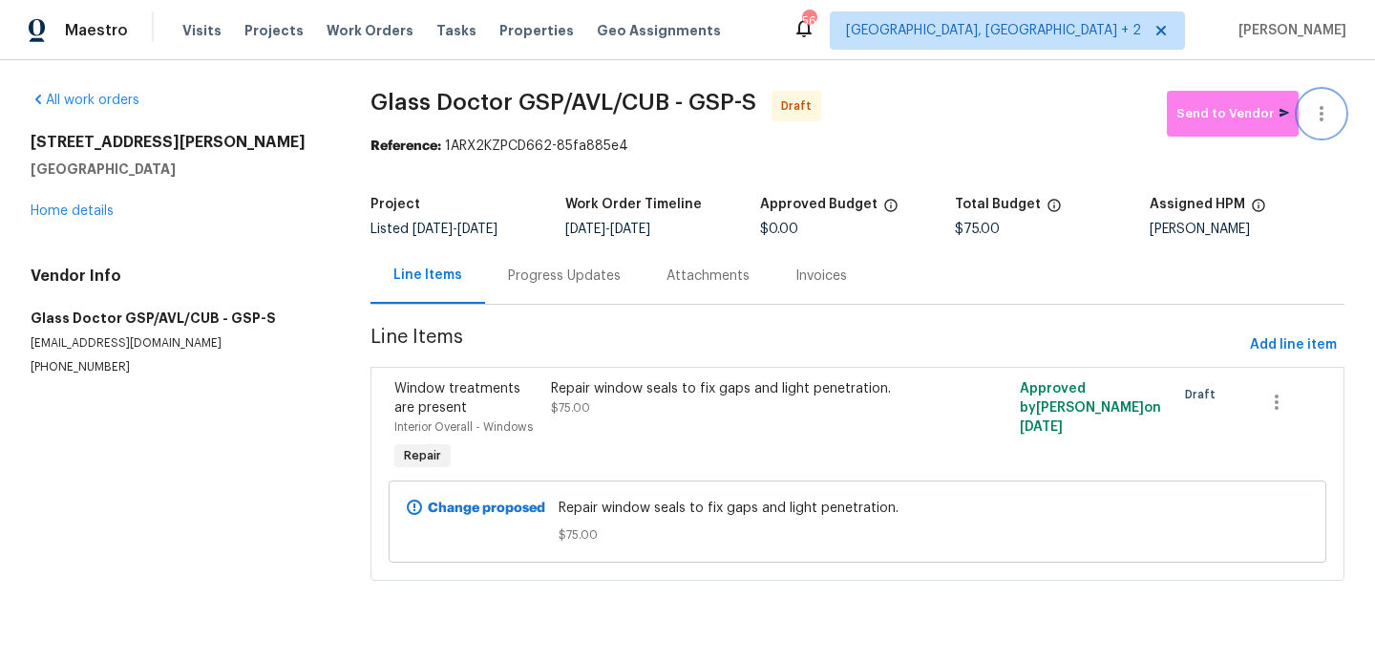
click at [1331, 102] on icon "button" at bounding box center [1321, 113] width 23 height 23
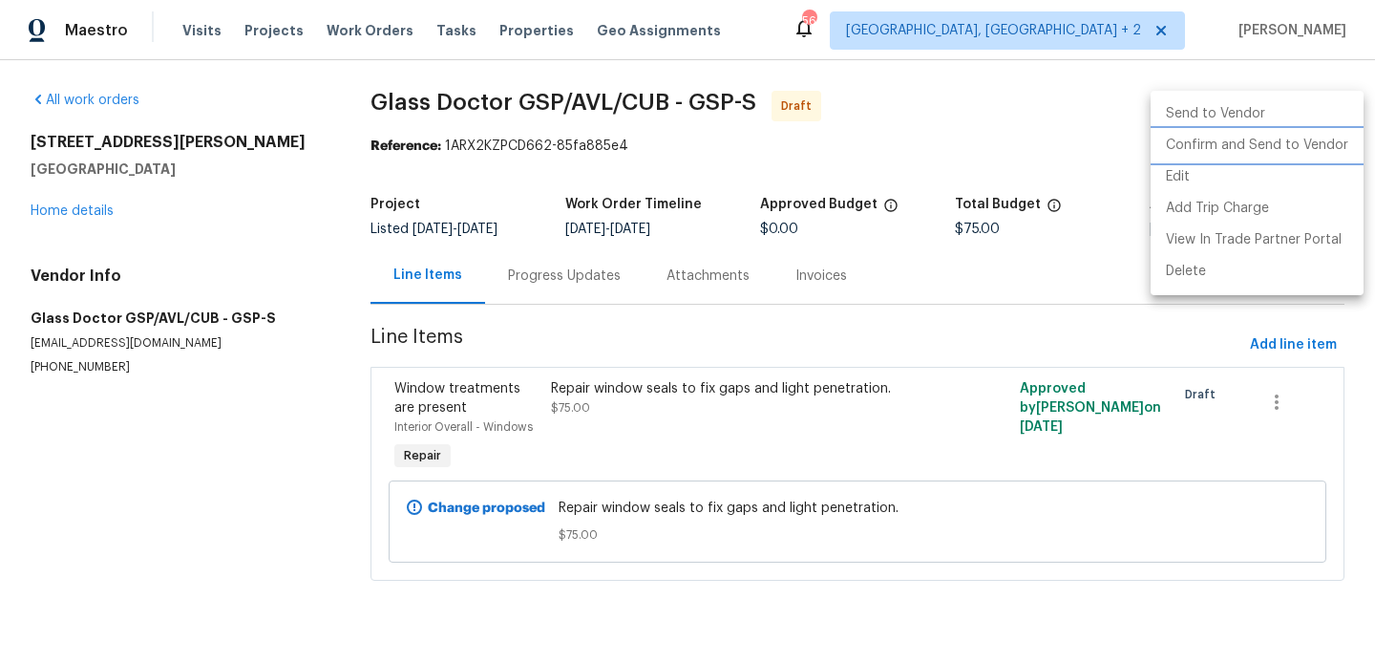
click at [1331, 144] on li "Confirm and Send to Vendor" at bounding box center [1257, 146] width 213 height 32
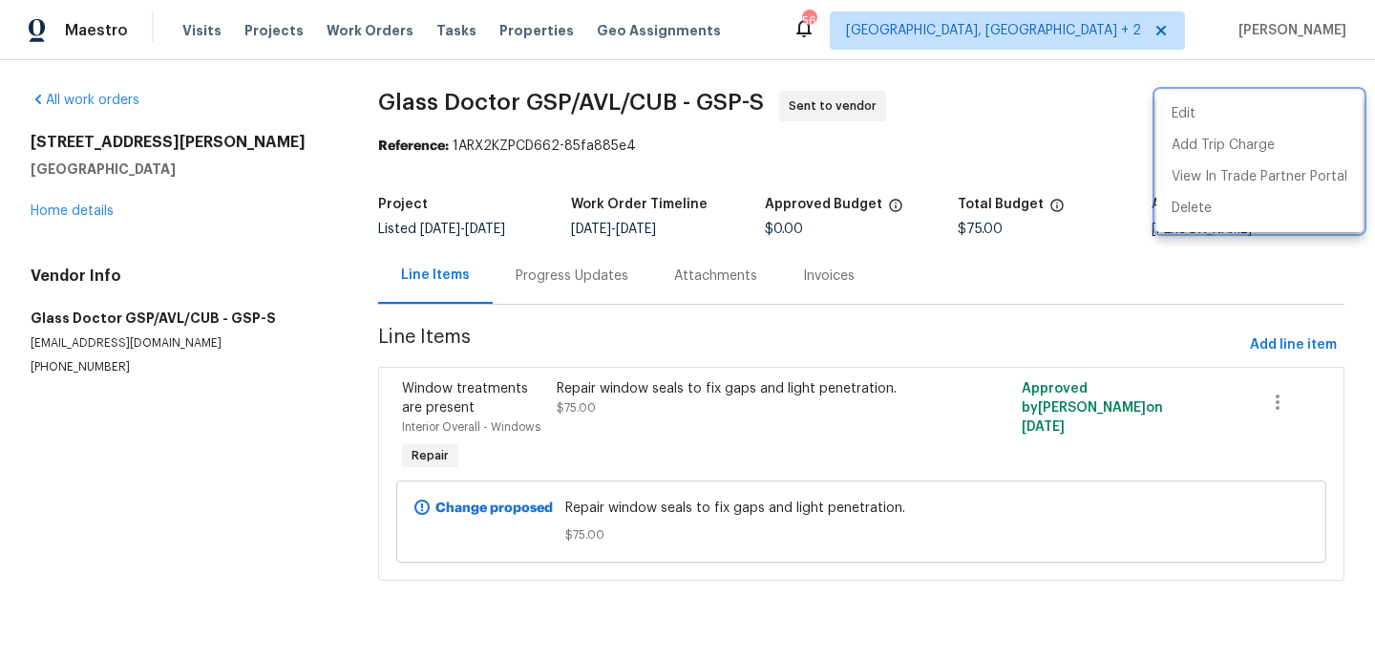
click at [543, 291] on div at bounding box center [687, 331] width 1375 height 663
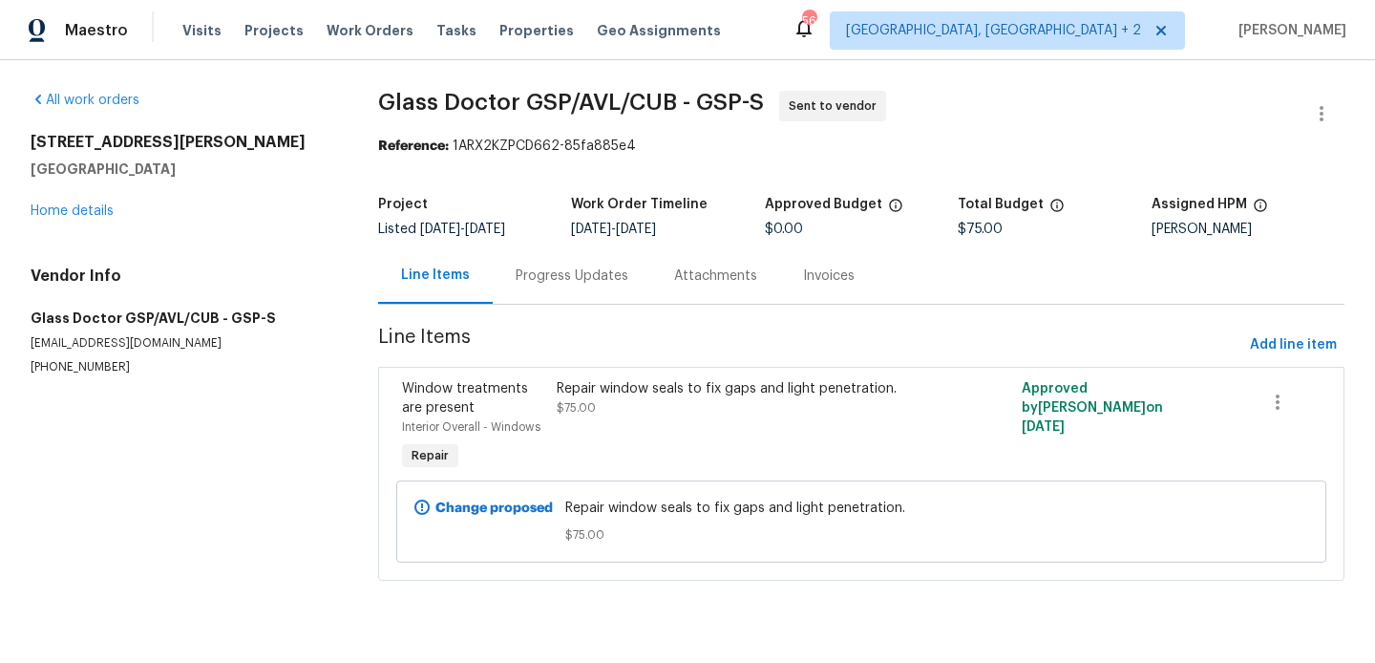
click at [543, 291] on div "Progress Updates" at bounding box center [572, 275] width 158 height 56
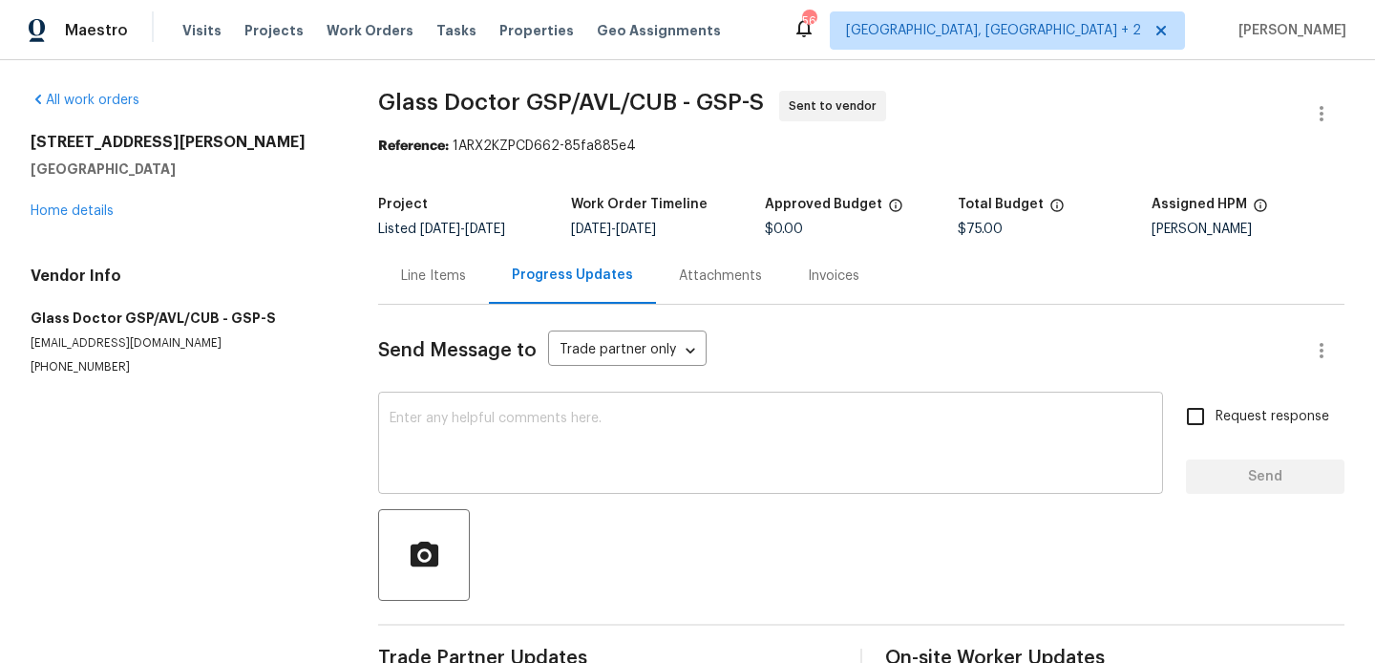
click at [594, 454] on textarea at bounding box center [771, 445] width 762 height 67
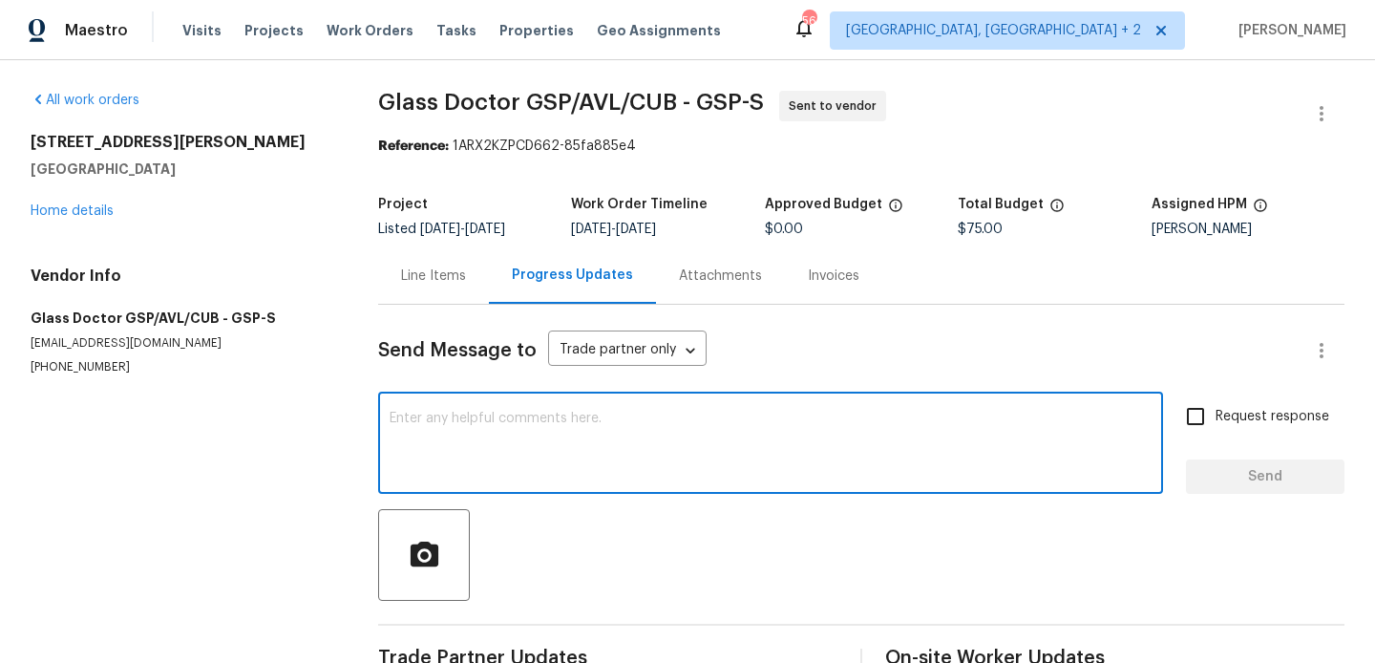
paste textarea "Hi, this is Blessida with Opendoor. I’m confirming you received the WO for the …"
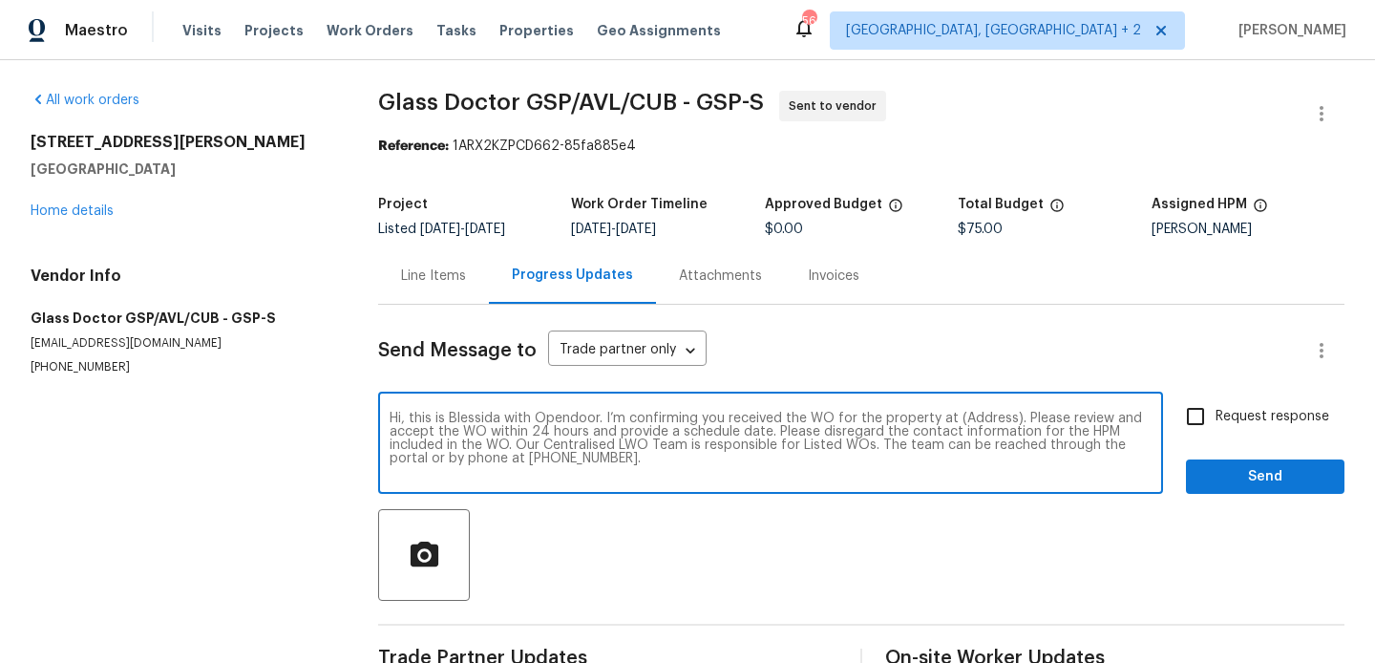
click at [975, 415] on textarea "Hi, this is Blessida with Opendoor. I’m confirming you received the WO for the …" at bounding box center [771, 445] width 762 height 67
paste textarea "208 Mason Rd, Boiling Springs, SC 29316"
type textarea "Hi, this is Blessida with Opendoor. I’m confirming you received the WO for the …"
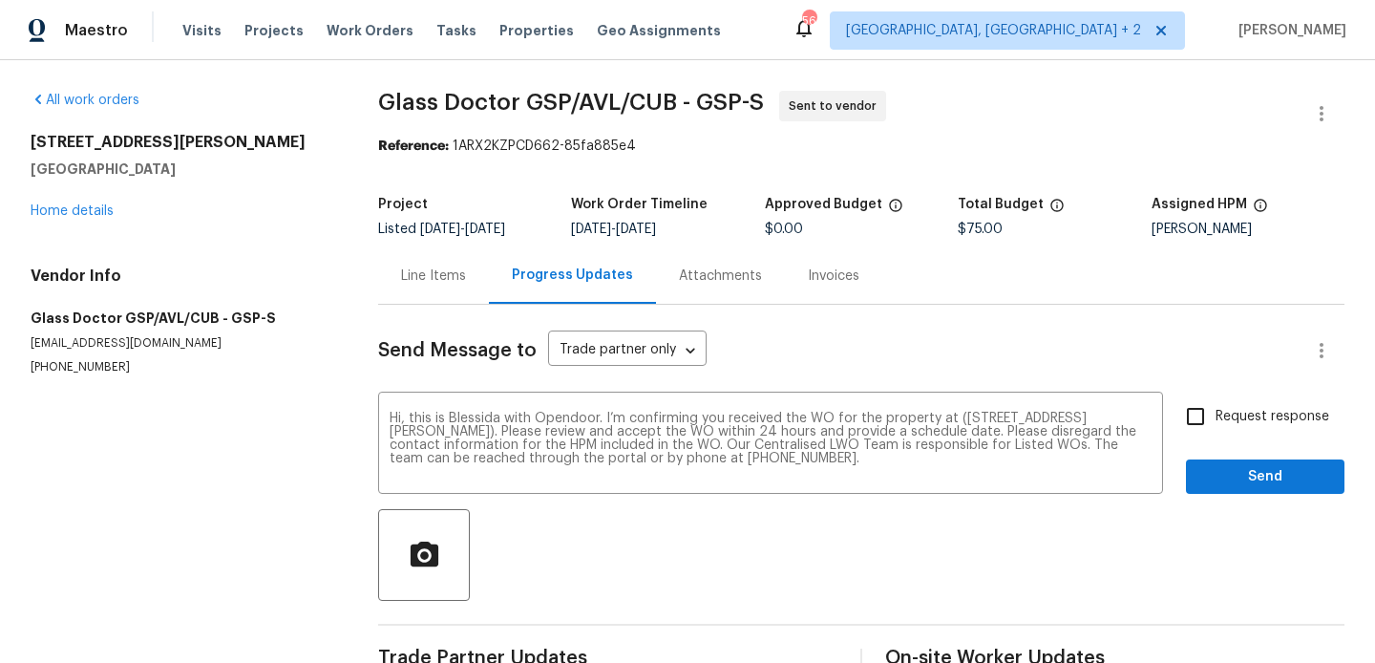
click at [1166, 420] on div "Hi, this is Blessida with Opendoor. I’m confirming you received the WO for the …" at bounding box center [861, 444] width 966 height 97
click at [1215, 420] on input "Request response" at bounding box center [1195, 416] width 40 height 40
checkbox input "true"
click at [1215, 487] on span "Send" at bounding box center [1265, 477] width 128 height 24
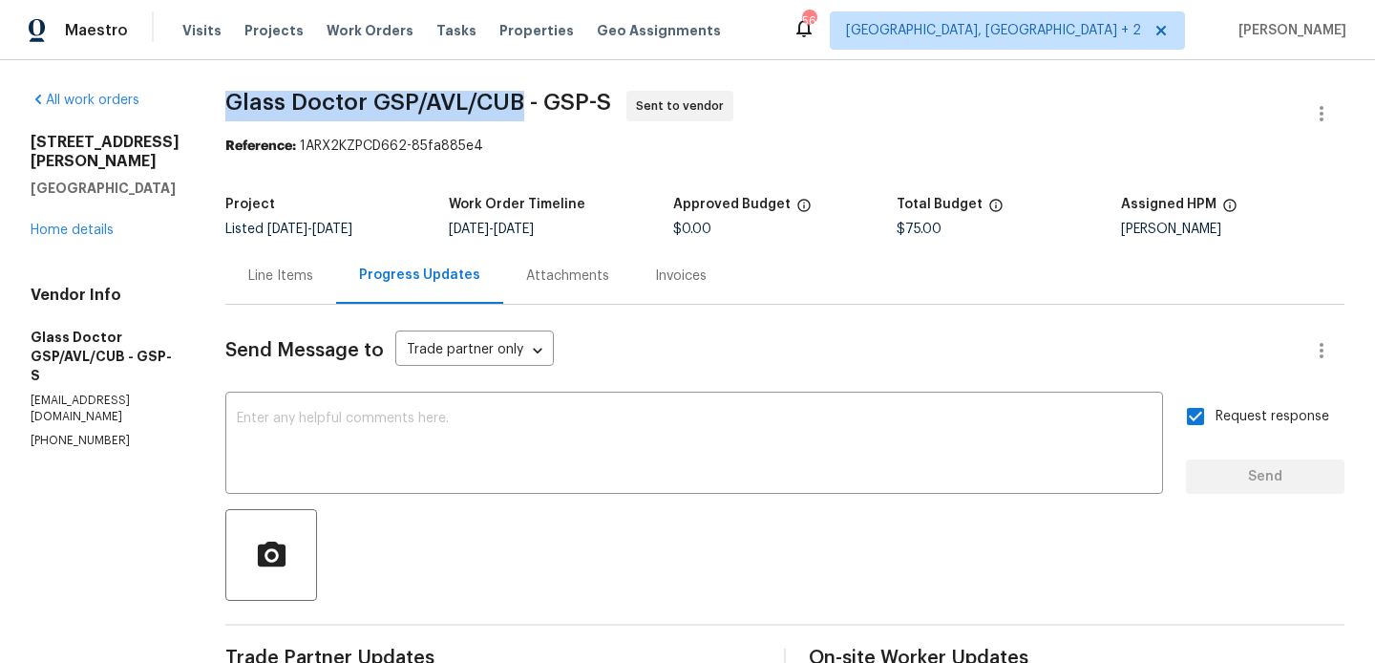
drag, startPoint x: 231, startPoint y: 95, endPoint x: 521, endPoint y: 104, distance: 290.4
click at [521, 104] on span "Glass Doctor GSP/AVL/CUB - GSP-S" at bounding box center [418, 102] width 386 height 23
copy span "Glass Doctor GSP/AVL/CUB"
click at [93, 237] on div "208 Mason Rd Boiling Springs, SC 29316 Home details" at bounding box center [105, 186] width 149 height 107
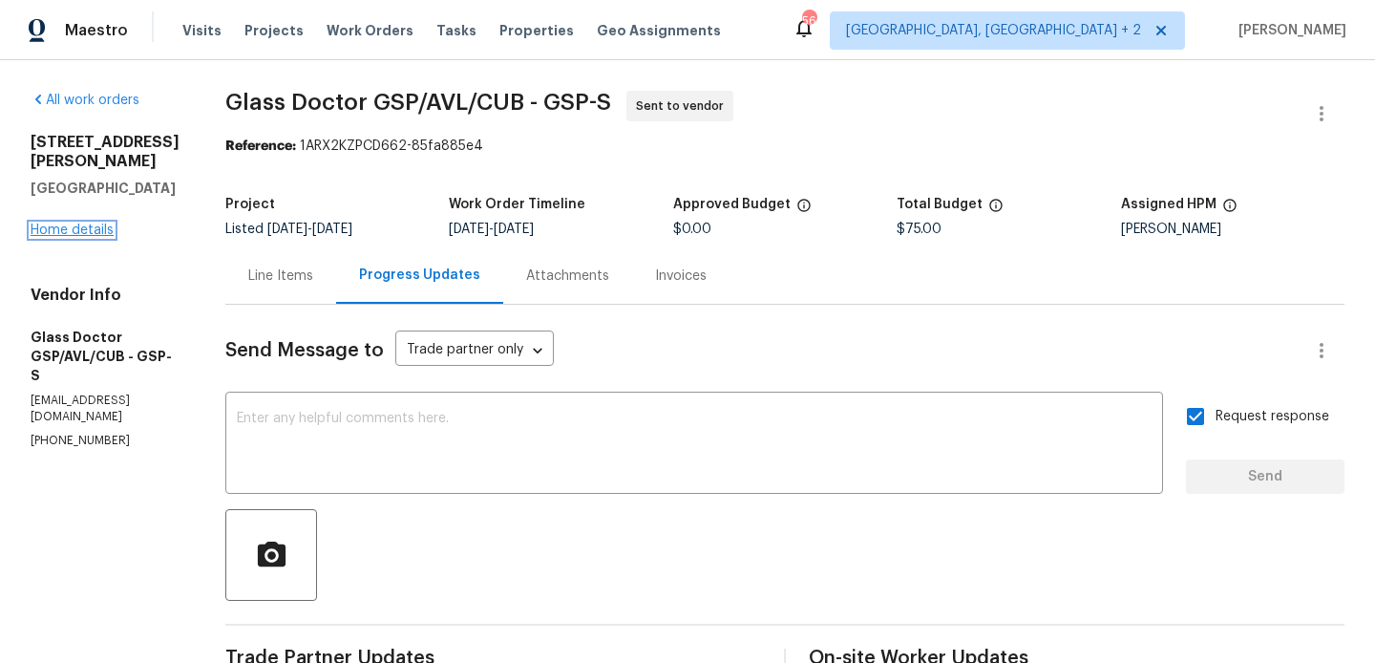
click at [87, 234] on link "Home details" at bounding box center [72, 229] width 83 height 13
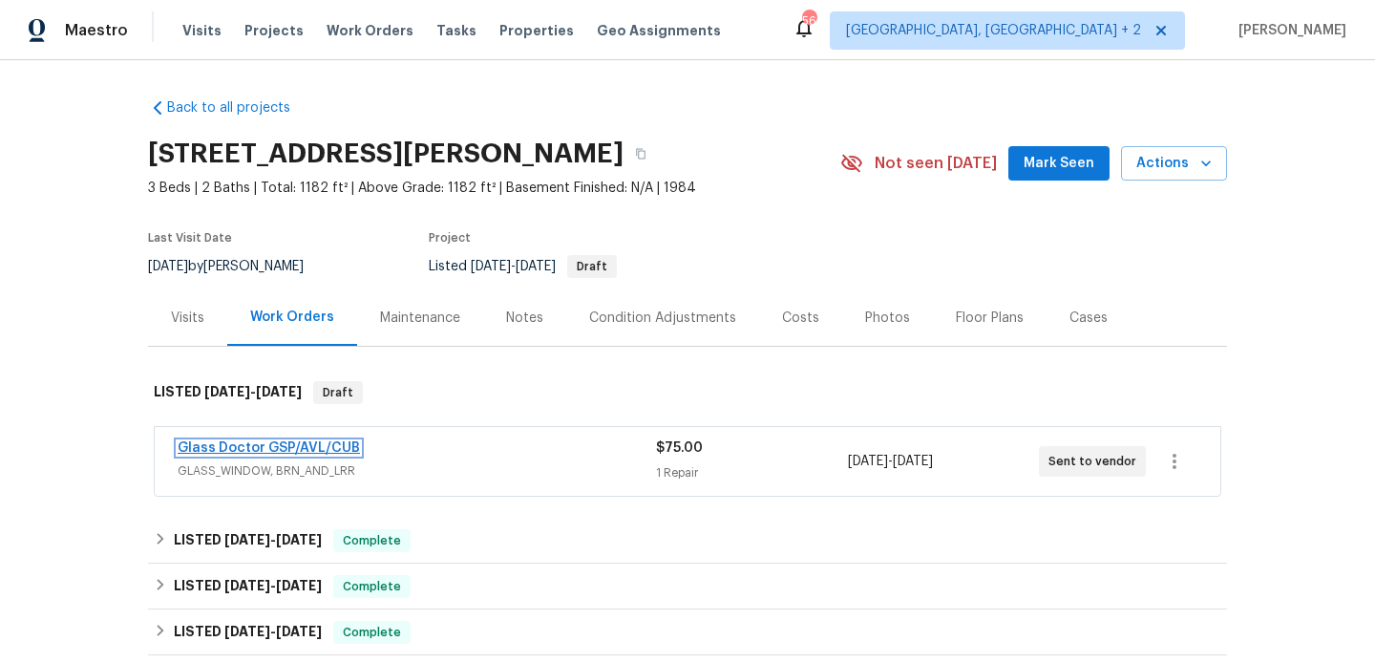
click at [311, 448] on link "Glass Doctor GSP/AVL/CUB" at bounding box center [269, 447] width 182 height 13
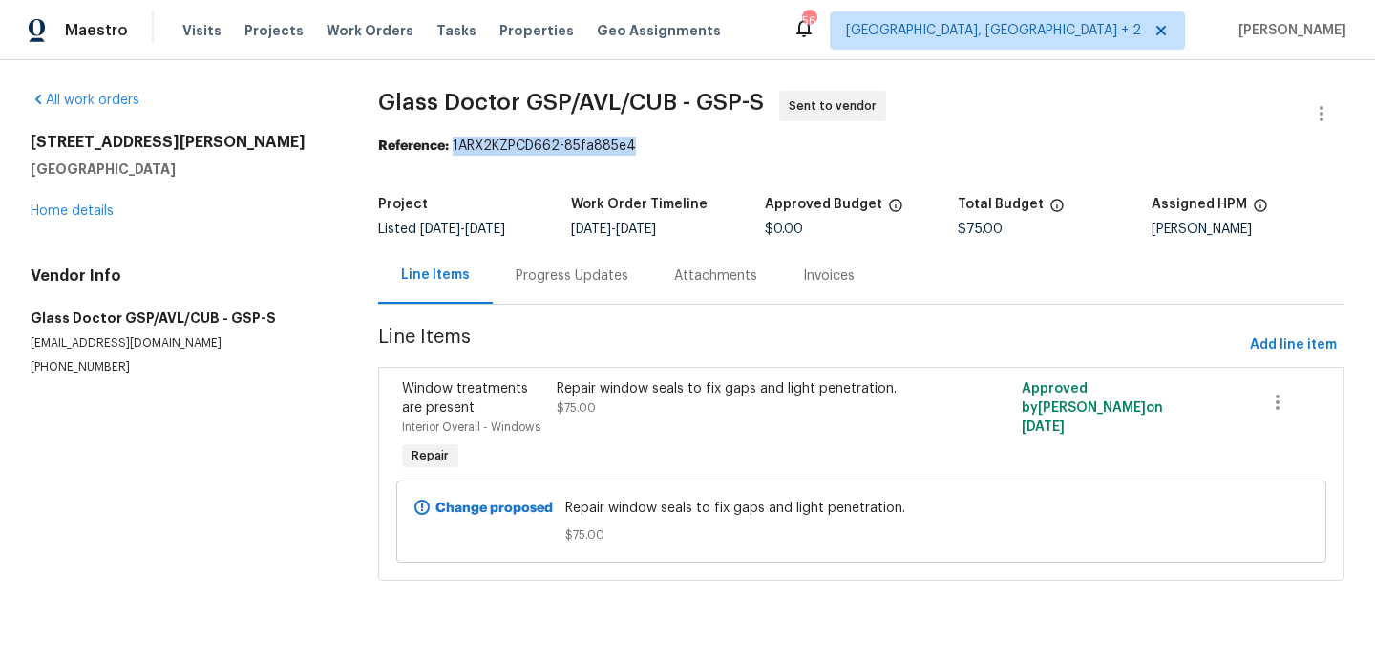
drag, startPoint x: 450, startPoint y: 145, endPoint x: 744, endPoint y: 145, distance: 294.1
click at [744, 145] on div "Reference: 1ARX2KZPCD662-85fa885e4" at bounding box center [861, 146] width 966 height 19
copy div "1ARX2KZPCD662-85fa885e4"
click at [510, 264] on div "Progress Updates" at bounding box center [572, 275] width 158 height 56
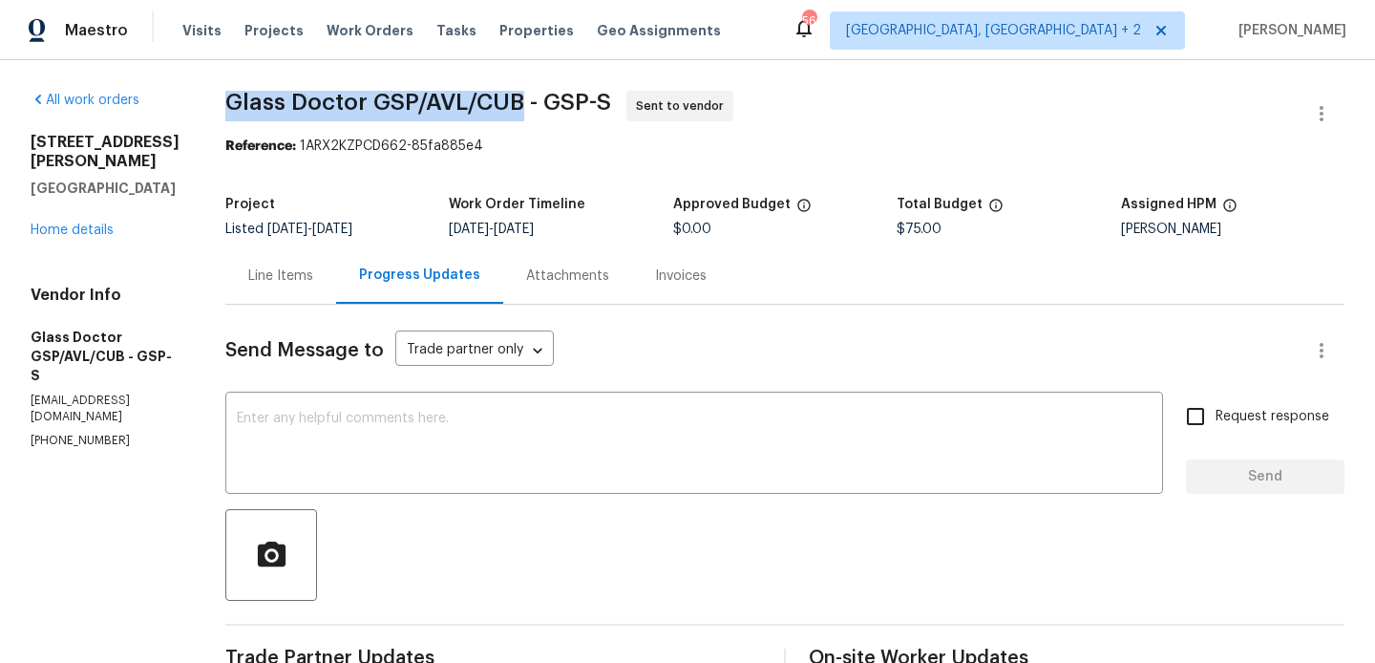
drag, startPoint x: 231, startPoint y: 93, endPoint x: 527, endPoint y: 100, distance: 296.1
click at [527, 100] on span "Glass Doctor GSP/AVL/CUB - GSP-S" at bounding box center [418, 102] width 386 height 23
copy span "Glass Doctor GSP/AVL/CUB"
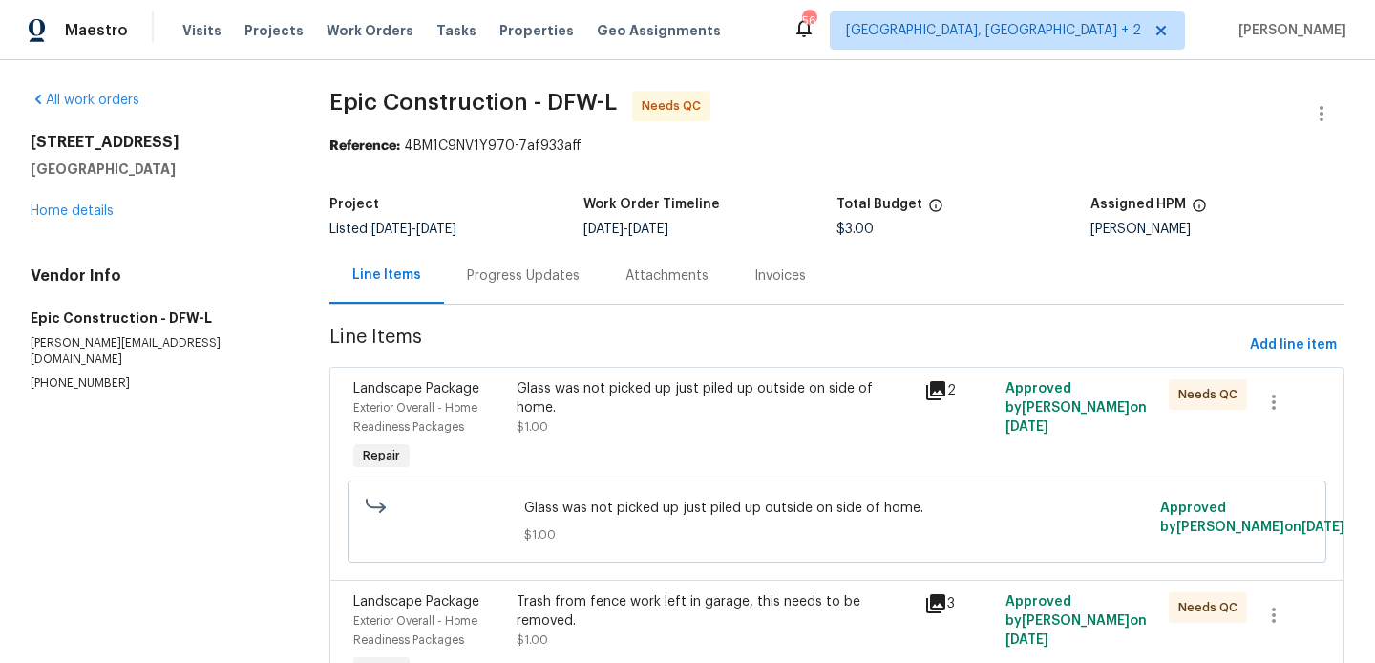
click at [524, 276] on div "Progress Updates" at bounding box center [523, 275] width 113 height 19
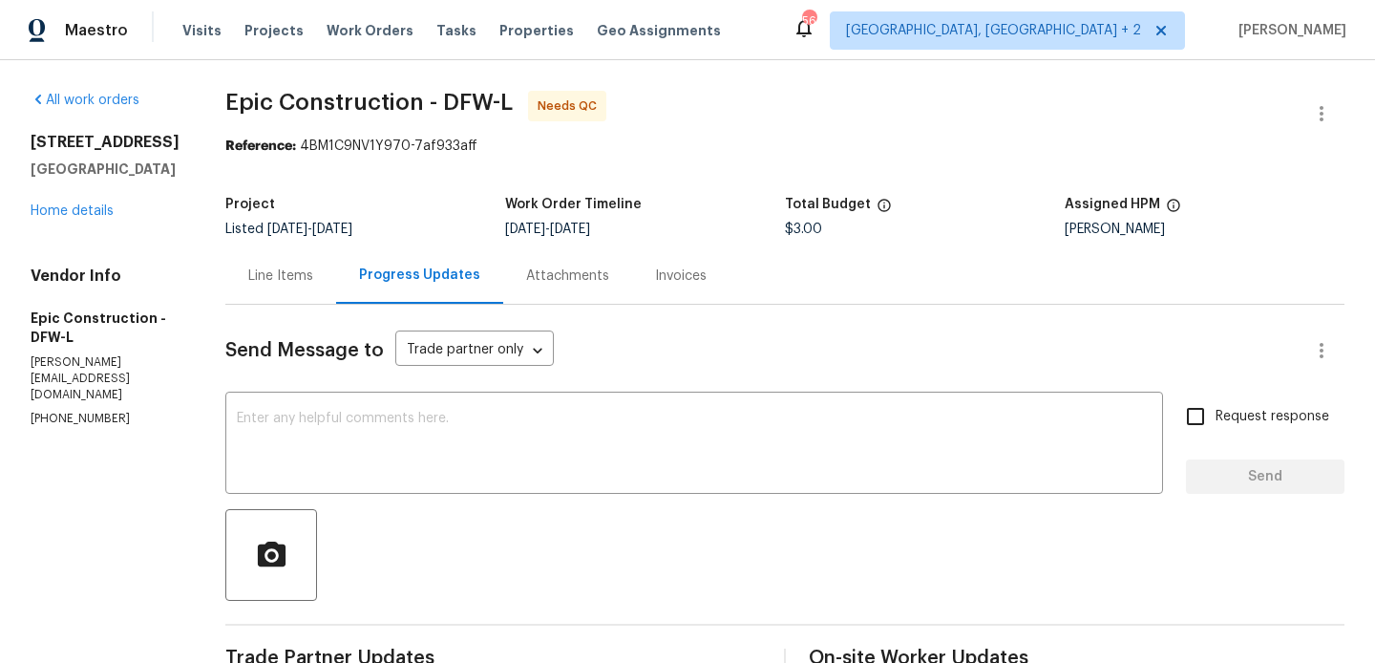
click at [262, 263] on div "Line Items" at bounding box center [280, 275] width 111 height 56
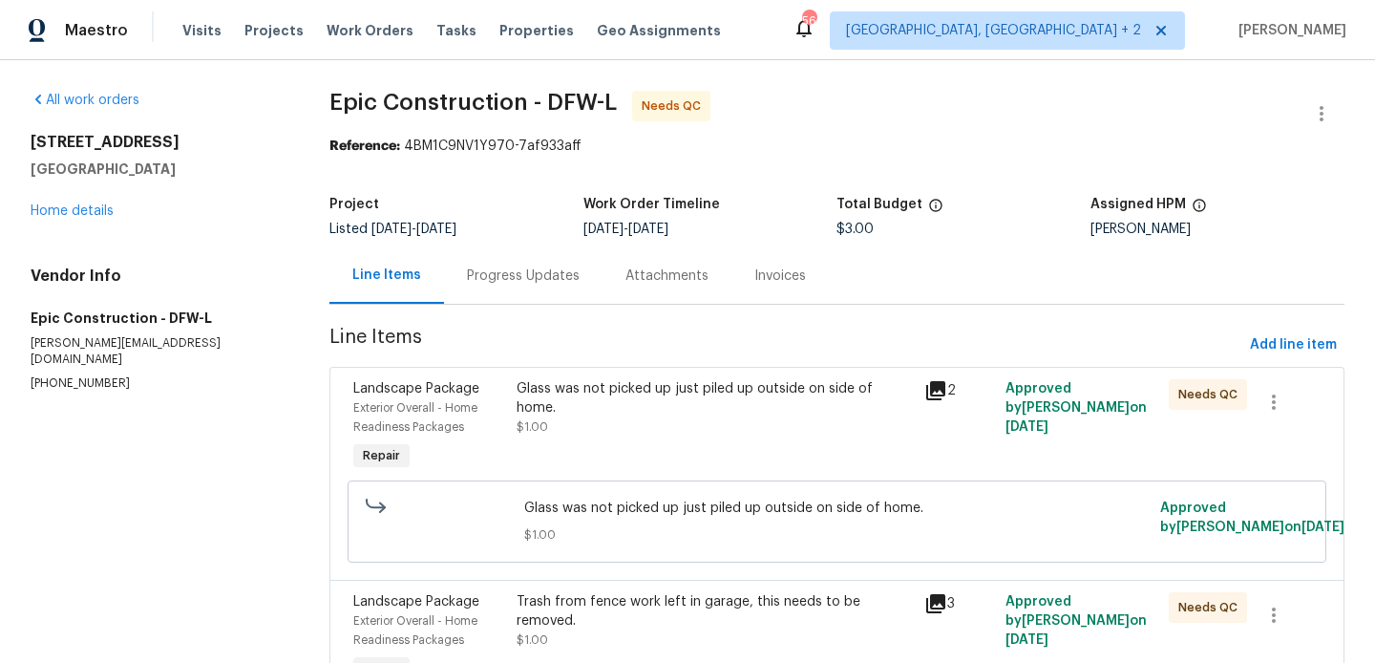
click at [536, 414] on div "Glass was not picked up just piled up outside on side of home. $1.00" at bounding box center [715, 407] width 396 height 57
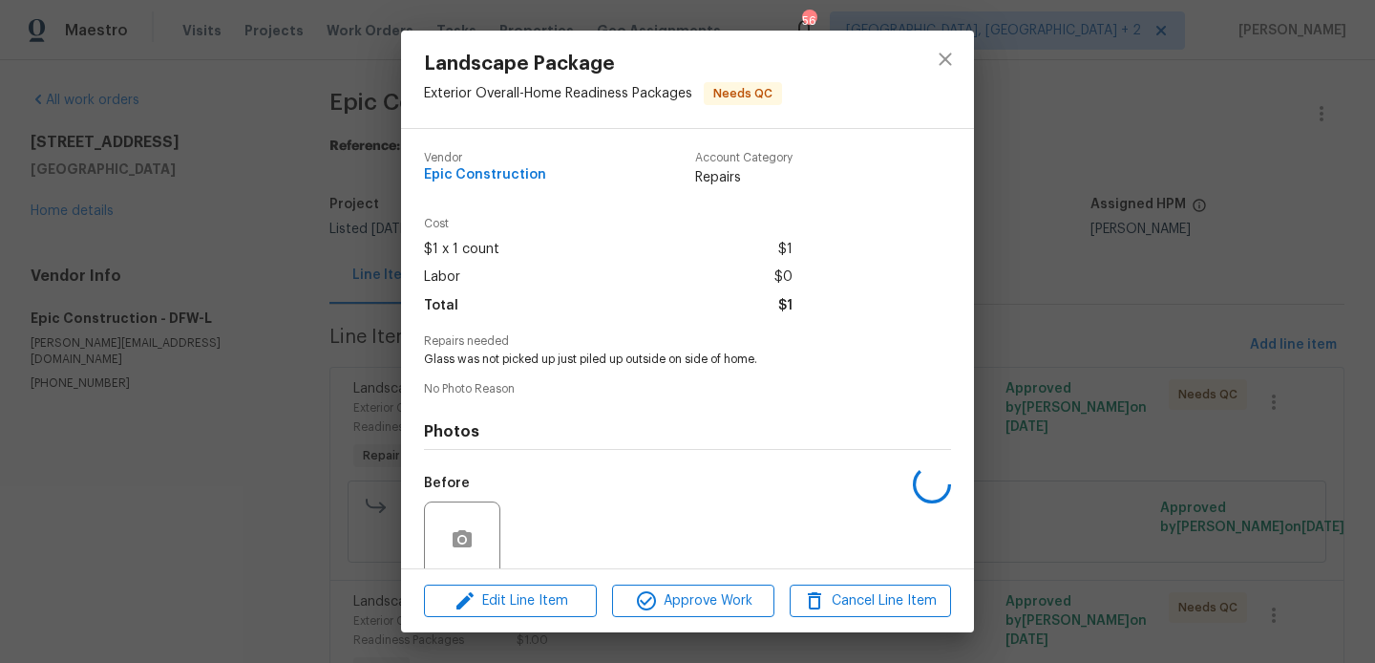
scroll to position [152, 0]
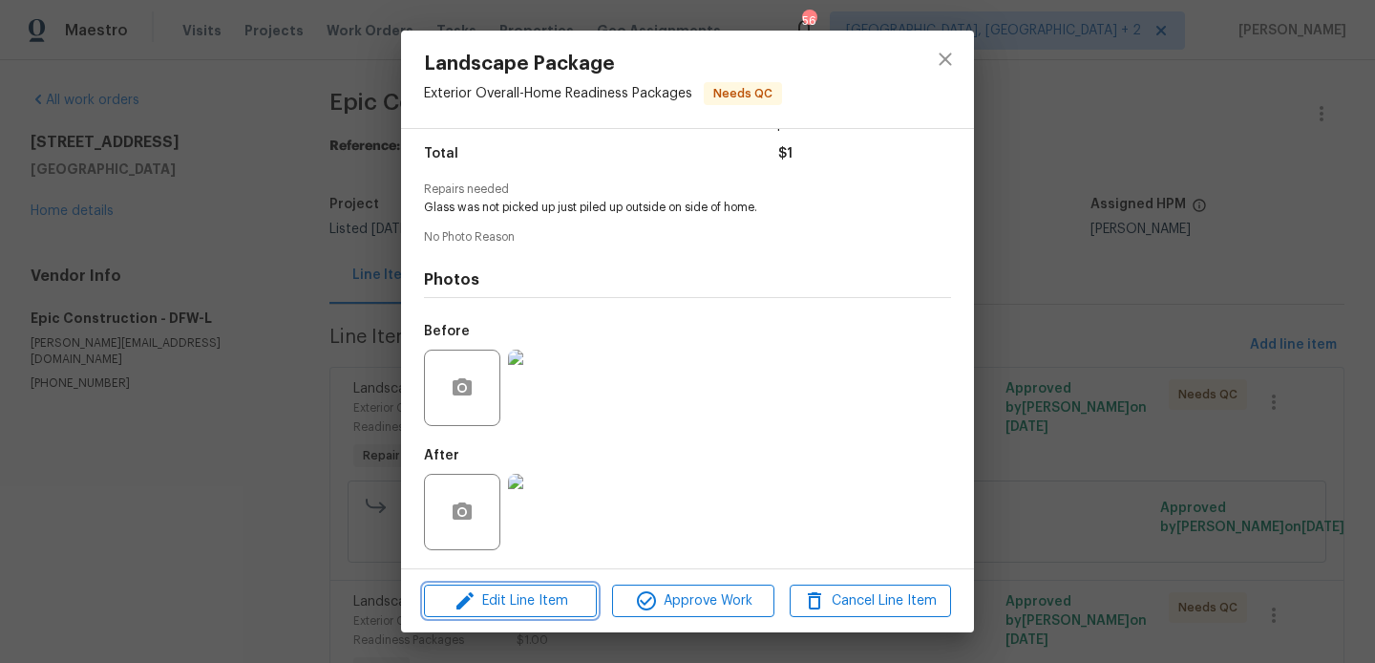
click at [514, 585] on button "Edit Line Item" at bounding box center [510, 600] width 173 height 33
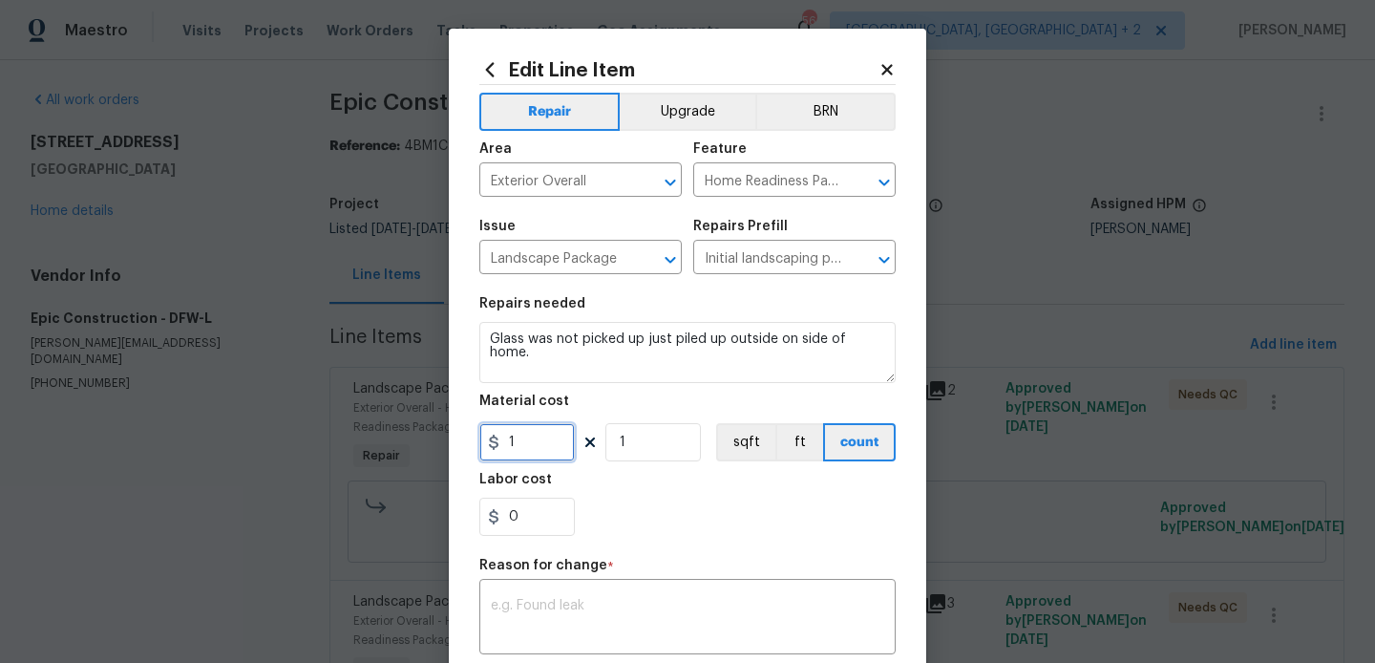
click at [525, 437] on input "1" at bounding box center [526, 442] width 95 height 38
type input "200"
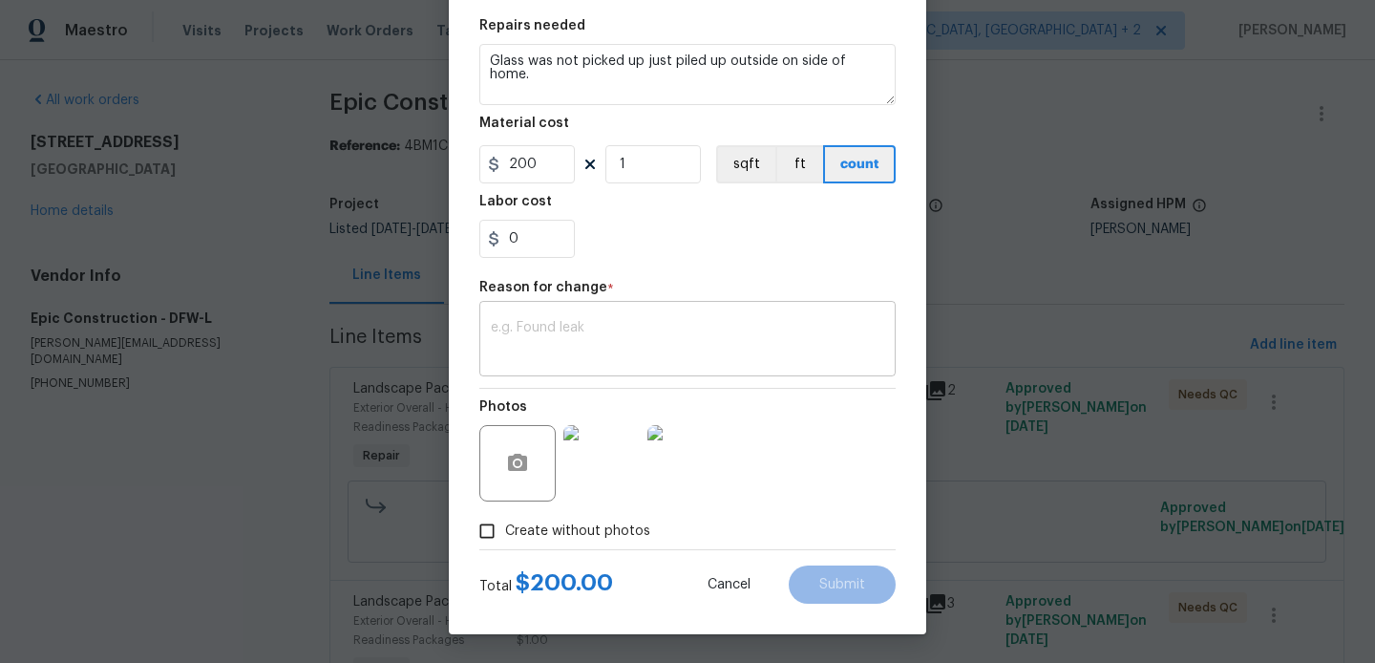
click at [570, 351] on textarea at bounding box center [687, 341] width 393 height 40
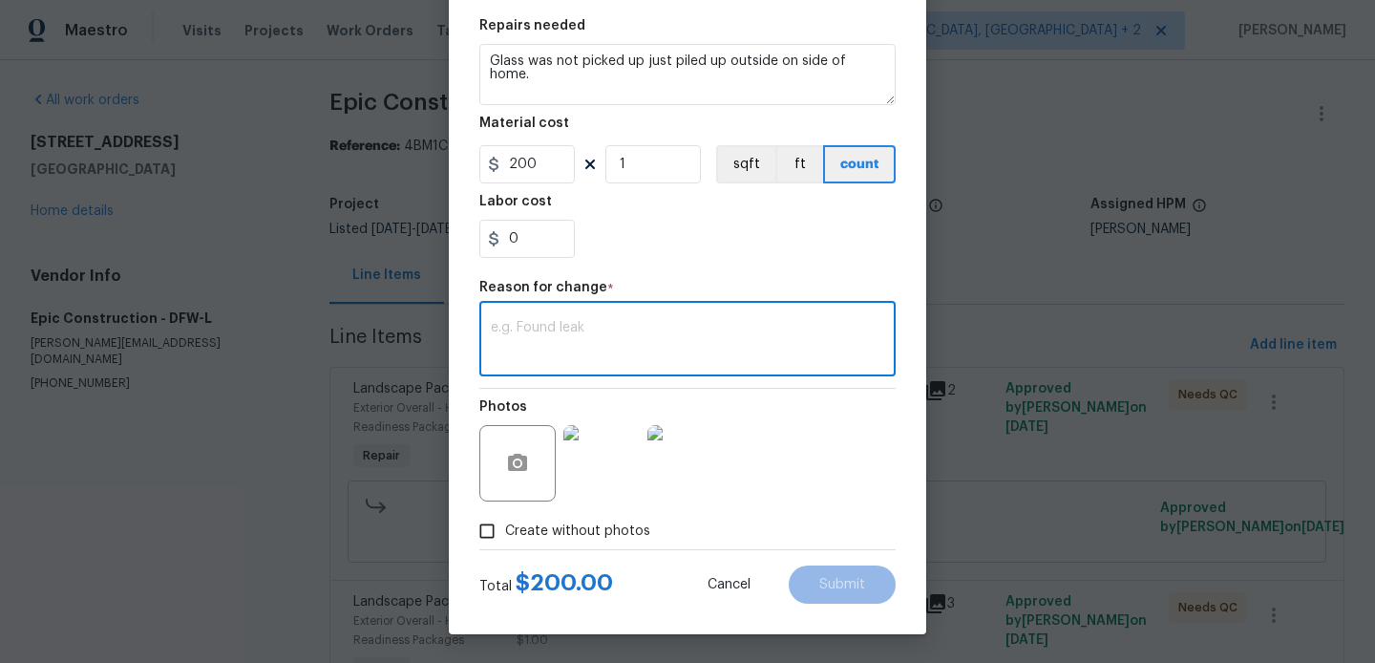
paste textarea "(BA) Updated per vendor’s final cost."
type textarea "(BA) Updated per vendor’s final cost."
click at [811, 574] on button "Submit" at bounding box center [842, 584] width 107 height 38
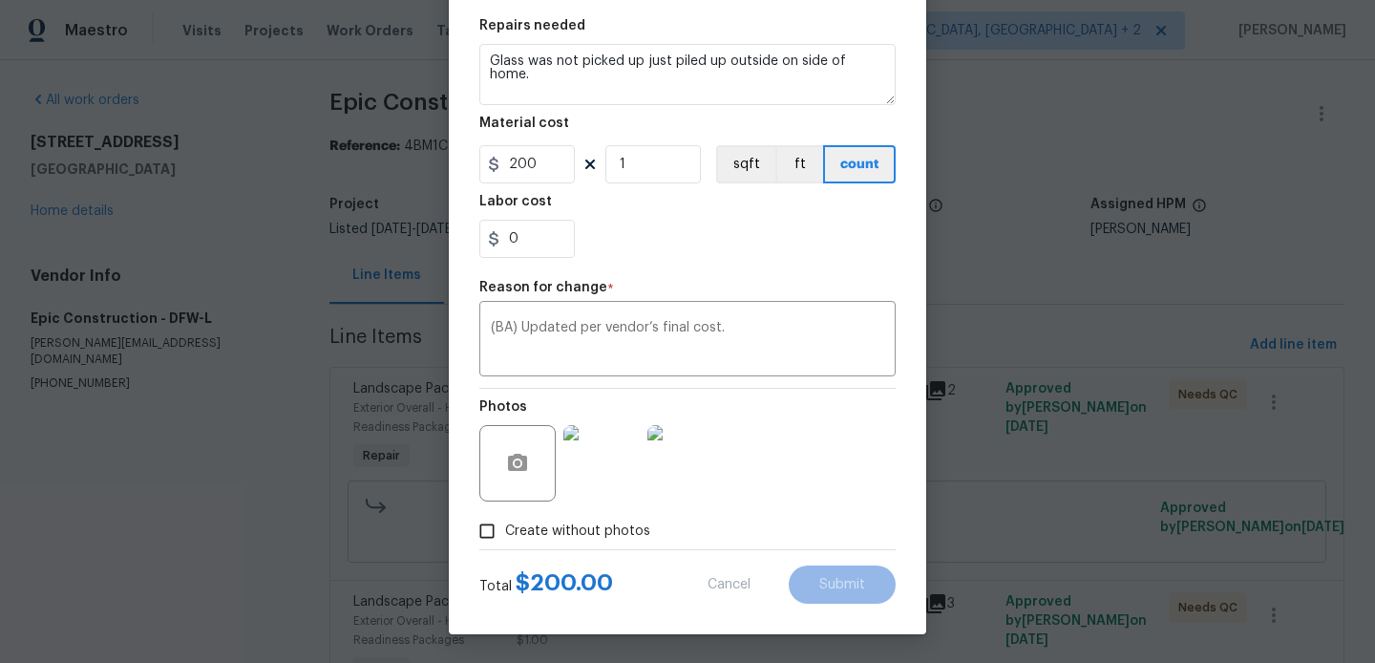
type input "1"
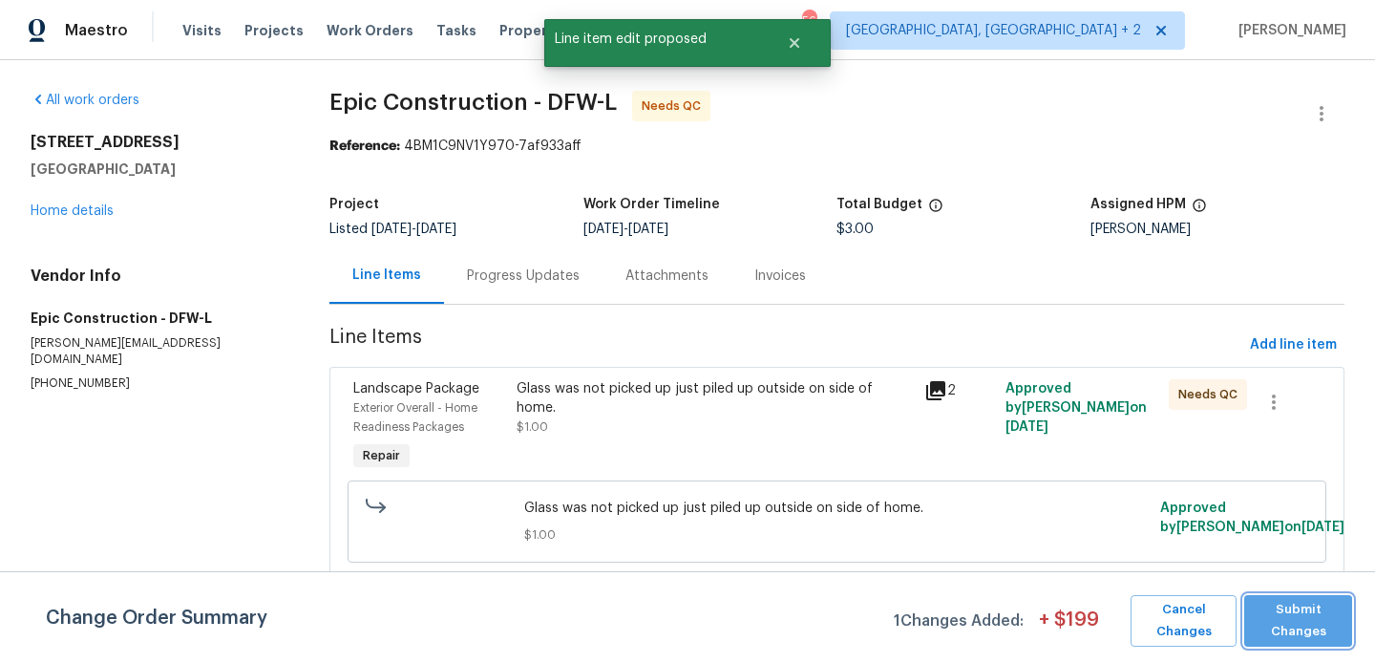
click at [1292, 629] on span "Submit Changes" at bounding box center [1298, 621] width 89 height 44
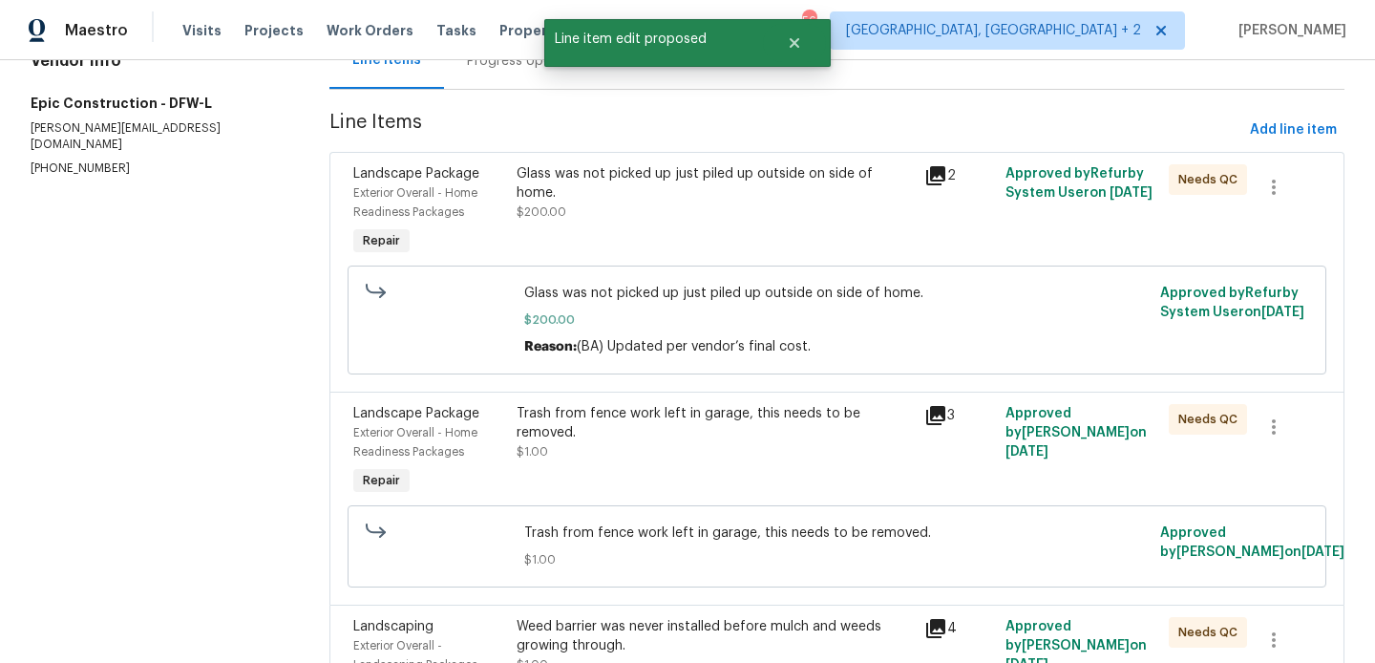
scroll to position [220, 0]
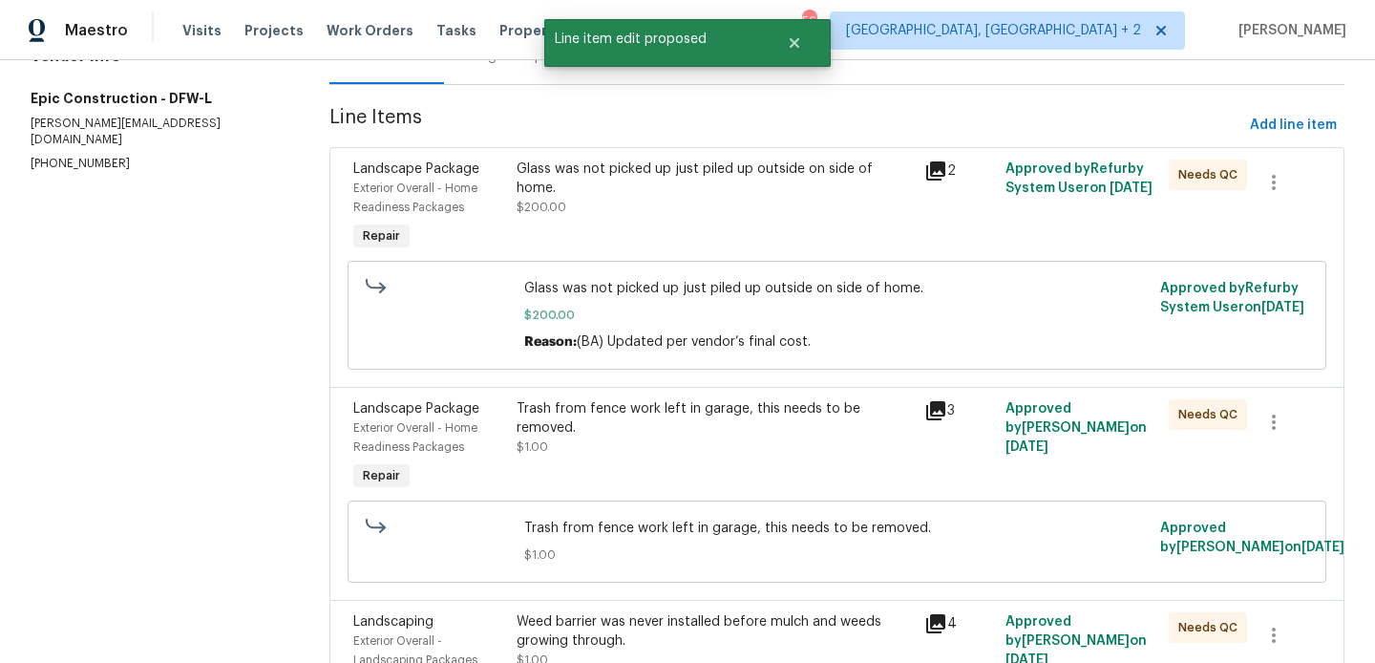
click at [634, 468] on div "Trash from fence work left in garage, this needs to be removed. $1.00" at bounding box center [715, 446] width 408 height 107
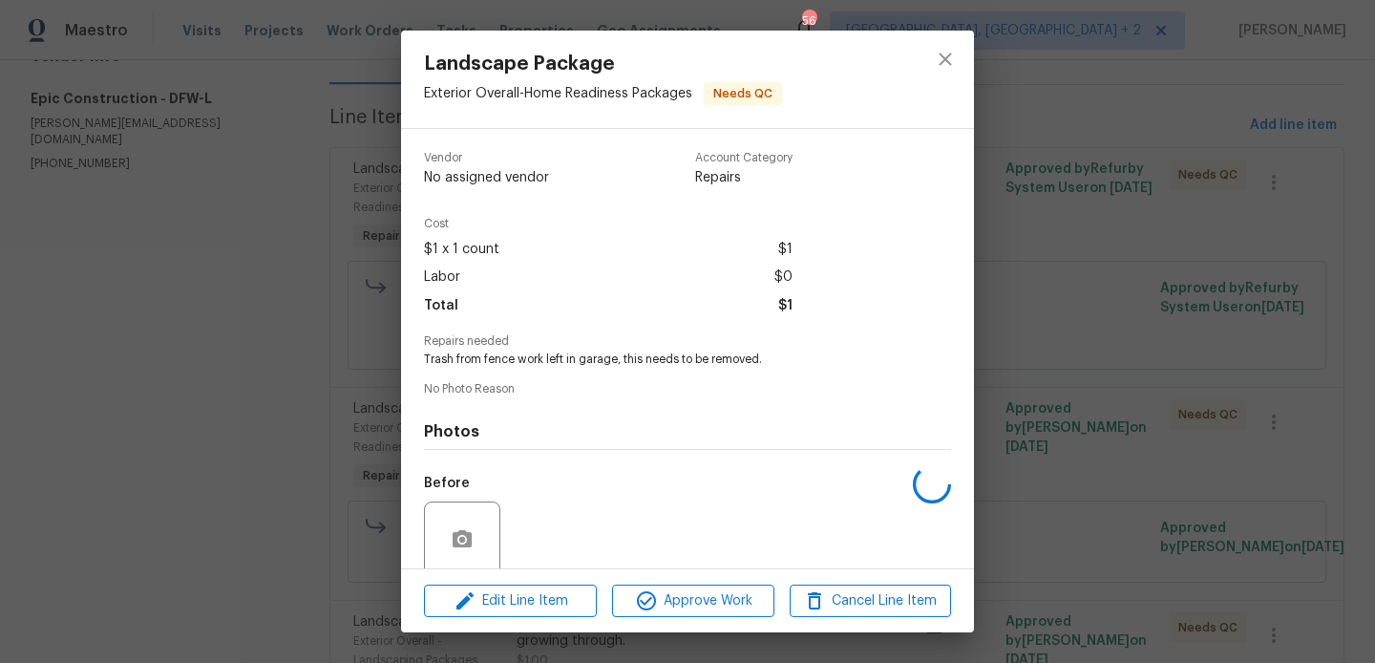
scroll to position [152, 0]
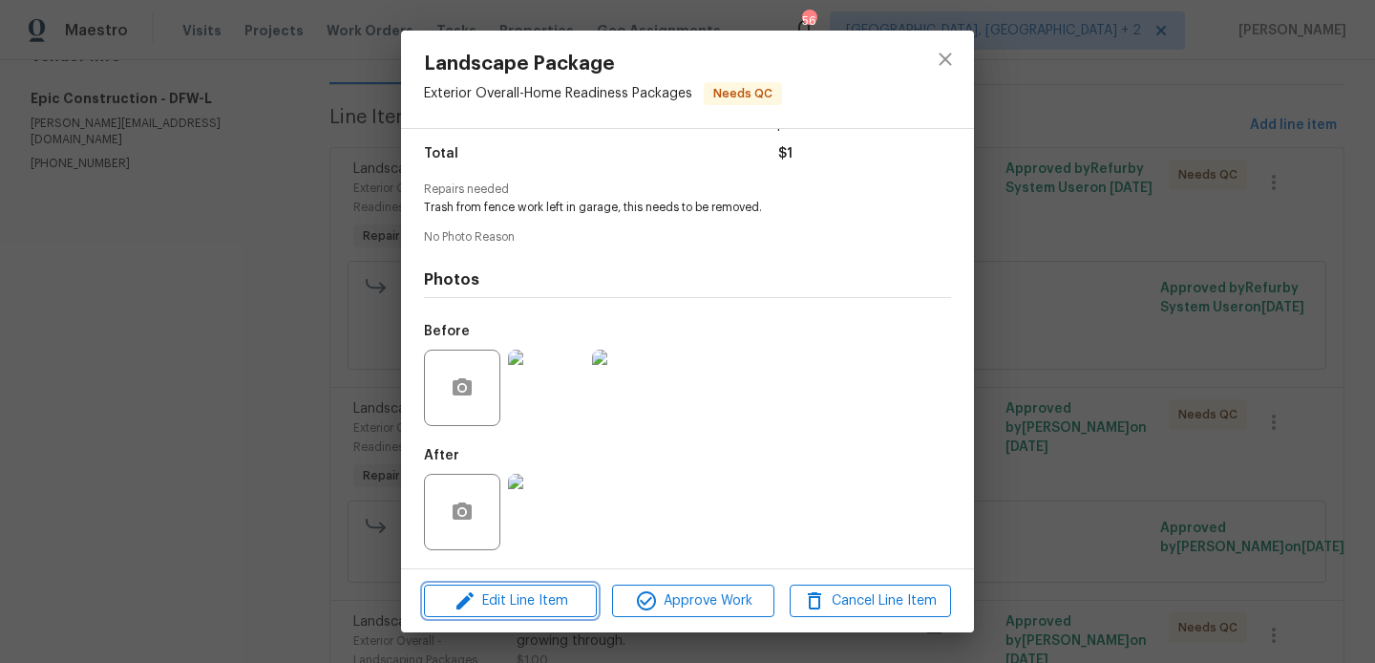
click at [536, 607] on span "Edit Line Item" at bounding box center [510, 601] width 161 height 24
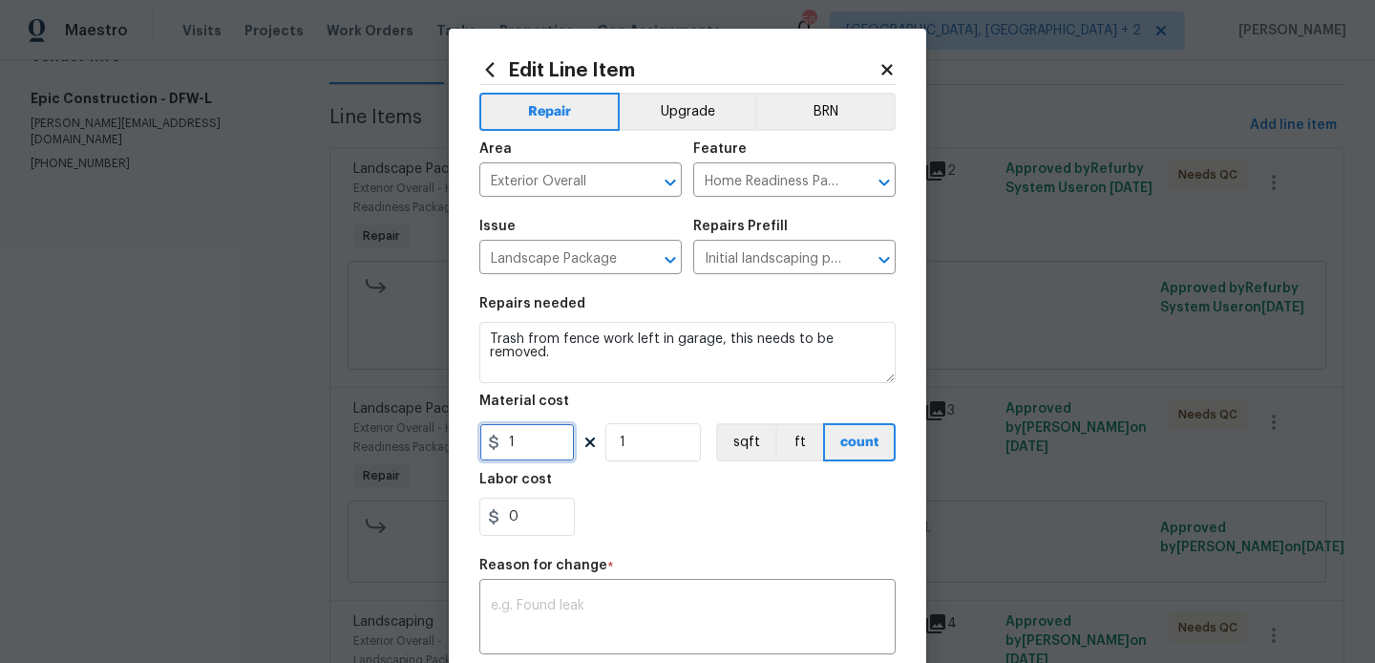
click at [506, 439] on input "1" at bounding box center [526, 442] width 95 height 38
type input "100"
click at [600, 643] on div "x ​" at bounding box center [687, 618] width 416 height 71
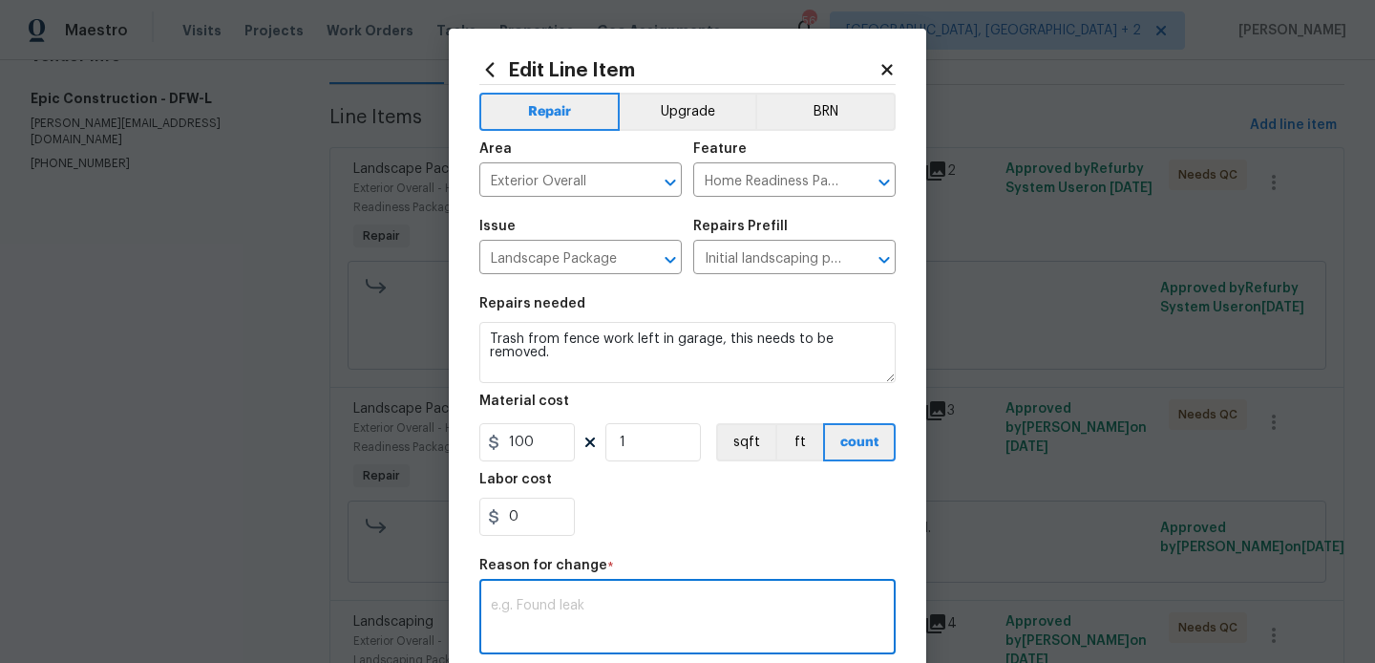
paste textarea "(BA) Updated per vendor’s final cost."
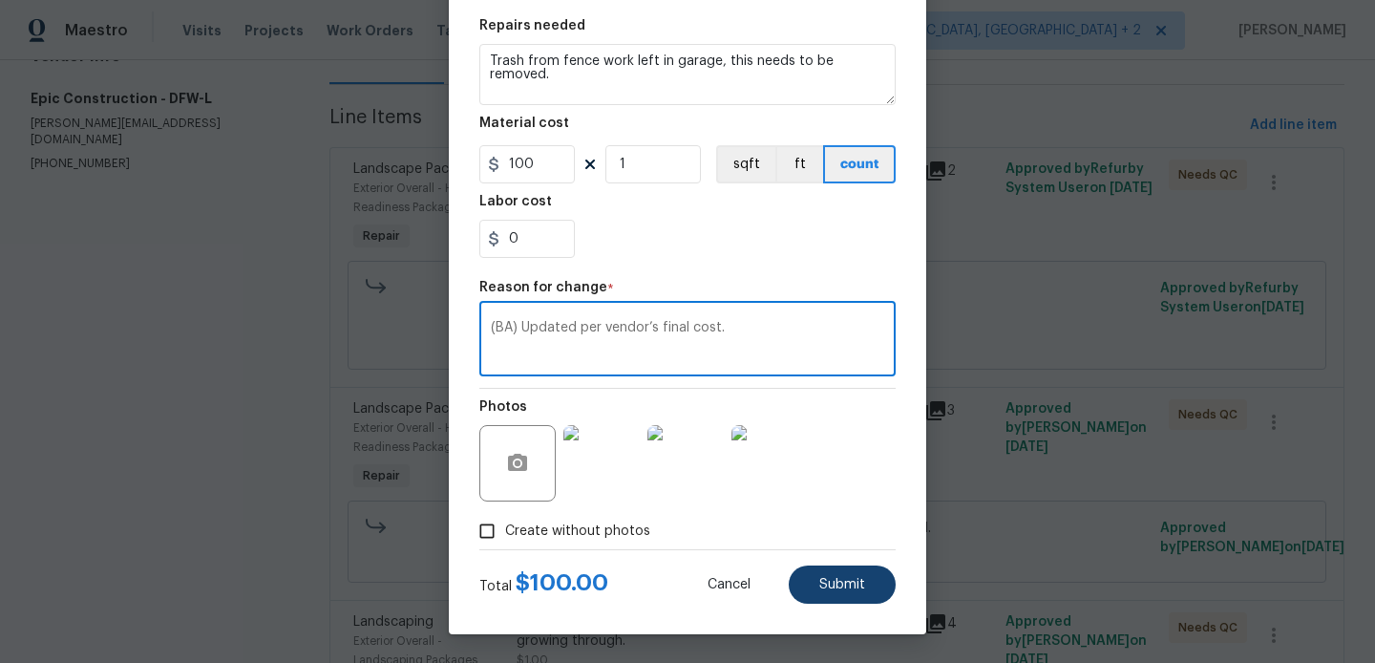
type textarea "(BA) Updated per vendor’s final cost."
click at [819, 578] on button "Submit" at bounding box center [842, 584] width 107 height 38
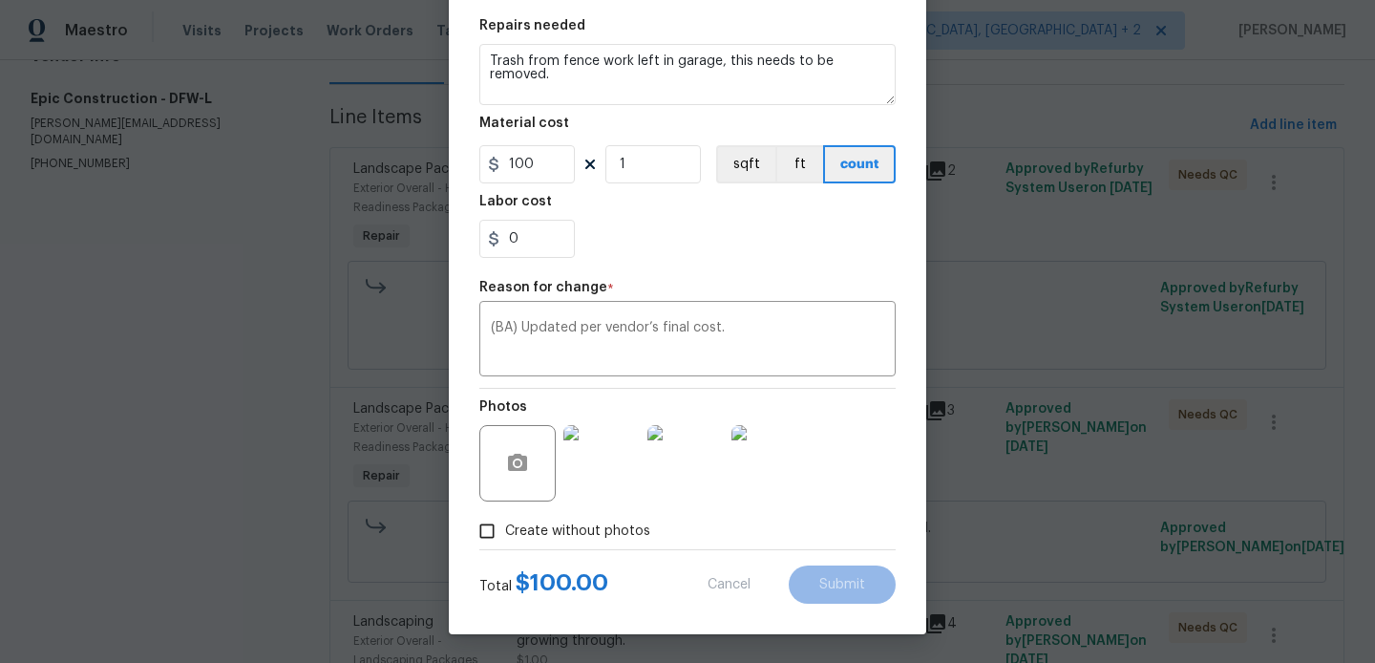
type input "1"
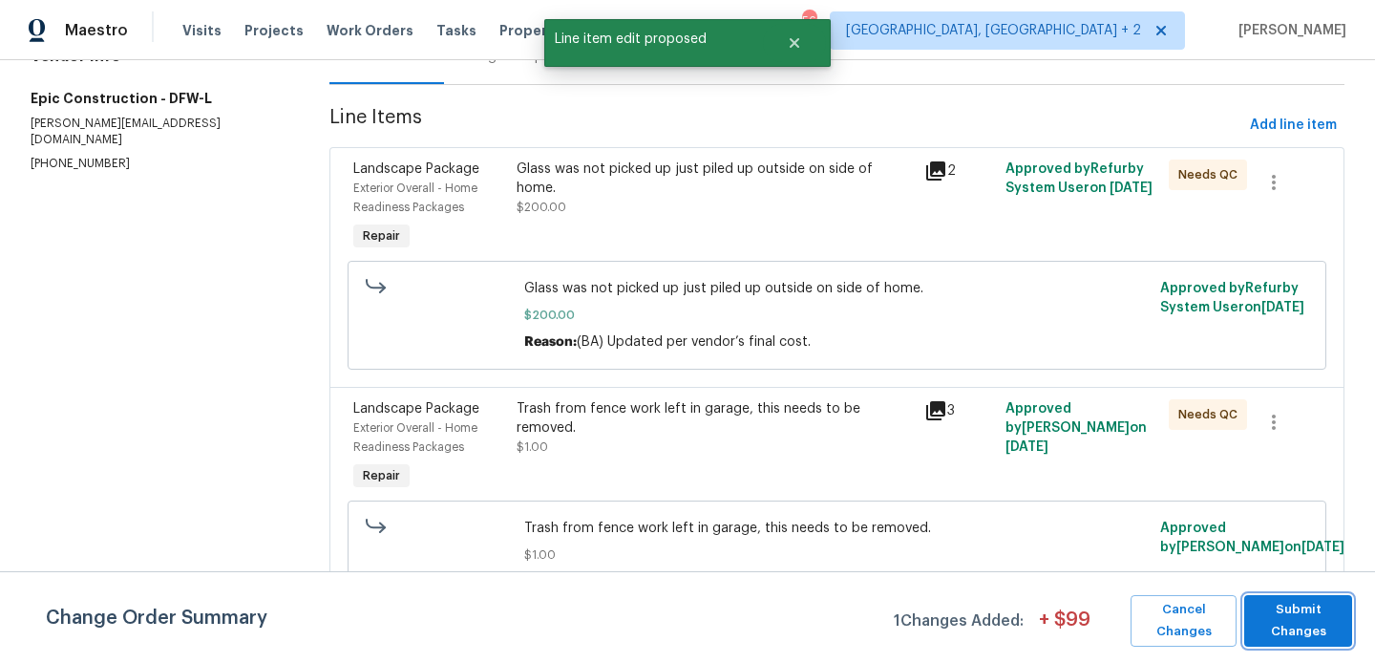
scroll to position [0, 0]
click at [1322, 617] on span "Submit Changes" at bounding box center [1298, 621] width 89 height 44
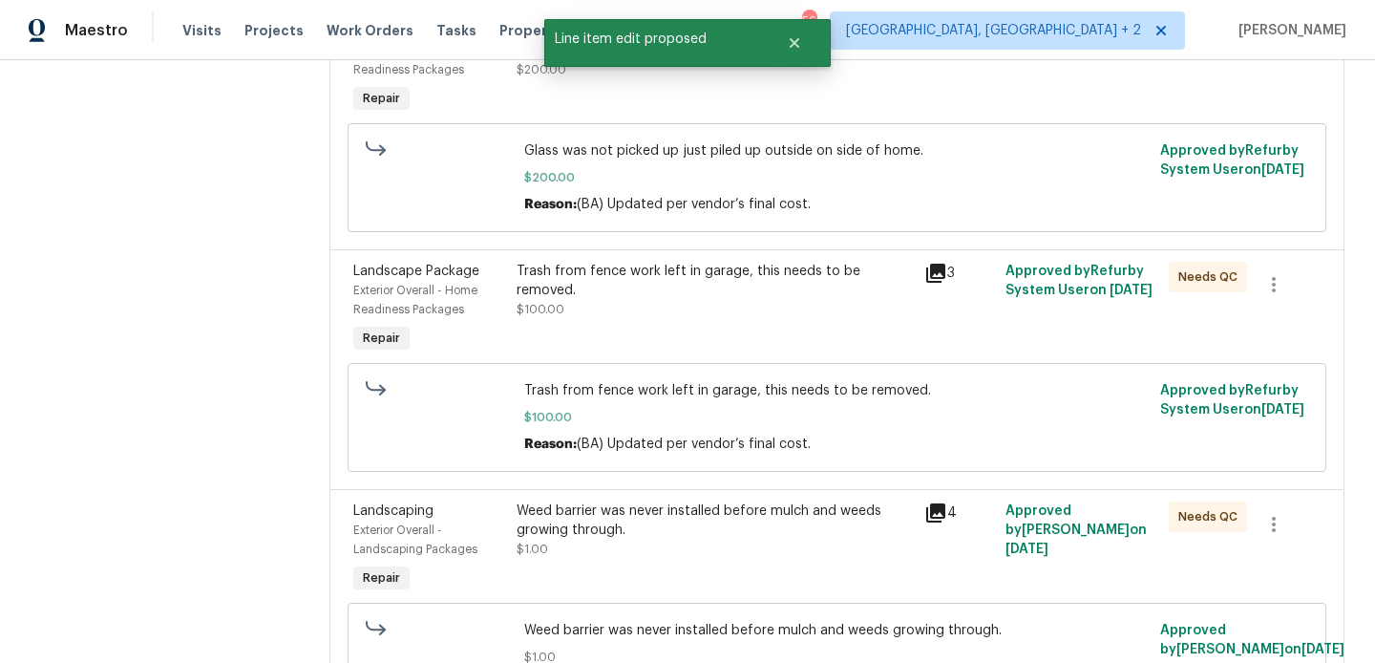
scroll to position [466, 0]
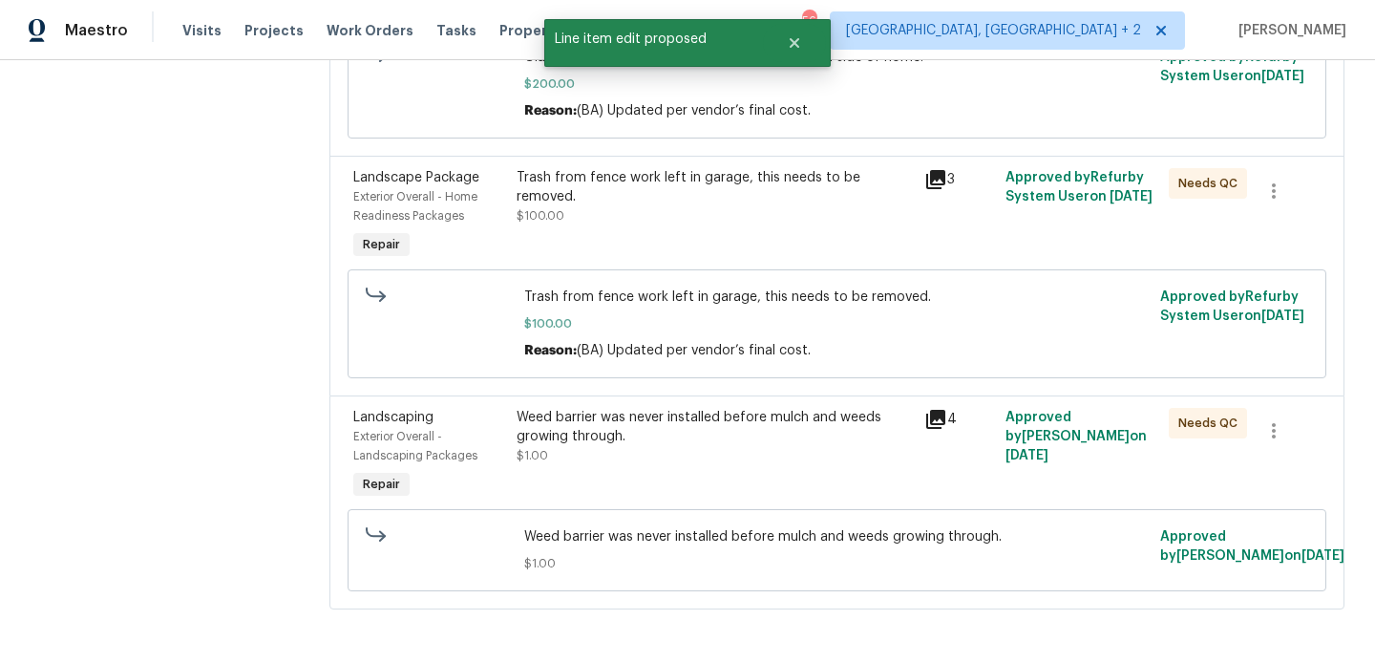
click at [606, 449] on div "Weed barrier was never installed before mulch and weeds growing through. $1.00" at bounding box center [715, 436] width 396 height 57
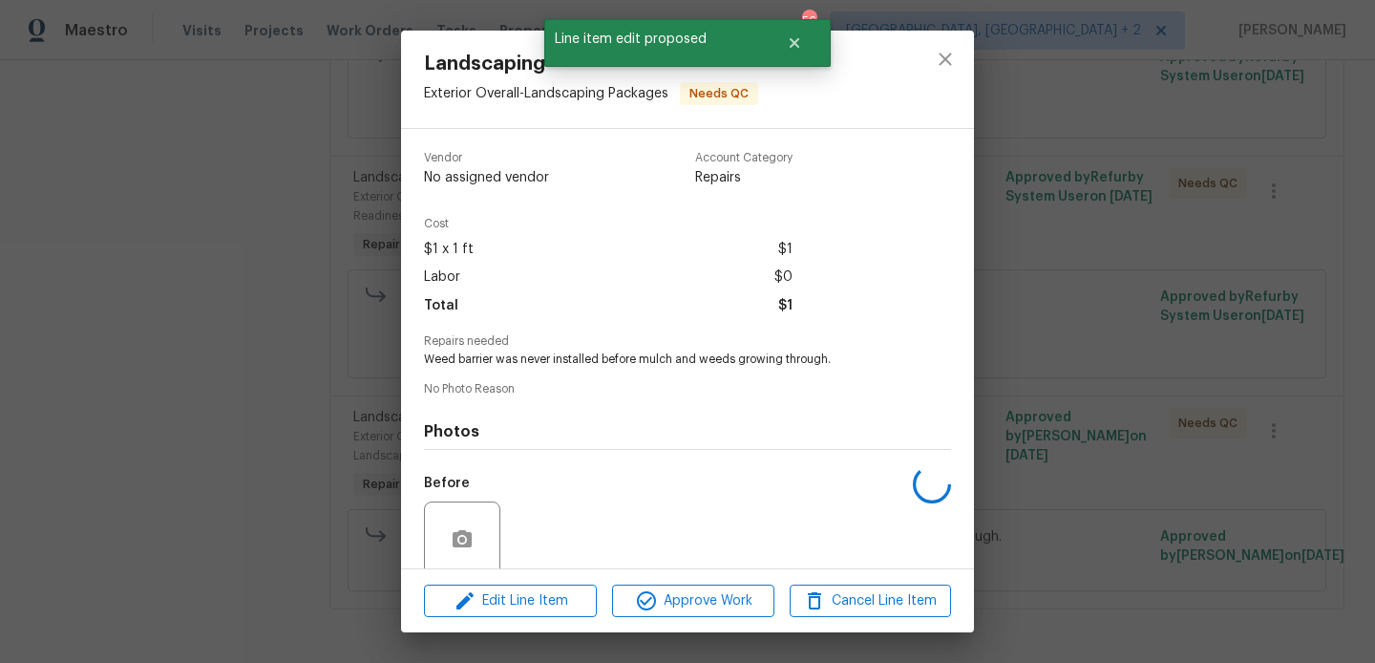
scroll to position [152, 0]
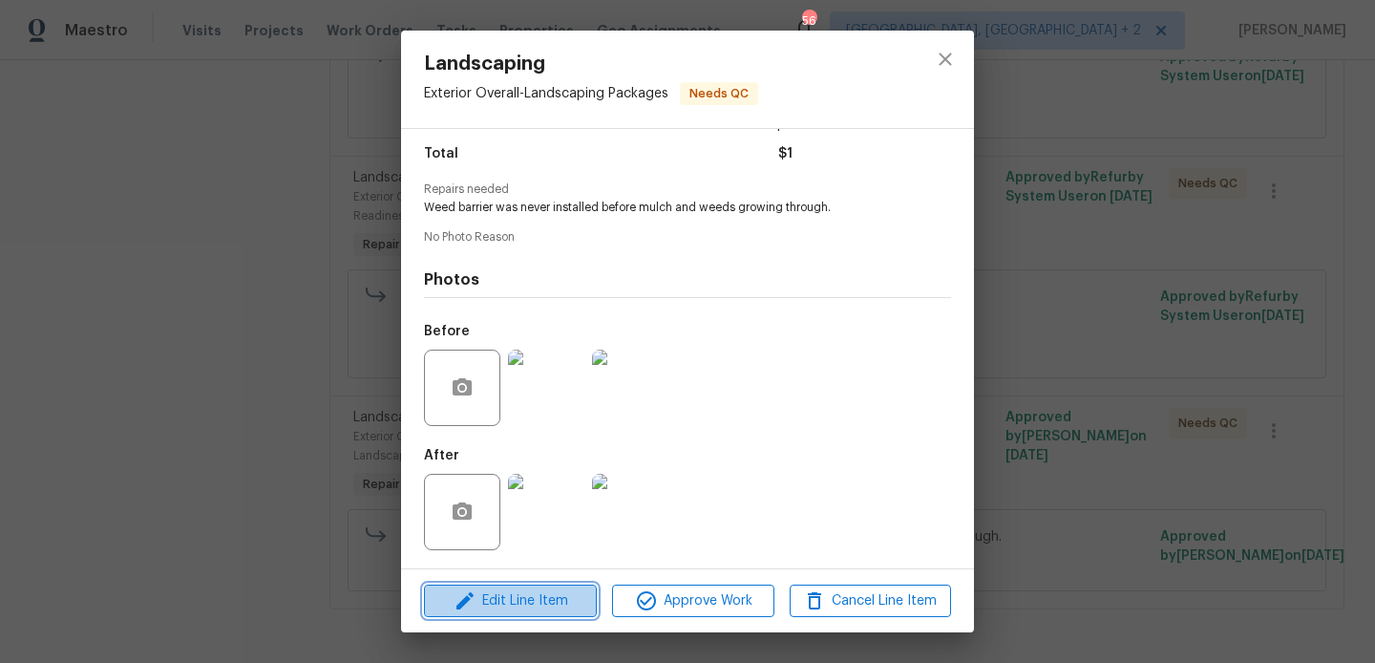
click at [535, 584] on button "Edit Line Item" at bounding box center [510, 600] width 173 height 33
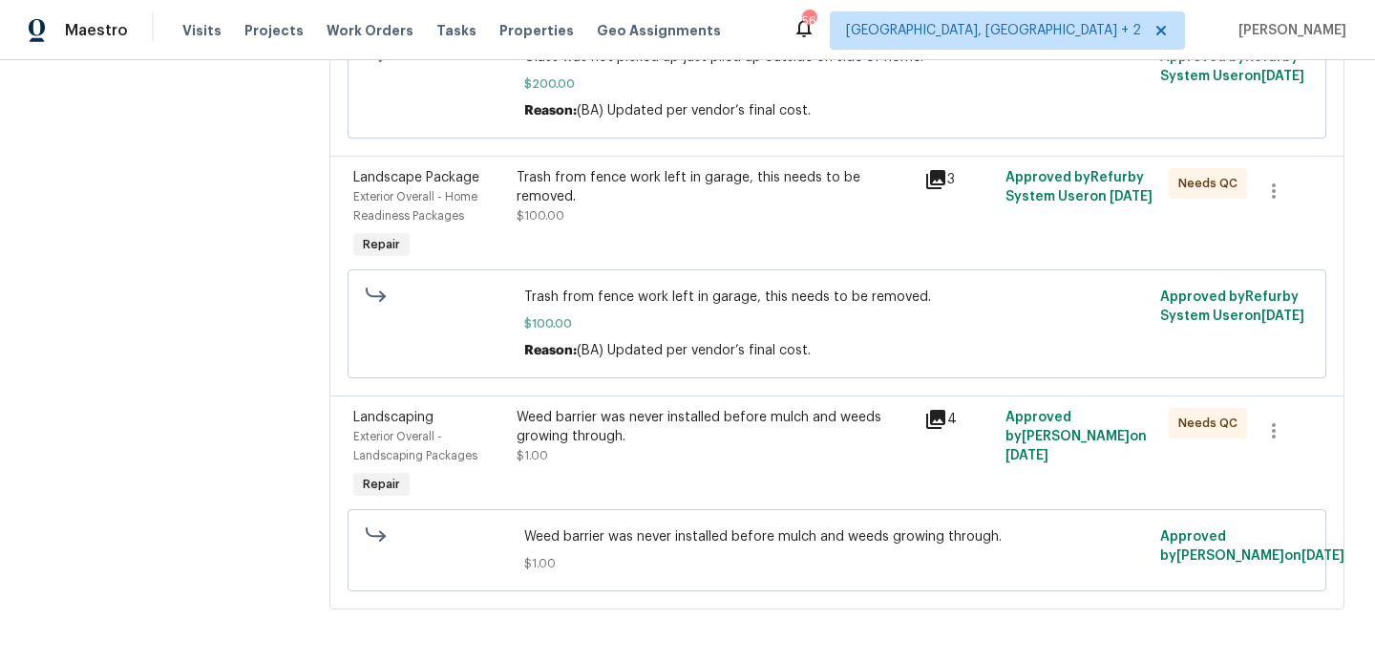
click at [1061, 486] on body "Maestro Visits Projects Work Orders Tasks Properties Geo Assignments 56 Albuque…" at bounding box center [687, 331] width 1375 height 663
click at [708, 421] on div "Weed barrier was never installed before mulch and weeds growing through." at bounding box center [715, 427] width 396 height 38
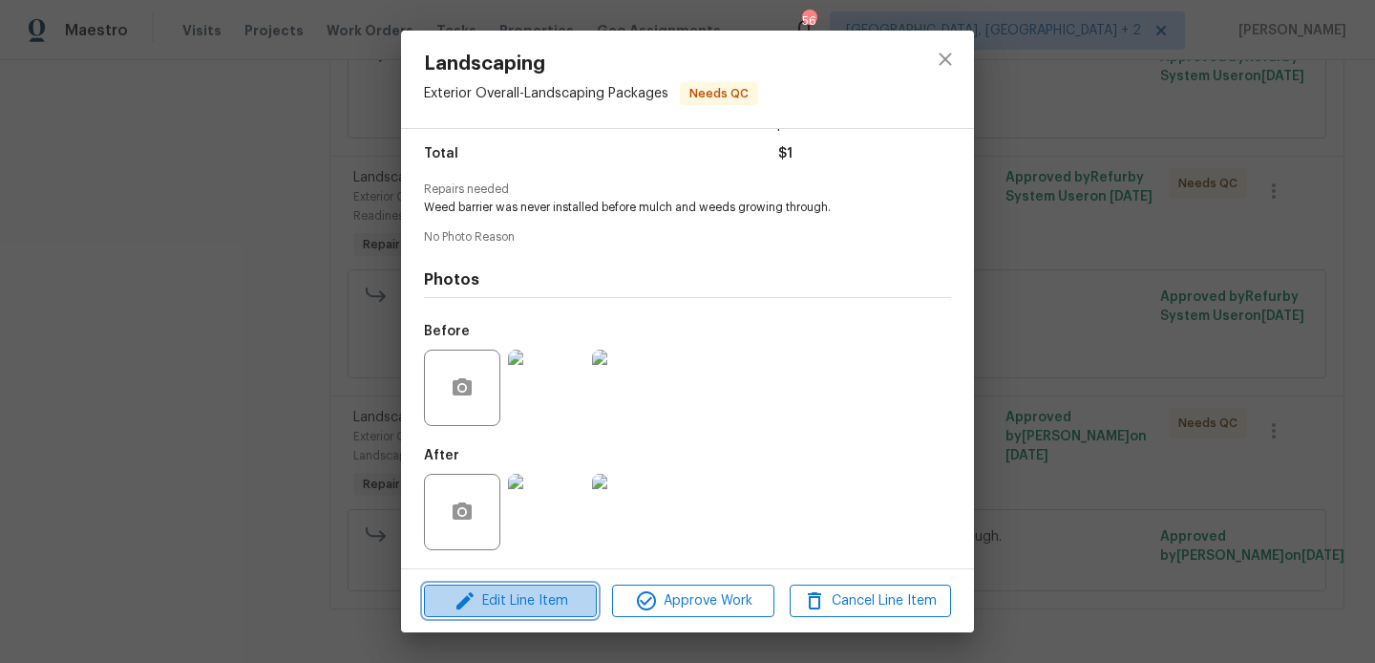
click at [496, 597] on span "Edit Line Item" at bounding box center [510, 601] width 161 height 24
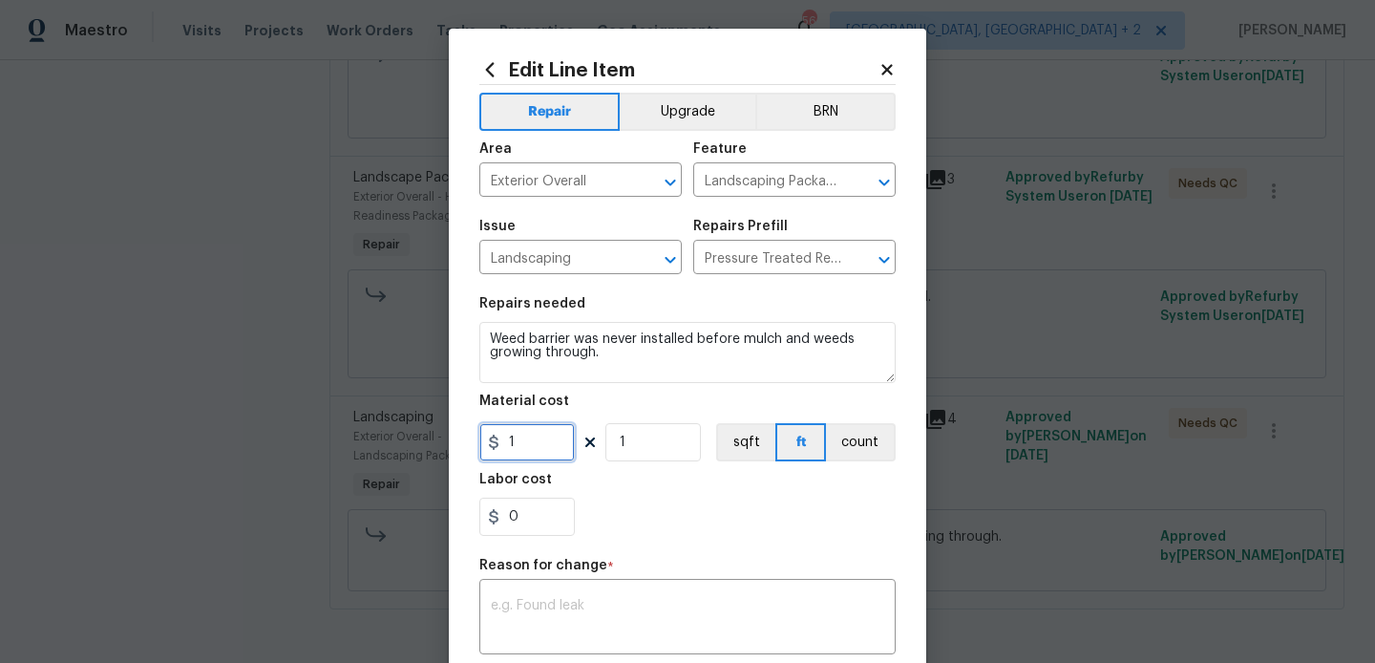
click at [524, 434] on input "1" at bounding box center [526, 442] width 95 height 38
type input "74"
click at [611, 615] on textarea at bounding box center [687, 619] width 393 height 40
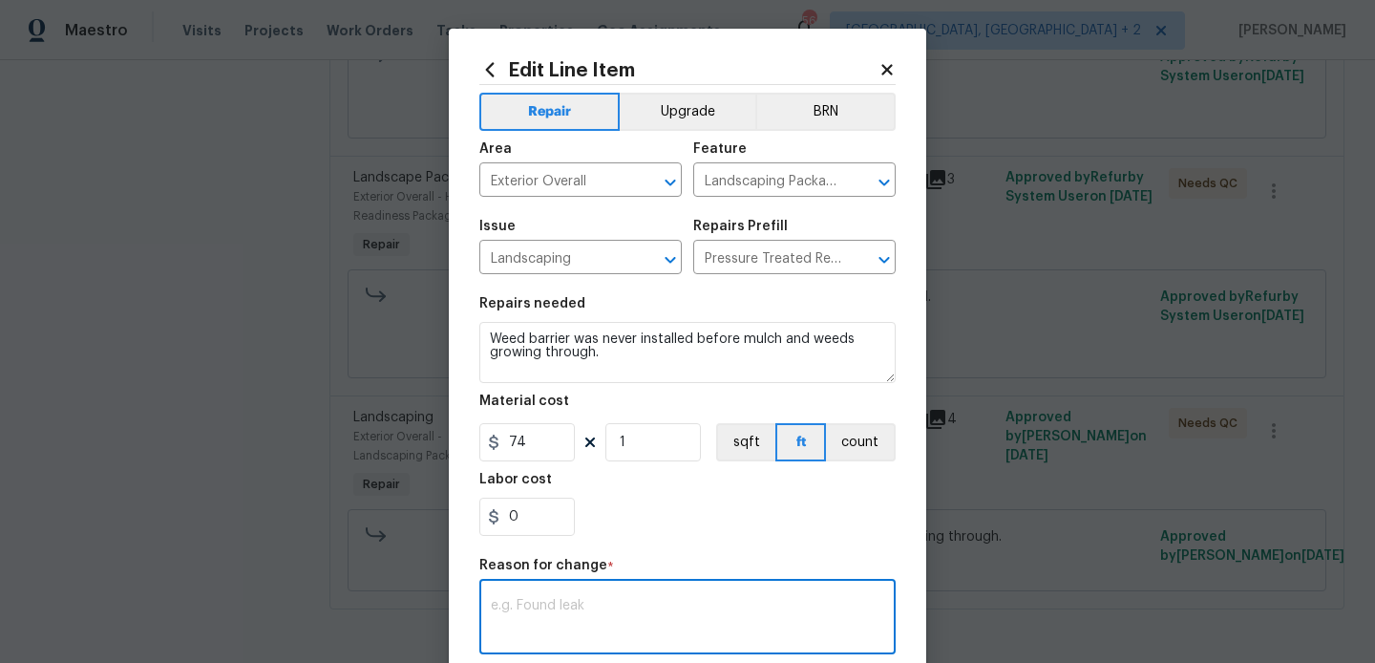
paste textarea "(BA) Updated per vendor’s final cost."
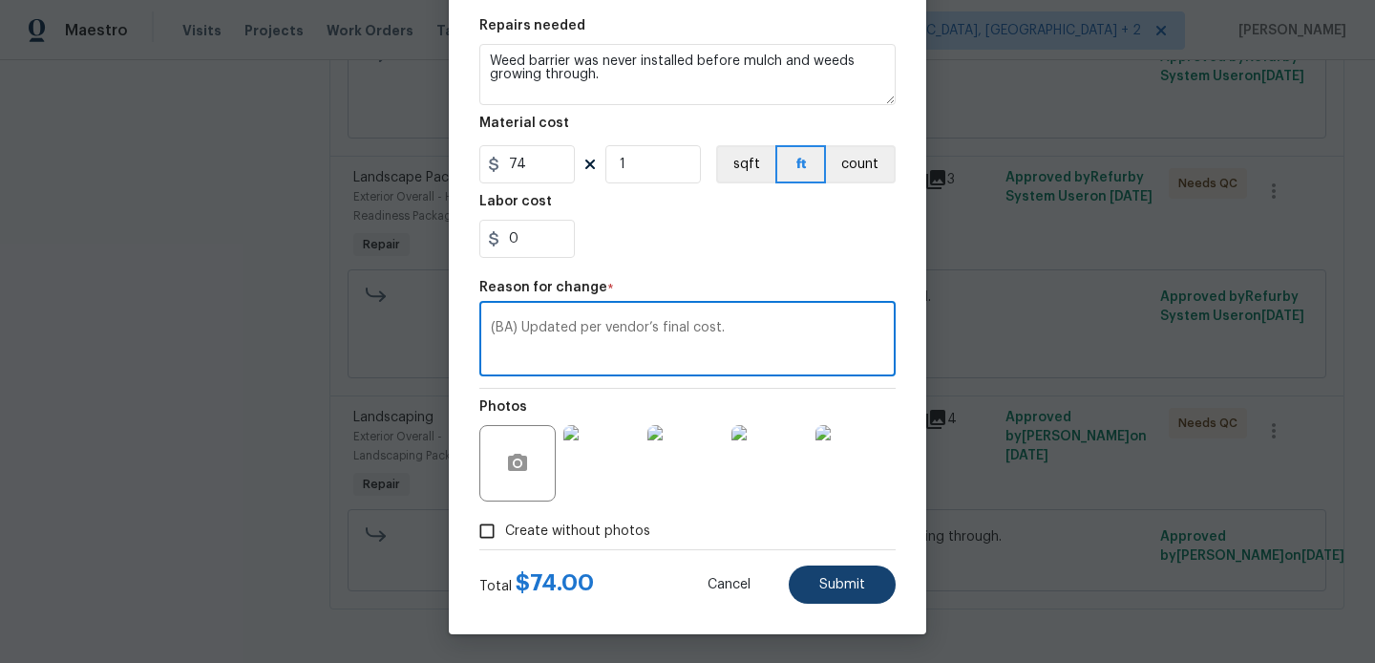
type textarea "(BA) Updated per vendor’s final cost."
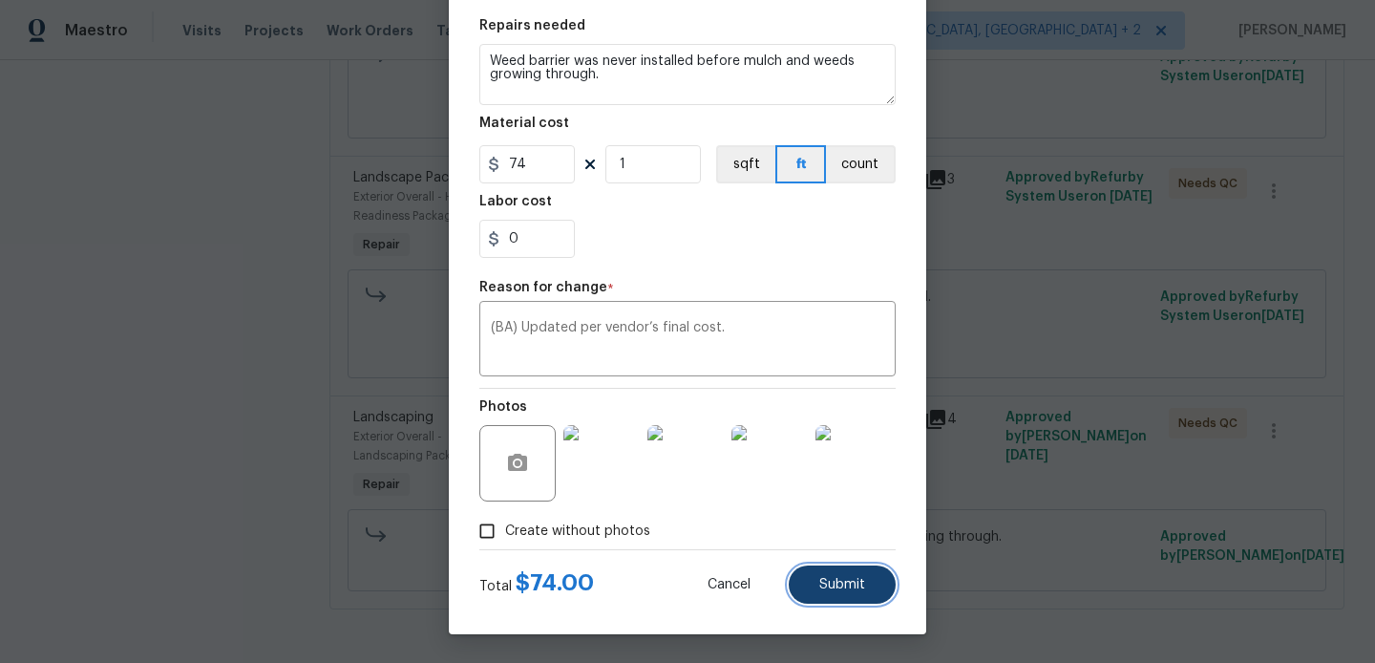
click at [847, 602] on button "Submit" at bounding box center [842, 584] width 107 height 38
type input "1"
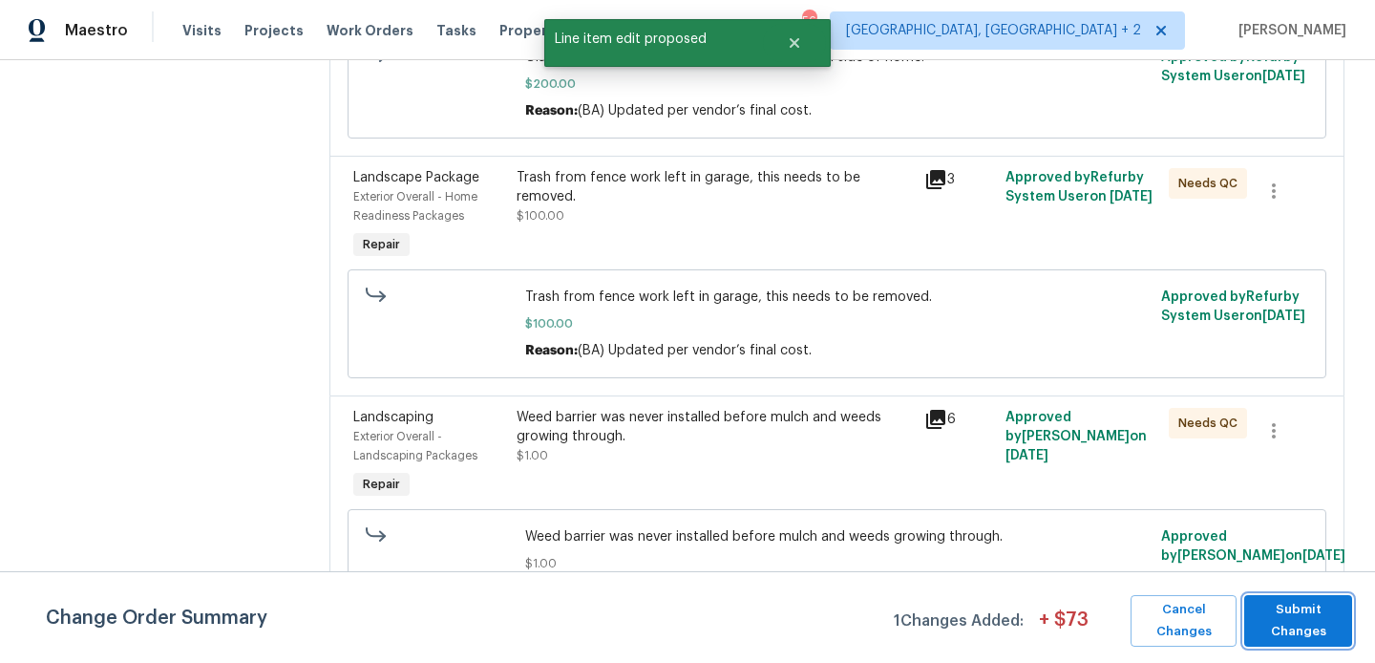
scroll to position [0, 0]
click at [1315, 612] on span "Submit Changes" at bounding box center [1298, 621] width 89 height 44
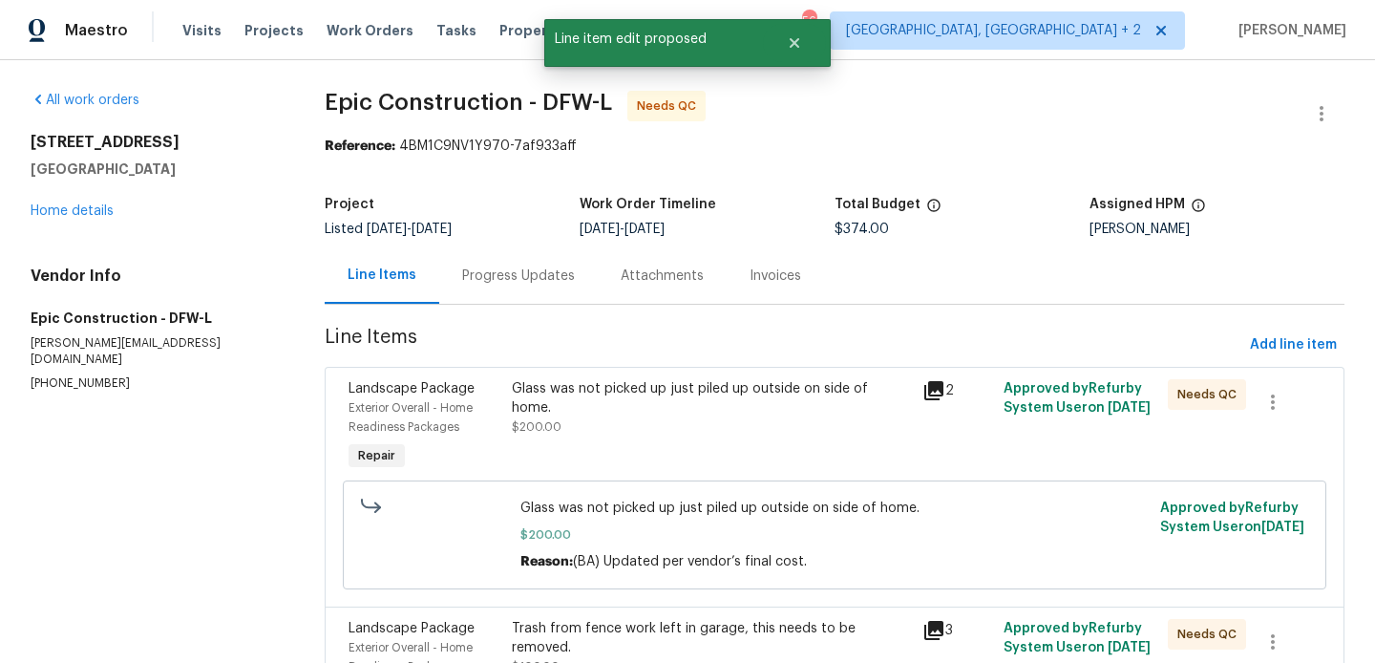
click at [520, 282] on div "Progress Updates" at bounding box center [518, 275] width 113 height 19
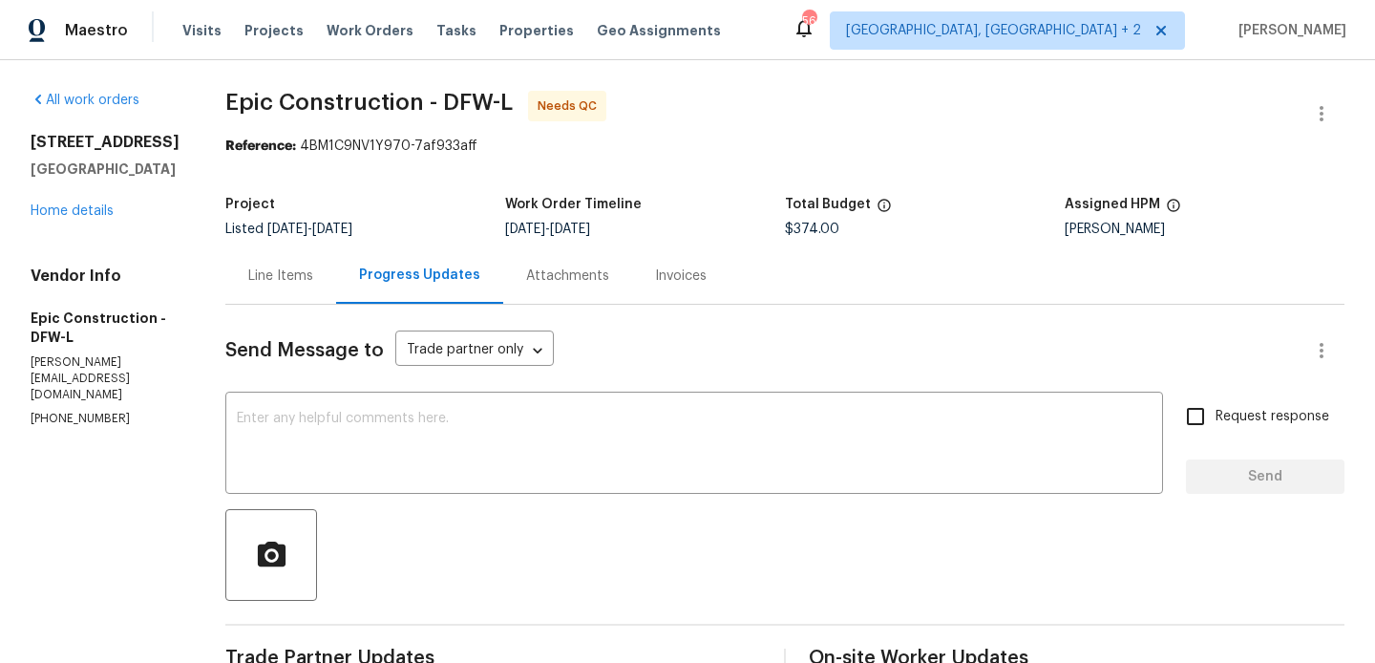
click at [288, 280] on div "Line Items" at bounding box center [280, 275] width 111 height 56
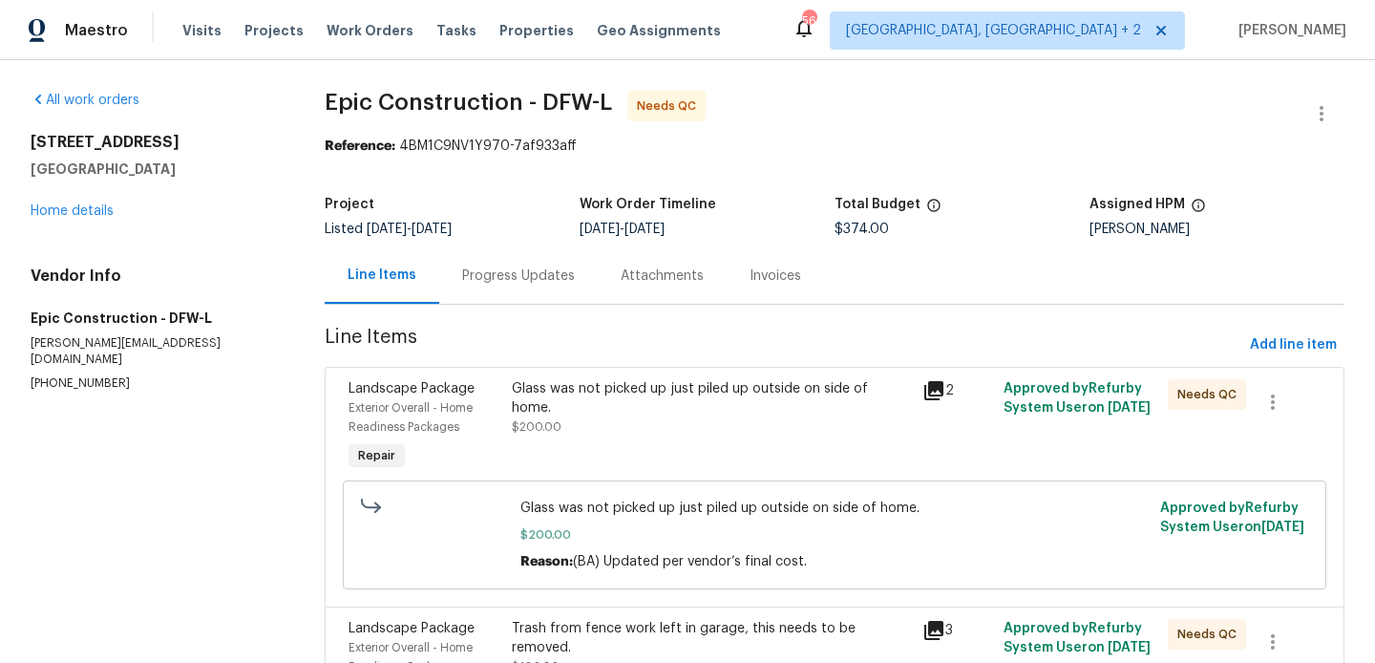
scroll to position [481, 0]
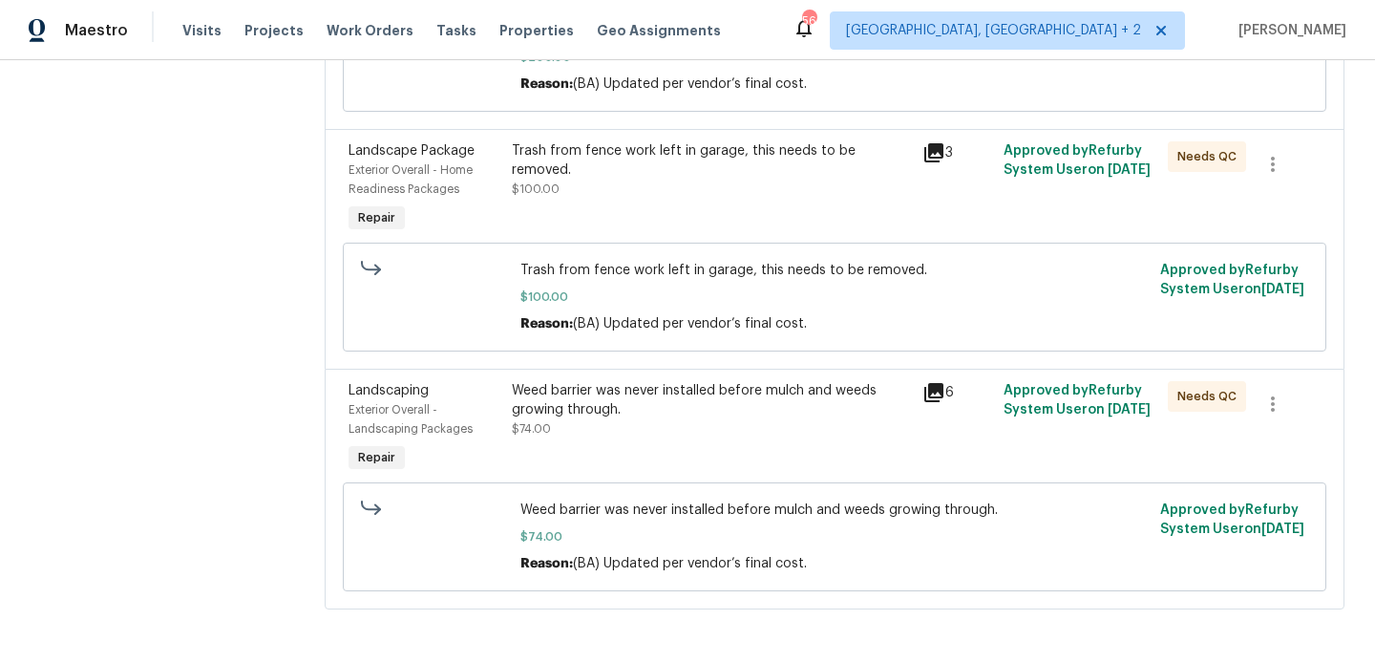
click at [588, 425] on div "Weed barrier was never installed before mulch and weeds growing through. $74.00" at bounding box center [711, 409] width 398 height 57
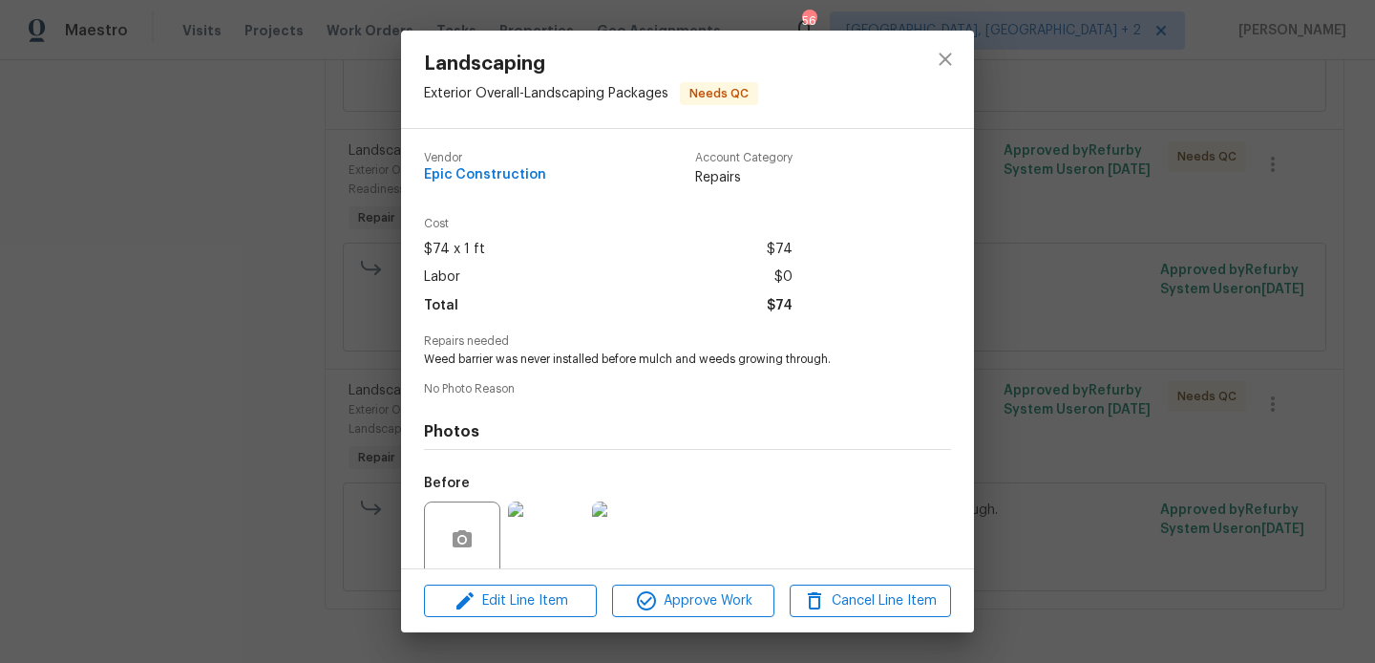
scroll to position [152, 0]
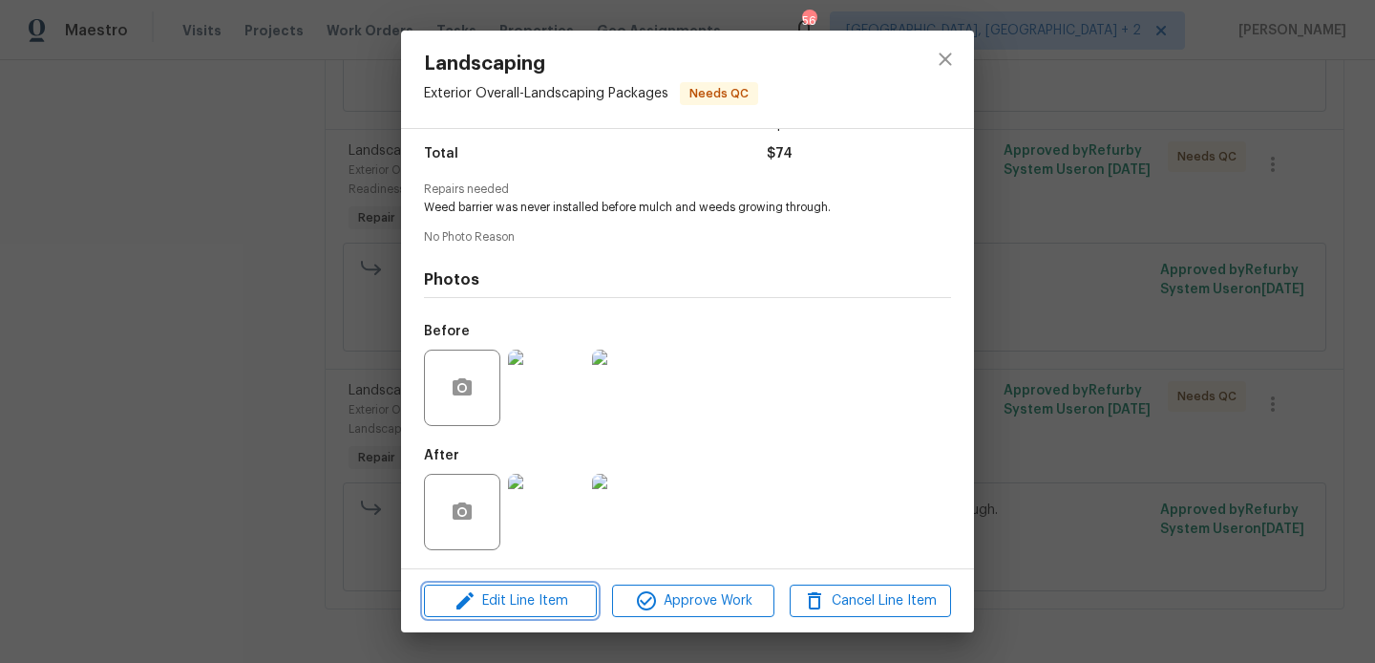
click at [536, 612] on button "Edit Line Item" at bounding box center [510, 600] width 173 height 33
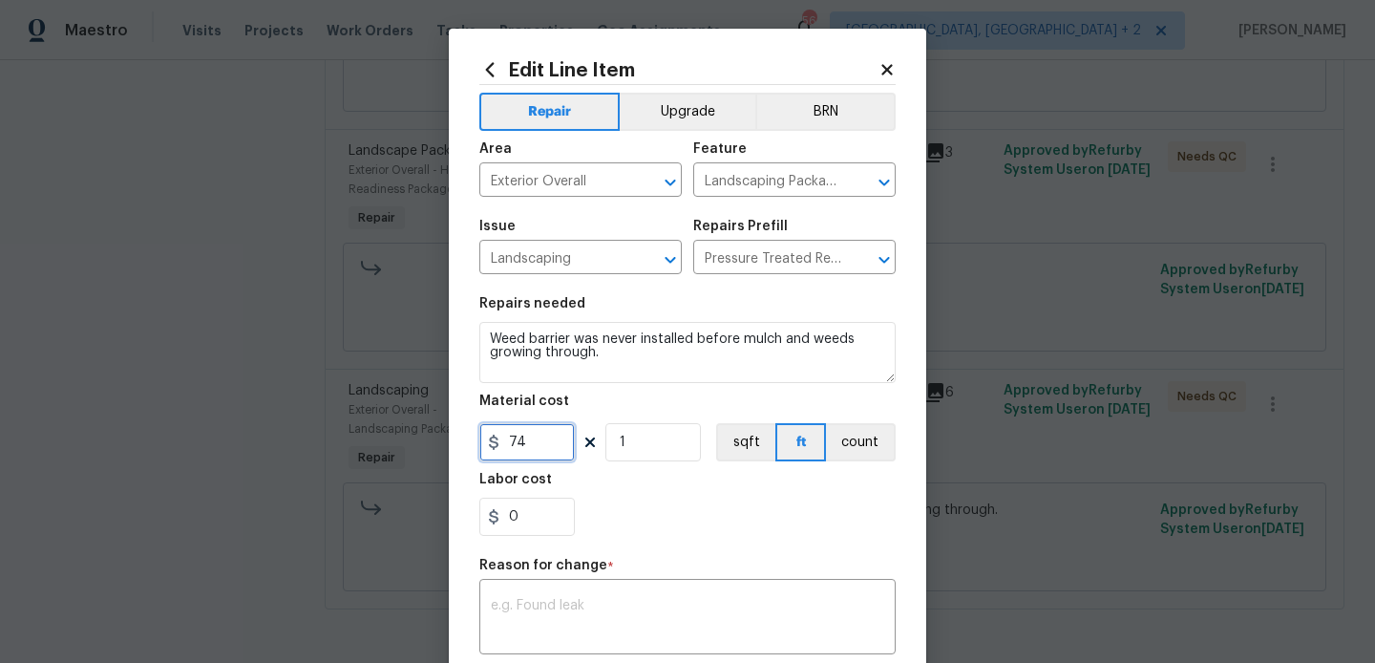
click at [521, 450] on input "74" at bounding box center [526, 442] width 95 height 38
type input "75"
click at [582, 591] on div "x ​" at bounding box center [687, 618] width 416 height 71
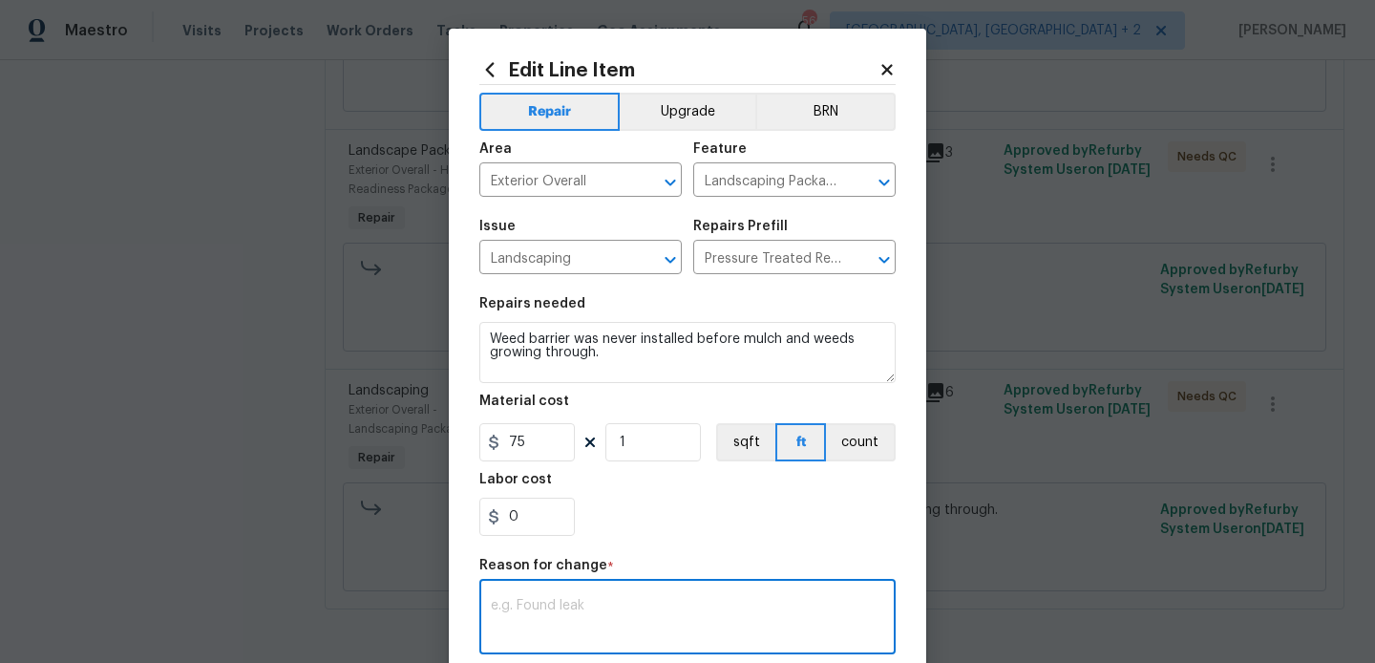
paste textarea "(BA) Updated per vendor’s final cost."
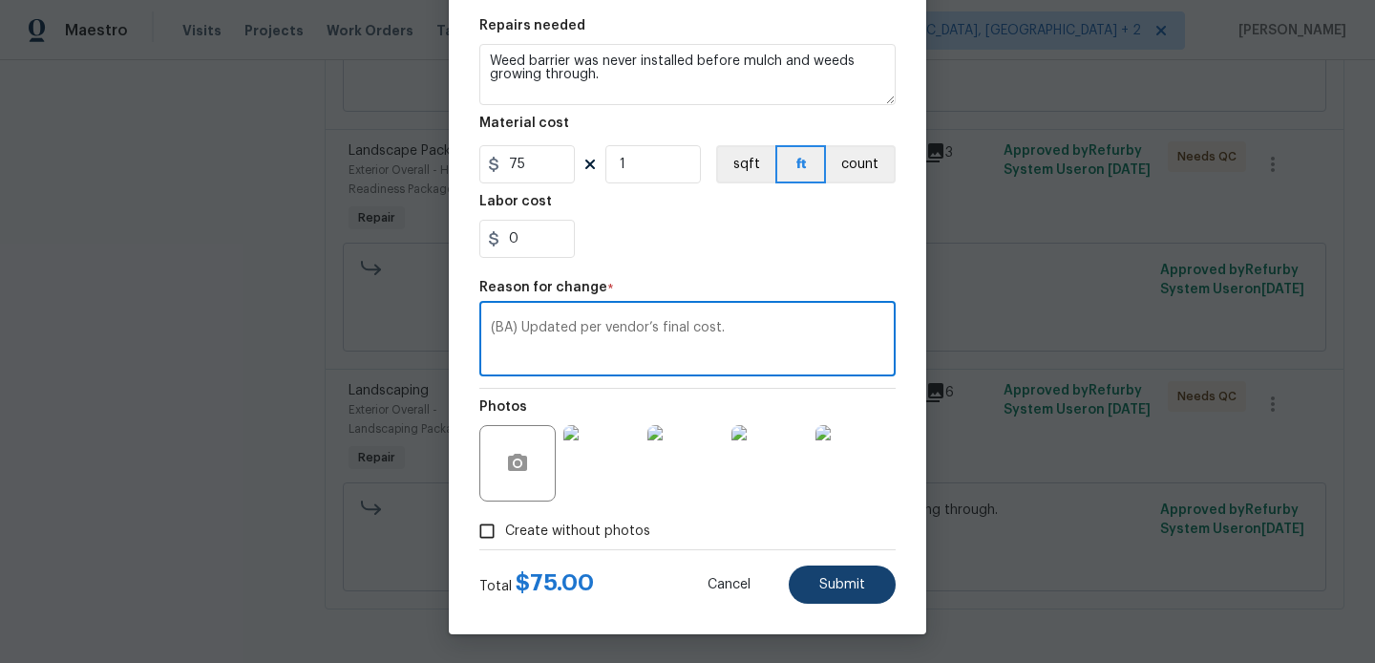
type textarea "(BA) Updated per vendor’s final cost."
click at [831, 602] on button "Submit" at bounding box center [842, 584] width 107 height 38
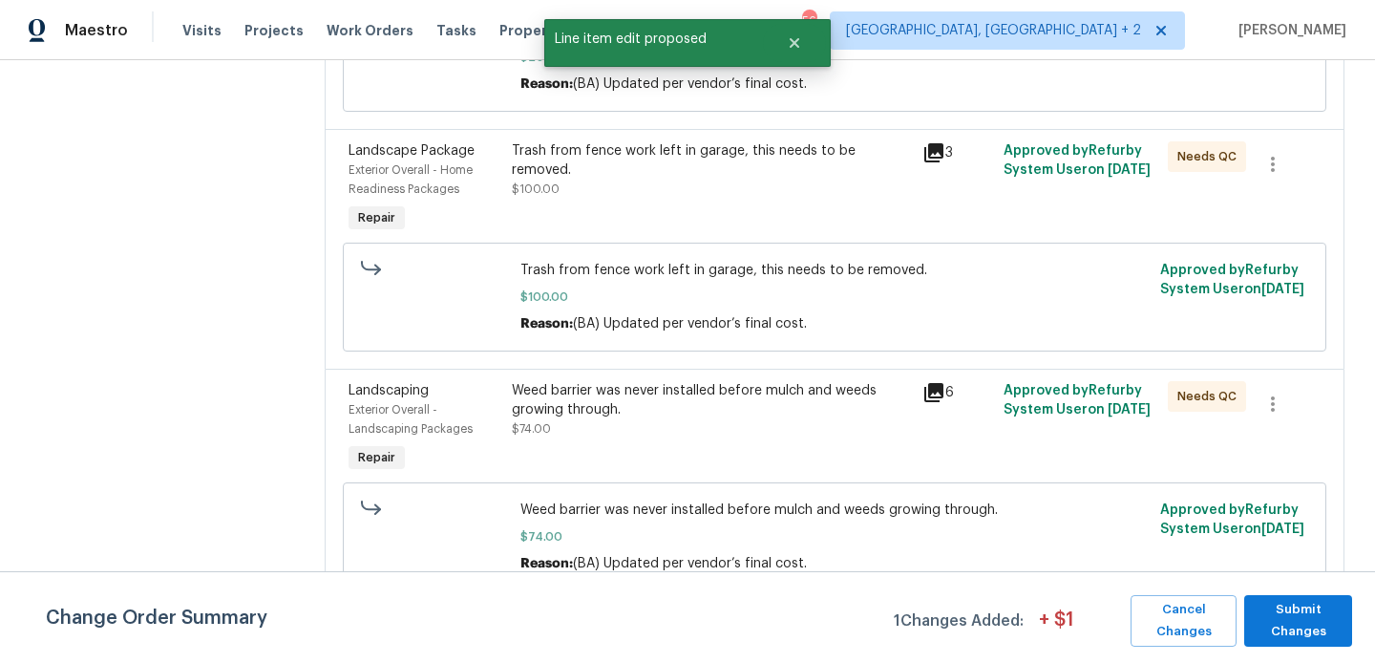
scroll to position [0, 0]
click at [1274, 612] on span "Submit Changes" at bounding box center [1298, 621] width 89 height 44
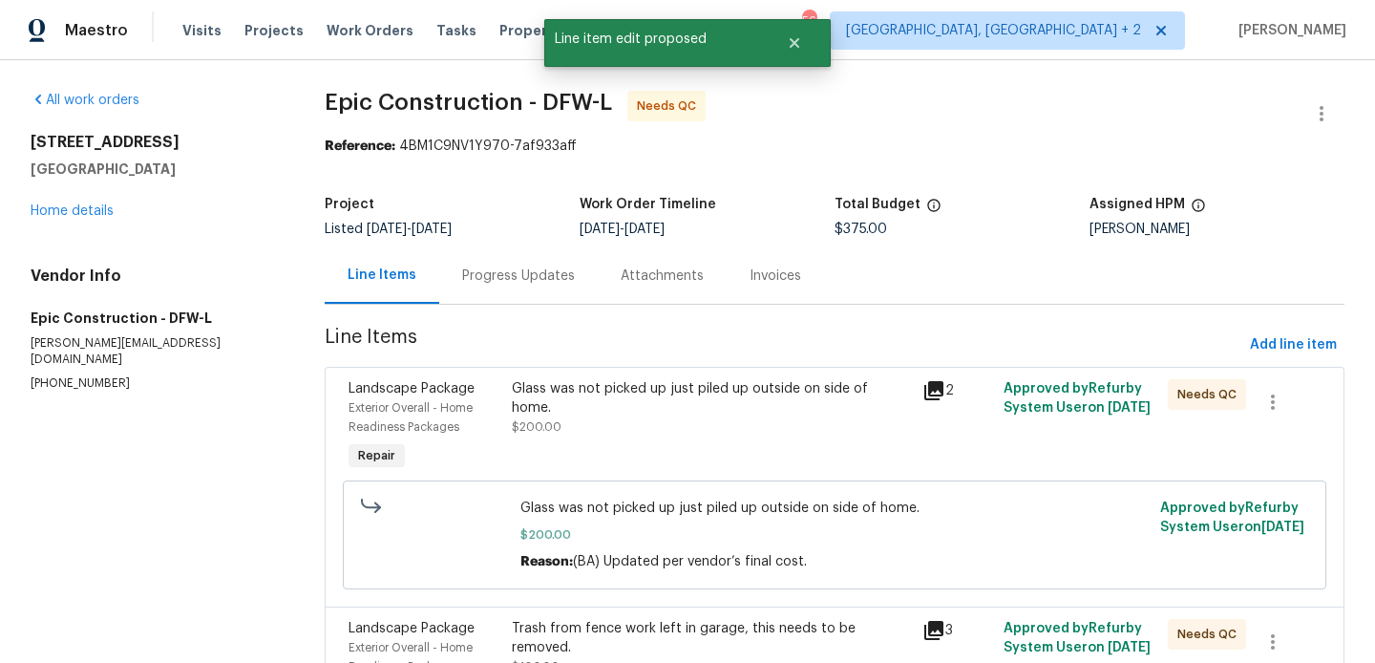
click at [484, 277] on div "Progress Updates" at bounding box center [518, 275] width 113 height 19
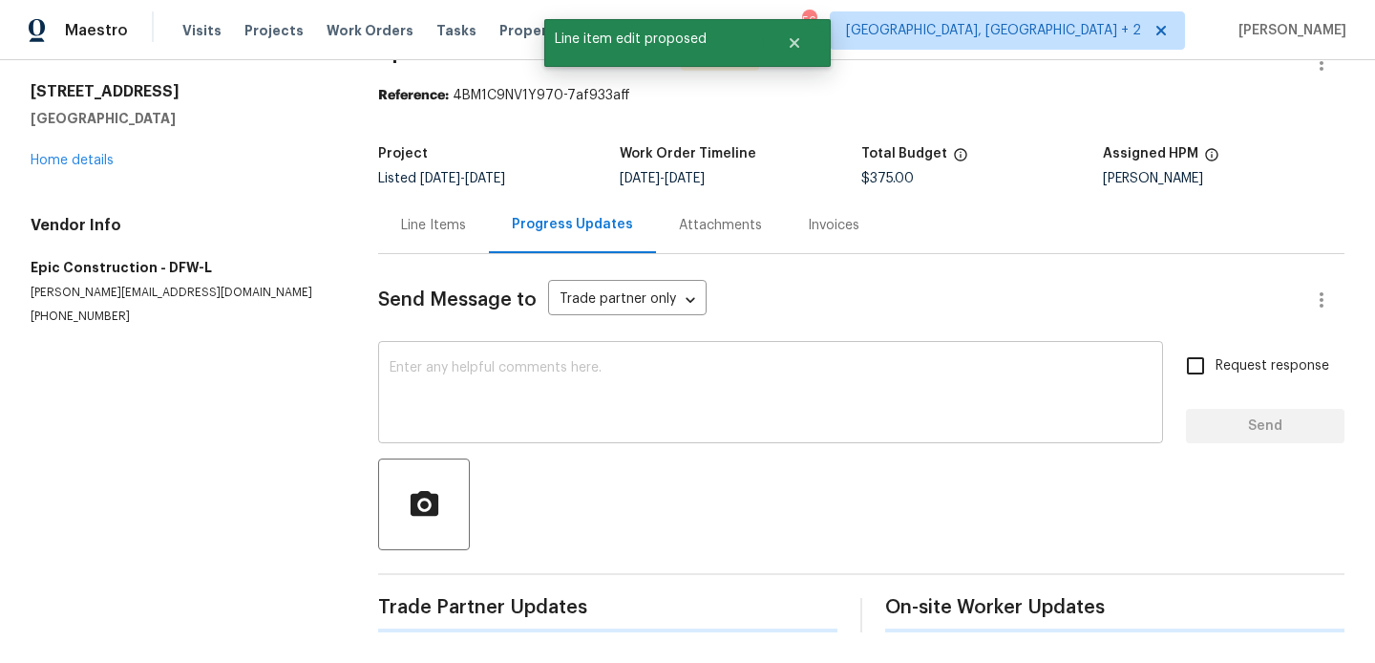
scroll to position [376, 0]
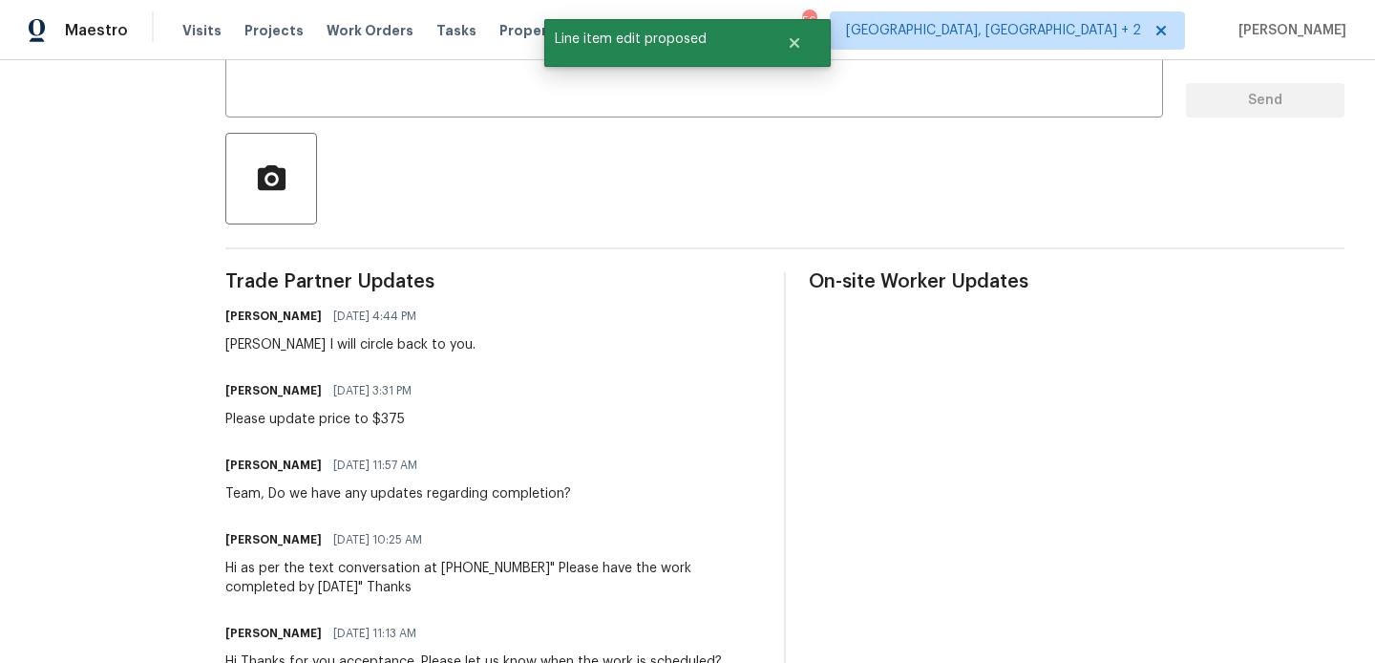
click at [226, 351] on div "[PERSON_NAME] I will circle back to you." at bounding box center [350, 344] width 250 height 19
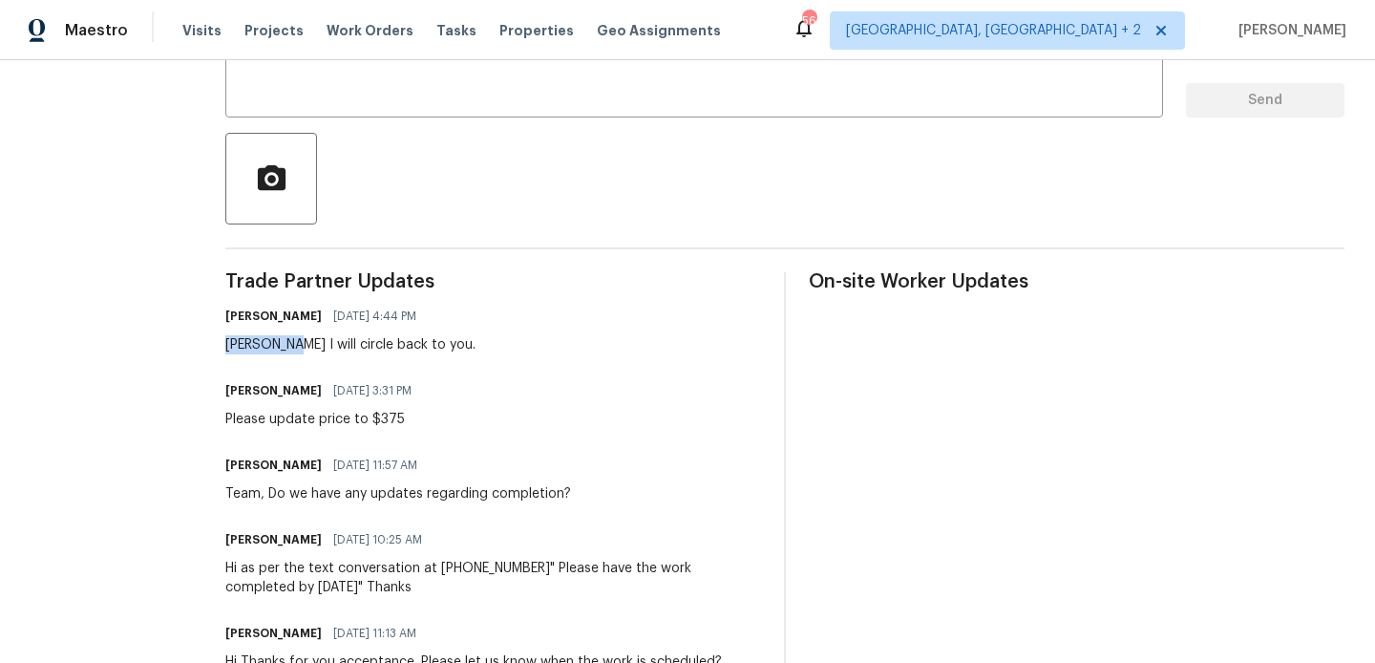
click at [226, 351] on div "[PERSON_NAME] I will circle back to you." at bounding box center [350, 344] width 250 height 19
copy div "Kristopher"
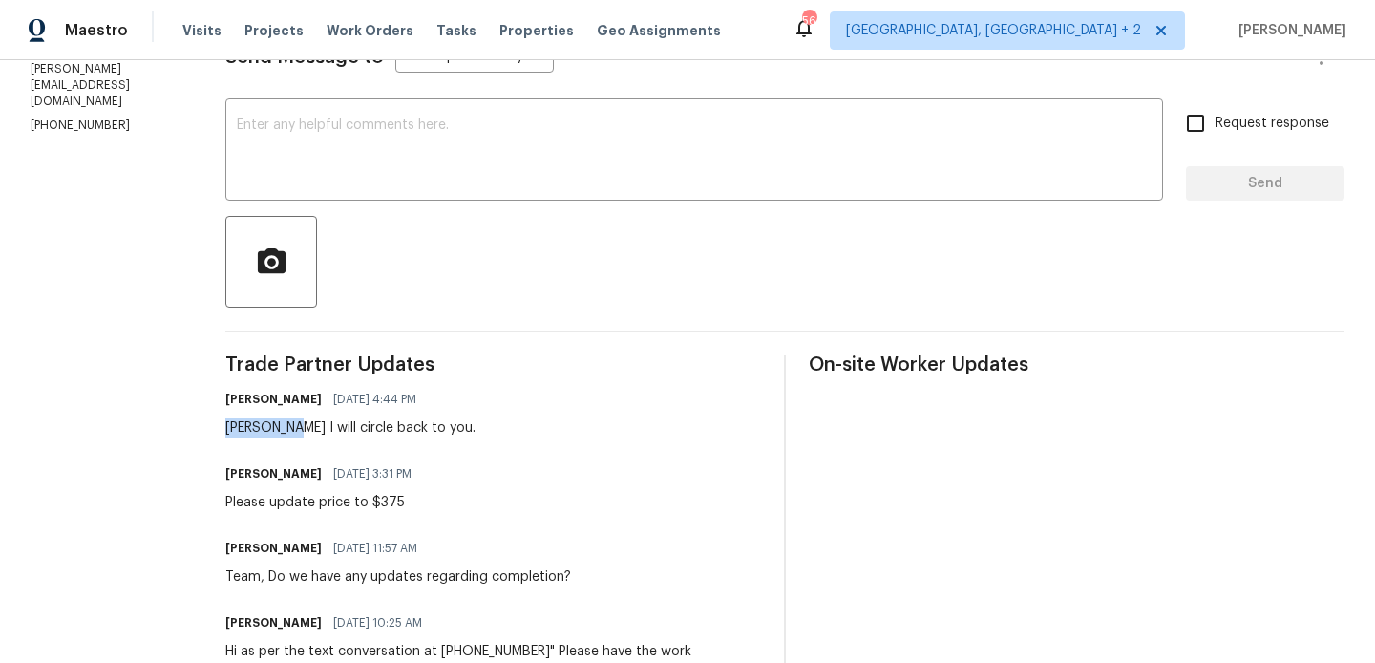
scroll to position [273, 0]
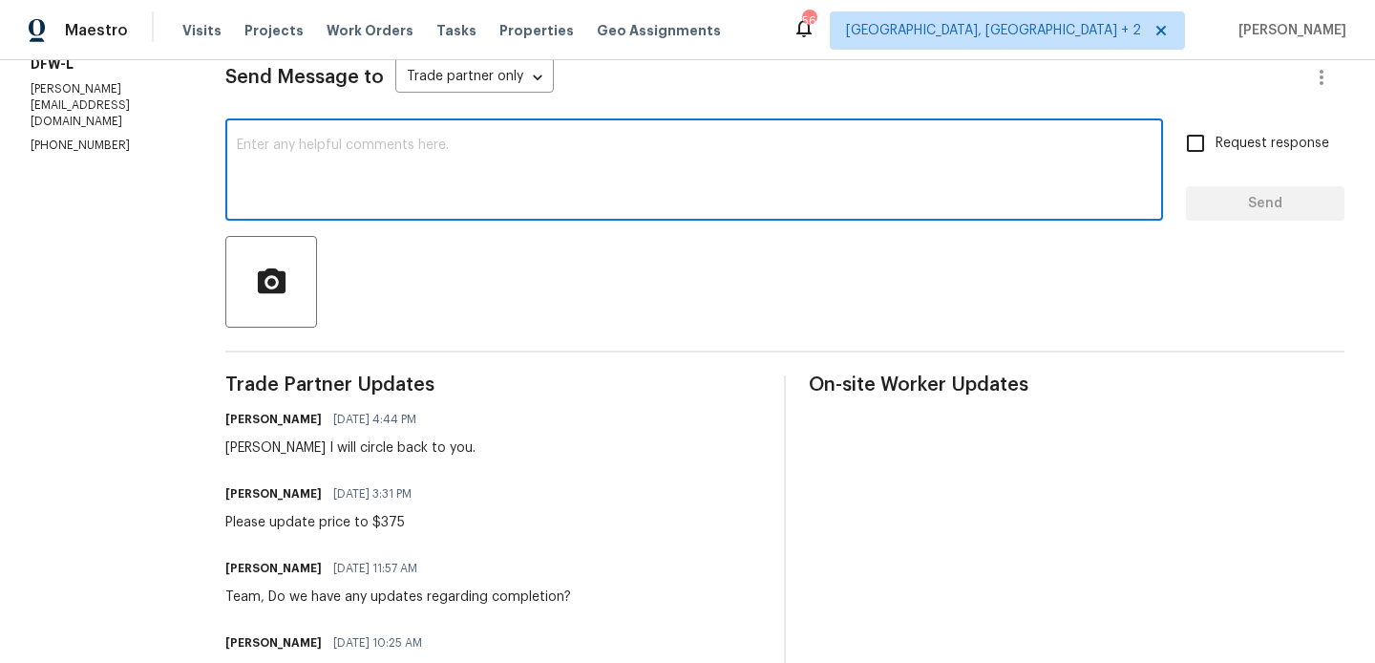
click at [307, 143] on textarea at bounding box center [694, 171] width 915 height 67
paste textarea "Kristopher"
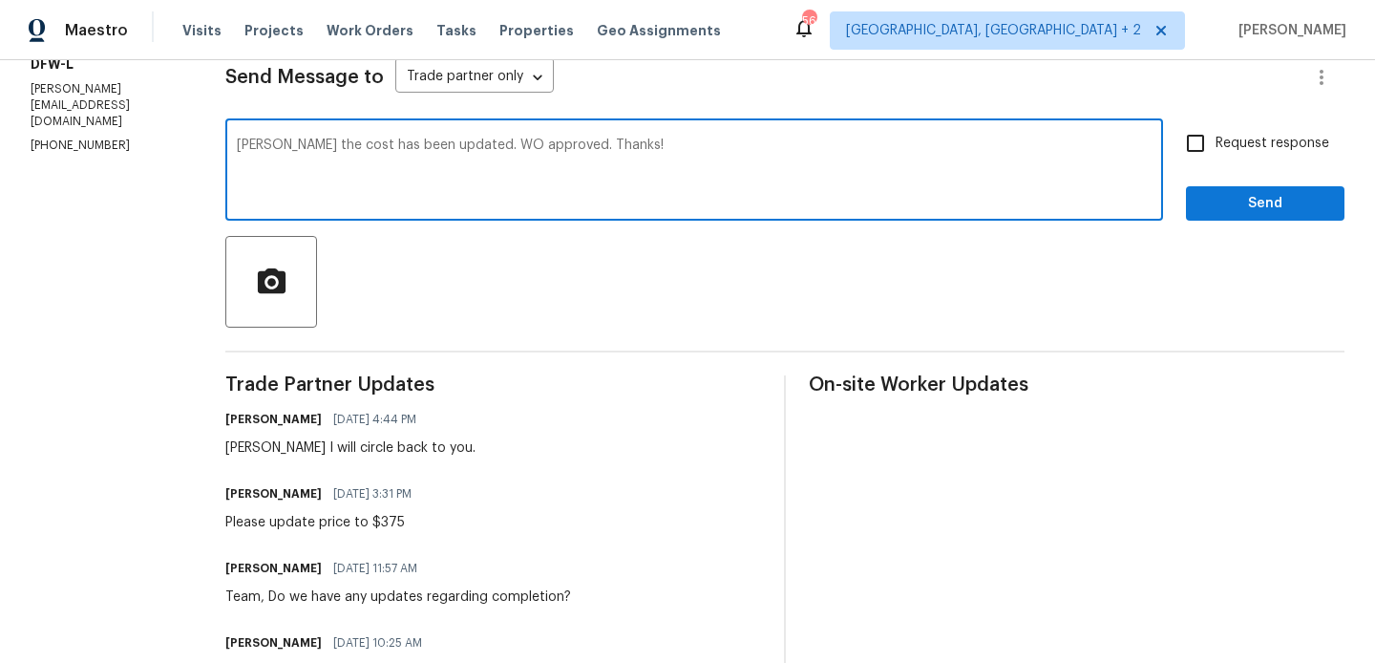
type textarea "[PERSON_NAME] the cost has been updated. WO approved. Thanks!"
click at [1218, 202] on span "Send" at bounding box center [1265, 204] width 128 height 24
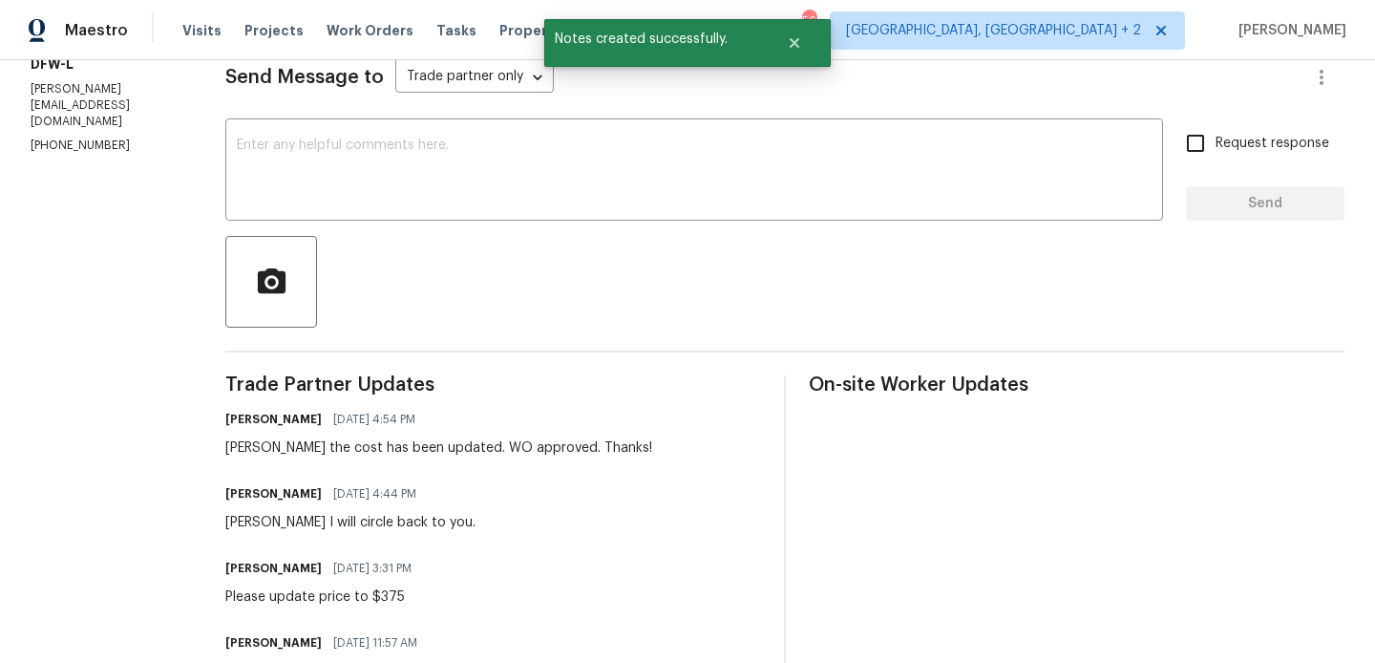
scroll to position [0, 0]
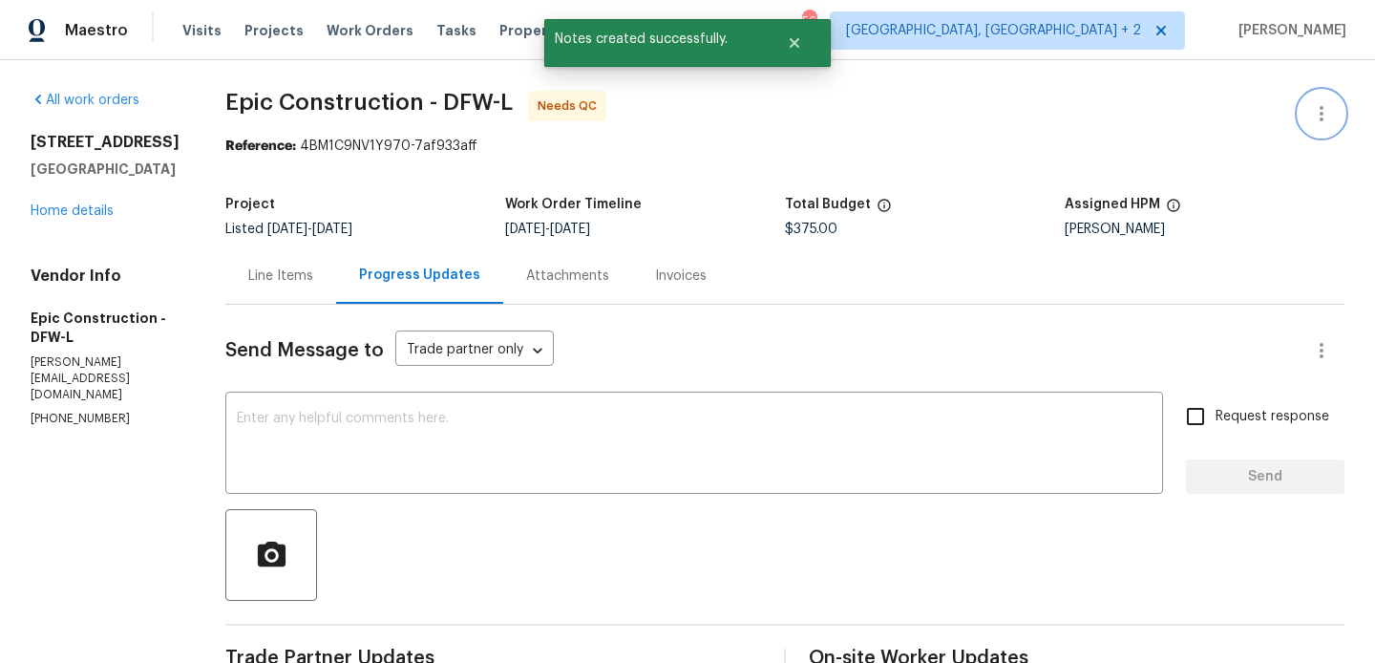
click at [1314, 105] on icon "button" at bounding box center [1321, 113] width 23 height 23
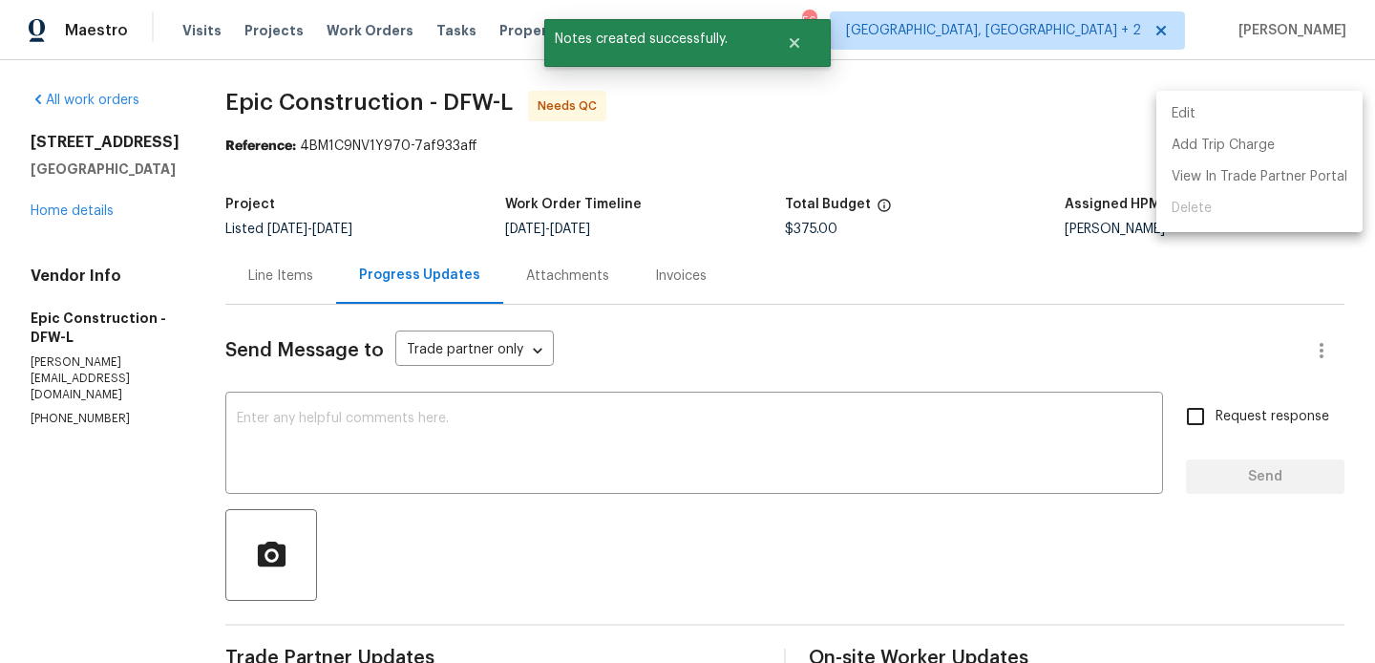
click at [1277, 105] on li "Edit" at bounding box center [1259, 114] width 206 height 32
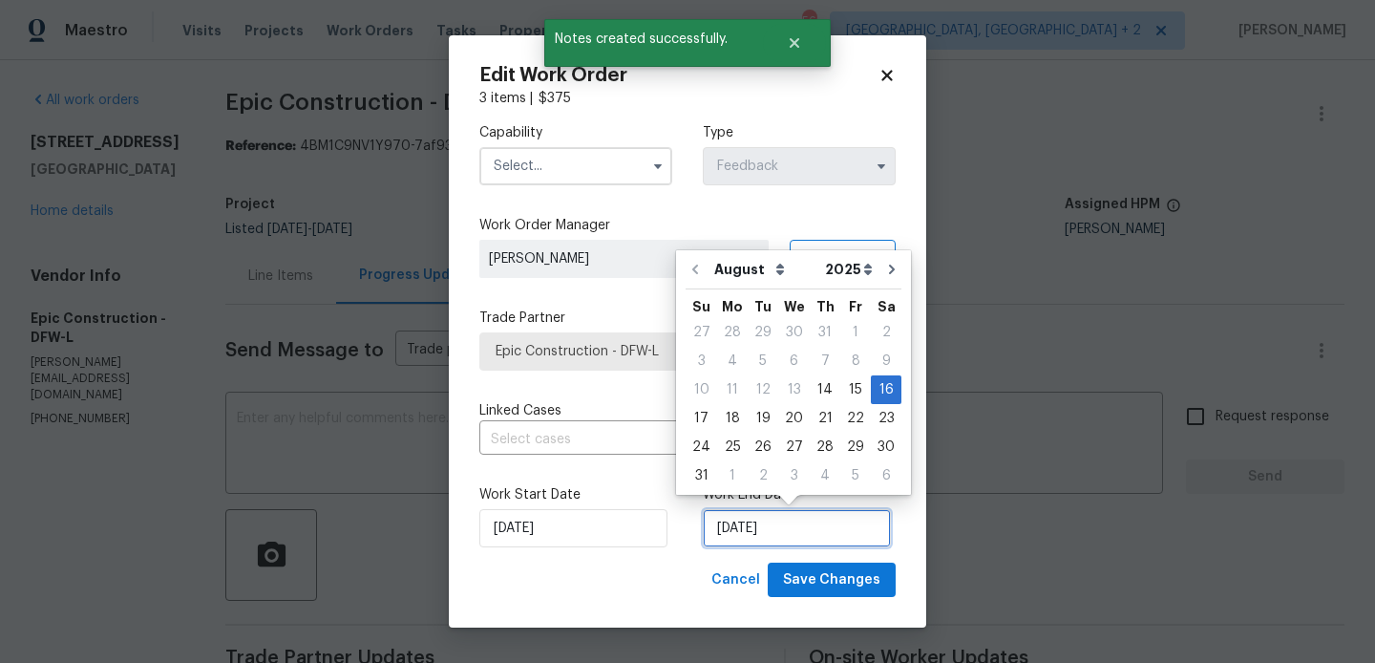
click at [777, 536] on input "16/08/2025" at bounding box center [797, 528] width 188 height 38
click at [783, 424] on div "20" at bounding box center [794, 418] width 32 height 27
type input "20/08/2025"
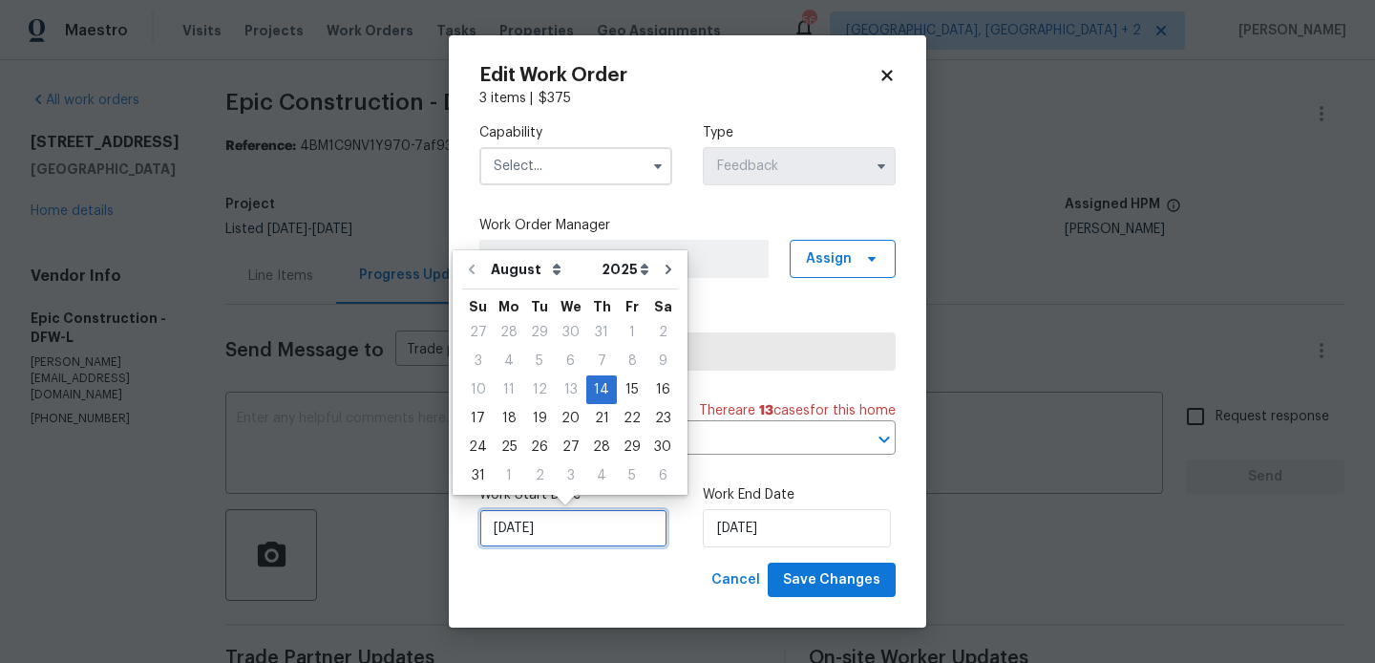
click at [560, 540] on input "14/08/2025" at bounding box center [573, 528] width 188 height 38
click at [512, 424] on div "18" at bounding box center [509, 418] width 31 height 27
type input "18/08/2025"
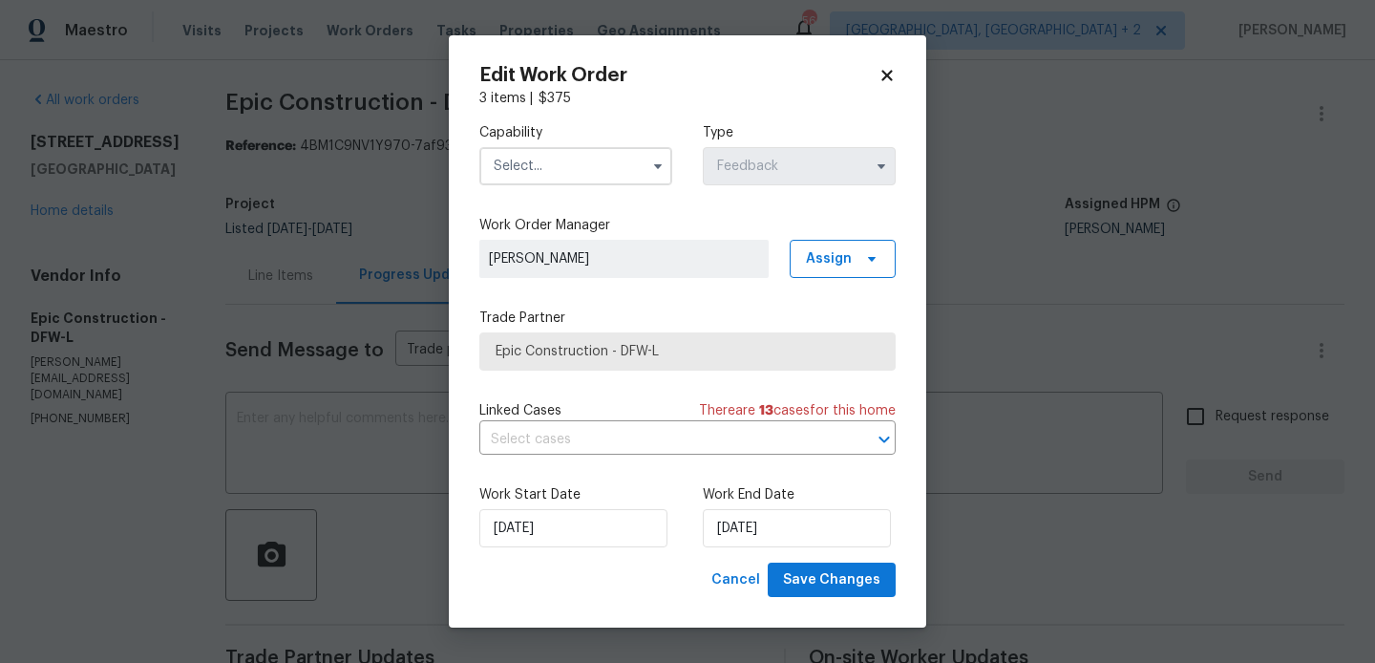
click at [550, 161] on input "text" at bounding box center [575, 166] width 193 height 38
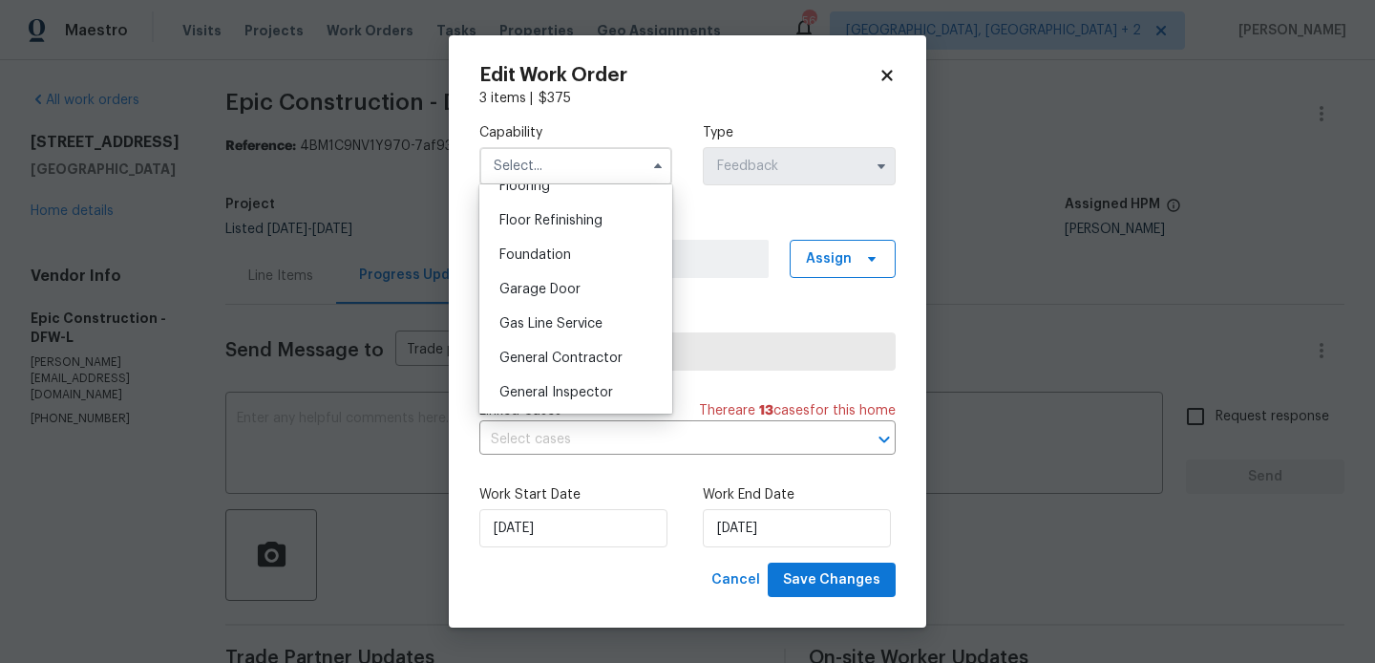
scroll to position [978, 0]
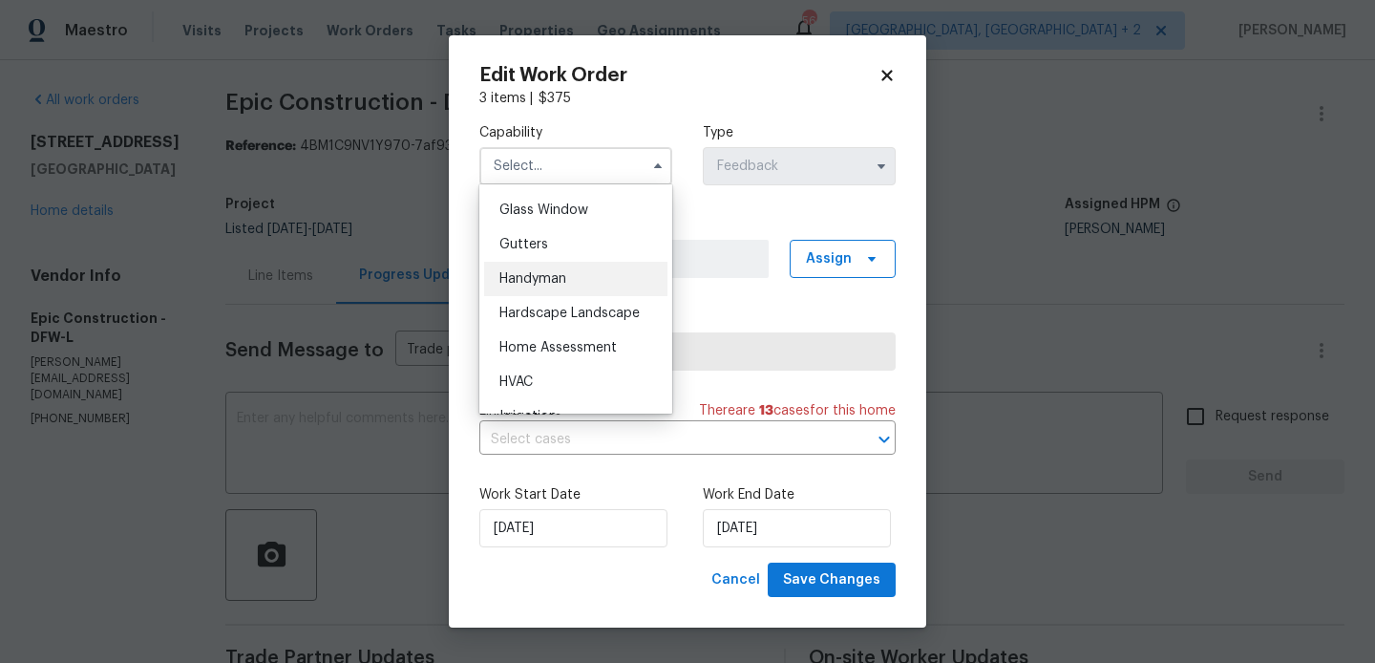
click at [546, 280] on span "Handyman" at bounding box center [532, 278] width 67 height 13
type input "Handyman"
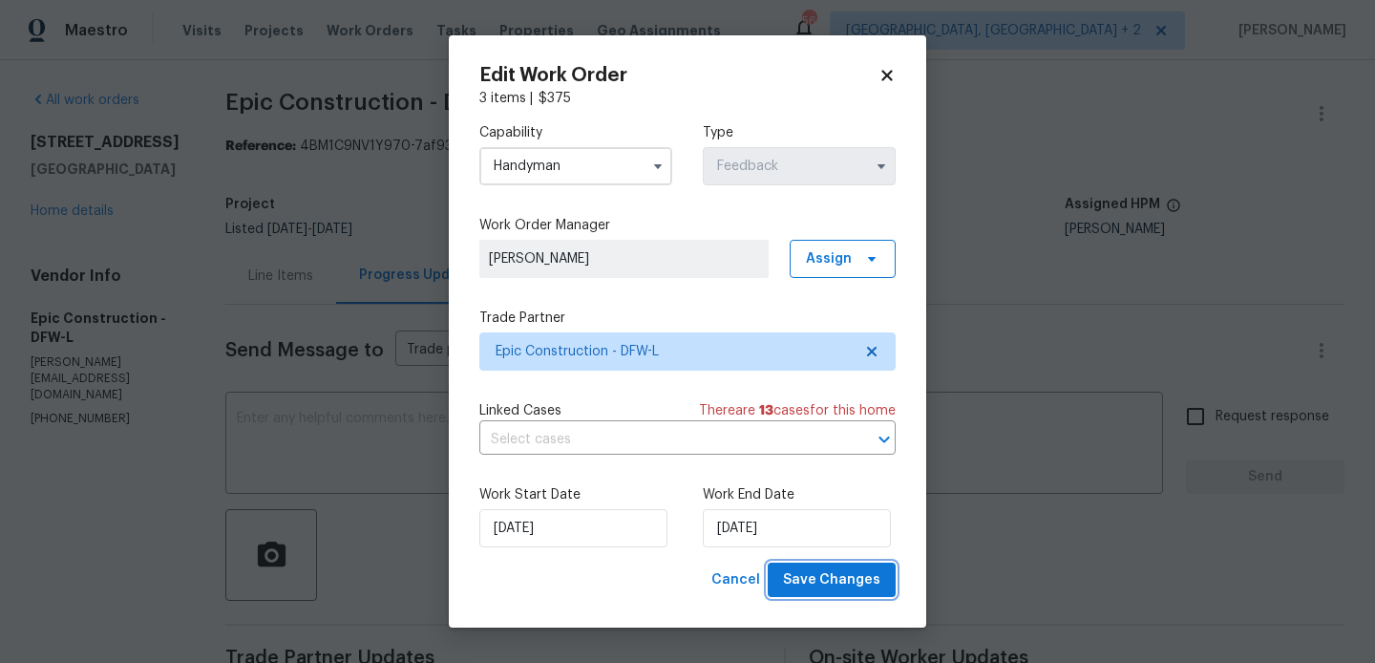
click at [837, 573] on span "Save Changes" at bounding box center [831, 580] width 97 height 24
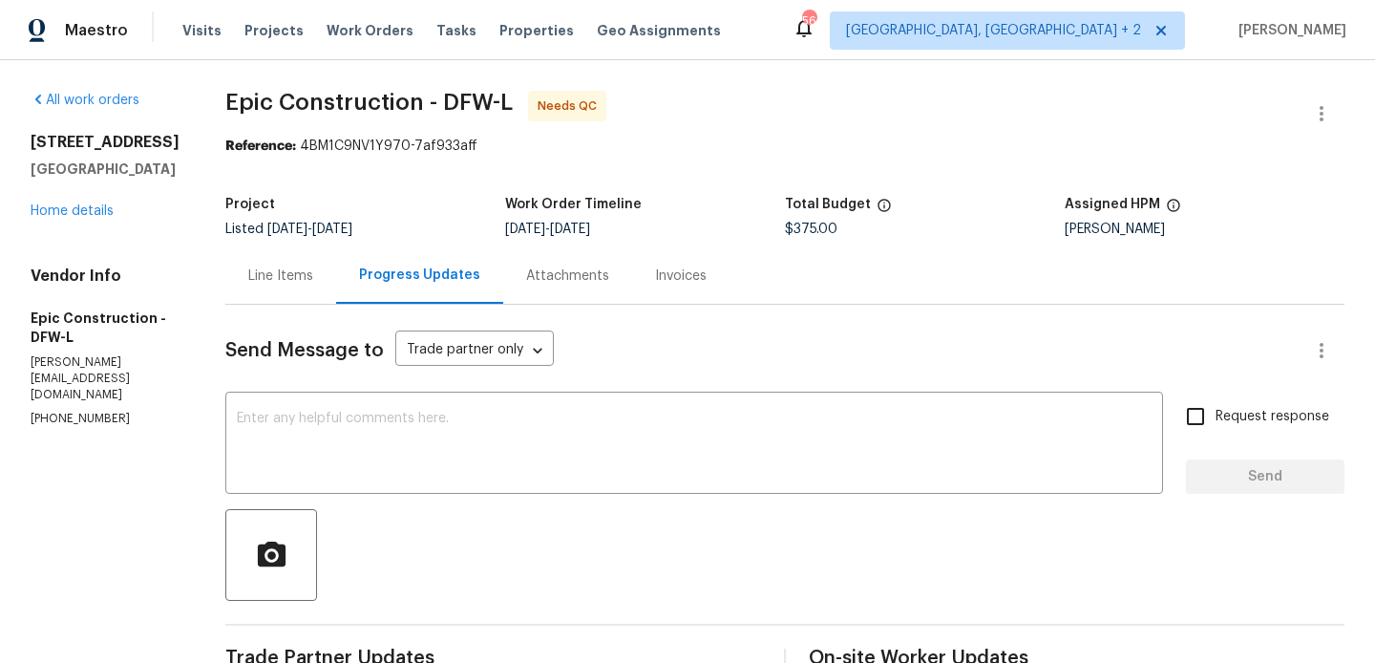
click at [277, 271] on div "Line Items" at bounding box center [280, 275] width 65 height 19
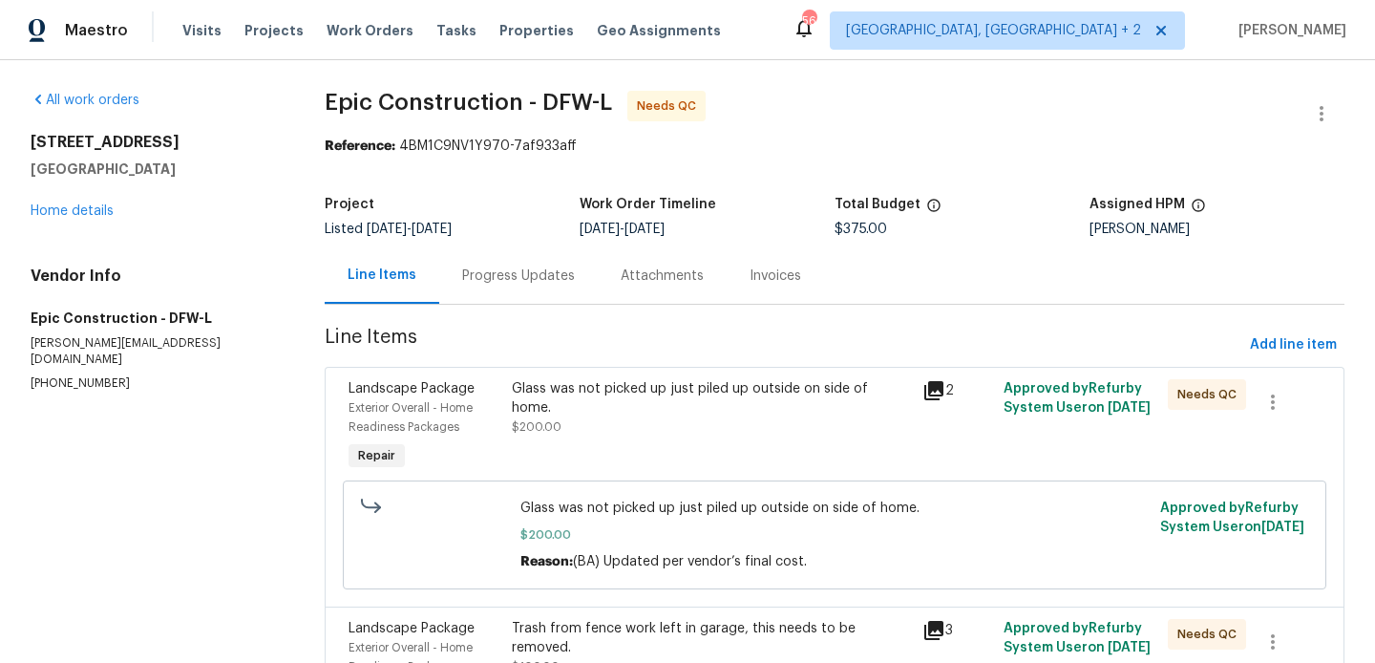
click at [696, 380] on div "Glass was not picked up just piled up outside on side of home." at bounding box center [711, 398] width 398 height 38
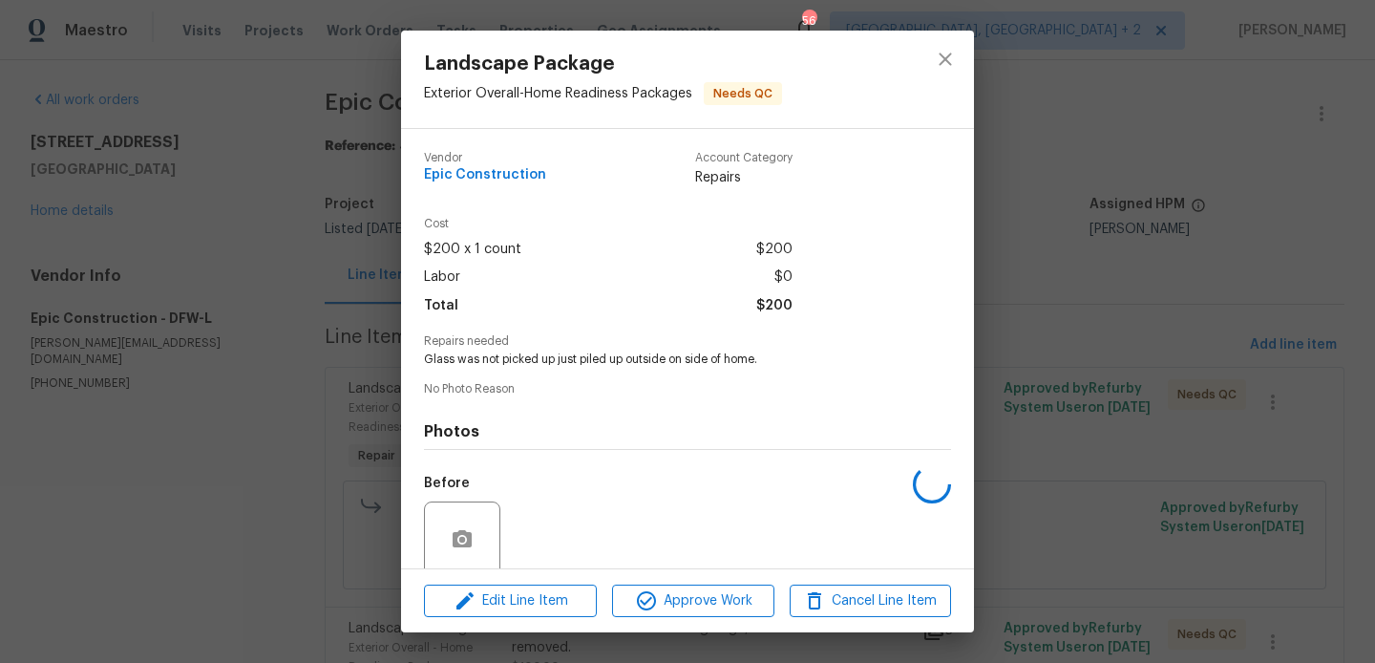
scroll to position [152, 0]
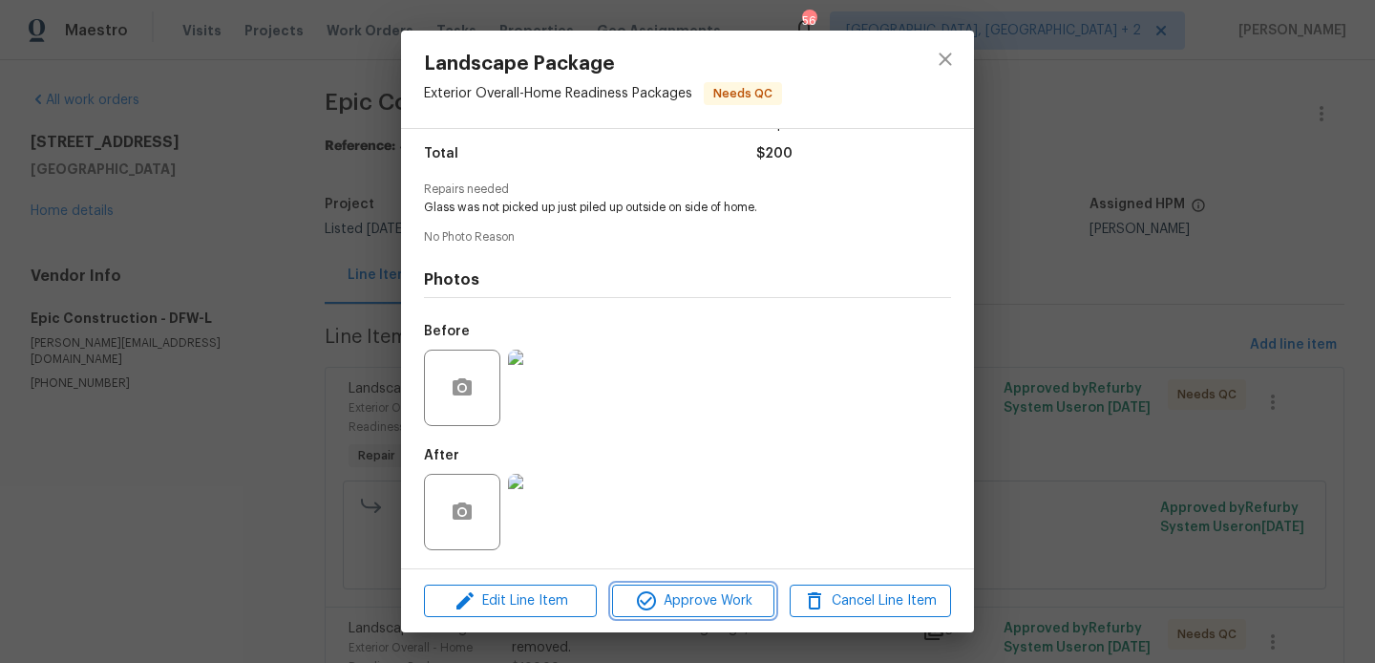
click at [664, 589] on span "Approve Work" at bounding box center [693, 601] width 150 height 24
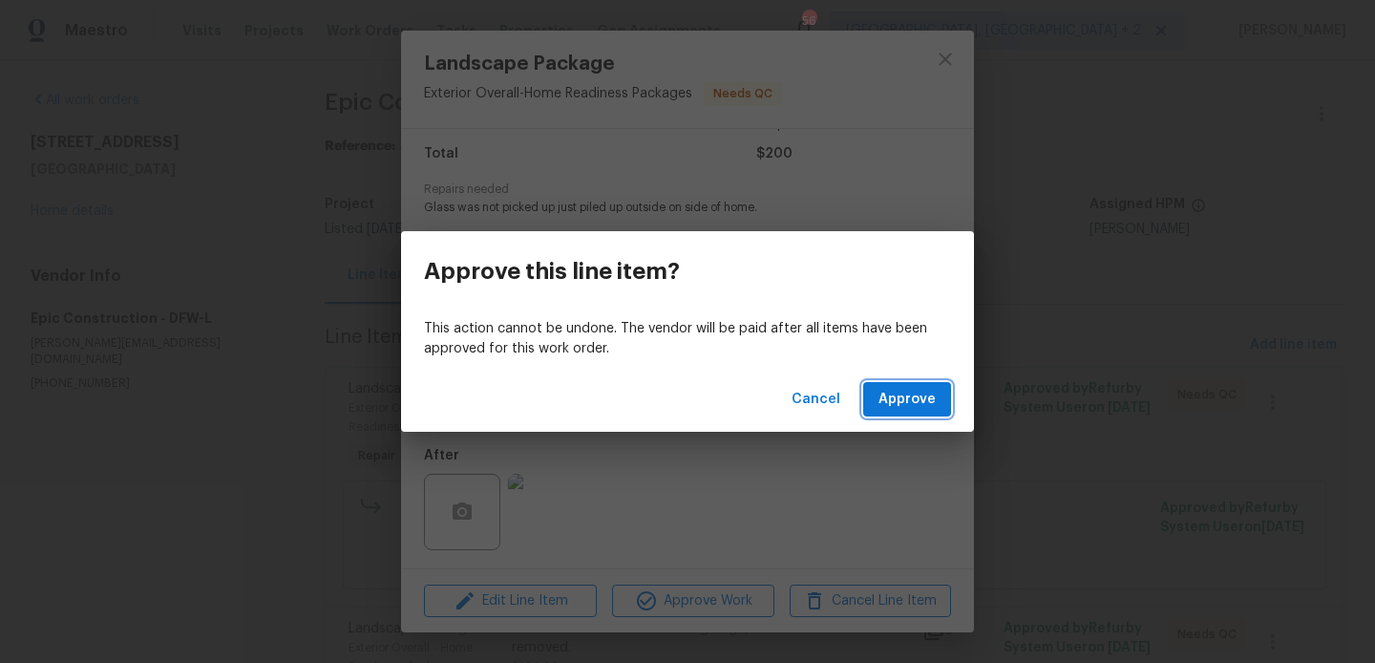
click at [892, 403] on span "Approve" at bounding box center [906, 400] width 57 height 24
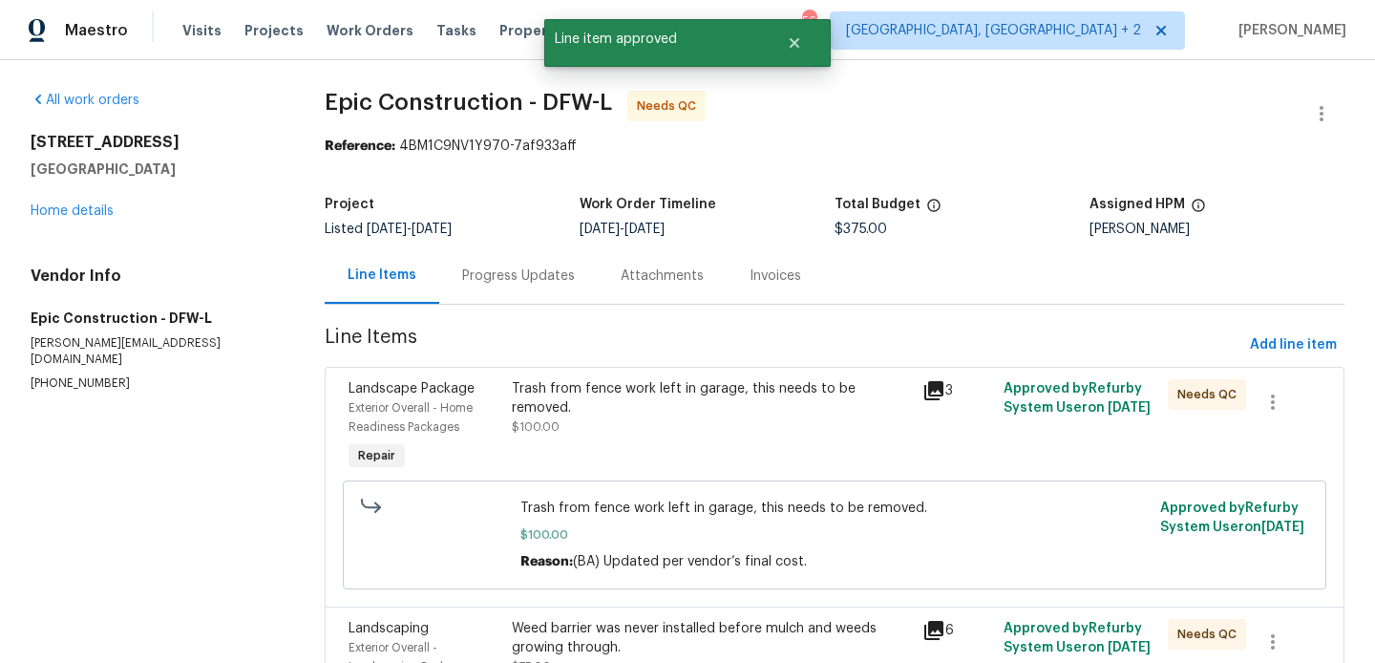
click at [675, 391] on div "Trash from fence work left in garage, this needs to be removed." at bounding box center [711, 398] width 398 height 38
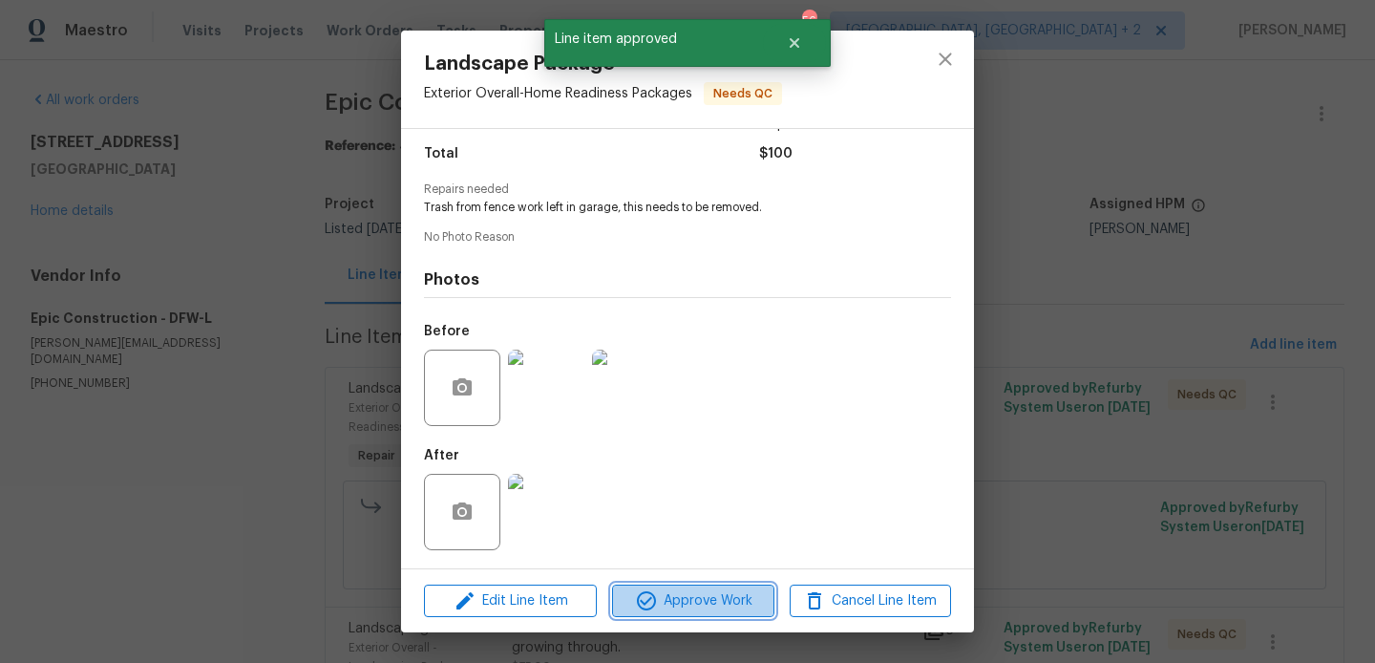
click at [666, 608] on span "Approve Work" at bounding box center [693, 601] width 150 height 24
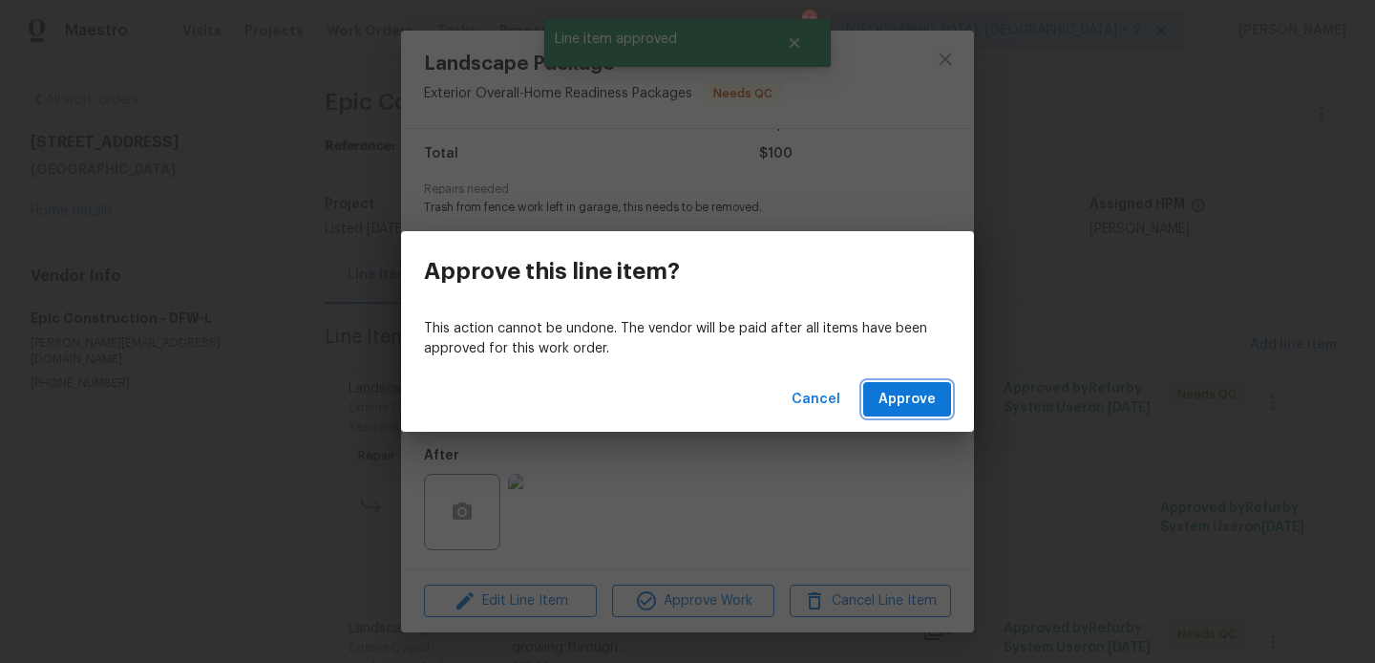
click at [883, 395] on span "Approve" at bounding box center [906, 400] width 57 height 24
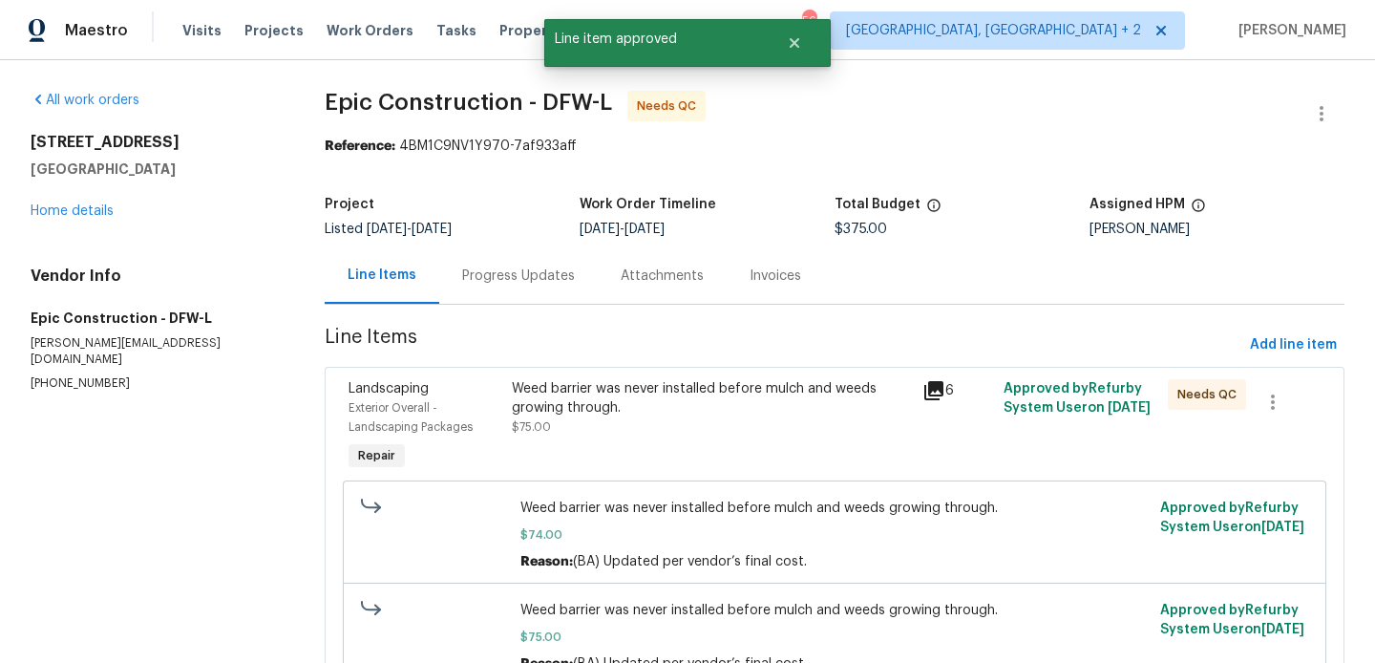
click at [660, 400] on div "Weed barrier was never installed before mulch and weeds growing through." at bounding box center [711, 398] width 398 height 38
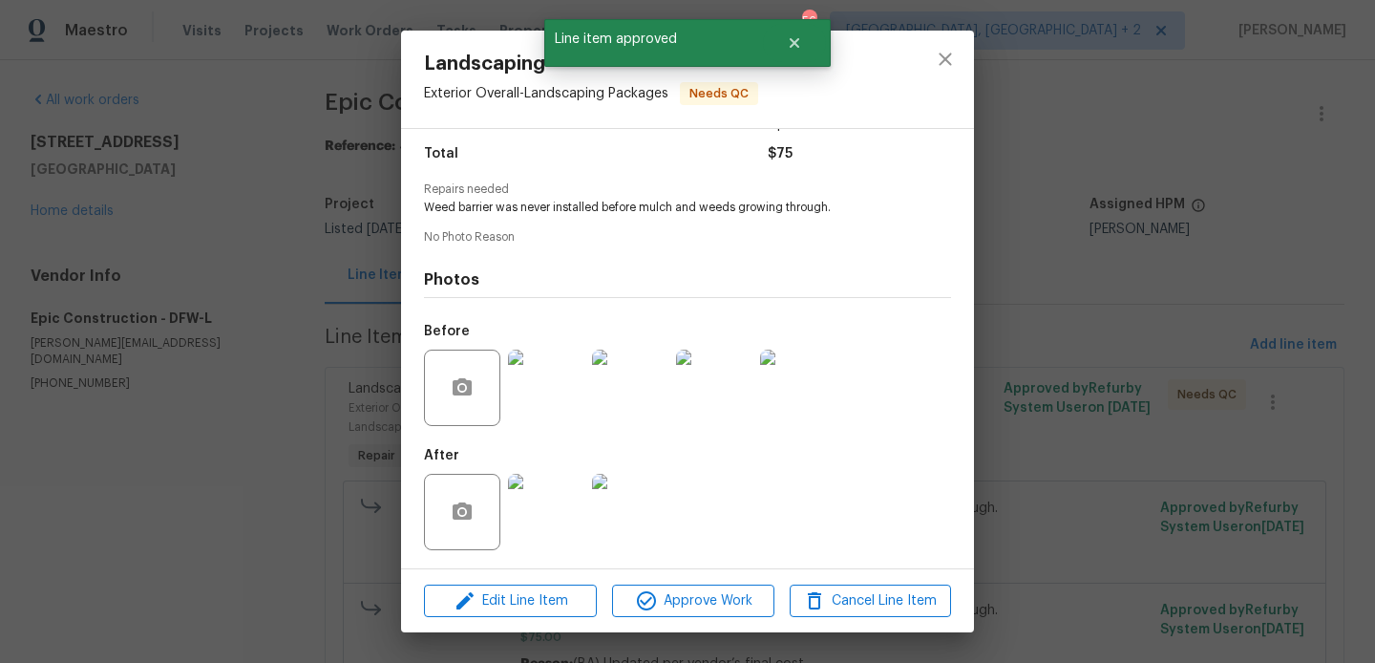
click at [662, 582] on div "Edit Line Item Approve Work Cancel Line Item" at bounding box center [687, 601] width 573 height 64
click at [670, 616] on button "Approve Work" at bounding box center [692, 600] width 161 height 33
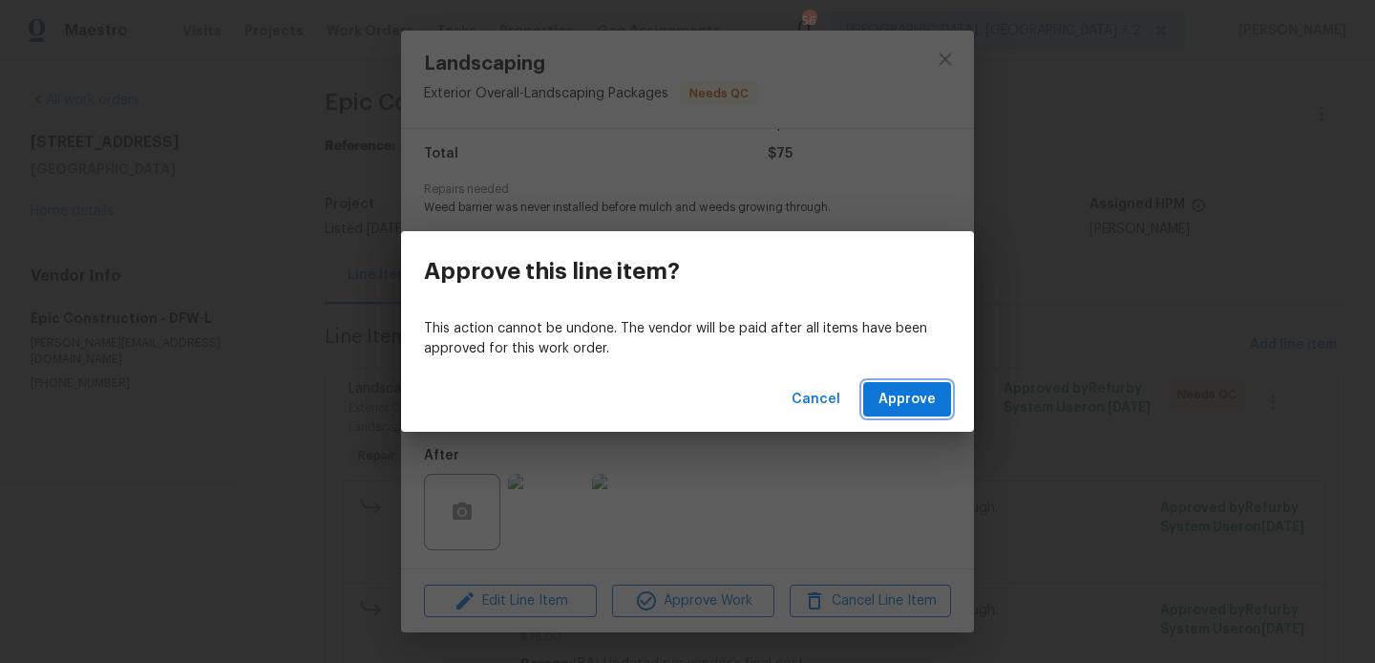
click at [900, 393] on span "Approve" at bounding box center [906, 400] width 57 height 24
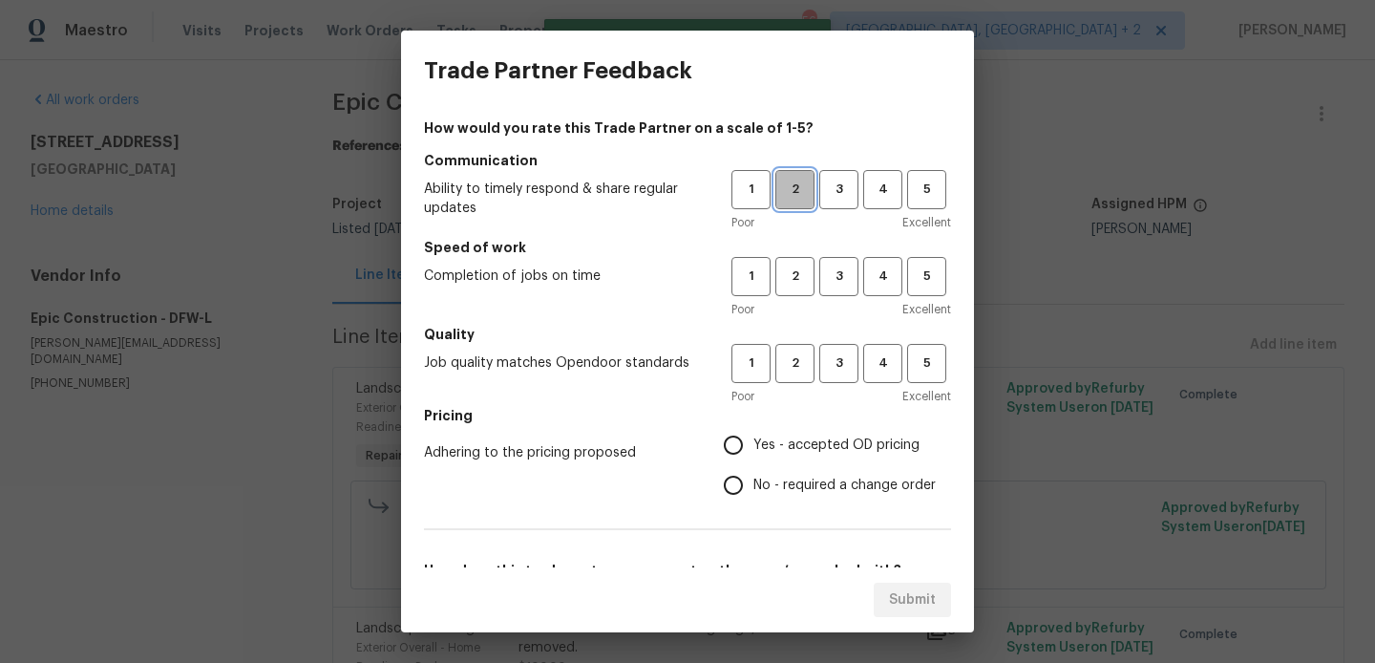
click at [782, 194] on span "2" at bounding box center [794, 190] width 35 height 22
click at [849, 274] on span "3" at bounding box center [838, 276] width 35 height 22
click at [849, 339] on h5 "Quality" at bounding box center [687, 334] width 527 height 19
click at [841, 368] on span "3" at bounding box center [838, 363] width 35 height 22
click at [793, 483] on span "No - required a change order" at bounding box center [844, 485] width 182 height 20
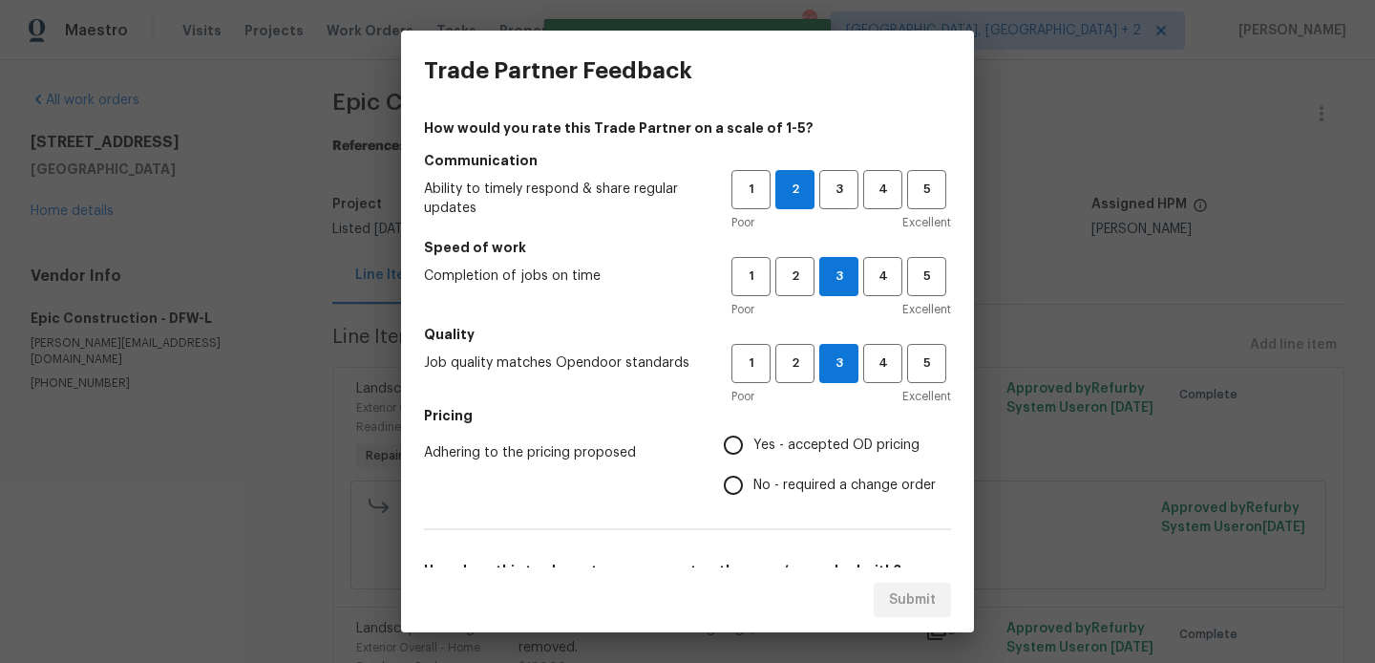
click at [753, 483] on input "No - required a change order" at bounding box center [733, 485] width 40 height 40
radio input "true"
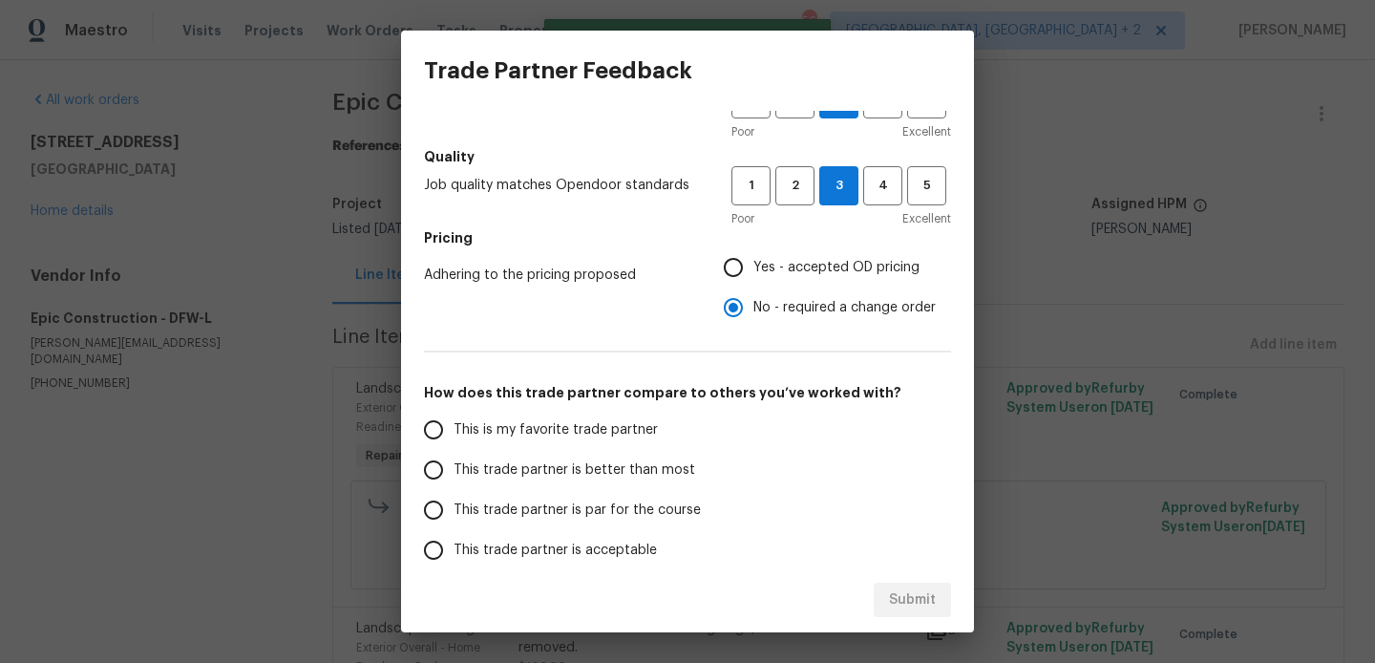
click at [659, 468] on span "This trade partner is better than most" at bounding box center [575, 470] width 242 height 20
click at [454, 468] on input "This trade partner is better than most" at bounding box center [433, 470] width 40 height 40
click at [900, 586] on button "Submit" at bounding box center [912, 599] width 77 height 35
radio input "true"
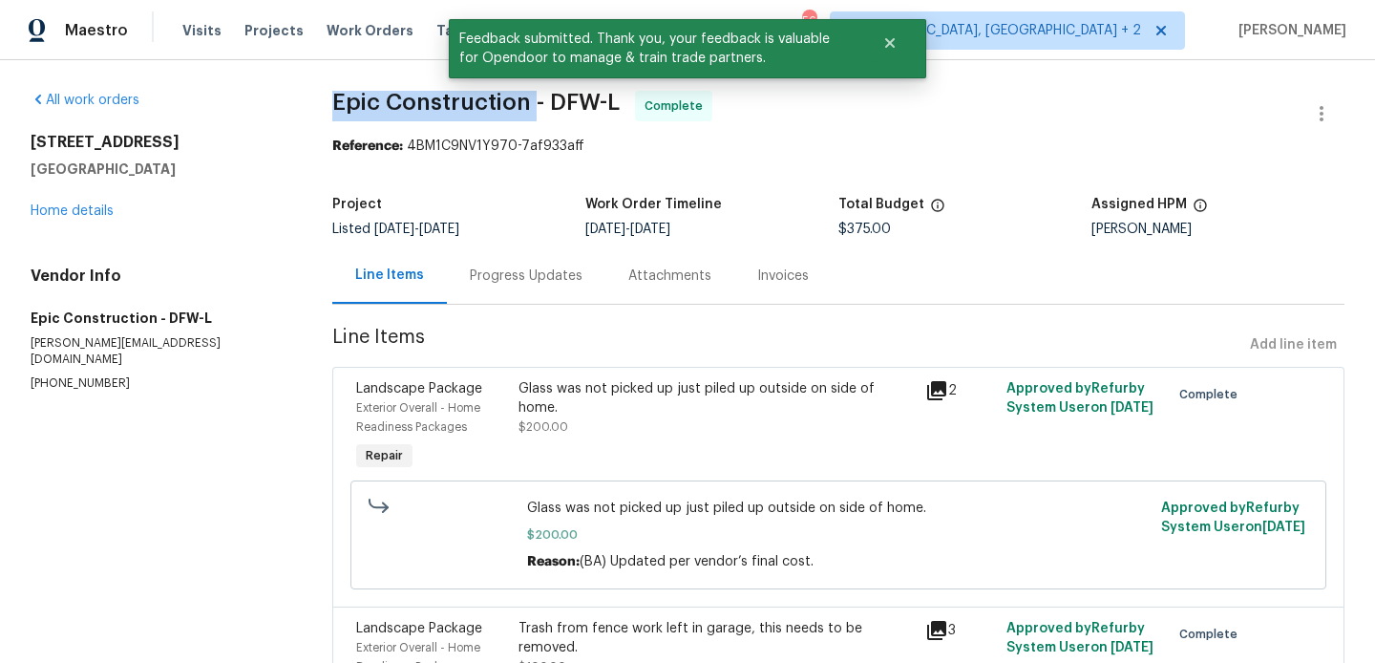
drag, startPoint x: 335, startPoint y: 96, endPoint x: 531, endPoint y: 105, distance: 195.9
click at [531, 105] on span "Epic Construction - DFW-L" at bounding box center [475, 102] width 287 height 23
copy span "Epic Construction"
click at [95, 211] on link "Home details" at bounding box center [72, 210] width 83 height 13
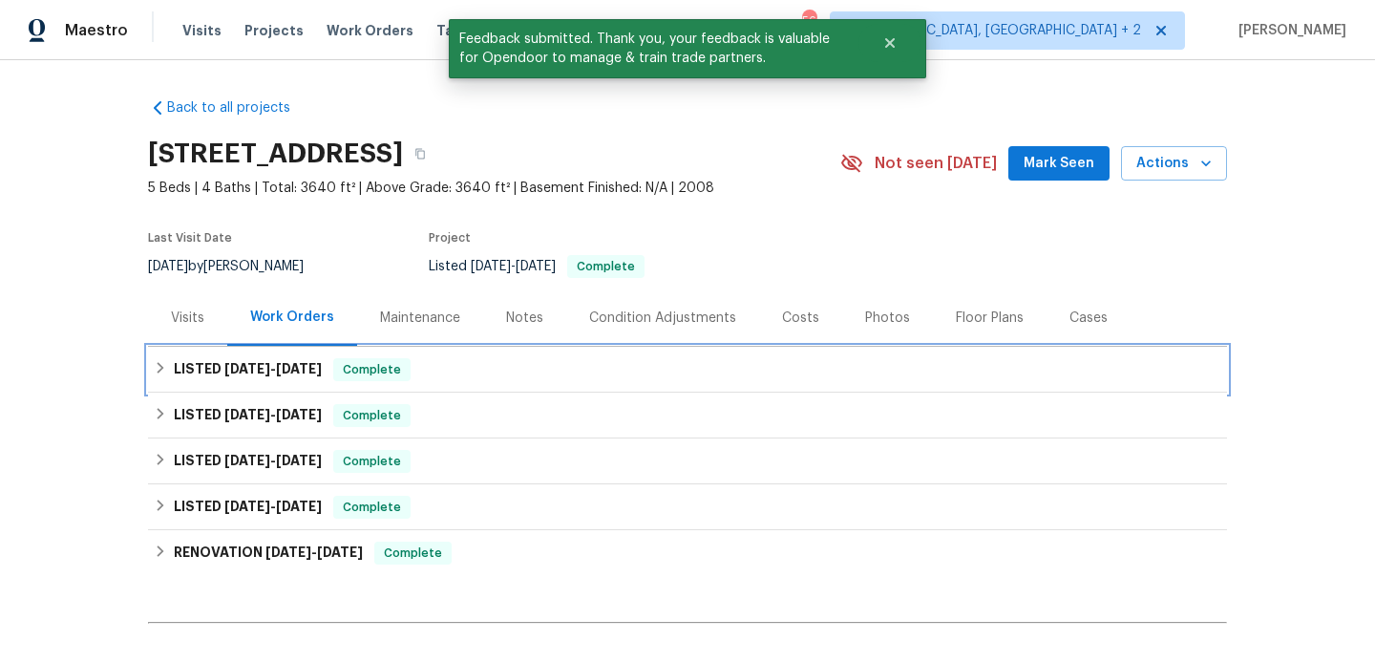
click at [456, 368] on div "LISTED [DATE] - [DATE] Complete" at bounding box center [687, 369] width 1067 height 23
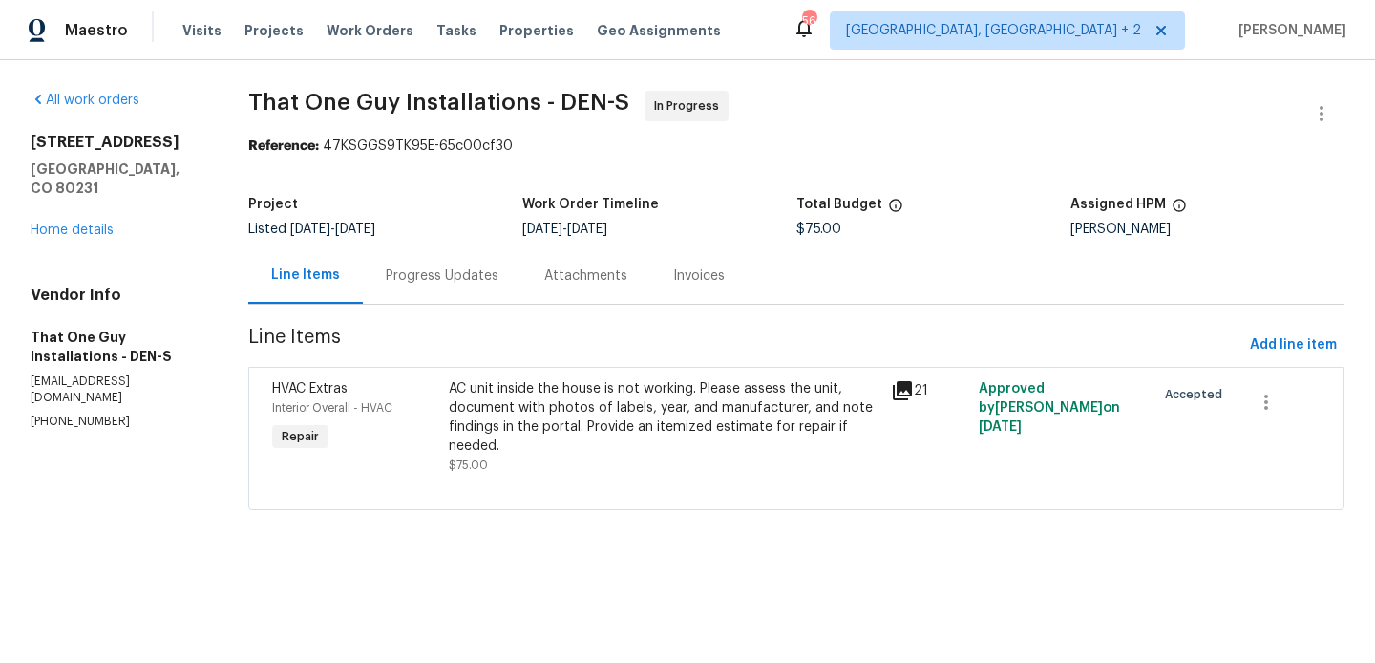
click at [522, 400] on div "AC unit inside the house is not working. Please assess the unit, document with …" at bounding box center [664, 417] width 430 height 76
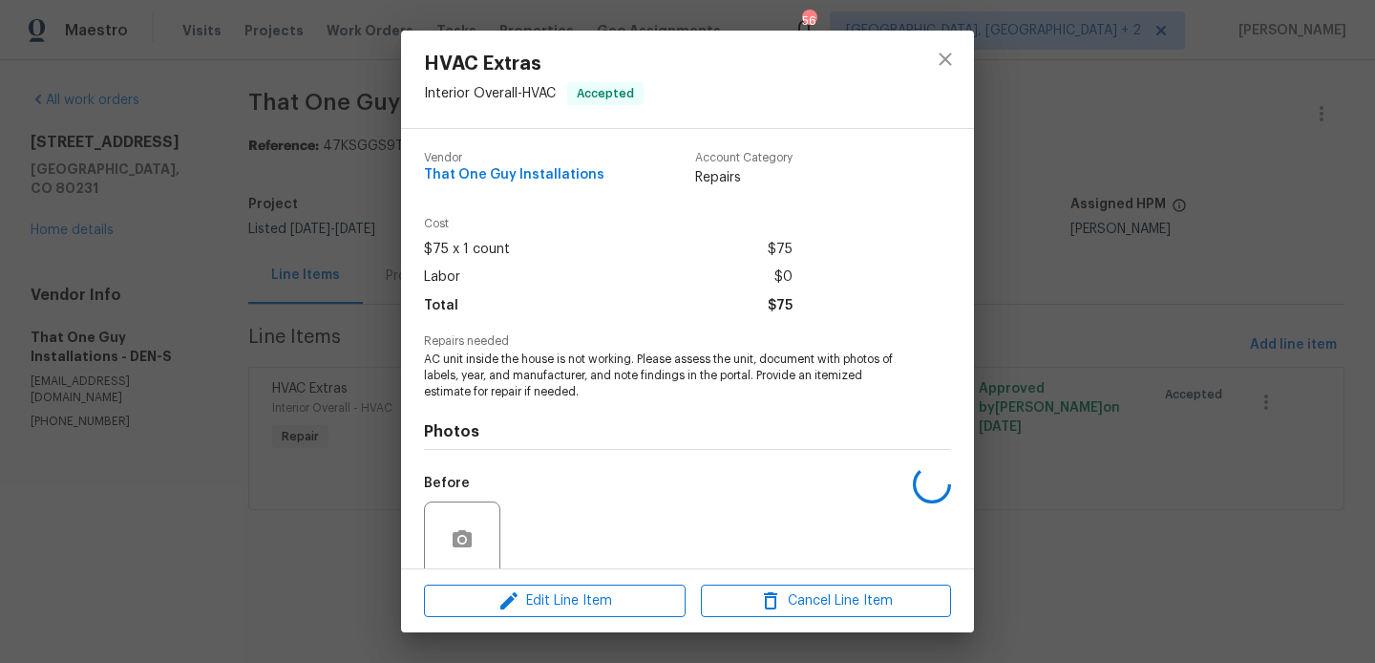
scroll to position [153, 0]
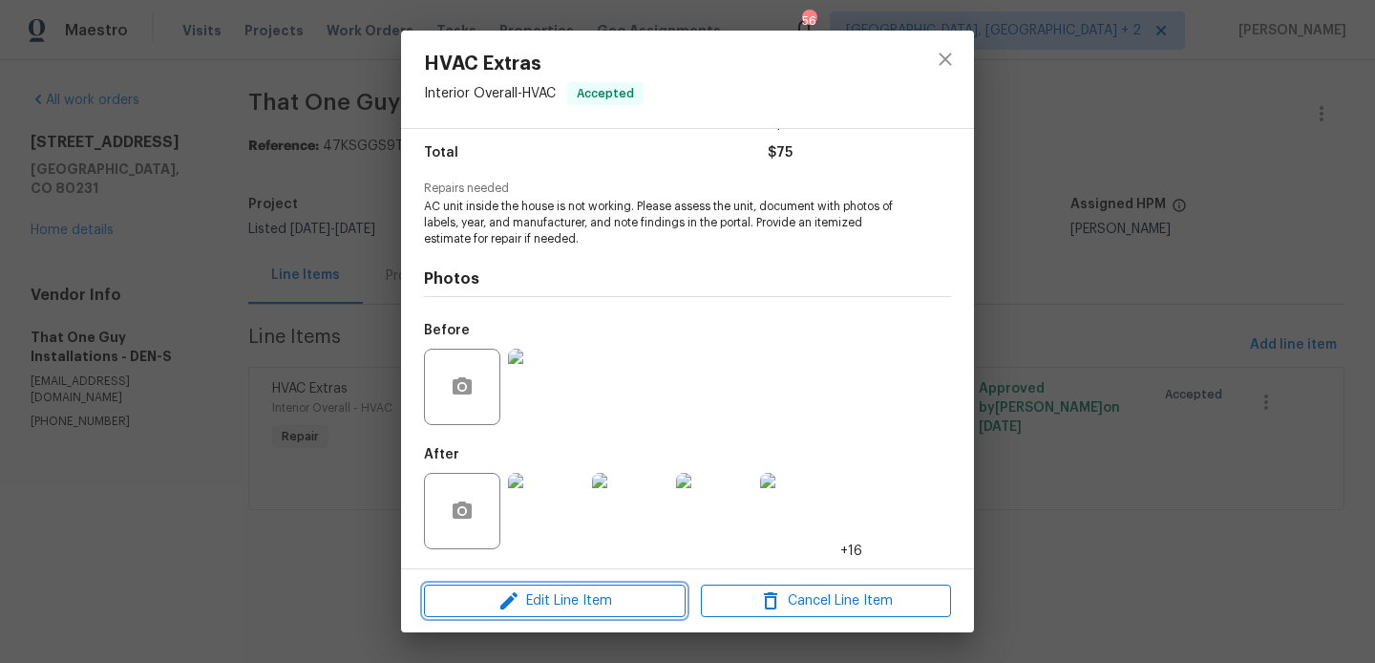
click at [512, 604] on icon "button" at bounding box center [508, 600] width 23 height 23
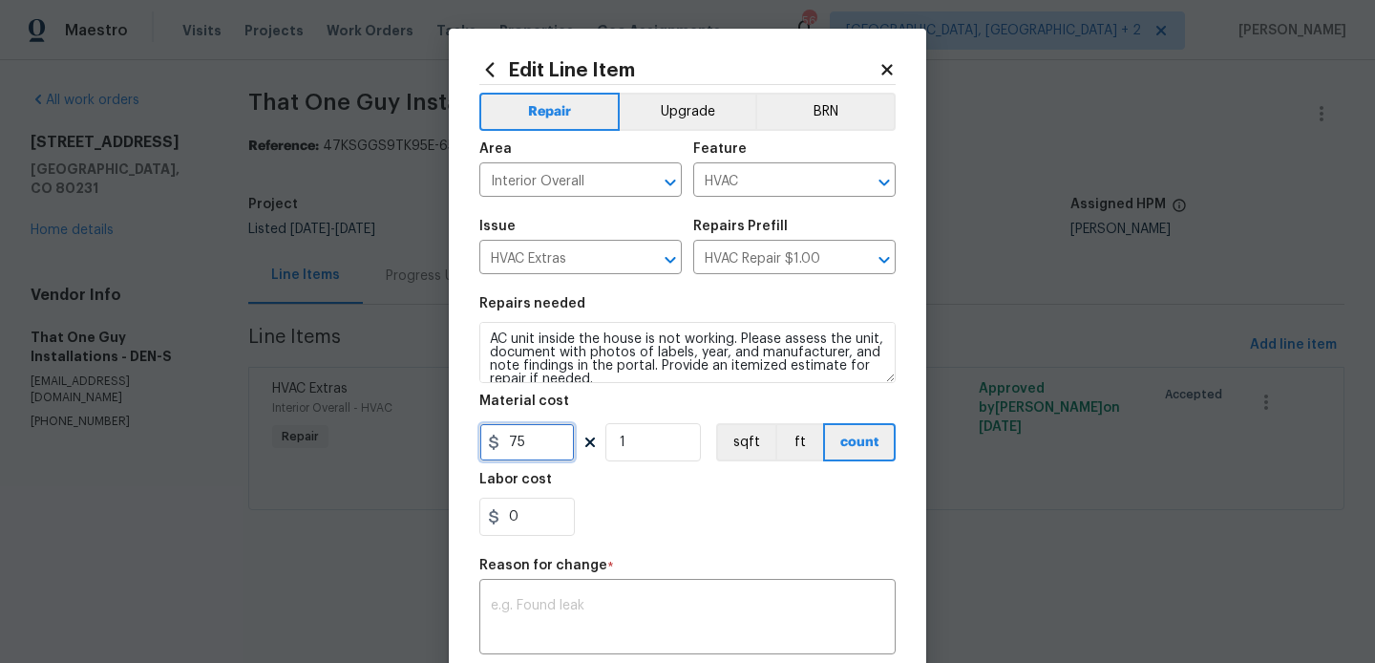
click at [519, 425] on input "75" at bounding box center [526, 442] width 95 height 38
type input "495"
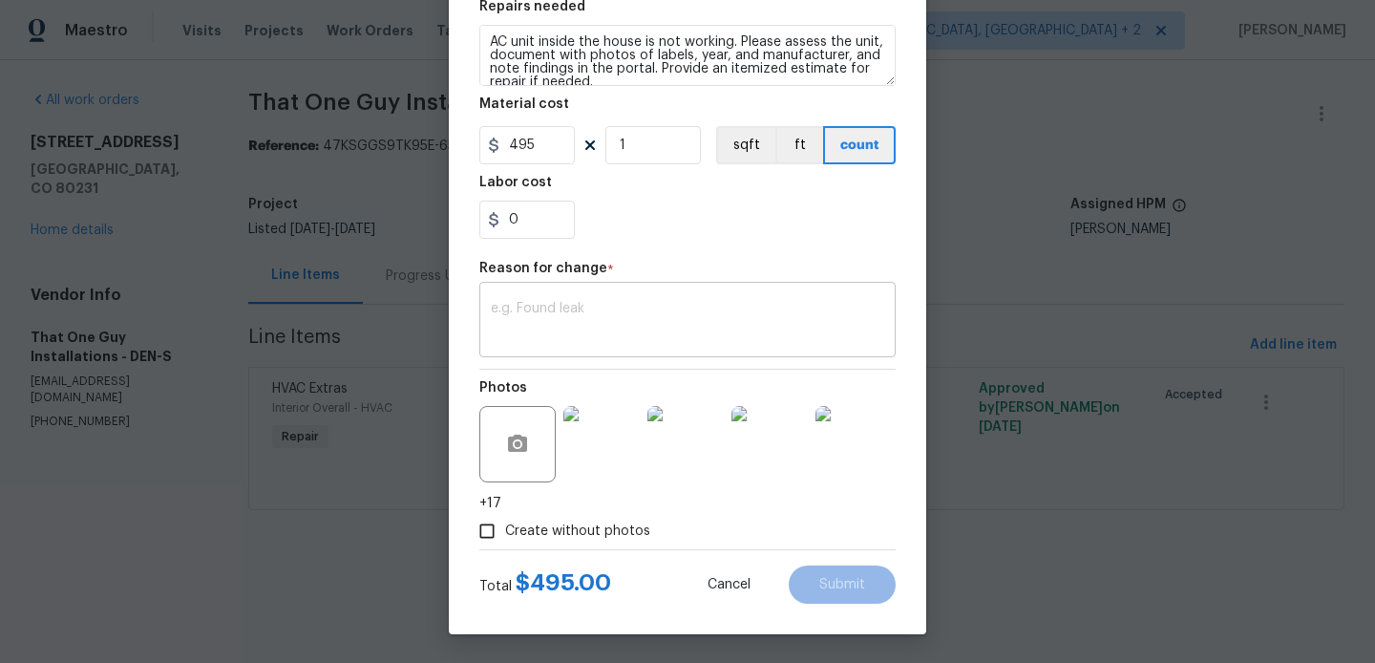
click at [595, 339] on textarea at bounding box center [687, 322] width 393 height 40
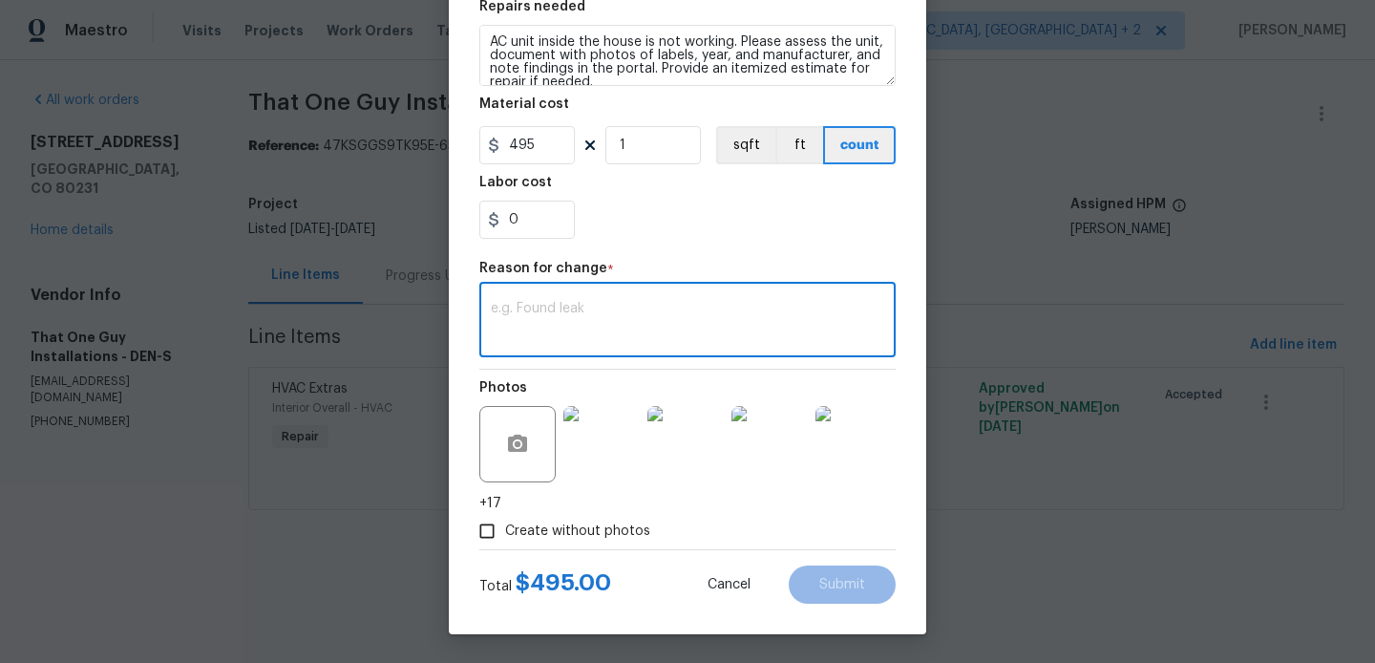
paste textarea "(BA) Updated cost per BR team approval."
type textarea "(BA) Updated cost per BR team approval."
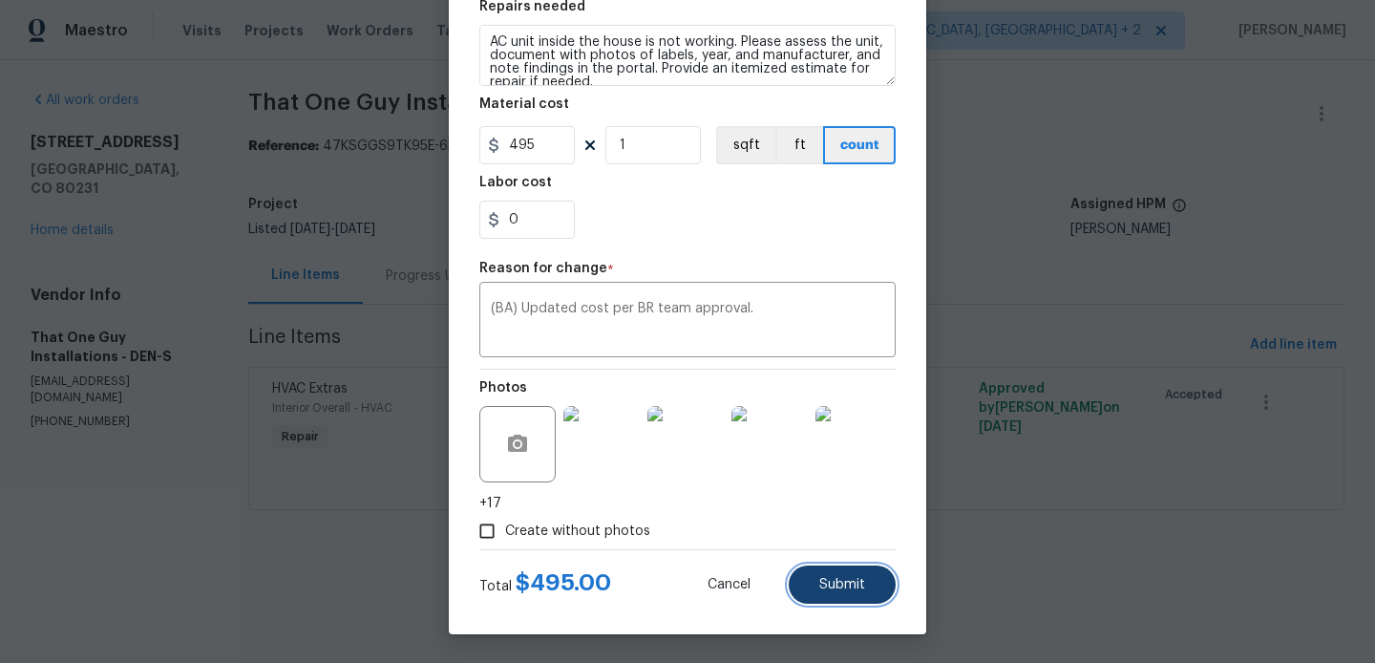
click at [818, 569] on button "Submit" at bounding box center [842, 584] width 107 height 38
type input "75"
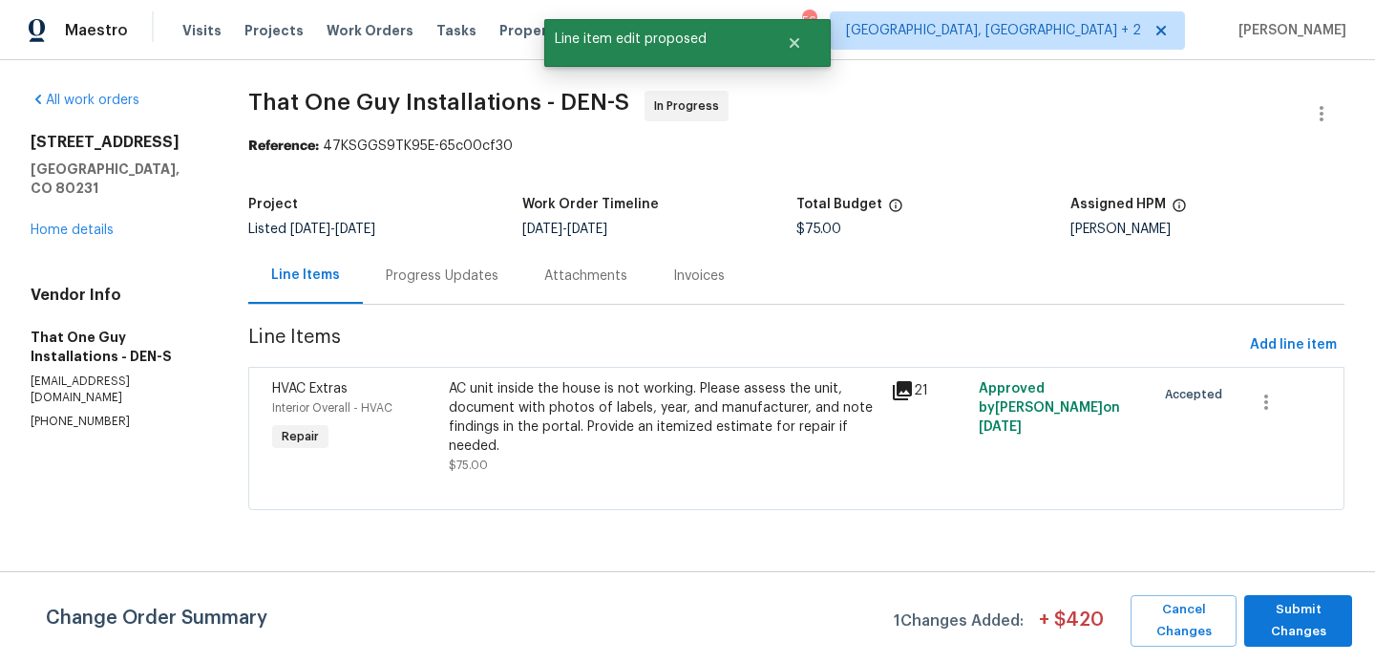
scroll to position [0, 0]
click at [1321, 623] on span "Submit Changes" at bounding box center [1298, 621] width 89 height 44
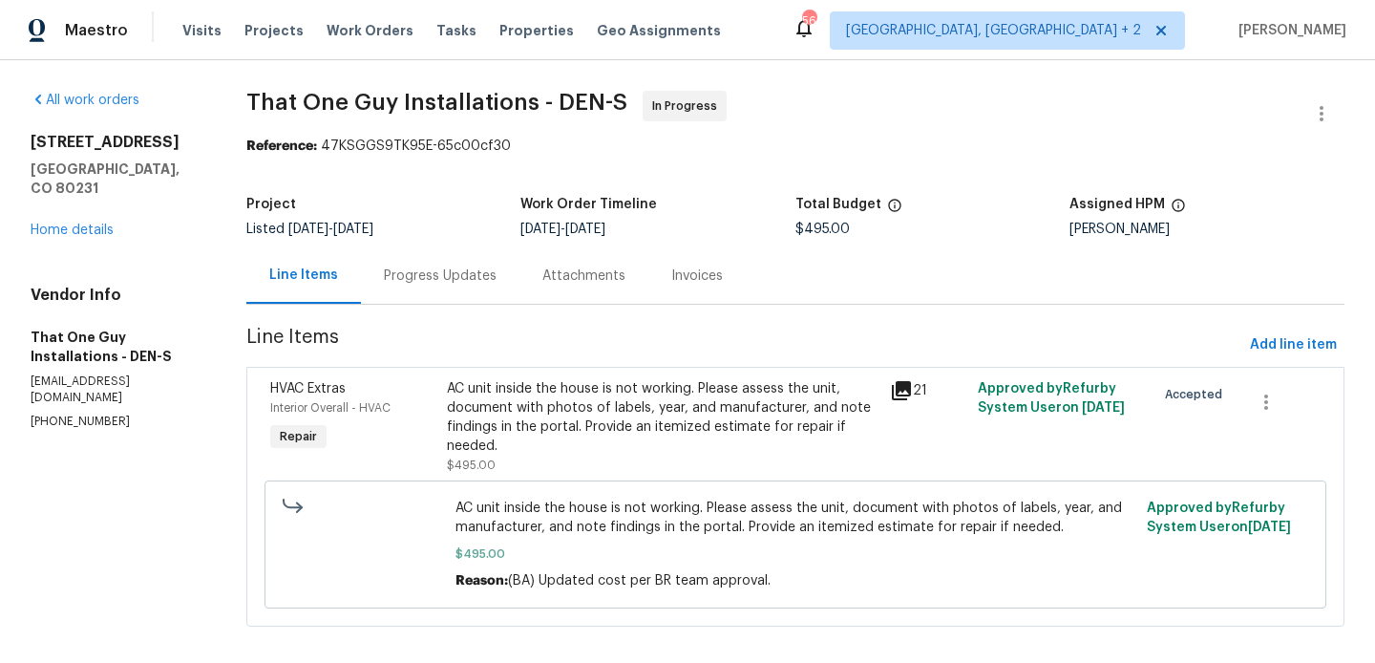
click at [462, 261] on div "Progress Updates" at bounding box center [440, 275] width 158 height 56
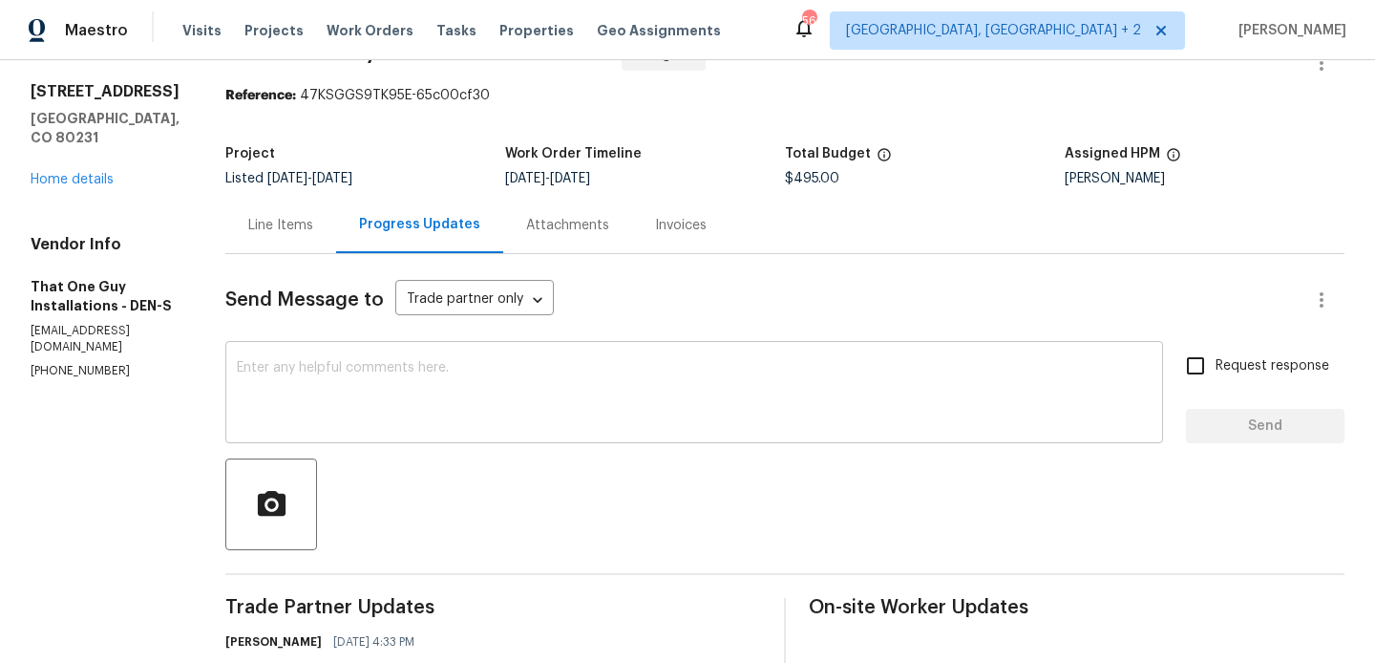
scroll to position [440, 0]
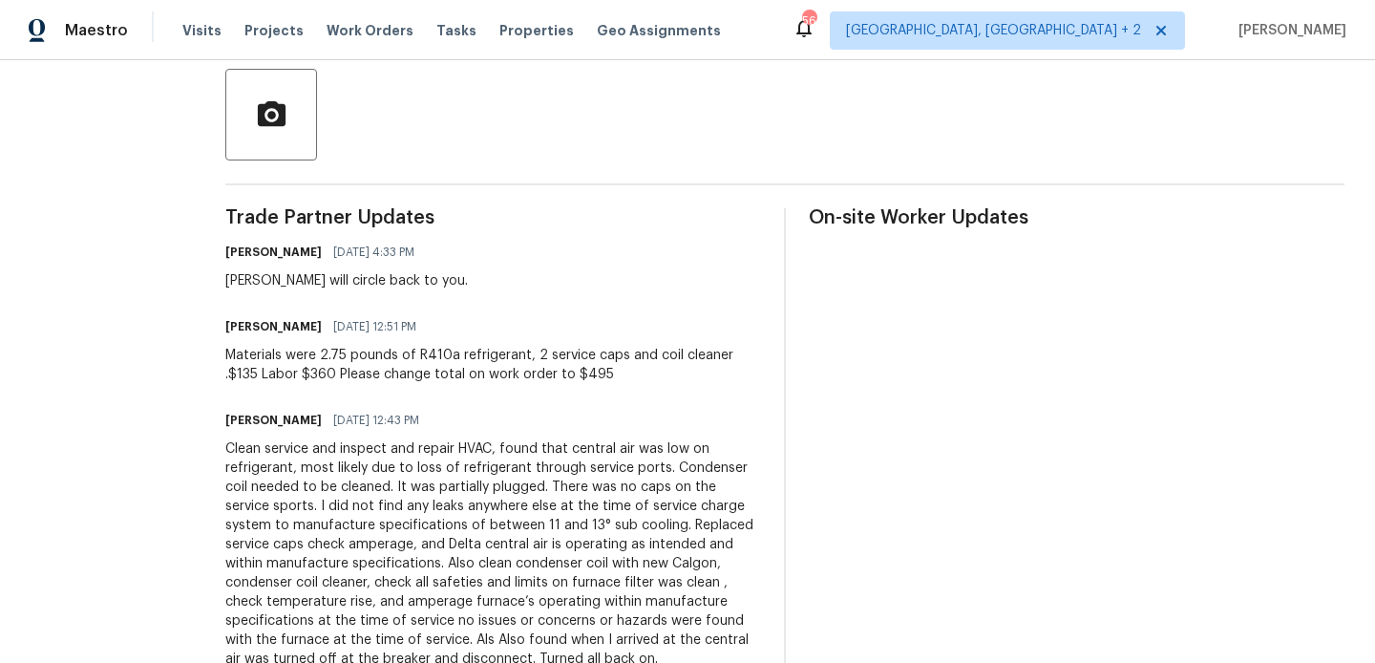
click at [225, 329] on h6 "[PERSON_NAME]" at bounding box center [273, 326] width 96 height 19
copy h6 "[PERSON_NAME]"
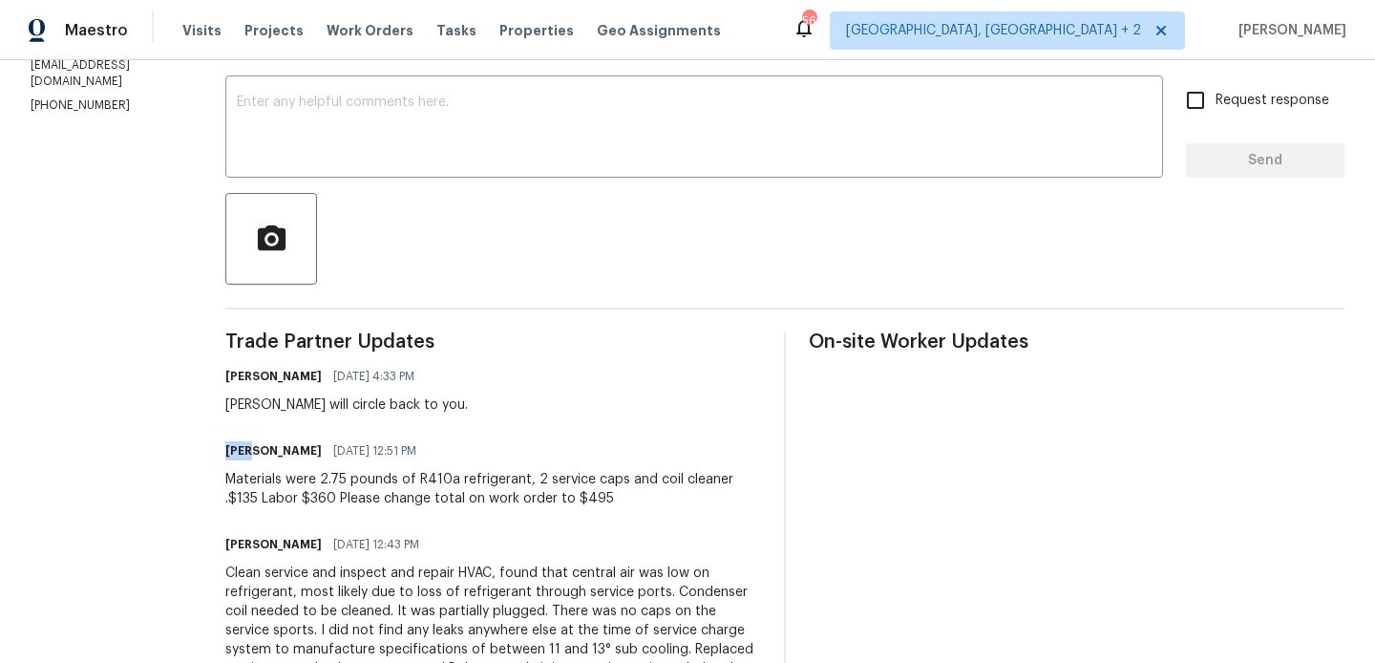
scroll to position [190, 0]
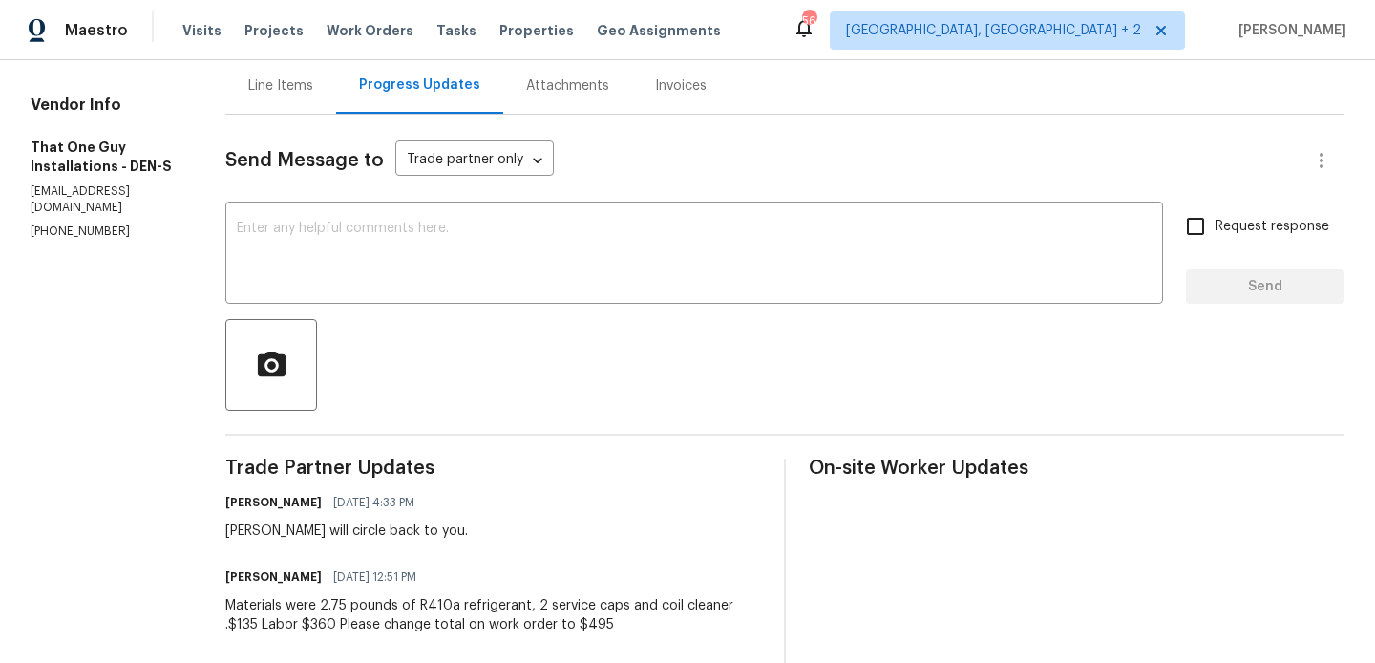
click at [373, 330] on div at bounding box center [784, 365] width 1119 height 92
click at [340, 288] on div "x ​" at bounding box center [694, 254] width 938 height 97
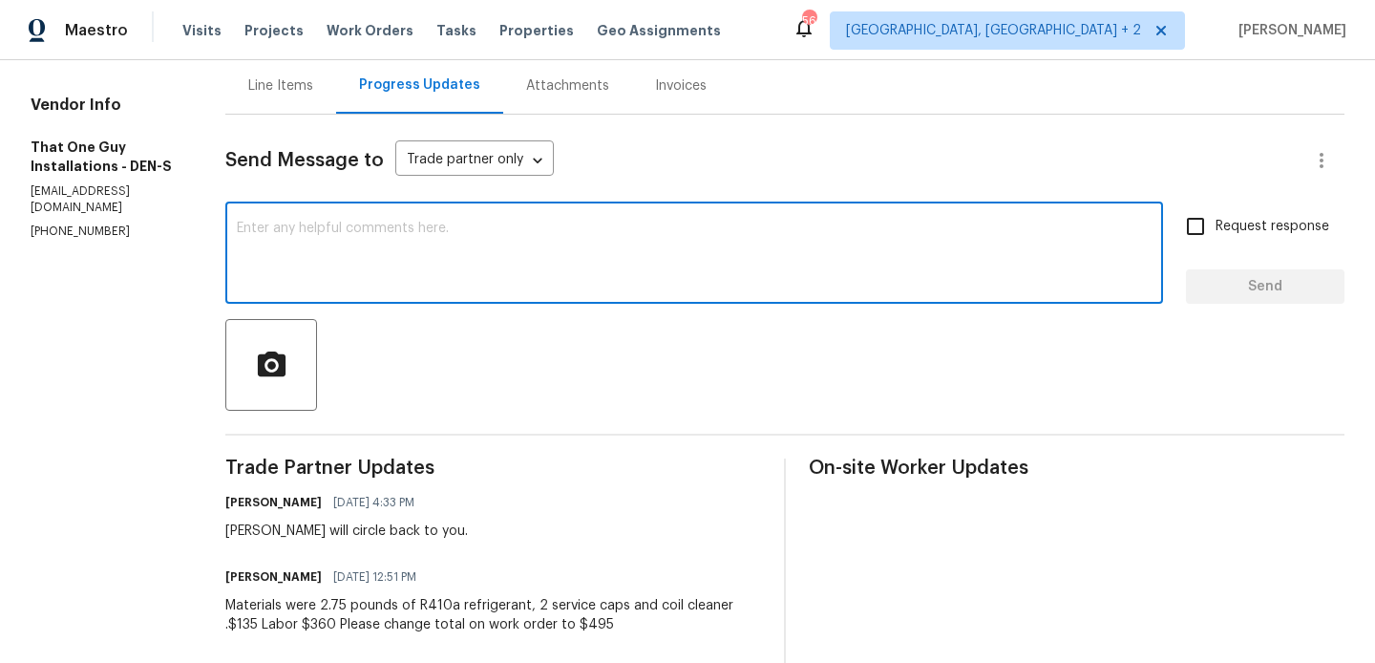
paste textarea "[PERSON_NAME]"
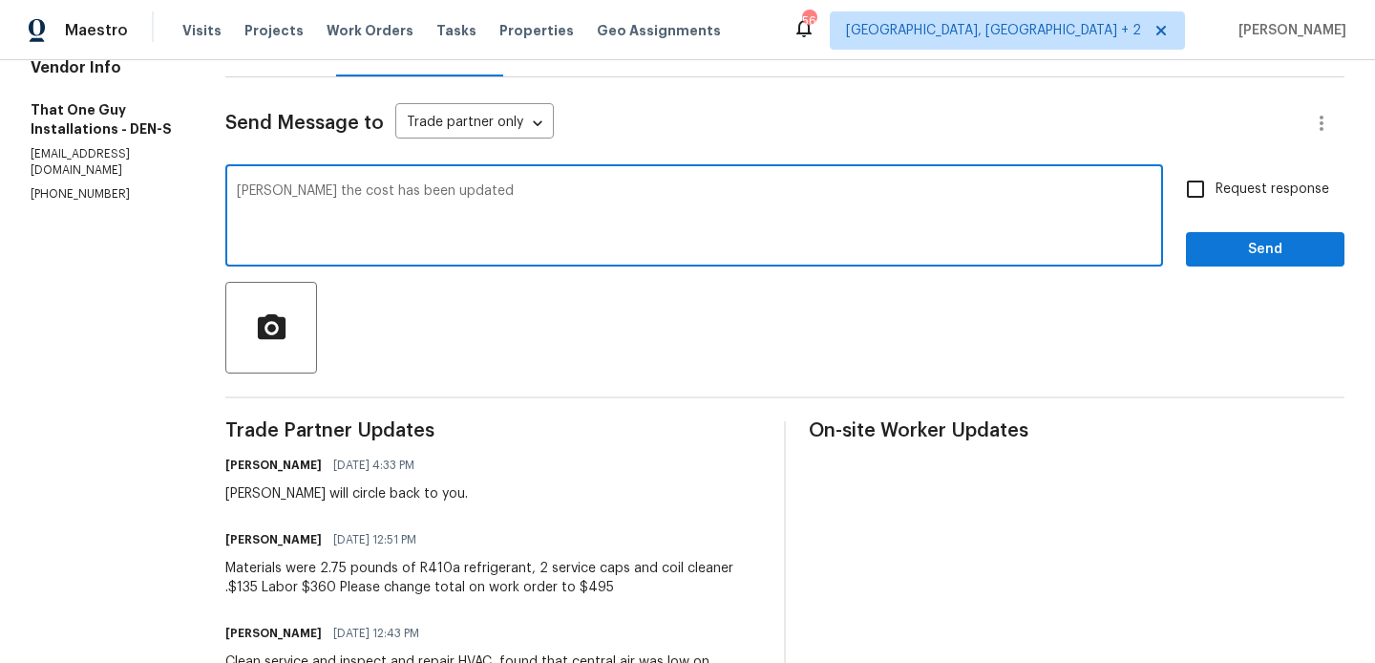
scroll to position [109, 0]
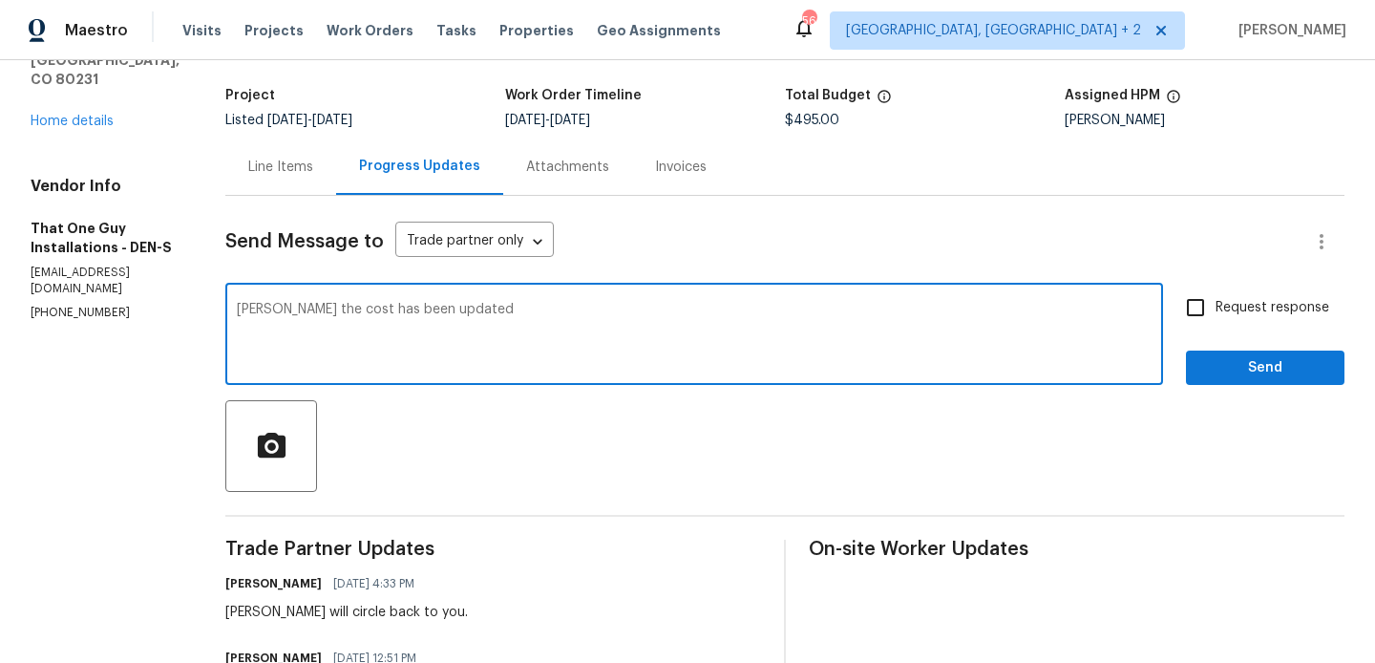
type textarea "[PERSON_NAME] the cost has been updated"
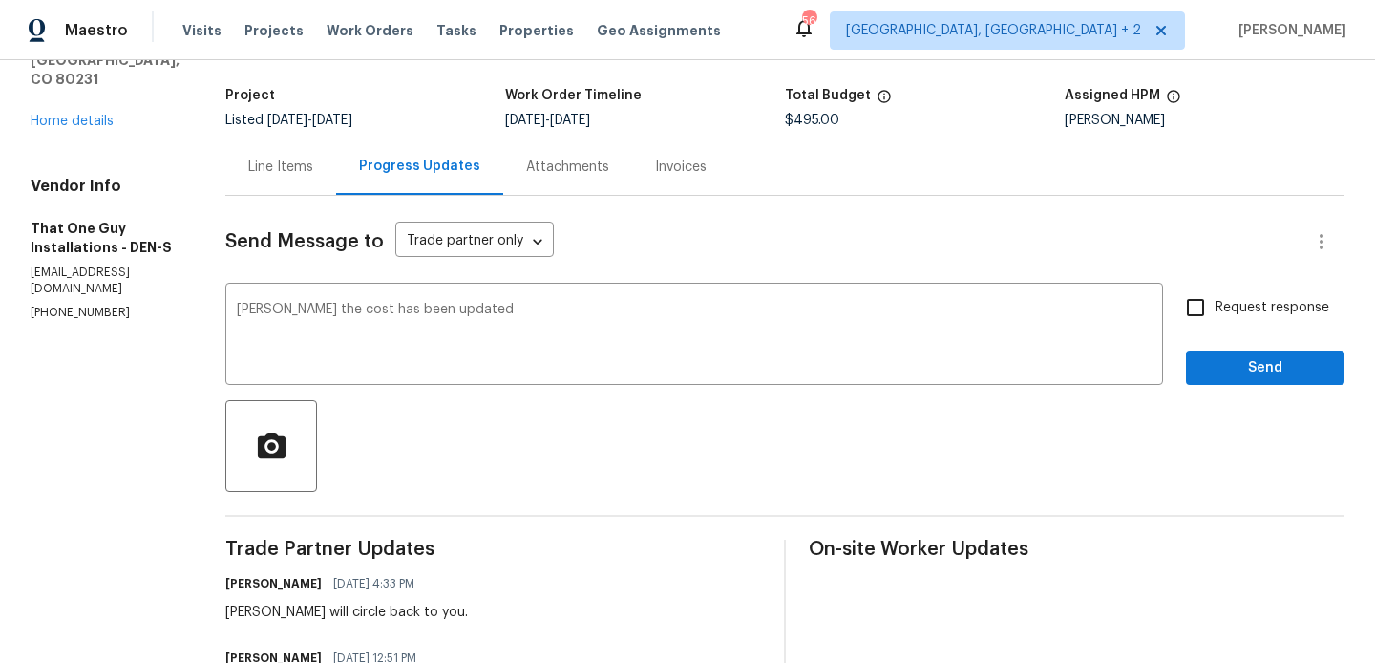
click at [282, 179] on div "Line Items" at bounding box center [280, 166] width 111 height 56
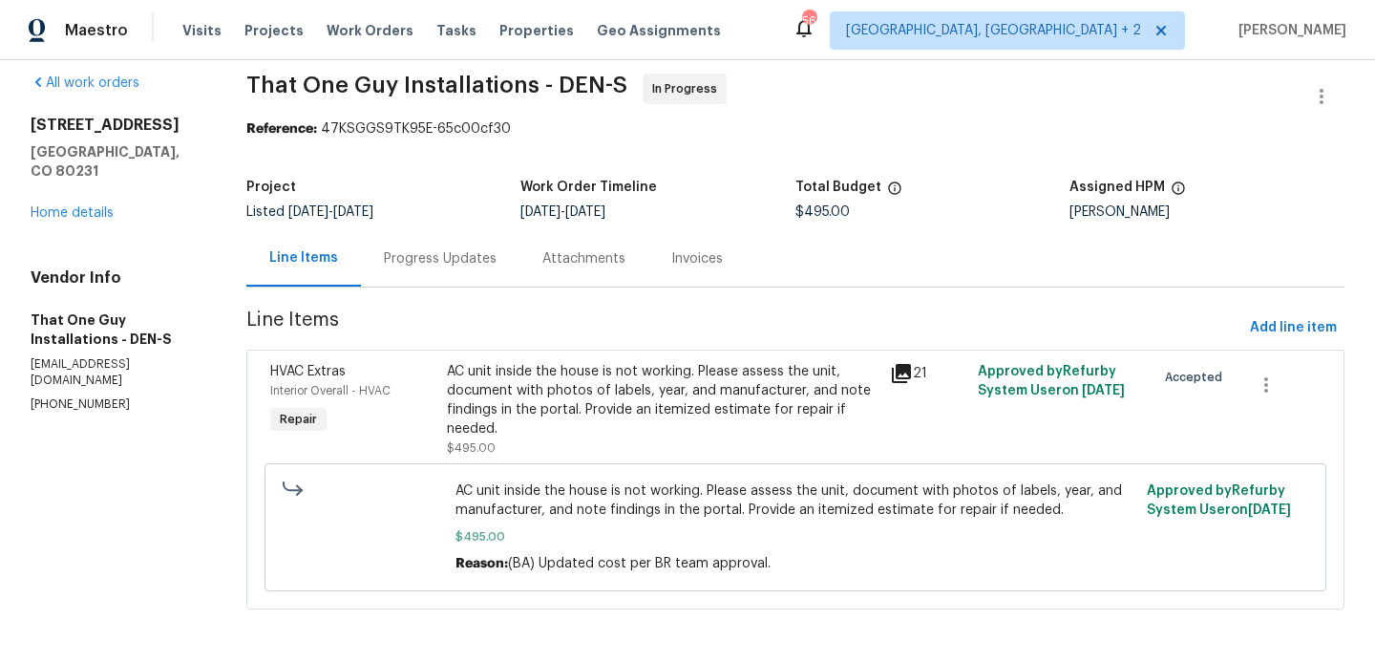
click at [713, 364] on div "AC unit inside the house is not working. Please assess the unit, document with …" at bounding box center [662, 400] width 431 height 76
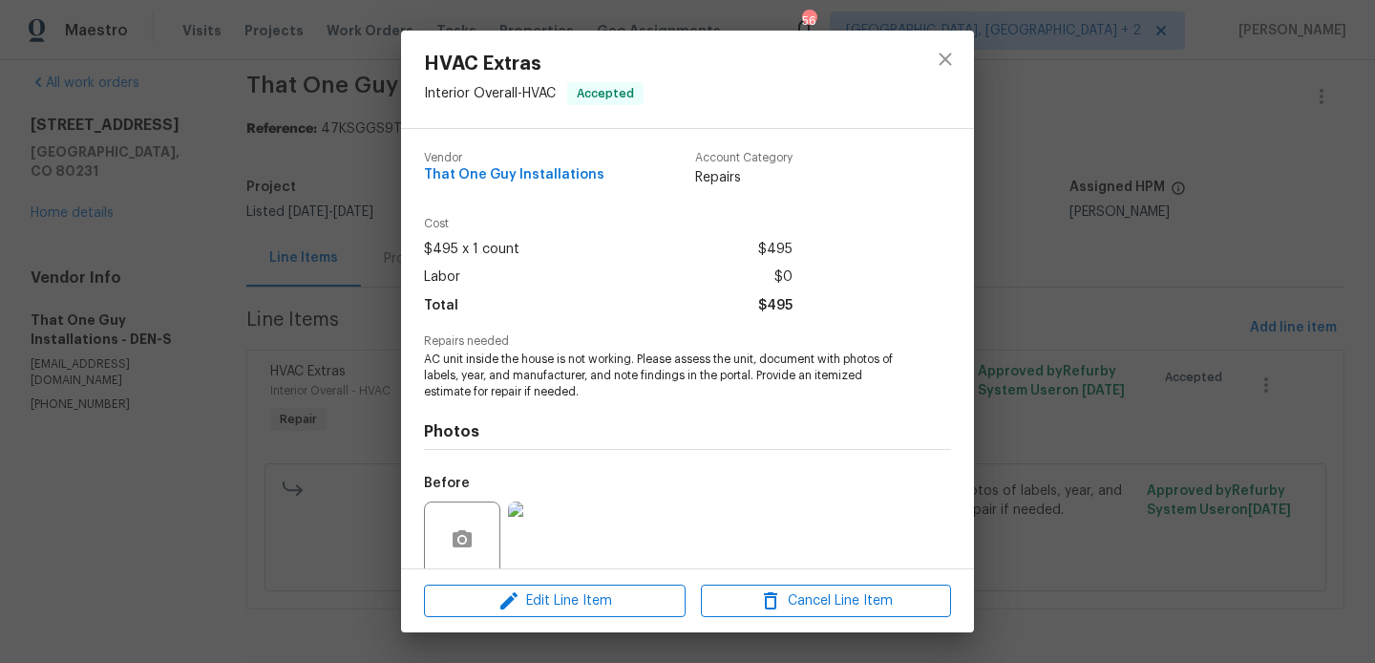
scroll to position [153, 0]
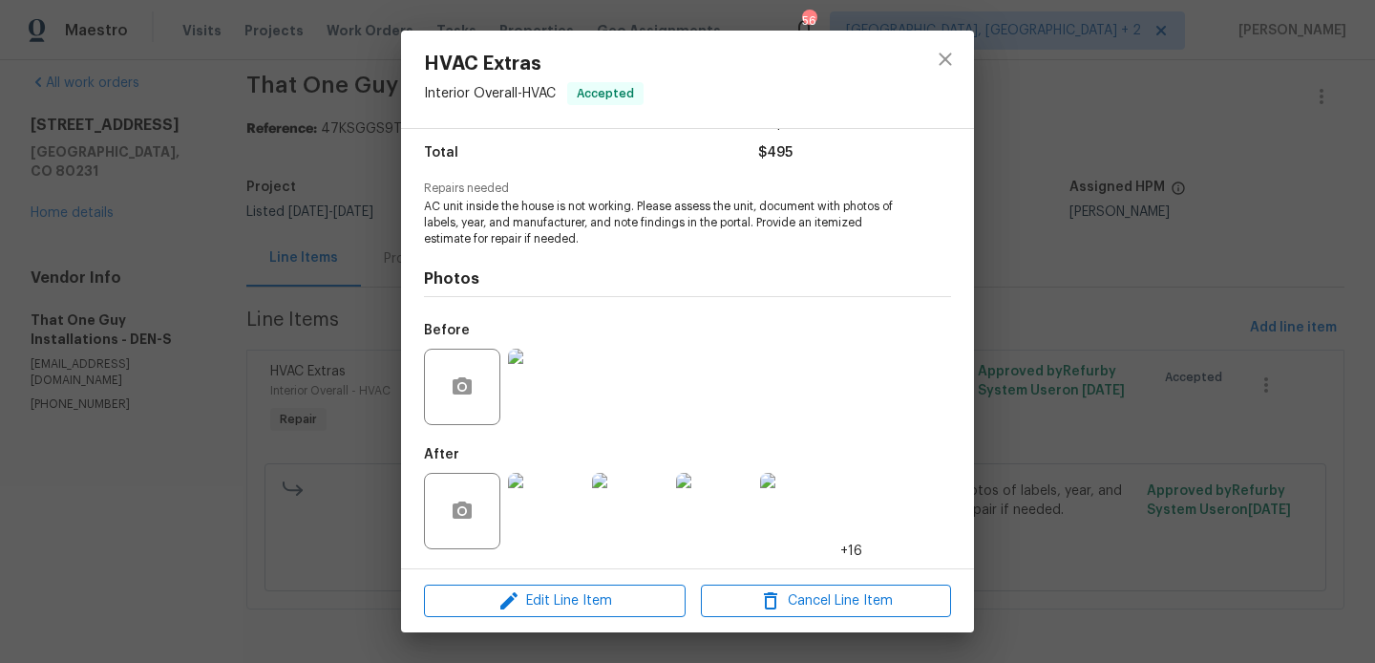
click at [1000, 394] on div "HVAC Extras Interior Overall - HVAC Accepted Vendor That One Guy Installations …" at bounding box center [687, 331] width 1375 height 663
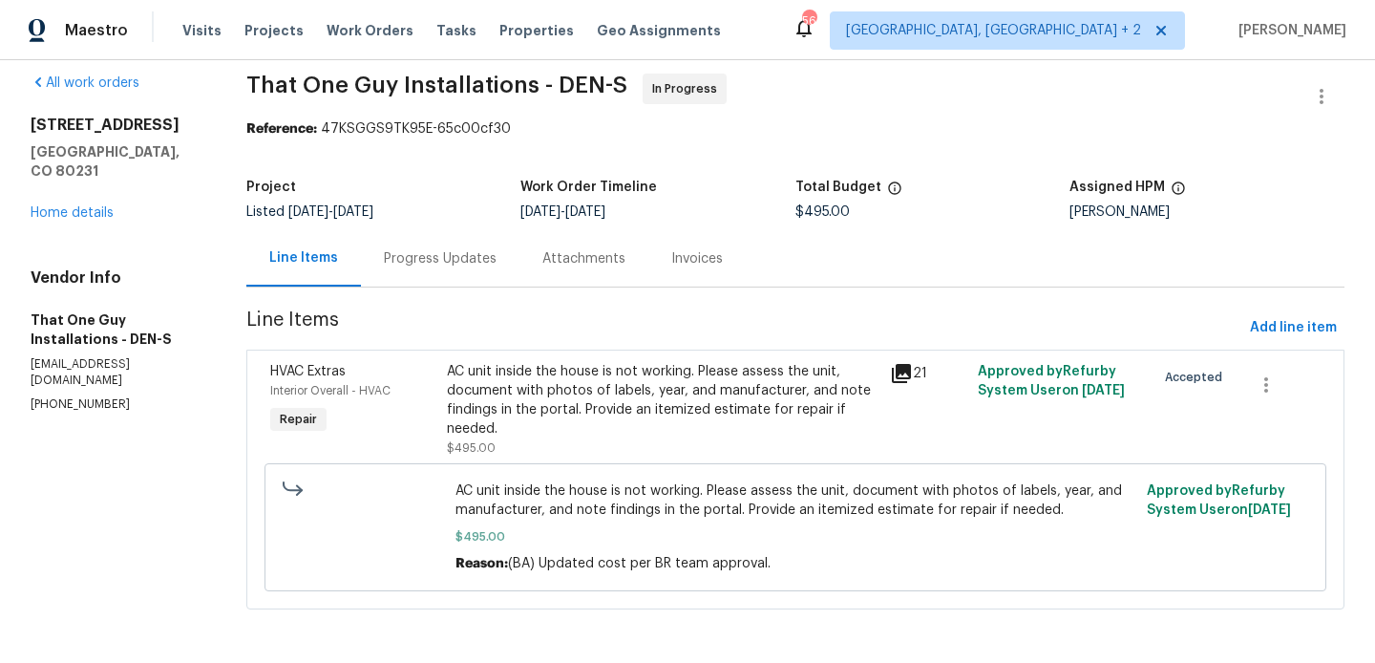
click at [458, 264] on div "Progress Updates" at bounding box center [440, 258] width 113 height 19
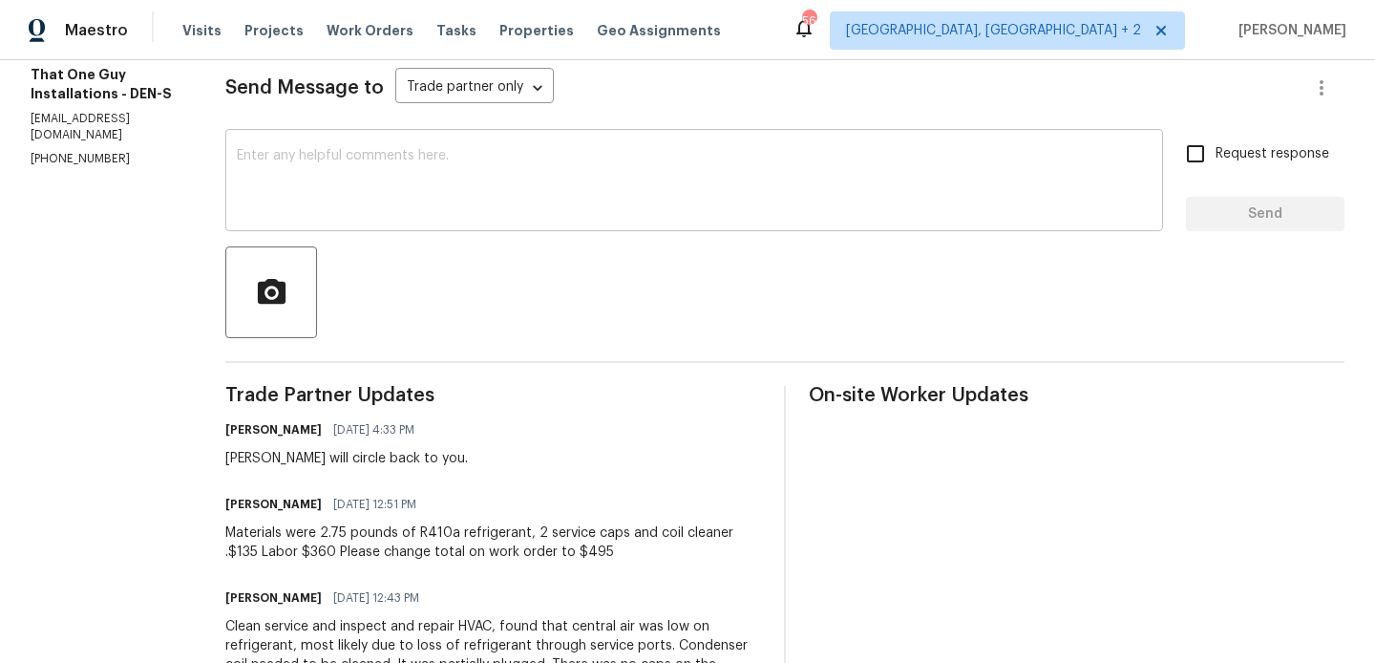
scroll to position [262, 0]
click at [225, 454] on div "[PERSON_NAME] will circle back to you." at bounding box center [346, 459] width 243 height 19
copy div "[PERSON_NAME]"
click at [310, 253] on div at bounding box center [784, 293] width 1119 height 92
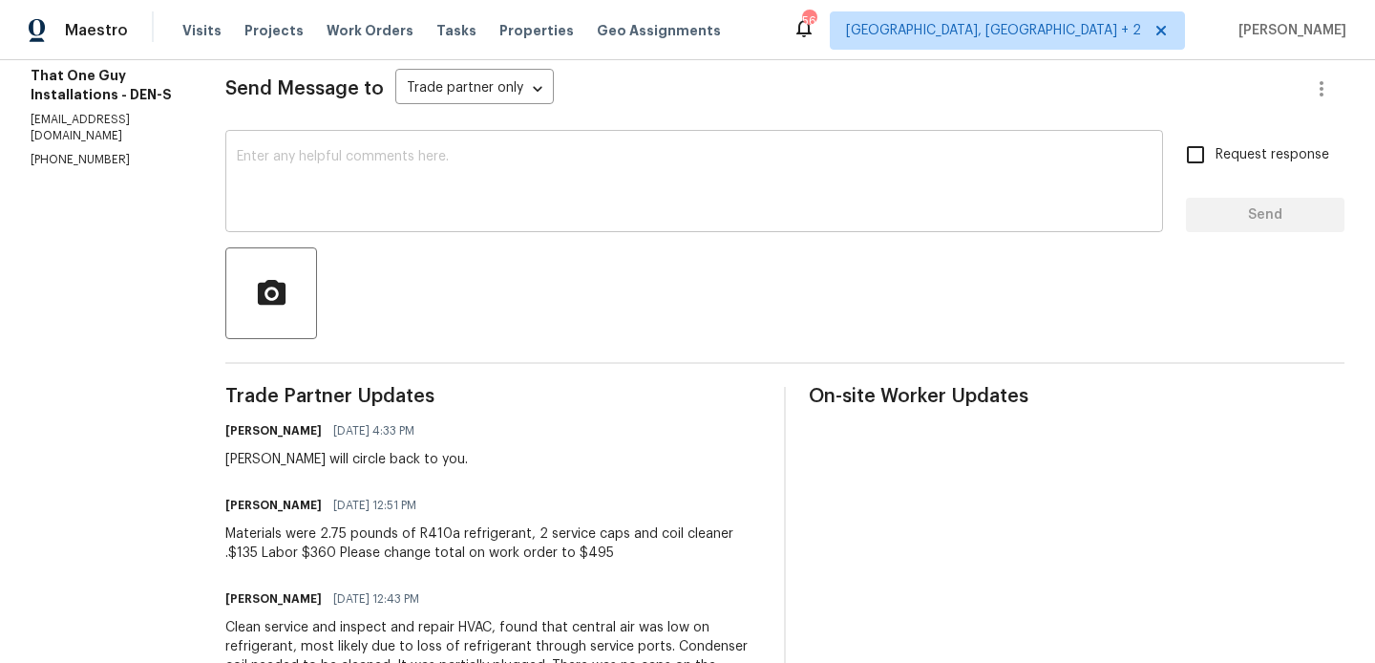
click at [310, 173] on textarea at bounding box center [694, 183] width 915 height 67
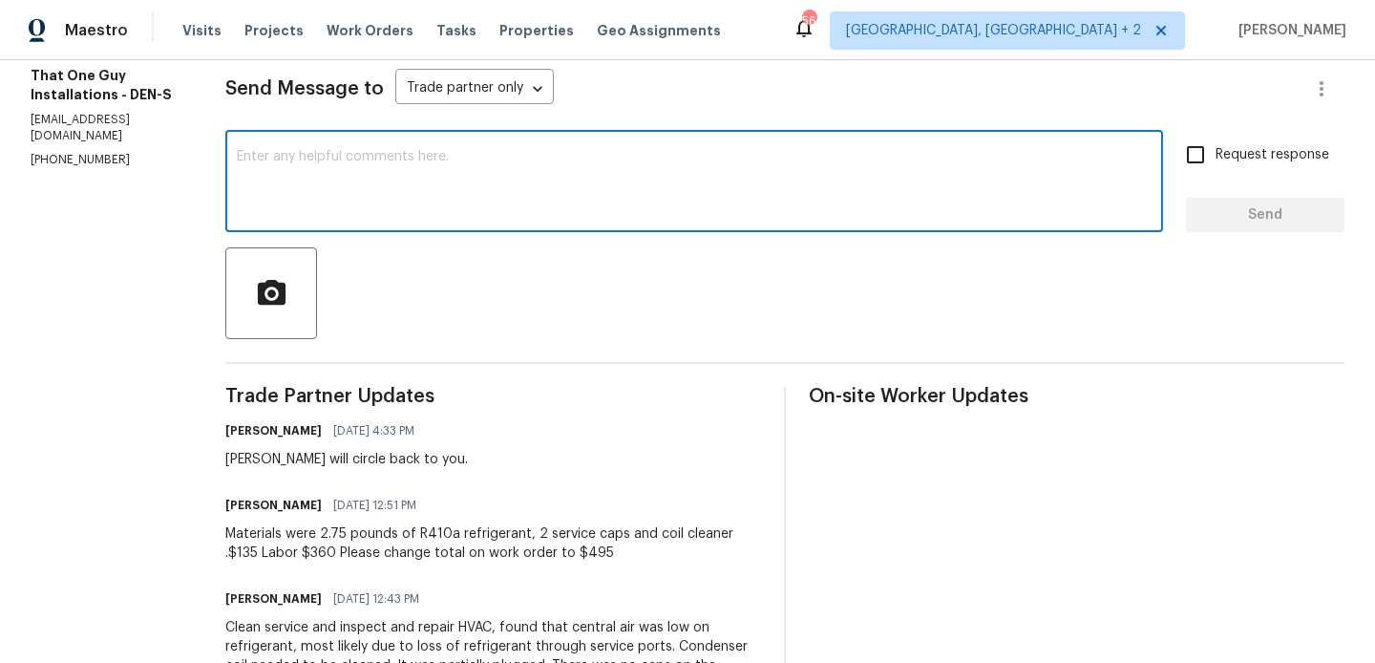
paste textarea "[PERSON_NAME]"
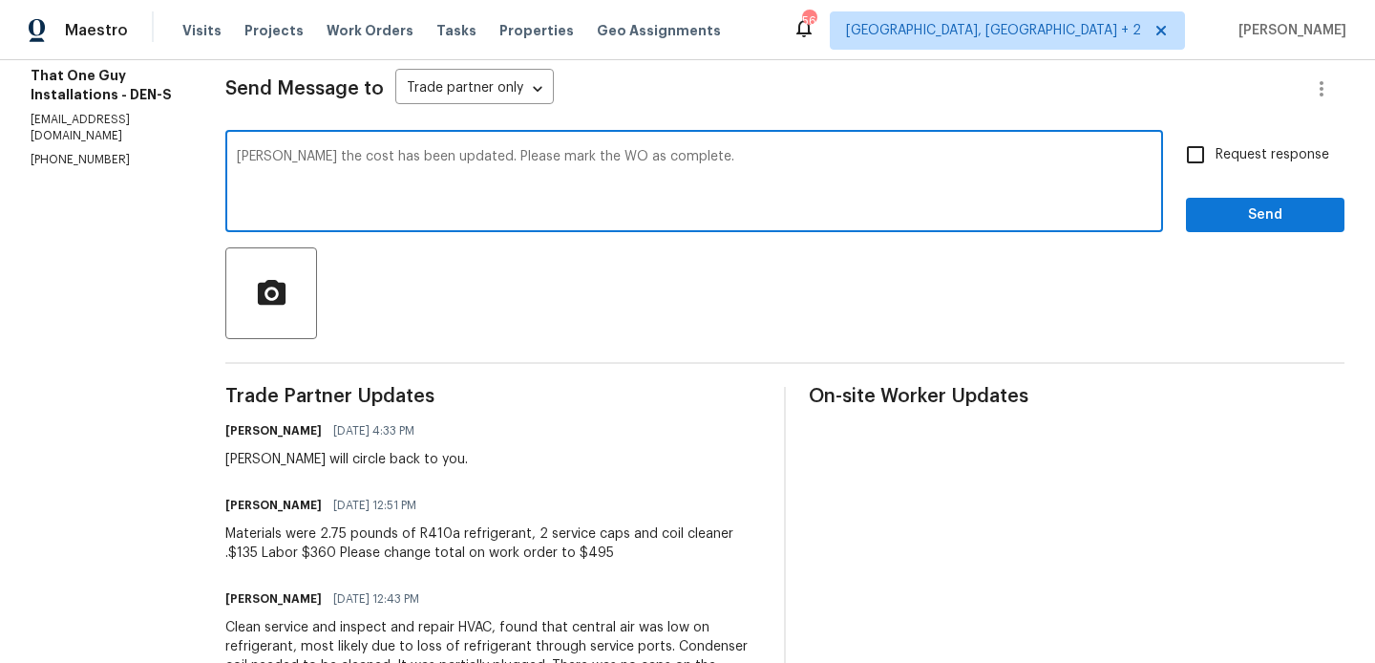
type textarea "[PERSON_NAME] the cost has been updated. Please mark the WO as complete."
click at [1218, 142] on label "Request response" at bounding box center [1252, 155] width 154 height 40
click at [1215, 142] on input "Request response" at bounding box center [1195, 155] width 40 height 40
checkbox input "true"
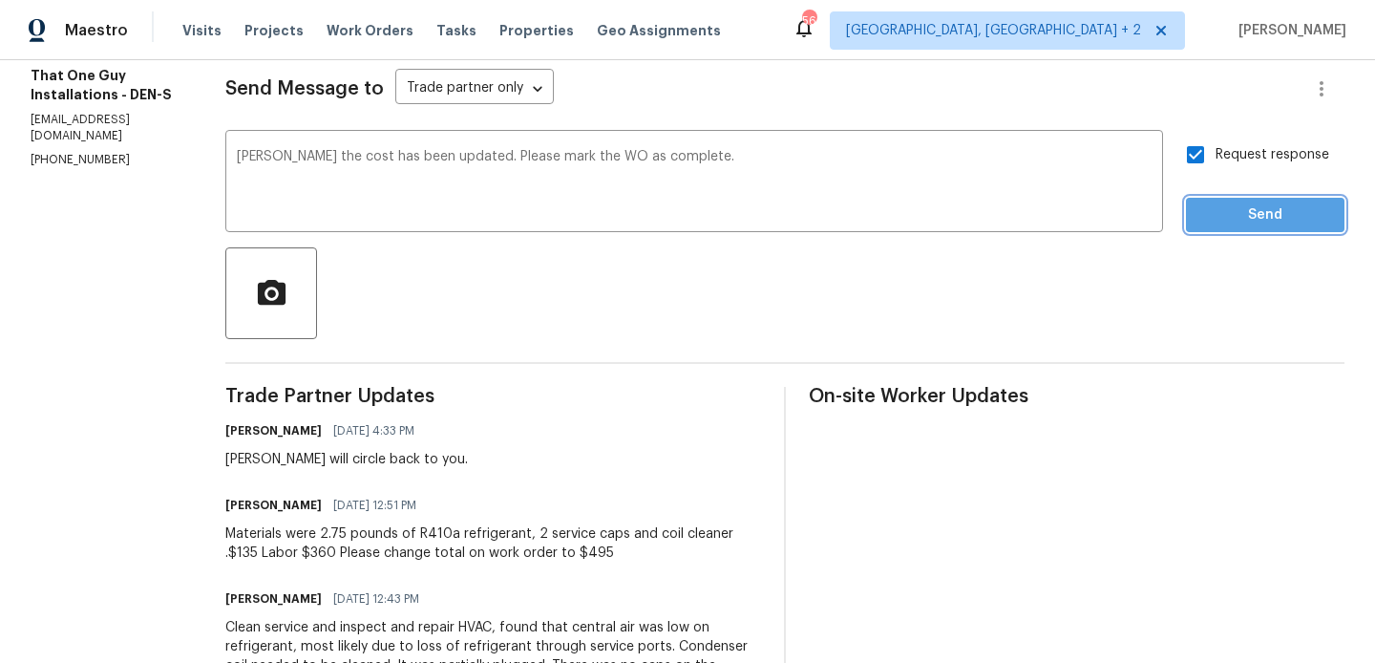
click at [1218, 203] on span "Send" at bounding box center [1265, 215] width 128 height 24
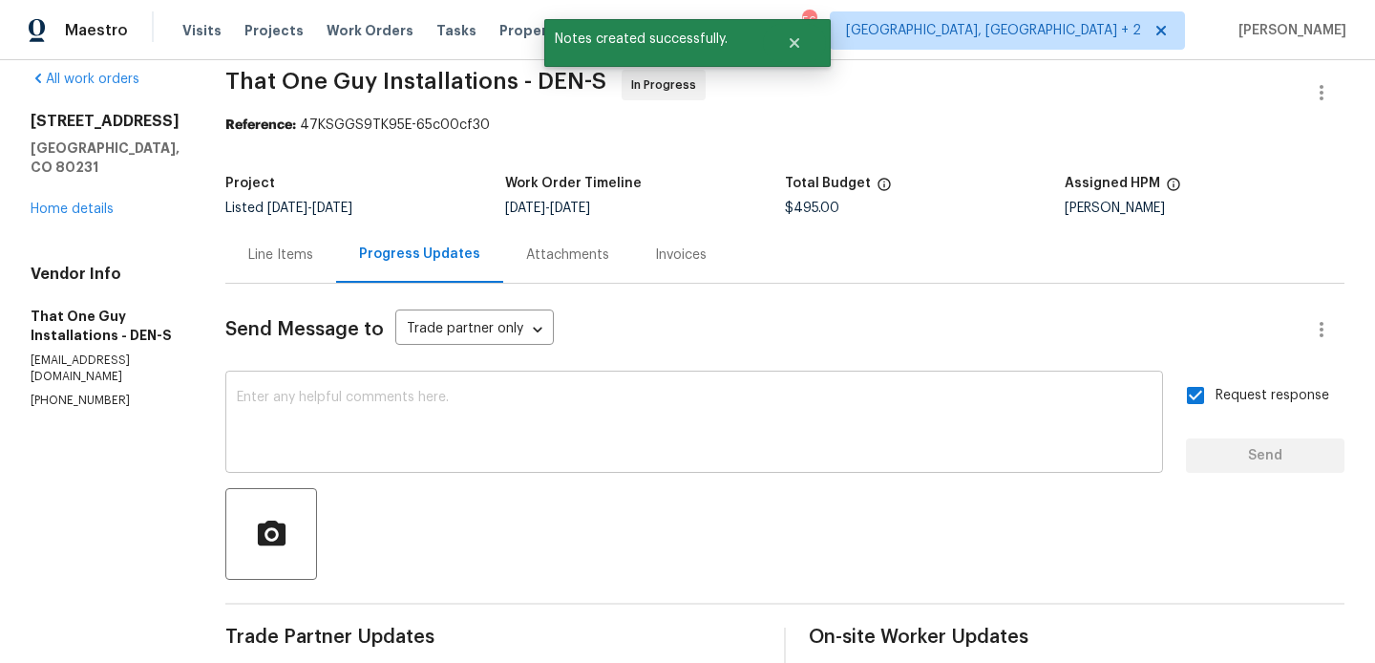
scroll to position [0, 0]
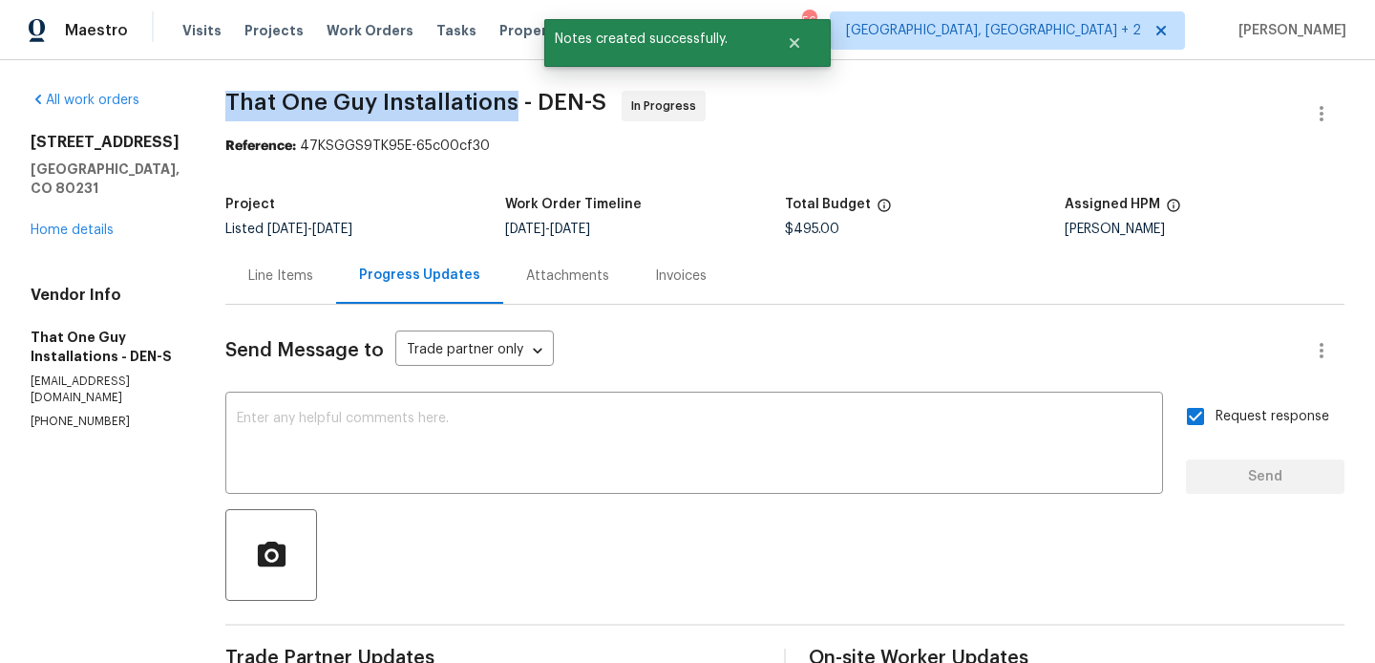
drag, startPoint x: 174, startPoint y: 95, endPoint x: 476, endPoint y: 101, distance: 302.7
copy span "That One Guy Installations"
